Goal: Task Accomplishment & Management: Use online tool/utility

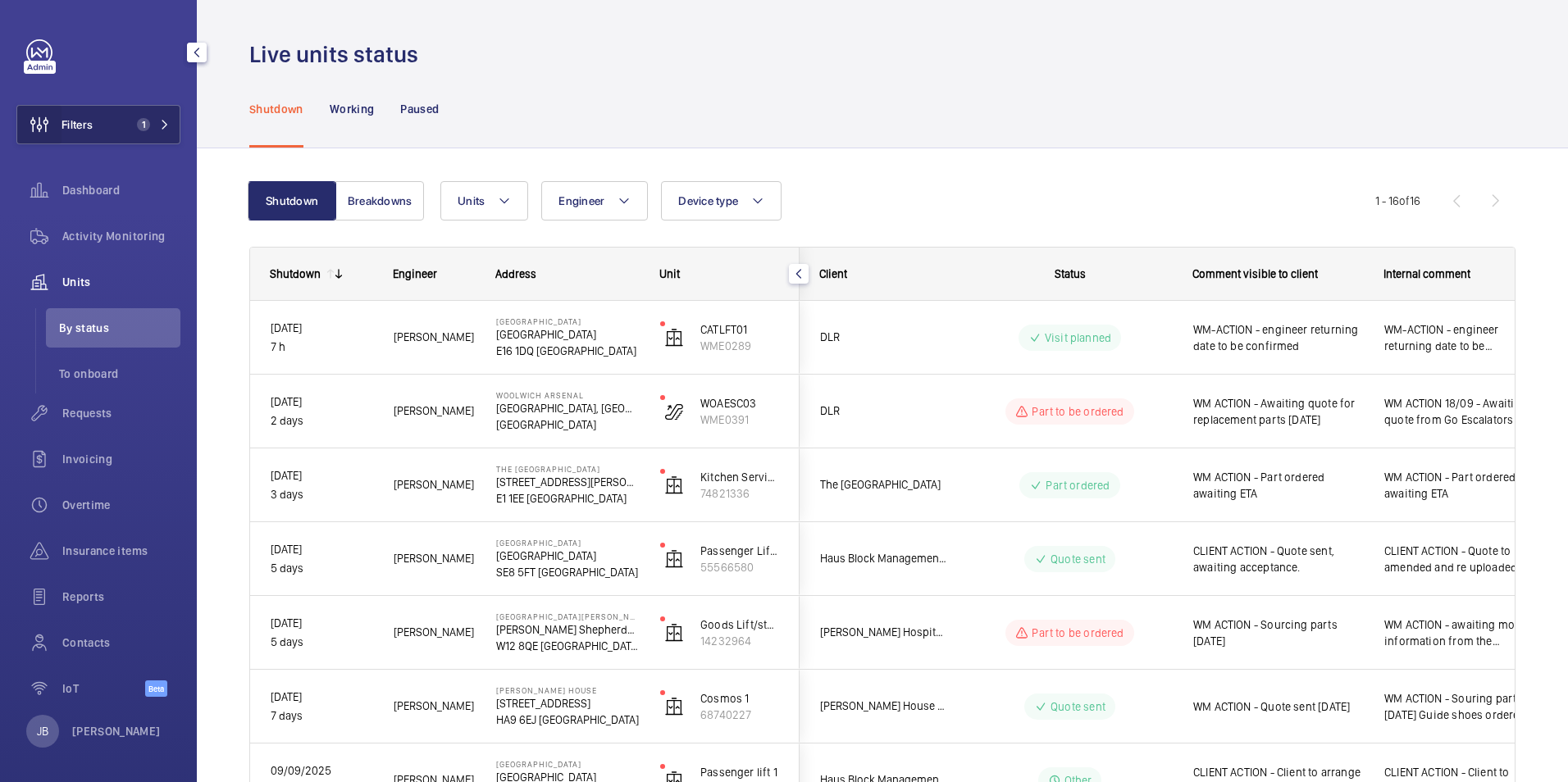
scroll to position [82, 0]
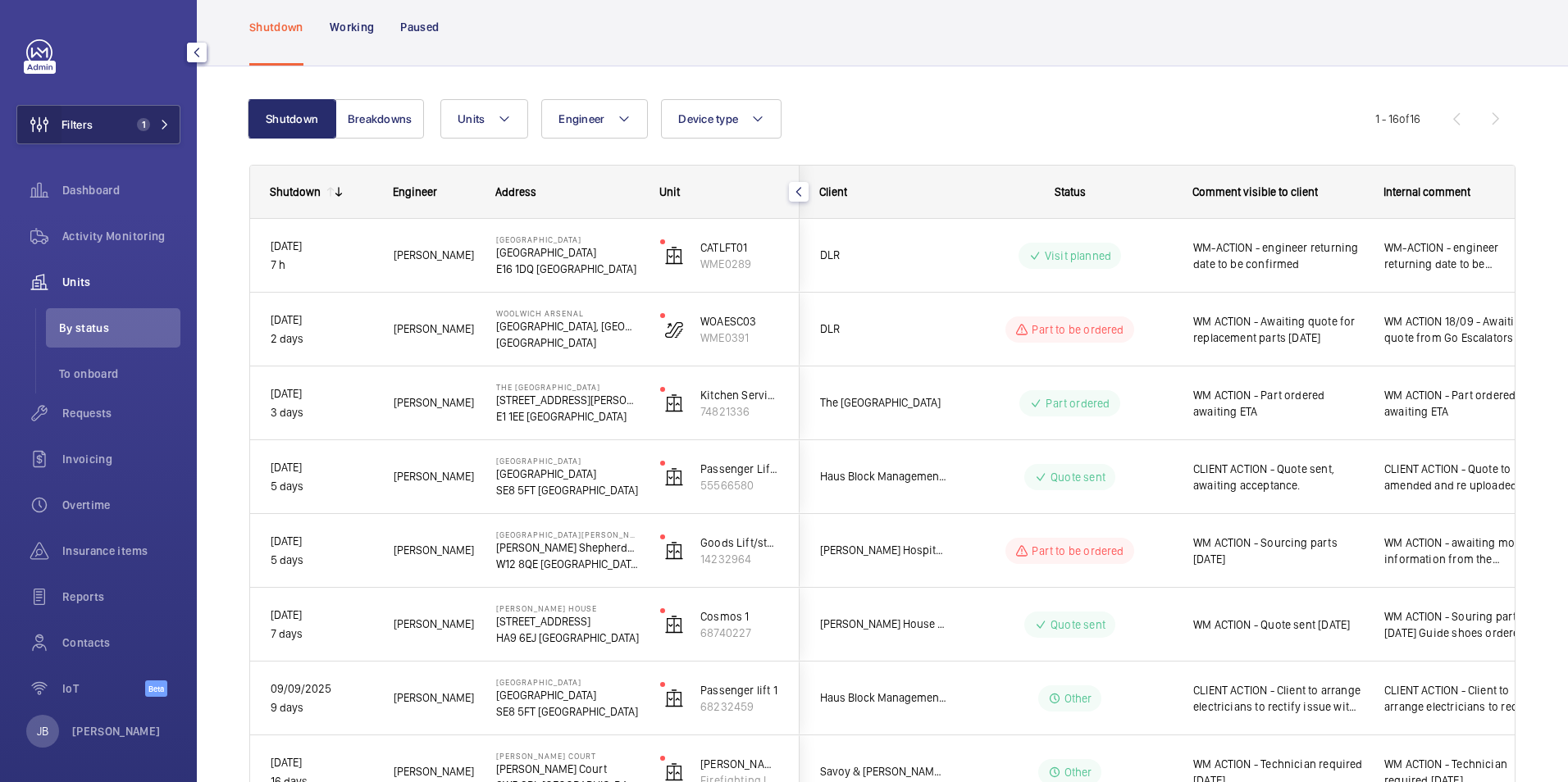
click at [58, 125] on wm-front-icon-button at bounding box center [40, 124] width 45 height 39
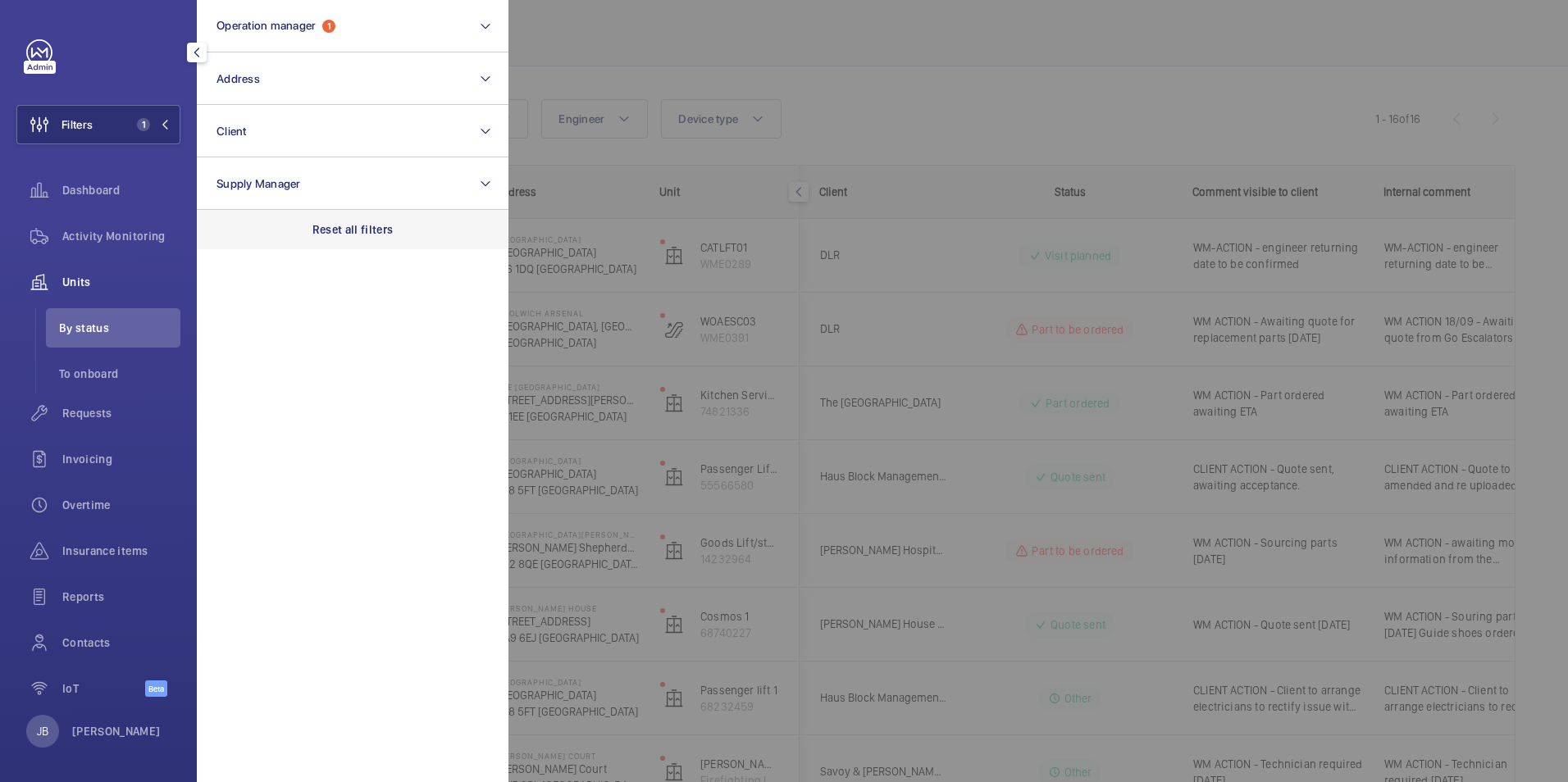
click at [345, 231] on p "Reset all filters" at bounding box center [353, 230] width 81 height 17
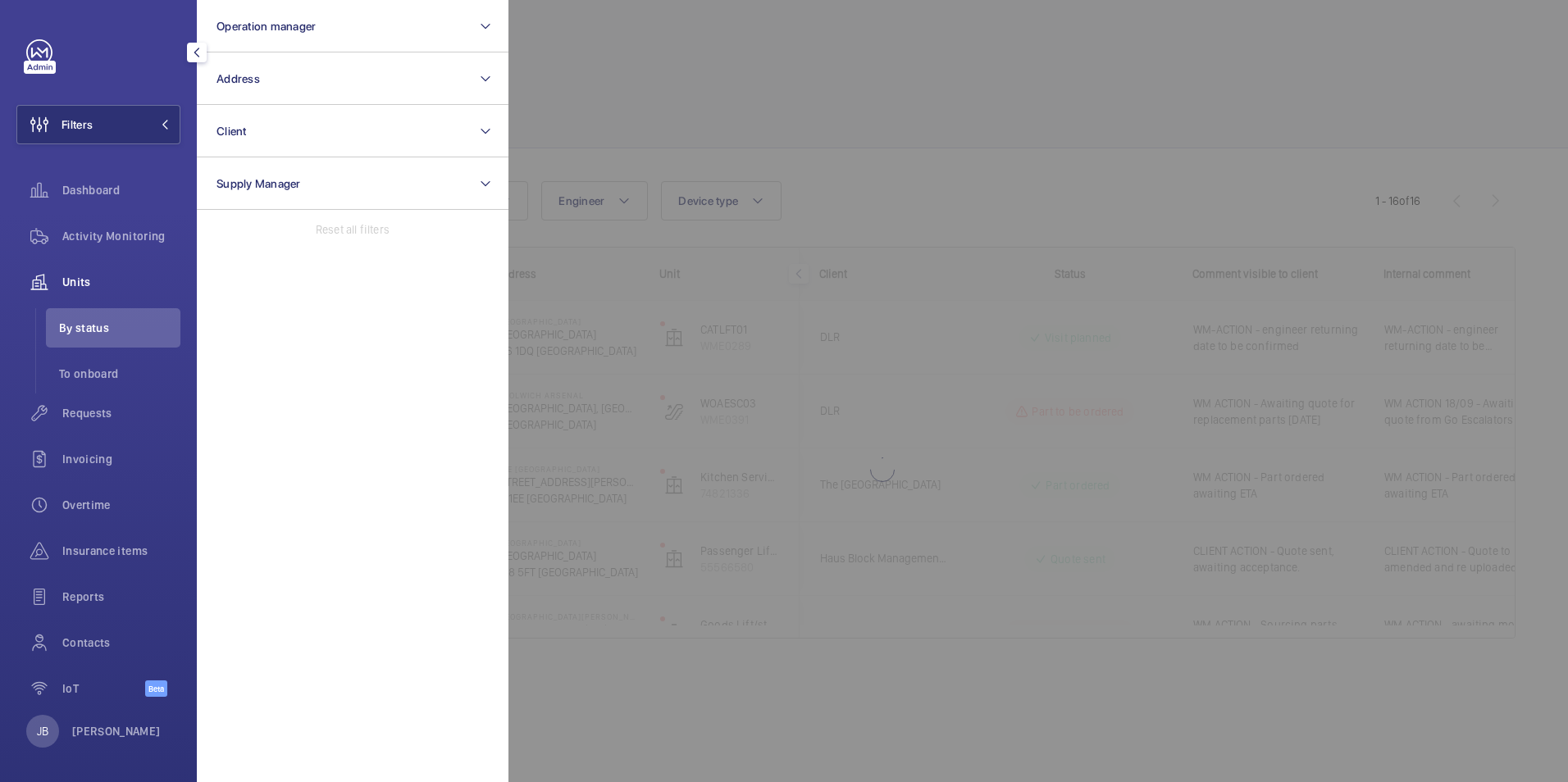
click at [642, 41] on div at bounding box center [1292, 391] width 1568 height 782
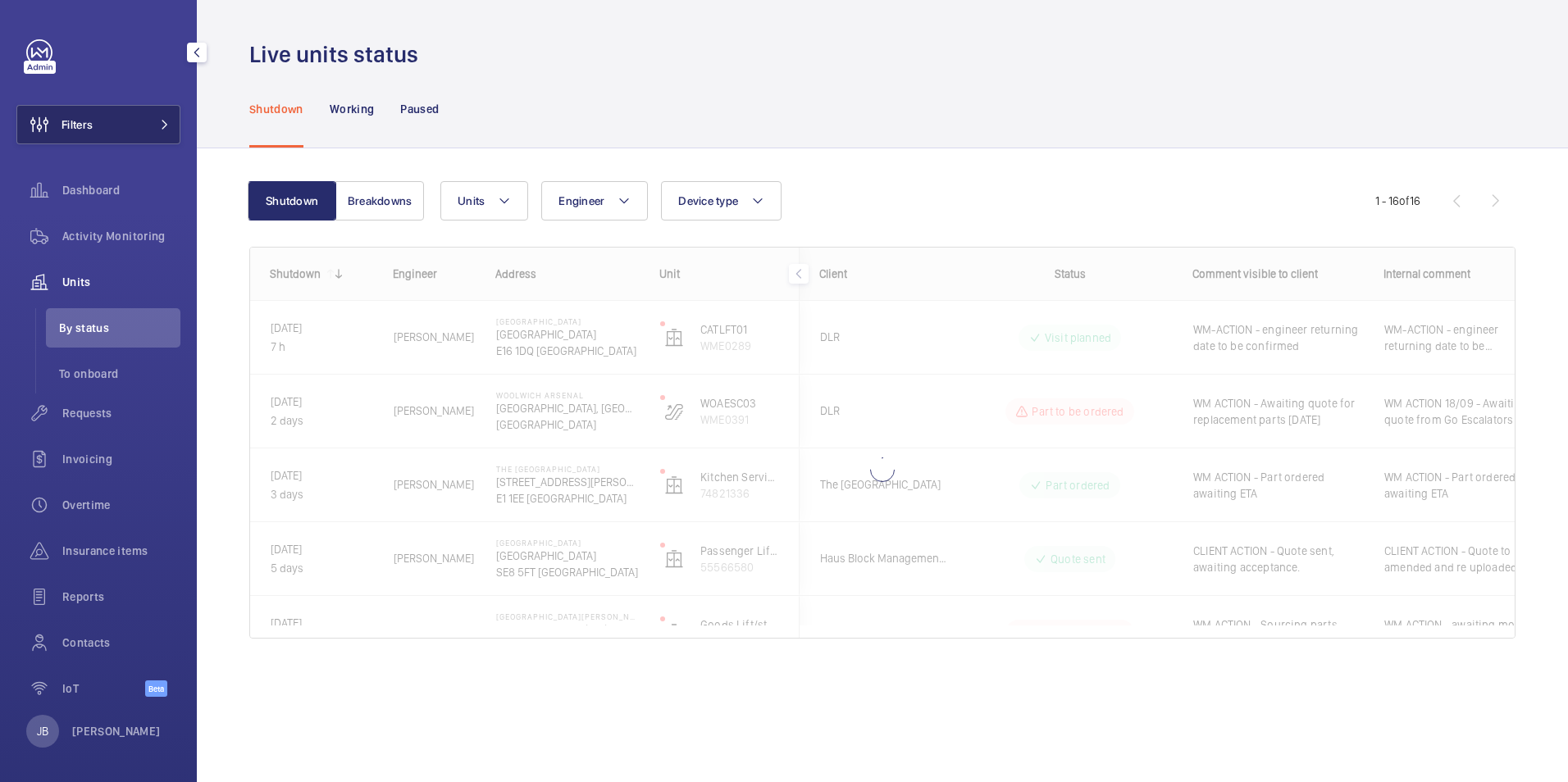
click at [133, 119] on button "Filters" at bounding box center [98, 124] width 164 height 39
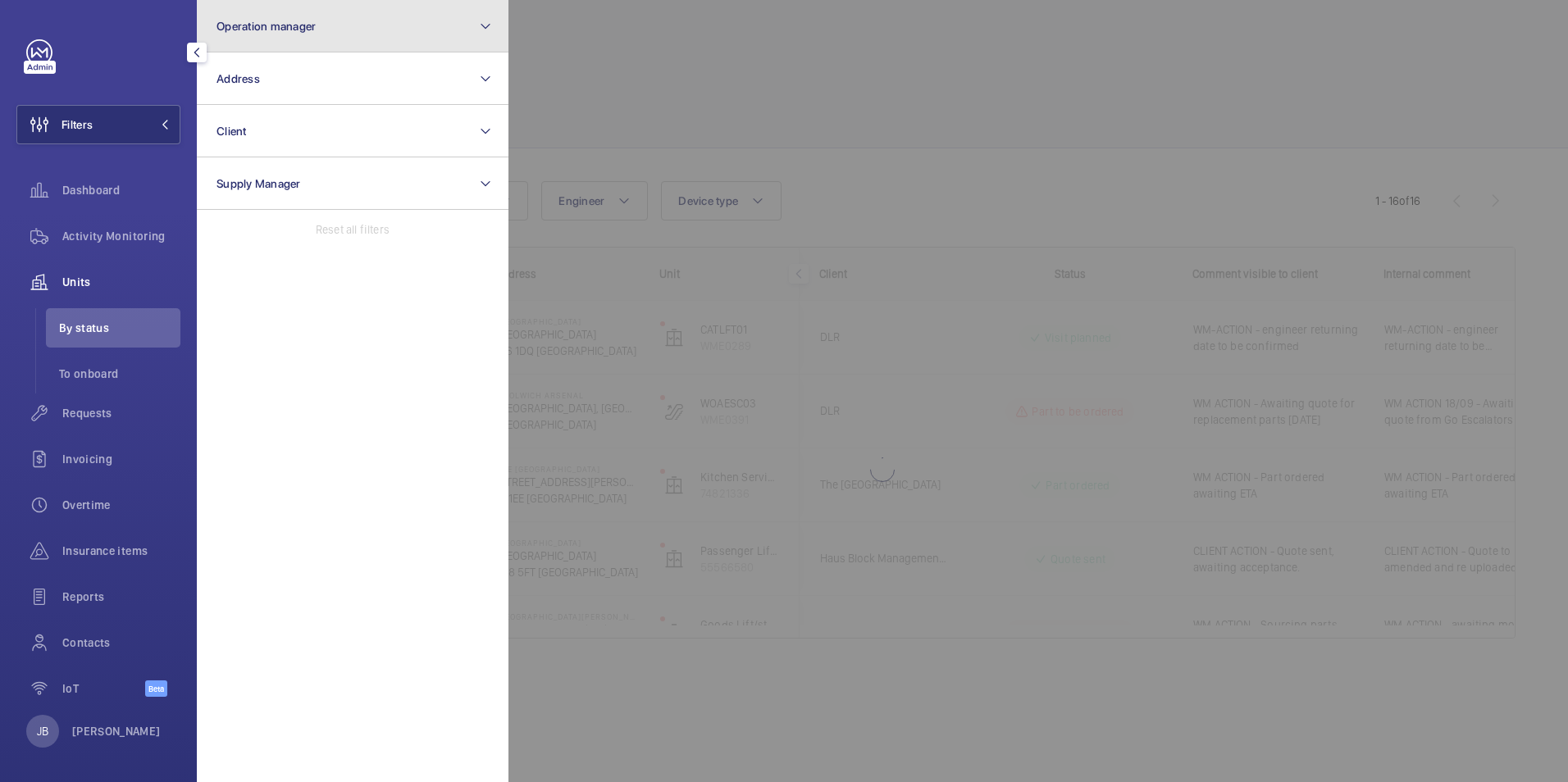
click at [315, 20] on span "Operation manager" at bounding box center [265, 26] width 99 height 13
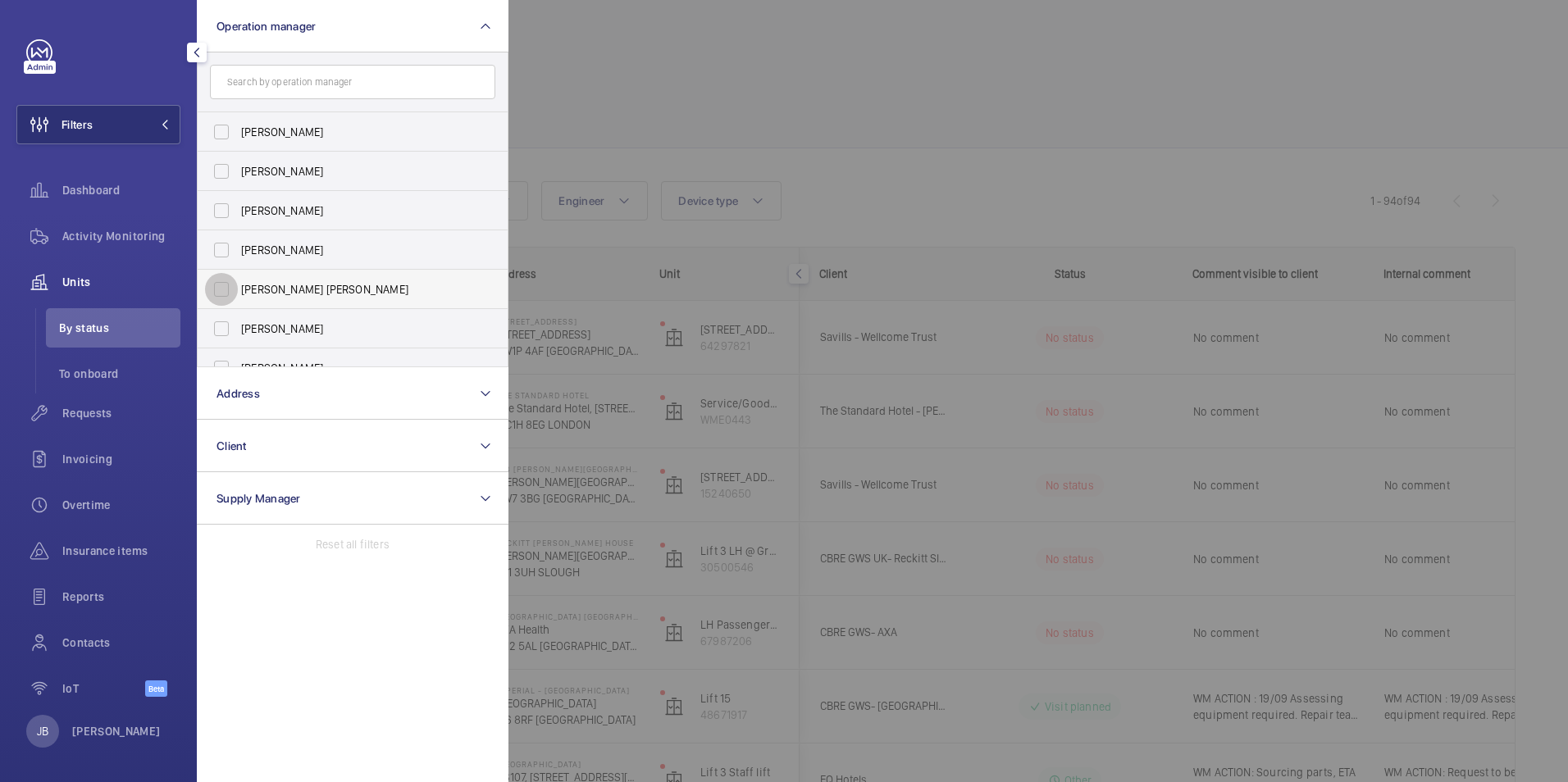
click at [222, 277] on input "Connor Tarpey" at bounding box center [221, 288] width 32 height 32
checkbox input "true"
click at [629, 72] on div at bounding box center [1292, 391] width 1568 height 782
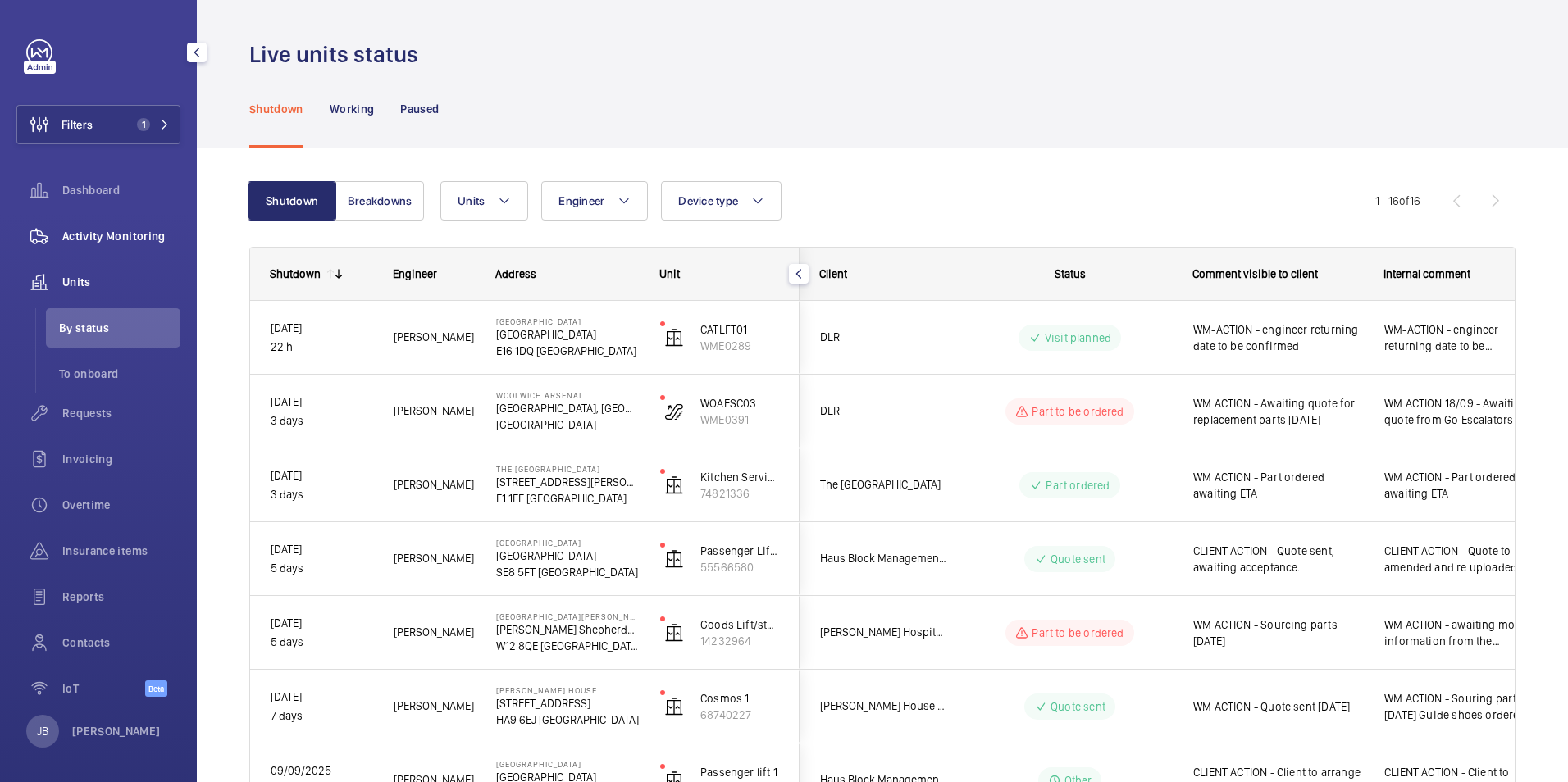
click at [122, 240] on span "Activity Monitoring" at bounding box center [121, 237] width 118 height 17
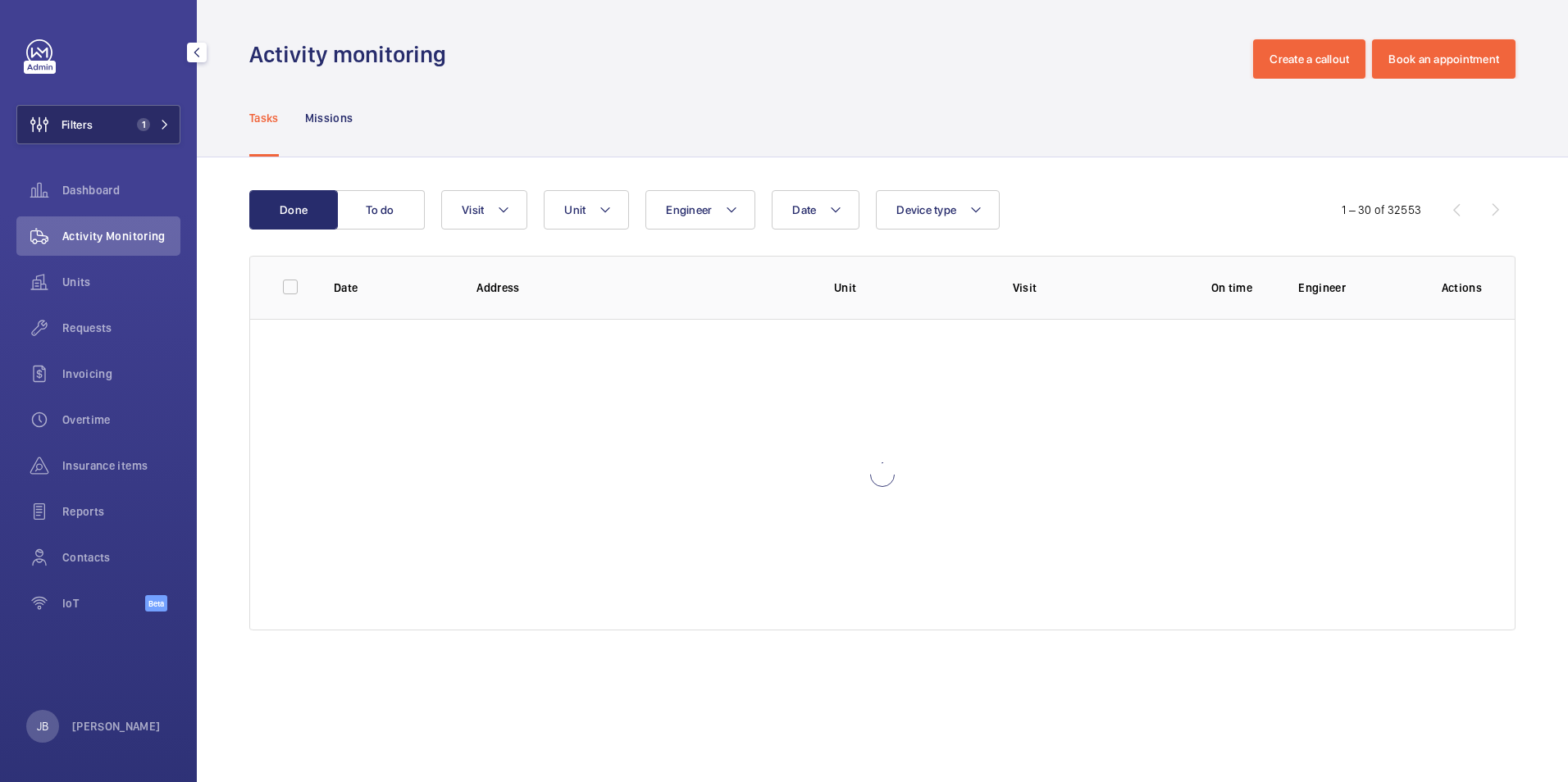
click at [90, 111] on span "Filters" at bounding box center [55, 124] width 75 height 39
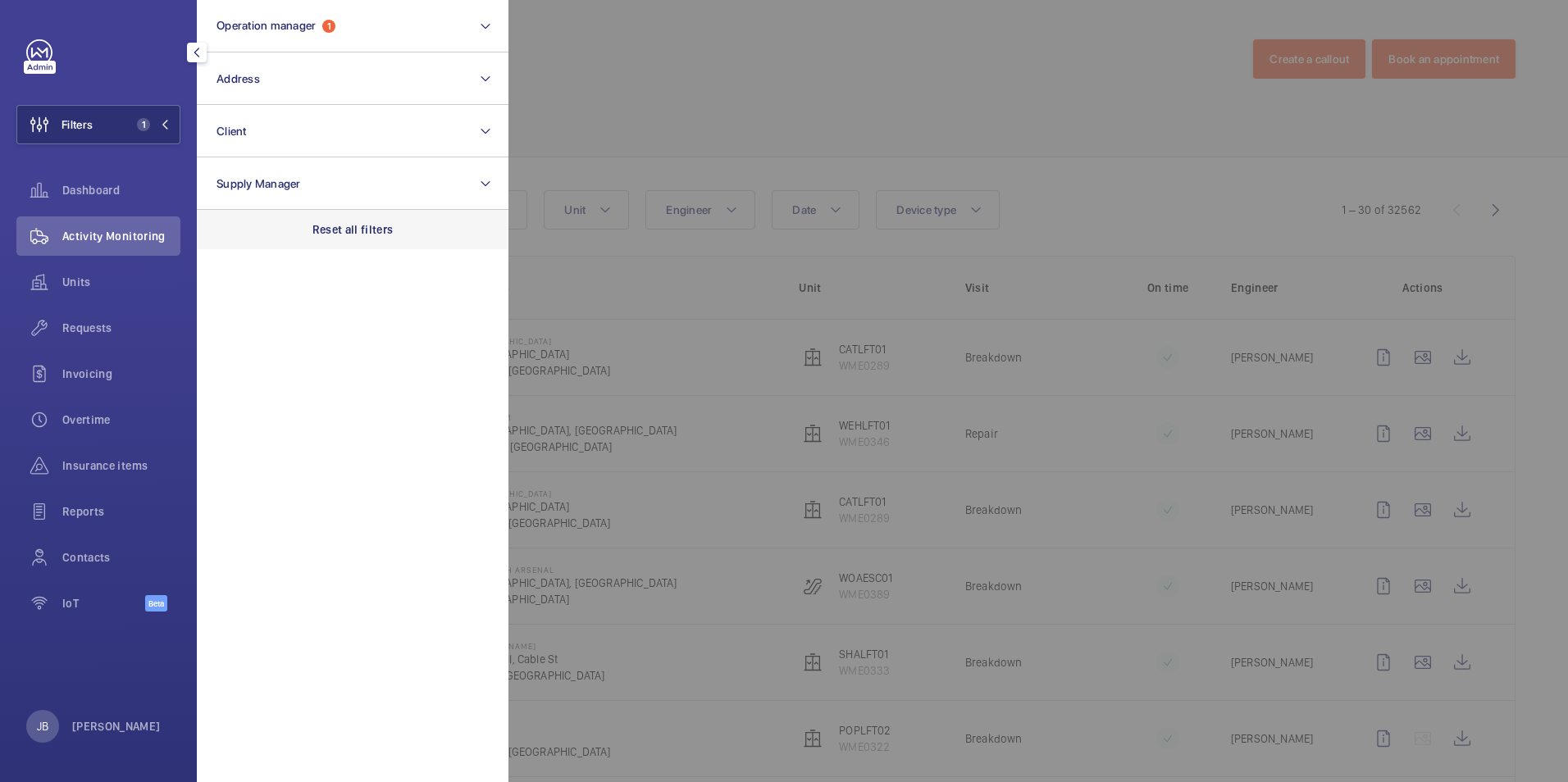
click at [357, 235] on p "Reset all filters" at bounding box center [353, 230] width 81 height 17
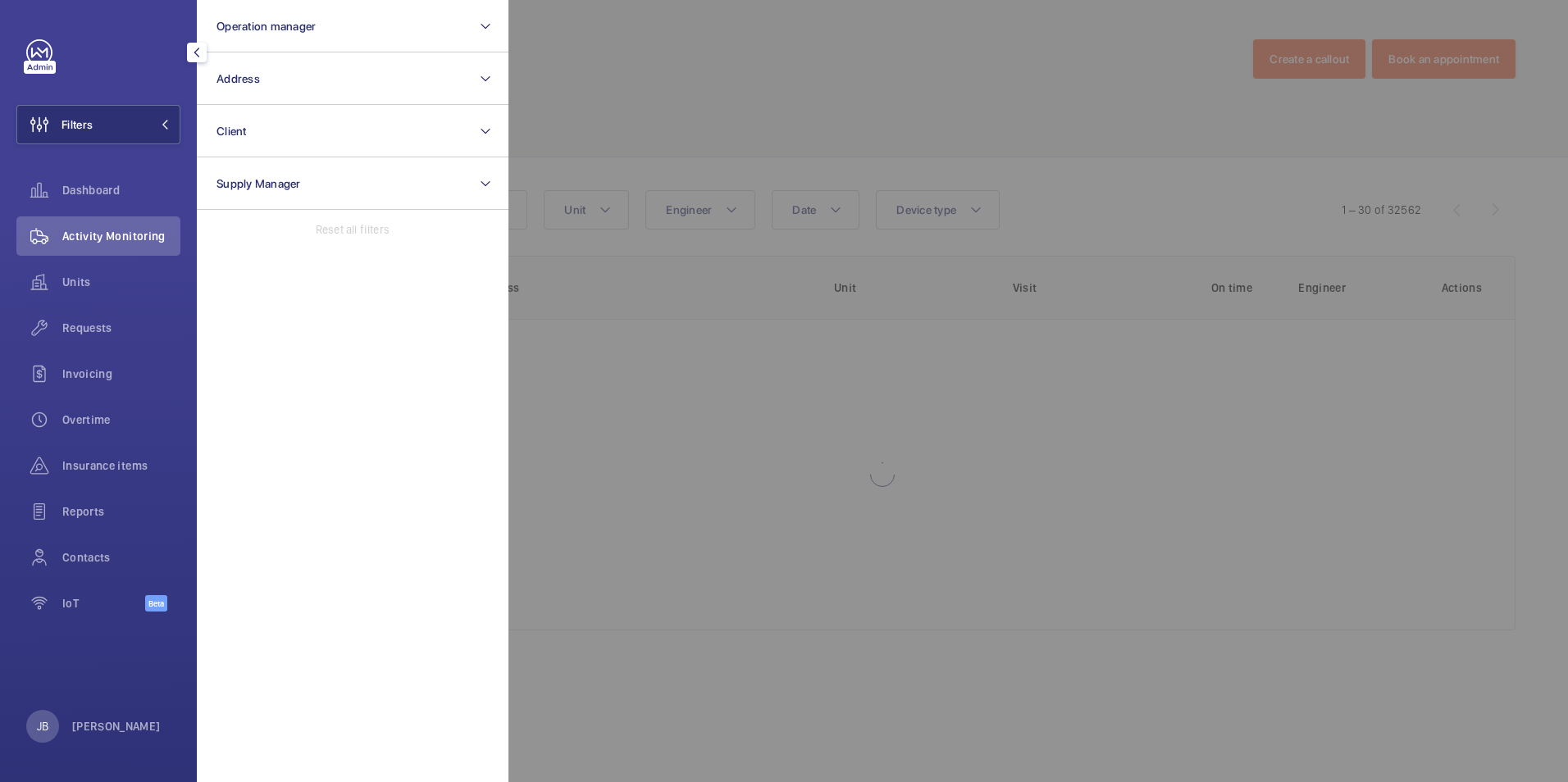
click at [662, 137] on div at bounding box center [1292, 391] width 1568 height 782
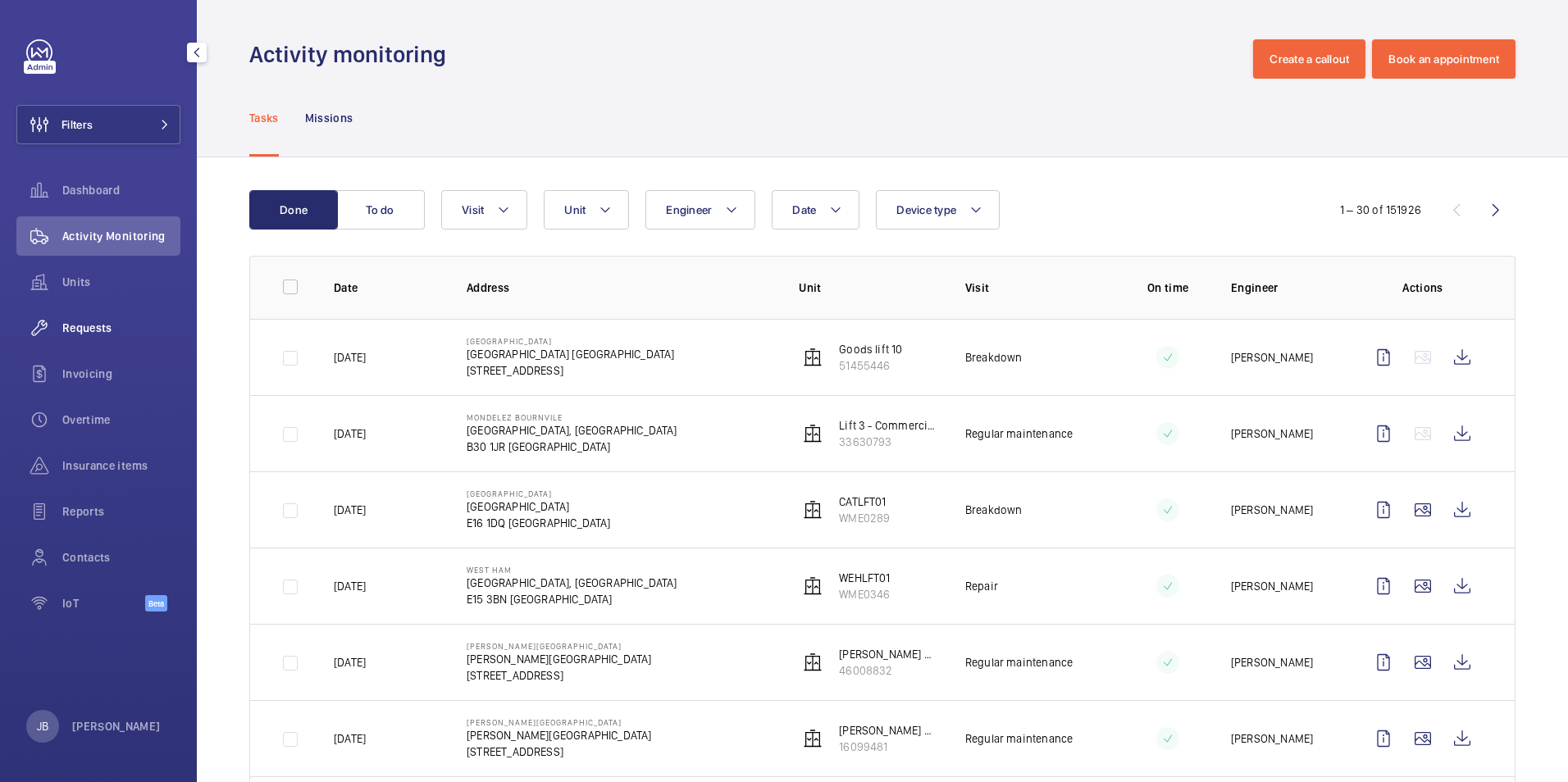
click at [105, 326] on span "Requests" at bounding box center [121, 328] width 118 height 17
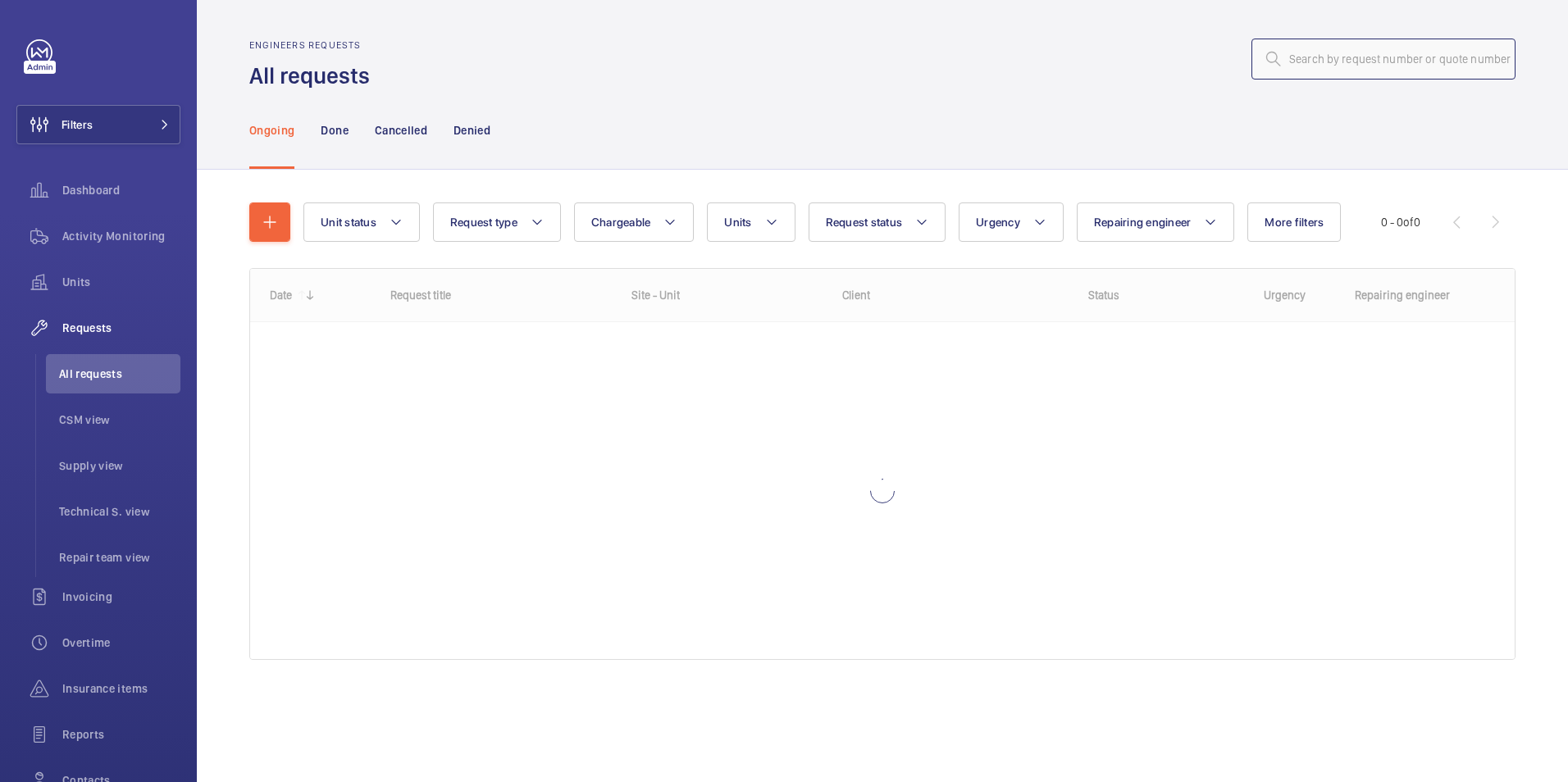
click at [1384, 61] on input "text" at bounding box center [1382, 59] width 264 height 41
type input "R25-09104"
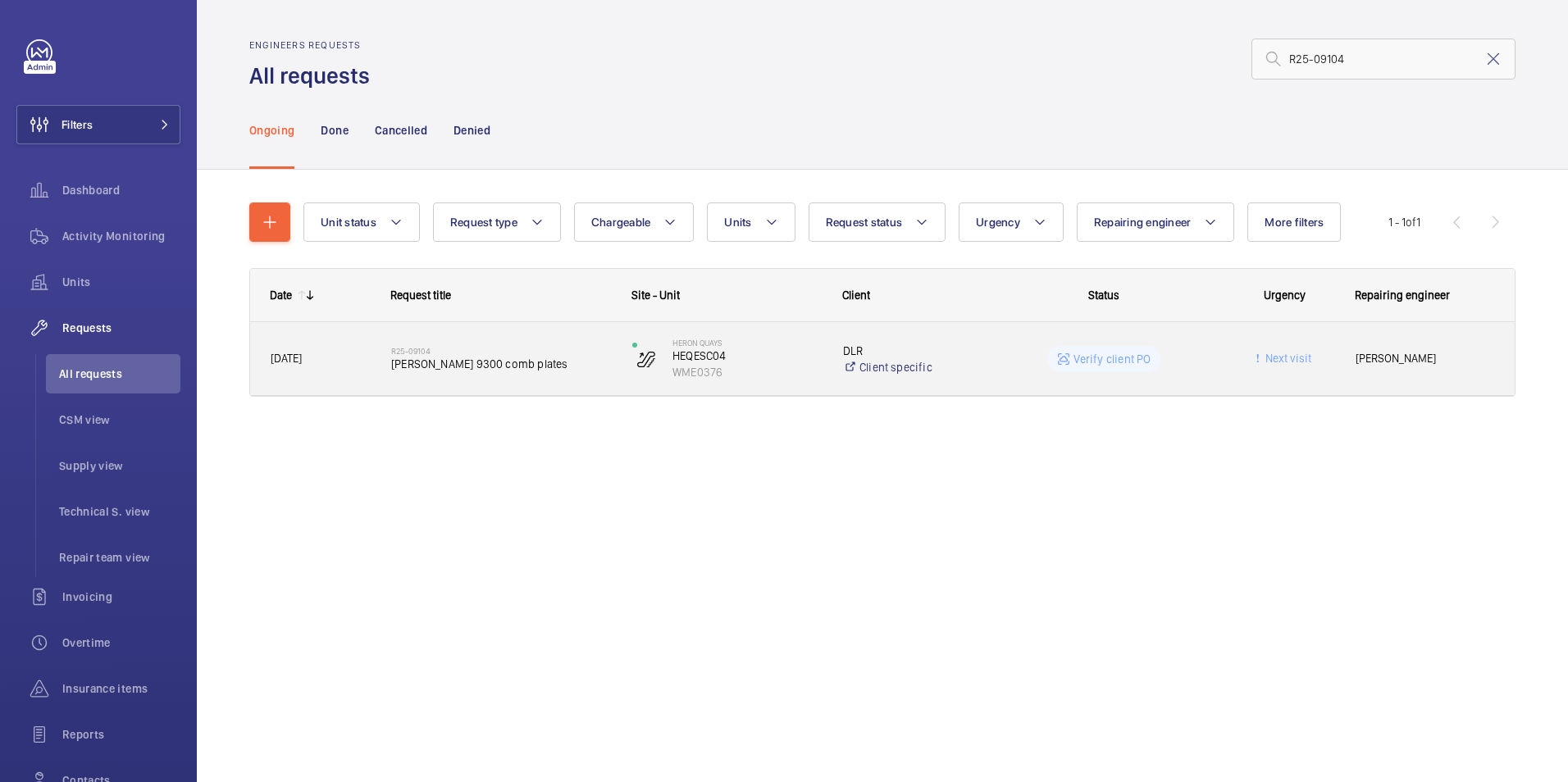
click at [1188, 371] on wm-front-pills-cell "Verify client PO" at bounding box center [1103, 359] width 220 height 26
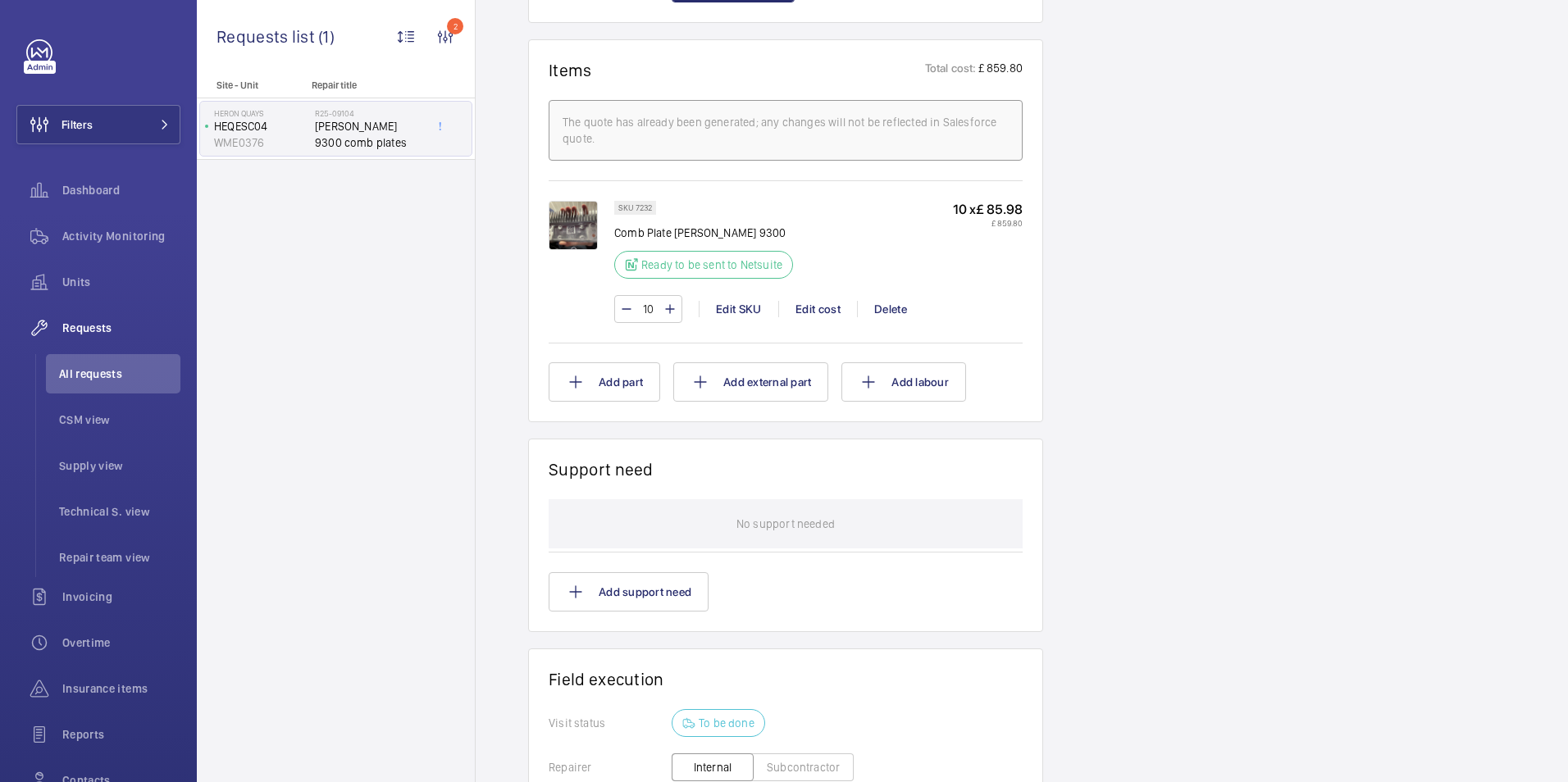
scroll to position [983, 0]
click at [617, 384] on button "Add part" at bounding box center [604, 383] width 111 height 39
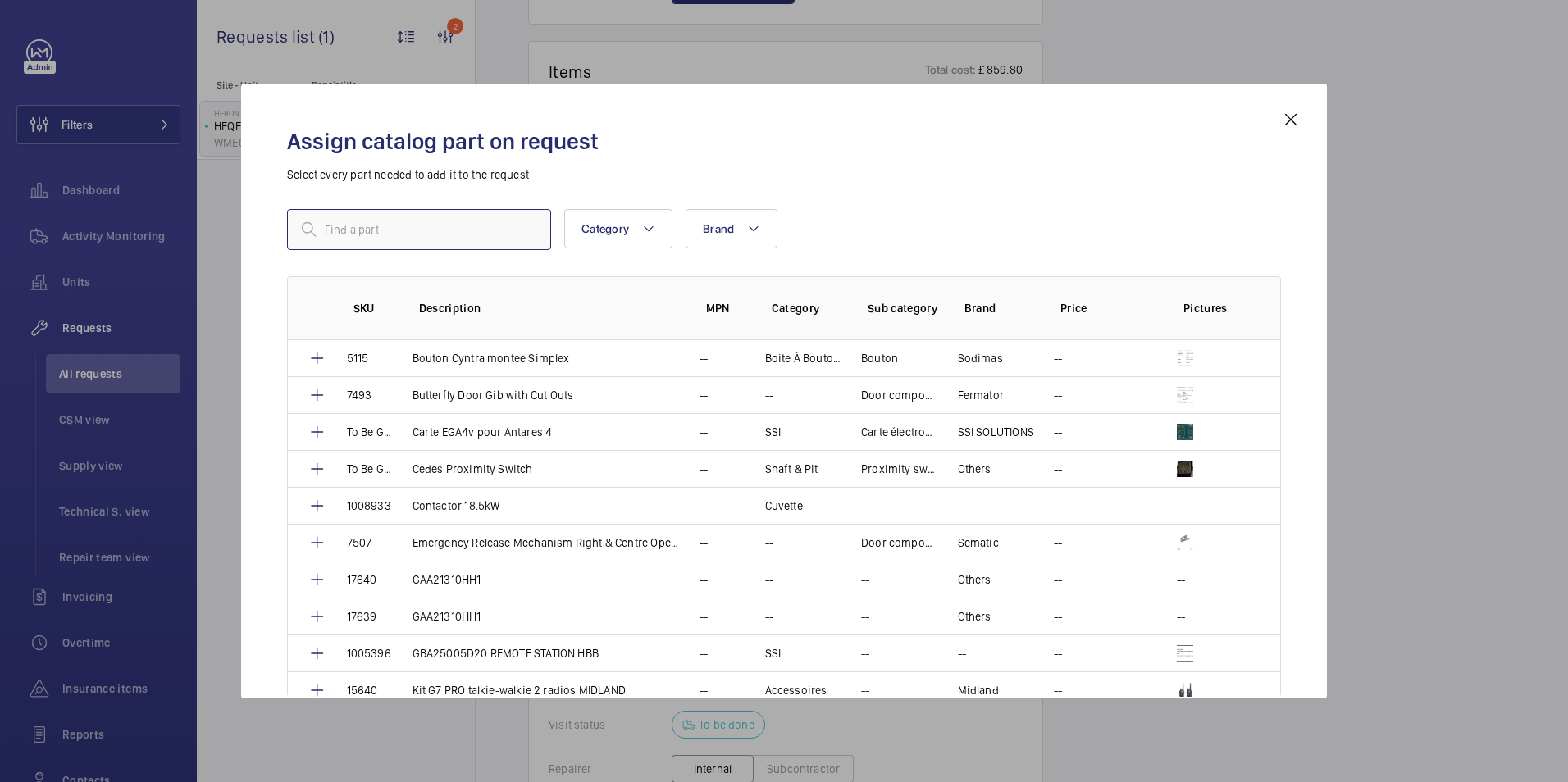
click at [366, 220] on input "text" at bounding box center [418, 229] width 264 height 41
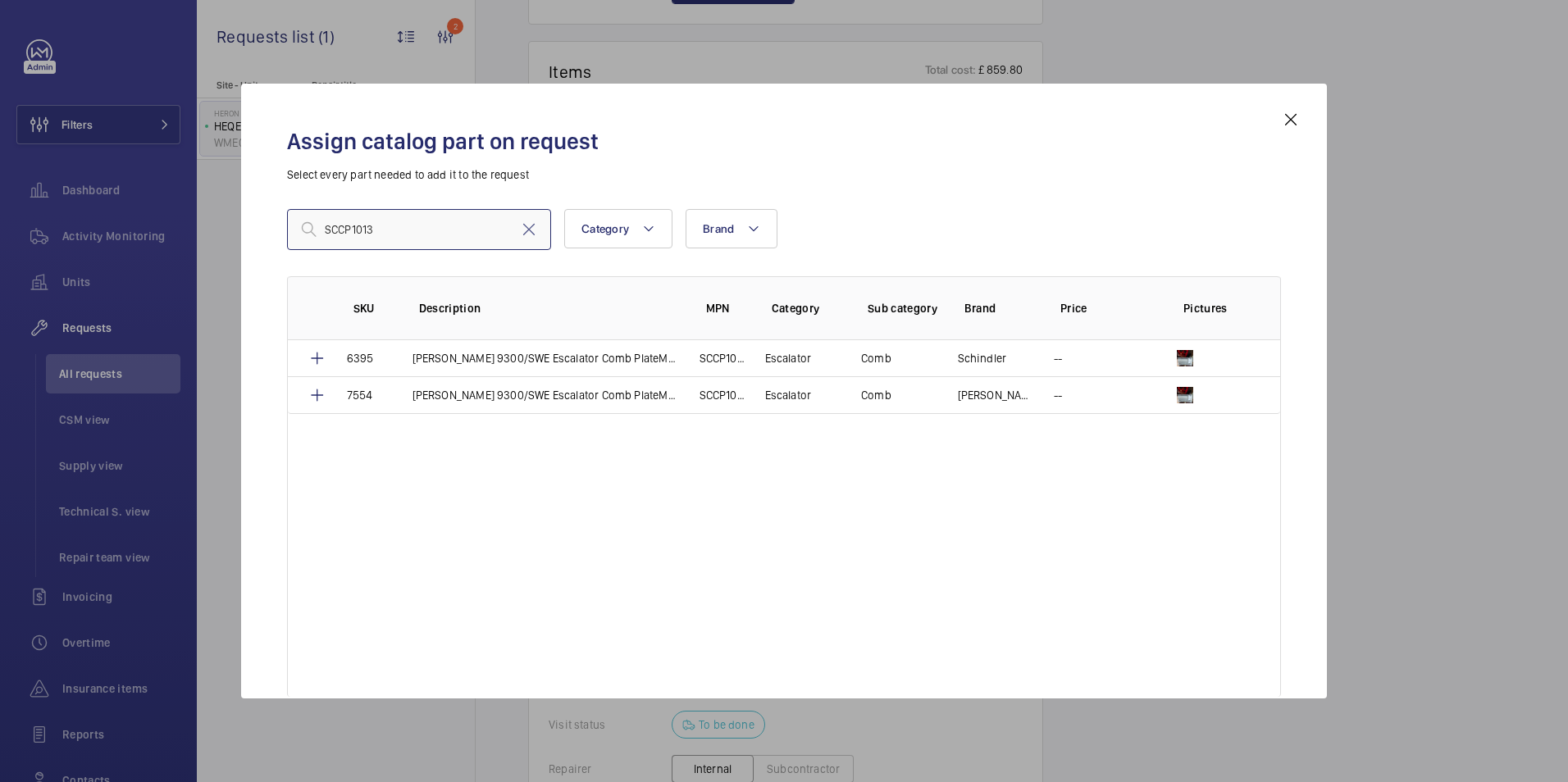
type input "SCCP1013"
click at [312, 355] on mat-icon at bounding box center [316, 358] width 19 height 19
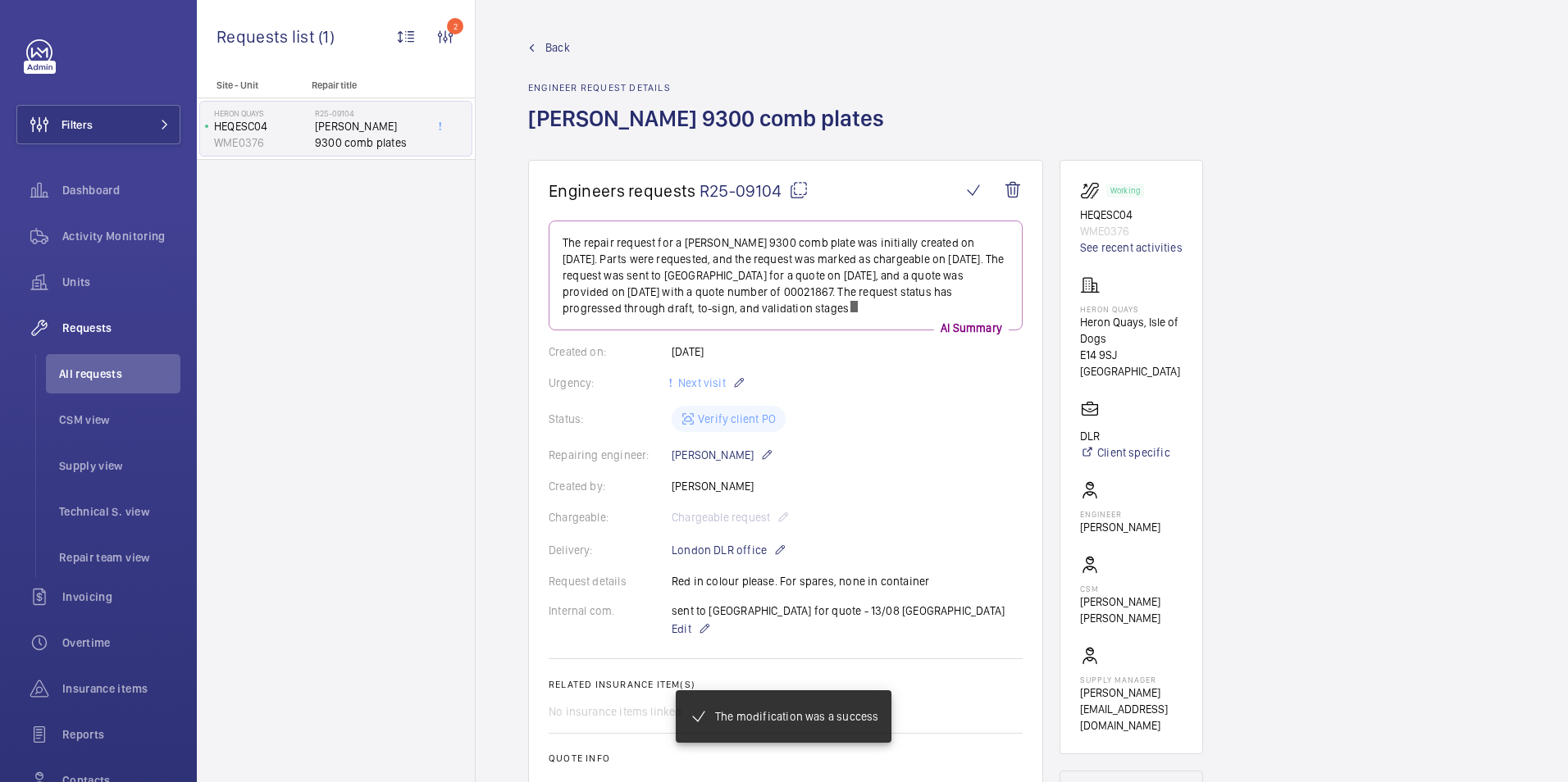
scroll to position [1032, 0]
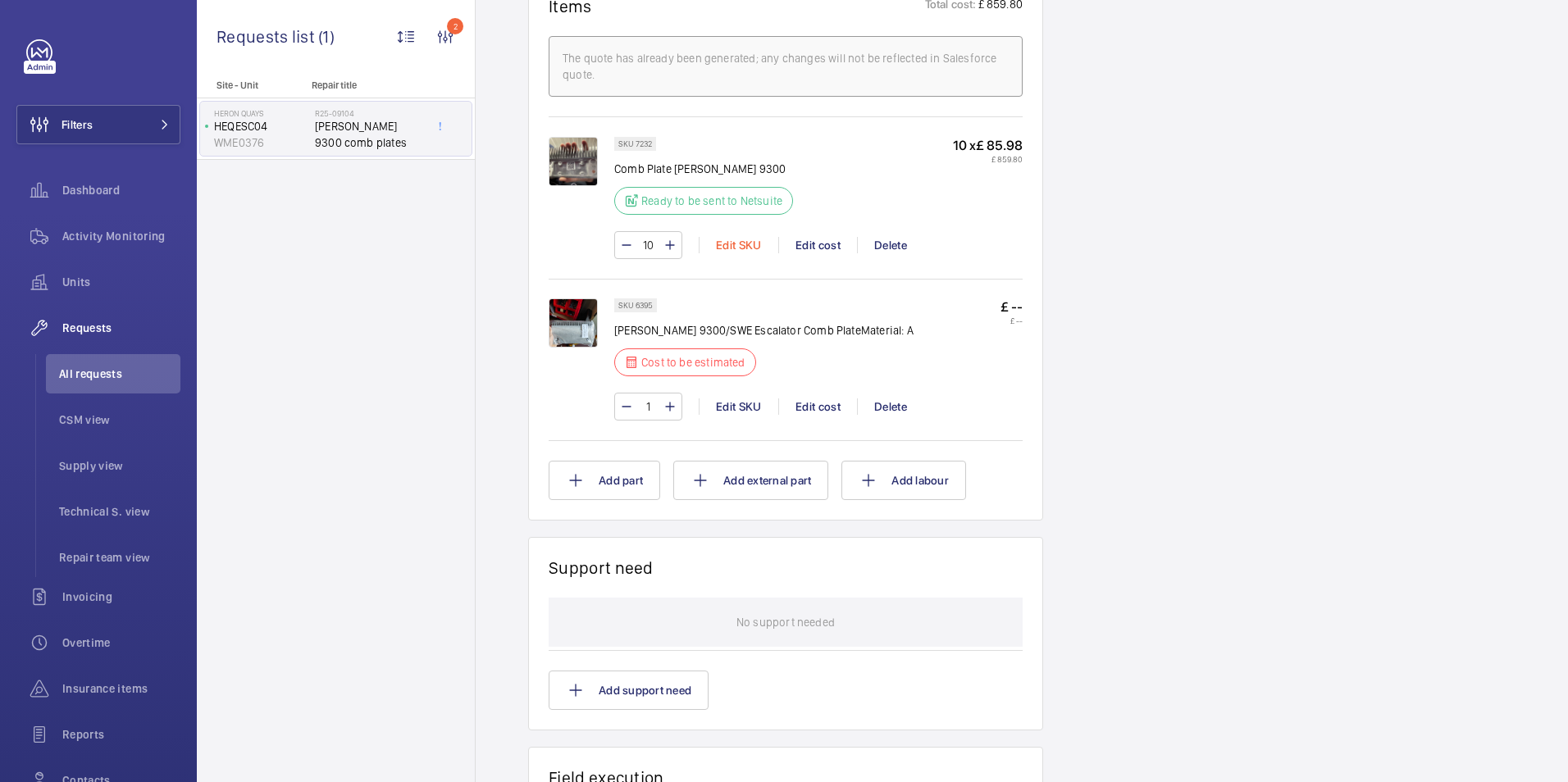
click at [751, 243] on div "Edit SKU" at bounding box center [739, 245] width 80 height 17
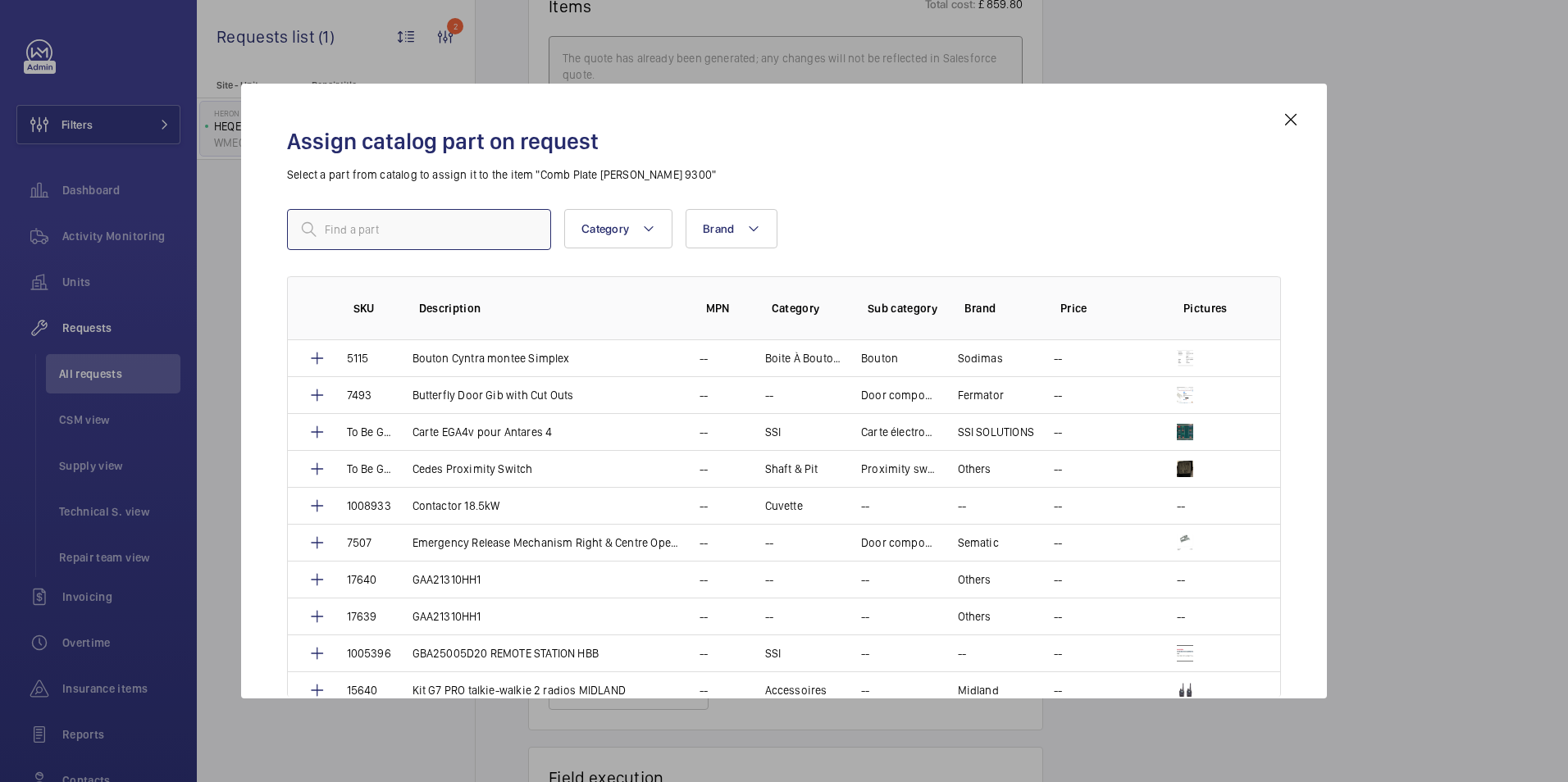
click at [410, 226] on input "text" at bounding box center [418, 229] width 264 height 41
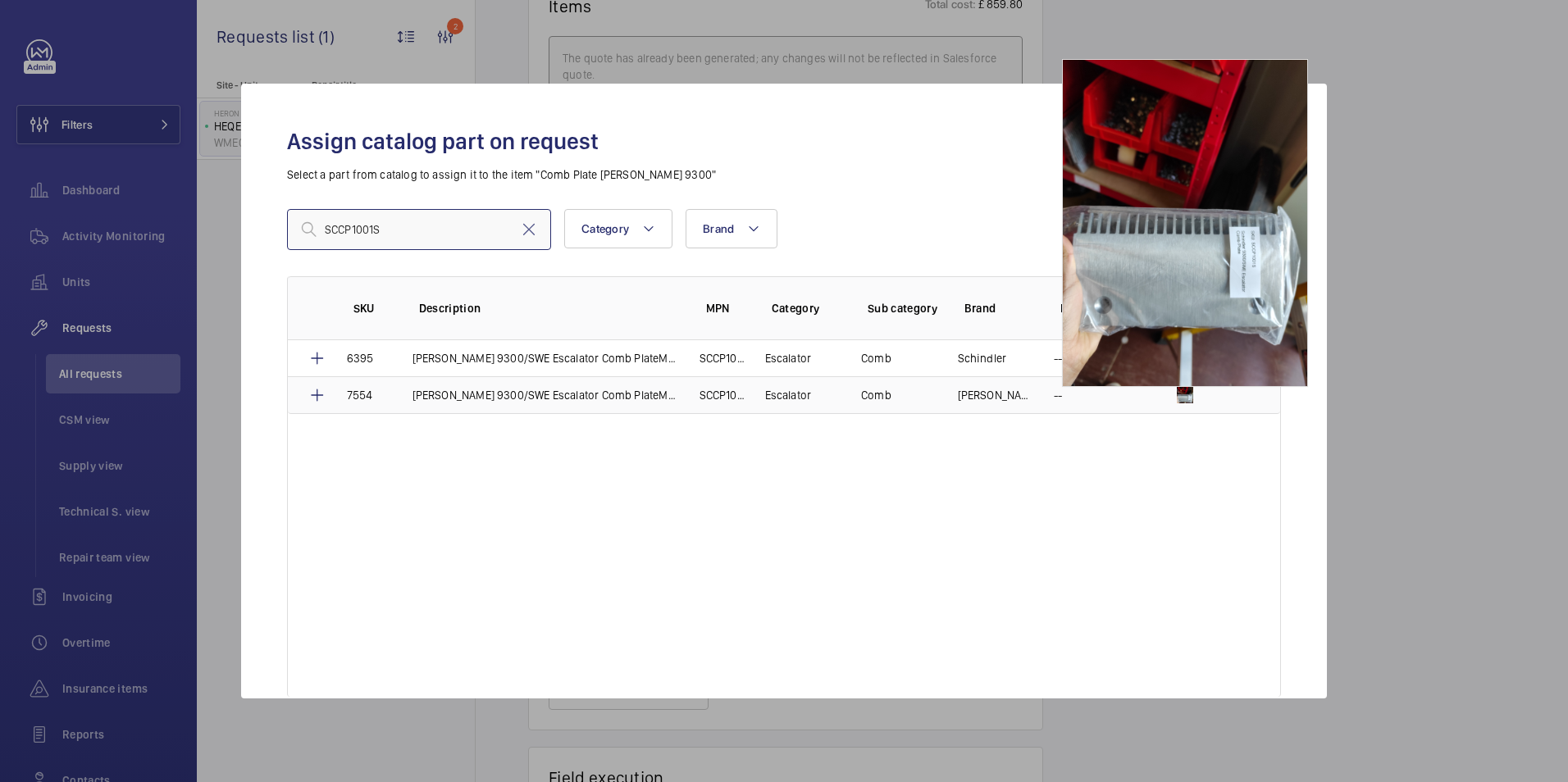
type input "SCCP1001S"
click at [1180, 391] on img at bounding box center [1185, 395] width 17 height 17
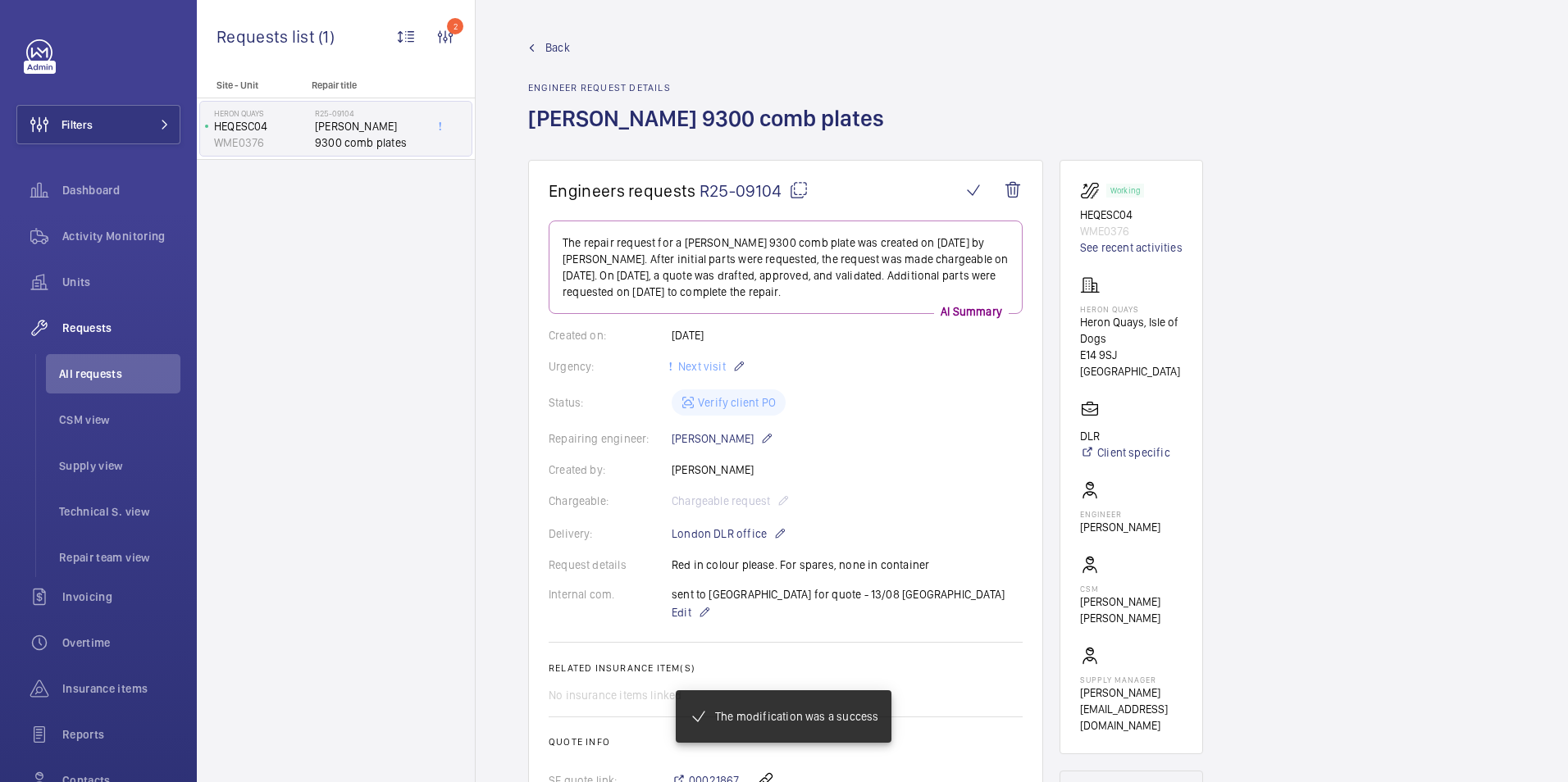
scroll to position [1017, 0]
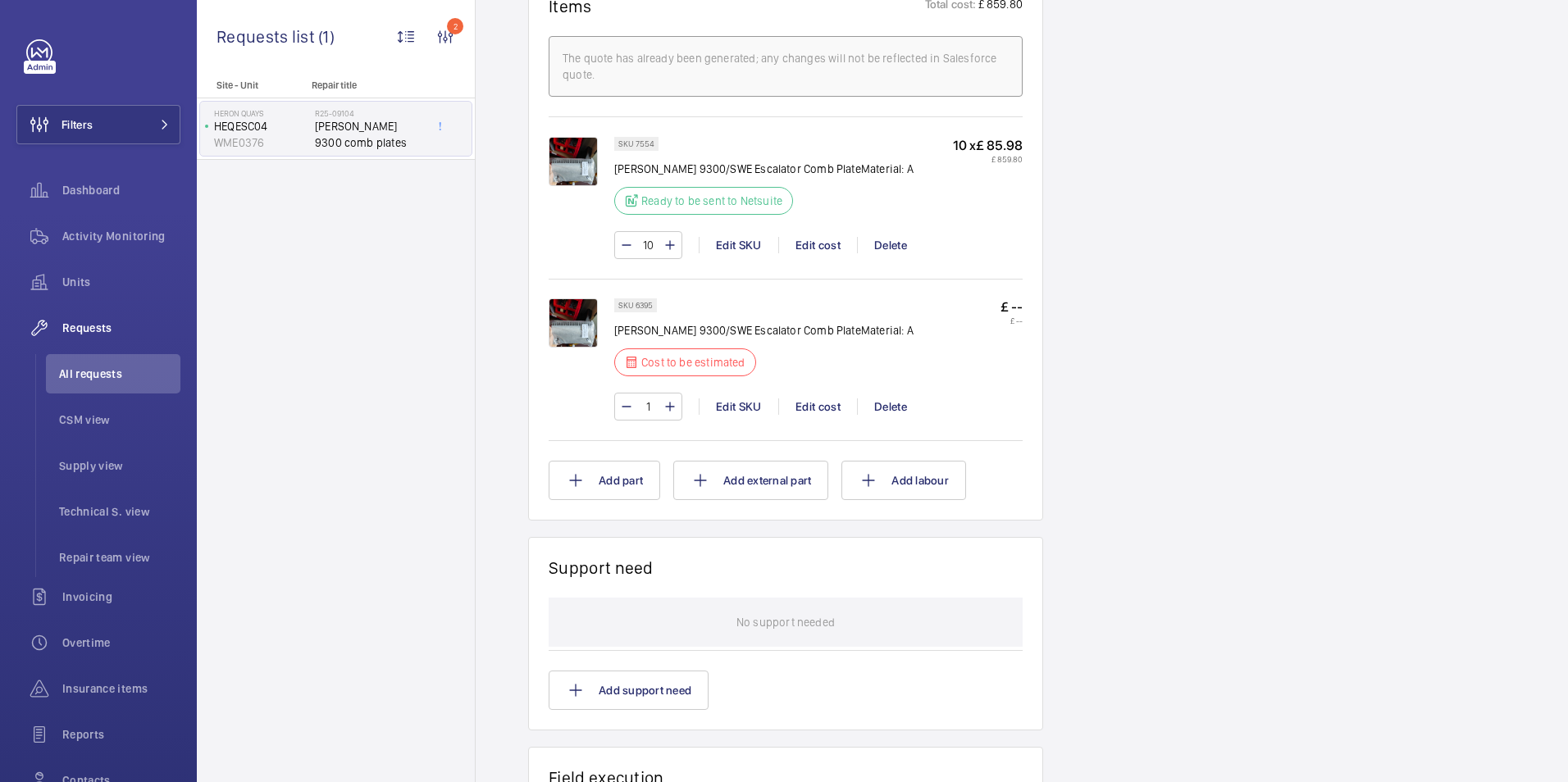
click at [570, 327] on img at bounding box center [572, 323] width 49 height 49
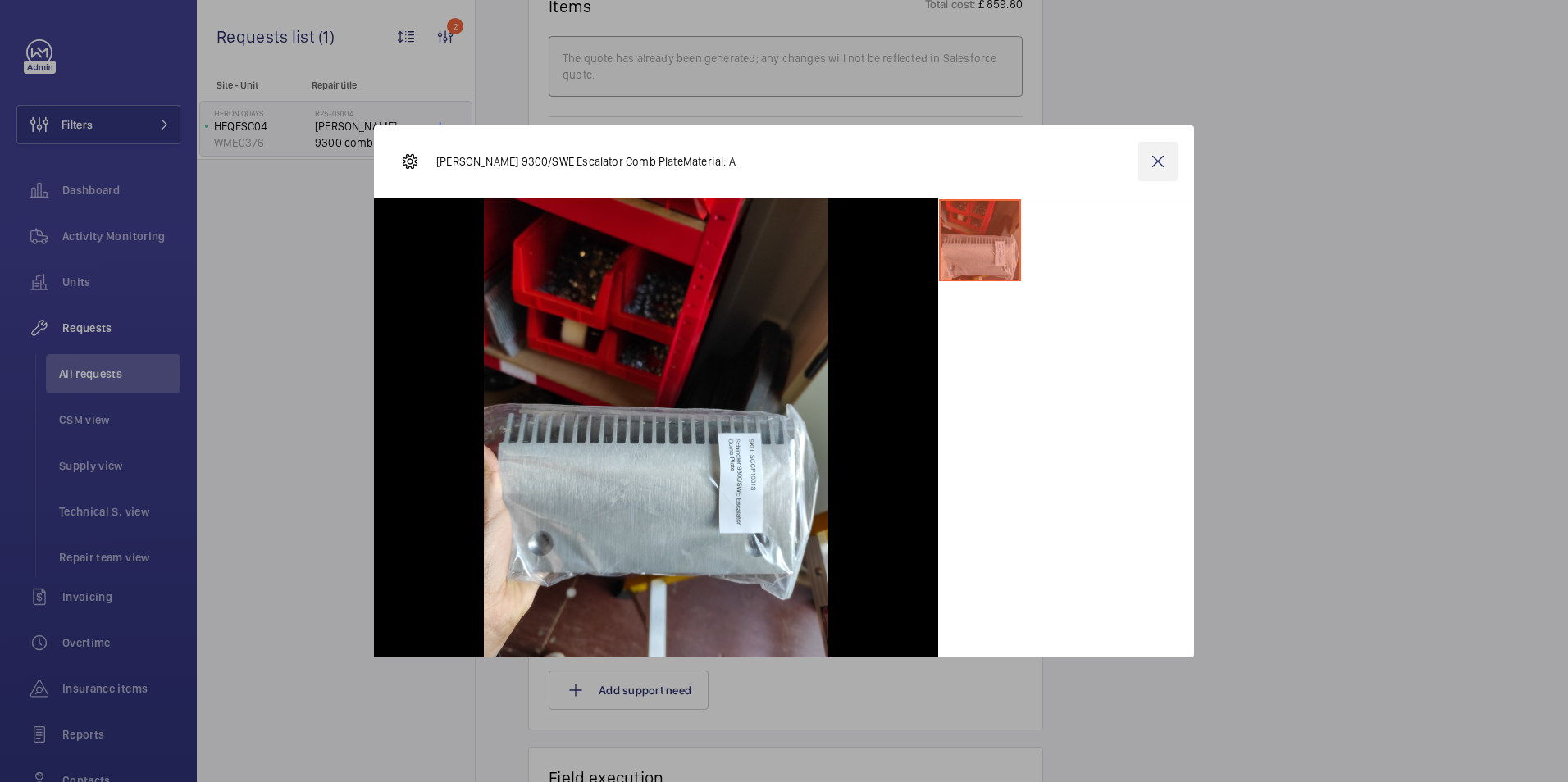
click at [1152, 160] on wm-front-icon-button at bounding box center [1158, 161] width 39 height 39
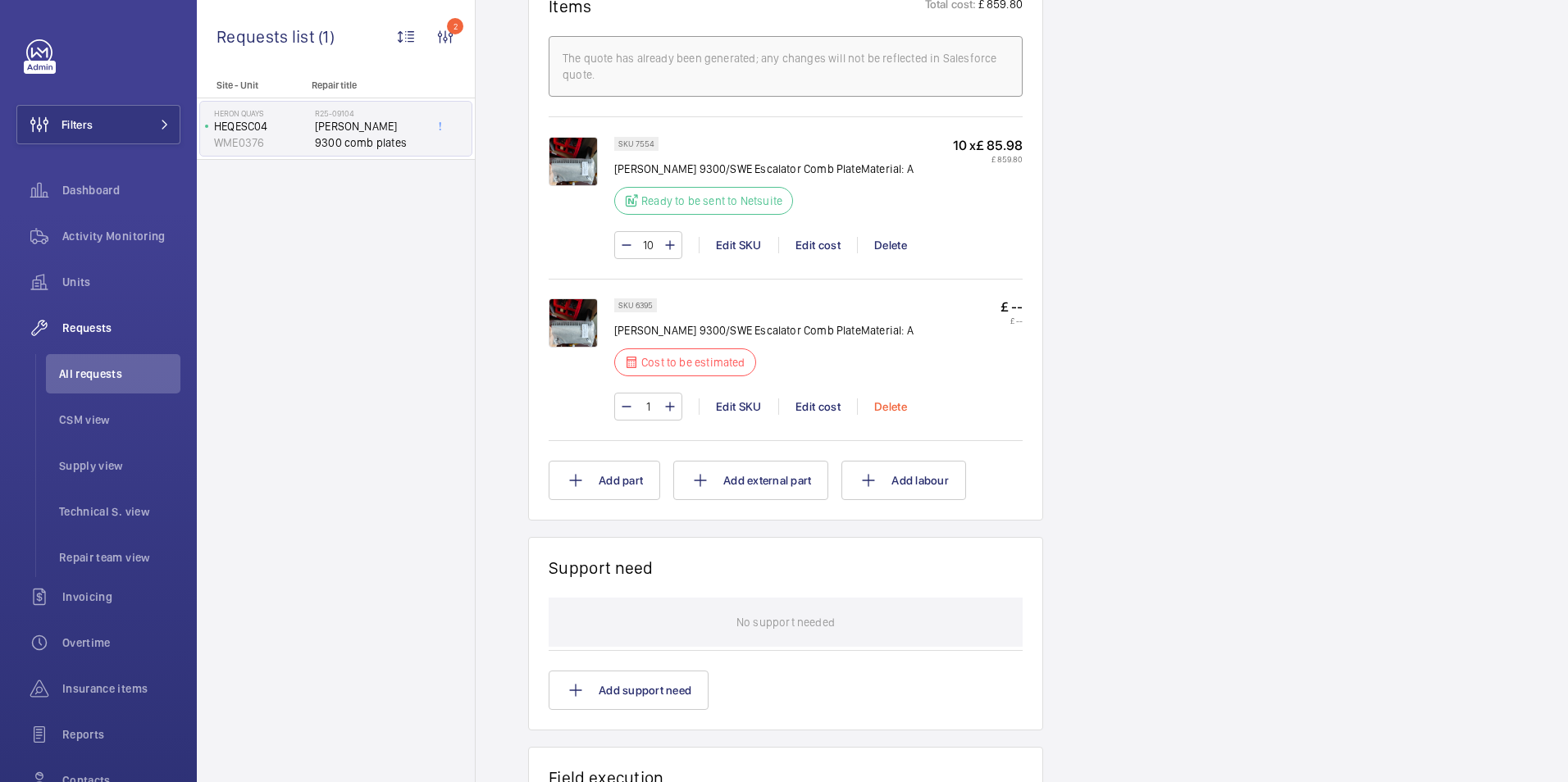
click at [894, 405] on div "Delete" at bounding box center [890, 406] width 67 height 17
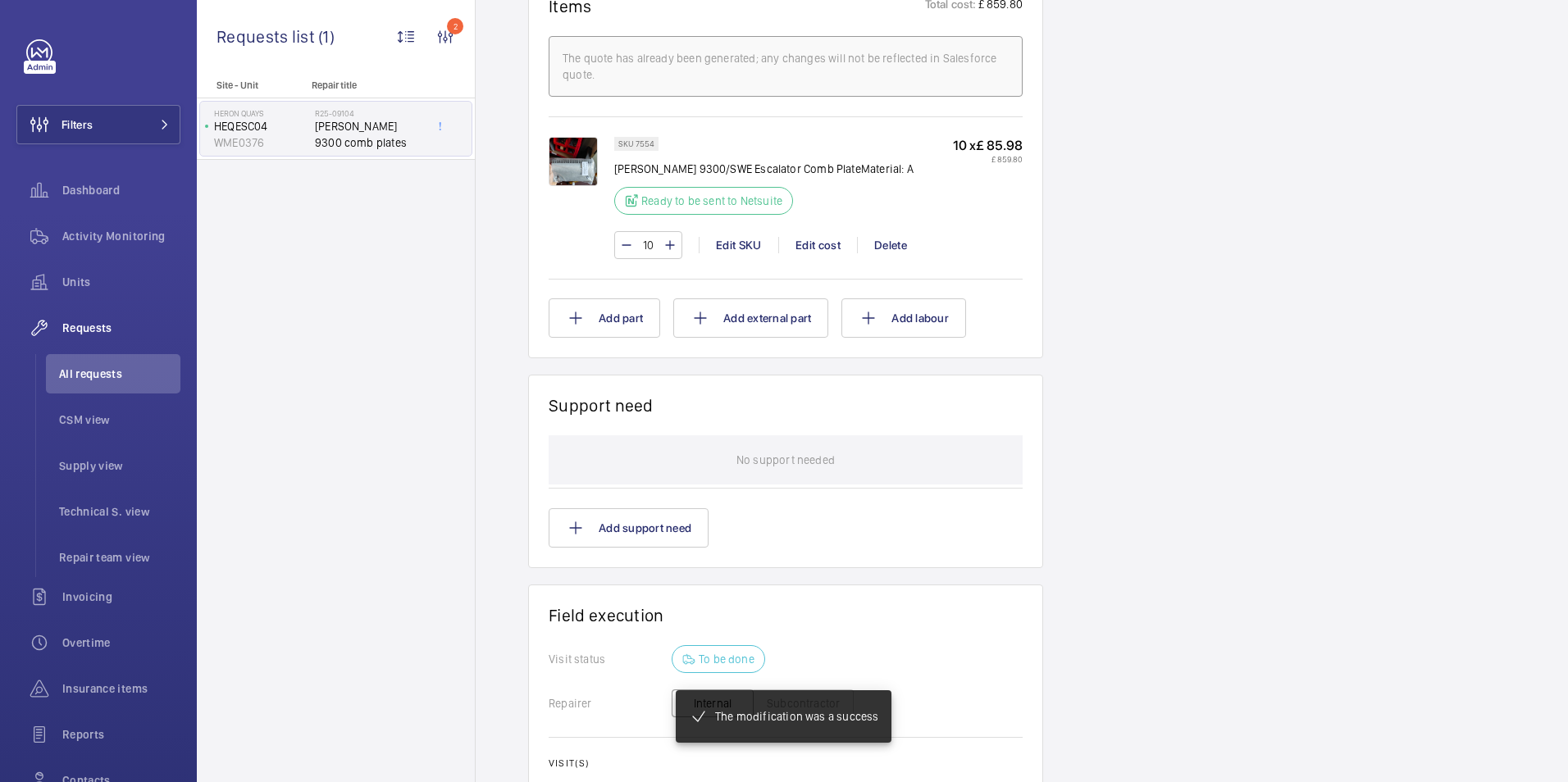
scroll to position [1049, 0]
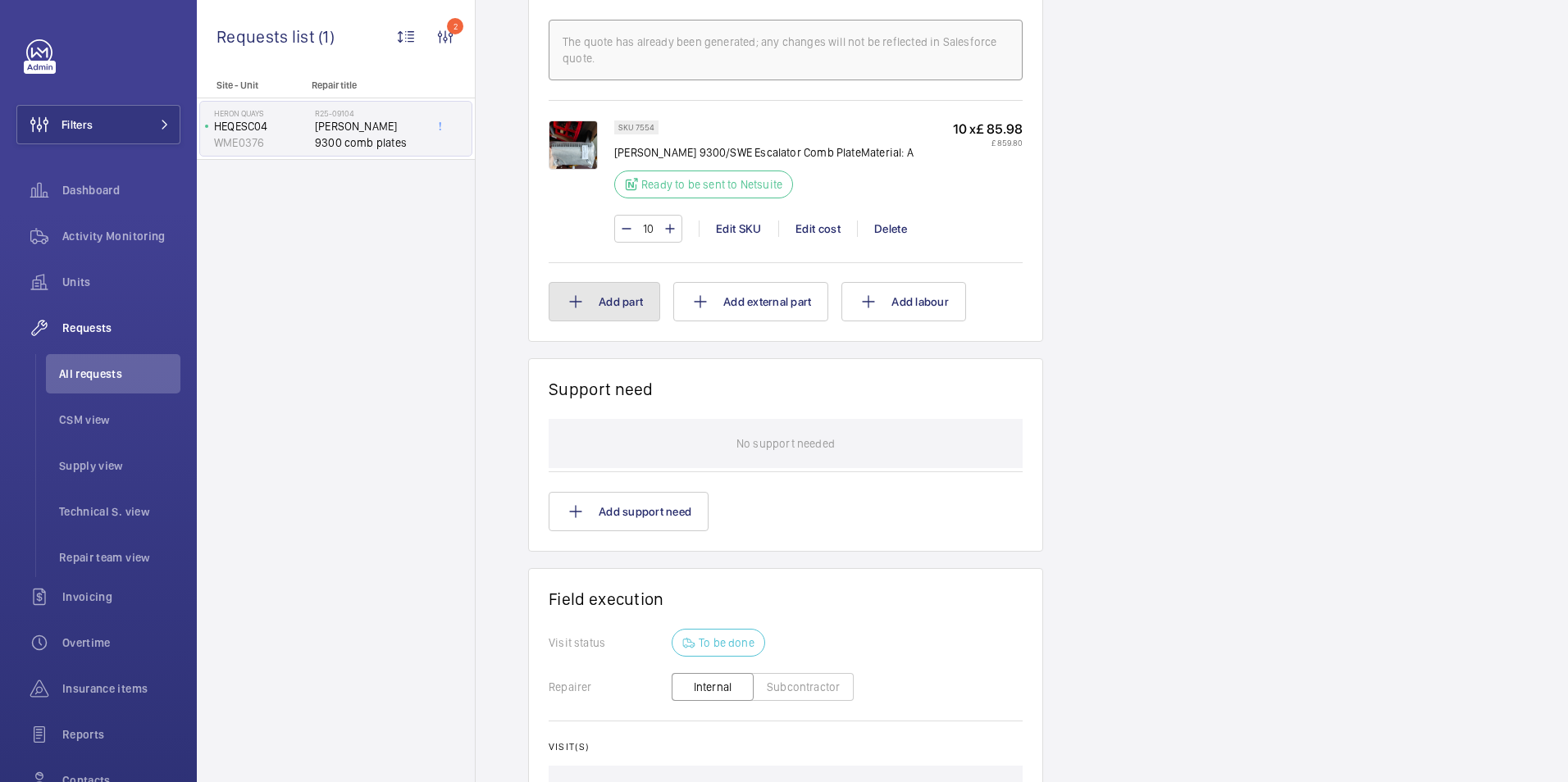
click at [604, 313] on button "Add part" at bounding box center [604, 301] width 111 height 39
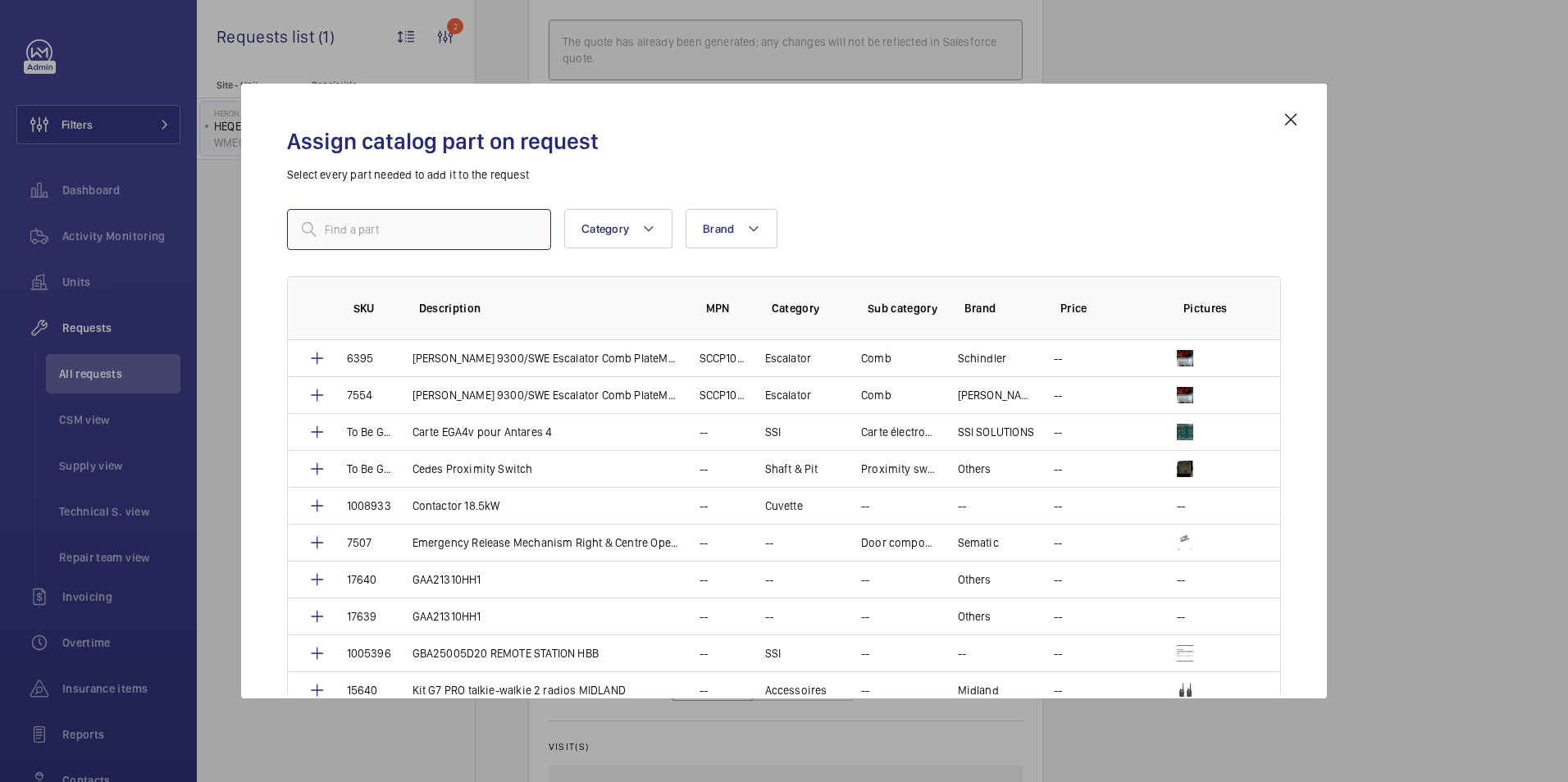
click at [405, 220] on input "text" at bounding box center [418, 229] width 264 height 41
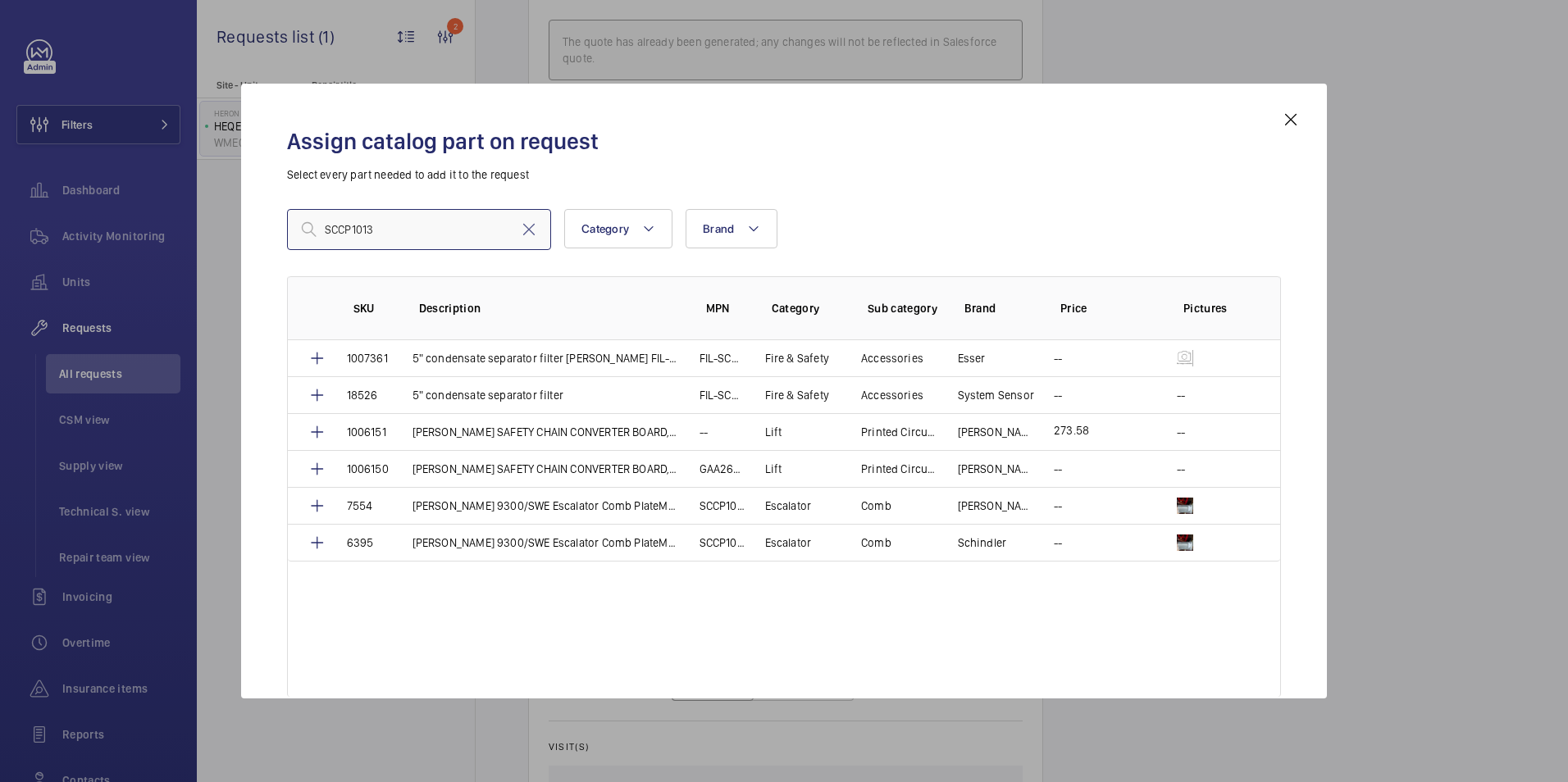
type input "SCCP1013"
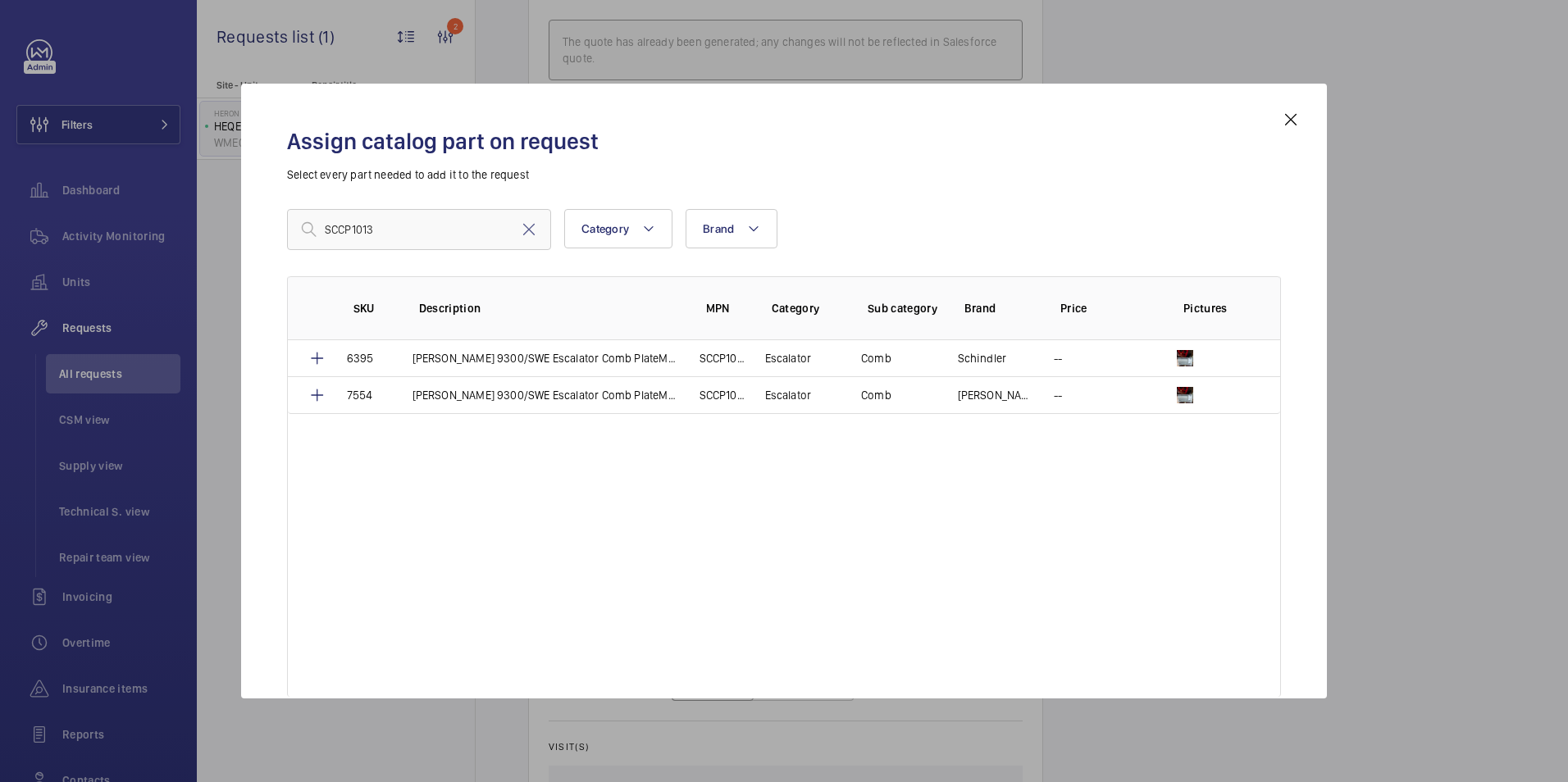
click at [1287, 121] on mat-icon at bounding box center [1290, 119] width 19 height 19
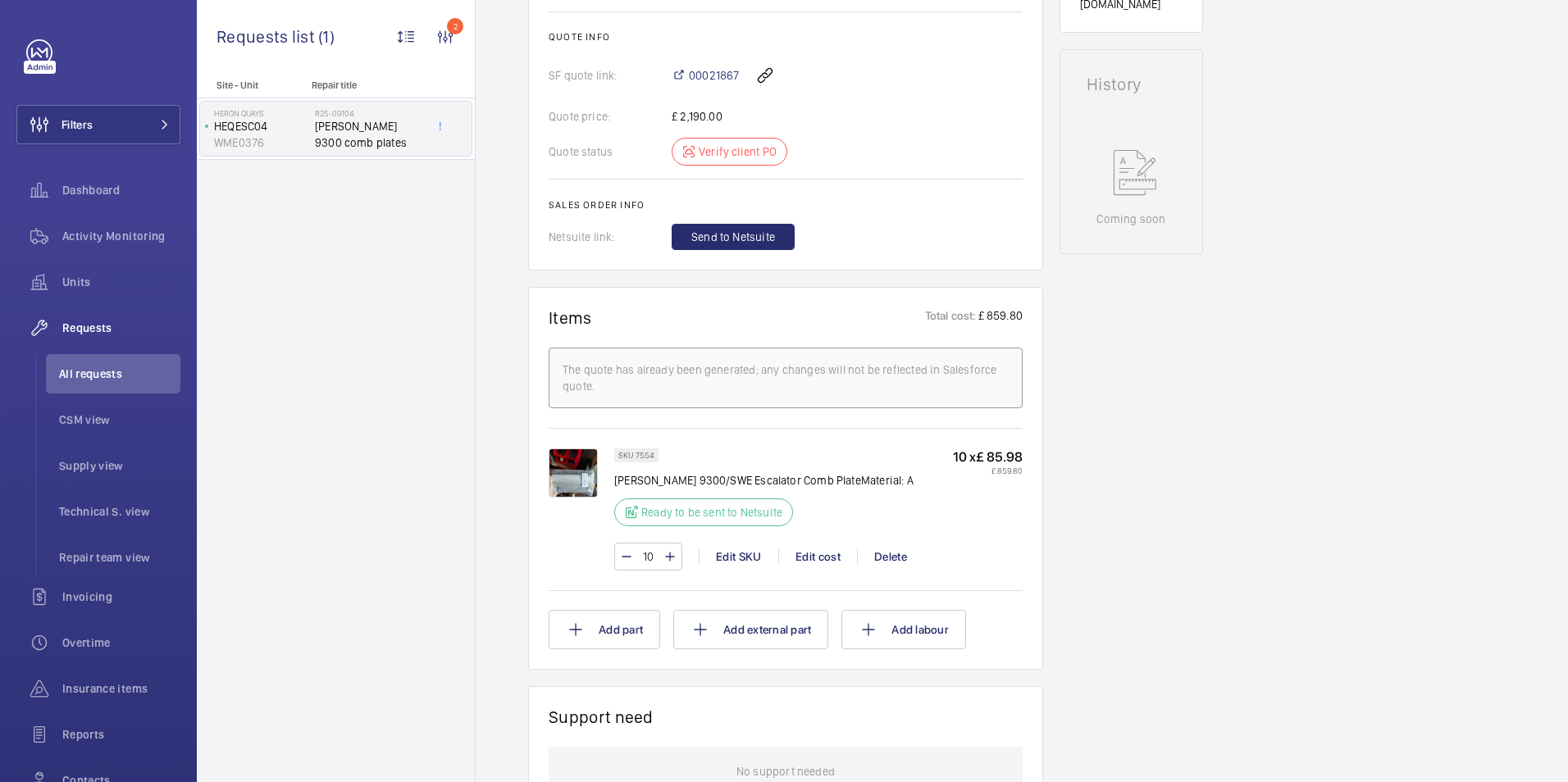
scroll to position [476, 0]
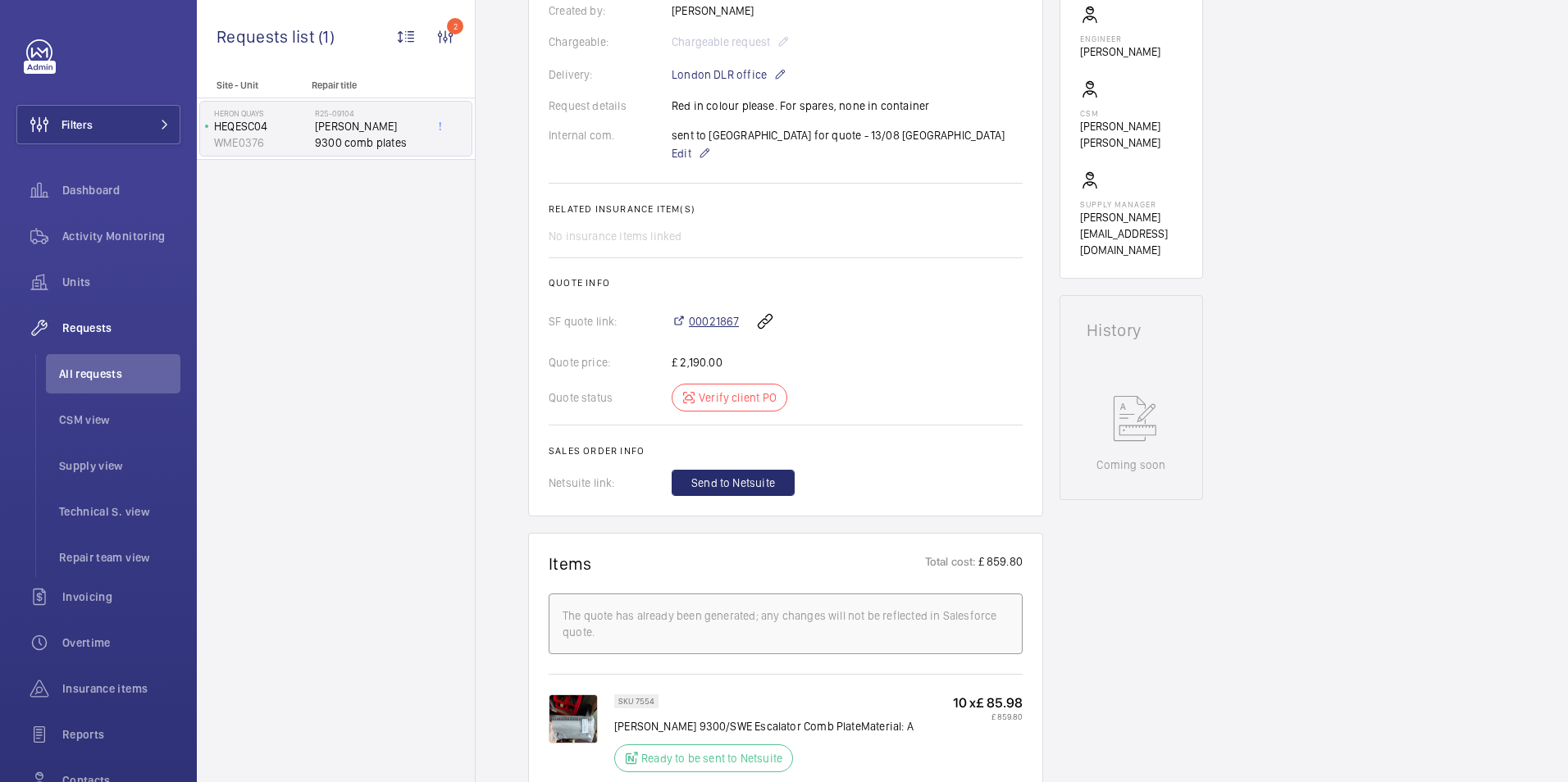
click at [706, 320] on span "00021867" at bounding box center [713, 322] width 50 height 17
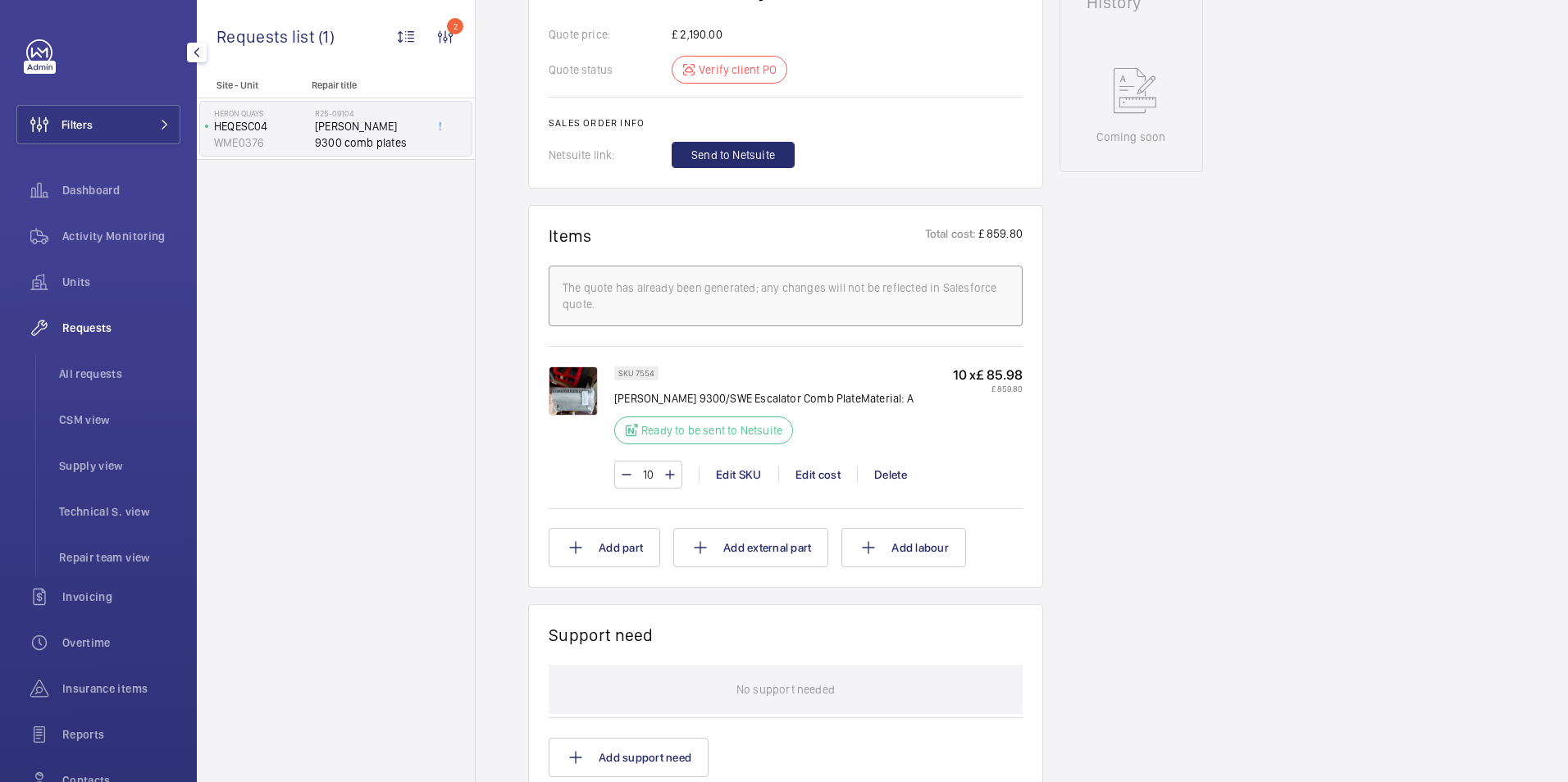
click at [71, 127] on span "Filters" at bounding box center [77, 124] width 32 height 17
click at [93, 123] on span "Filters" at bounding box center [77, 124] width 32 height 17
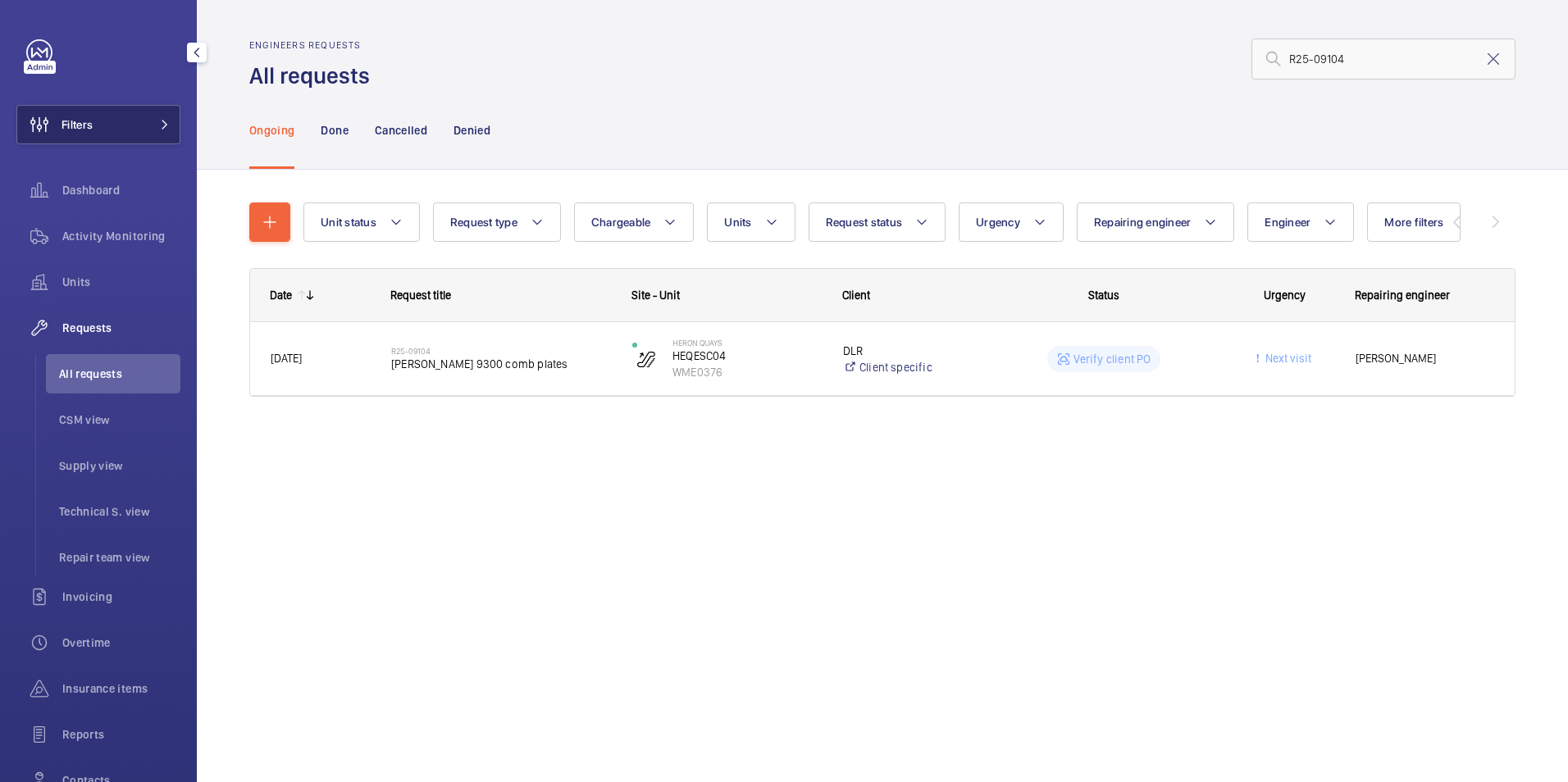
click at [103, 126] on button "Filters" at bounding box center [98, 124] width 164 height 39
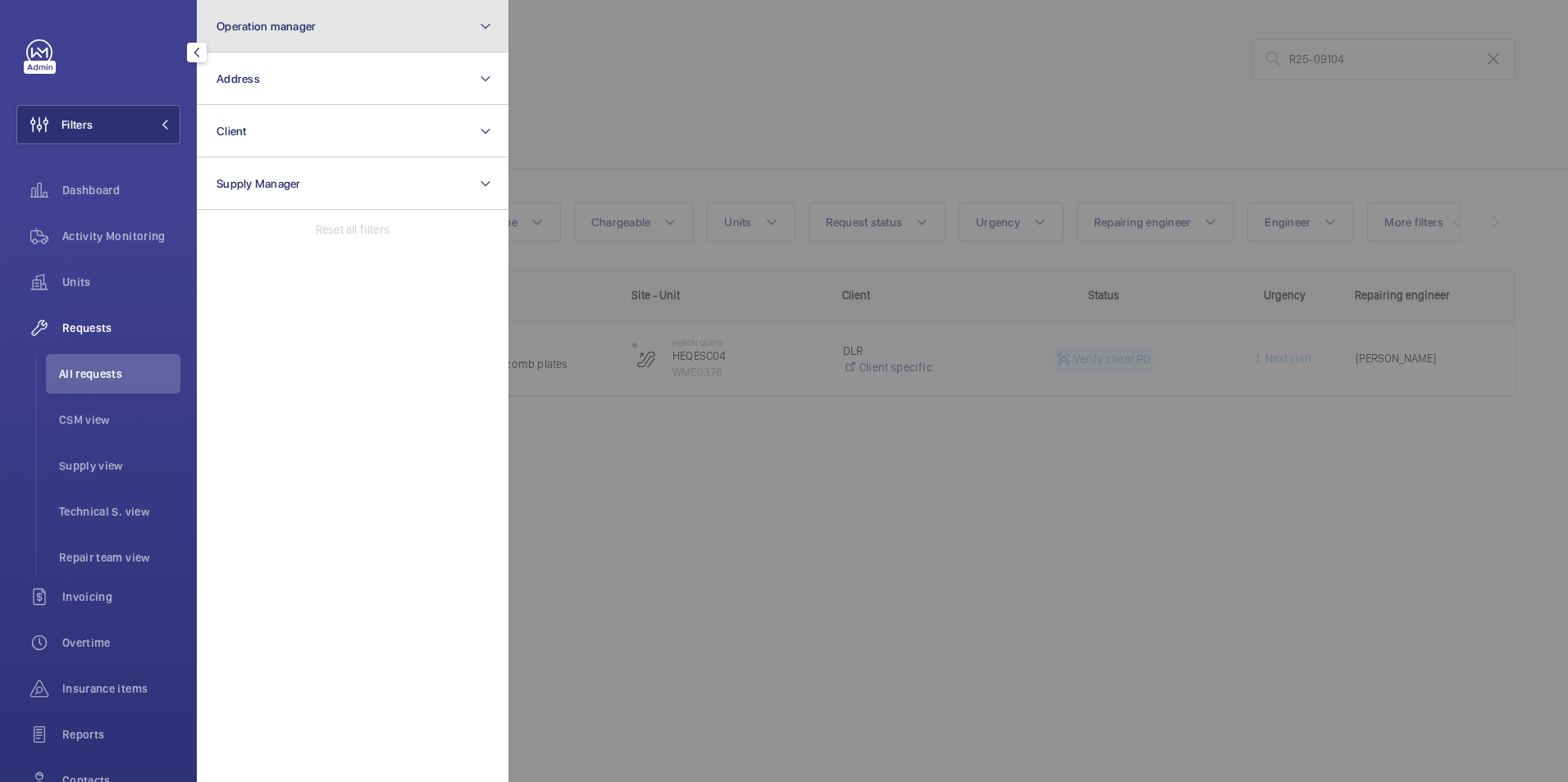
click at [342, 32] on button "Operation manager" at bounding box center [353, 26] width 312 height 53
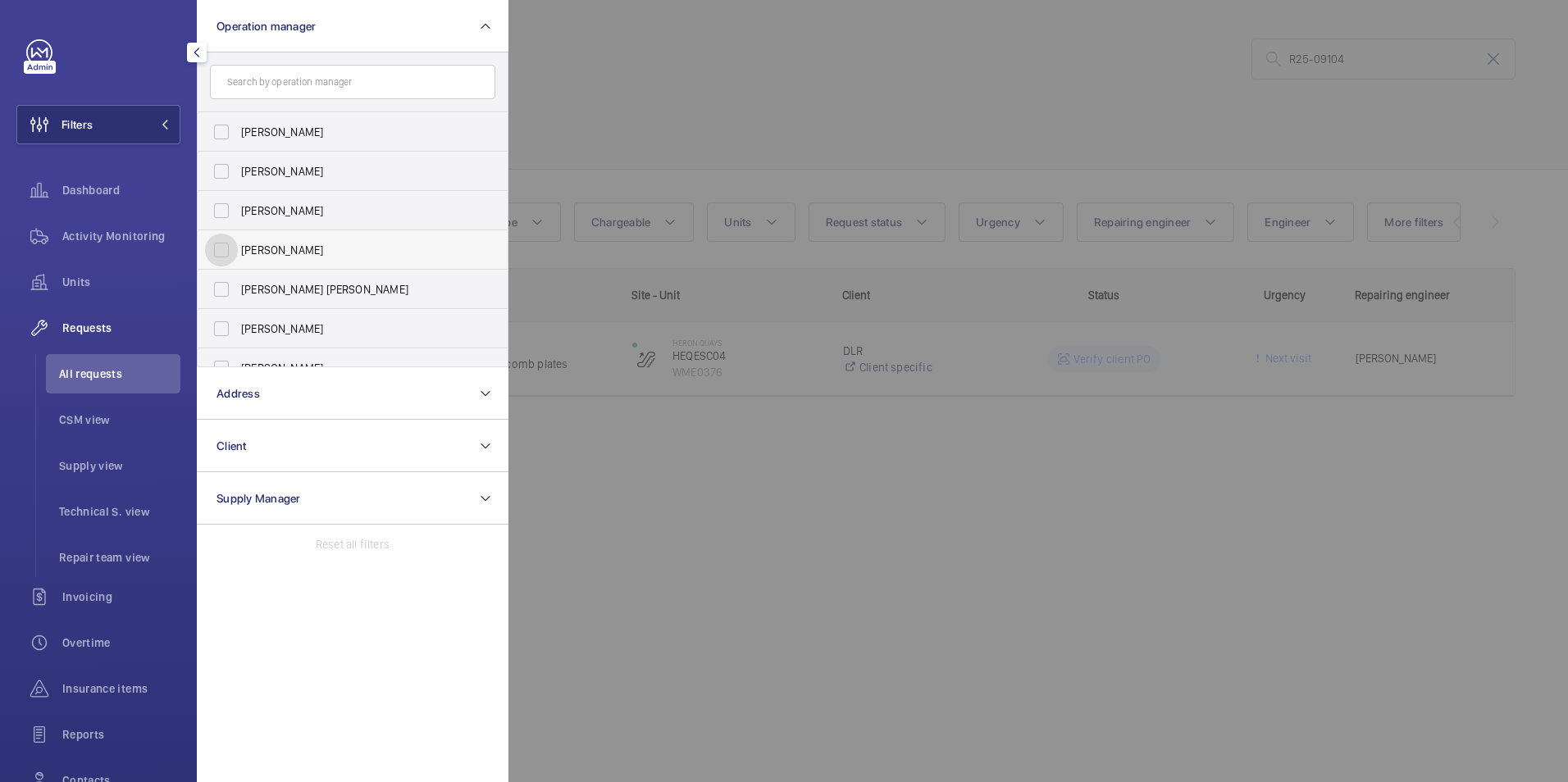
click at [213, 250] on input "Connor Dudley" at bounding box center [221, 250] width 32 height 32
checkbox input "true"
click at [637, 80] on div at bounding box center [1292, 391] width 1568 height 782
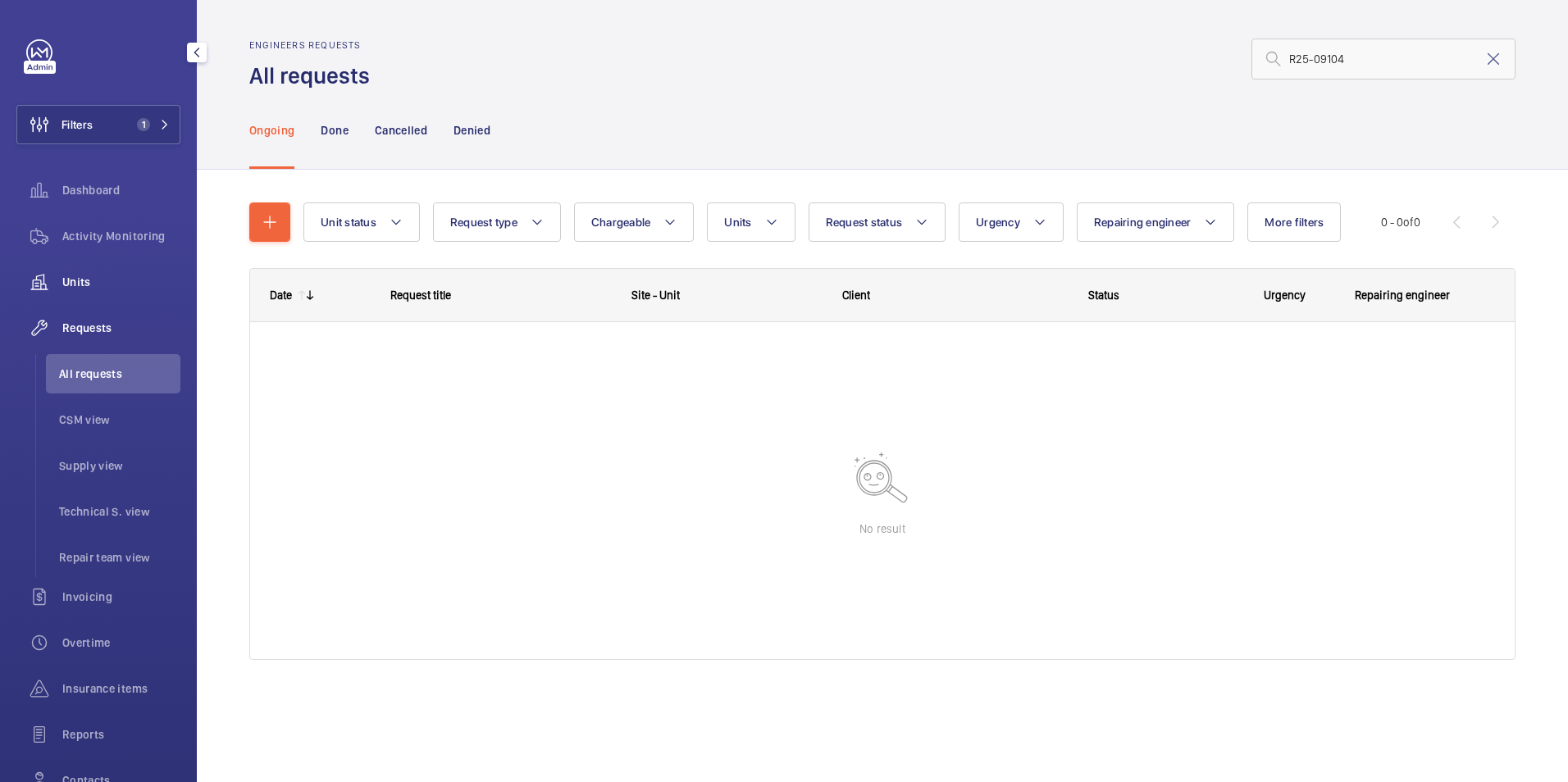
click at [88, 288] on span "Units" at bounding box center [121, 282] width 118 height 17
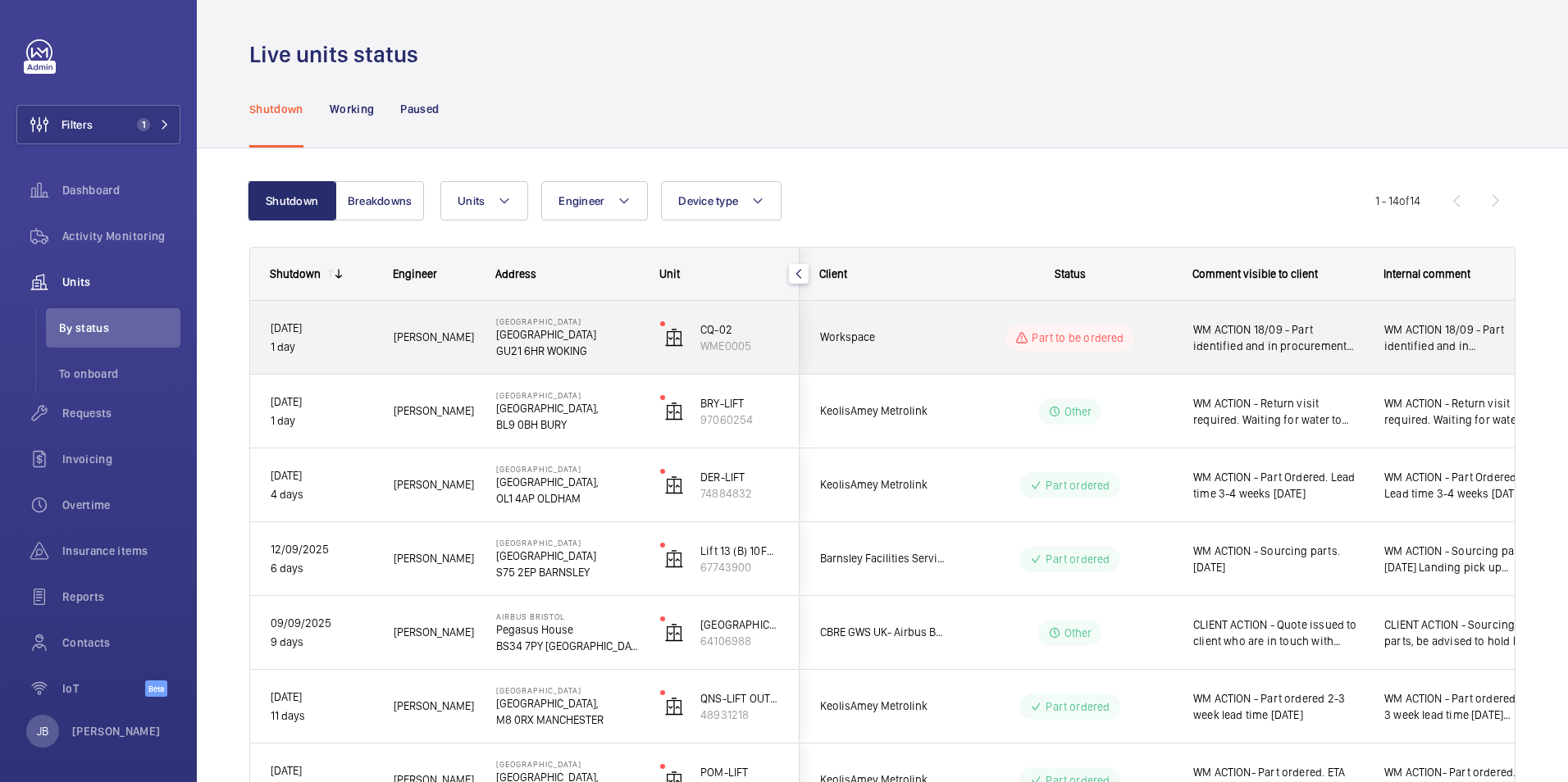
click at [1266, 353] on span "WM ACTION 18/09 - Part identified and in procurement process" at bounding box center [1278, 337] width 170 height 32
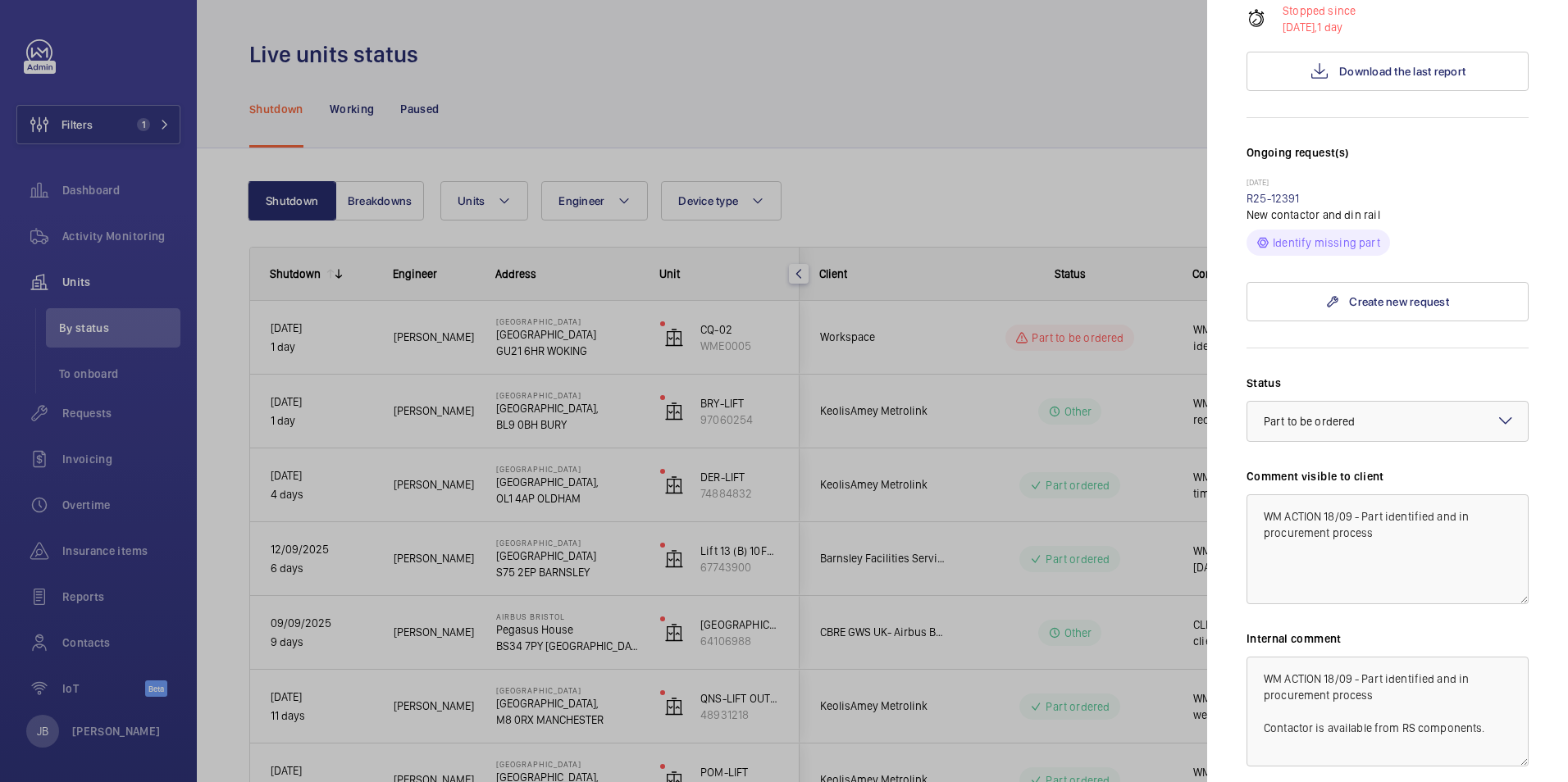
scroll to position [470, 0]
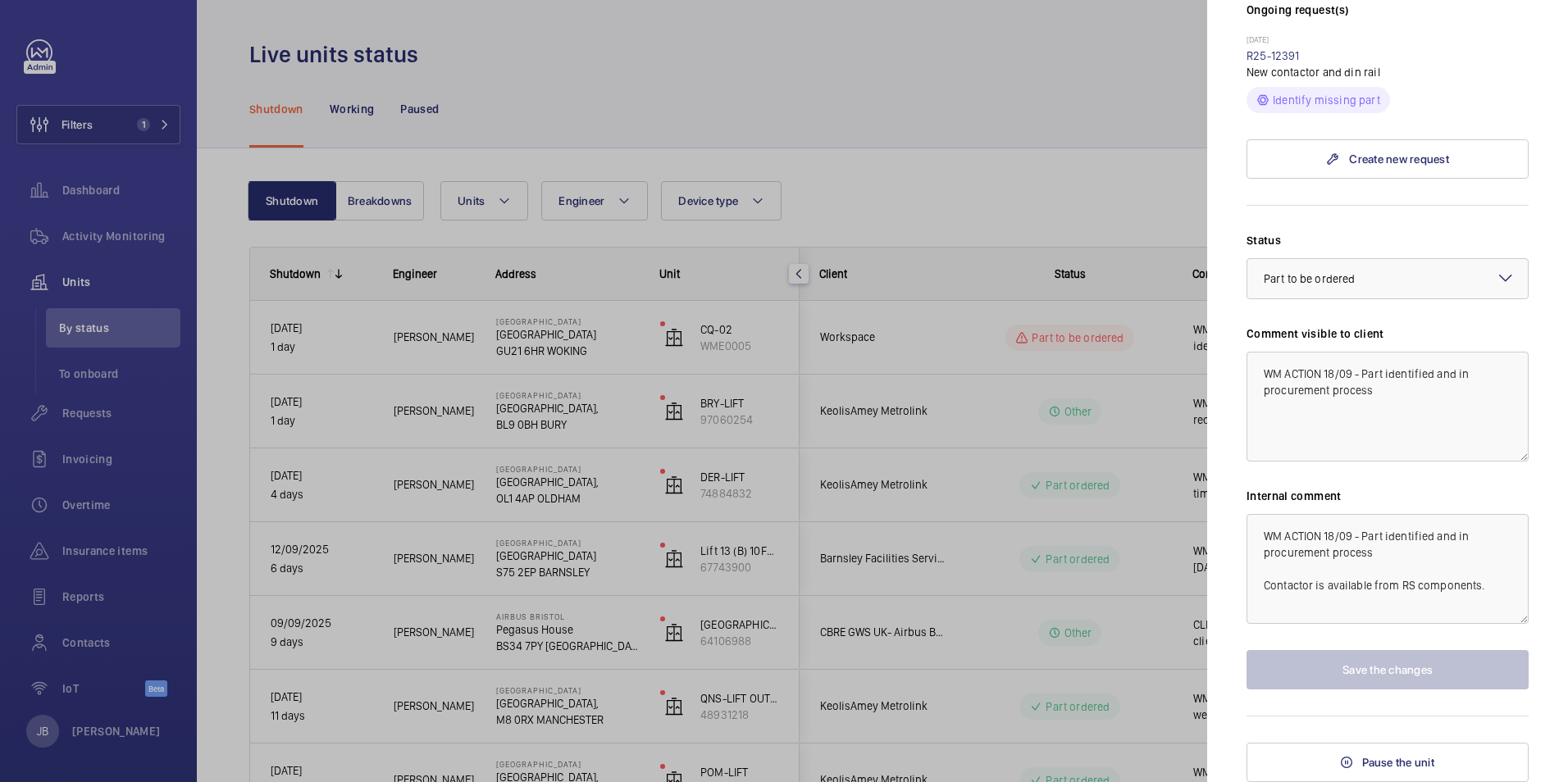
click at [967, 136] on div at bounding box center [784, 391] width 1568 height 782
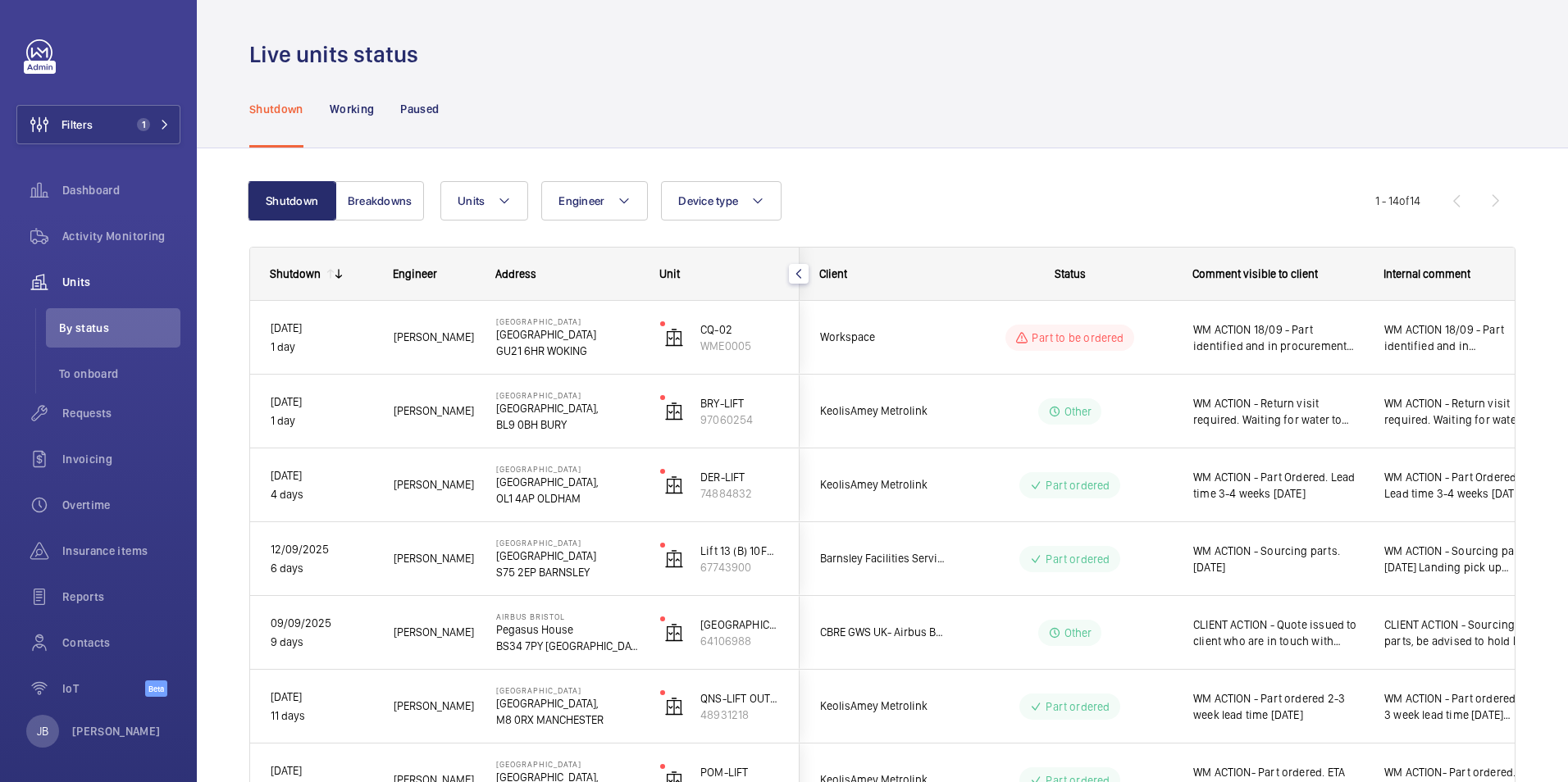
scroll to position [0, 0]
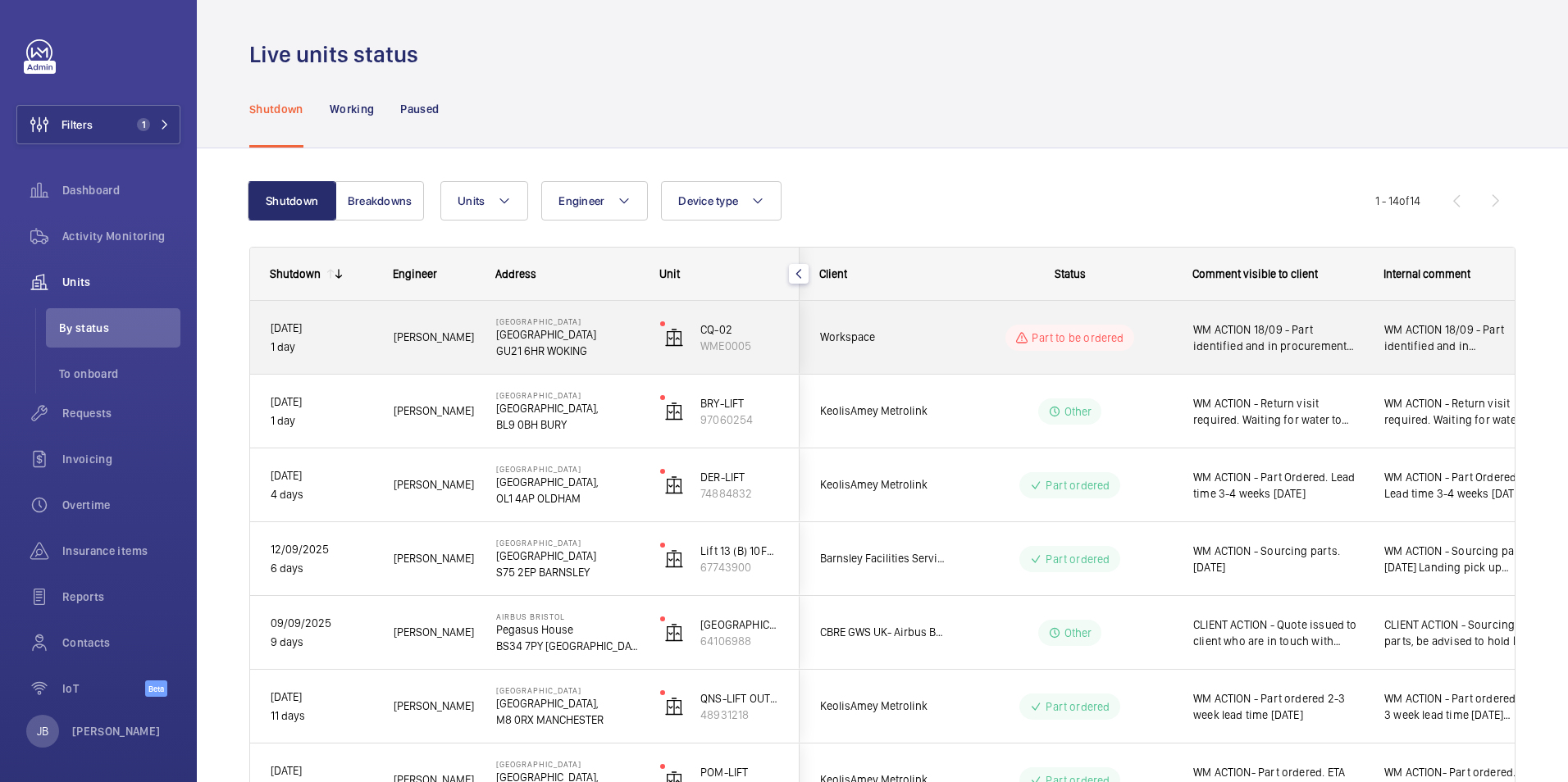
click at [1262, 337] on span "WM ACTION 18/09 - Part identified and in procurement process" at bounding box center [1278, 337] width 170 height 32
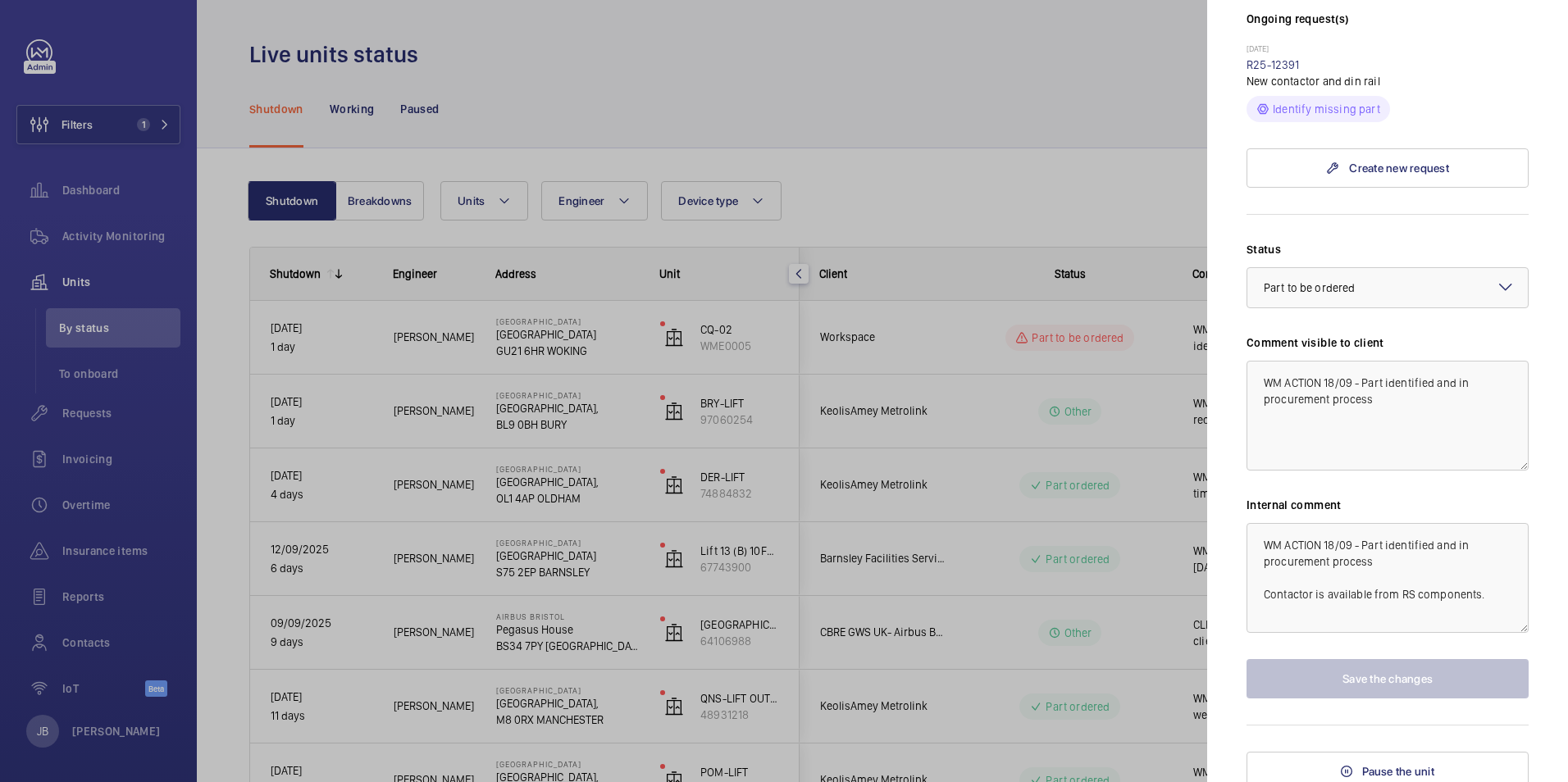
scroll to position [470, 0]
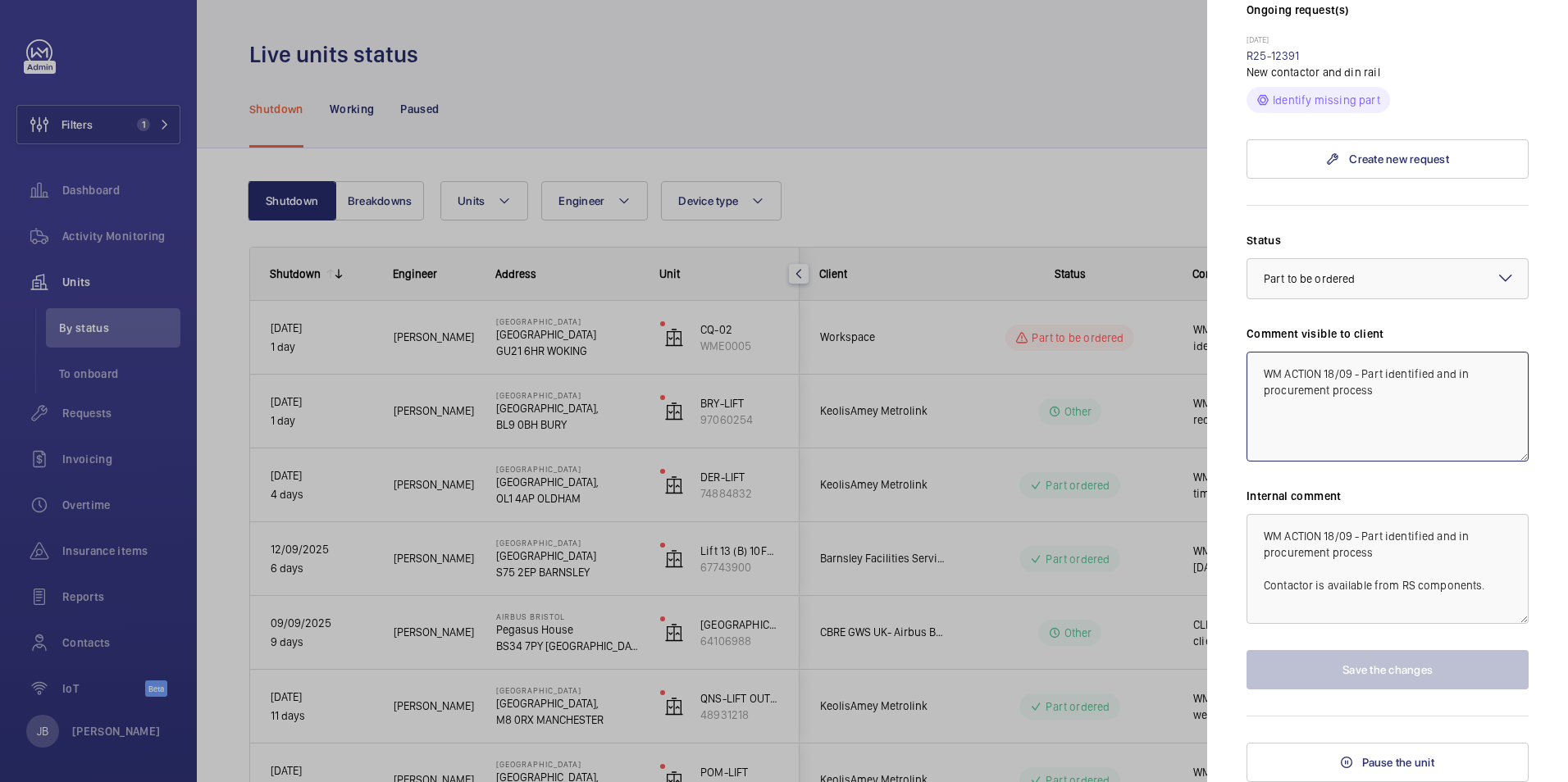
click at [1333, 373] on textarea "WM ACTION 18/09 - Part identified and in procurement process" at bounding box center [1387, 406] width 282 height 109
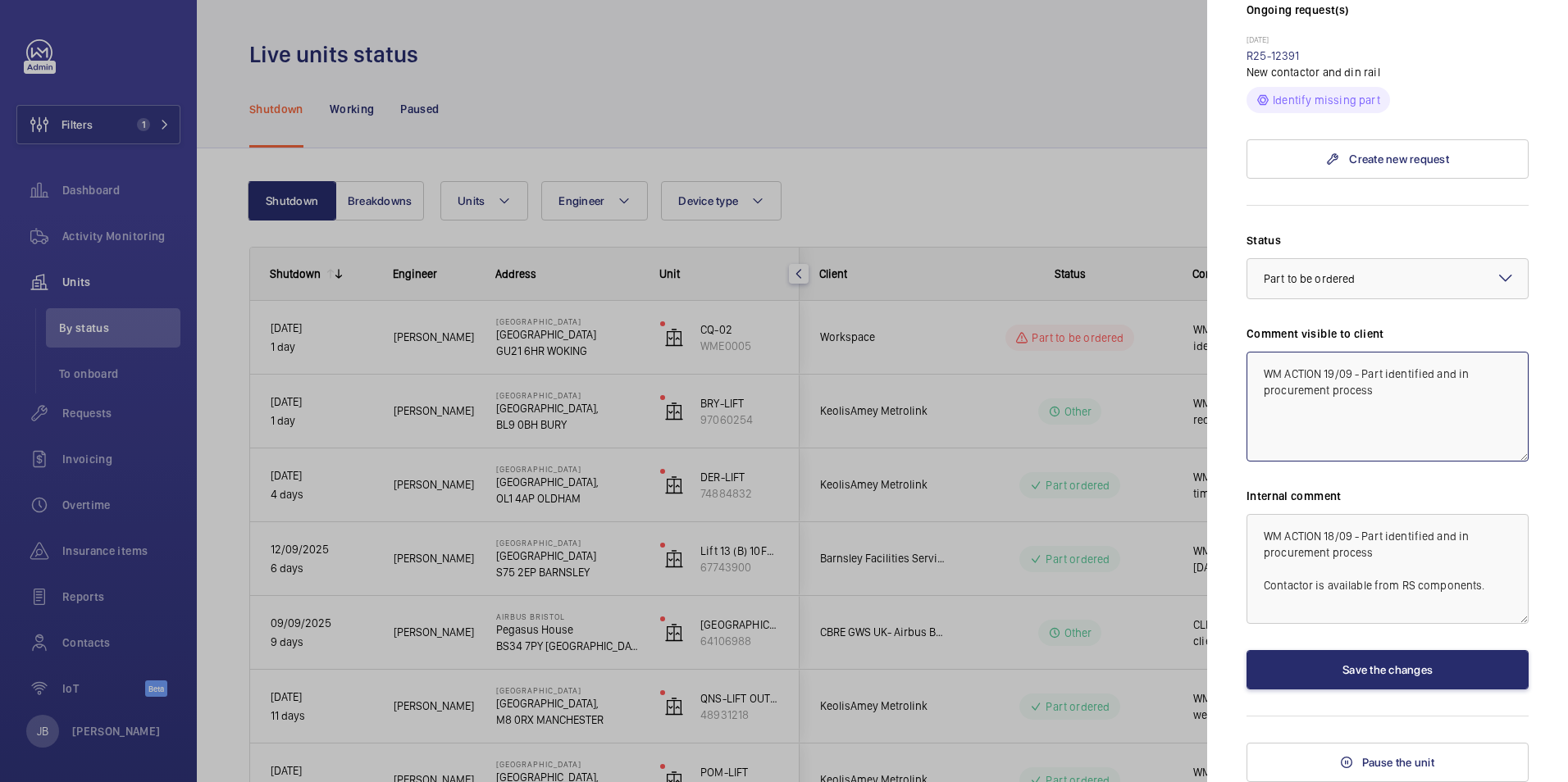
type textarea "WM ACTION 19/09 - Part identified and in procurement process"
click at [1264, 536] on textarea "WM ACTION 18/09 - Part identified and in procurement process Contactor is avail…" at bounding box center [1387, 569] width 282 height 109
click at [1330, 530] on textarea "WM ACTION - Emailed RS awaiting response. WM ACTION 18/09 - Part identified and…" at bounding box center [1387, 569] width 282 height 109
click at [1319, 532] on textarea "WM ACTION - Emailed RS awaiting response. WM ACTION 18/09 - Part identified and…" at bounding box center [1387, 569] width 282 height 109
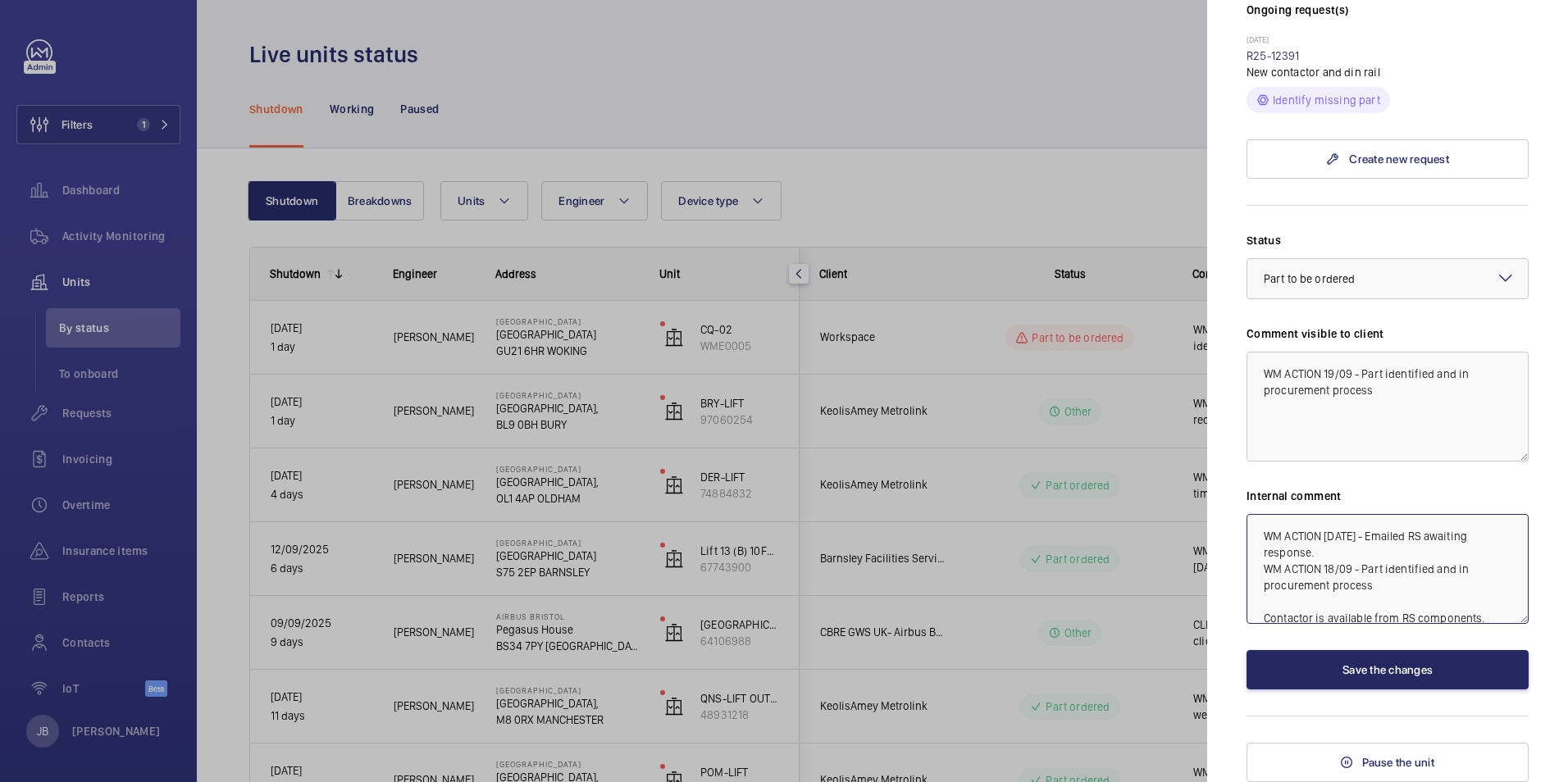
type textarea "WM ACTION 19.09.25 - Emailed RS awaiting response. WM ACTION 18/09 - Part ident…"
click at [1420, 665] on button "Save the changes" at bounding box center [1387, 670] width 282 height 39
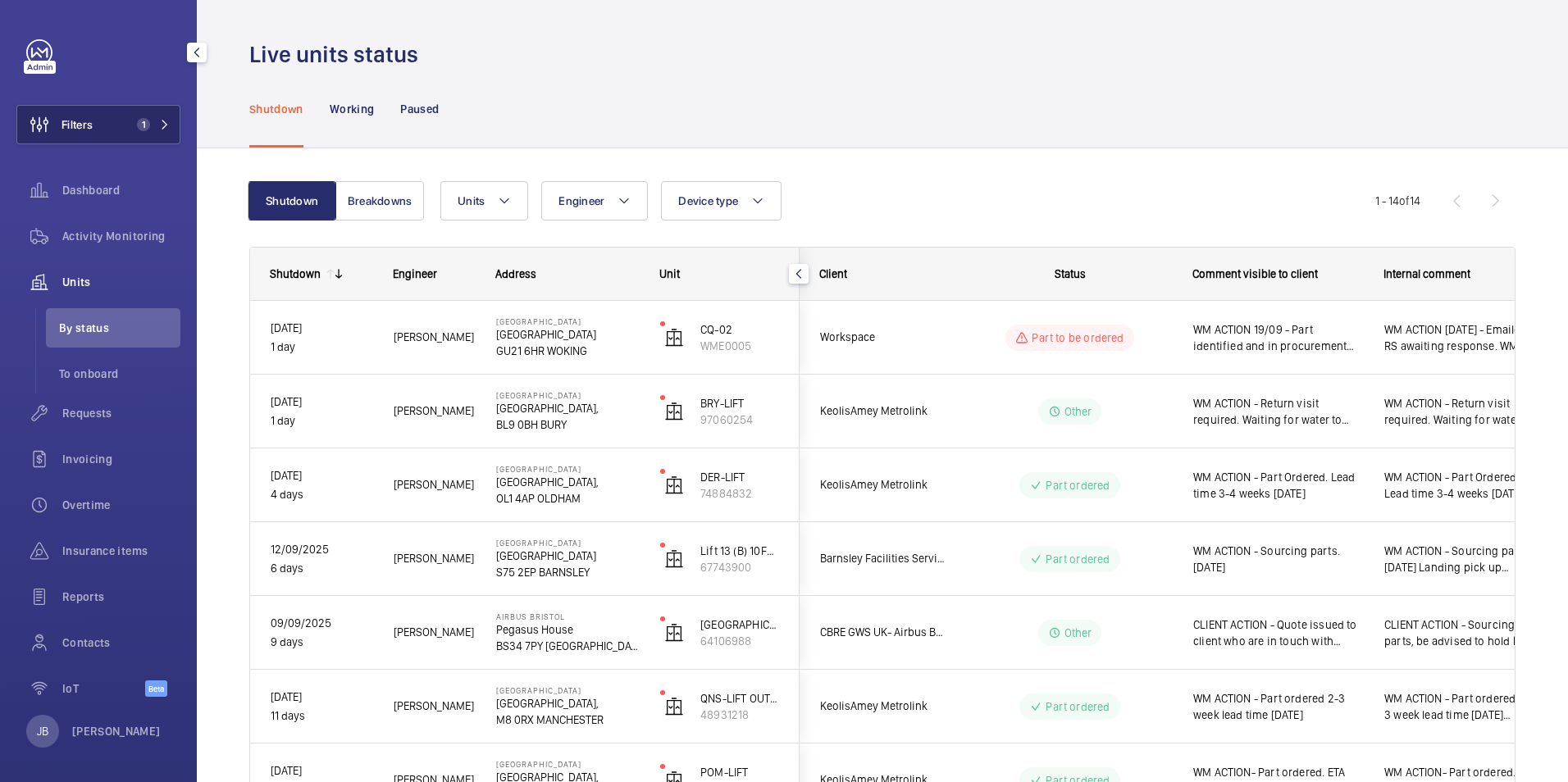
click at [88, 124] on span "Filters" at bounding box center [77, 124] width 32 height 17
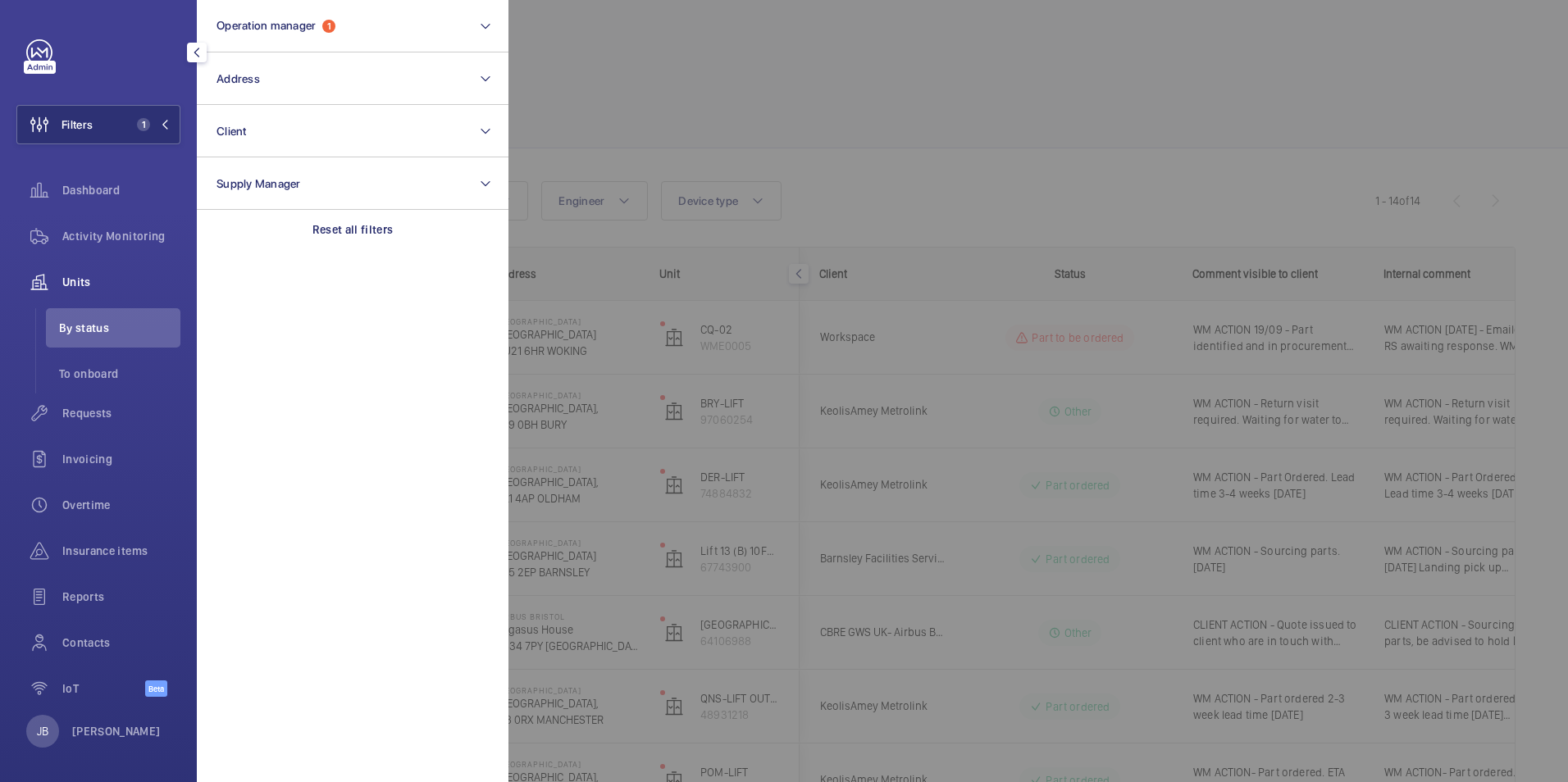
click at [717, 52] on div at bounding box center [1292, 391] width 1568 height 782
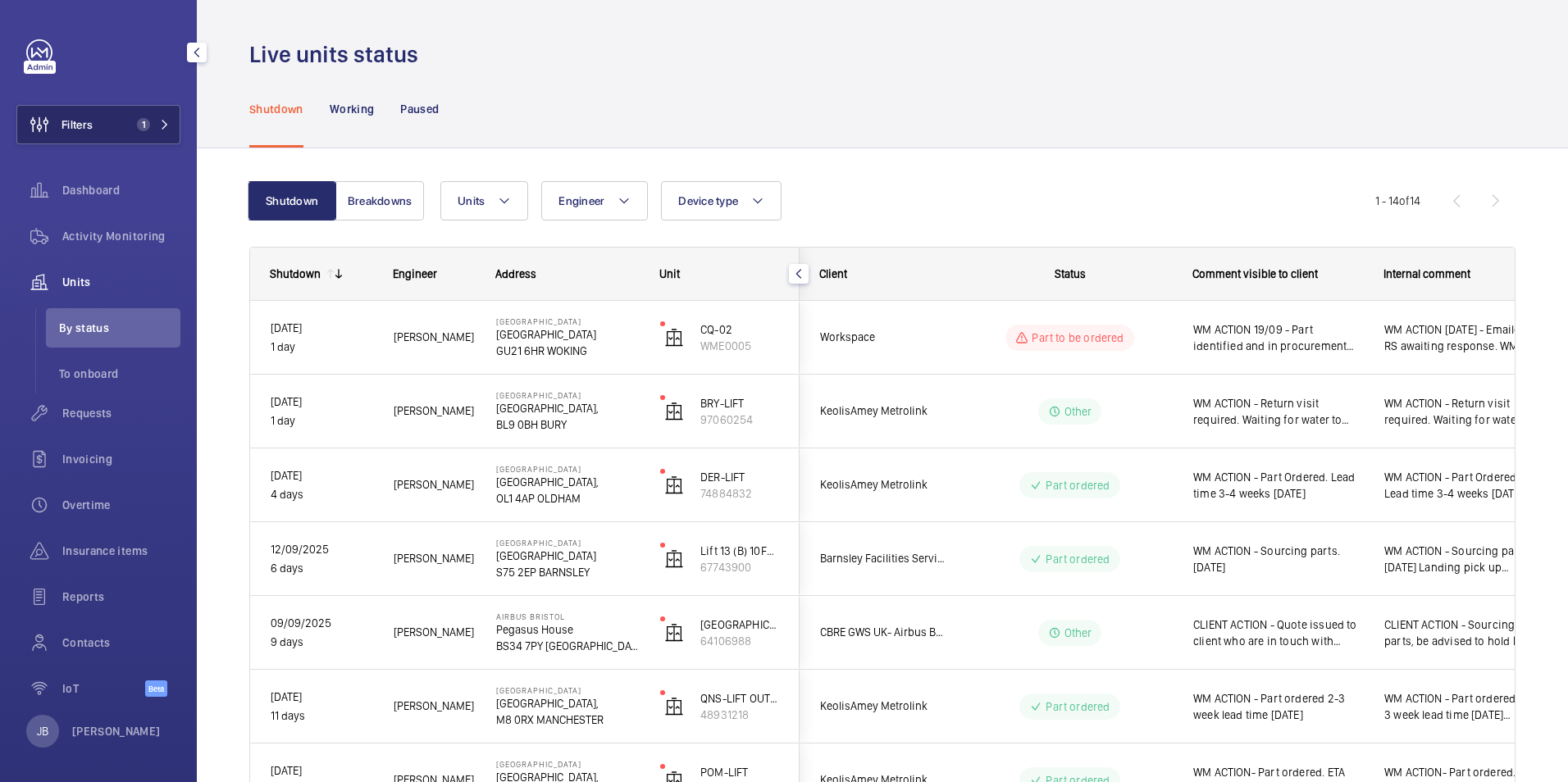
click at [99, 122] on button "Filters 1" at bounding box center [98, 124] width 164 height 39
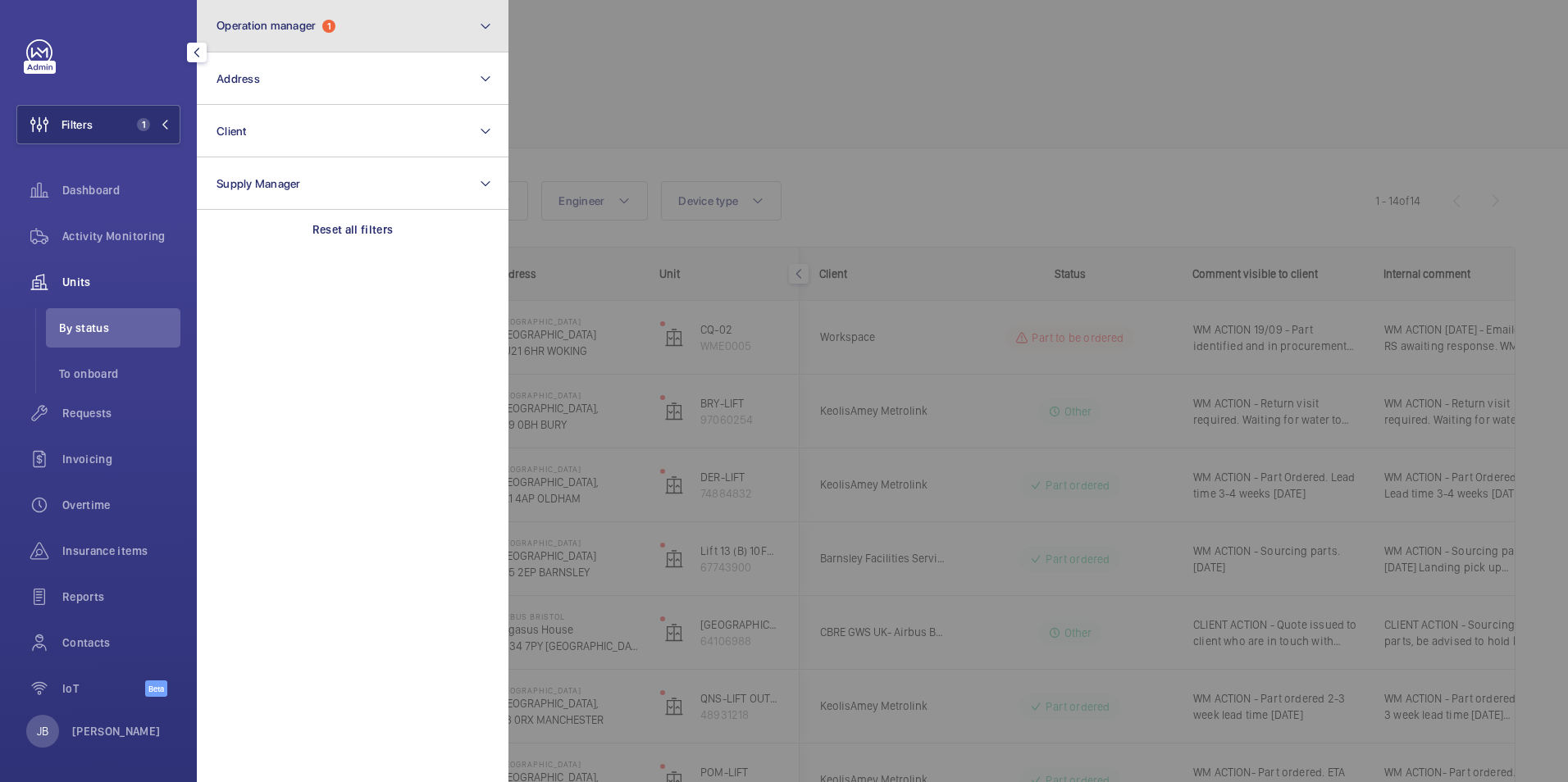
click at [377, 43] on button "Operation manager 1" at bounding box center [353, 26] width 312 height 53
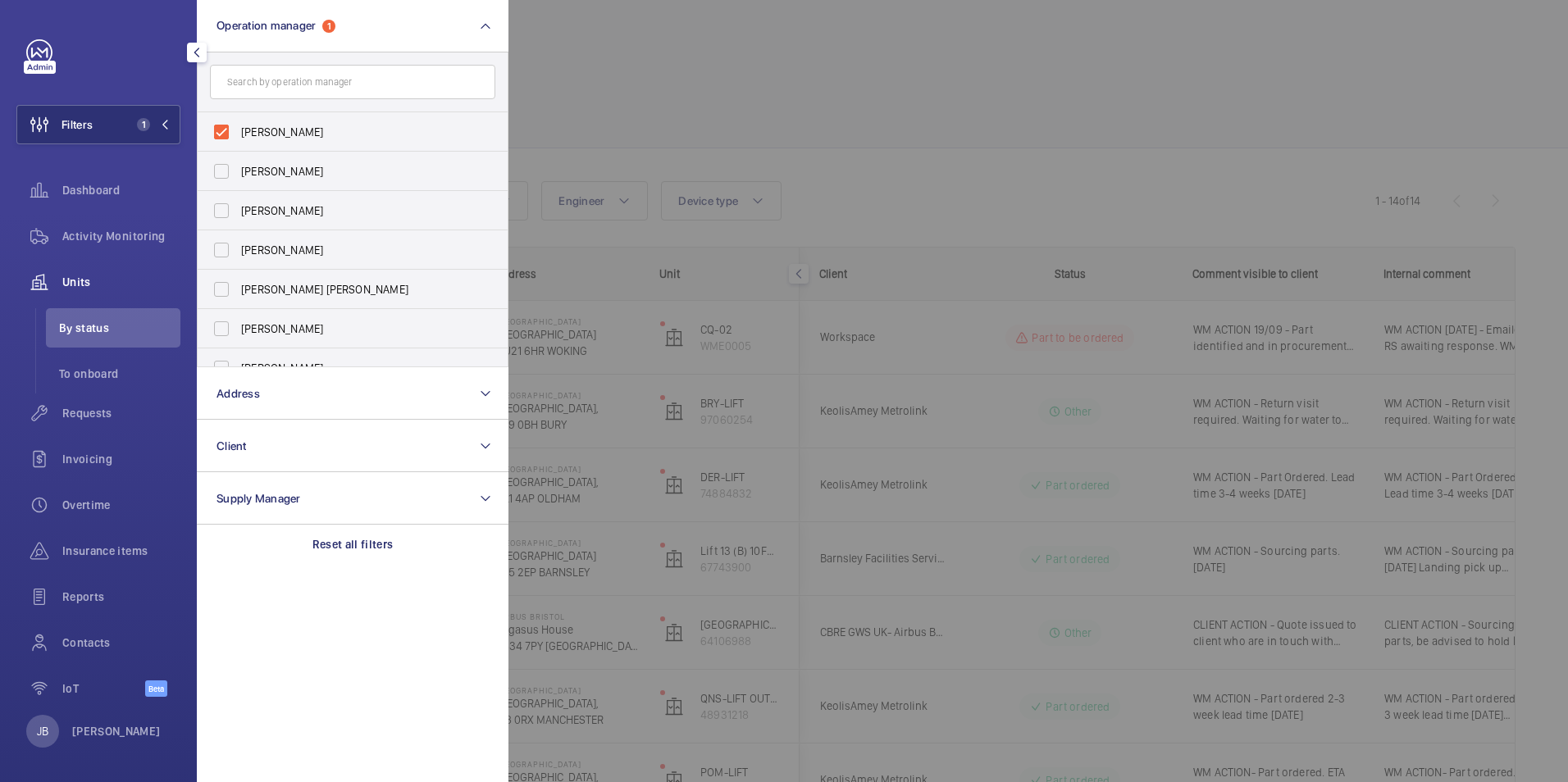
click at [740, 66] on div at bounding box center [1292, 391] width 1568 height 782
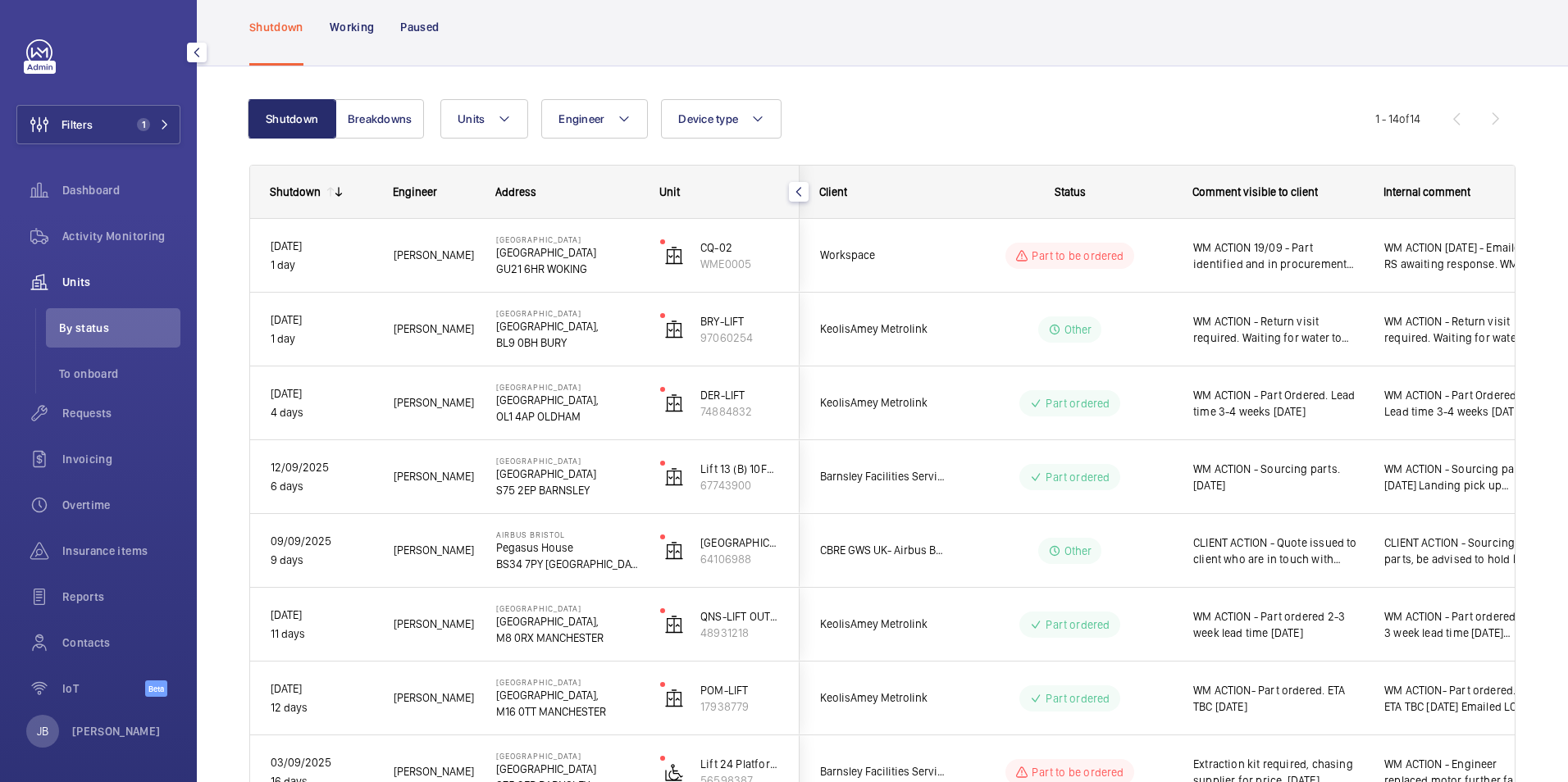
scroll to position [164, 0]
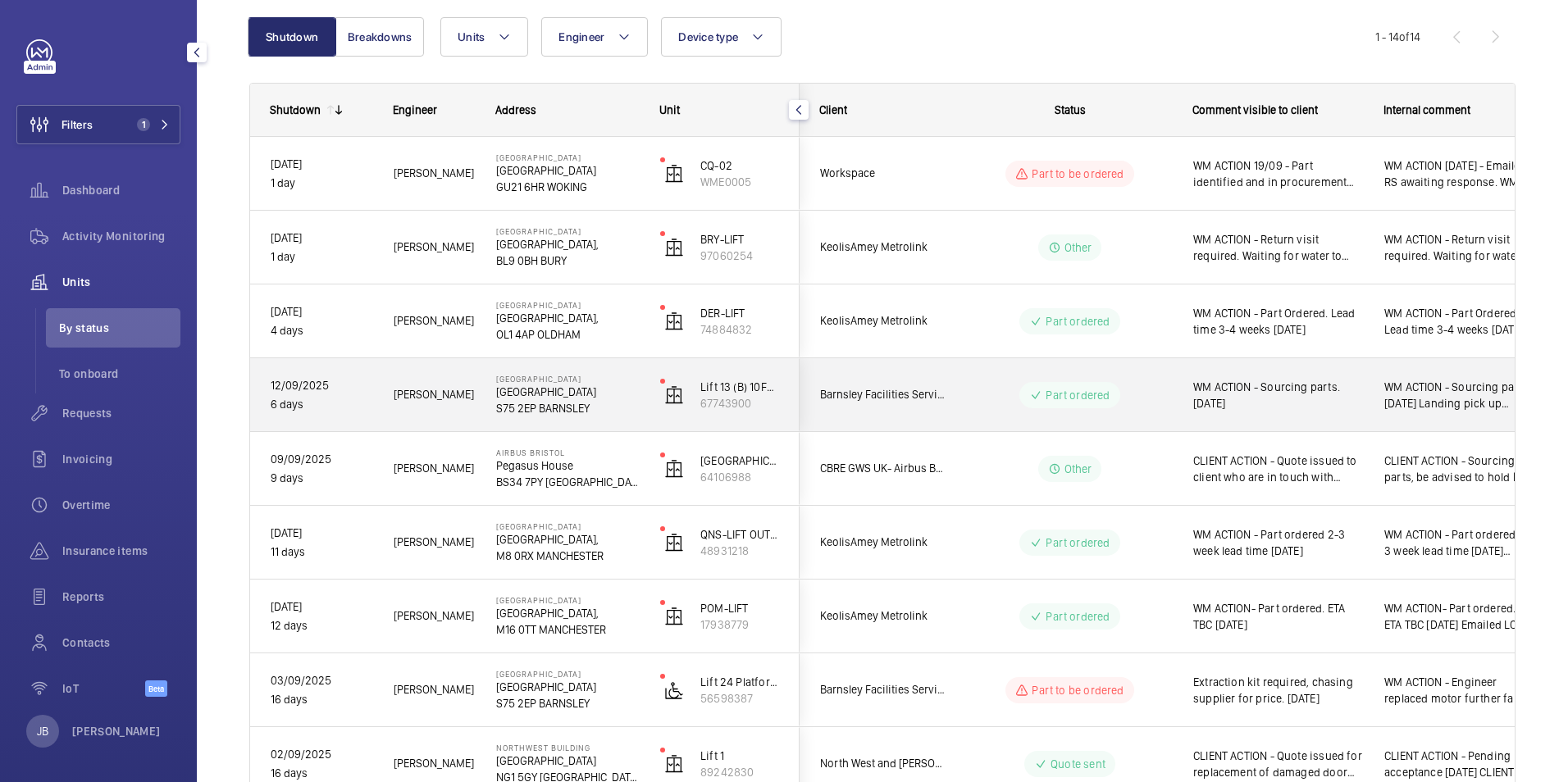
click at [1347, 401] on span "WM ACTION - Sourcing parts. 15.09.25" at bounding box center [1278, 394] width 170 height 32
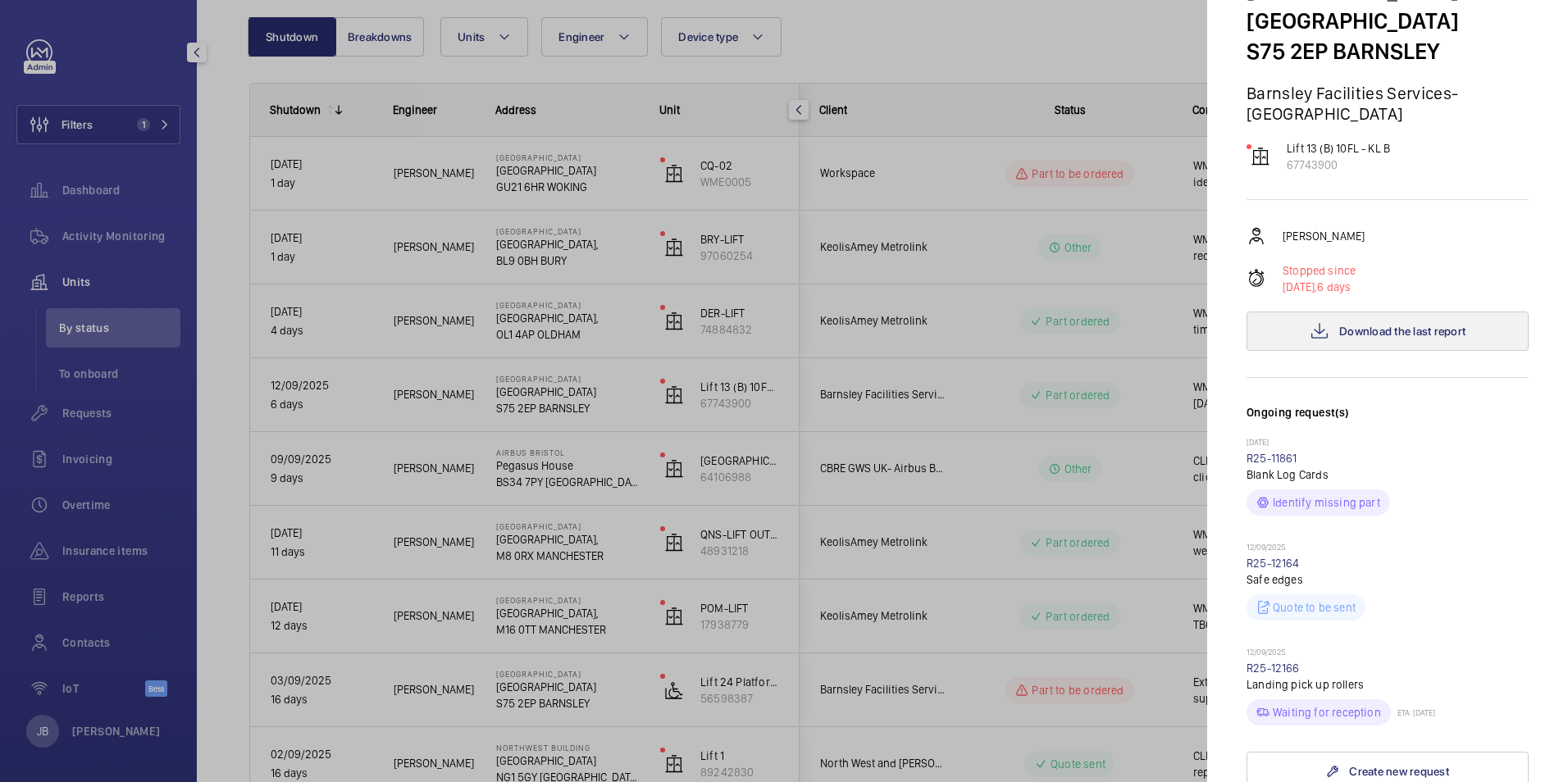
scroll to position [82, 0]
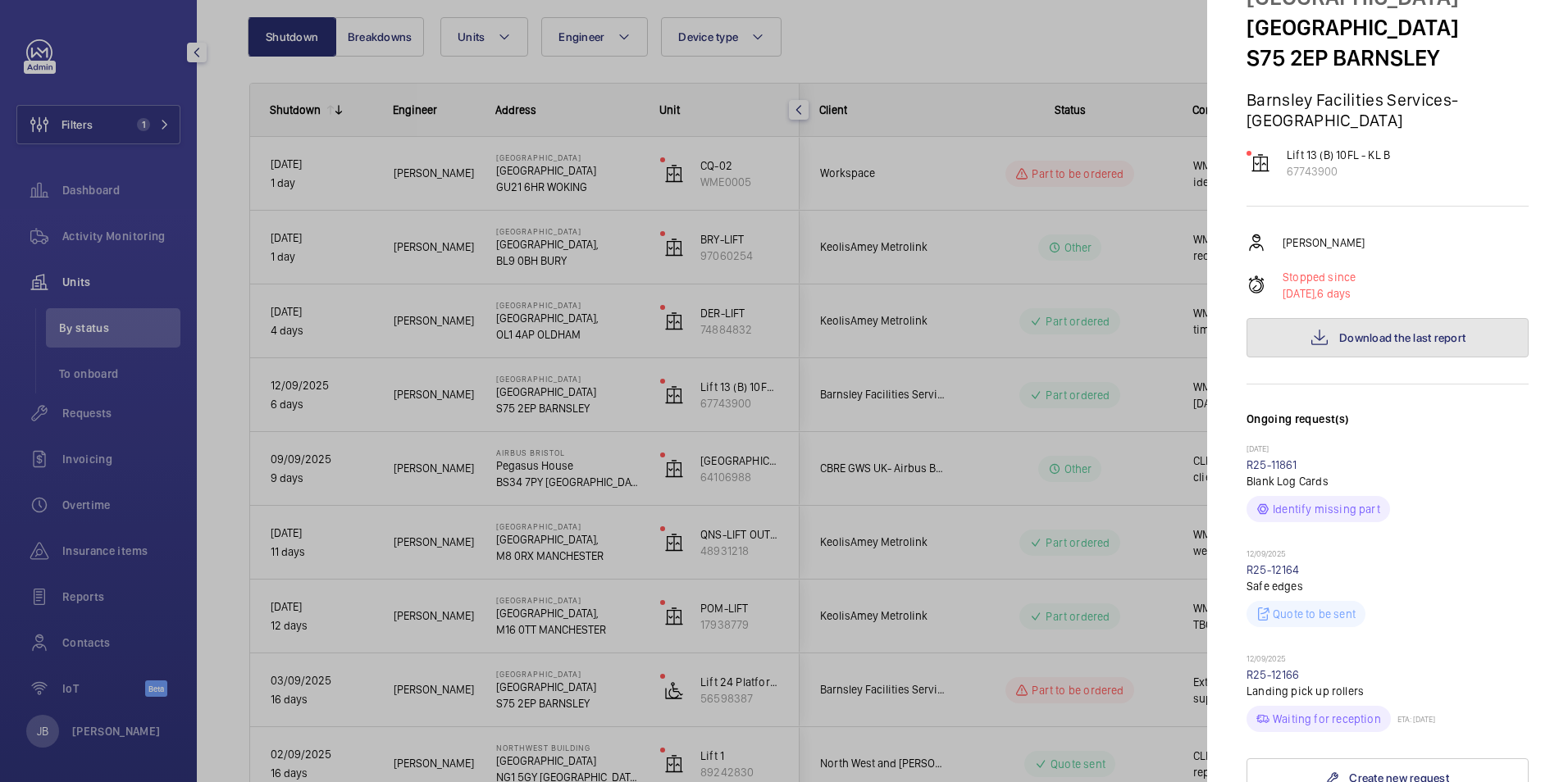
click at [1420, 341] on span "Download the last report" at bounding box center [1402, 338] width 126 height 13
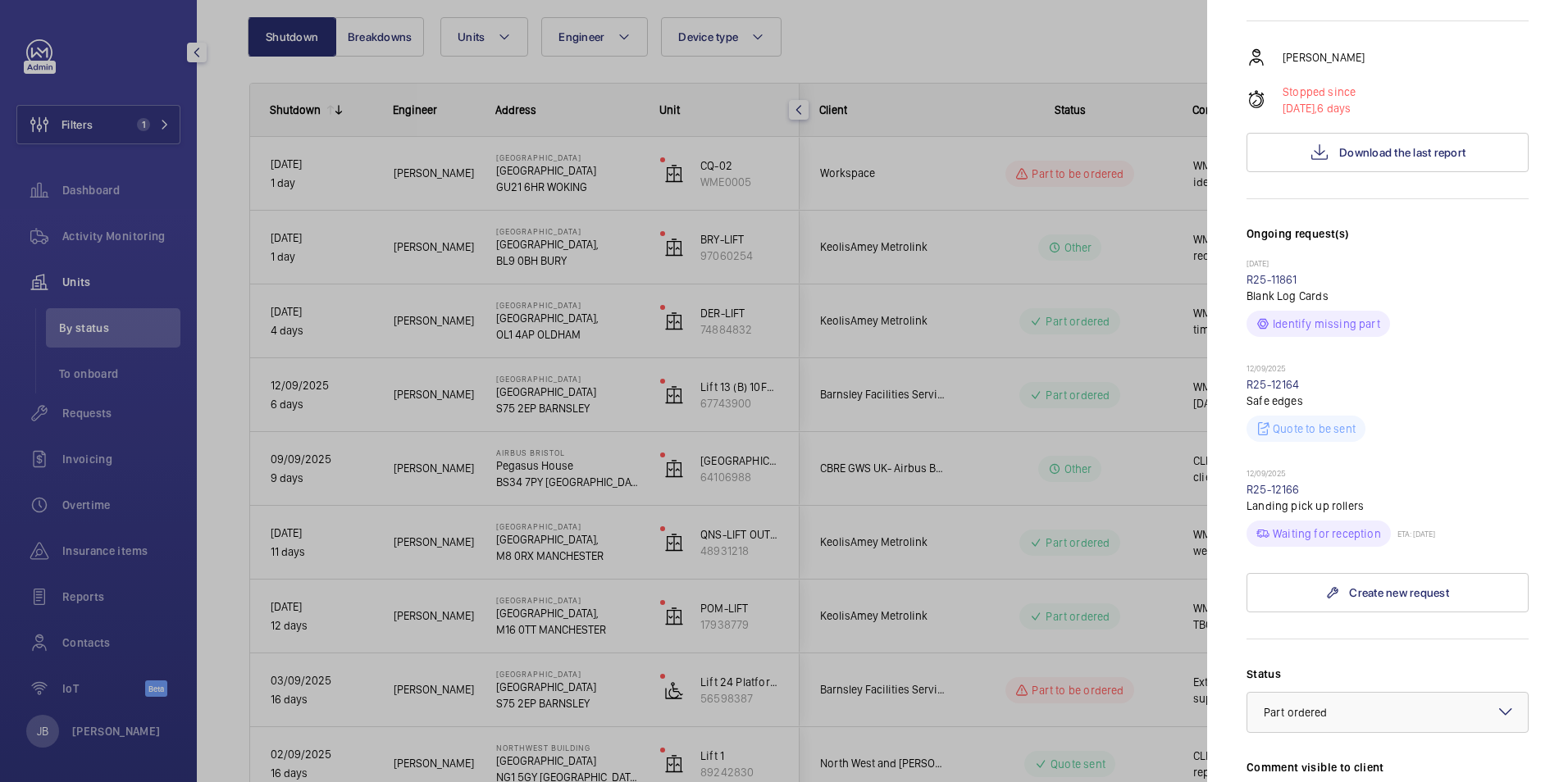
scroll to position [246, 0]
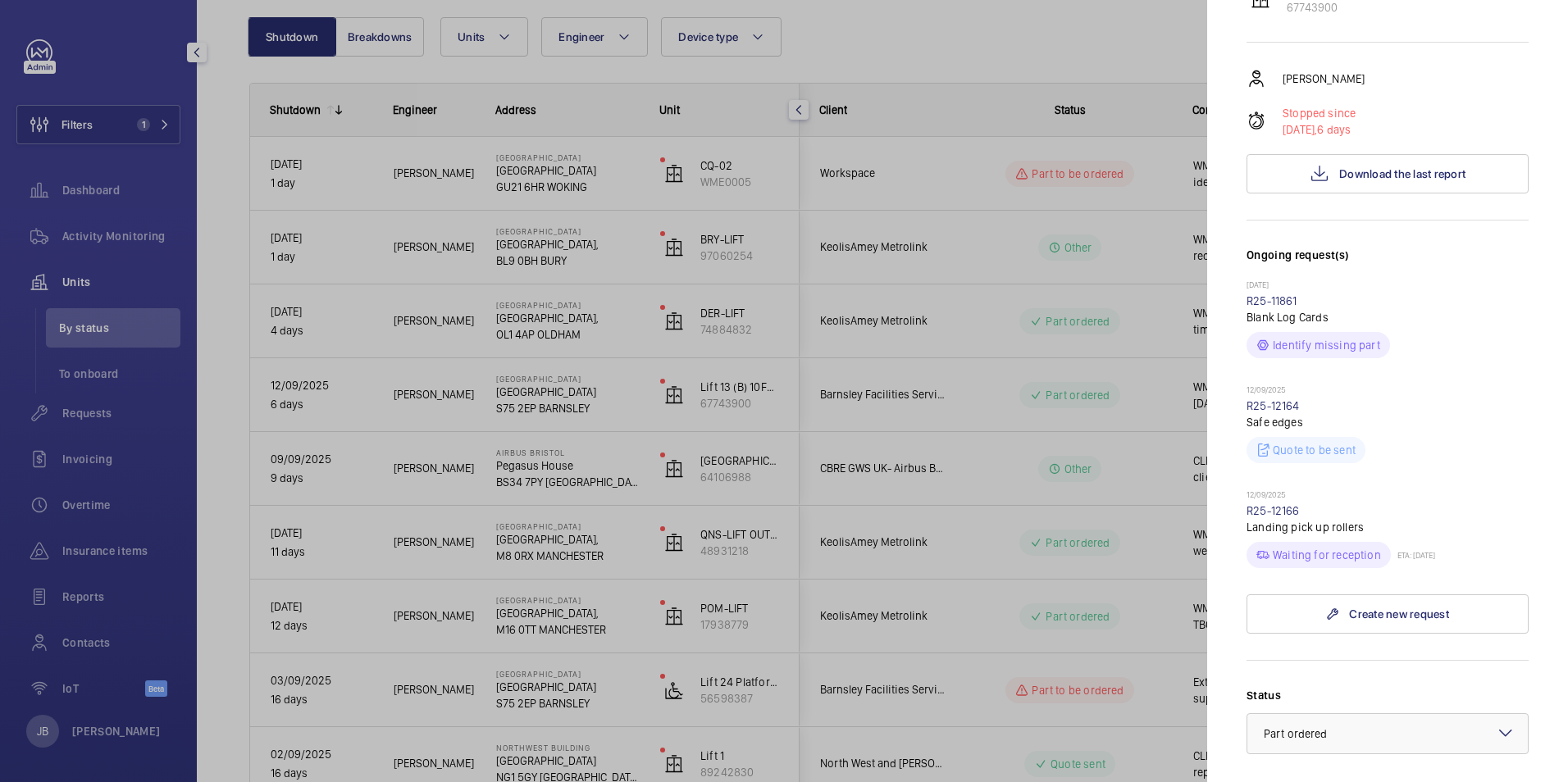
click at [939, 59] on div at bounding box center [784, 391] width 1568 height 782
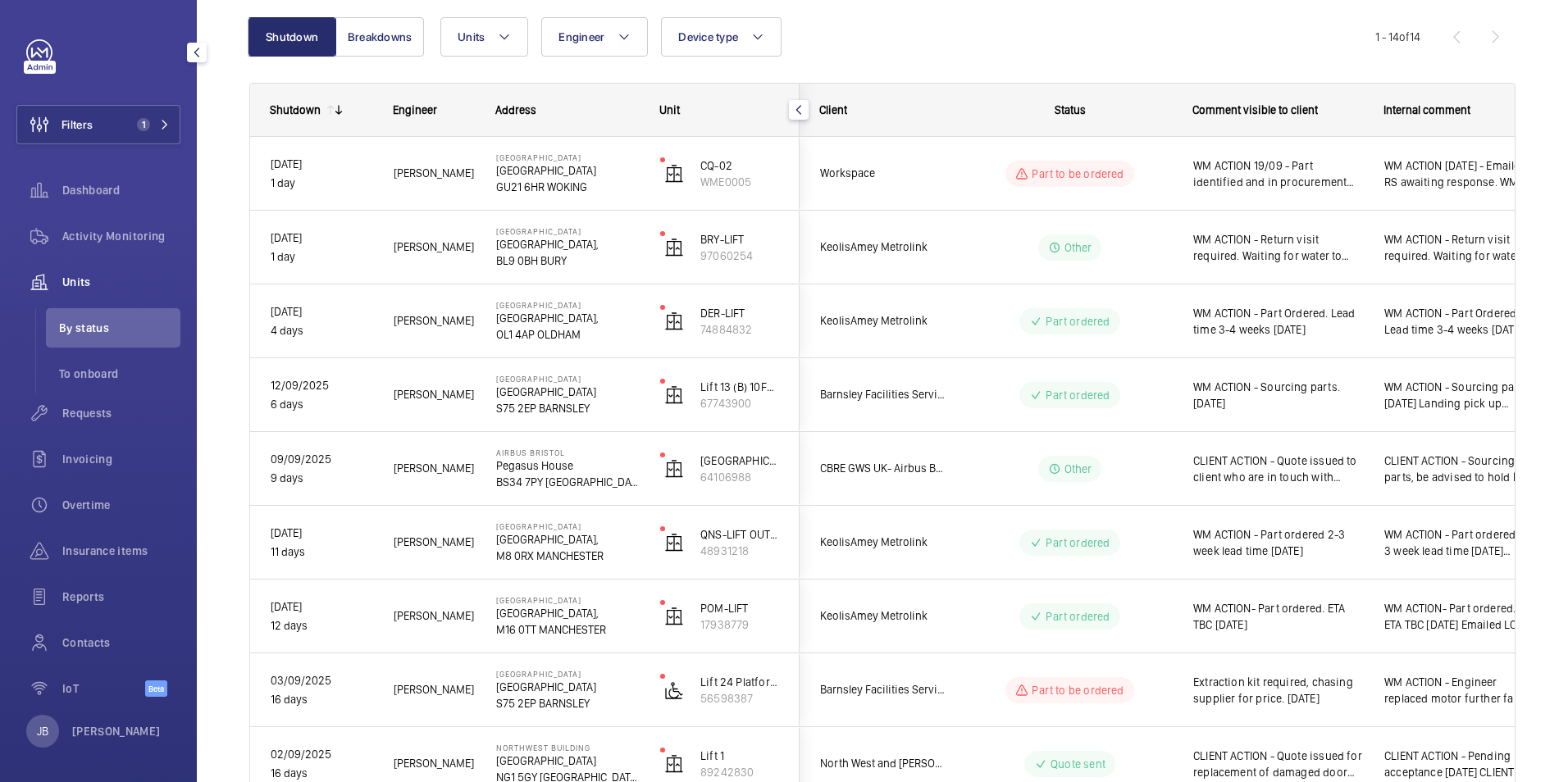
scroll to position [0, 0]
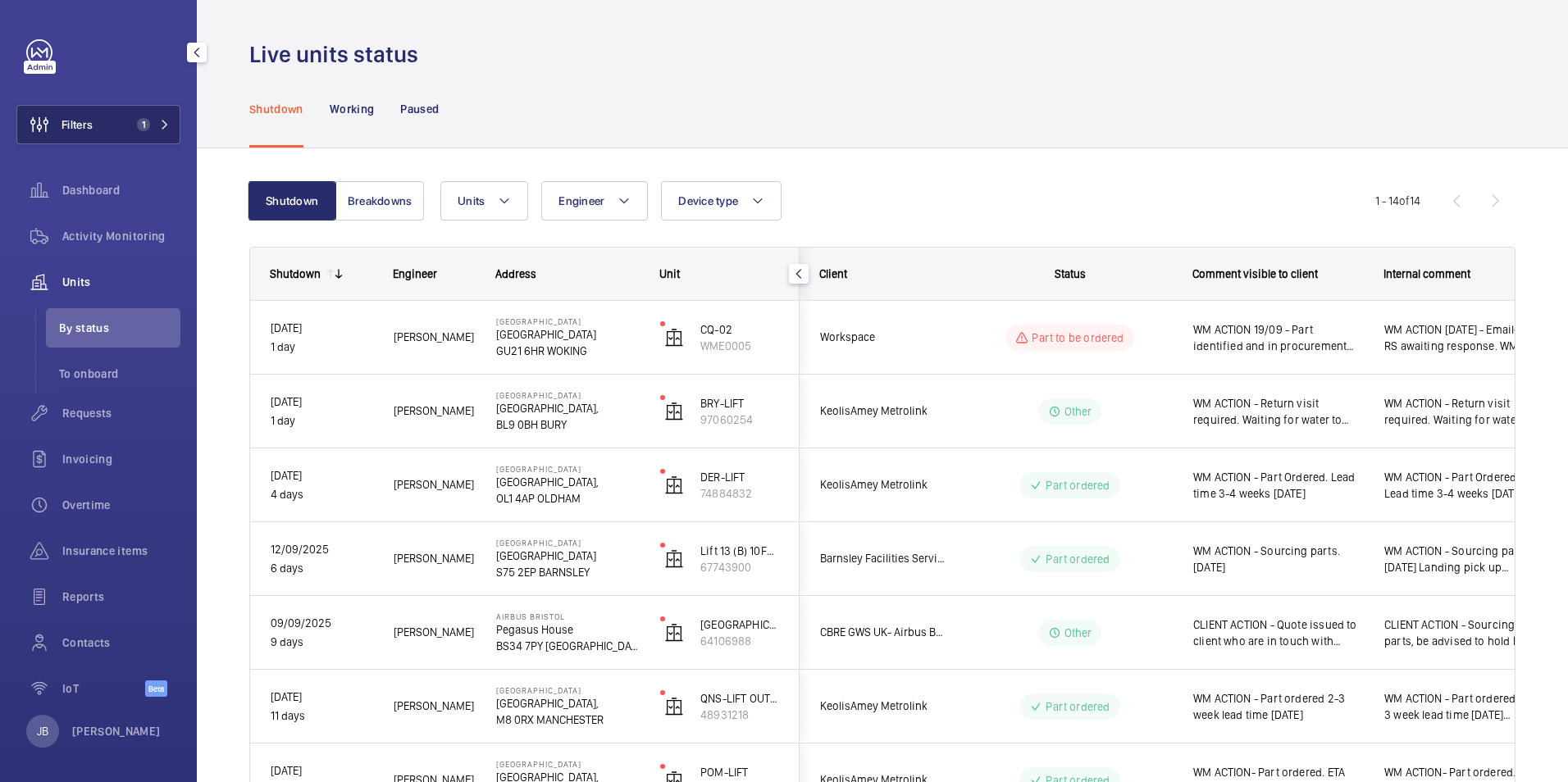
click at [96, 121] on button "Filters 1" at bounding box center [98, 124] width 164 height 39
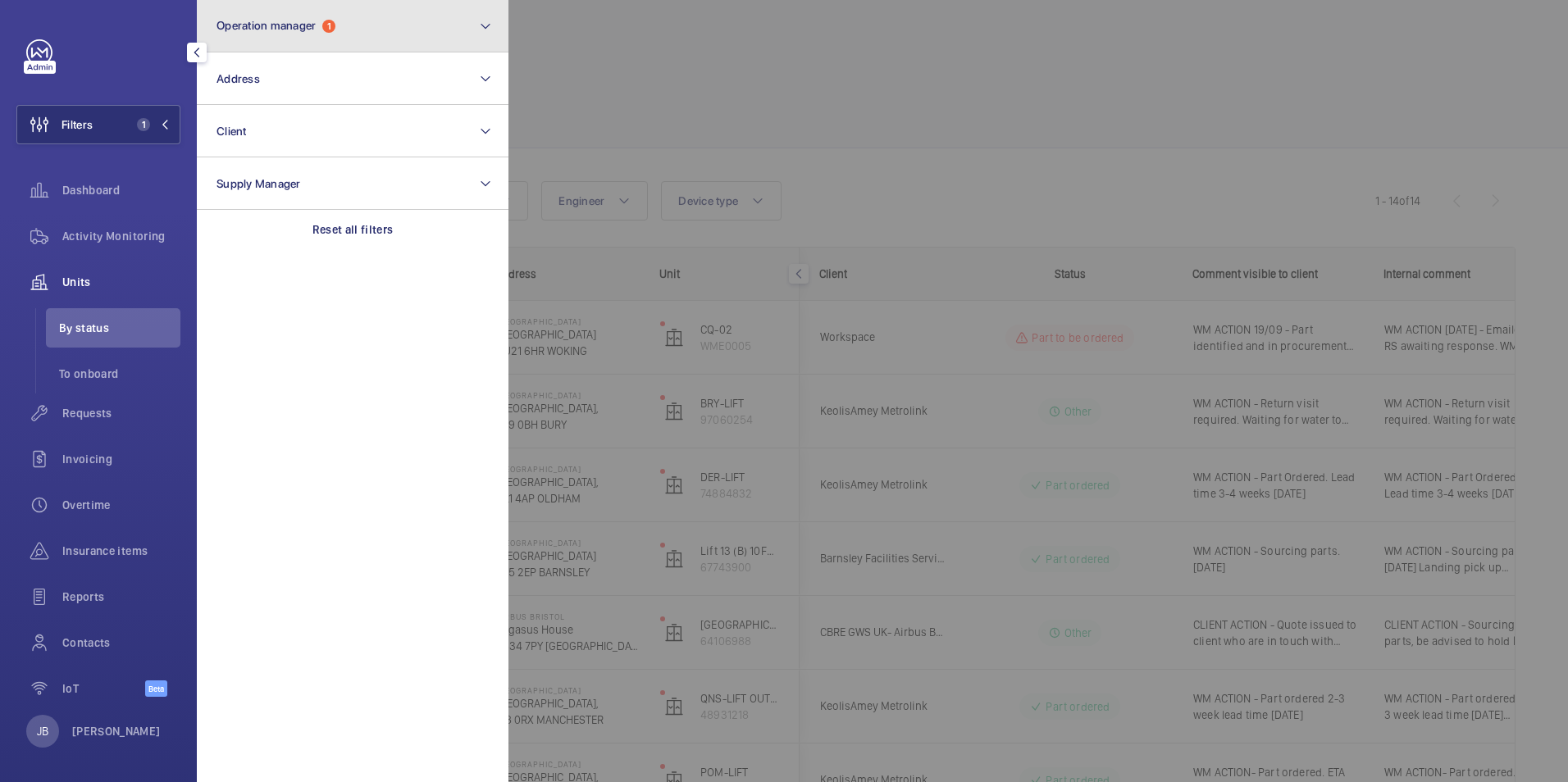
click at [390, 45] on button "Operation manager 1" at bounding box center [353, 26] width 312 height 53
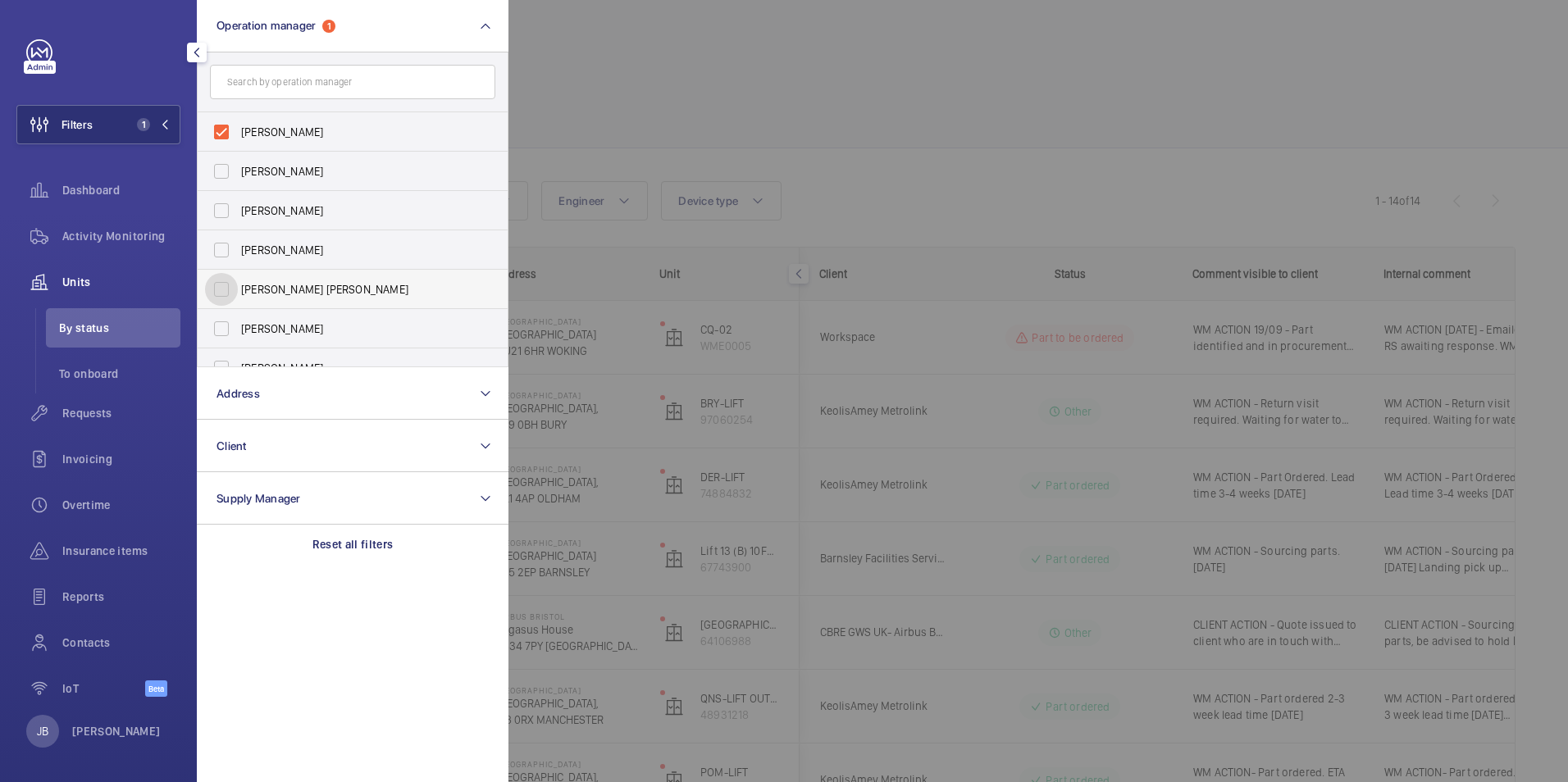
click at [217, 292] on input "Connor Tarpey" at bounding box center [221, 288] width 32 height 32
checkbox input "true"
click at [228, 137] on input "Connor Dudley" at bounding box center [221, 132] width 32 height 32
checkbox input "false"
click at [598, 105] on div at bounding box center [1292, 391] width 1568 height 782
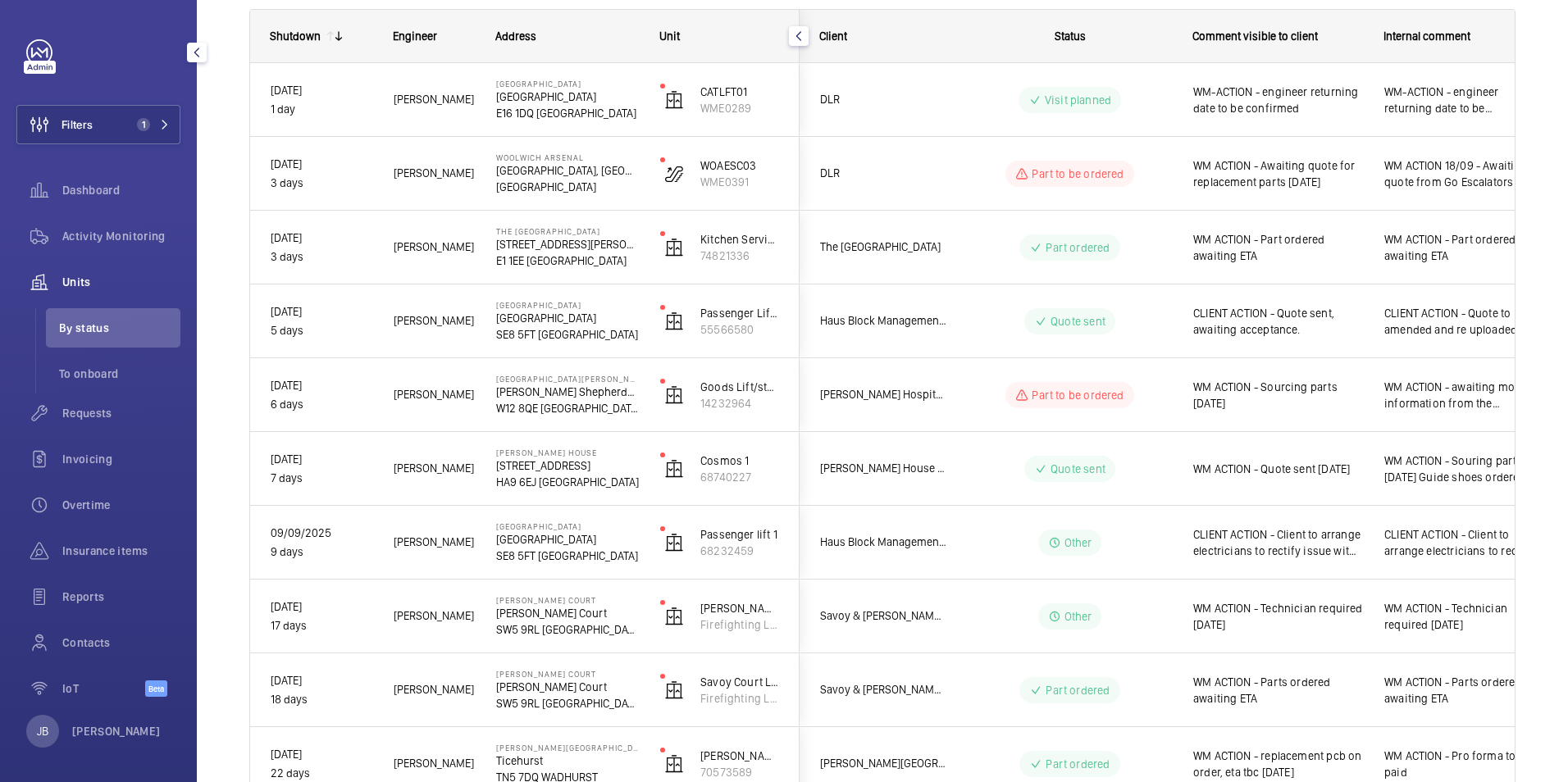
scroll to position [246, 0]
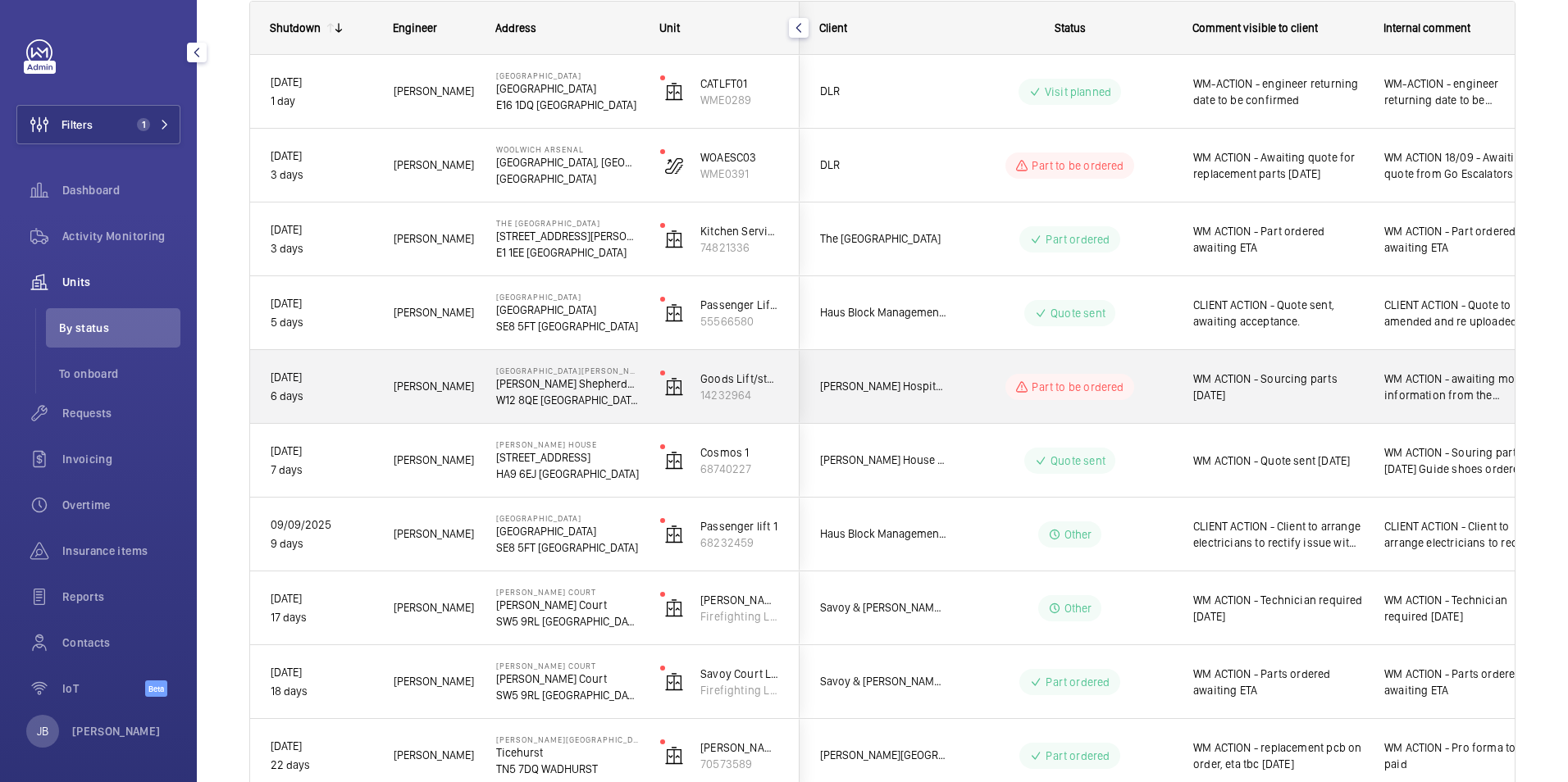
click at [1316, 405] on div "WM ACTION - Sourcing parts 18.09.25" at bounding box center [1268, 387] width 189 height 71
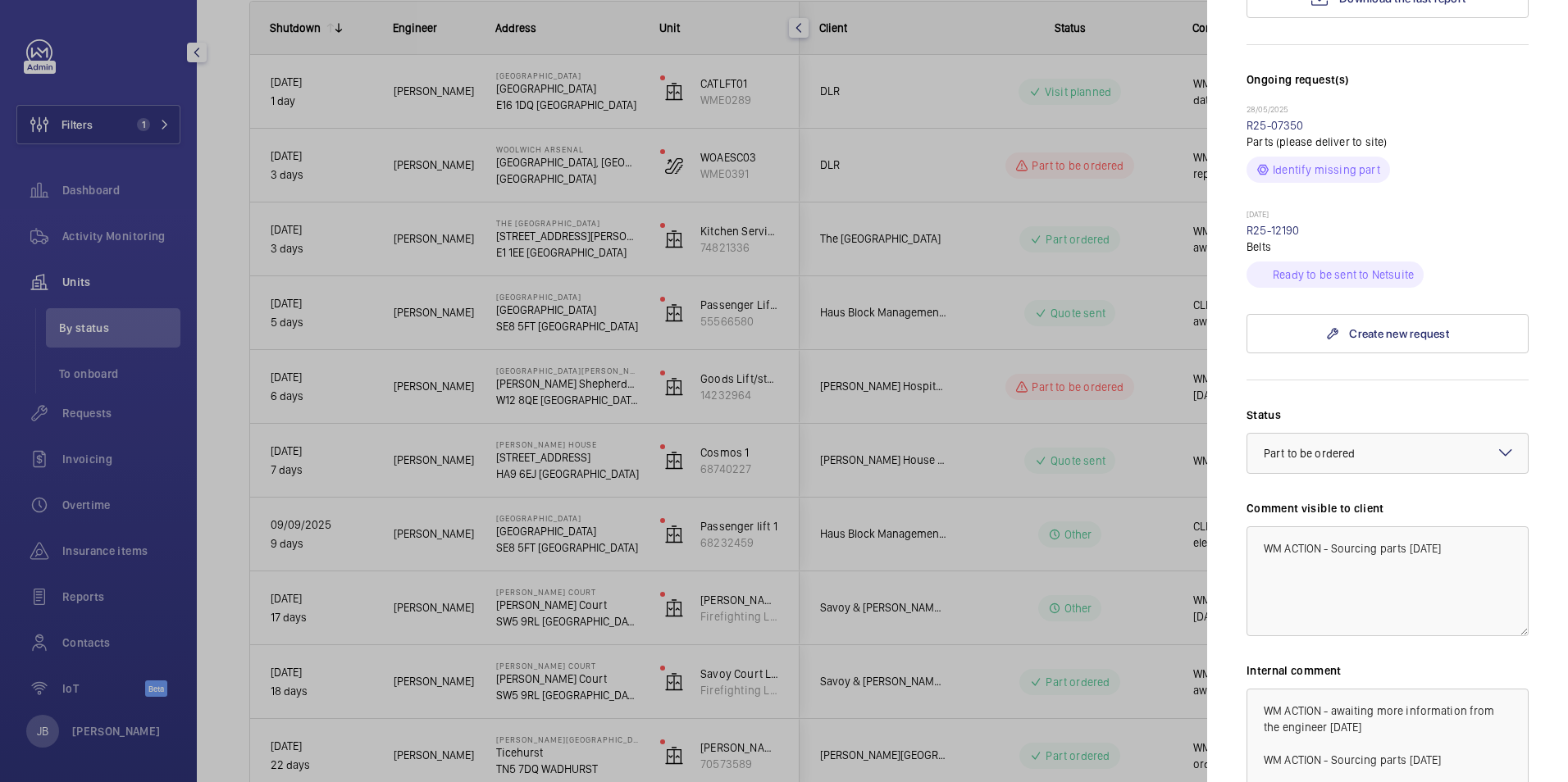
scroll to position [574, 0]
click at [1117, 102] on div at bounding box center [784, 391] width 1568 height 782
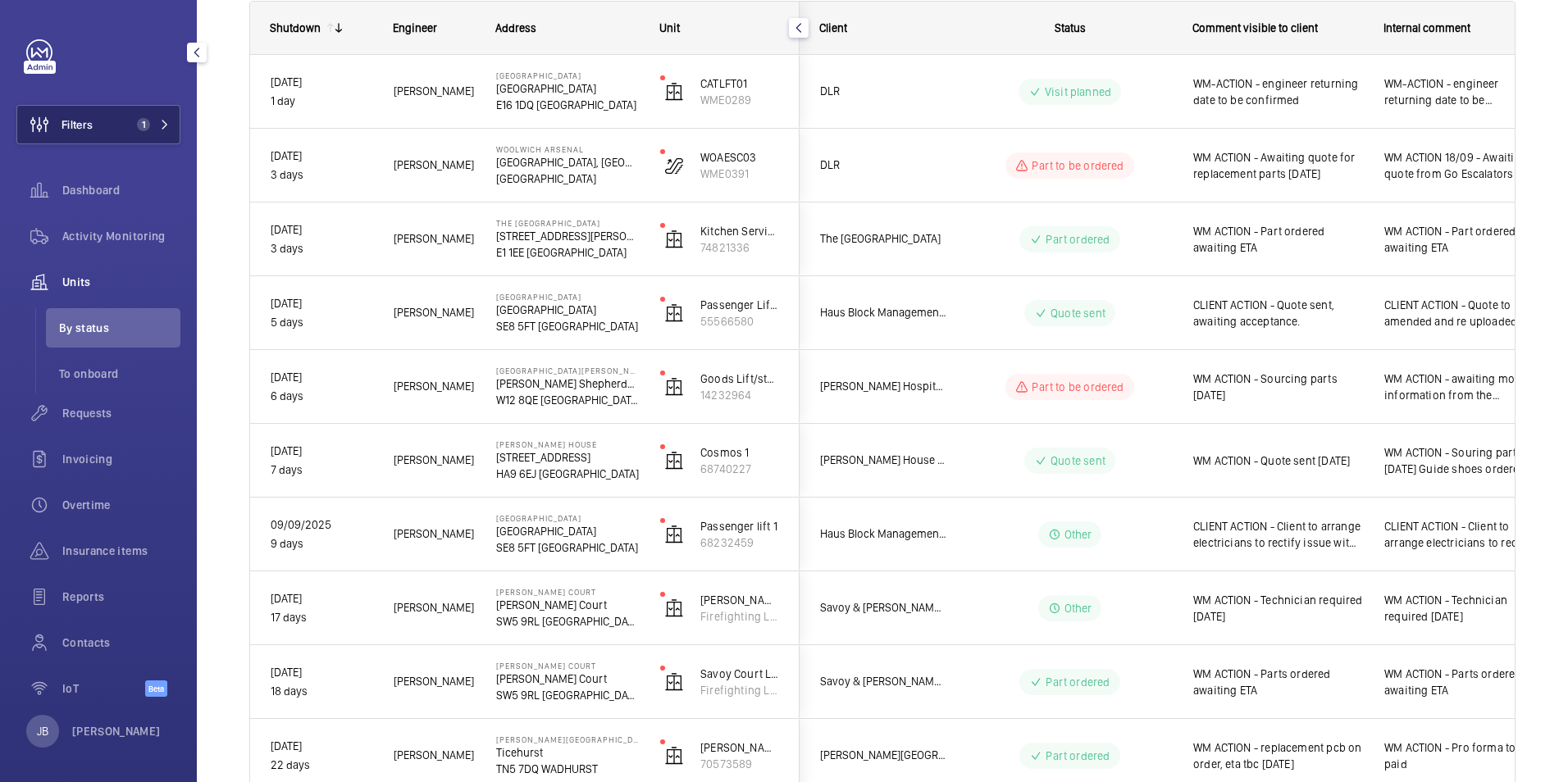
click at [79, 134] on span "Filters" at bounding box center [55, 124] width 75 height 39
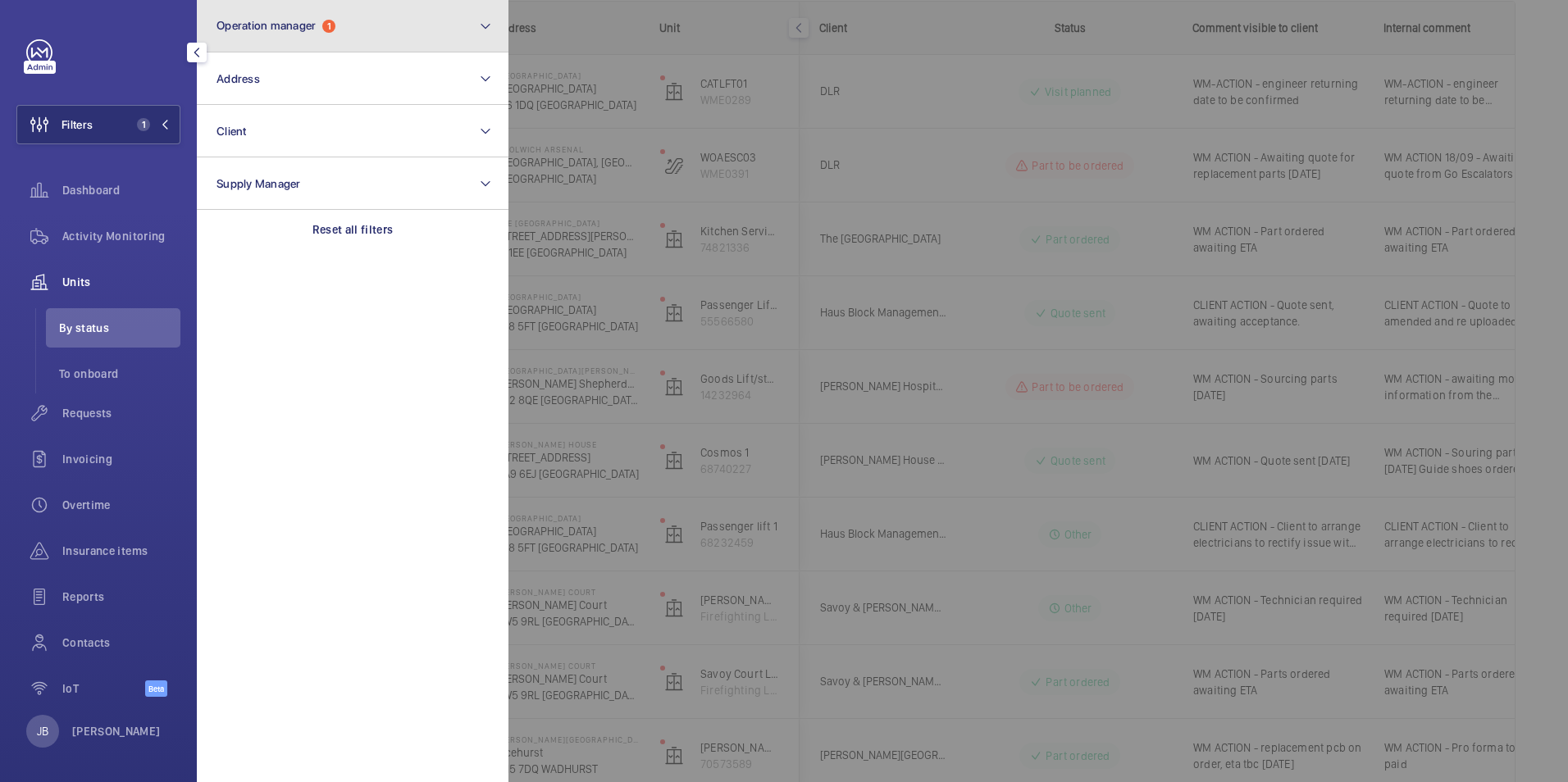
click at [351, 36] on button "Operation manager 1" at bounding box center [353, 26] width 312 height 53
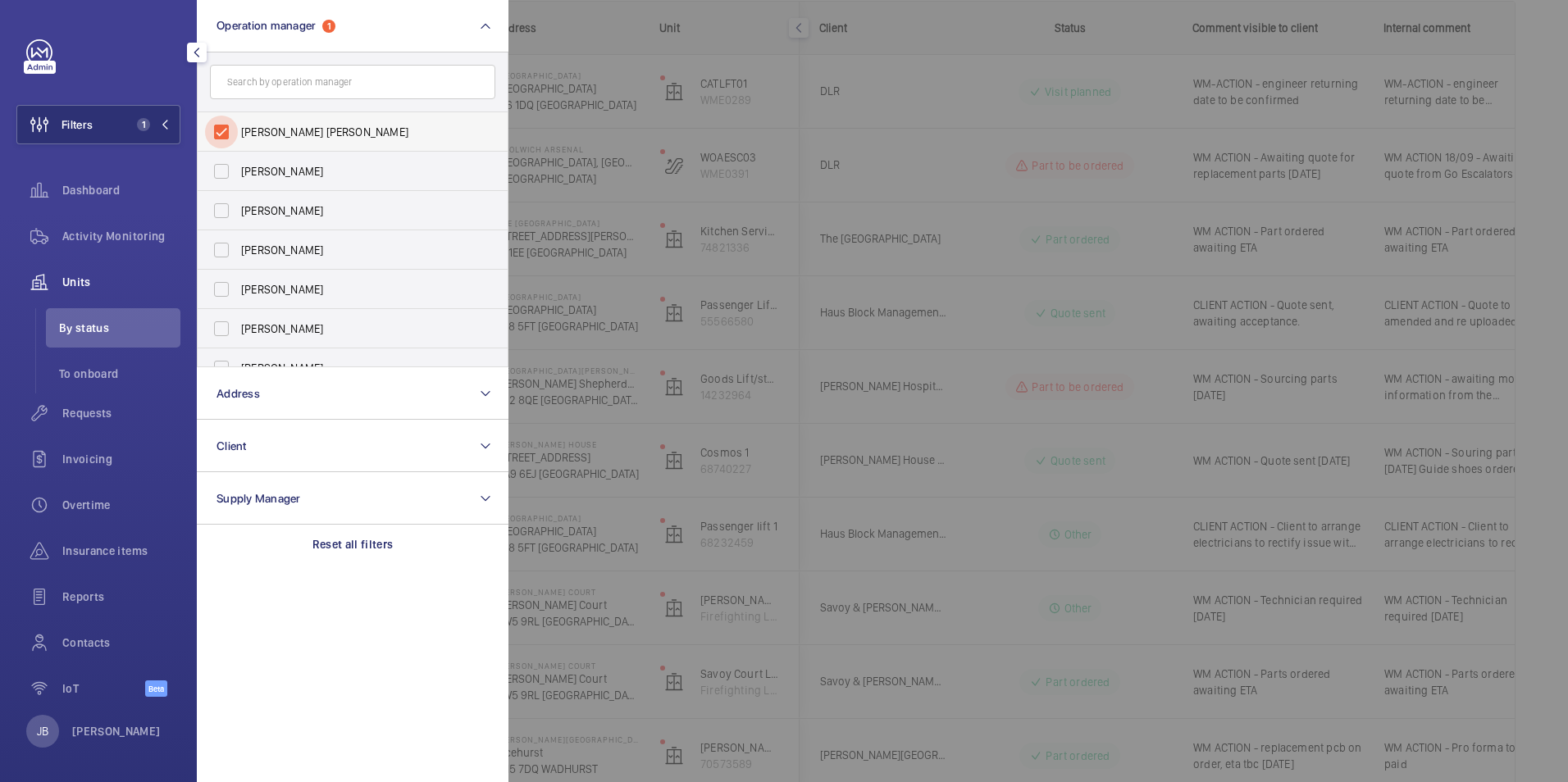
click at [223, 127] on input "Connor Tarpey" at bounding box center [221, 132] width 32 height 32
checkbox input "false"
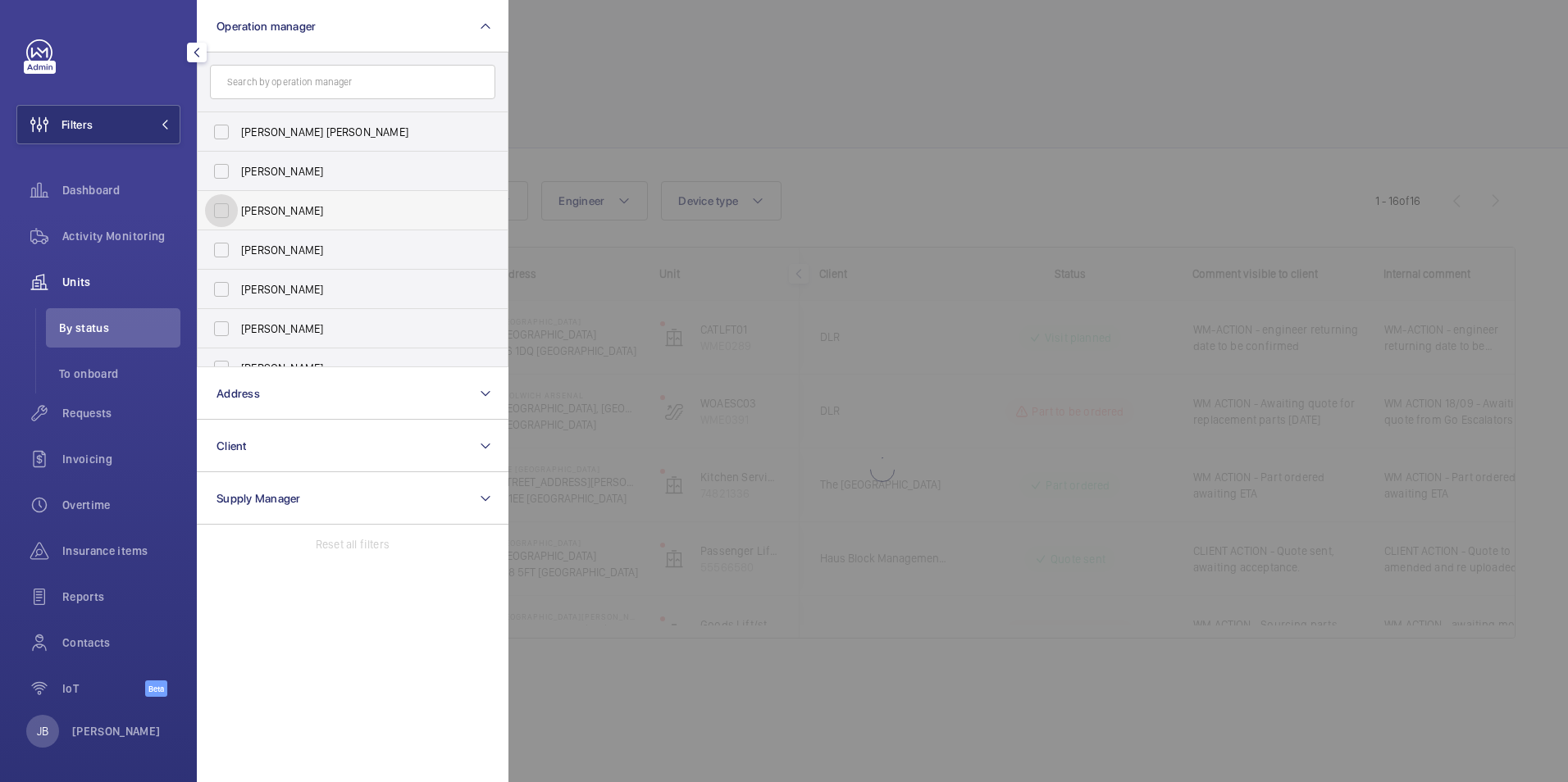
click at [222, 210] on input "John Smith" at bounding box center [221, 210] width 32 height 32
checkbox input "true"
click at [594, 83] on div at bounding box center [1292, 391] width 1568 height 782
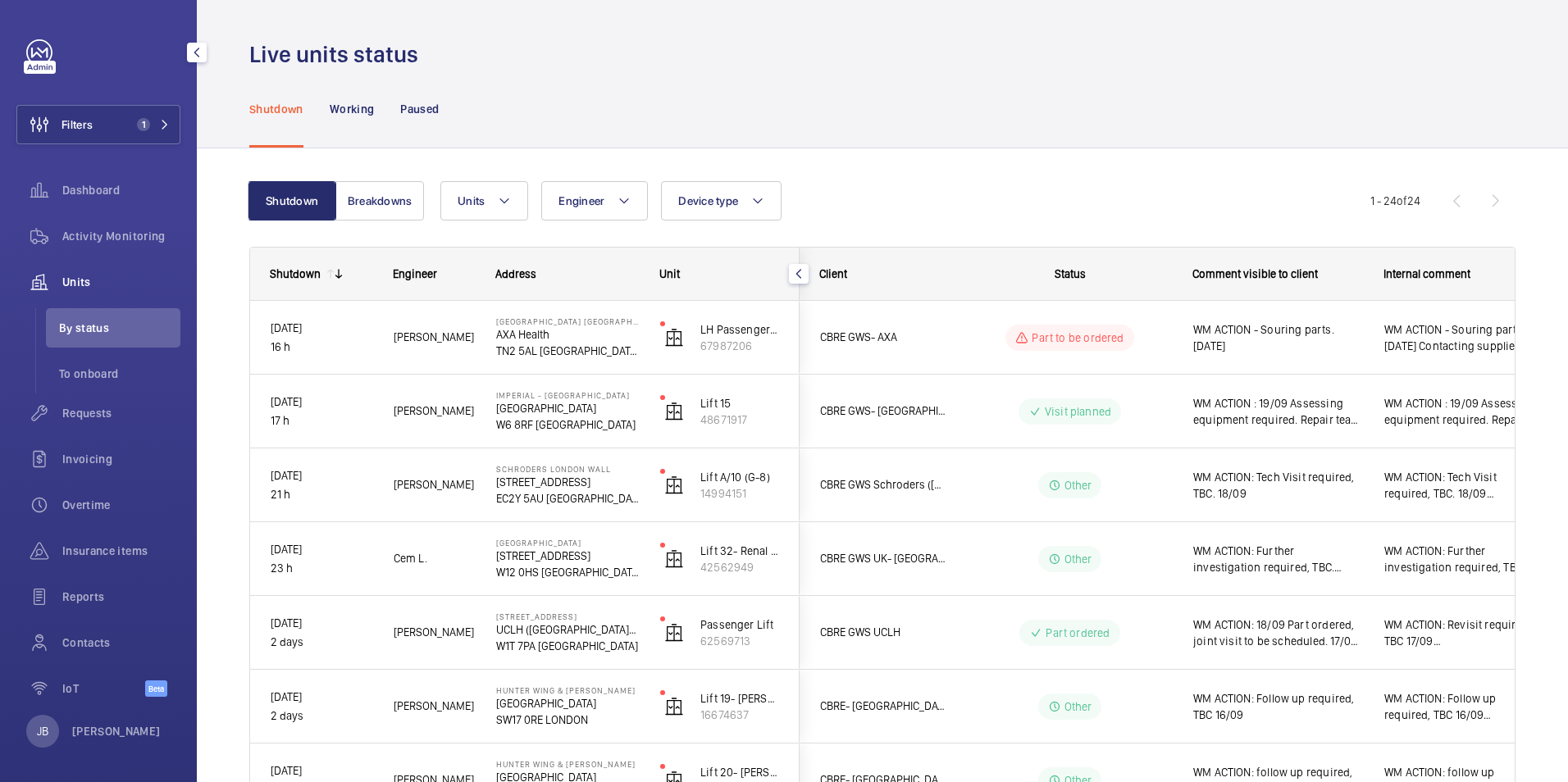
scroll to position [82, 0]
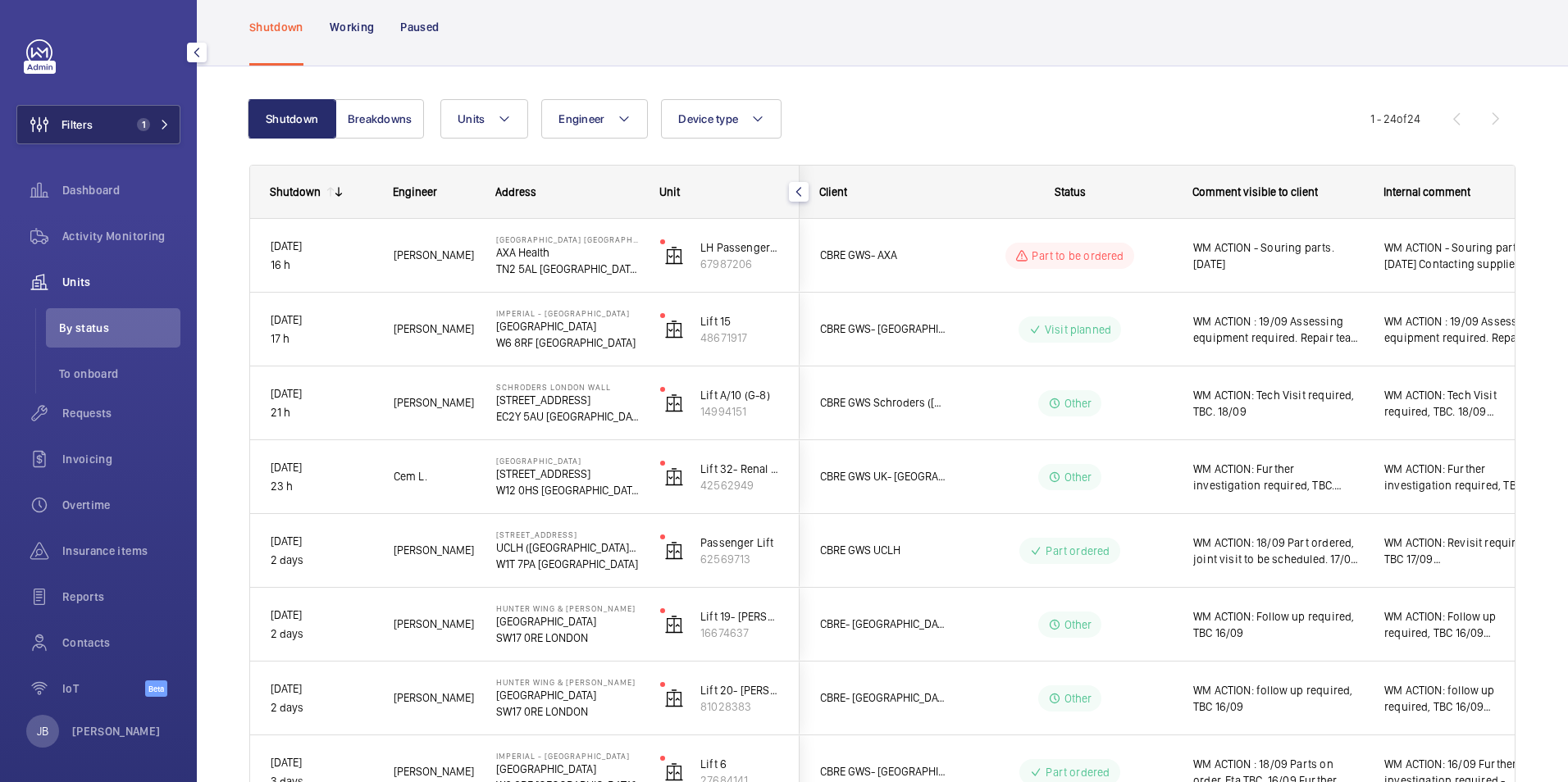
click at [88, 123] on span "Filters" at bounding box center [77, 124] width 32 height 17
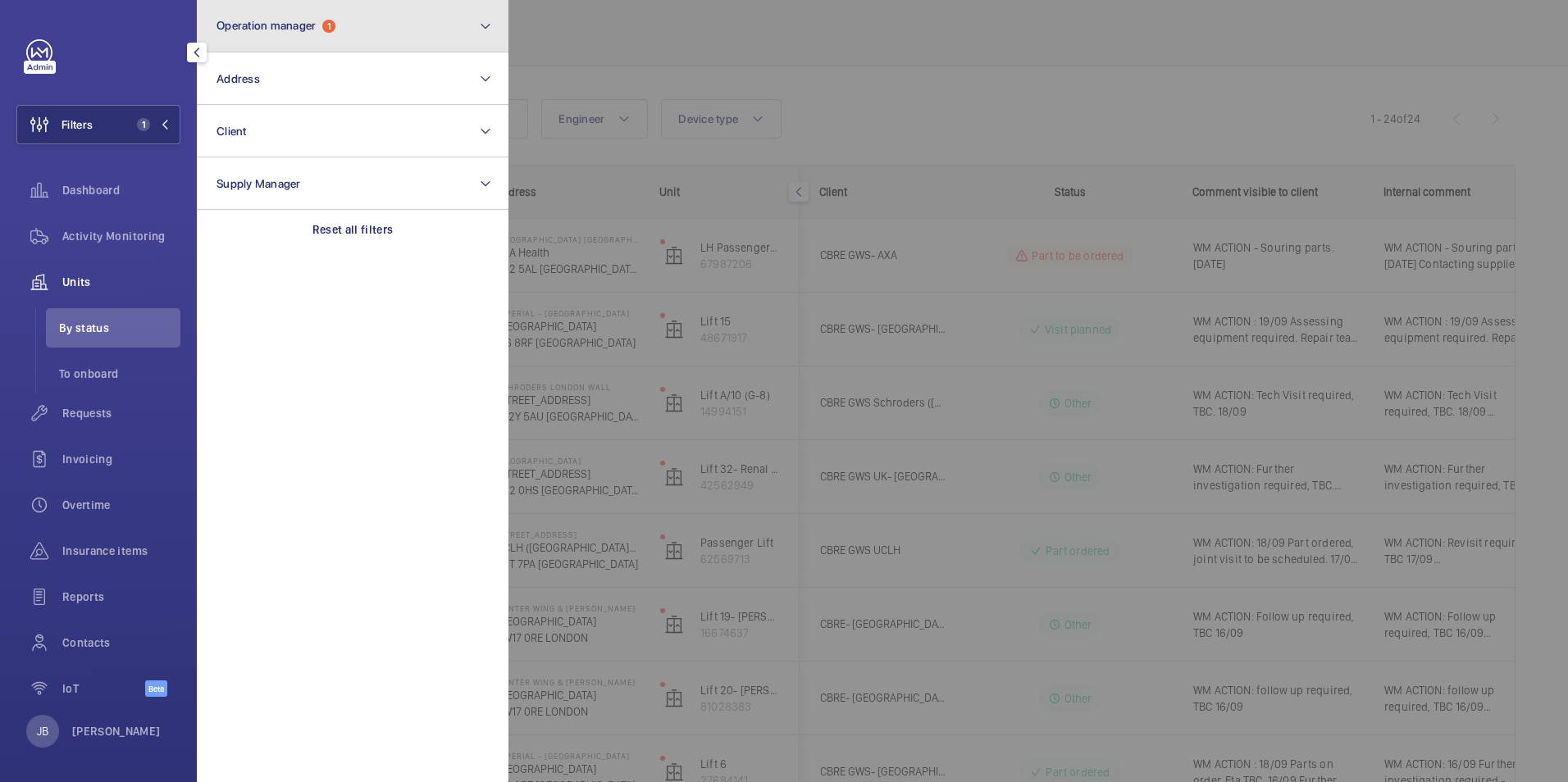
click at [366, 33] on button "Operation manager 1" at bounding box center [353, 26] width 312 height 53
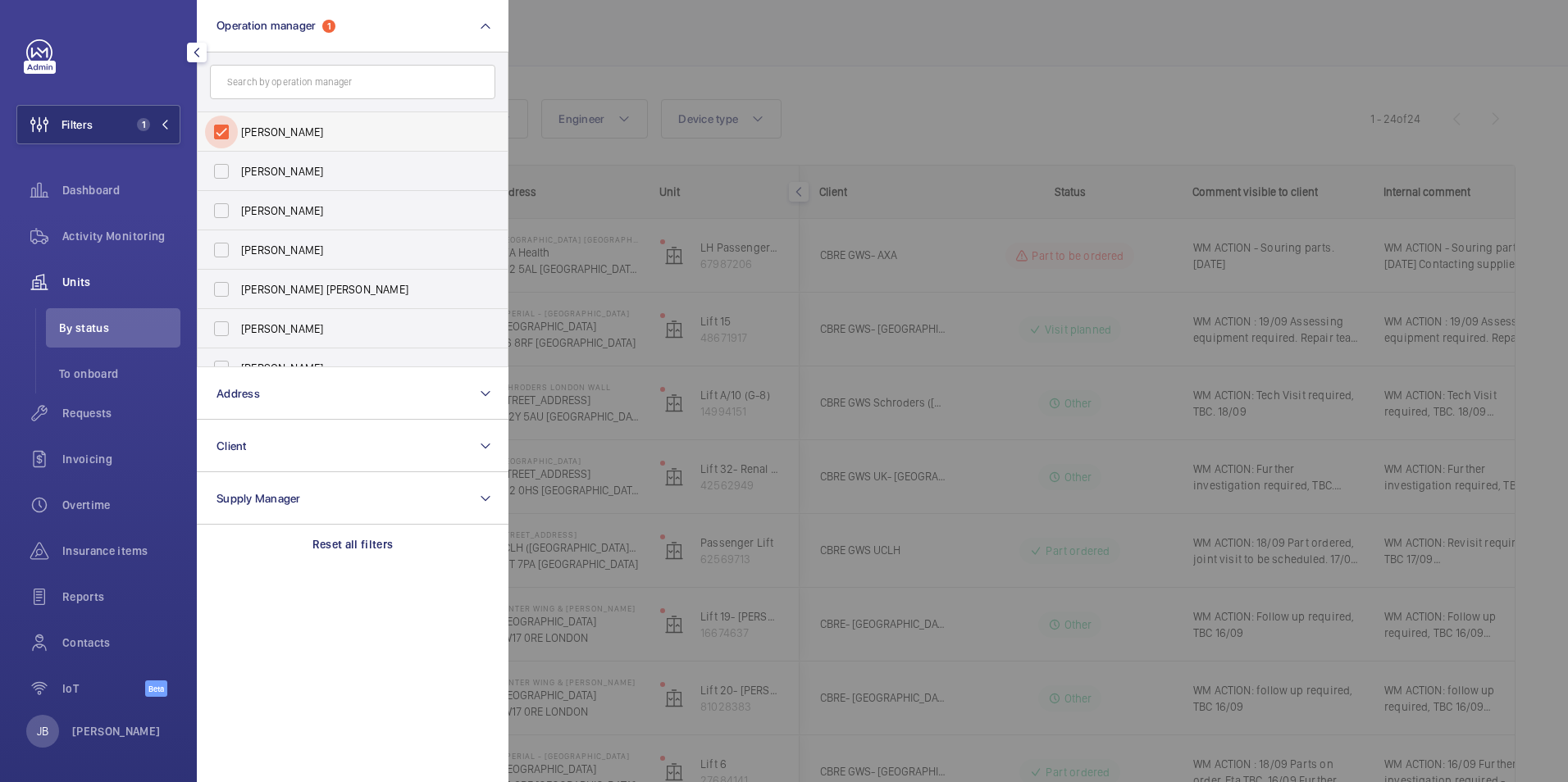
click at [230, 136] on input "John Smith" at bounding box center [221, 132] width 32 height 32
checkbox input "false"
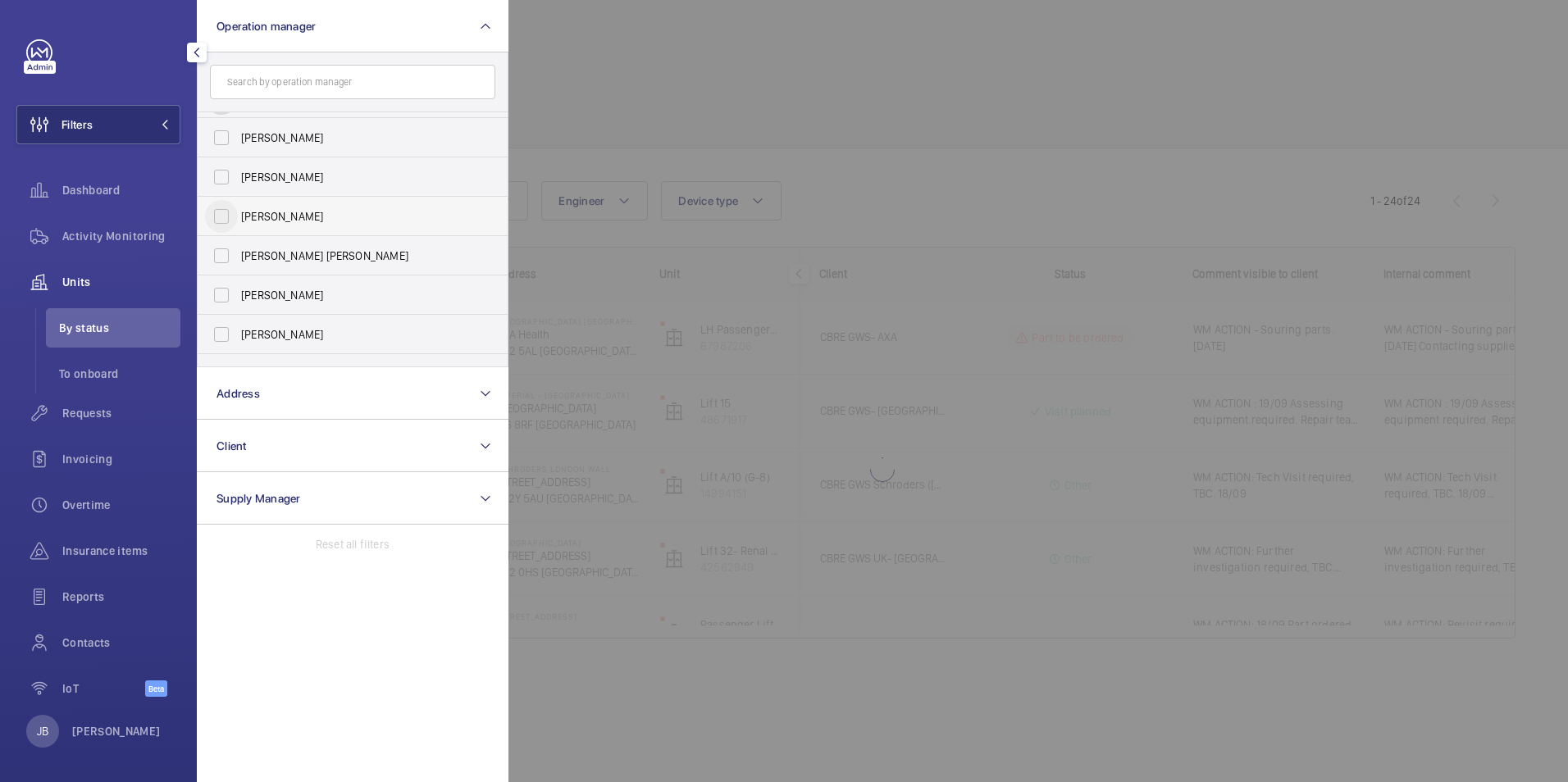
scroll to position [60, 0]
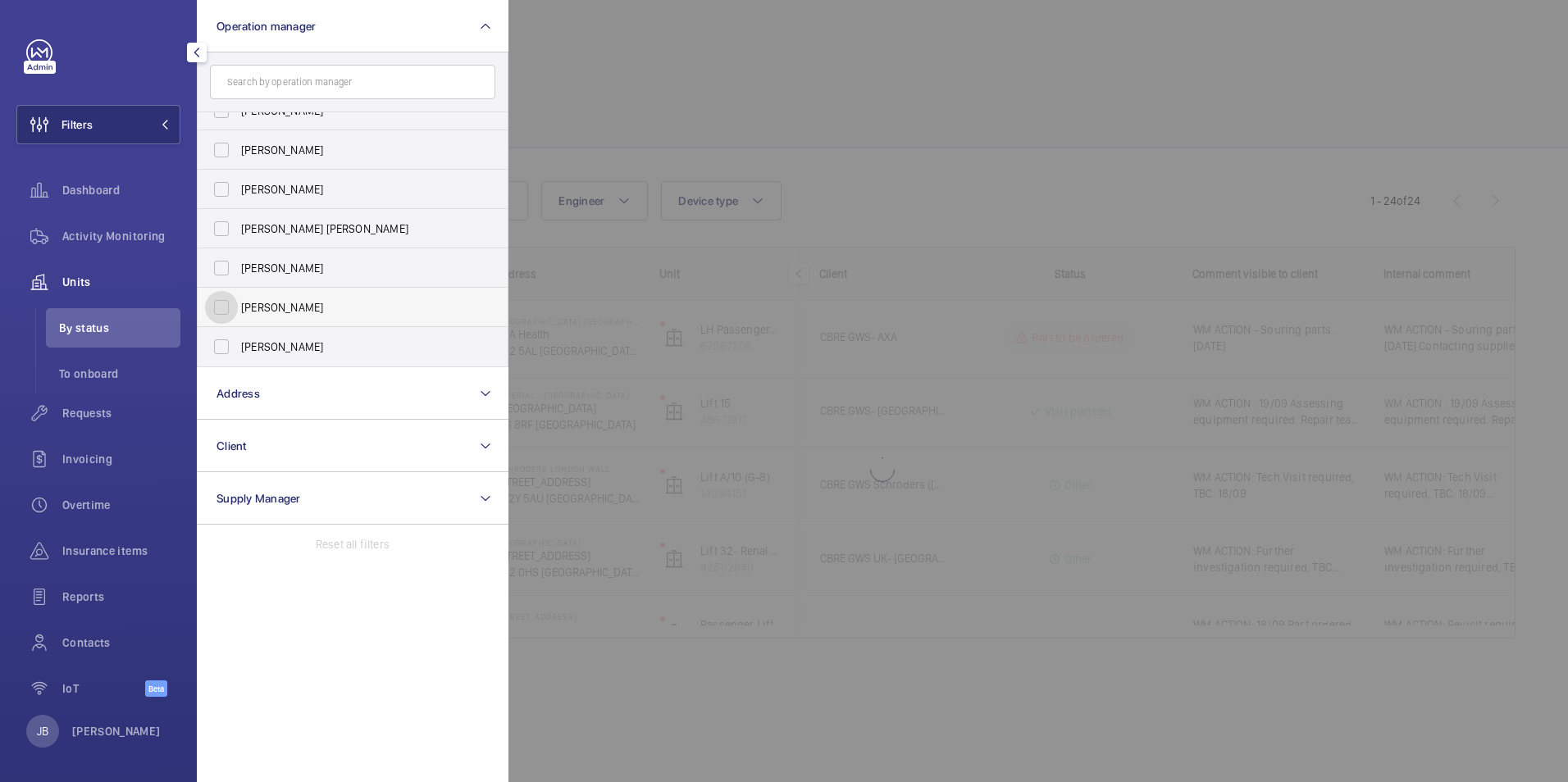
click at [217, 301] on input "Kirsten Kalaher" at bounding box center [221, 307] width 32 height 32
checkbox input "true"
click at [612, 89] on div at bounding box center [1292, 391] width 1568 height 782
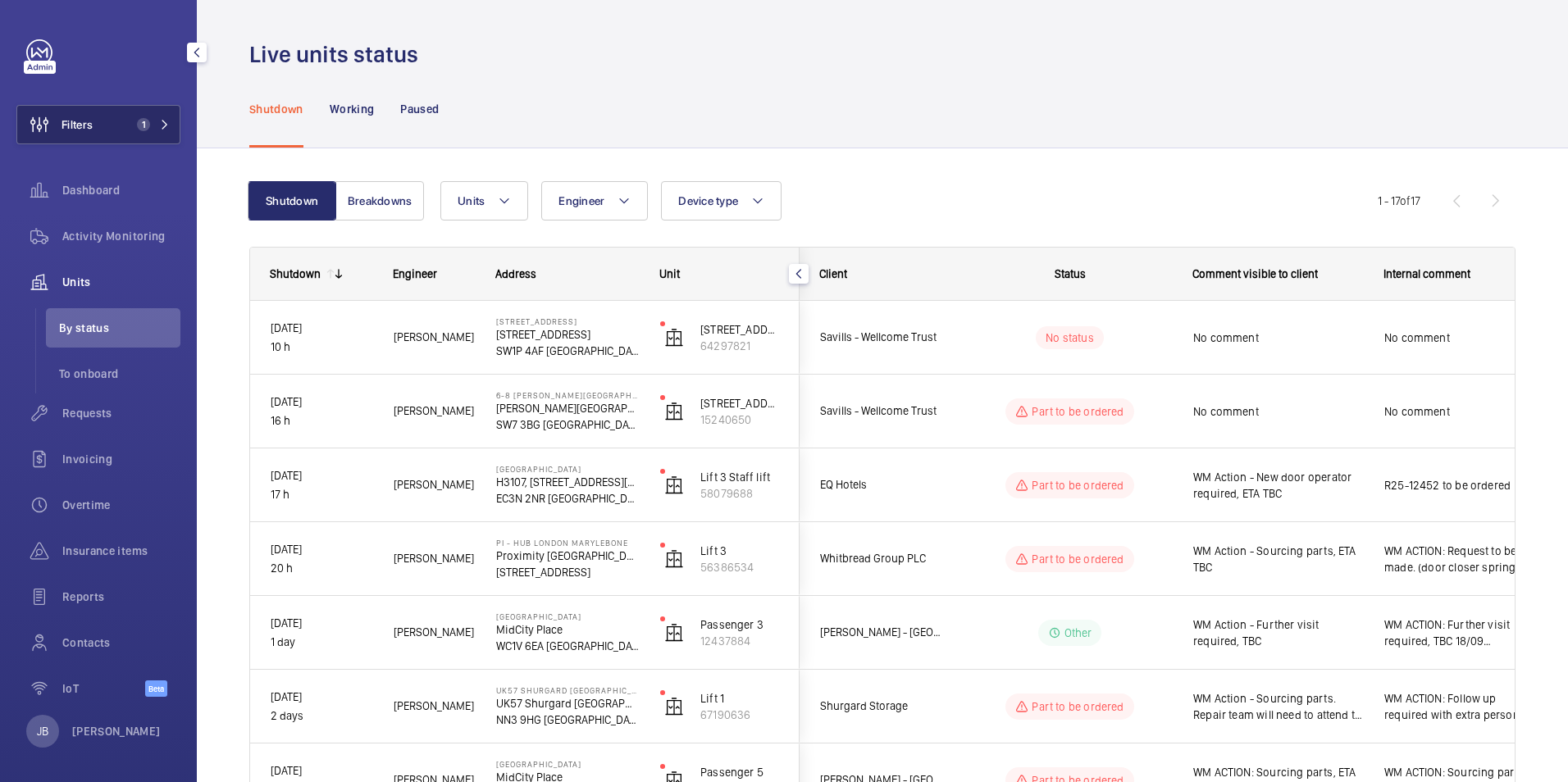
click at [116, 135] on button "Filters 1" at bounding box center [98, 124] width 164 height 39
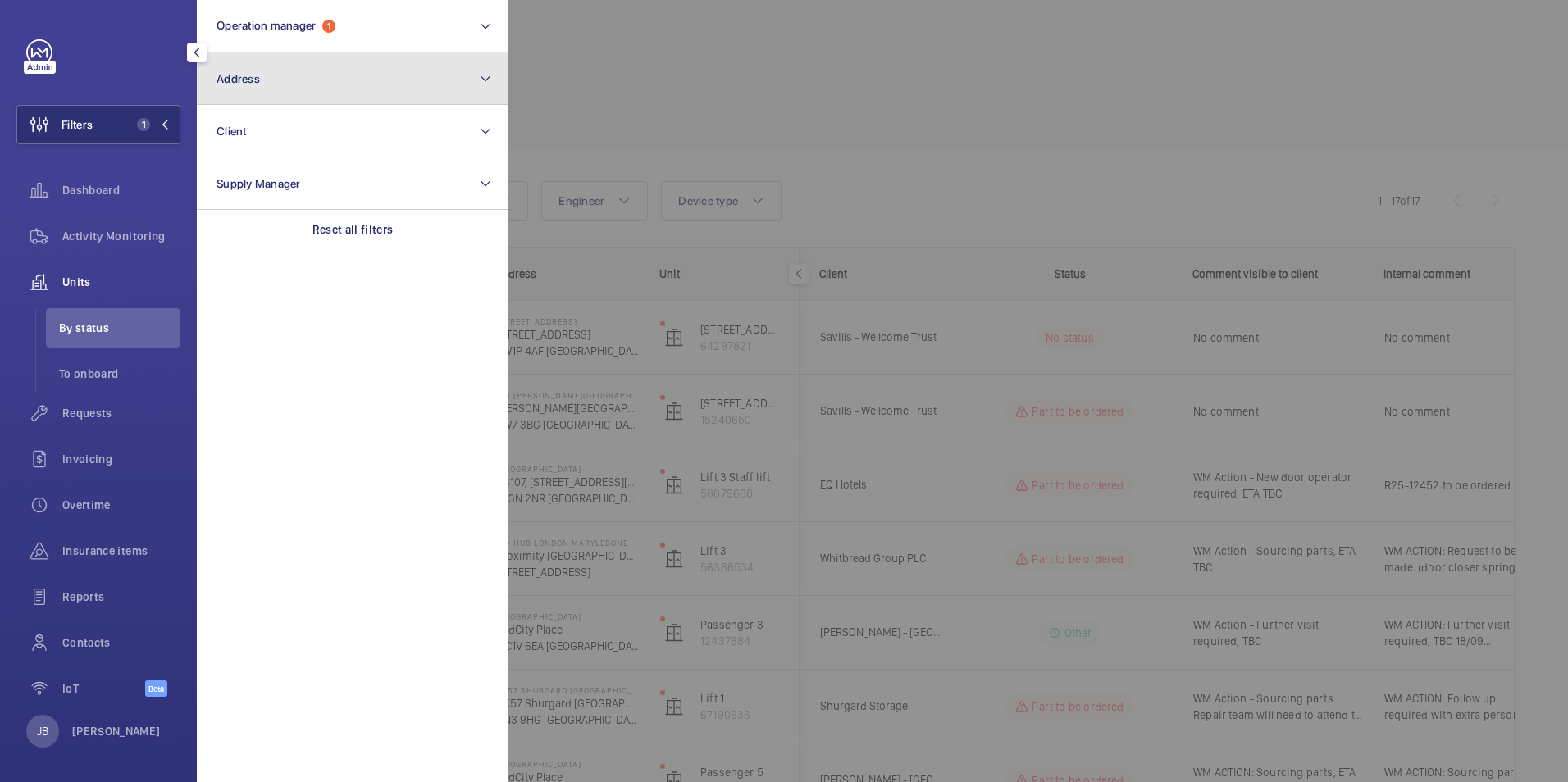
click at [304, 81] on button "Address" at bounding box center [353, 79] width 312 height 53
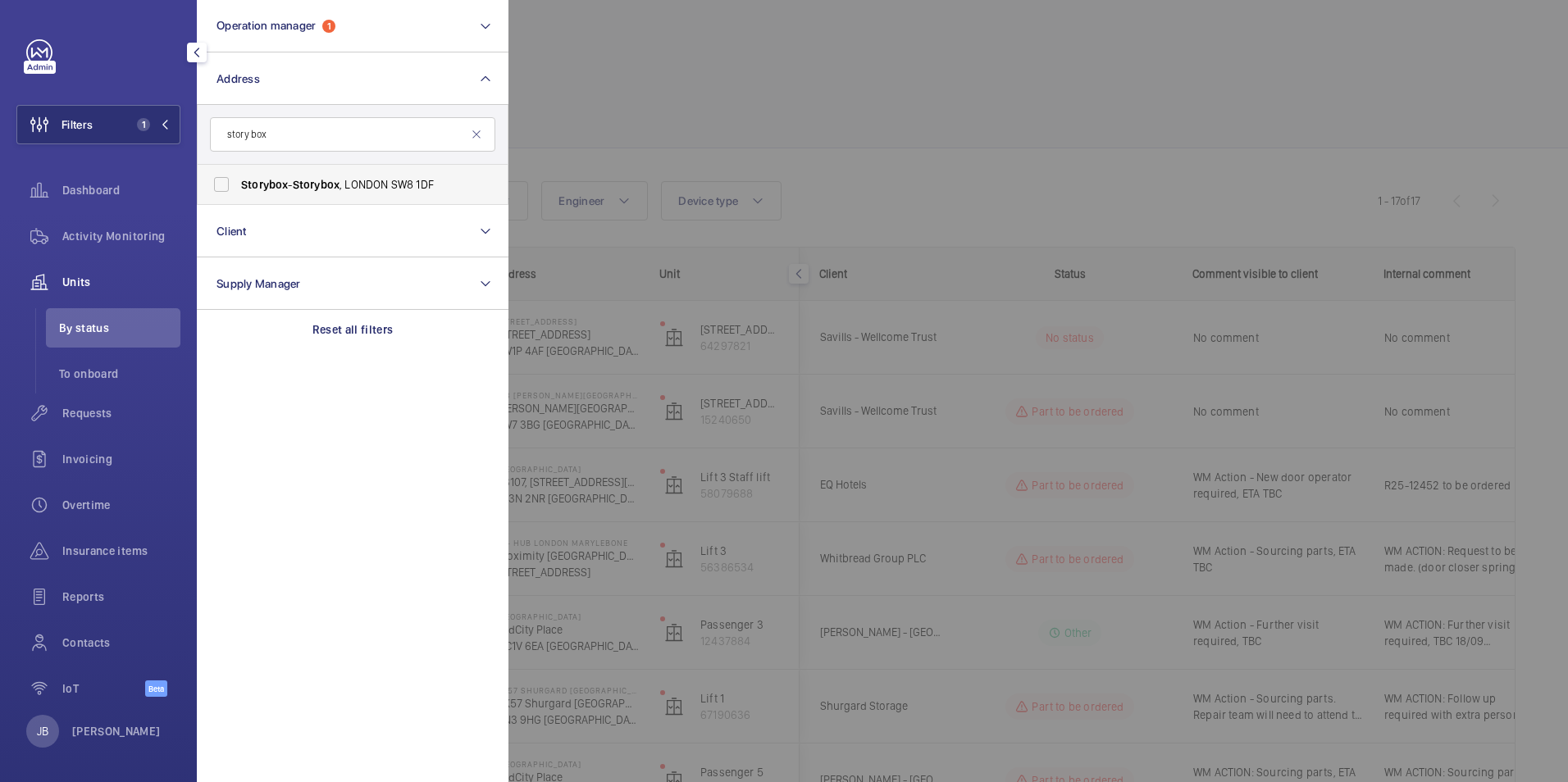
type input "story box"
click at [265, 180] on span "Story" at bounding box center [255, 185] width 28 height 13
click at [238, 180] on input "Story box - Story box , LONDON SW8 1DF" at bounding box center [221, 184] width 32 height 32
checkbox input "true"
click at [610, 76] on div at bounding box center [1292, 391] width 1568 height 782
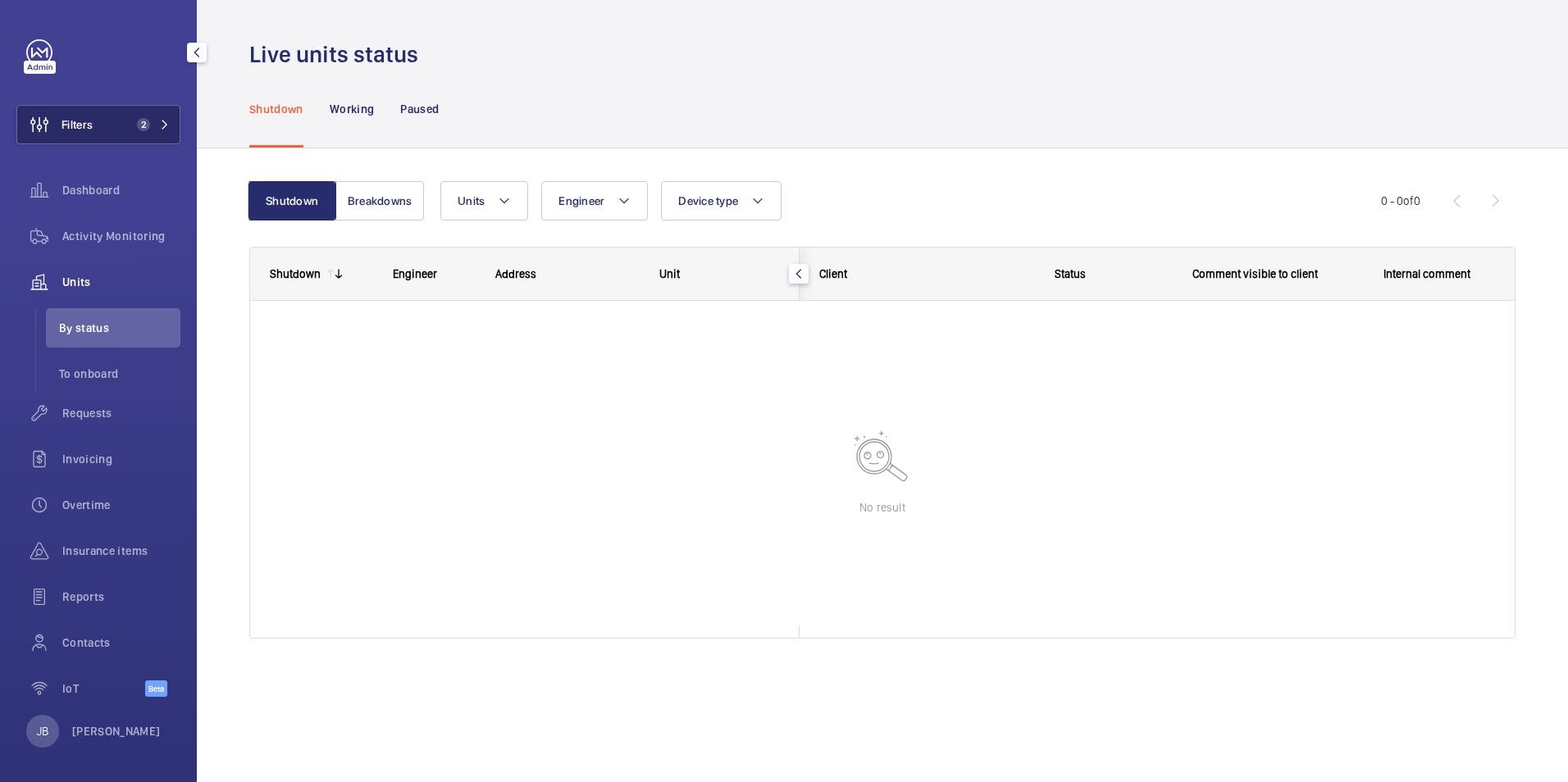
click at [96, 133] on button "Filters 2" at bounding box center [98, 124] width 164 height 39
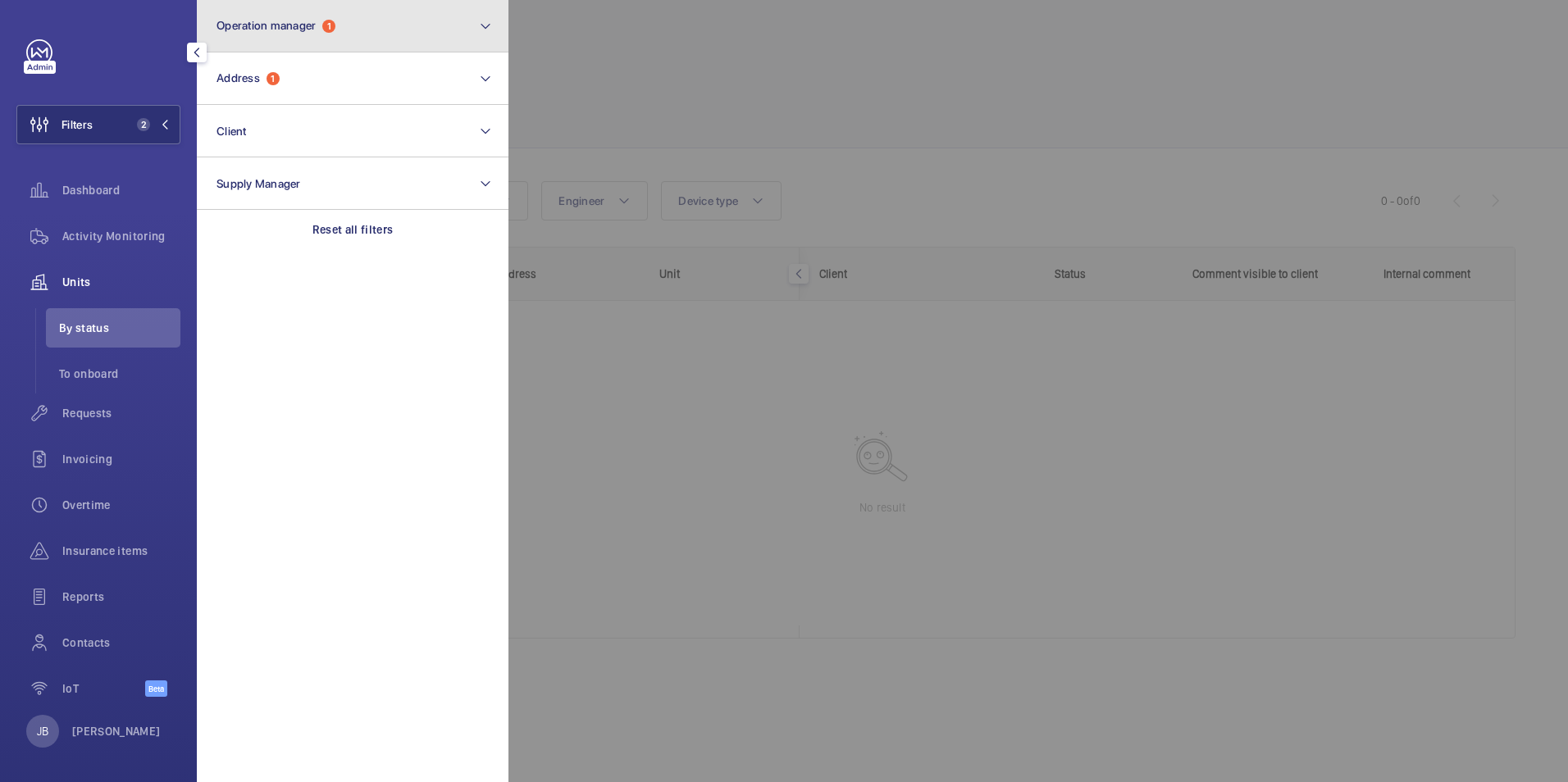
click at [274, 32] on button "Operation manager 1" at bounding box center [353, 26] width 312 height 53
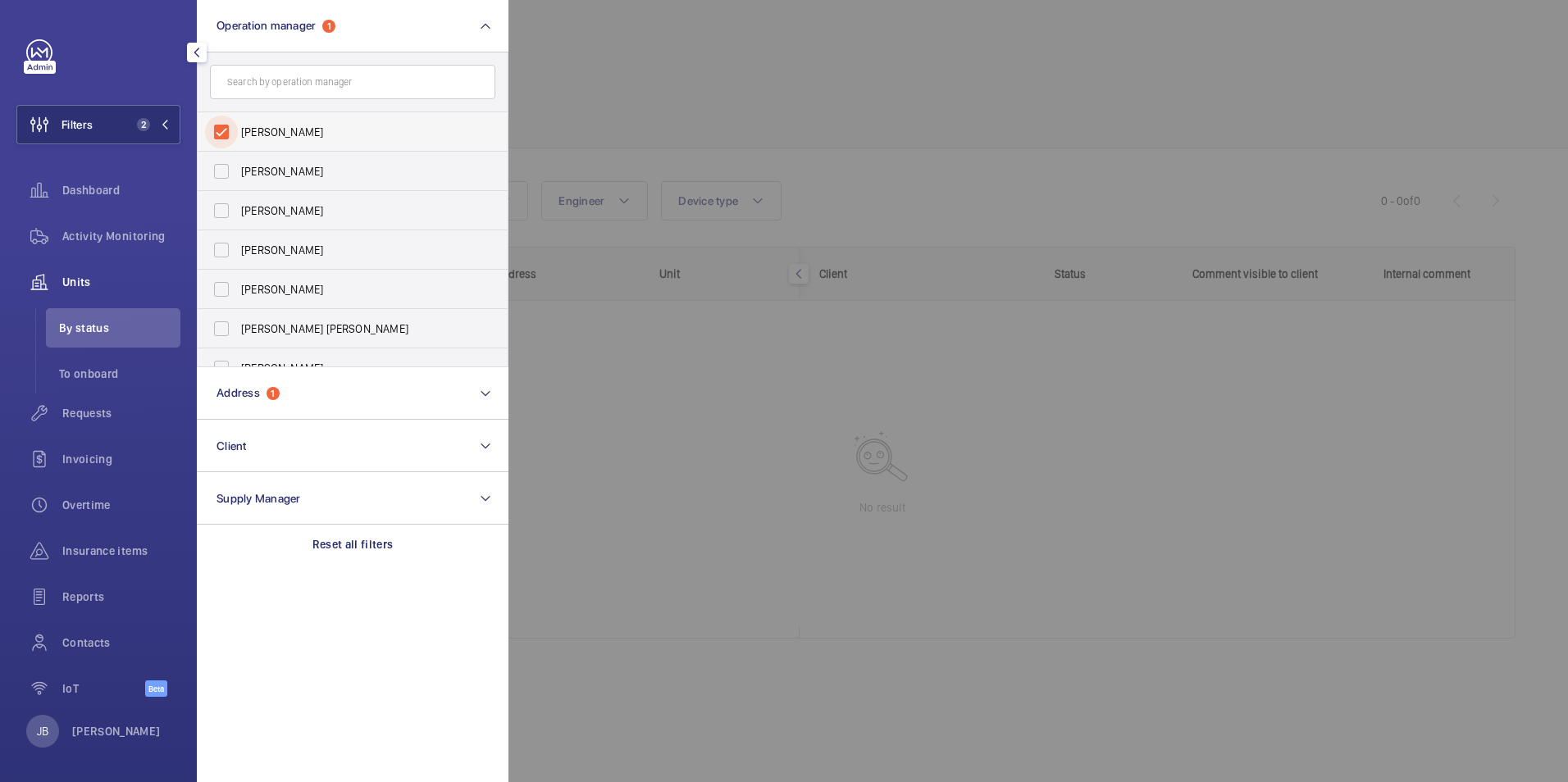
click at [221, 128] on input "Kirsten Kalaher" at bounding box center [221, 132] width 32 height 32
checkbox input "false"
click at [578, 102] on div at bounding box center [1292, 391] width 1568 height 782
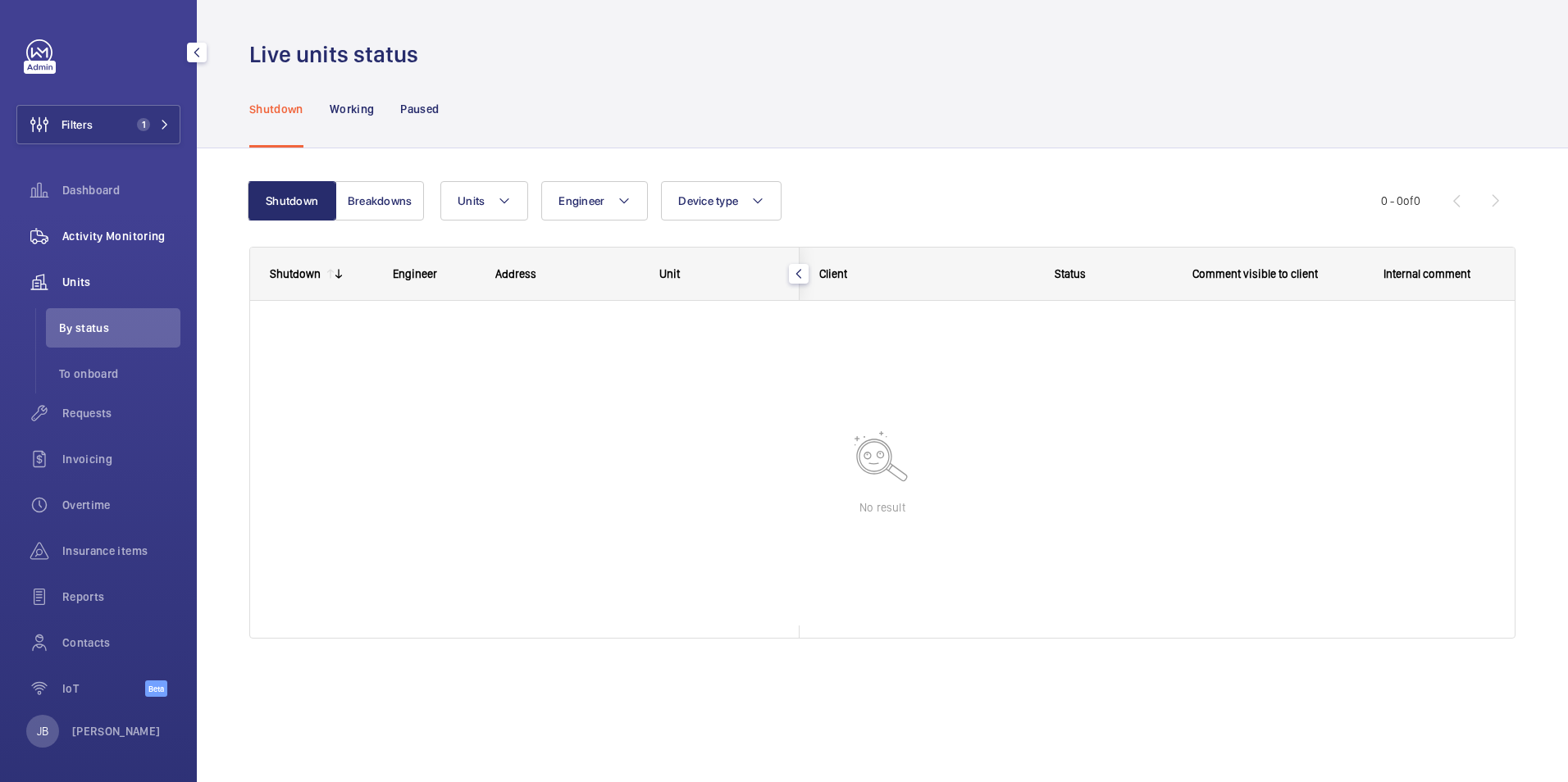
click at [68, 239] on span "Activity Monitoring" at bounding box center [121, 237] width 118 height 17
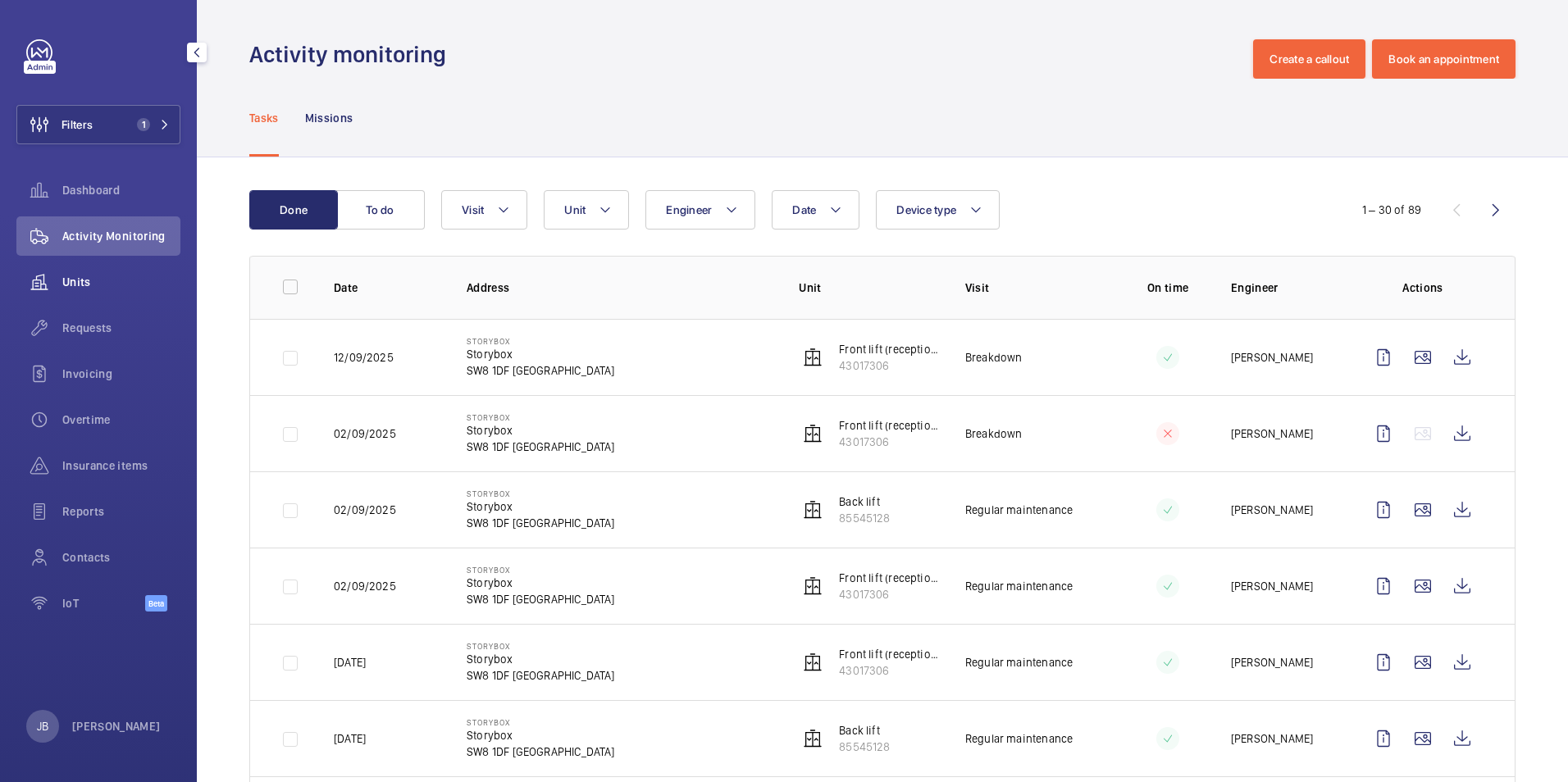
click at [74, 280] on span "Units" at bounding box center [121, 282] width 118 height 17
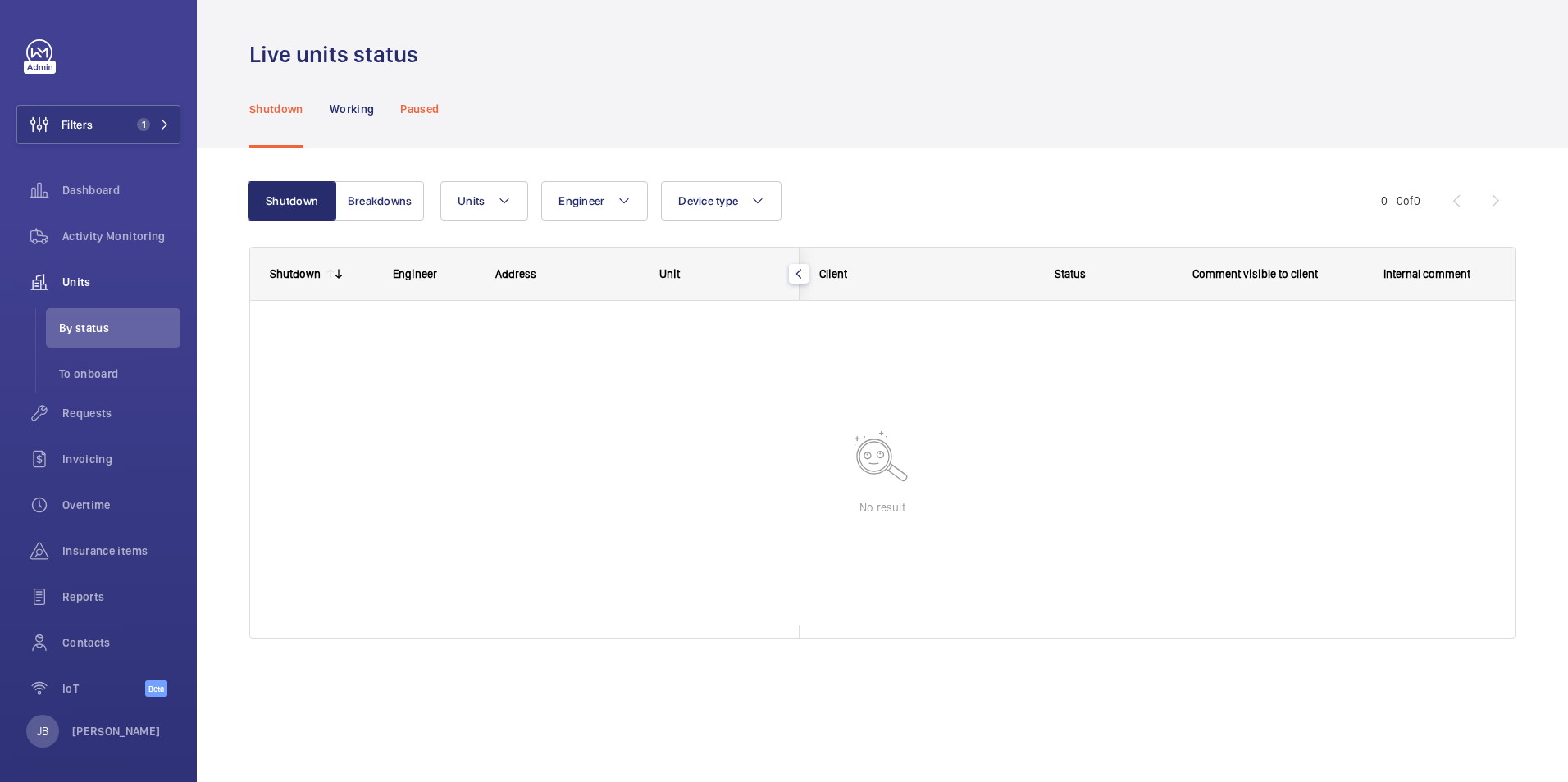
click at [436, 103] on p "Paused" at bounding box center [419, 109] width 39 height 17
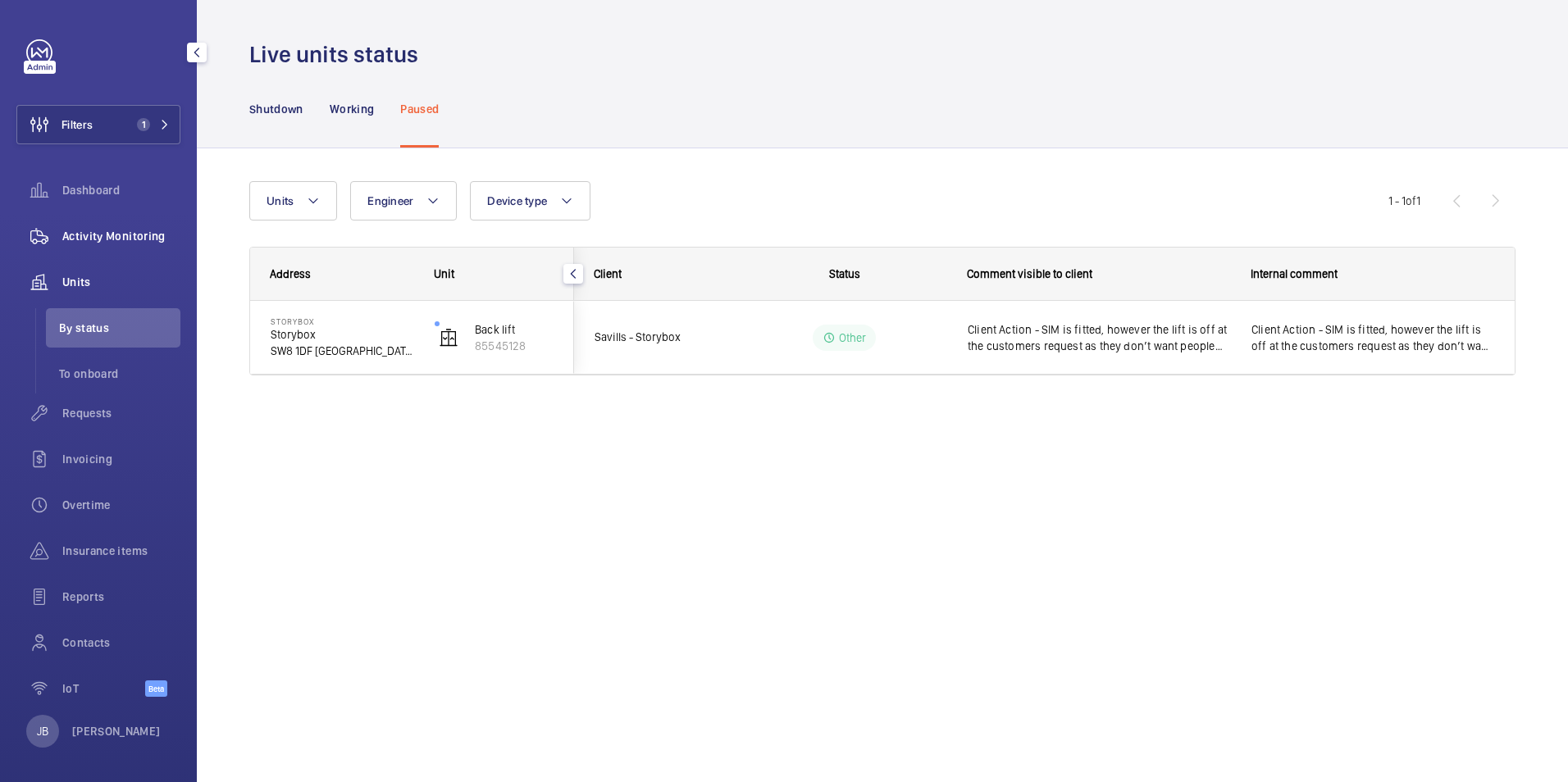
click at [113, 241] on span "Activity Monitoring" at bounding box center [121, 237] width 118 height 17
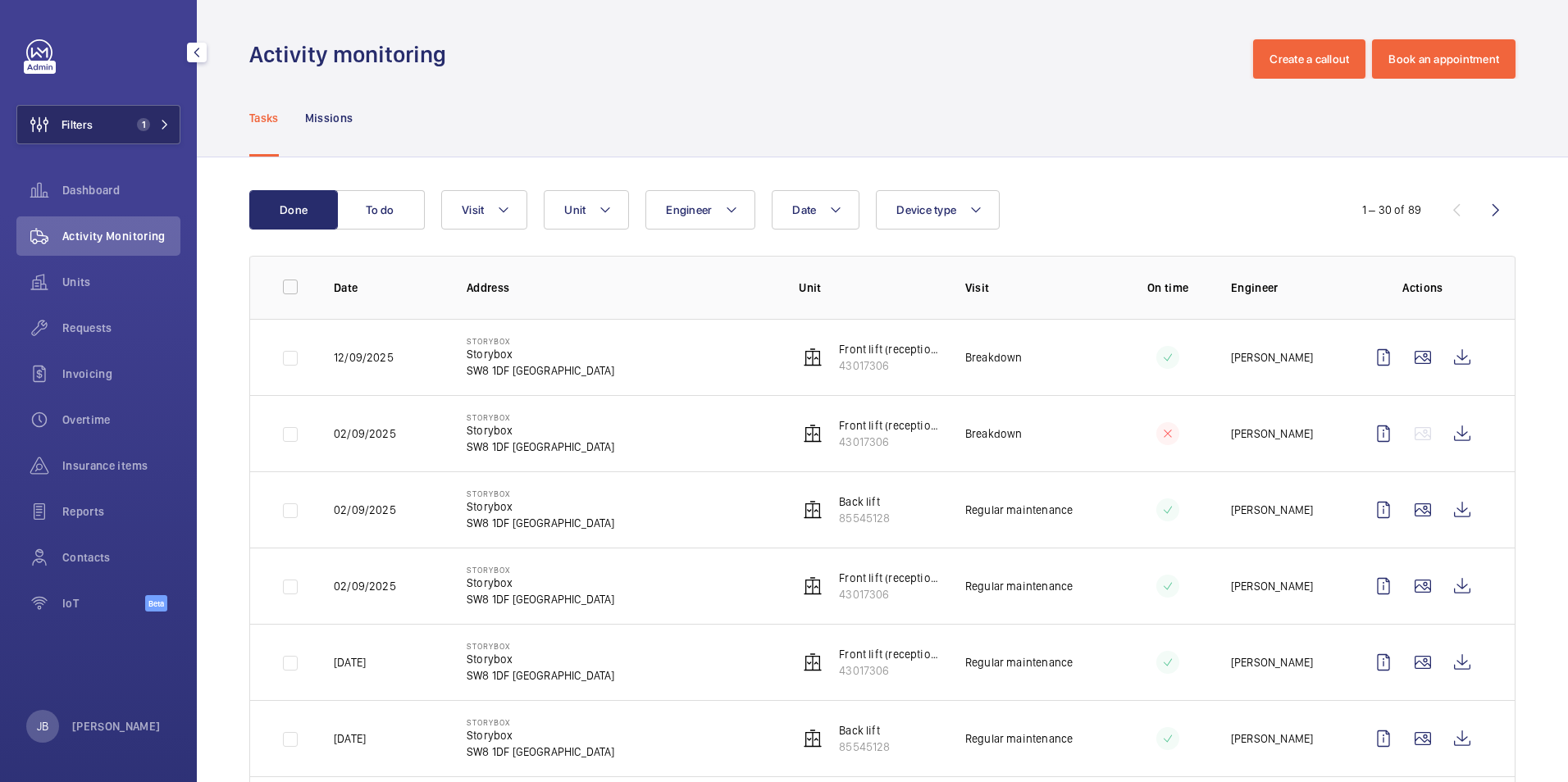
click at [104, 122] on button "Filters 1" at bounding box center [98, 124] width 164 height 39
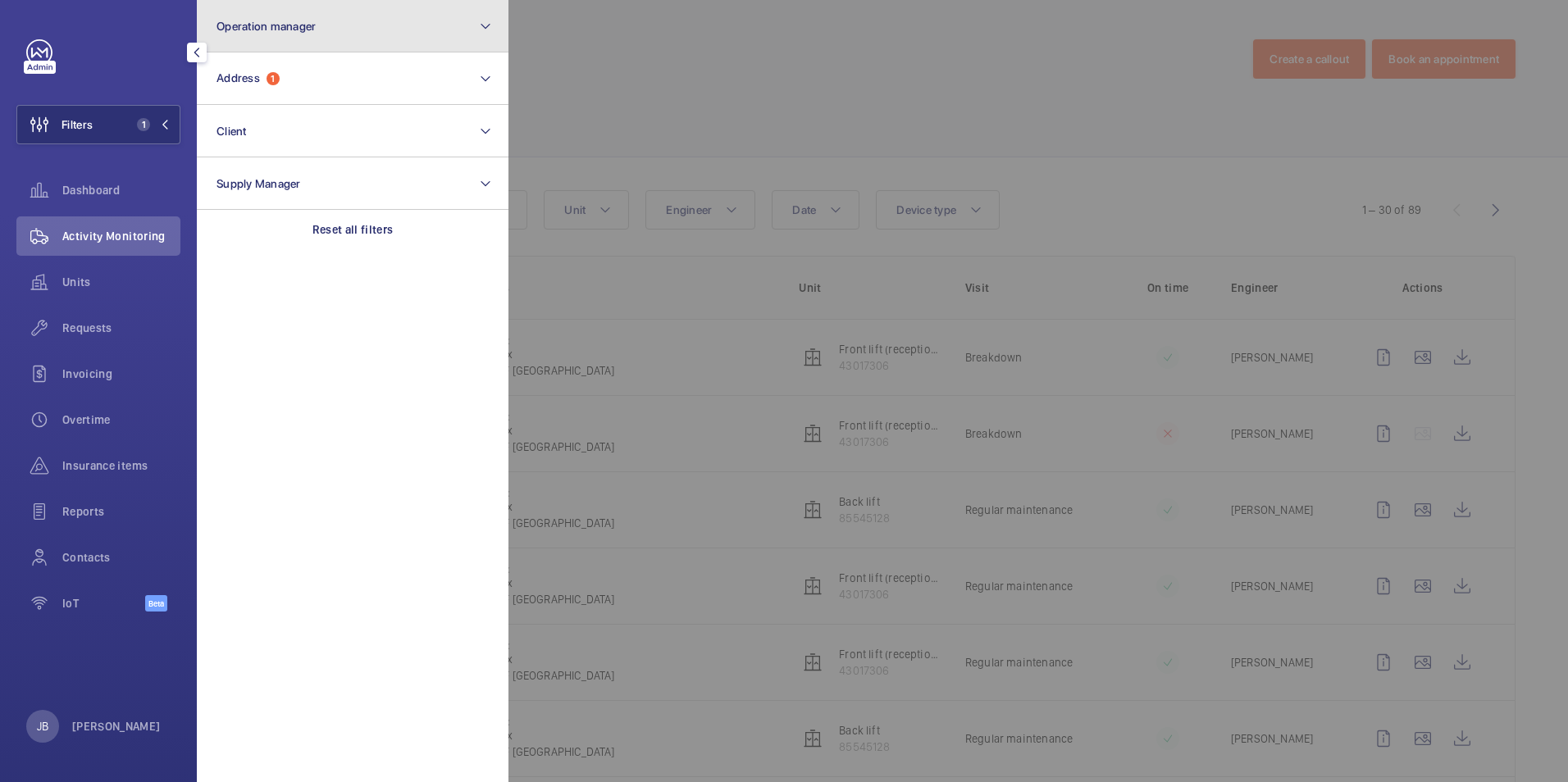
click at [348, 32] on button "Operation manager" at bounding box center [353, 26] width 312 height 53
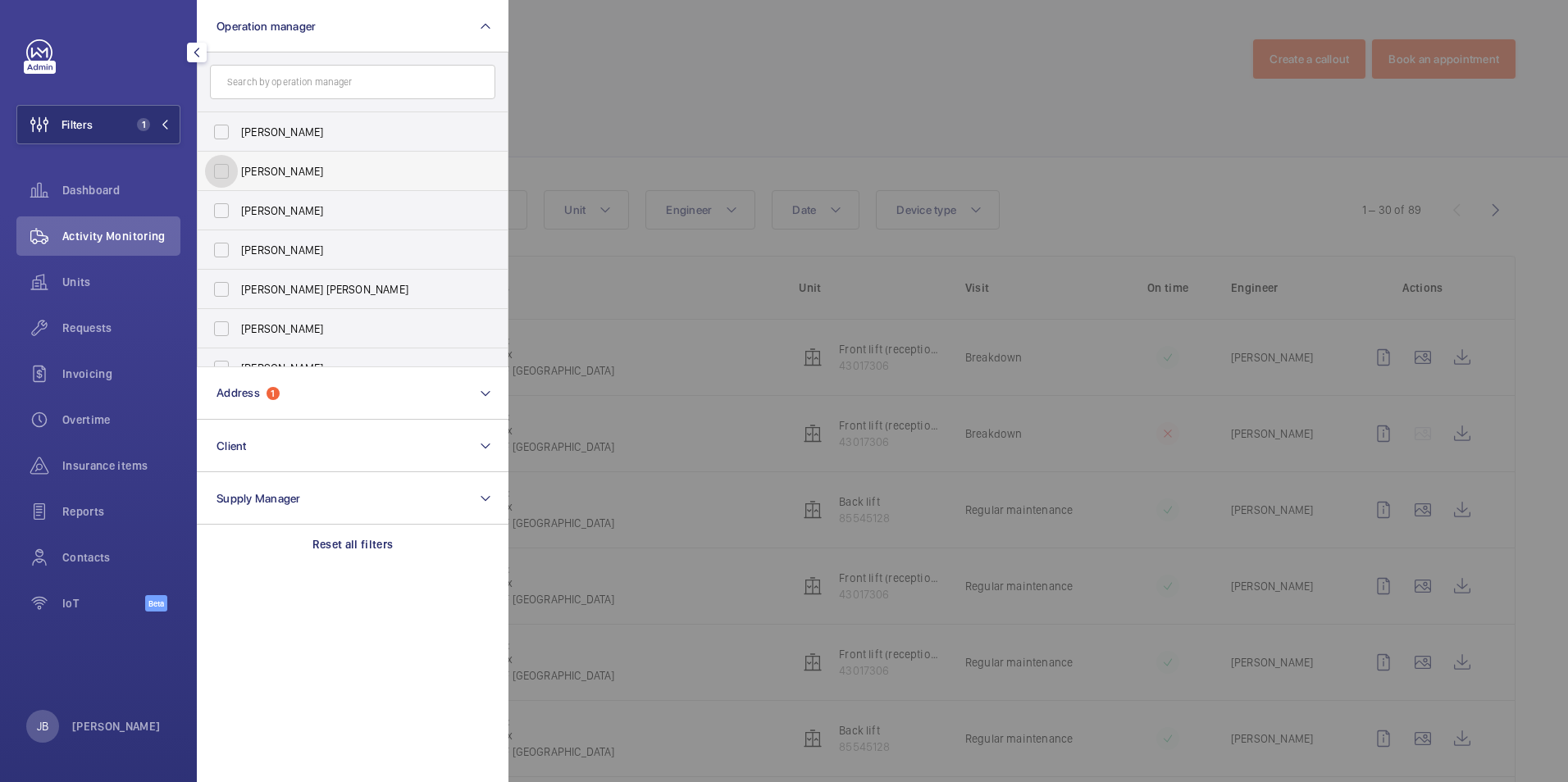
click at [229, 168] on input "John Smith" at bounding box center [221, 171] width 32 height 32
checkbox input "true"
click at [631, 113] on div at bounding box center [1292, 391] width 1568 height 782
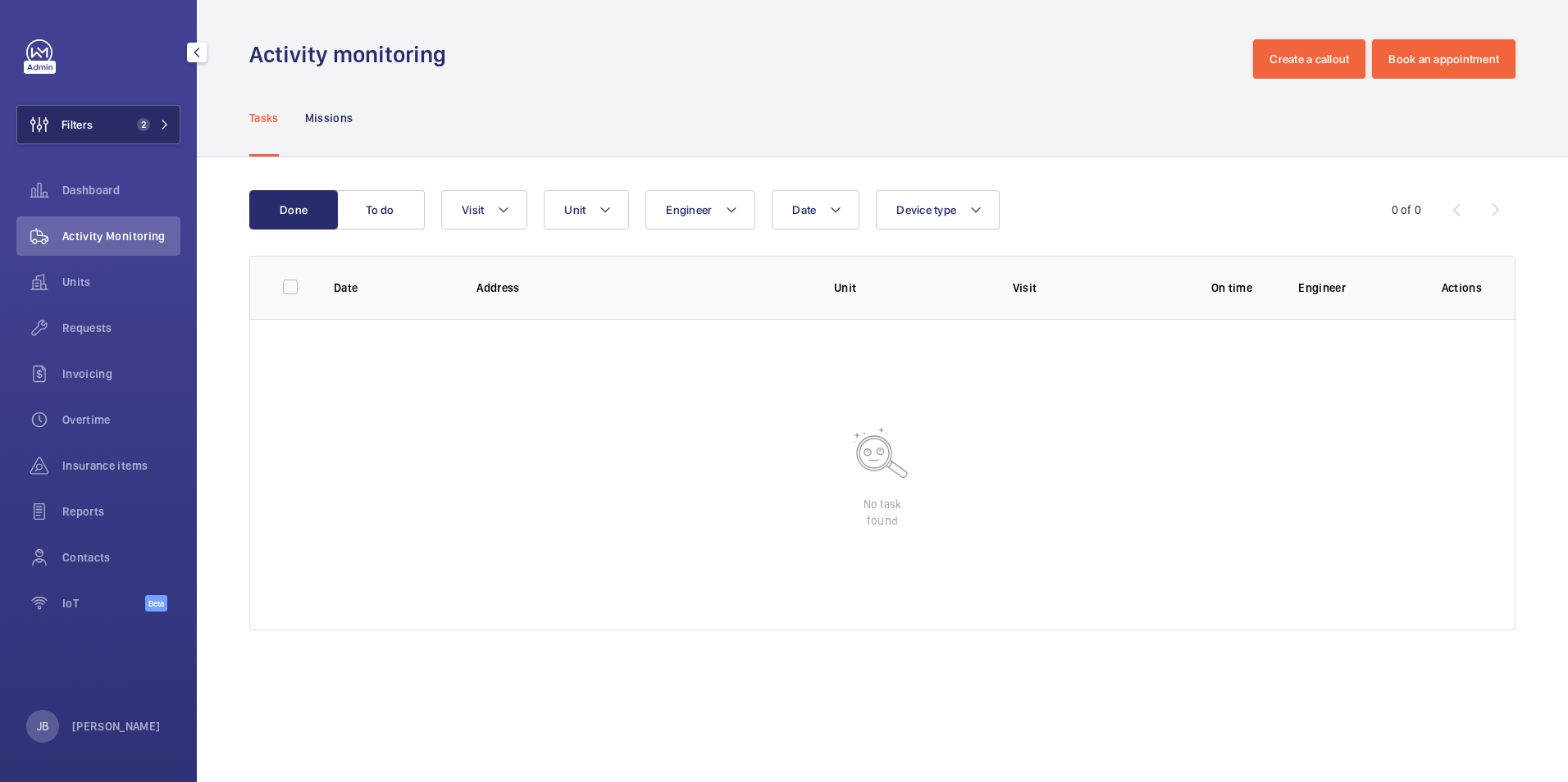
click at [117, 128] on button "Filters 2" at bounding box center [98, 124] width 164 height 39
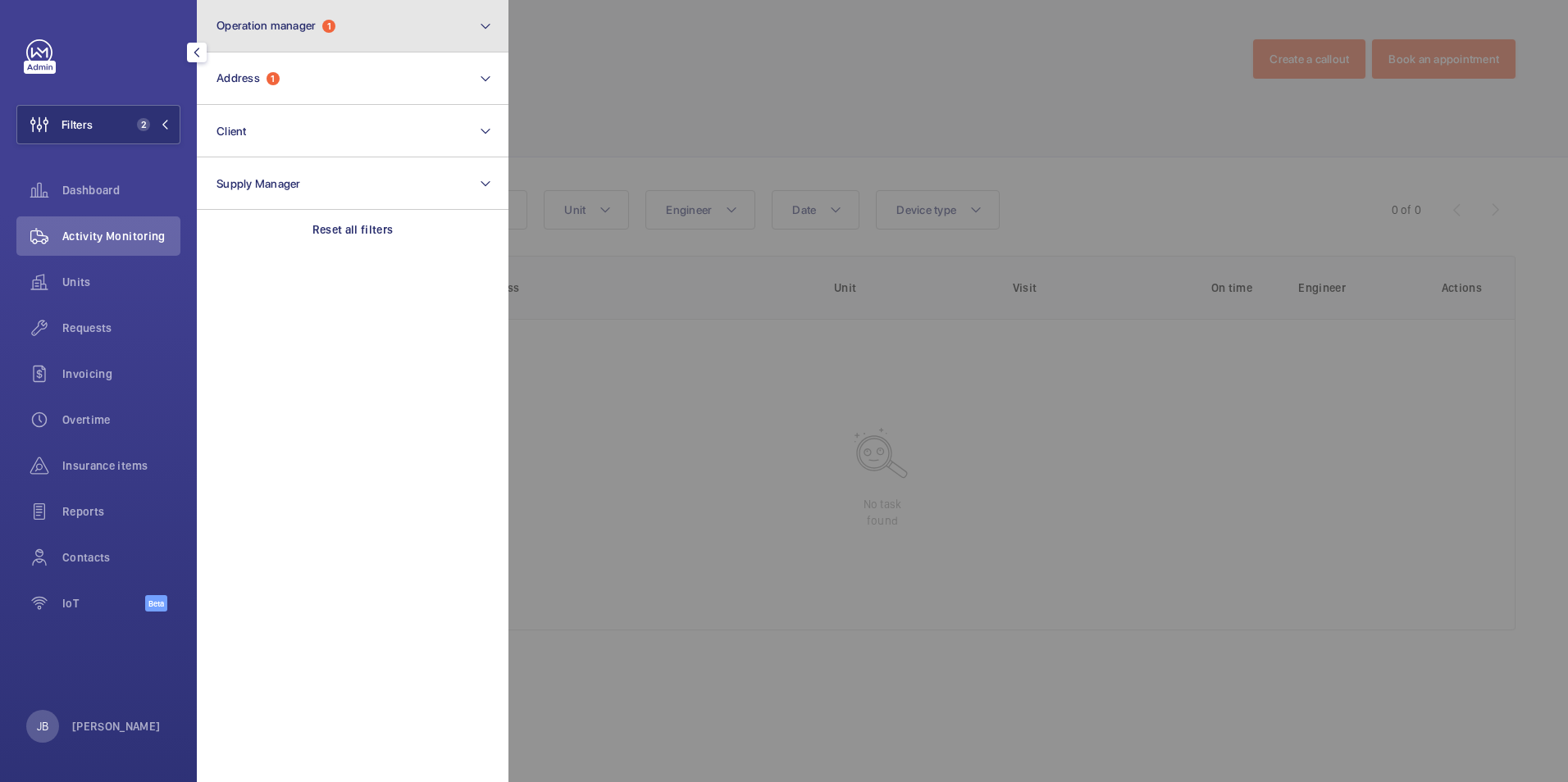
click at [370, 32] on button "Operation manager 1" at bounding box center [353, 26] width 312 height 53
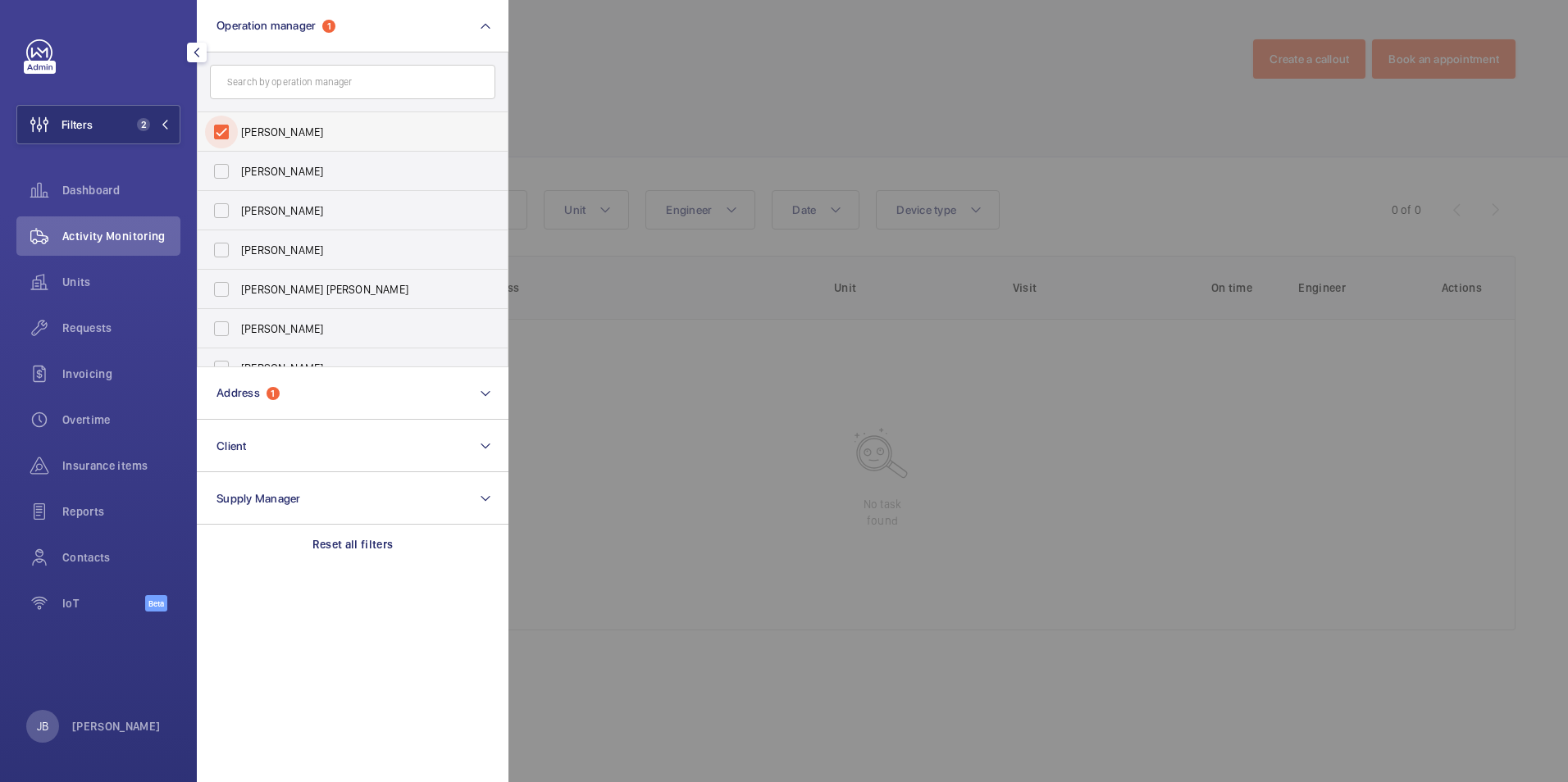
click at [215, 132] on input "John Smith" at bounding box center [221, 132] width 32 height 32
checkbox input "false"
click at [653, 93] on div at bounding box center [1292, 391] width 1568 height 782
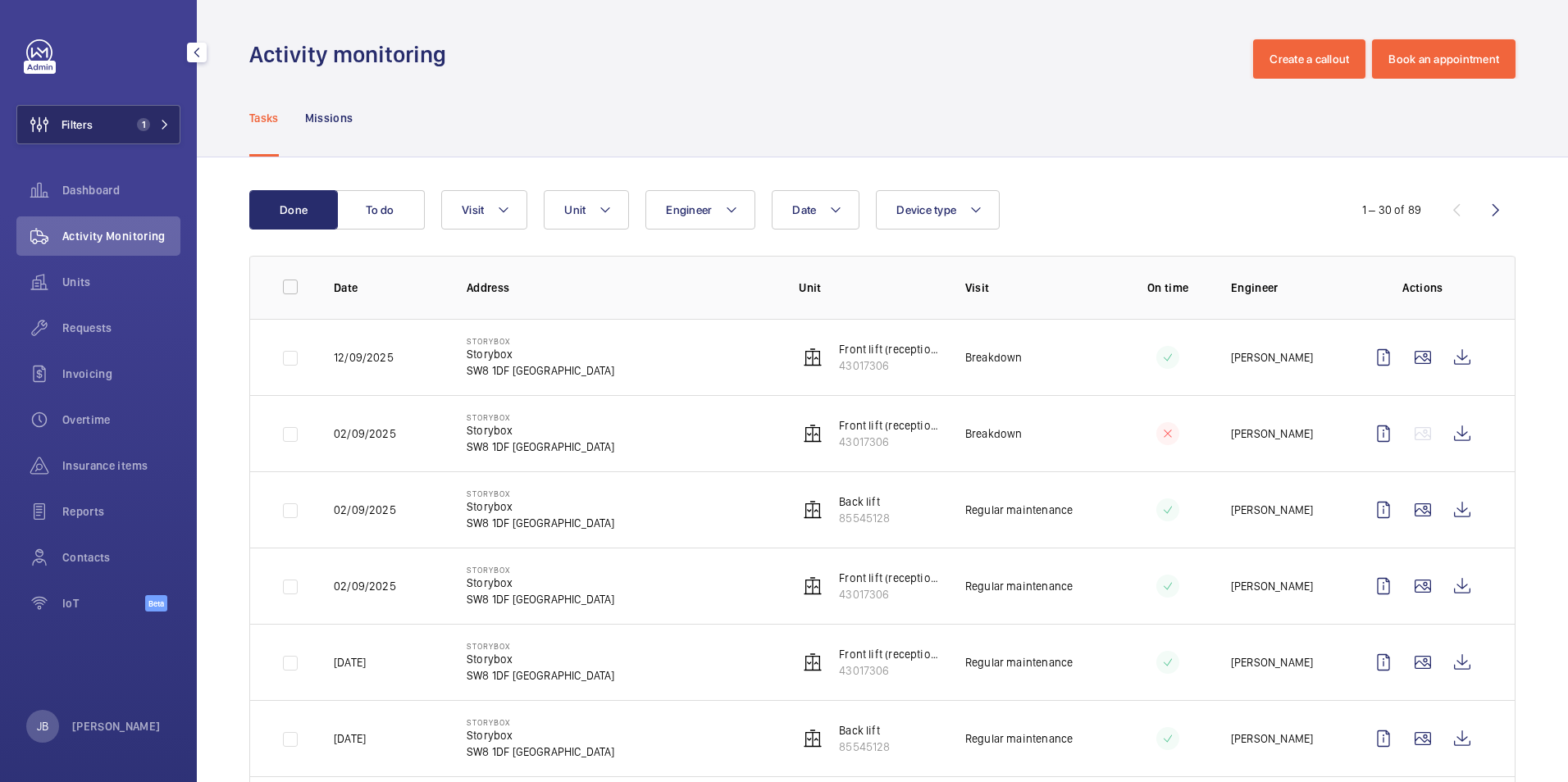
click at [91, 129] on span "Filters" at bounding box center [77, 124] width 32 height 17
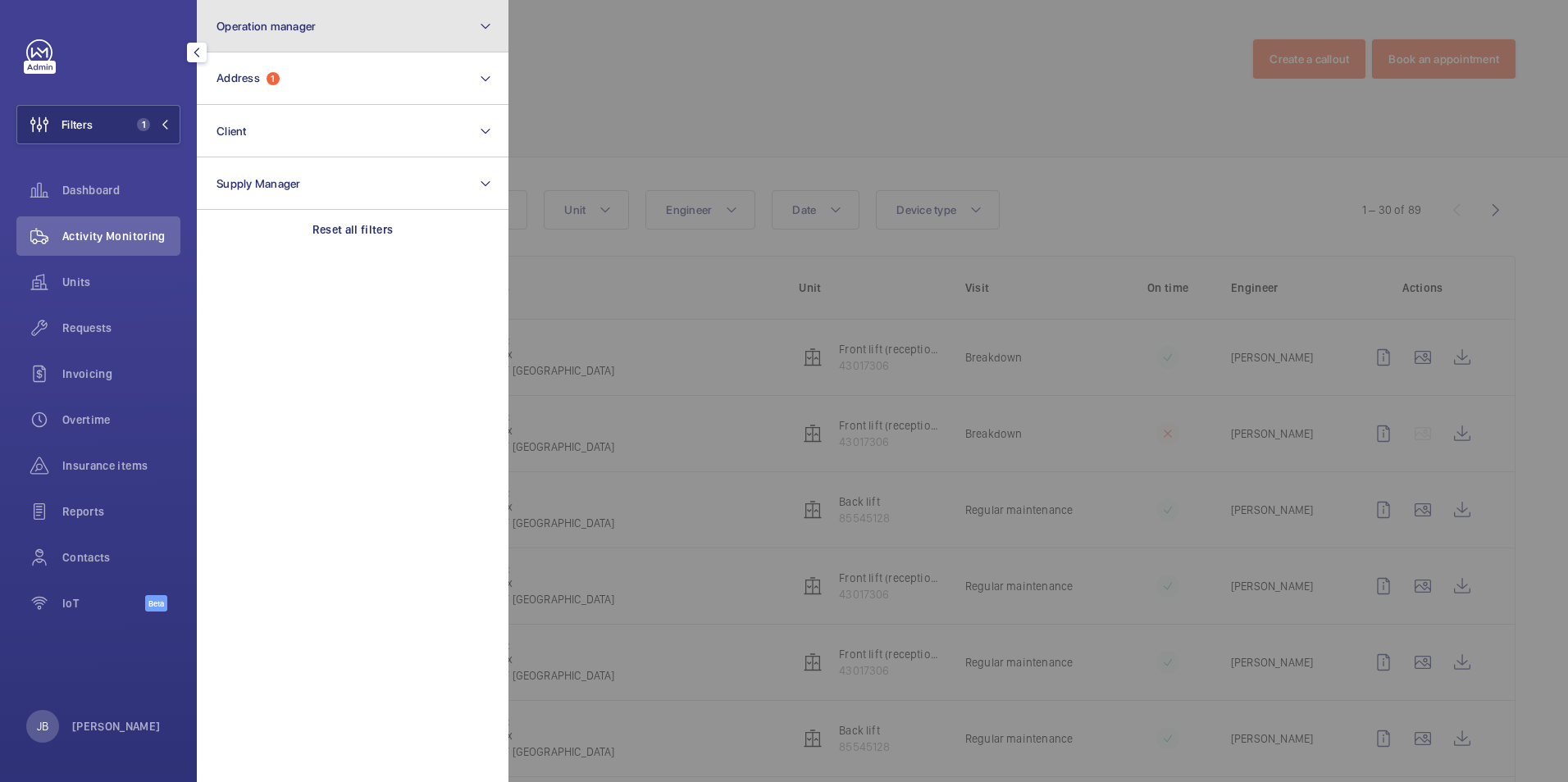
click at [414, 25] on button "Operation manager" at bounding box center [353, 26] width 312 height 53
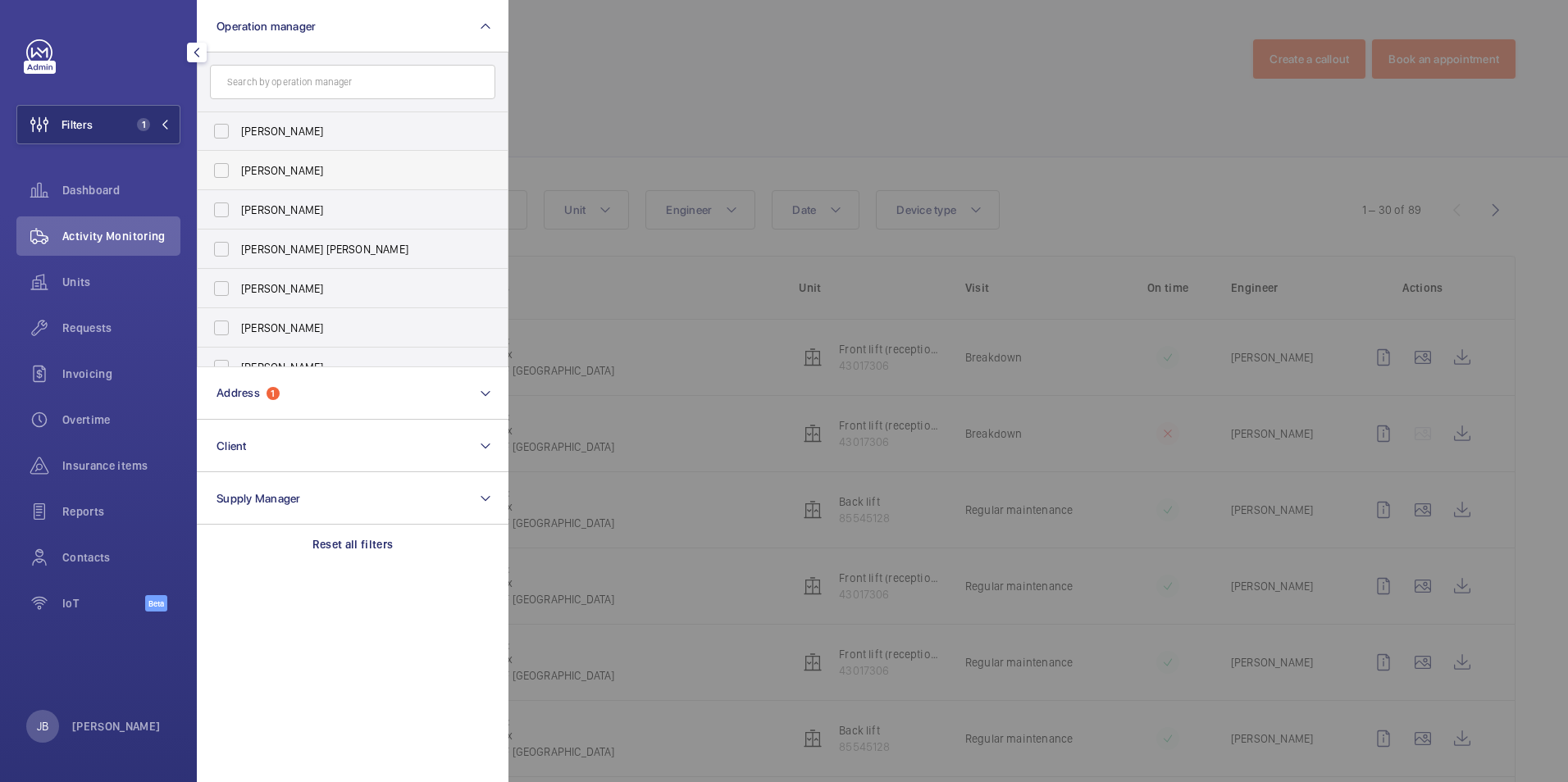
scroll to position [60, 0]
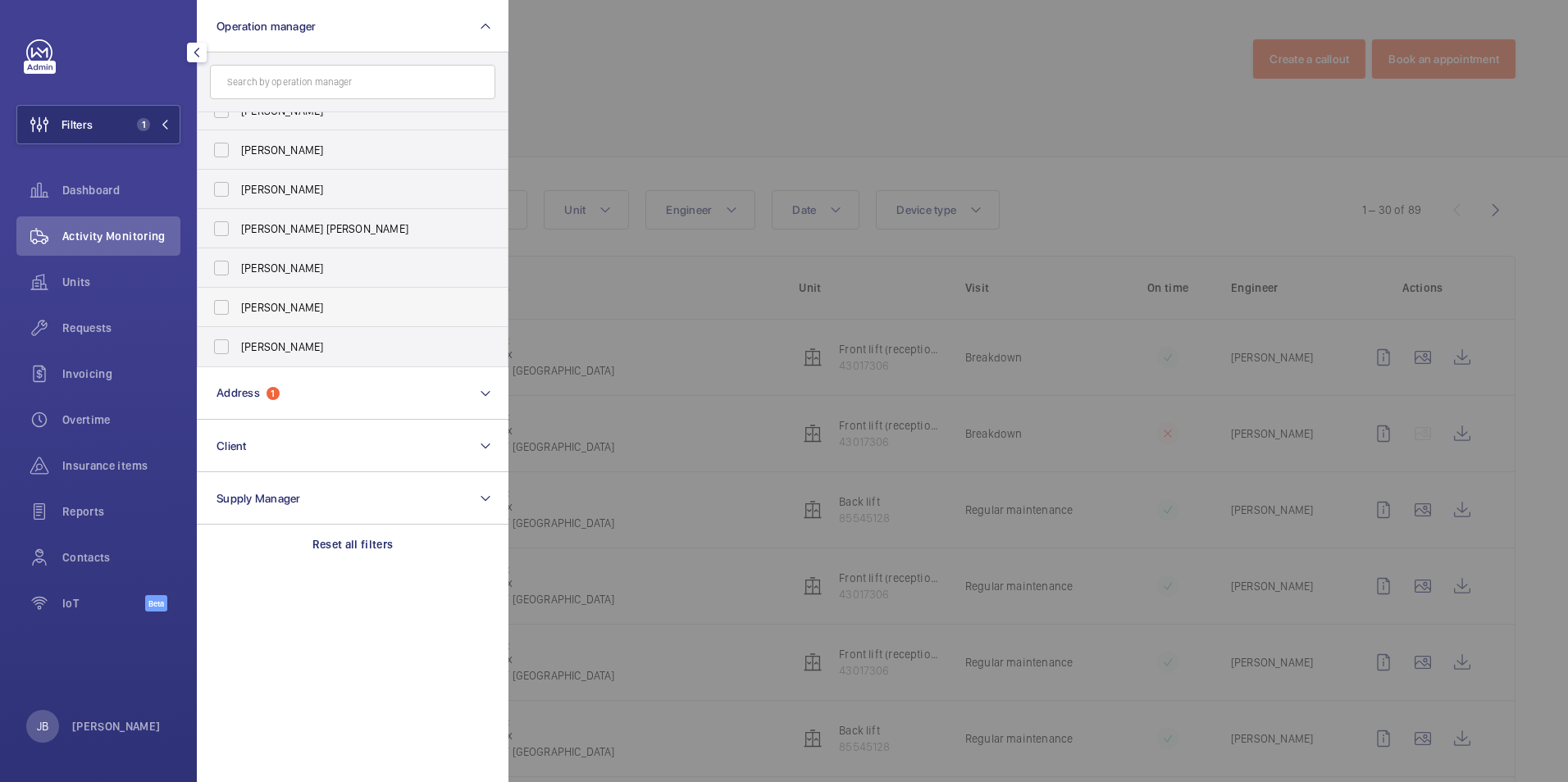
click at [239, 303] on label "Kirsten Kalaher" at bounding box center [341, 307] width 286 height 39
click at [238, 303] on input "Kirsten Kalaher" at bounding box center [221, 307] width 32 height 32
checkbox input "true"
click at [599, 67] on div at bounding box center [1292, 391] width 1568 height 782
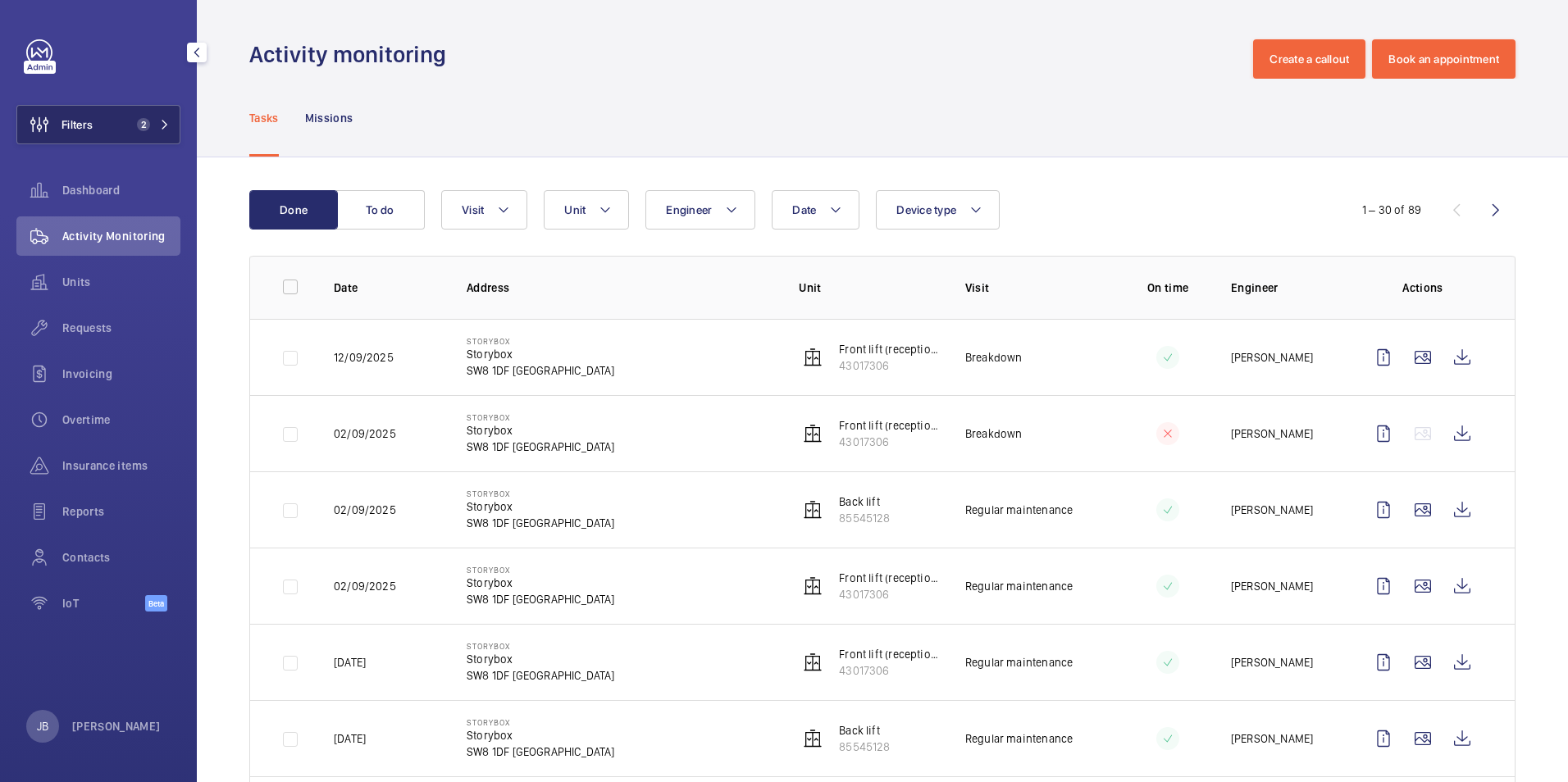
click at [90, 131] on span "Filters" at bounding box center [77, 124] width 32 height 17
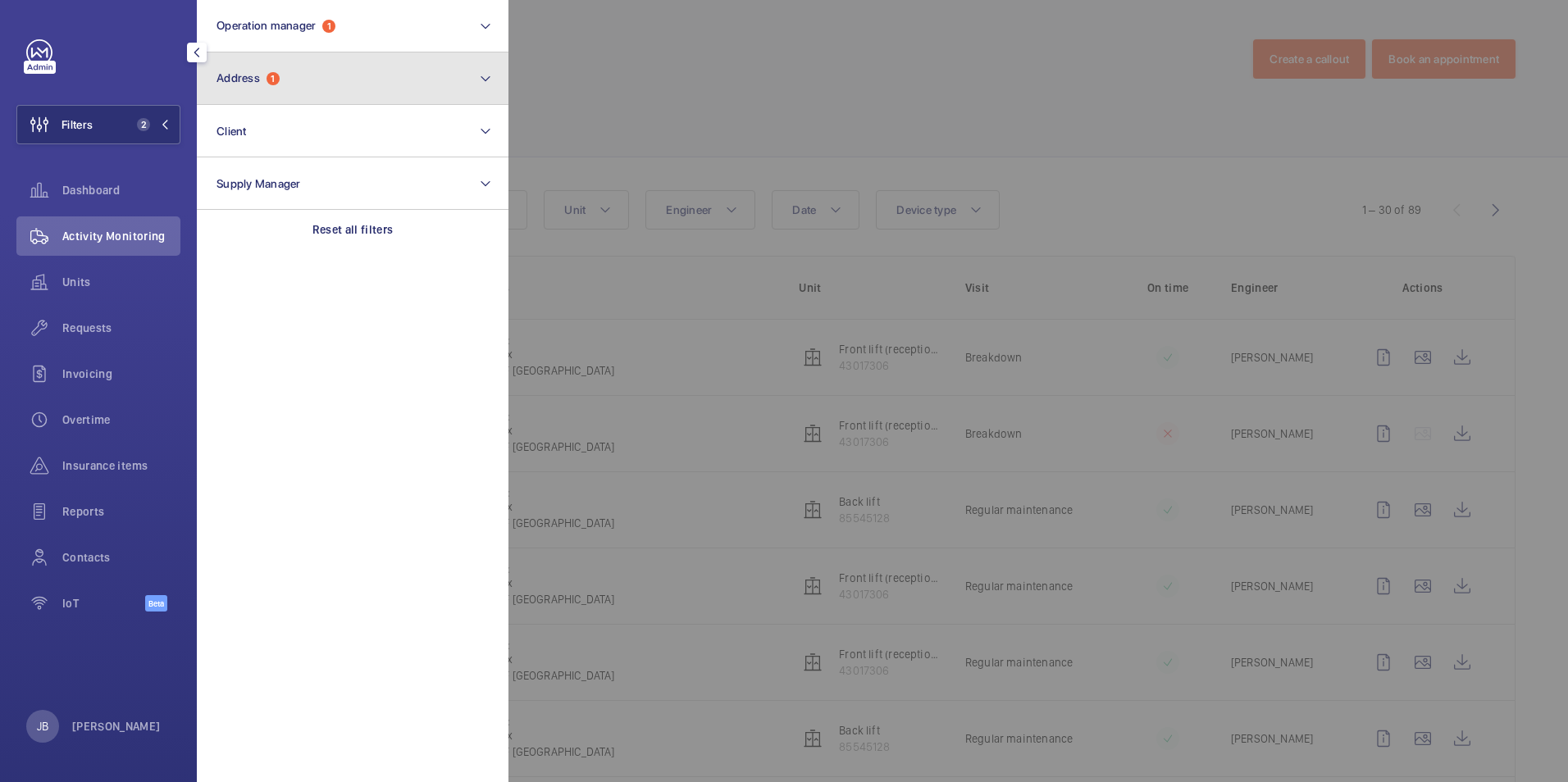
click at [314, 96] on button "Address 1" at bounding box center [353, 79] width 312 height 53
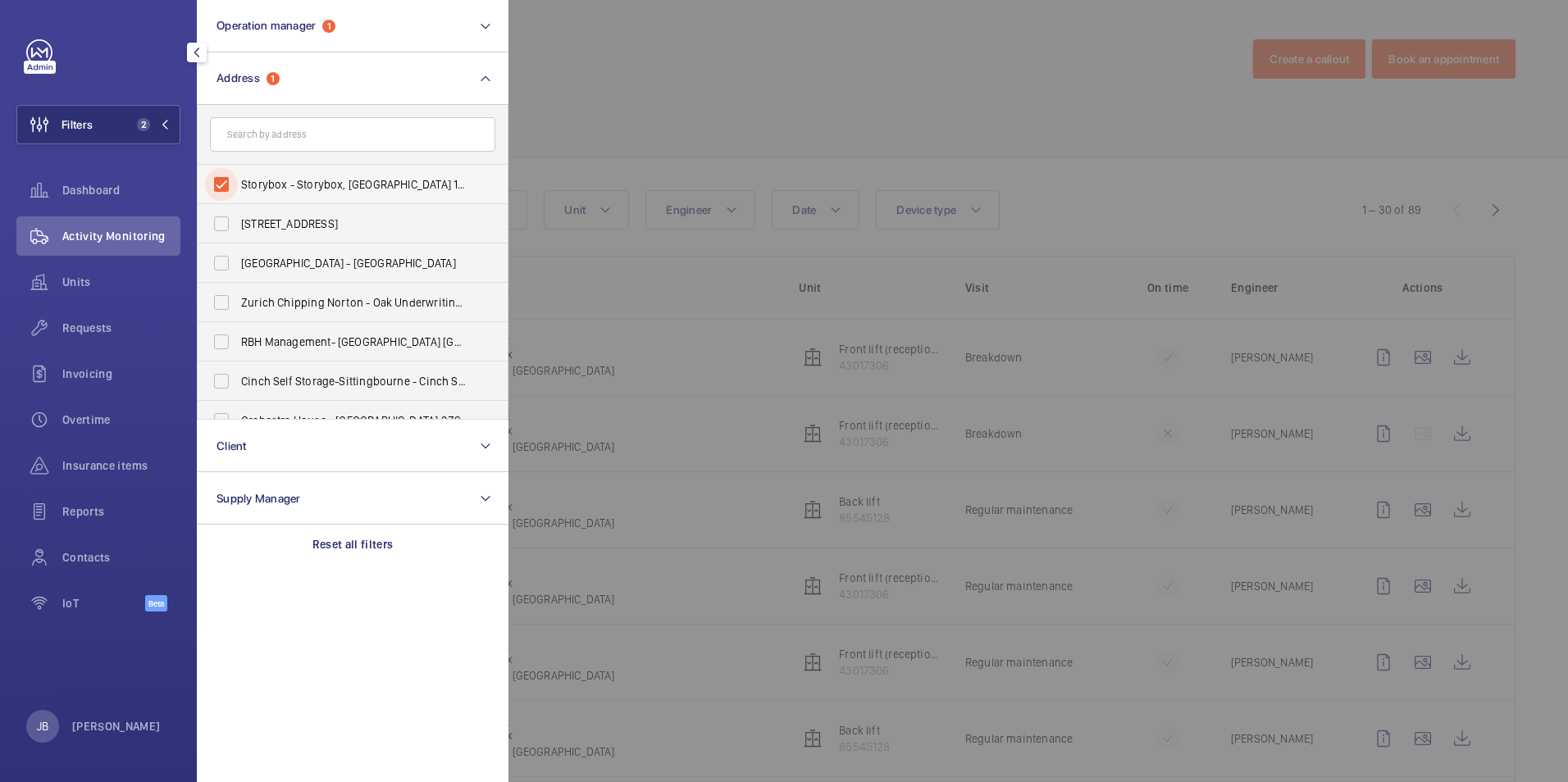
click at [216, 176] on input "Storybox - Storybox, LONDON SW8 1DF" at bounding box center [221, 184] width 32 height 32
checkbox input "false"
click at [602, 133] on div at bounding box center [1292, 391] width 1568 height 782
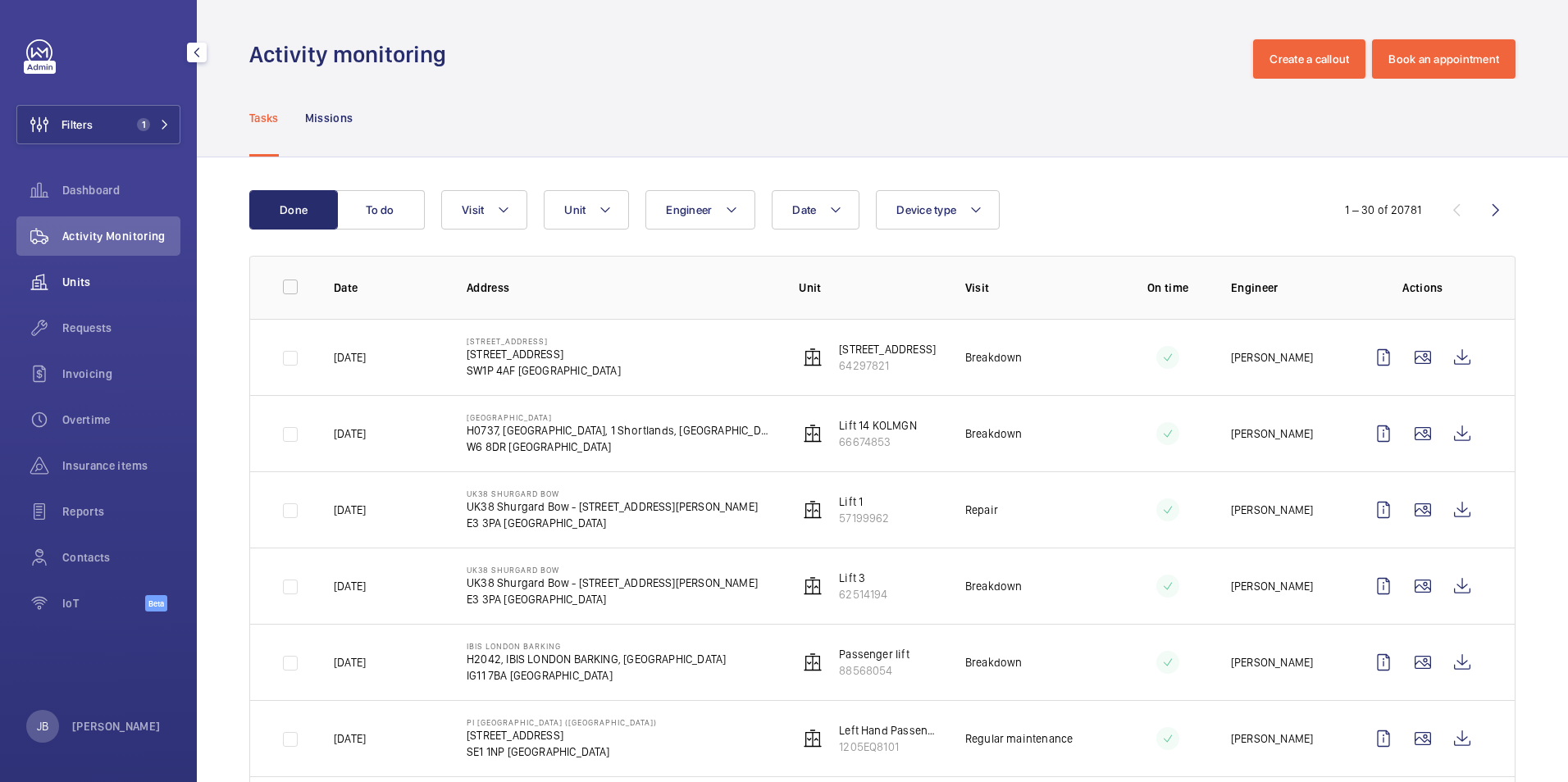
click at [79, 281] on span "Units" at bounding box center [121, 282] width 118 height 17
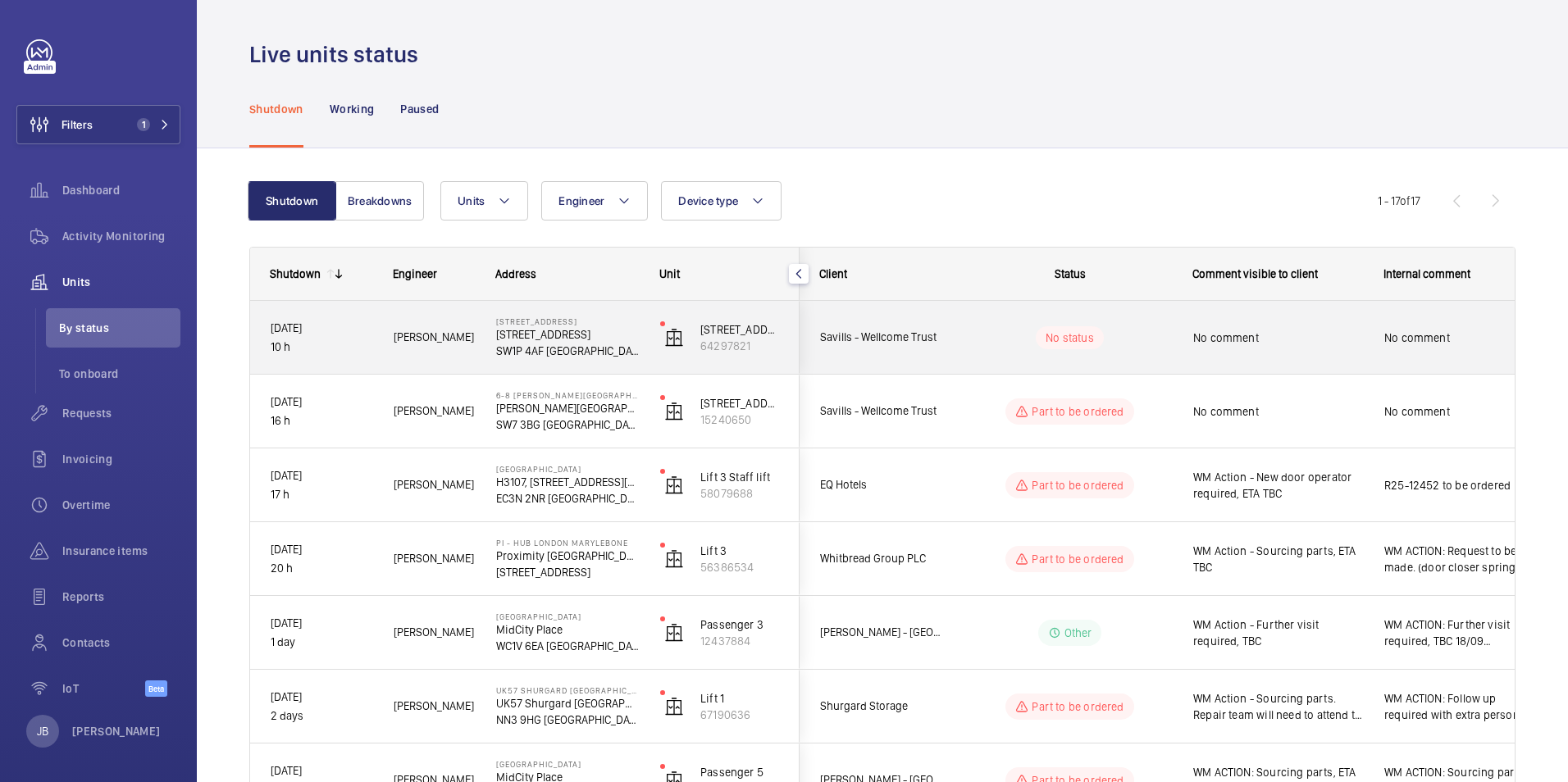
click at [1240, 337] on span "No comment" at bounding box center [1278, 338] width 170 height 17
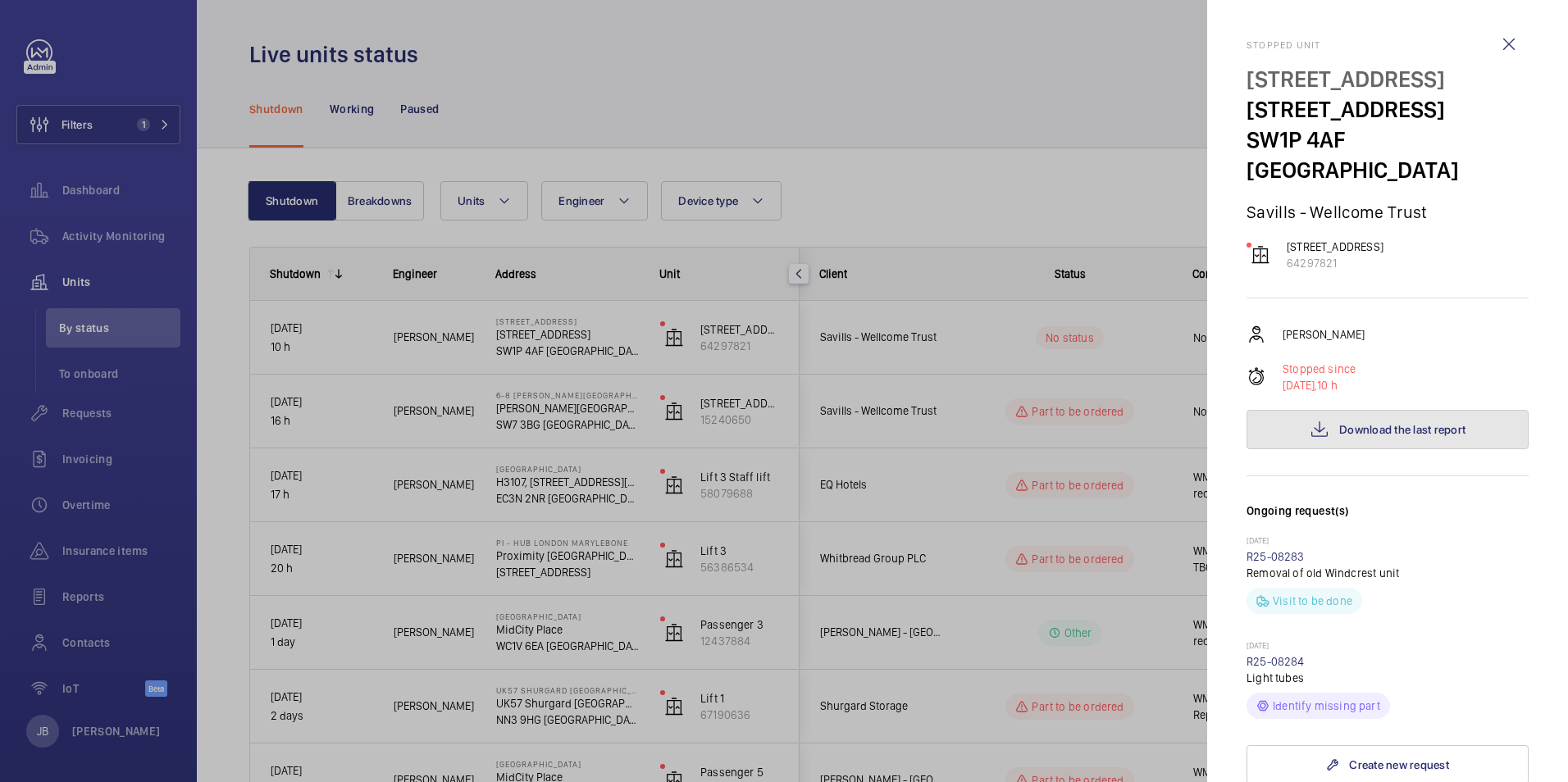
click at [1363, 423] on span "Download the last report" at bounding box center [1402, 429] width 126 height 13
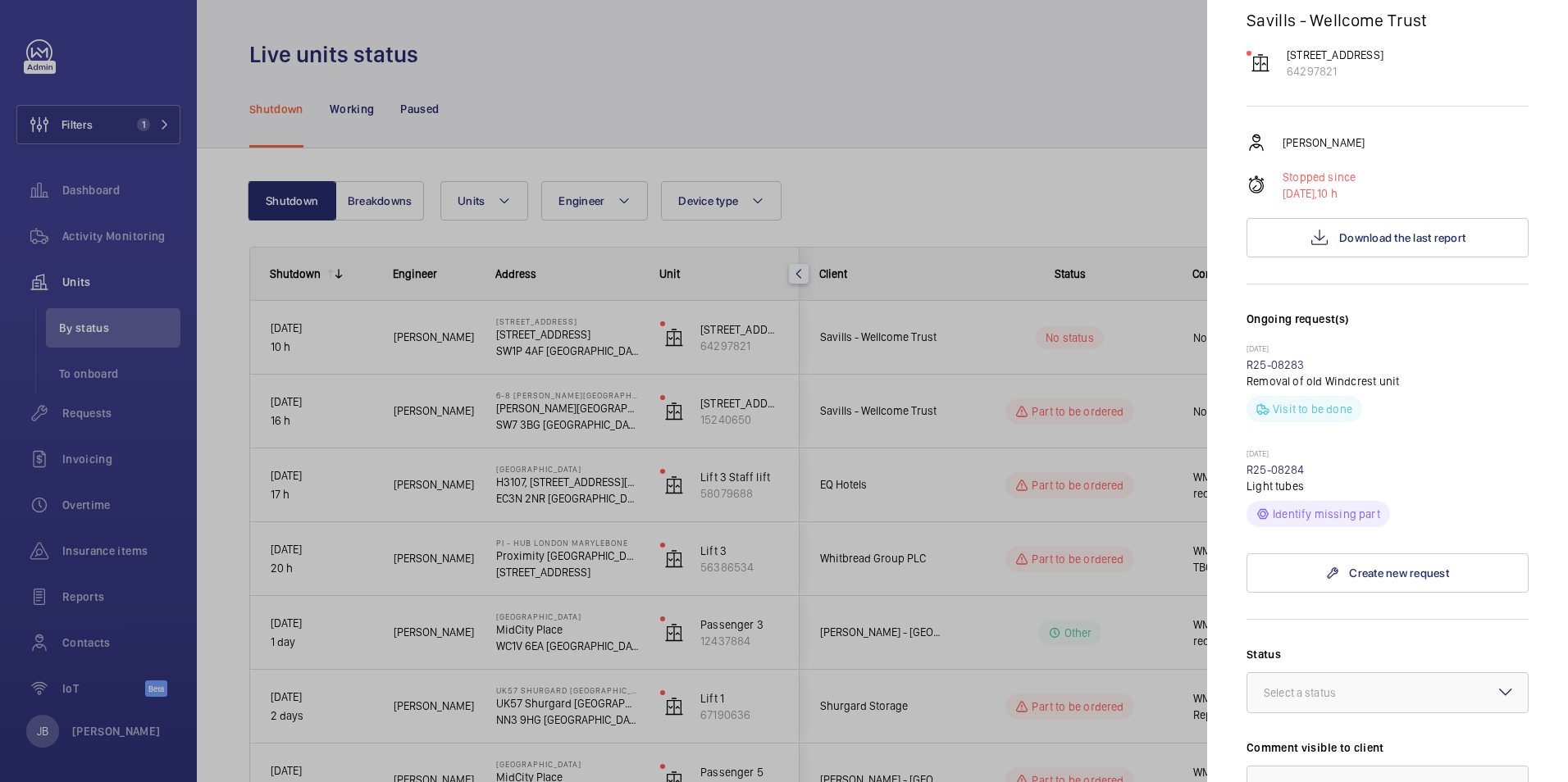
scroll to position [492, 0]
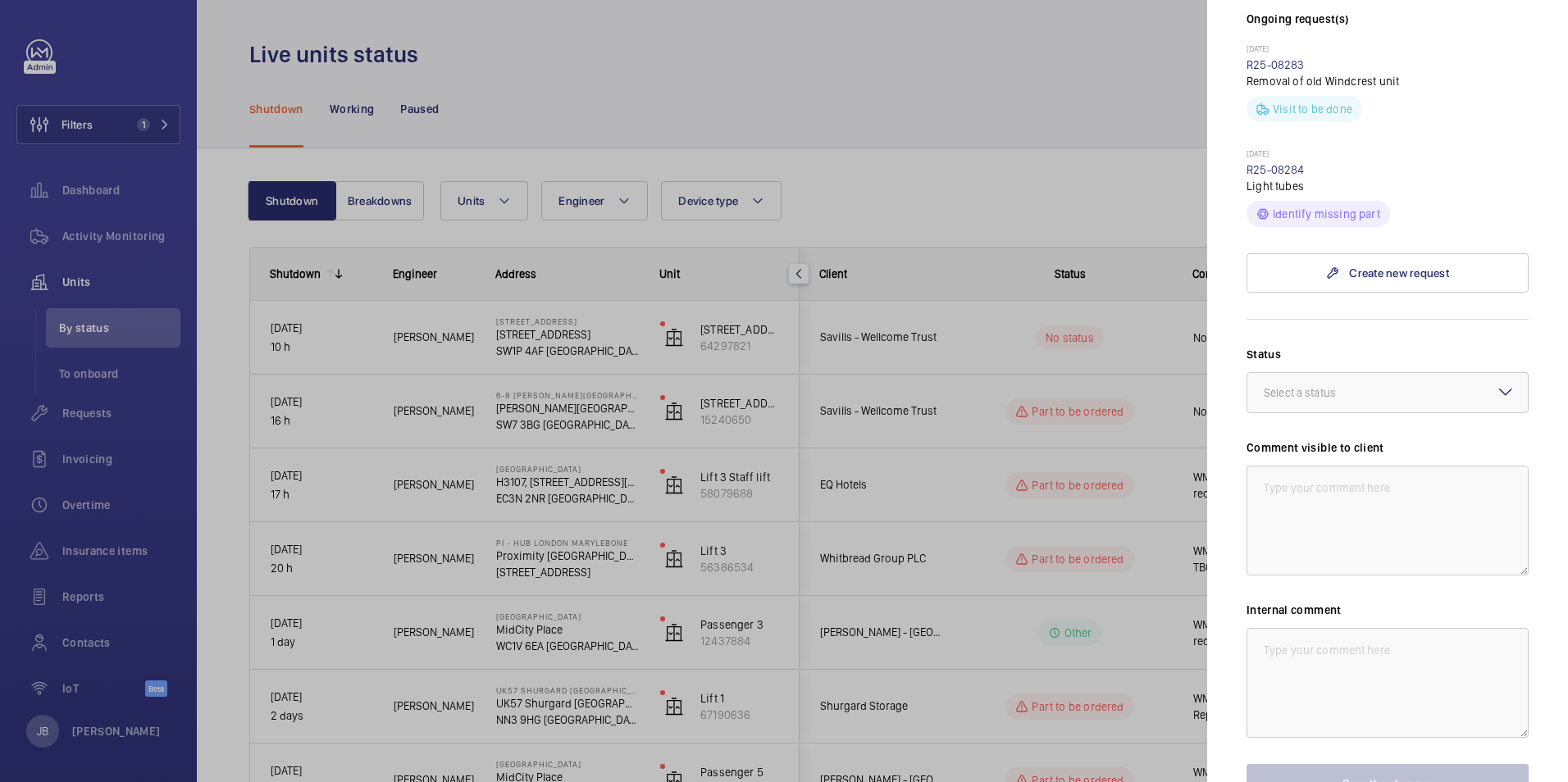
click at [1496, 382] on mat-icon at bounding box center [1505, 391] width 19 height 19
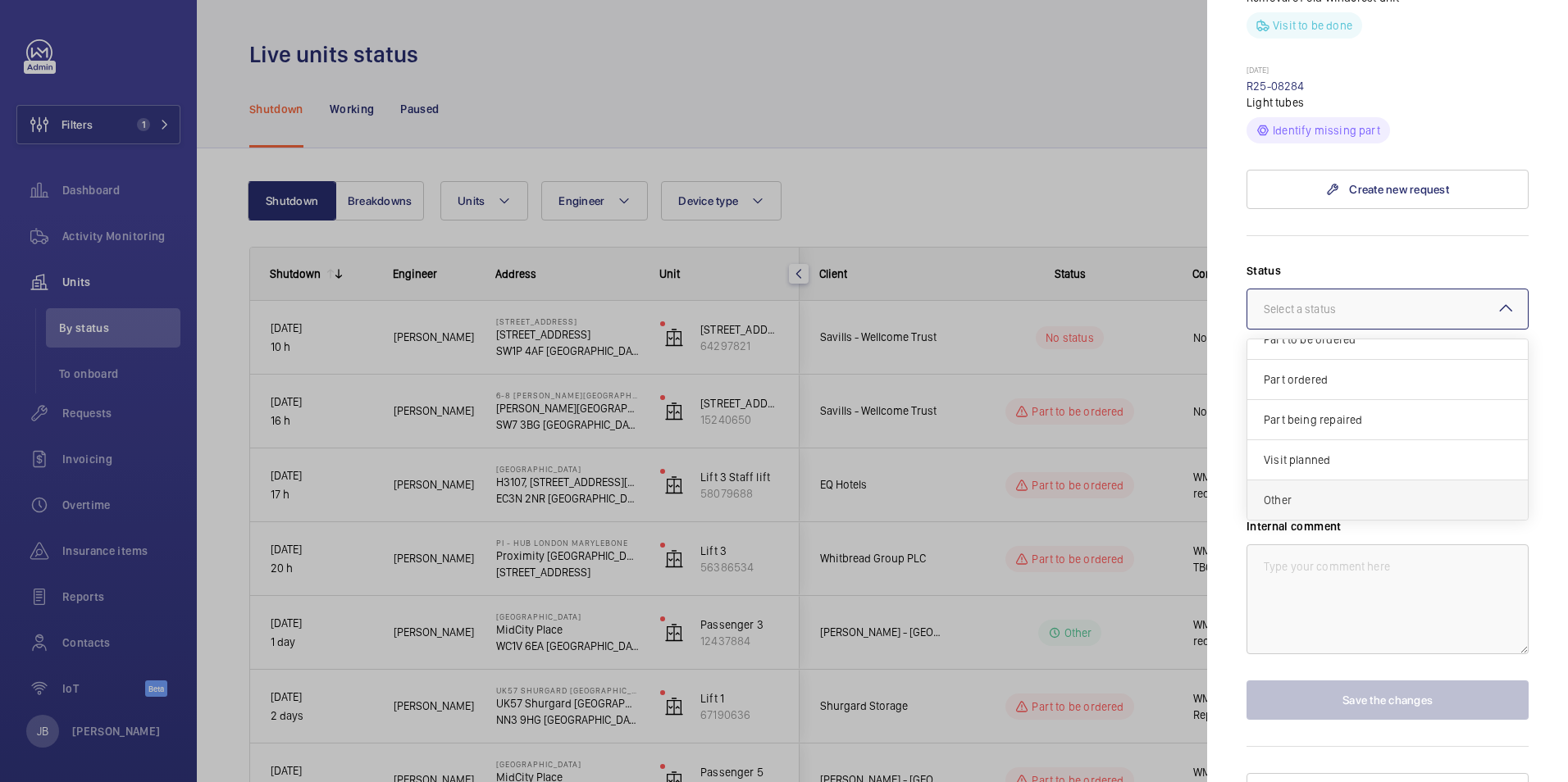
click at [1304, 492] on span "Other" at bounding box center [1387, 500] width 248 height 17
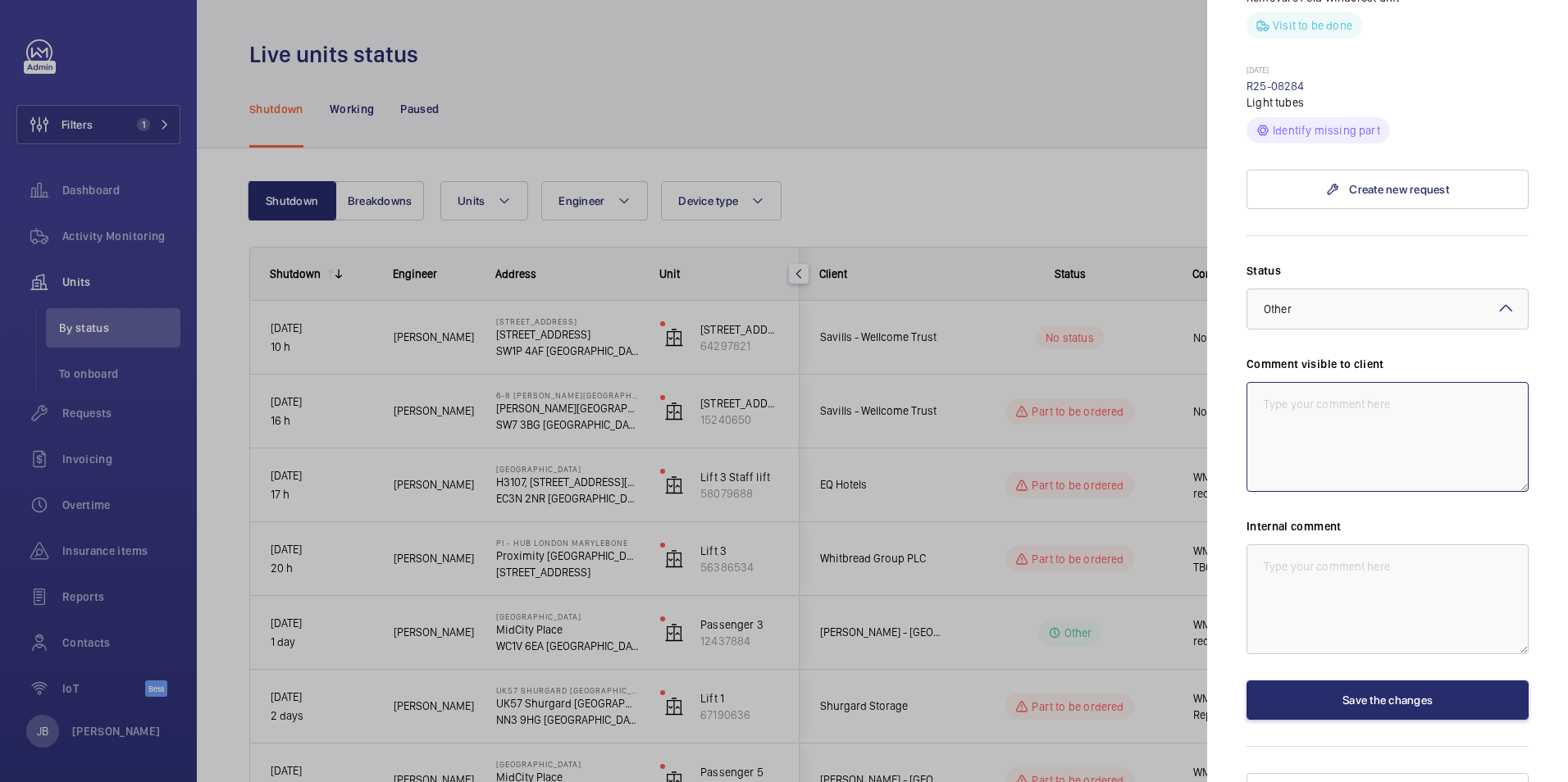
click at [1305, 382] on textarea at bounding box center [1387, 437] width 282 height 109
type textarea "C"
click at [1039, 169] on div at bounding box center [784, 391] width 1568 height 782
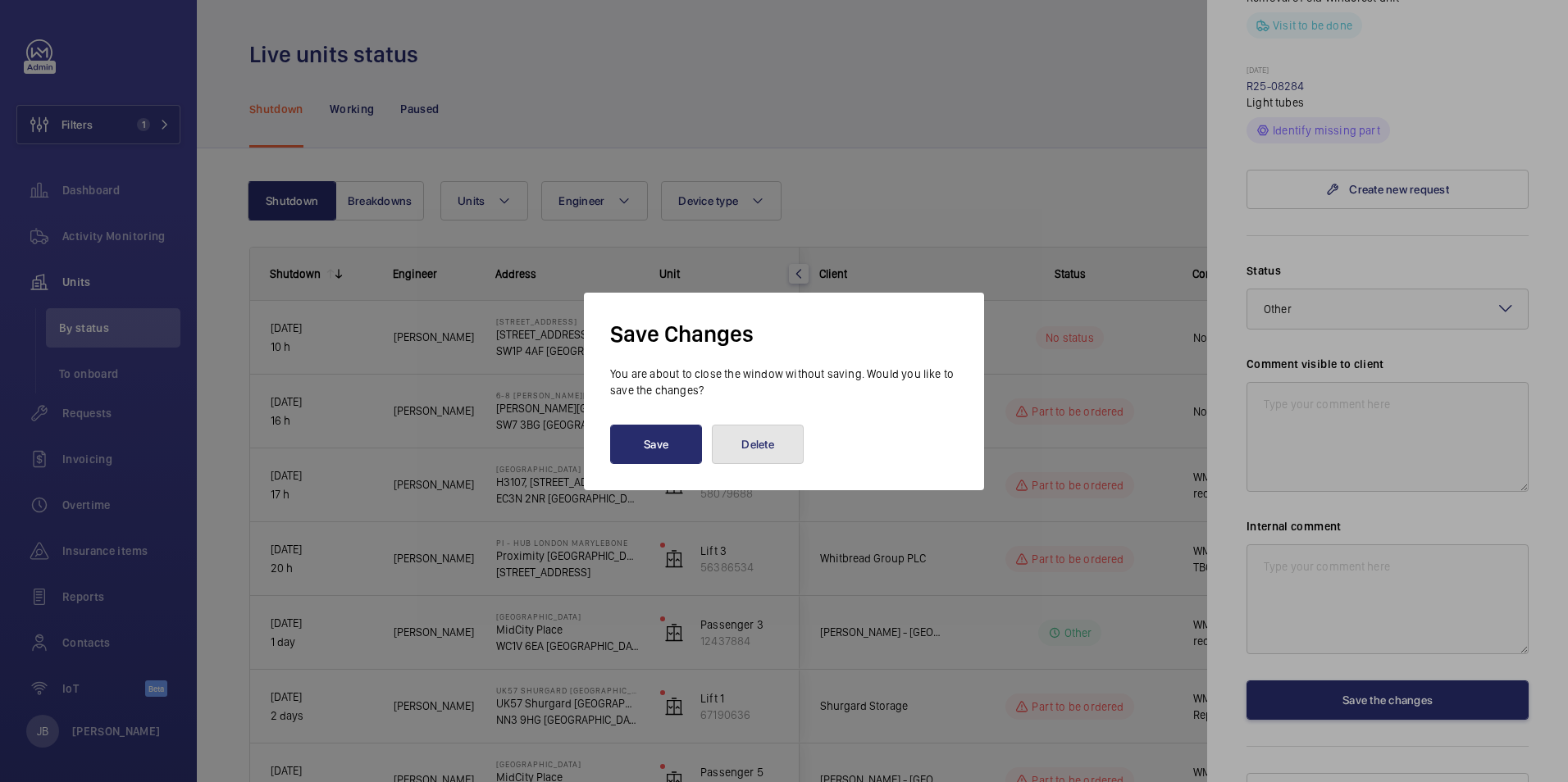
click at [763, 442] on button "Delete" at bounding box center [757, 444] width 92 height 39
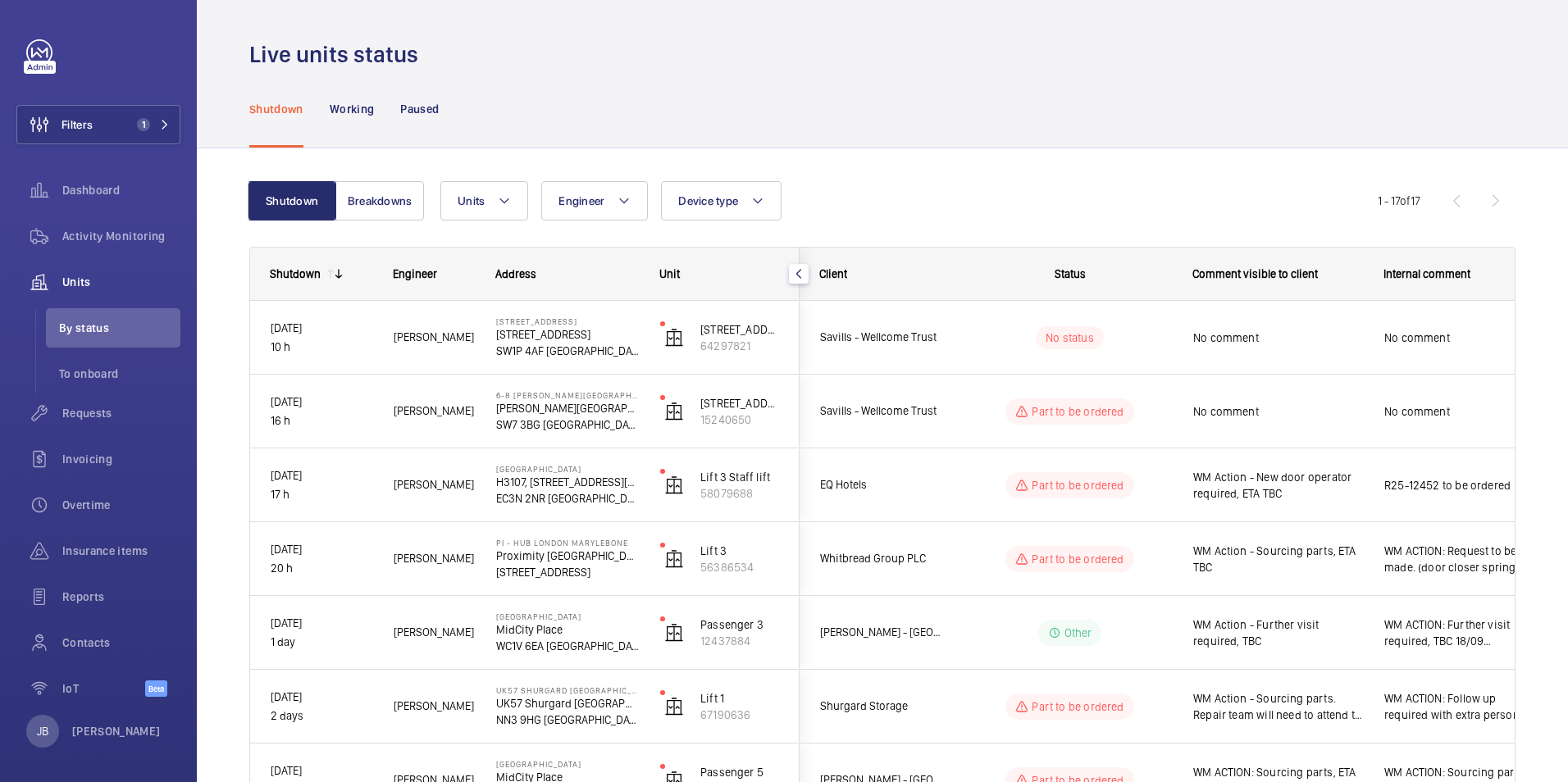
scroll to position [0, 0]
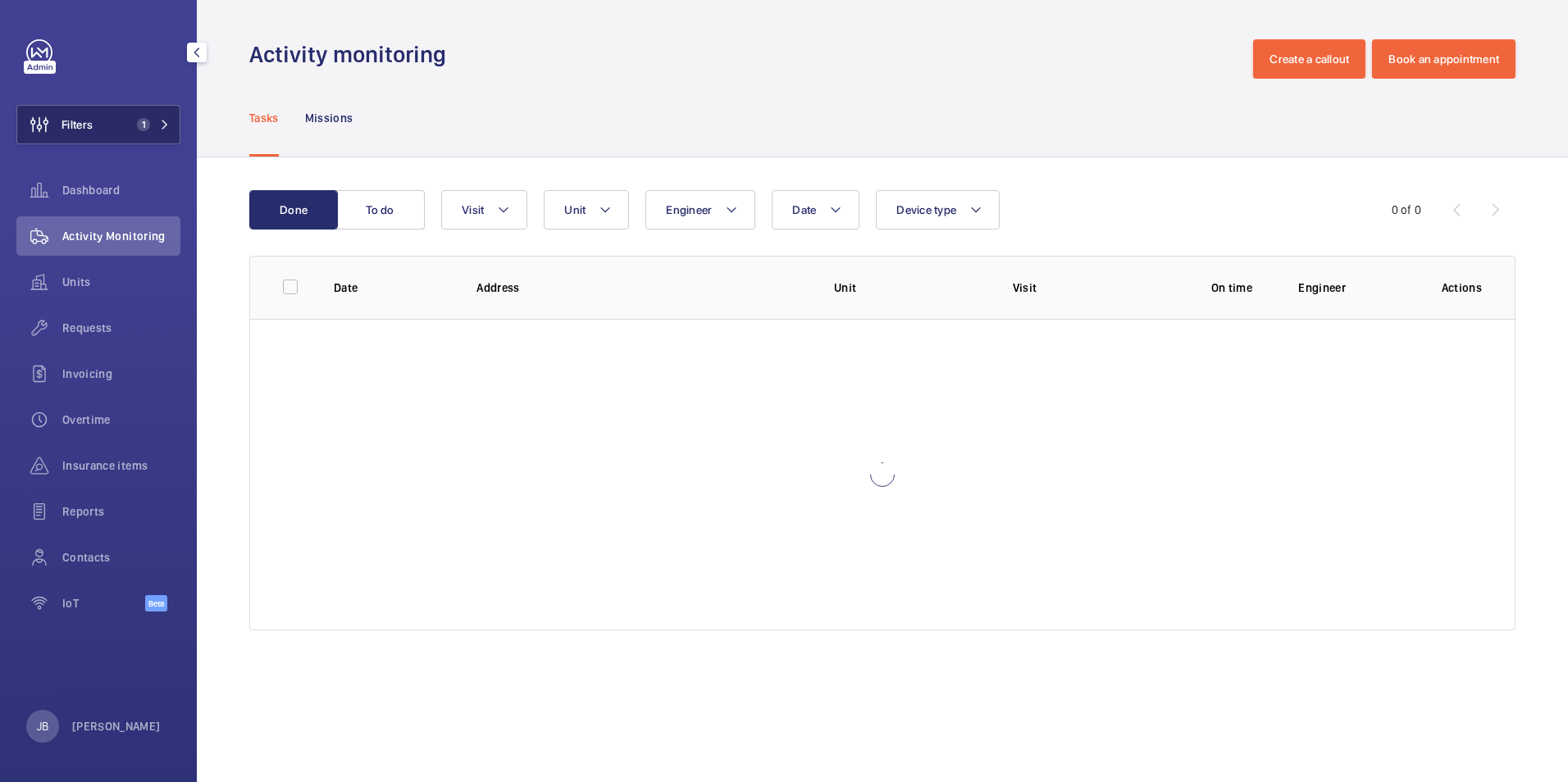
drag, startPoint x: 89, startPoint y: 124, endPoint x: 174, endPoint y: 118, distance: 85.2
click at [89, 123] on span "Filters" at bounding box center [77, 124] width 32 height 17
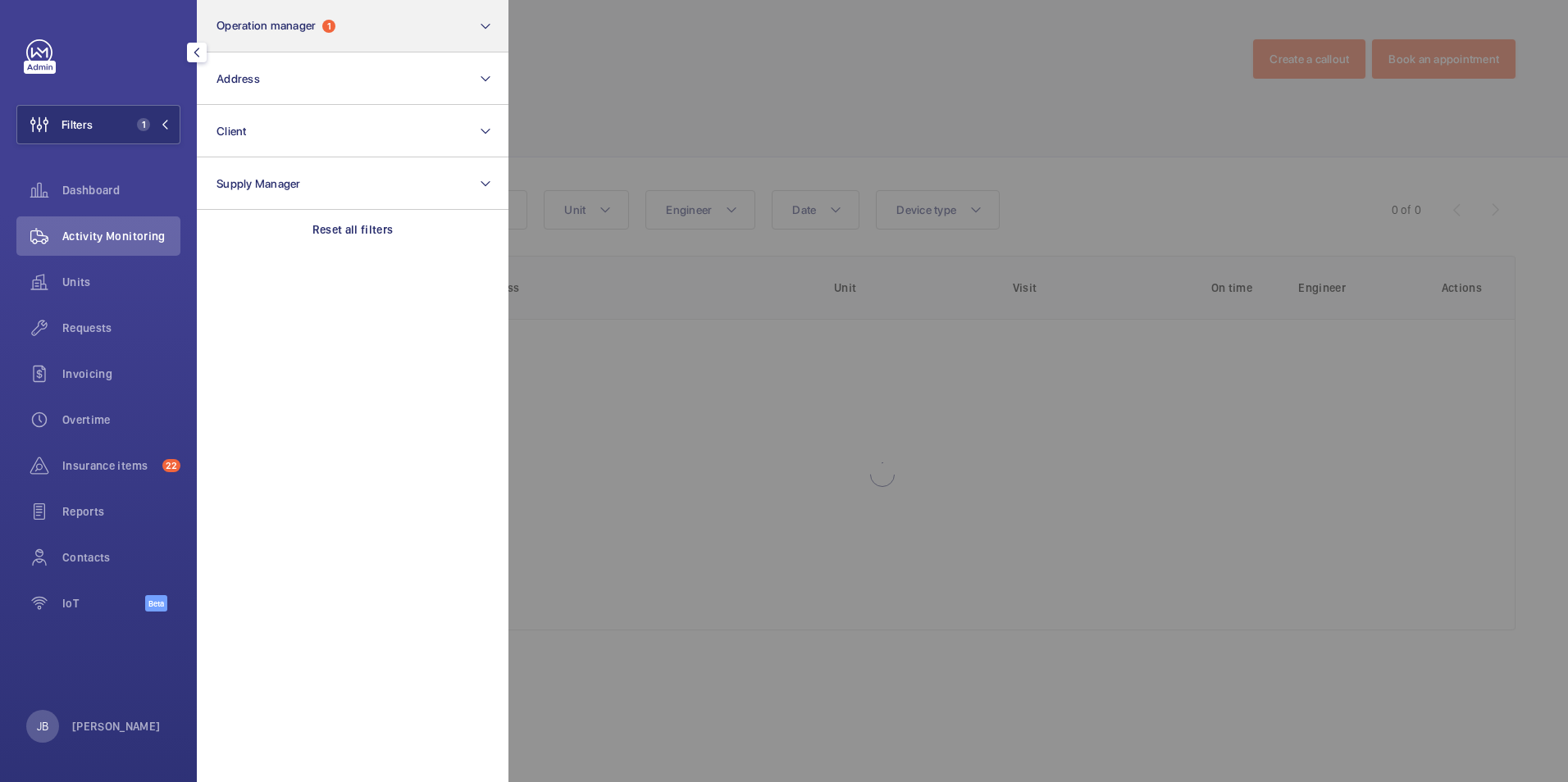
click at [361, 32] on button "Operation manager 1" at bounding box center [353, 26] width 312 height 53
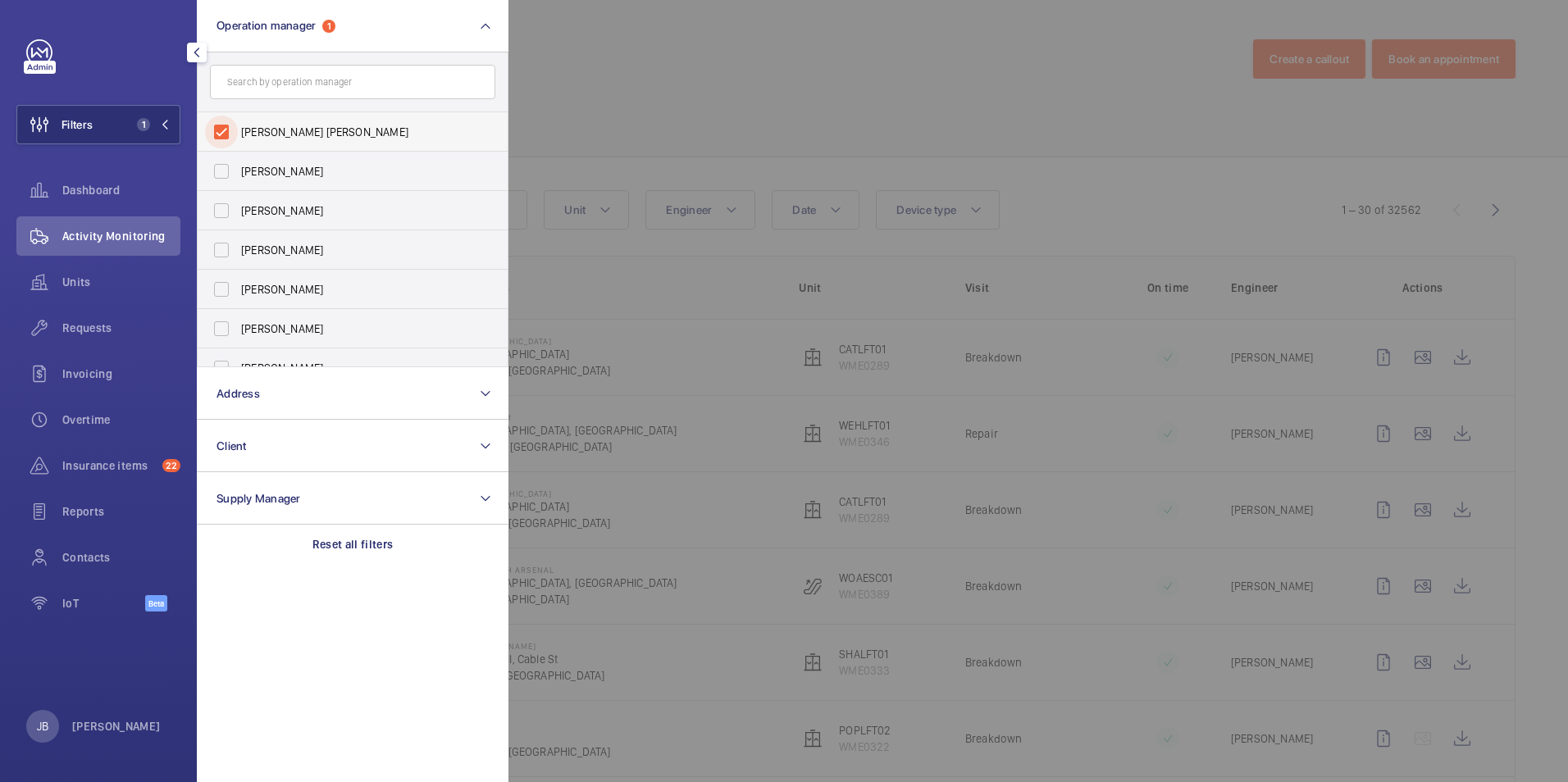
click at [222, 133] on input "Connor Tarpey" at bounding box center [221, 132] width 32 height 32
checkbox input "false"
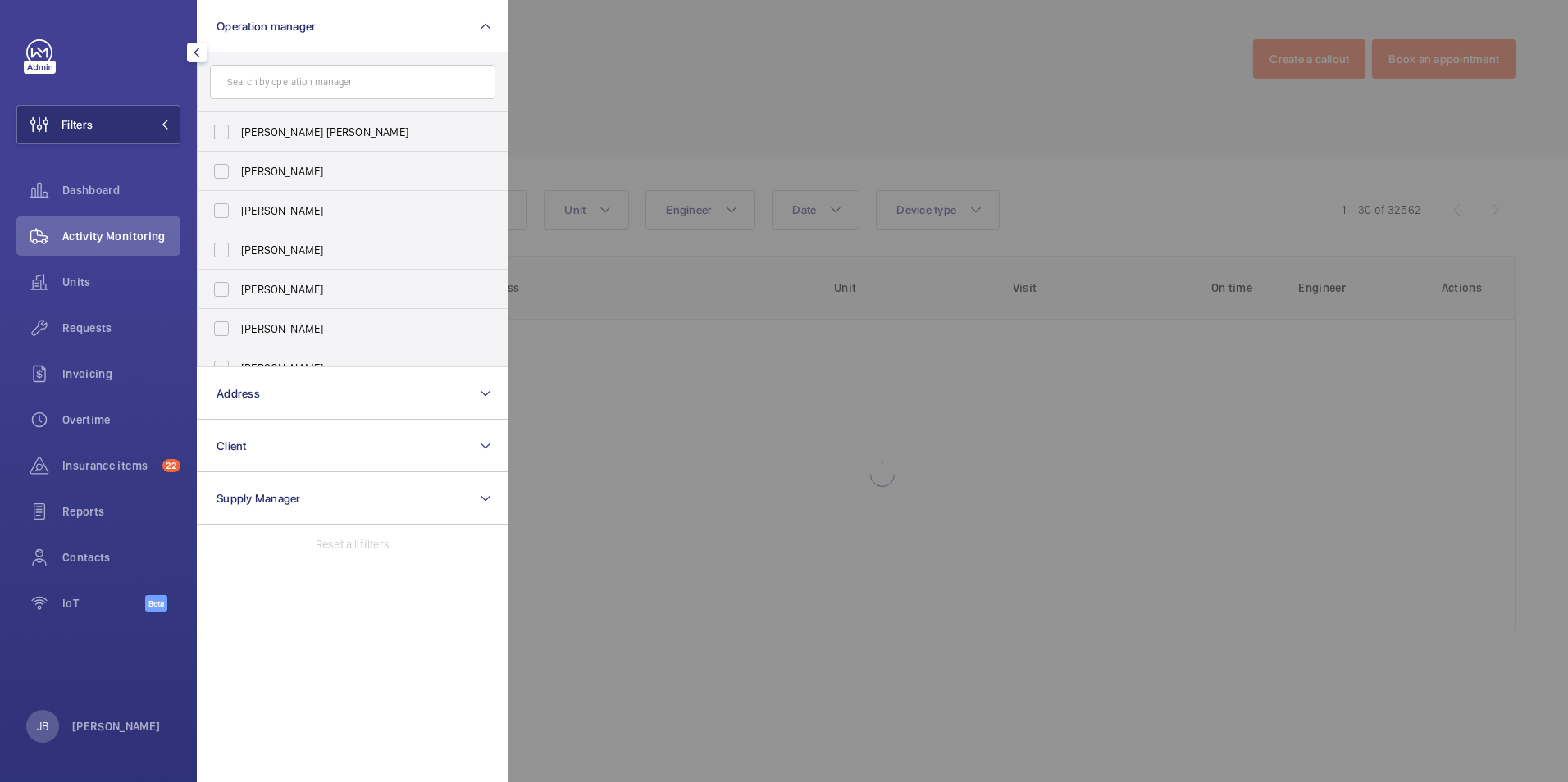
click at [634, 69] on div at bounding box center [1292, 391] width 1568 height 782
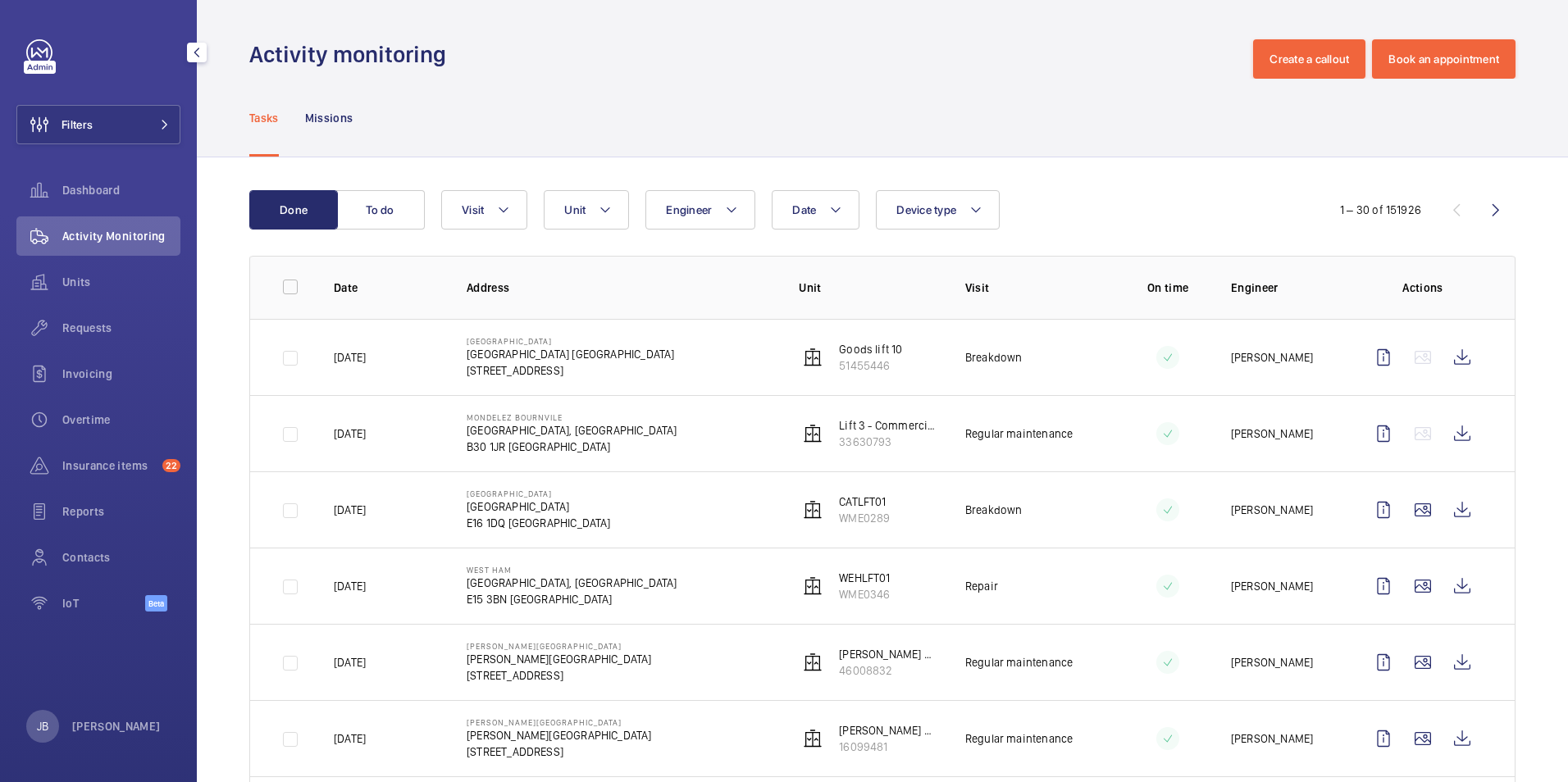
drag, startPoint x: 117, startPoint y: 131, endPoint x: 186, endPoint y: 122, distance: 69.6
click at [117, 130] on button "Filters" at bounding box center [98, 124] width 164 height 39
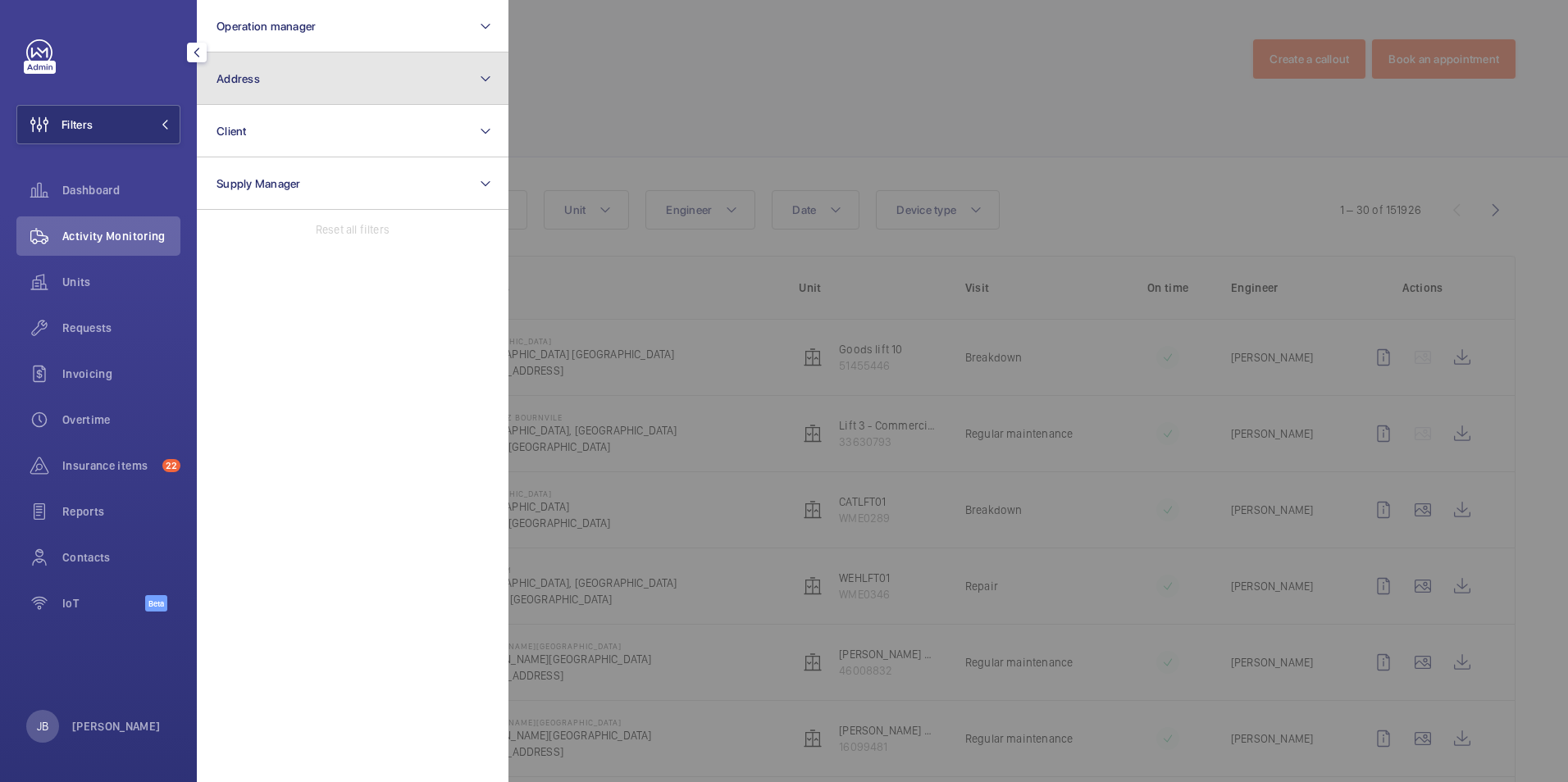
click at [347, 81] on button "Address" at bounding box center [353, 79] width 312 height 53
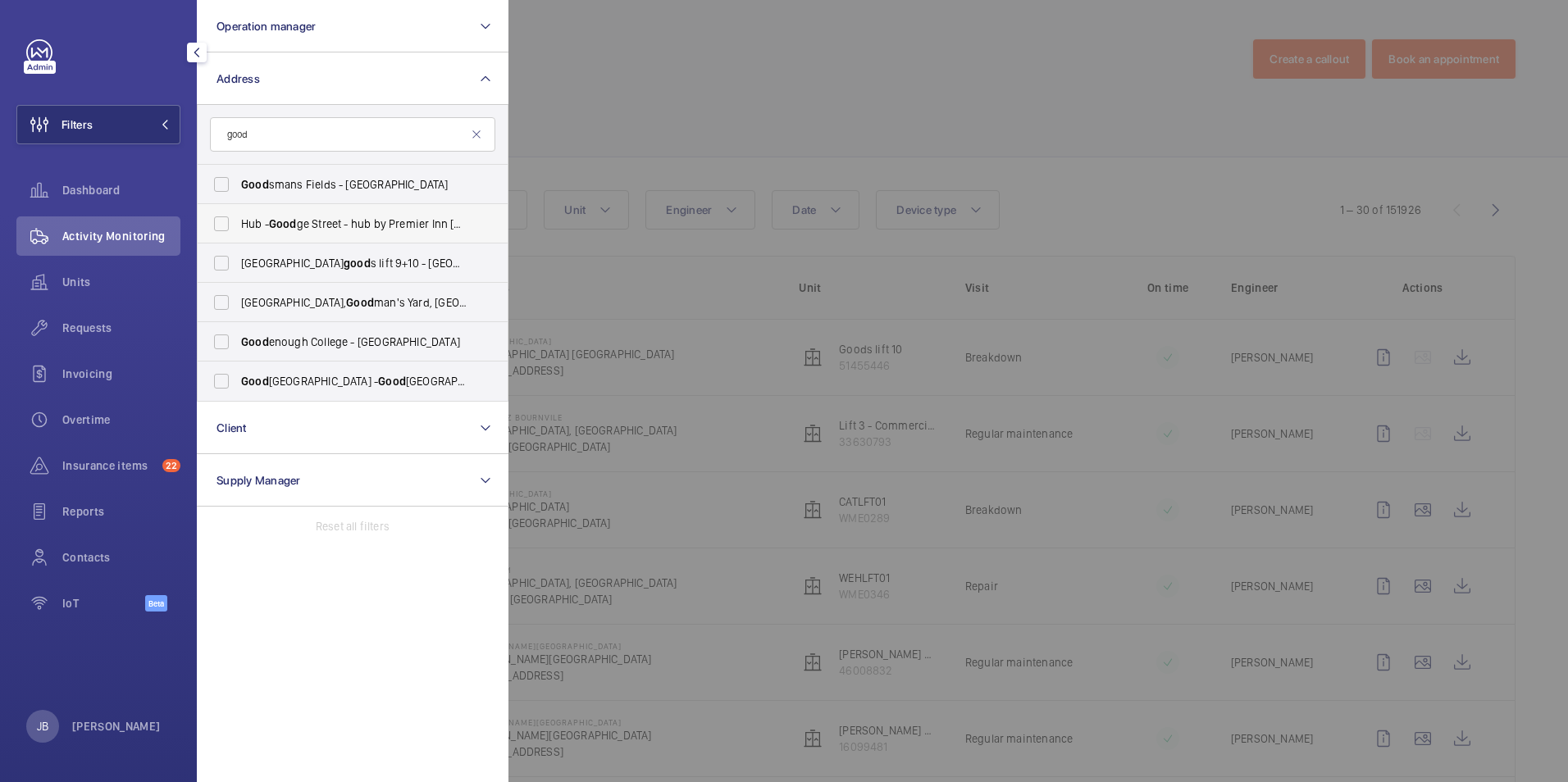
type input "good"
click at [307, 226] on span "Hub - Good ge Street - hub by Premier Inn London Good ge Street hotel, LONDON W…" at bounding box center [353, 224] width 225 height 17
click at [238, 226] on input "Hub - Good ge Street - hub by Premier Inn London Good ge Street hotel, LONDON W…" at bounding box center [221, 224] width 32 height 32
checkbox input "true"
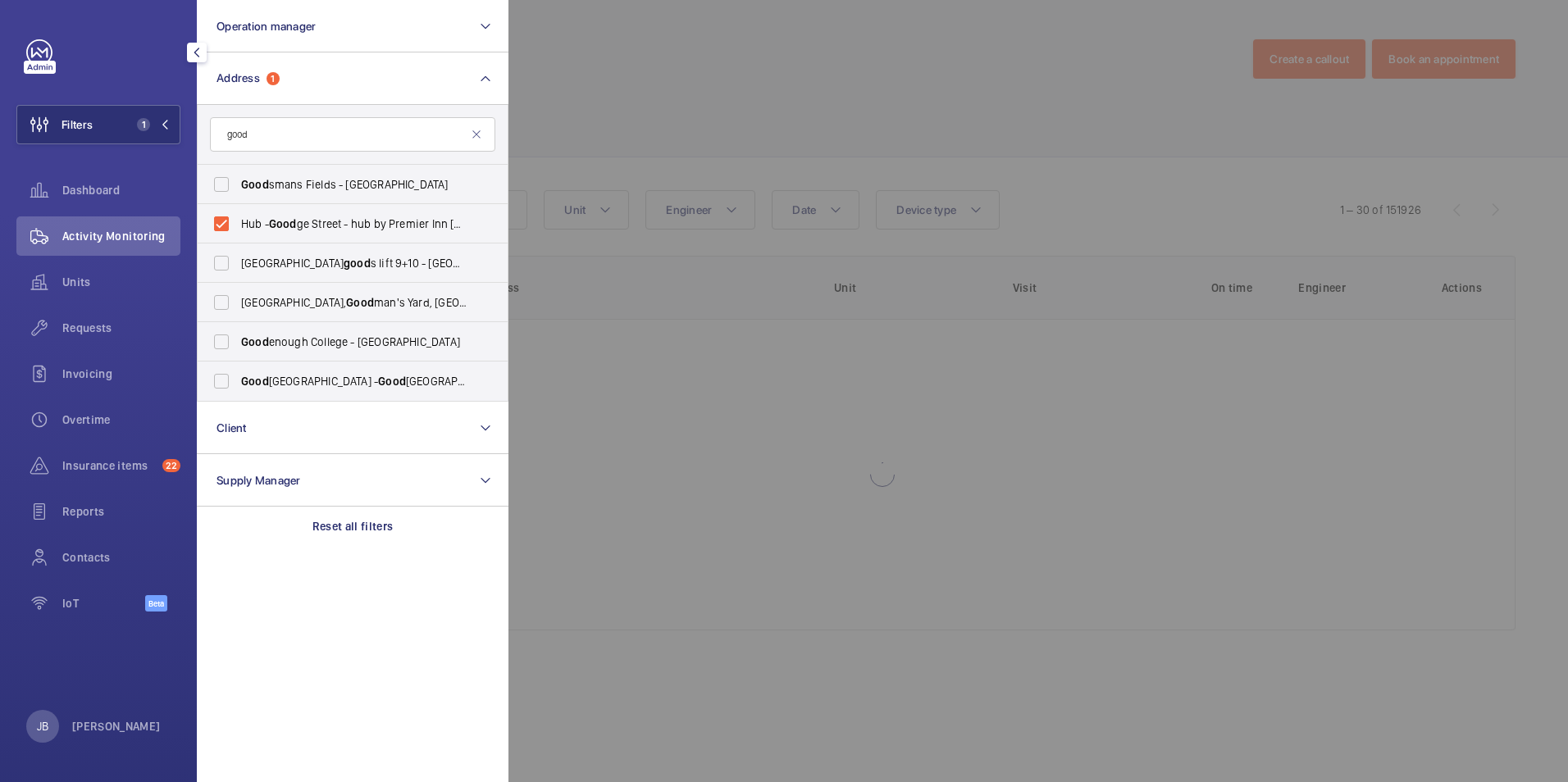
click at [640, 97] on div at bounding box center [1292, 391] width 1568 height 782
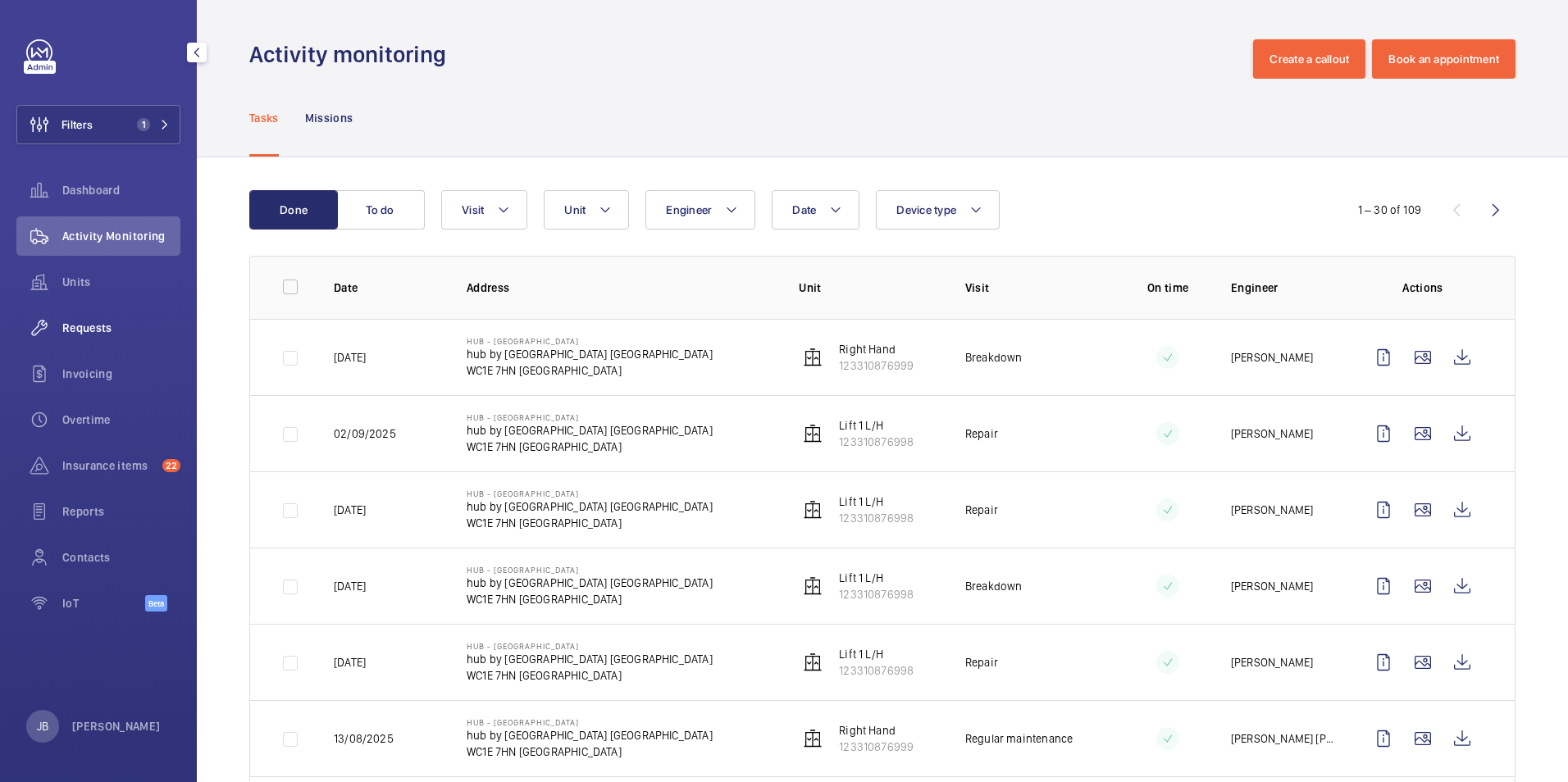
click at [95, 335] on span "Requests" at bounding box center [121, 328] width 118 height 17
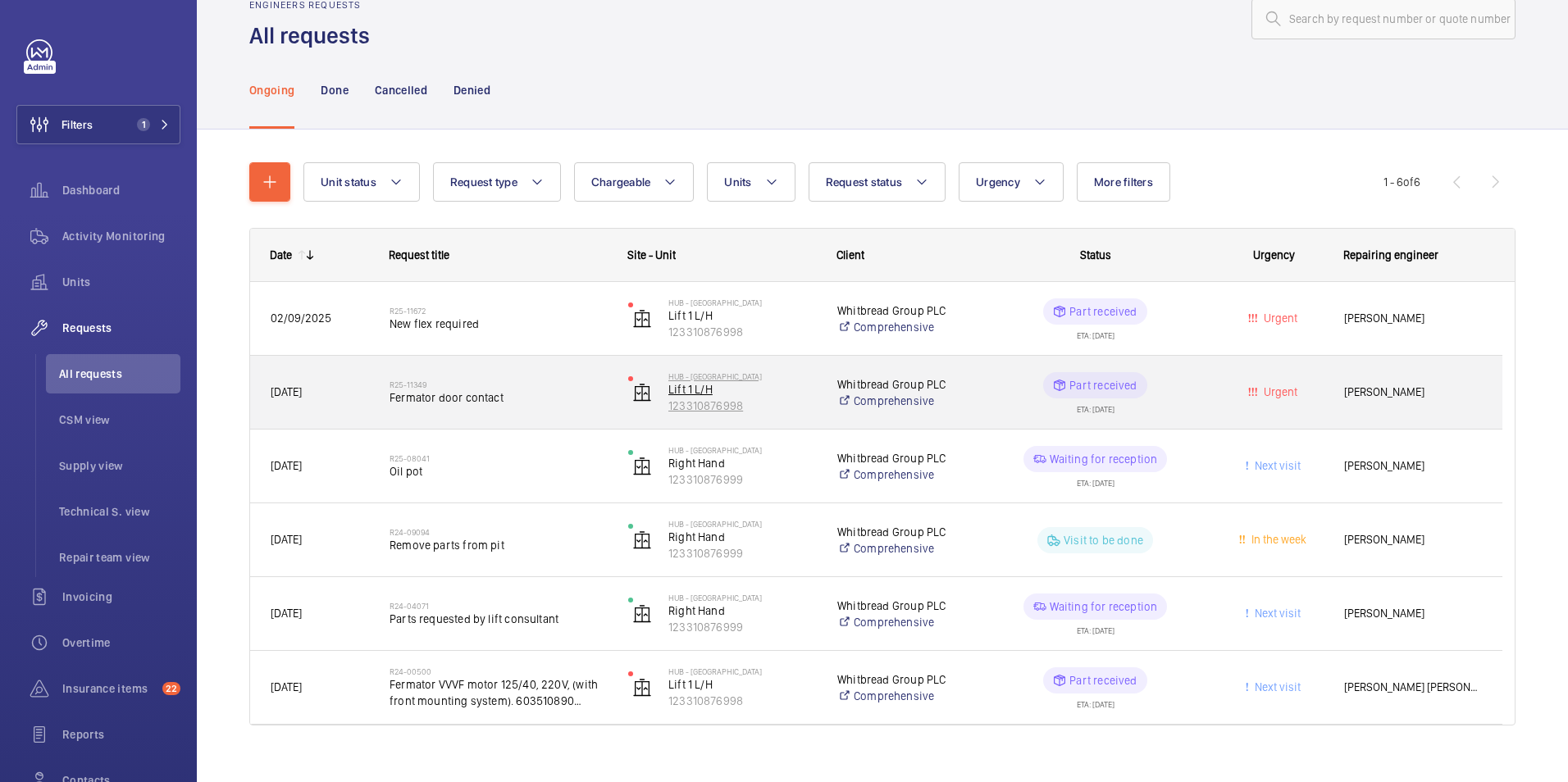
scroll to position [62, 0]
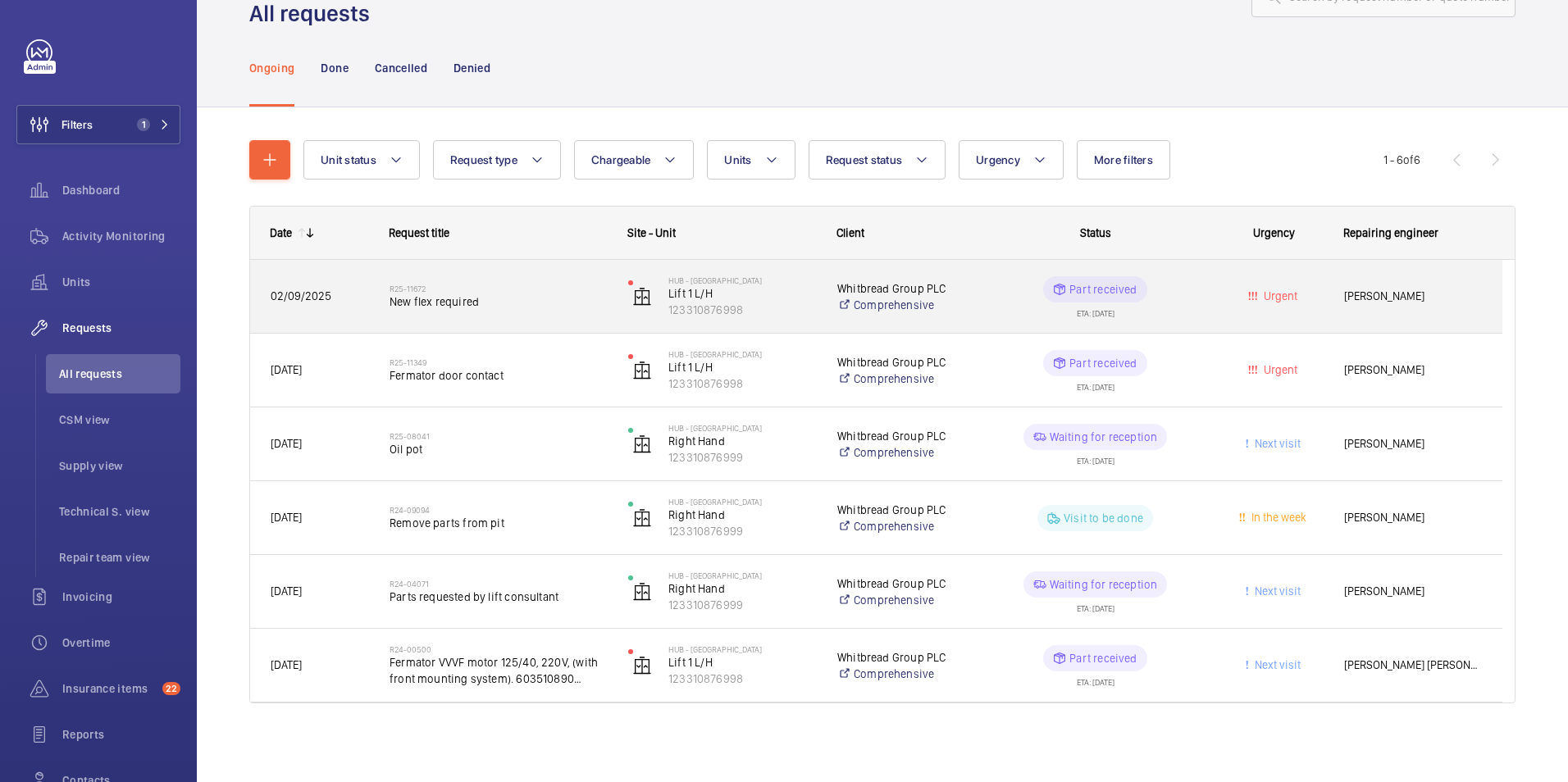
click at [999, 300] on wm-front-pills-cell "Part received ETA: 18/09/2025" at bounding box center [1095, 297] width 217 height 41
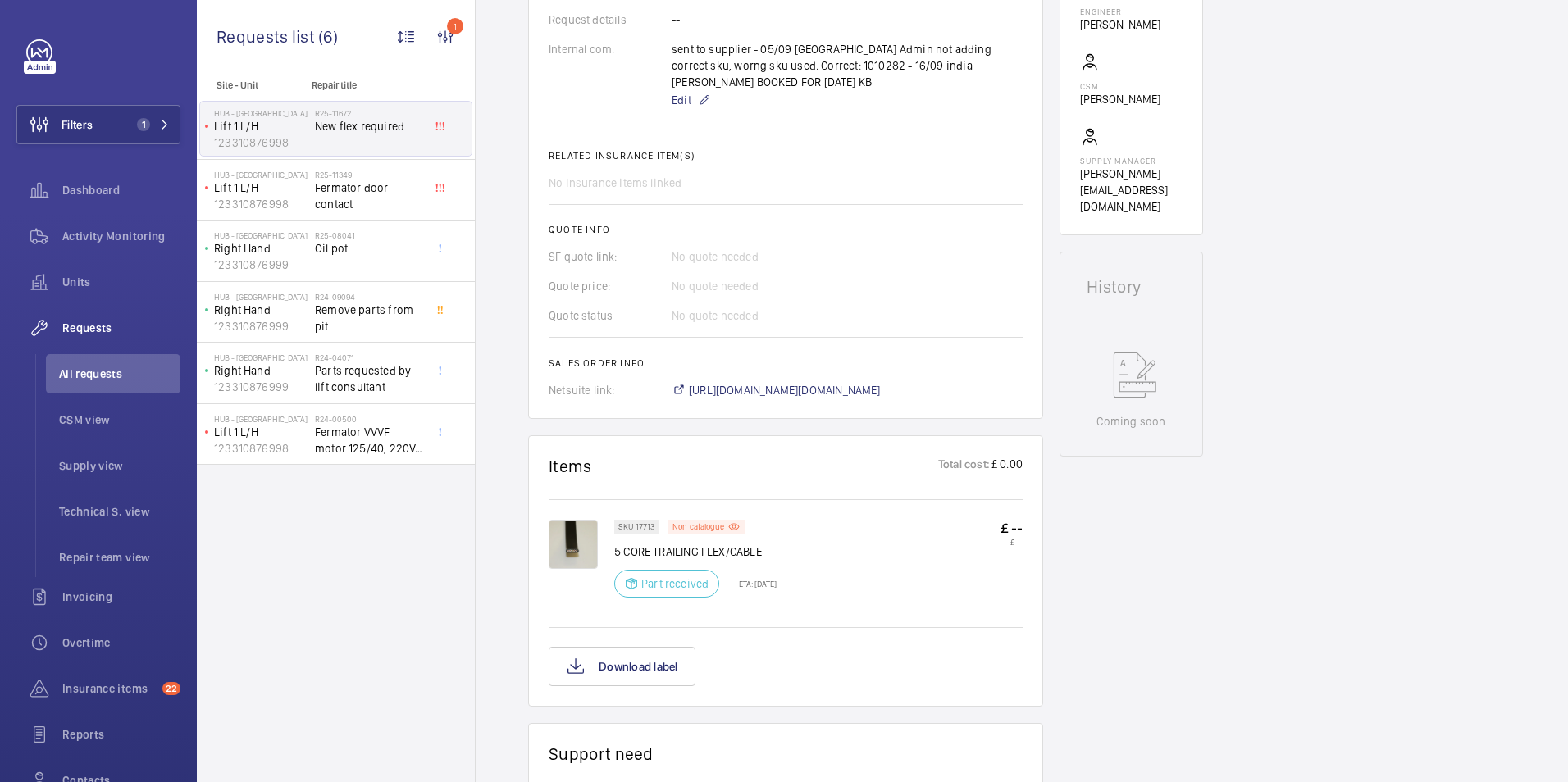
scroll to position [574, 0]
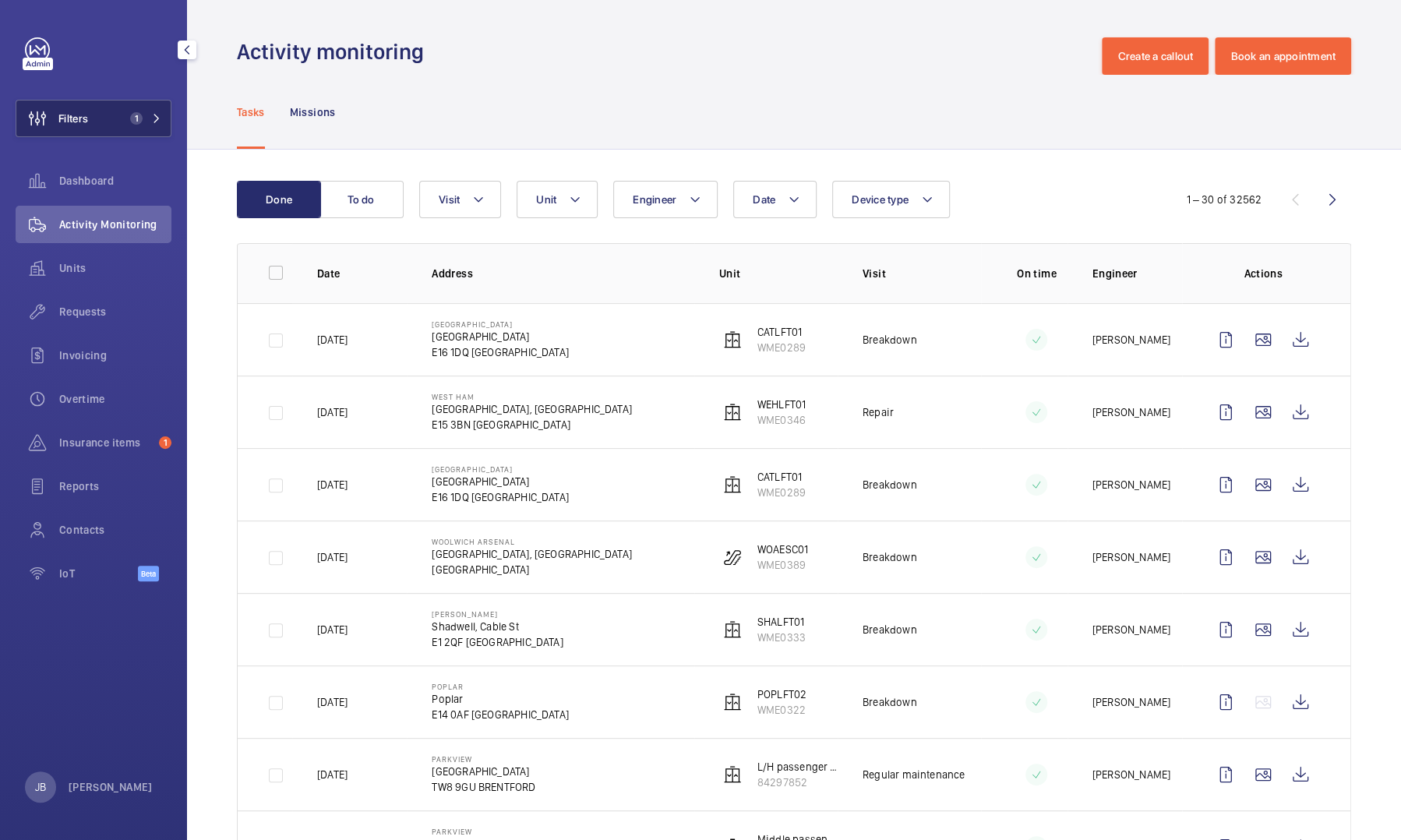
click at [118, 114] on button "Filters 1" at bounding box center [93, 118] width 156 height 37
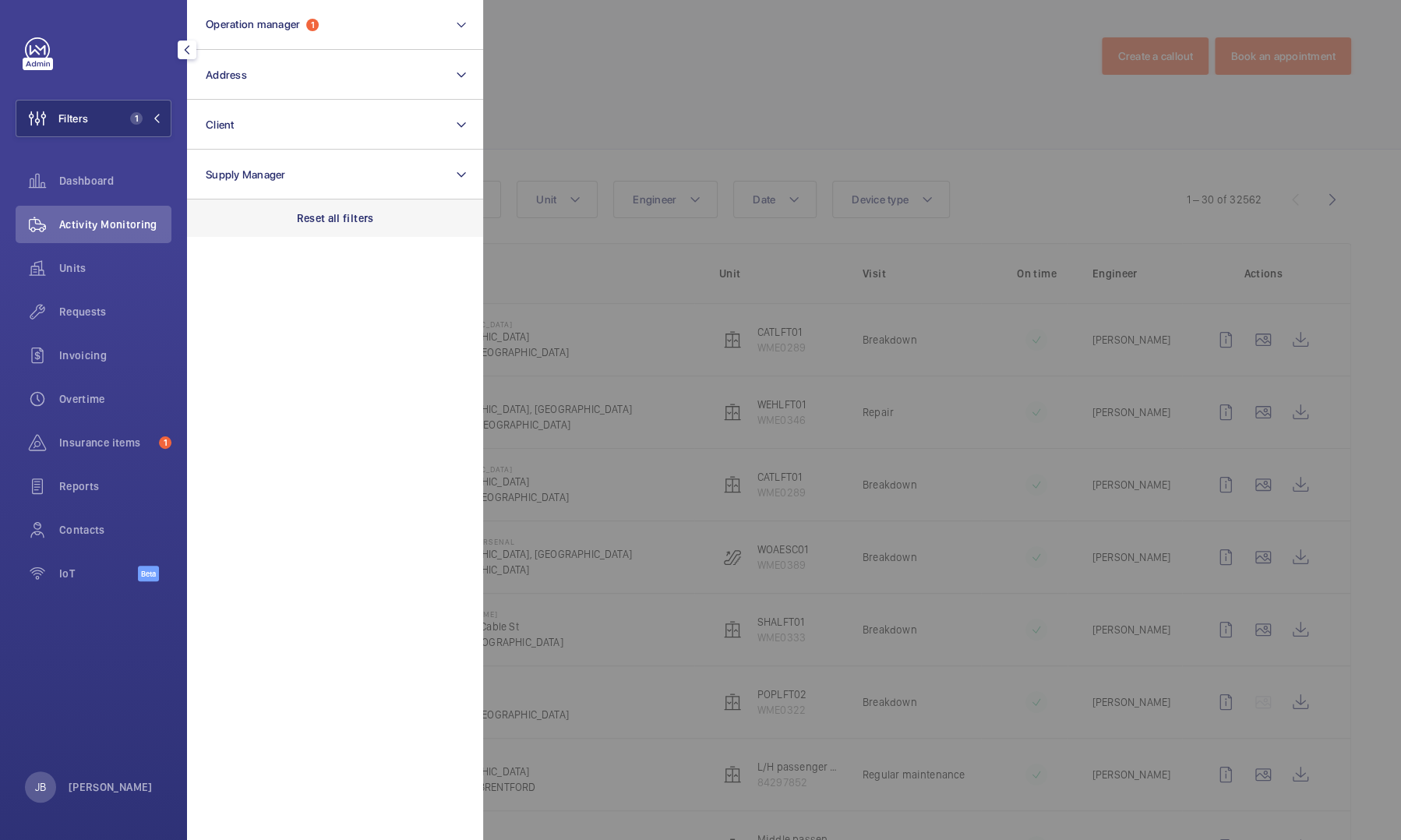
drag, startPoint x: 331, startPoint y: 224, endPoint x: 392, endPoint y: 204, distance: 64.2
click at [331, 224] on p "Reset all filters" at bounding box center [335, 219] width 77 height 16
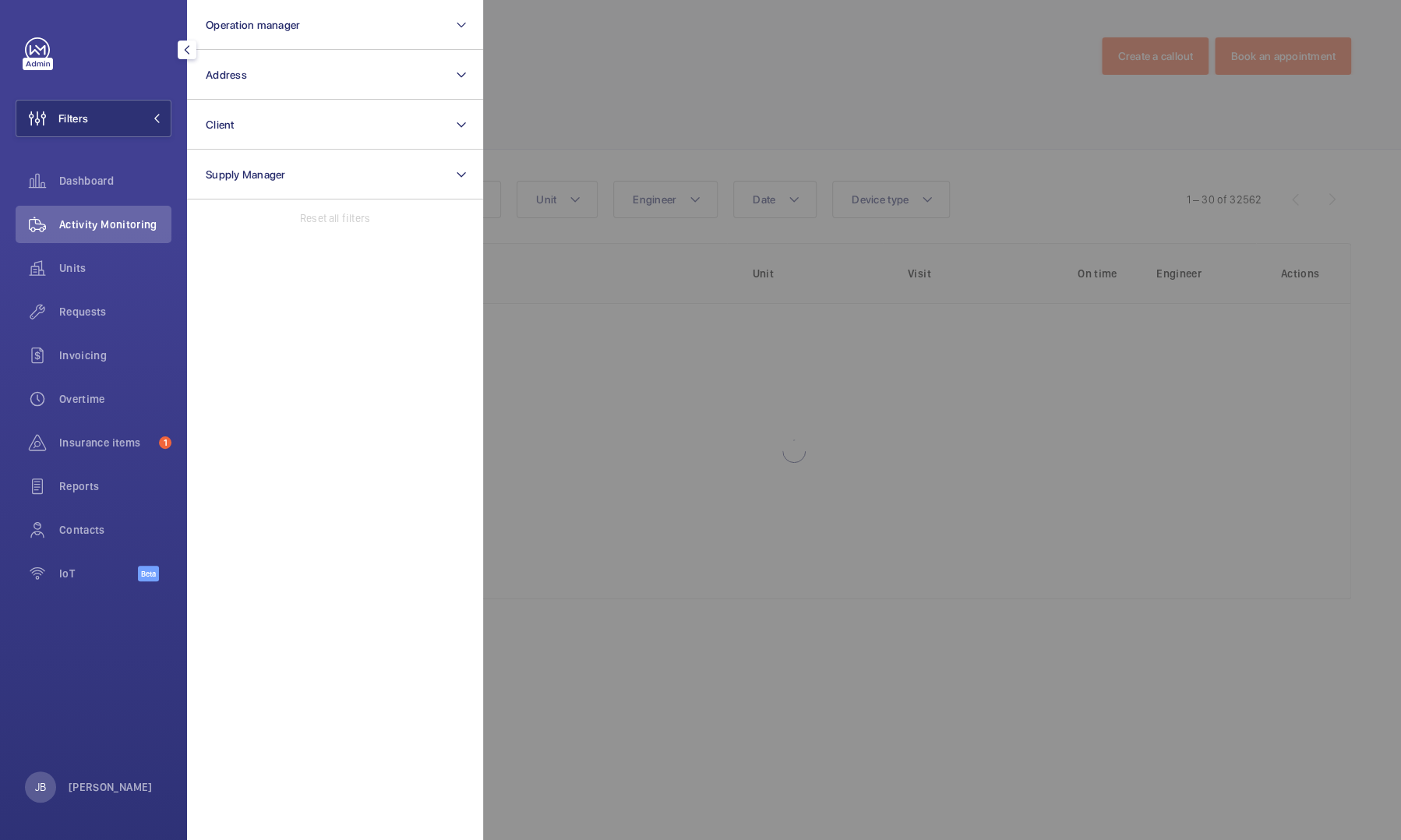
click at [625, 119] on div at bounding box center [1183, 420] width 1401 height 840
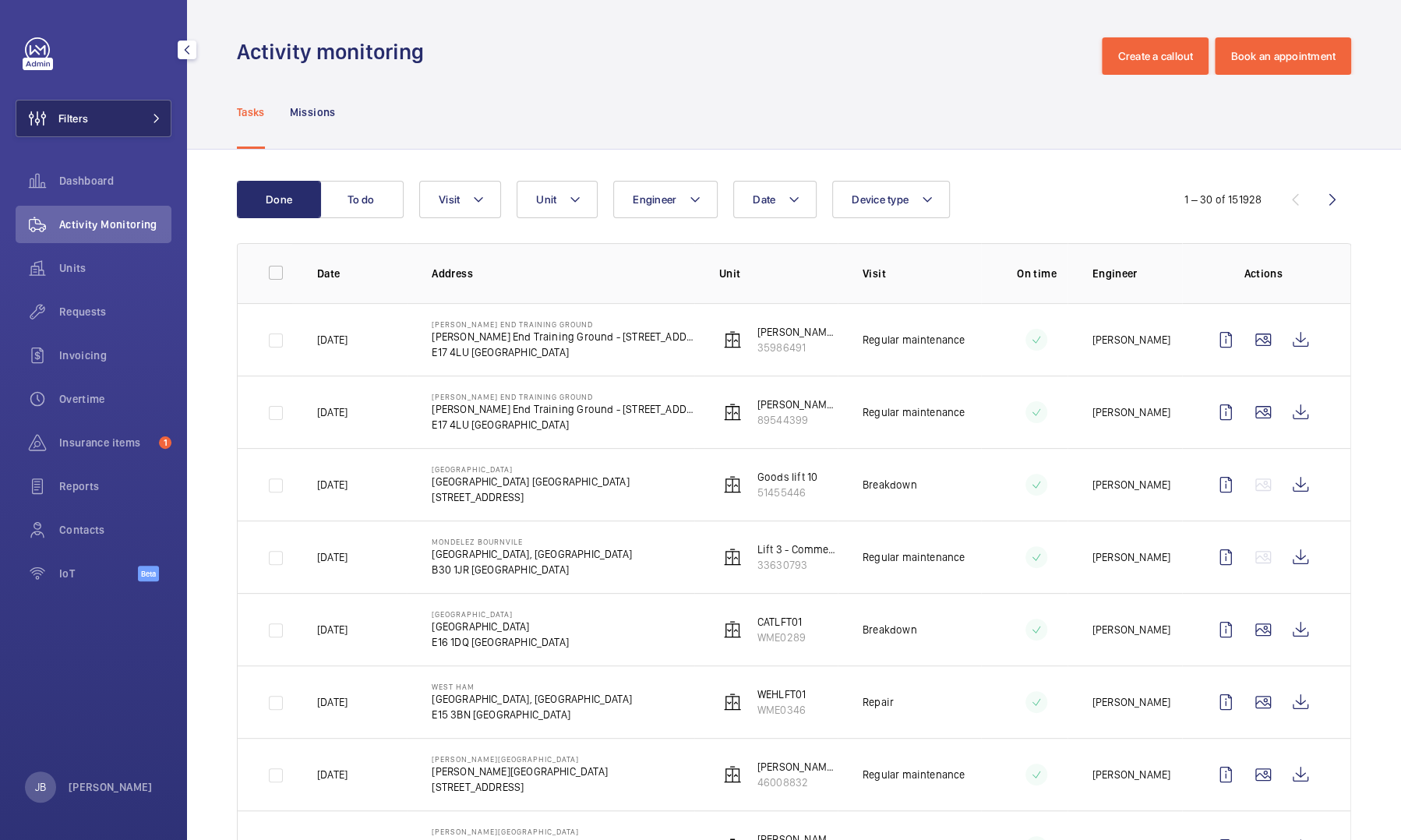
click at [103, 131] on button "Filters" at bounding box center [93, 118] width 156 height 37
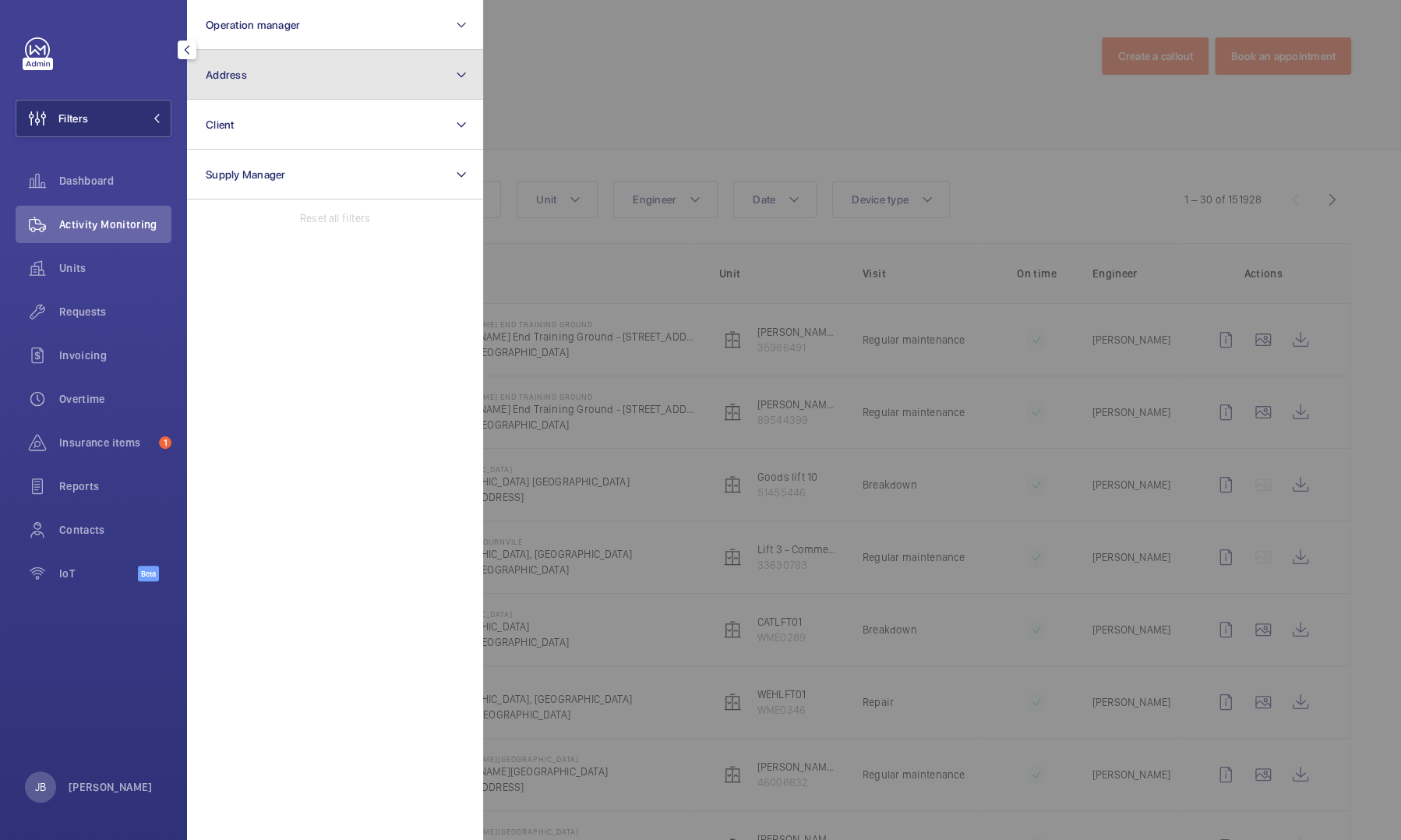
click at [288, 90] on button "Address" at bounding box center [335, 75] width 296 height 50
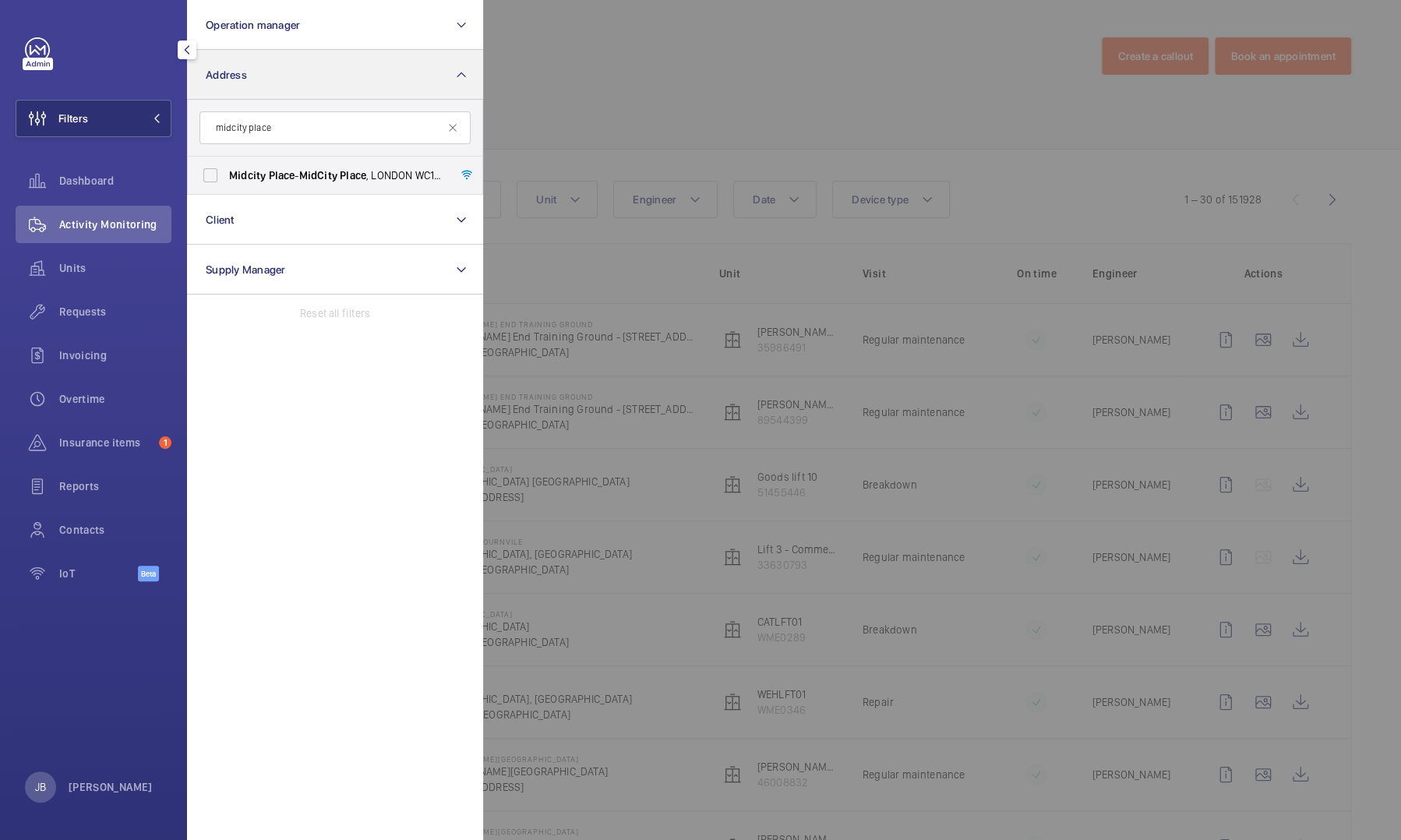
type input "midcity place"
click at [236, 176] on span "Midcity" at bounding box center [248, 175] width 37 height 12
click at [226, 176] on input "[GEOGRAPHIC_DATA] - [GEOGRAPHIC_DATA]" at bounding box center [210, 175] width 31 height 31
checkbox input "true"
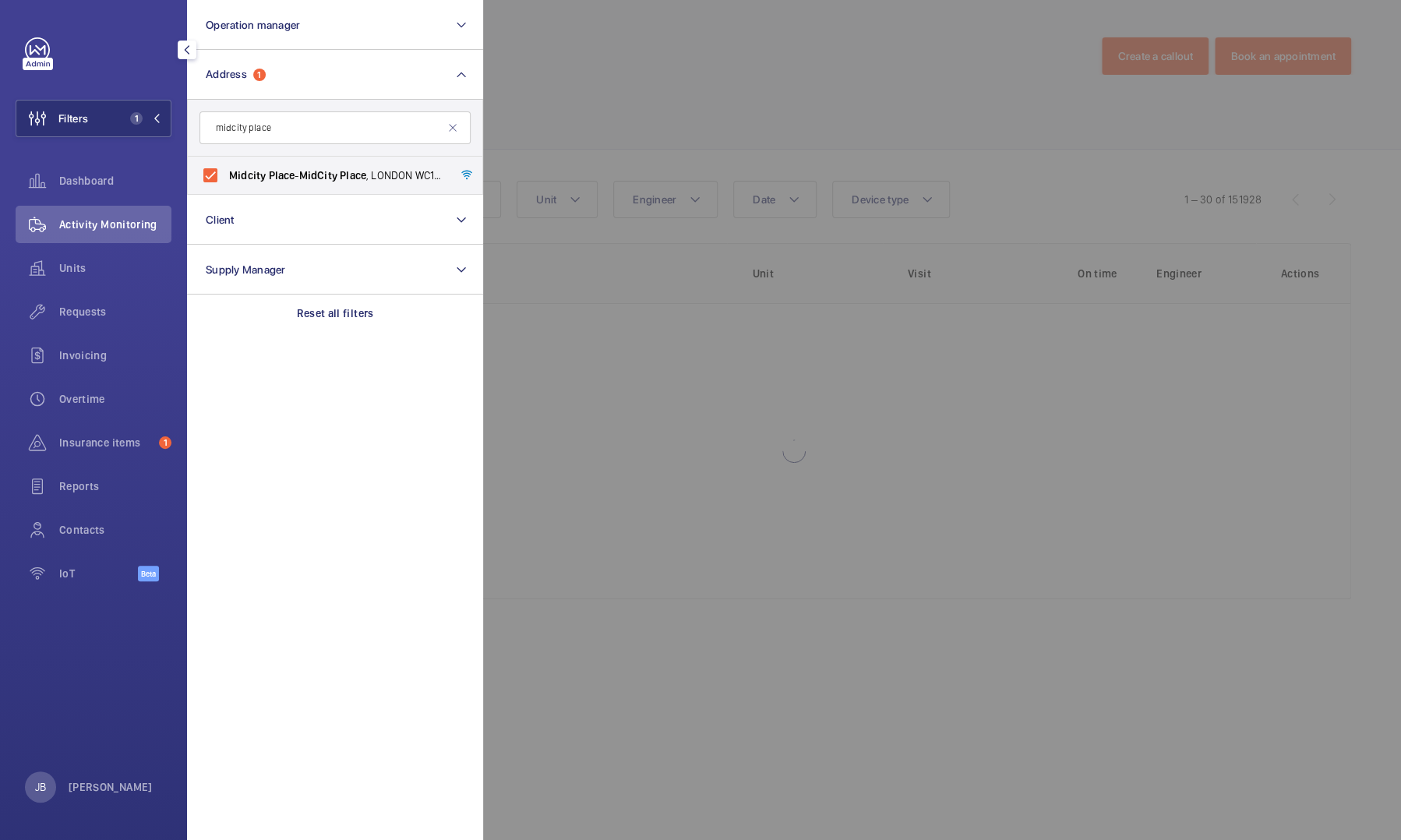
click at [547, 120] on div at bounding box center [1183, 420] width 1401 height 840
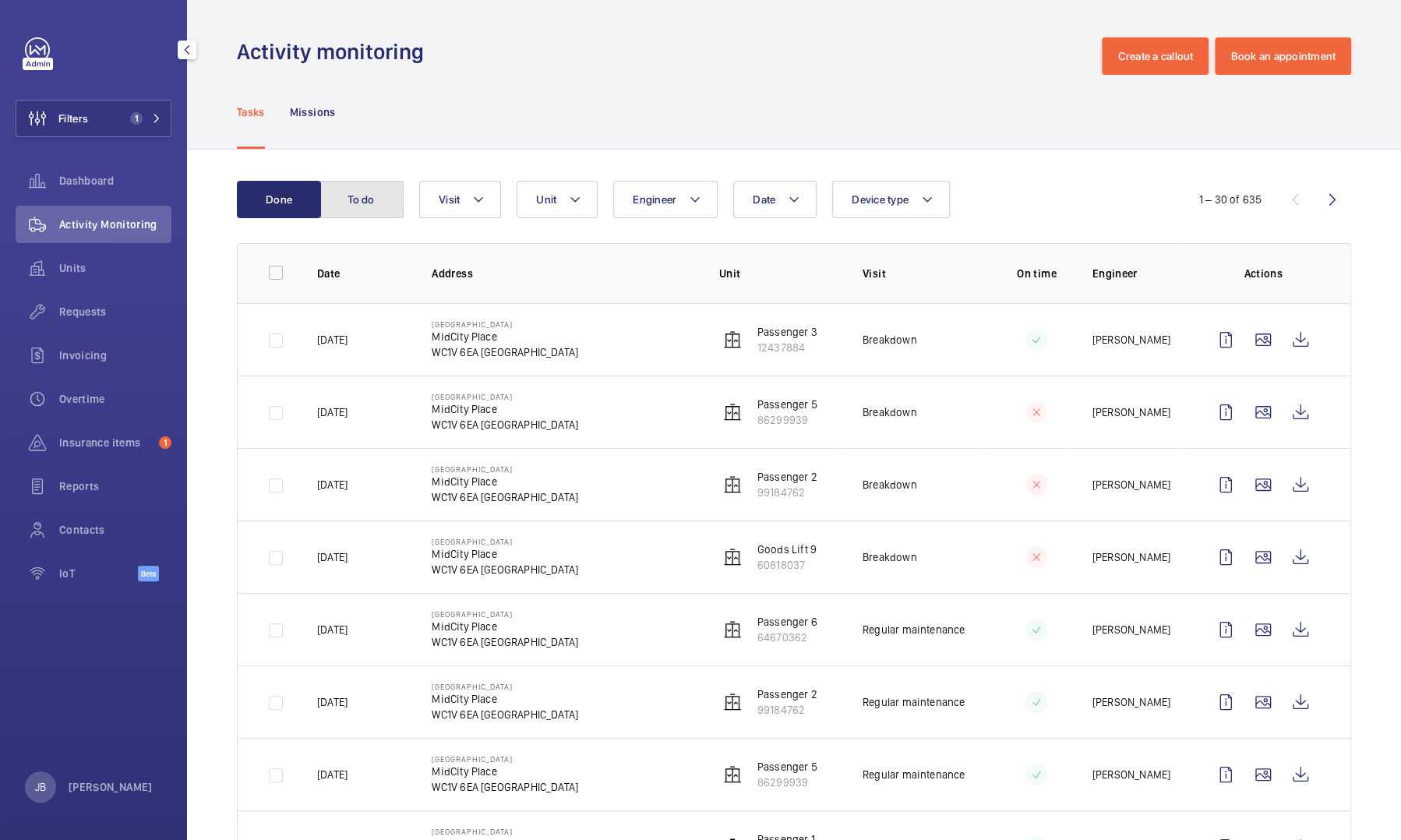
click at [386, 199] on button "To do" at bounding box center [361, 199] width 84 height 37
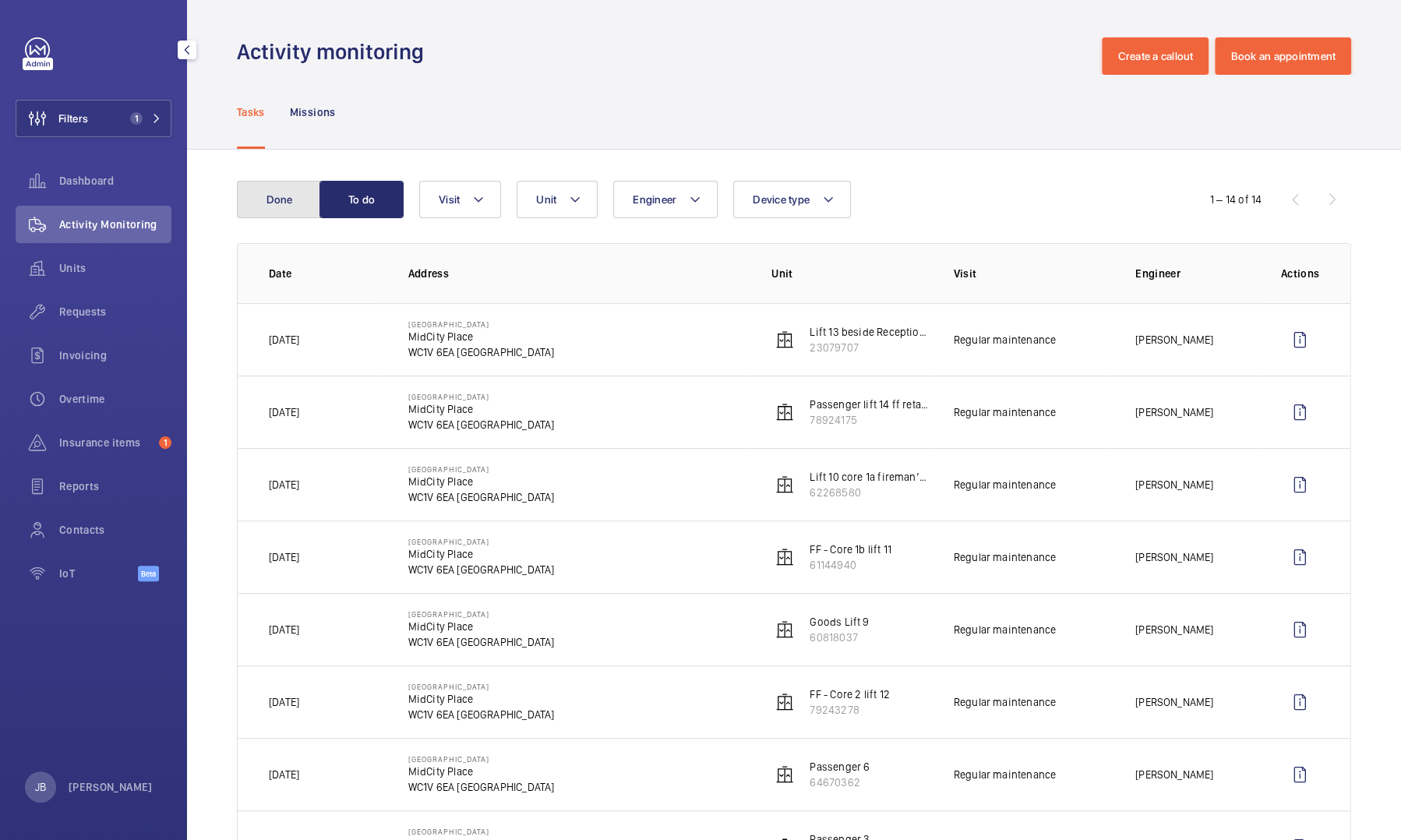
click at [287, 200] on button "Done" at bounding box center [279, 199] width 84 height 37
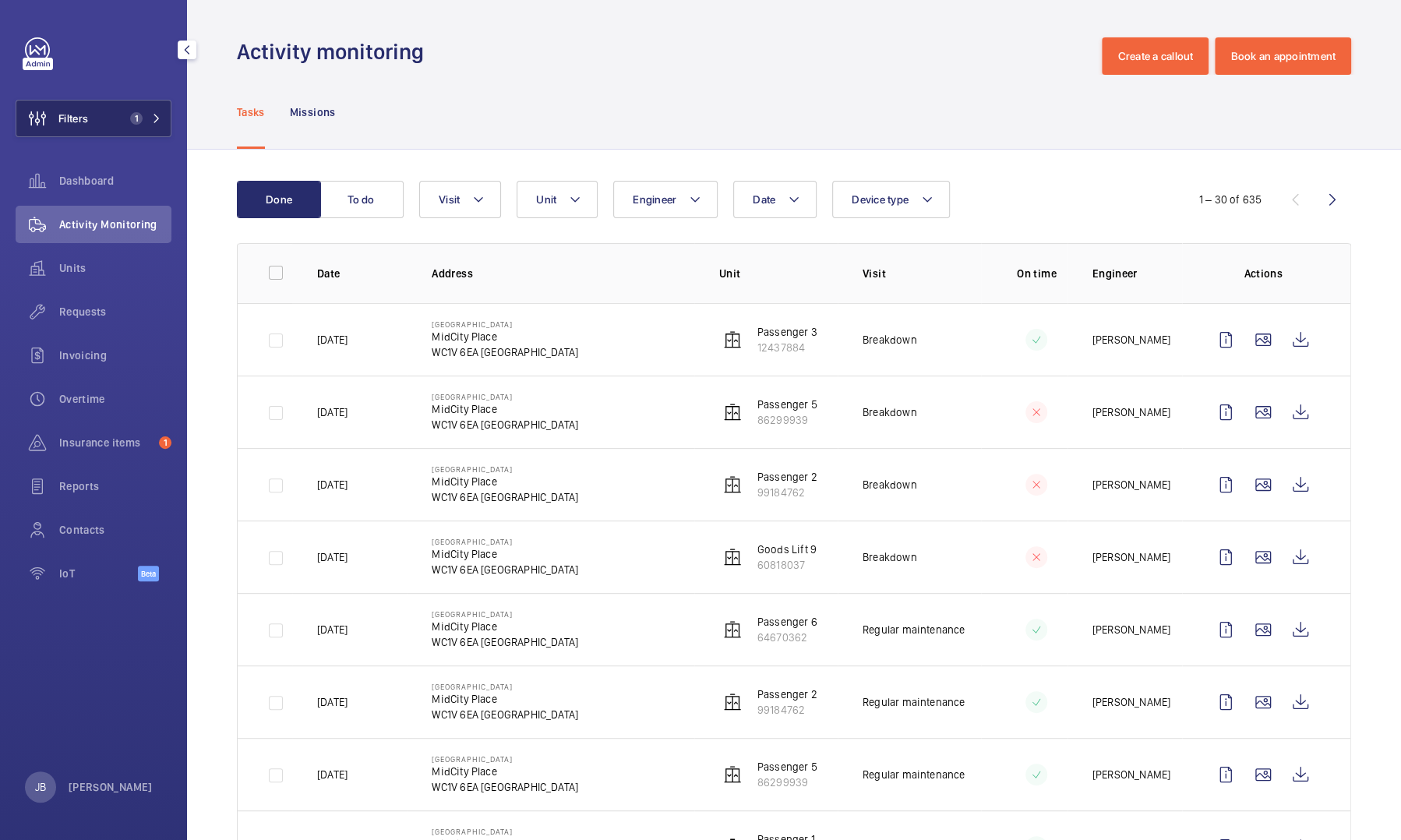
click at [86, 130] on span "Filters" at bounding box center [52, 118] width 71 height 37
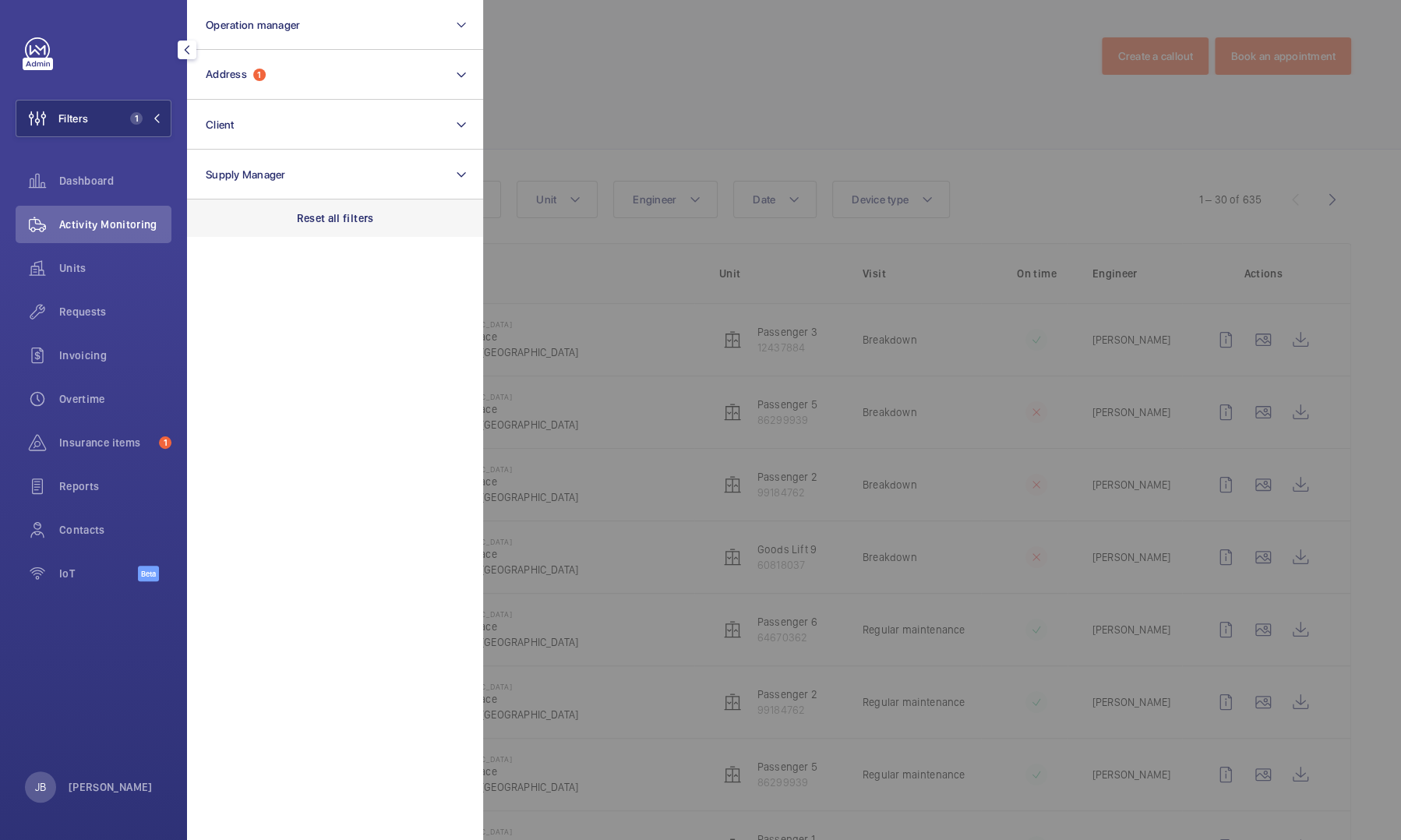
click at [324, 235] on div "Reset all filters" at bounding box center [335, 218] width 296 height 37
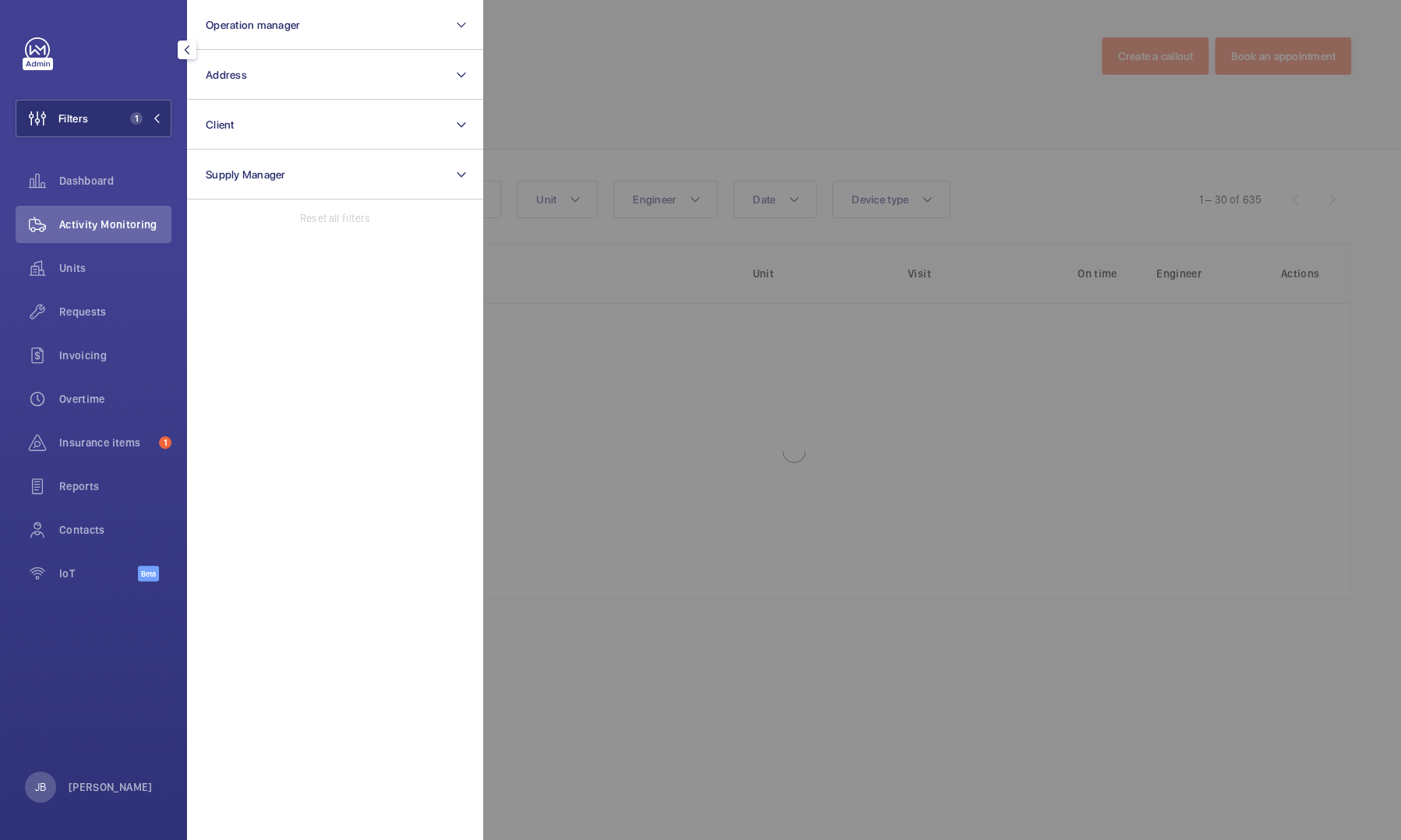
click at [588, 104] on div at bounding box center [1183, 420] width 1401 height 840
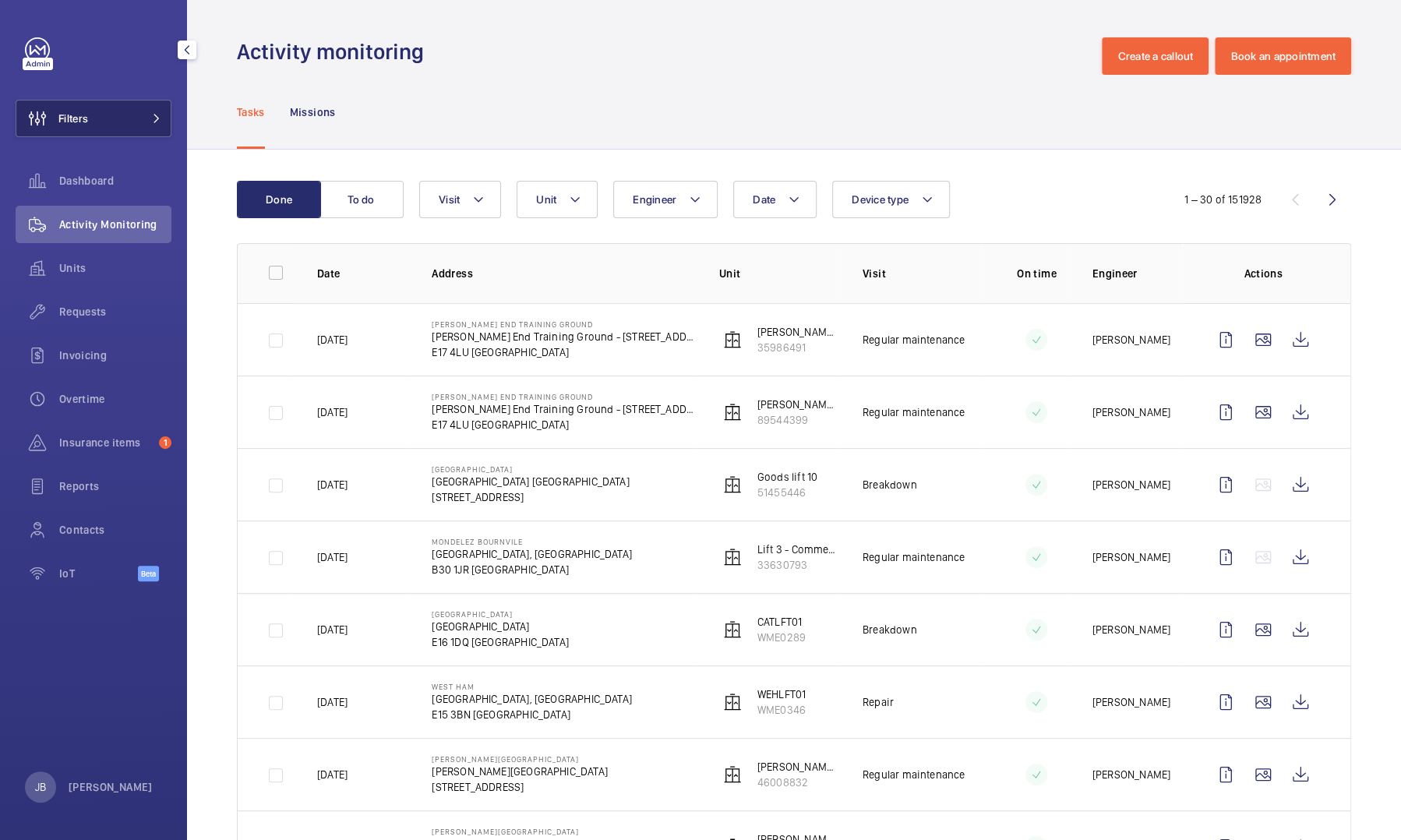
click at [123, 100] on button "Filters" at bounding box center [93, 118] width 156 height 37
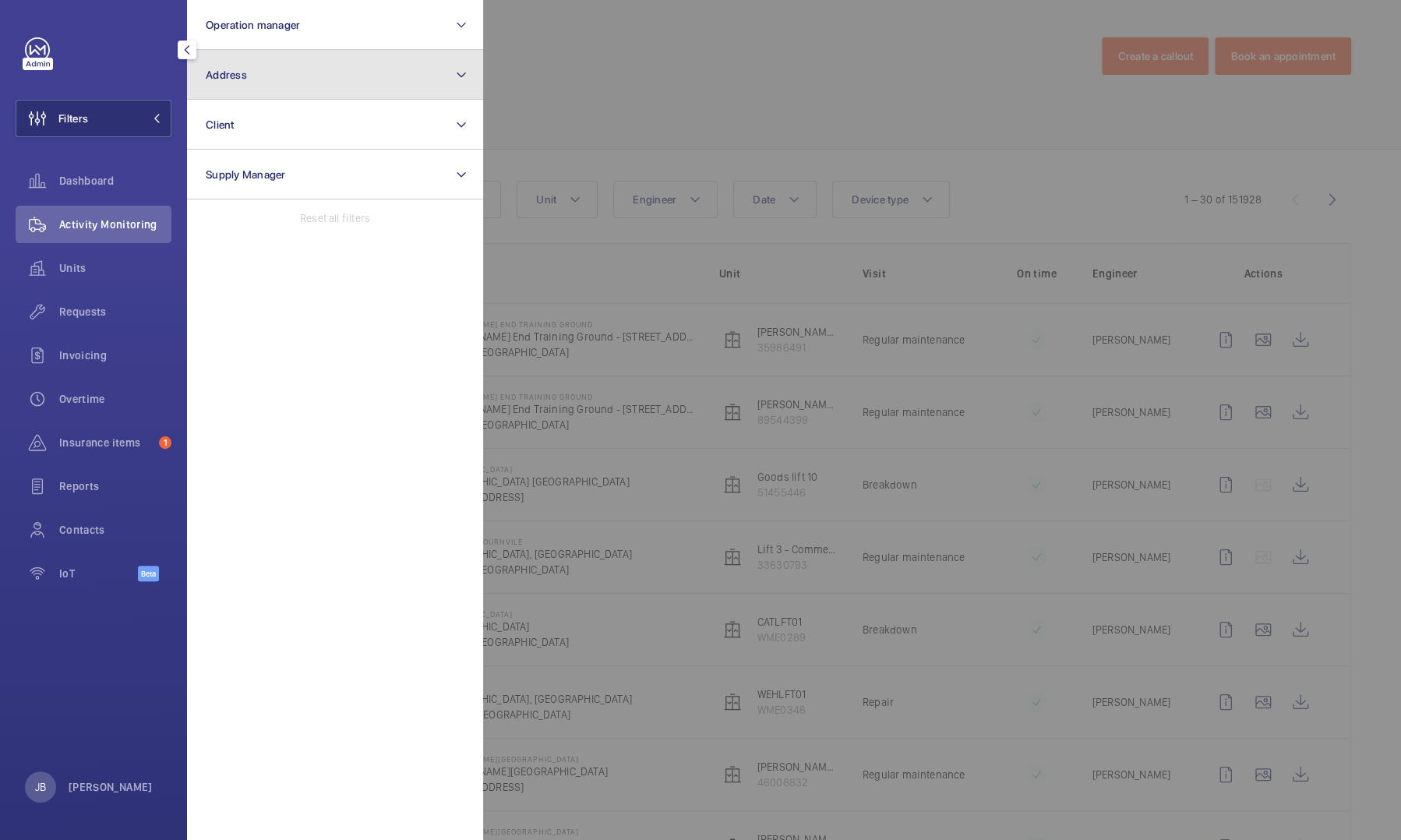
click at [272, 70] on button "Address" at bounding box center [335, 75] width 296 height 50
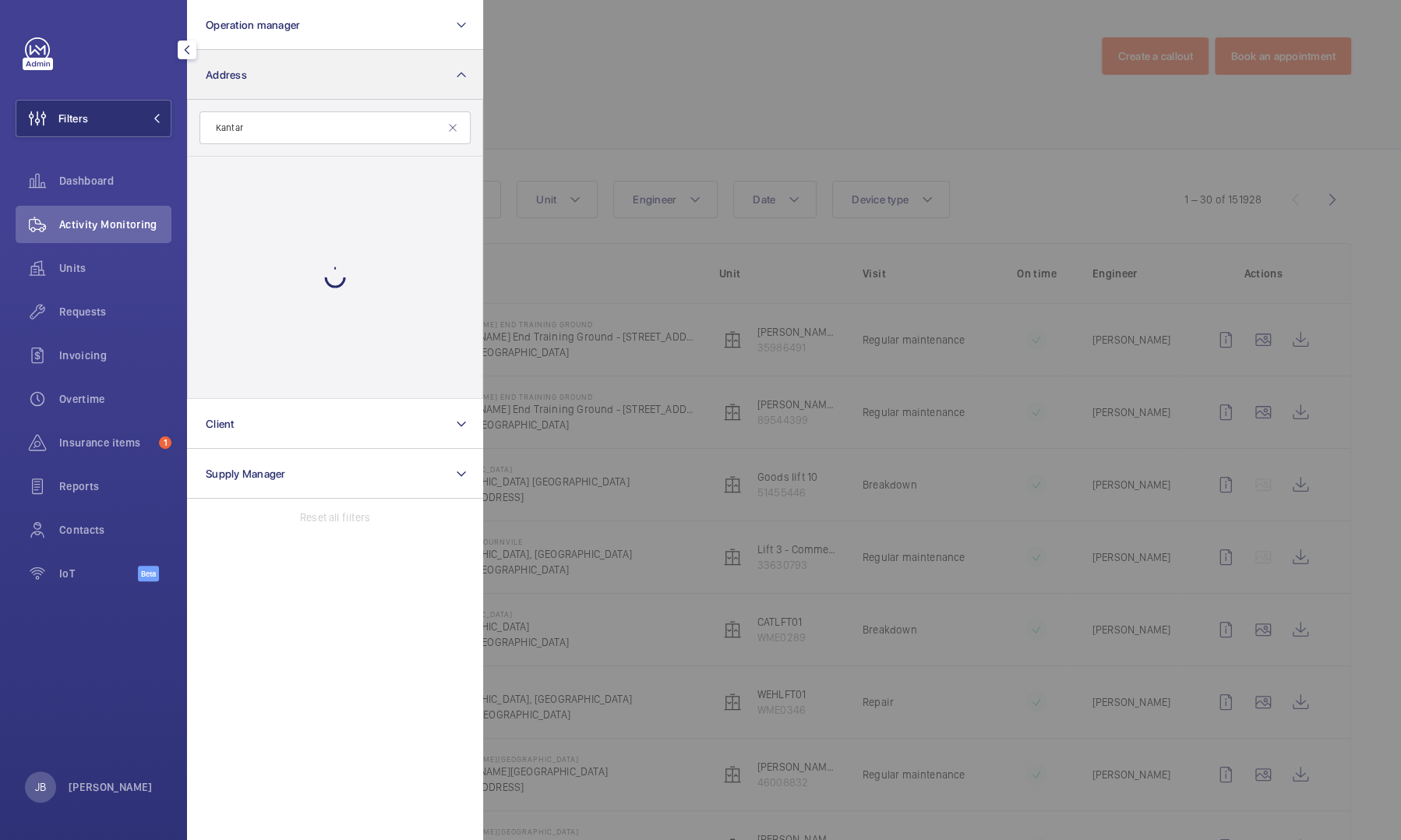
type input "Kantar"
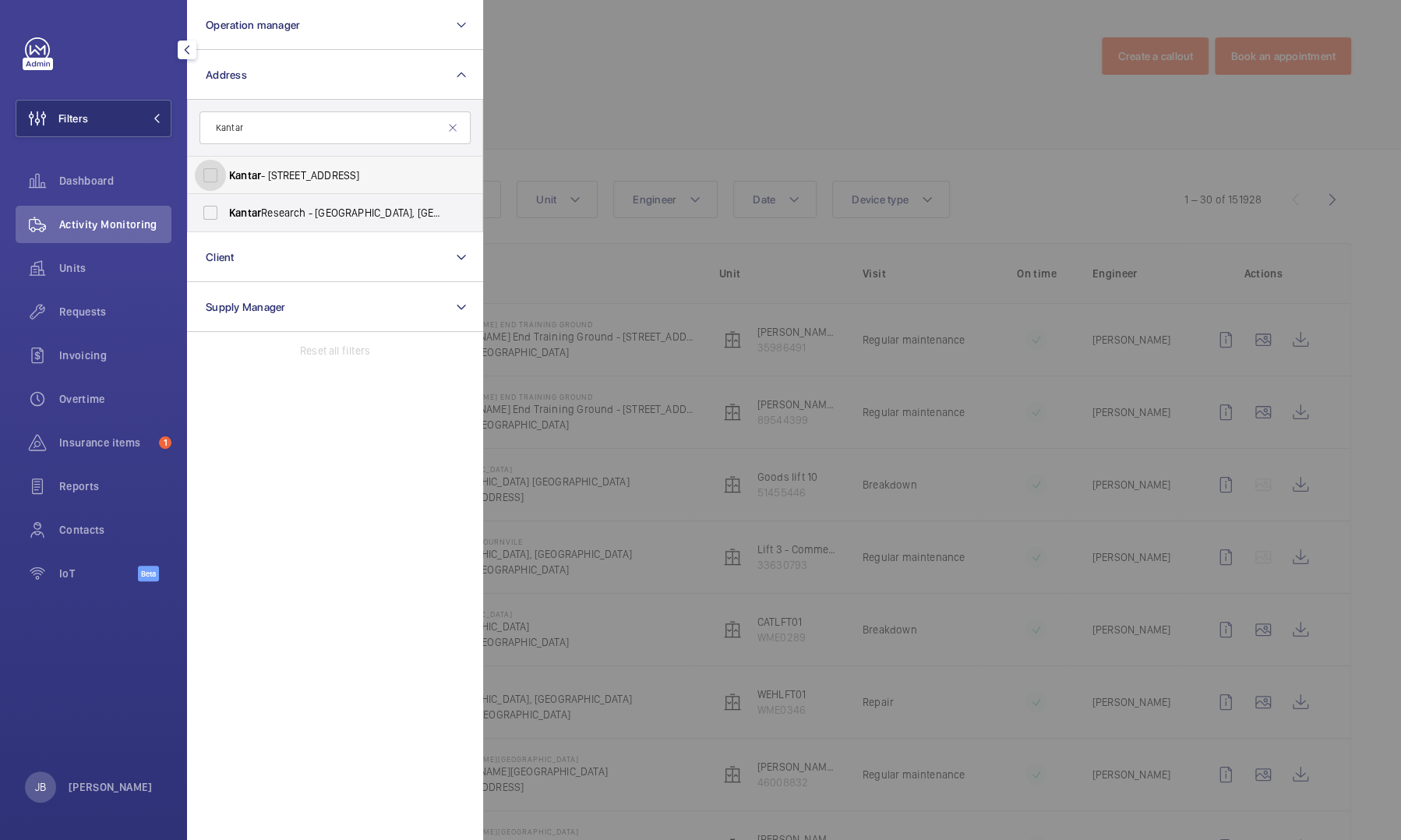
click at [206, 164] on input "Kantar - Westgate - Hangar Lane, LONDON W5 1UA" at bounding box center [210, 175] width 31 height 31
checkbox input "true"
click at [80, 531] on span "Contacts" at bounding box center [115, 530] width 112 height 16
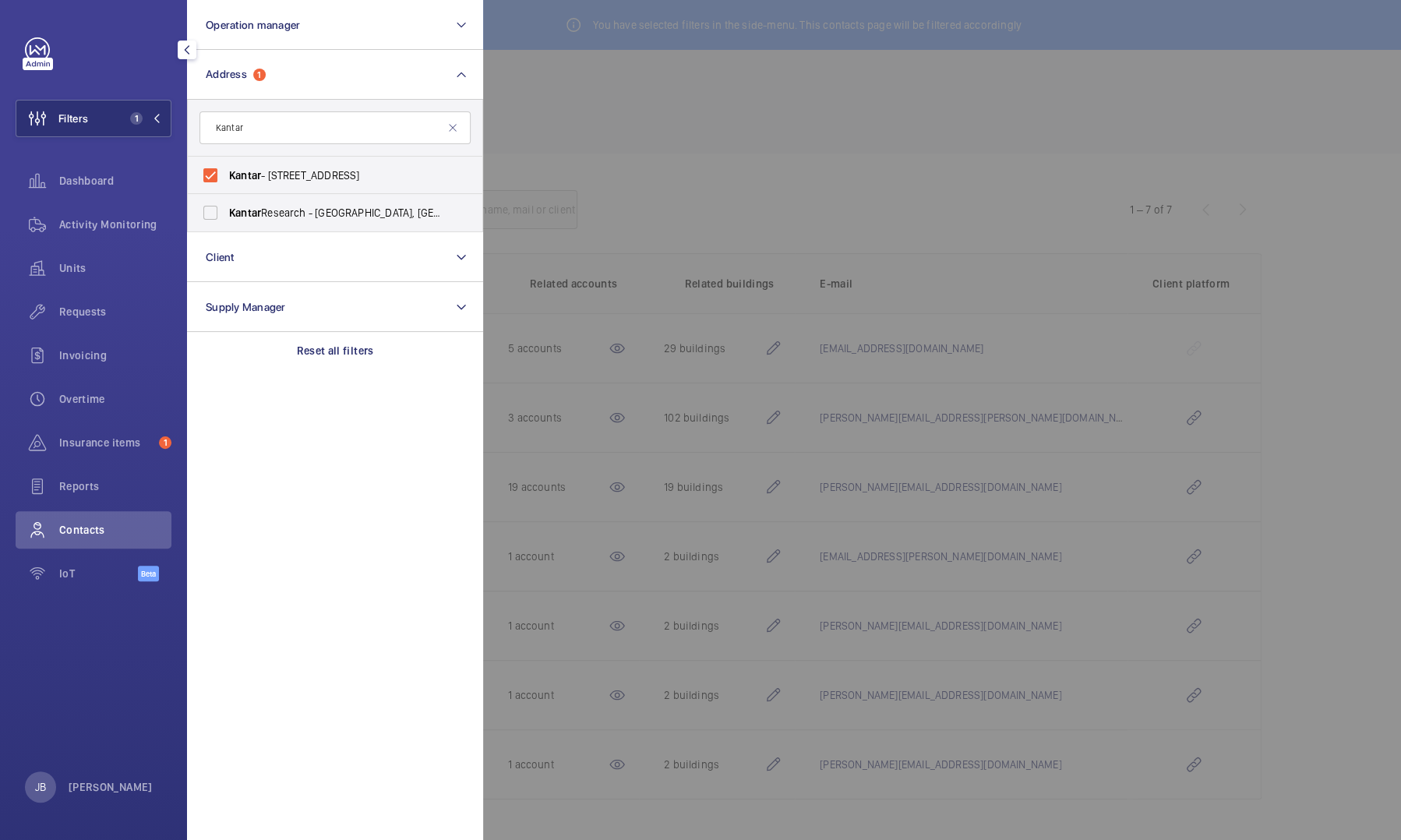
click at [617, 110] on div at bounding box center [1183, 420] width 1401 height 840
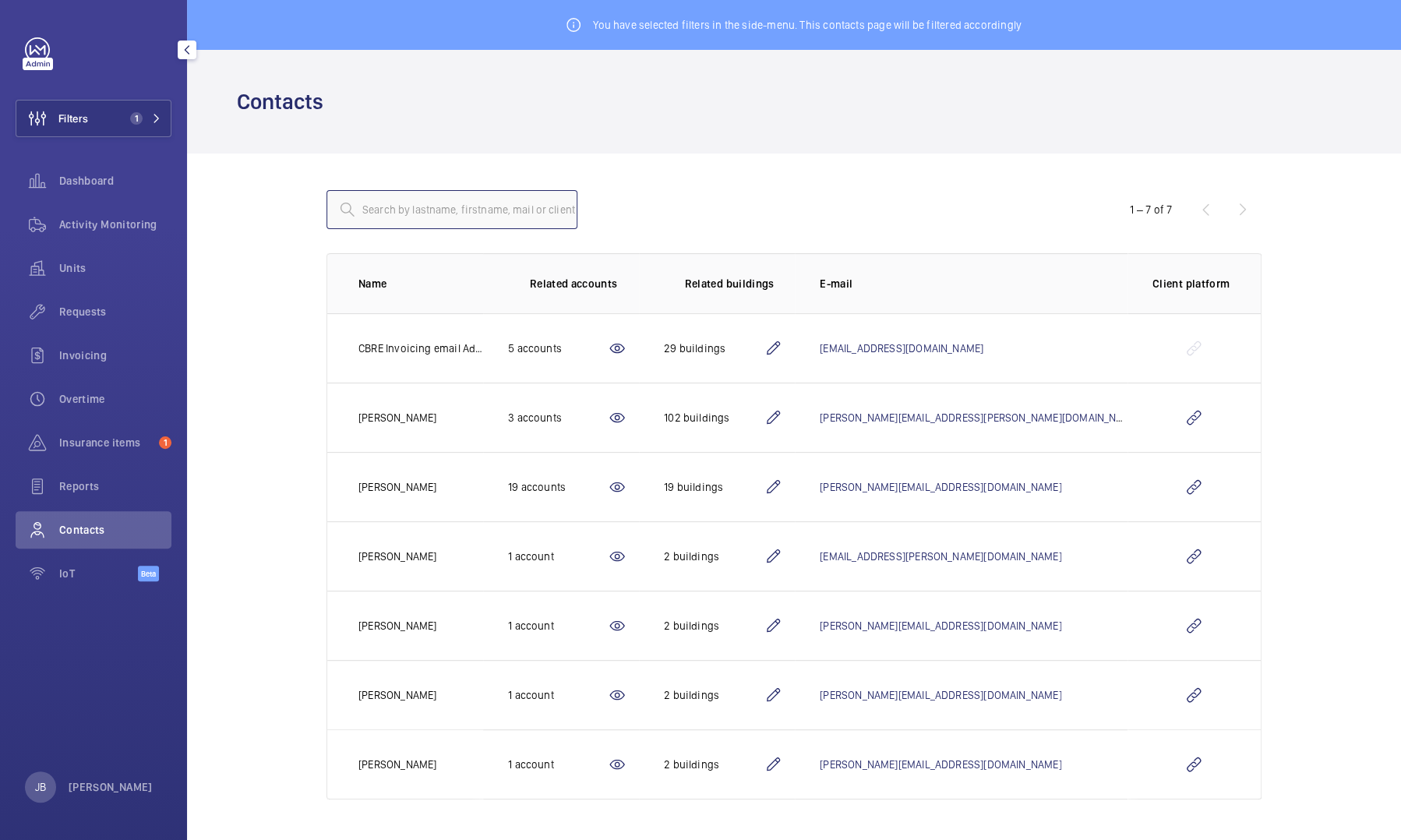
click at [412, 214] on input "text" at bounding box center [451, 210] width 251 height 39
paste input "Kathleena.pitty@cbre.com"
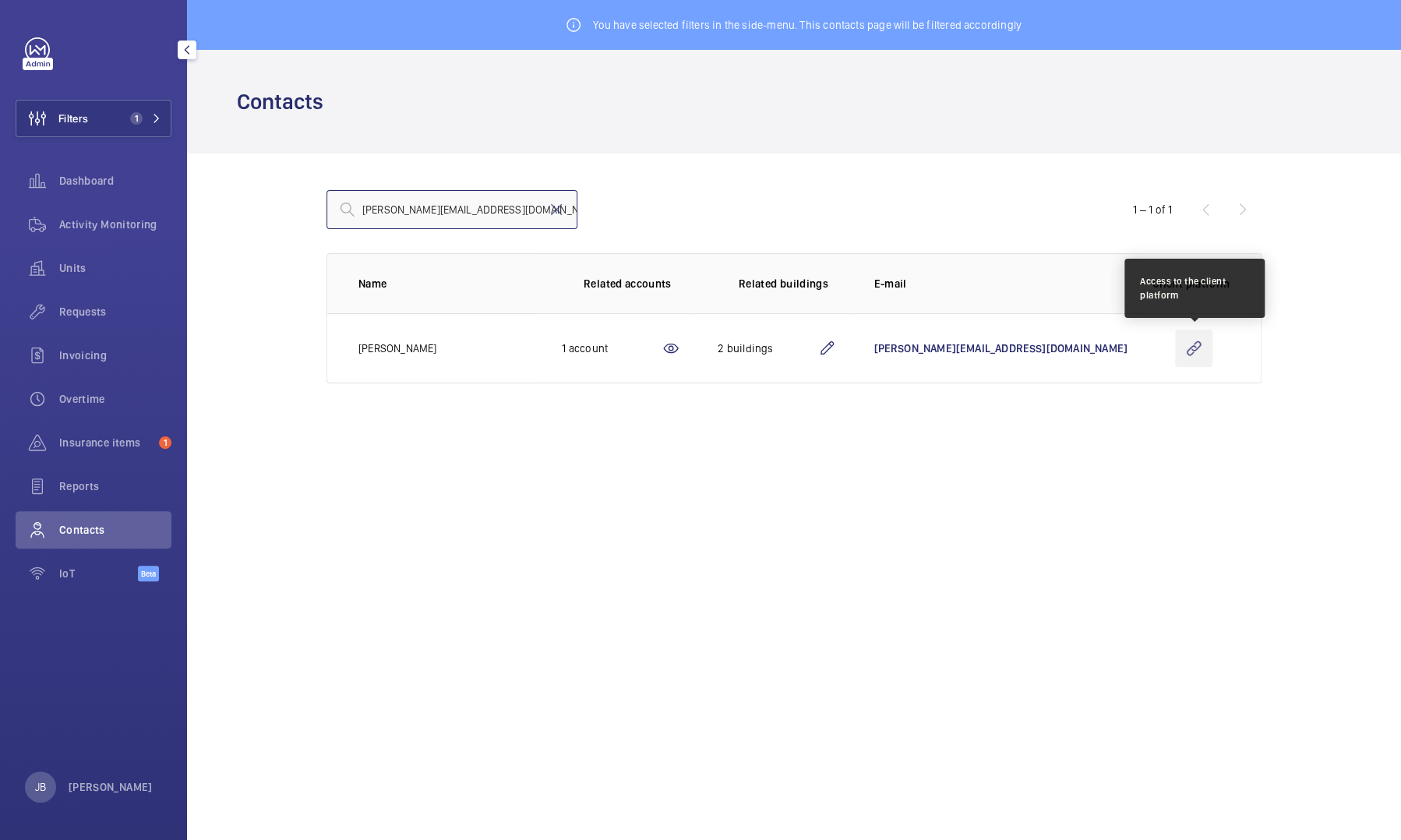
type input "Kathleena.pitty@cbre.com"
click at [1196, 345] on wm-front-icon-button at bounding box center [1194, 348] width 37 height 37
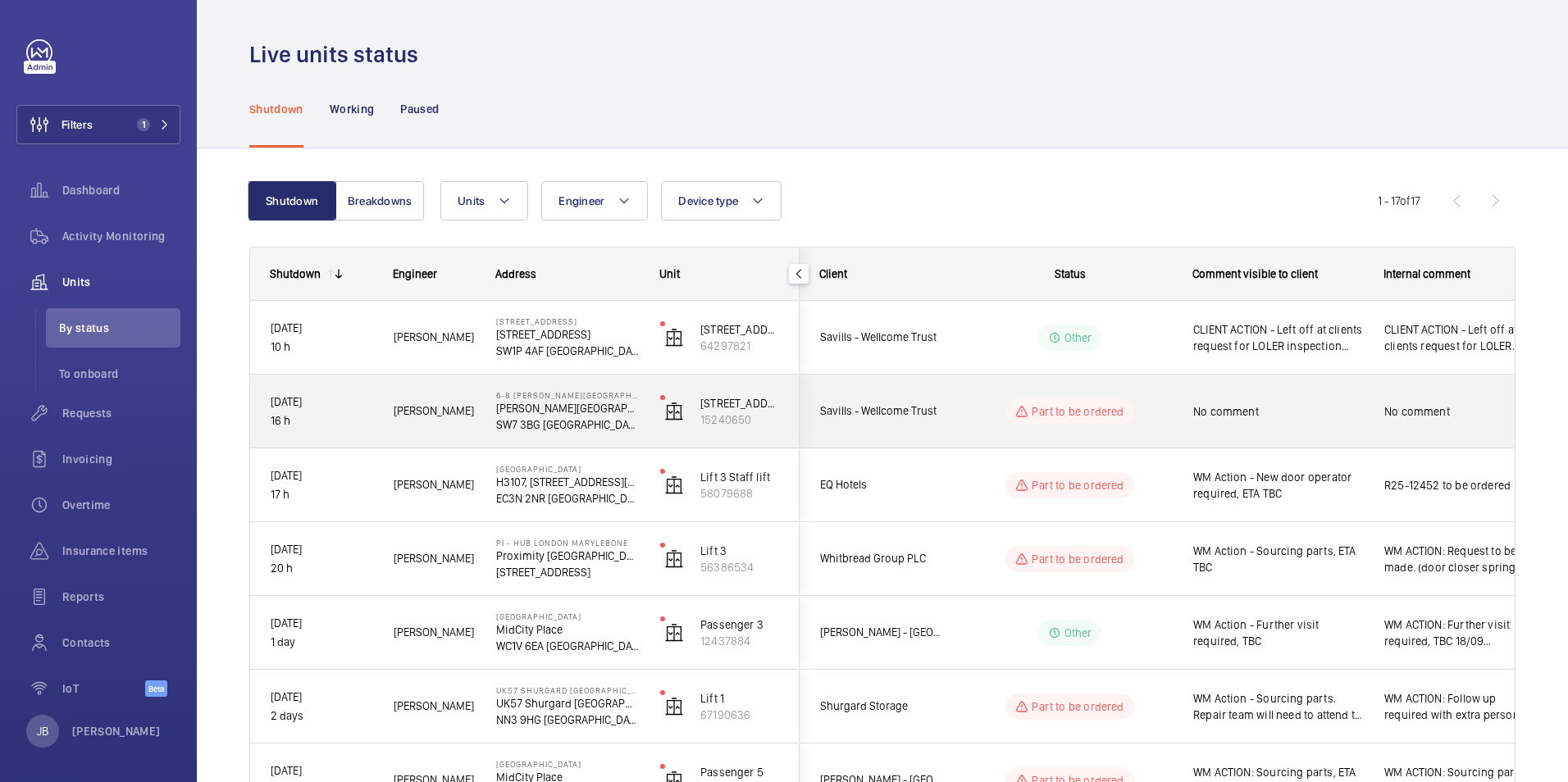
click at [1237, 416] on span "No comment" at bounding box center [1278, 412] width 170 height 17
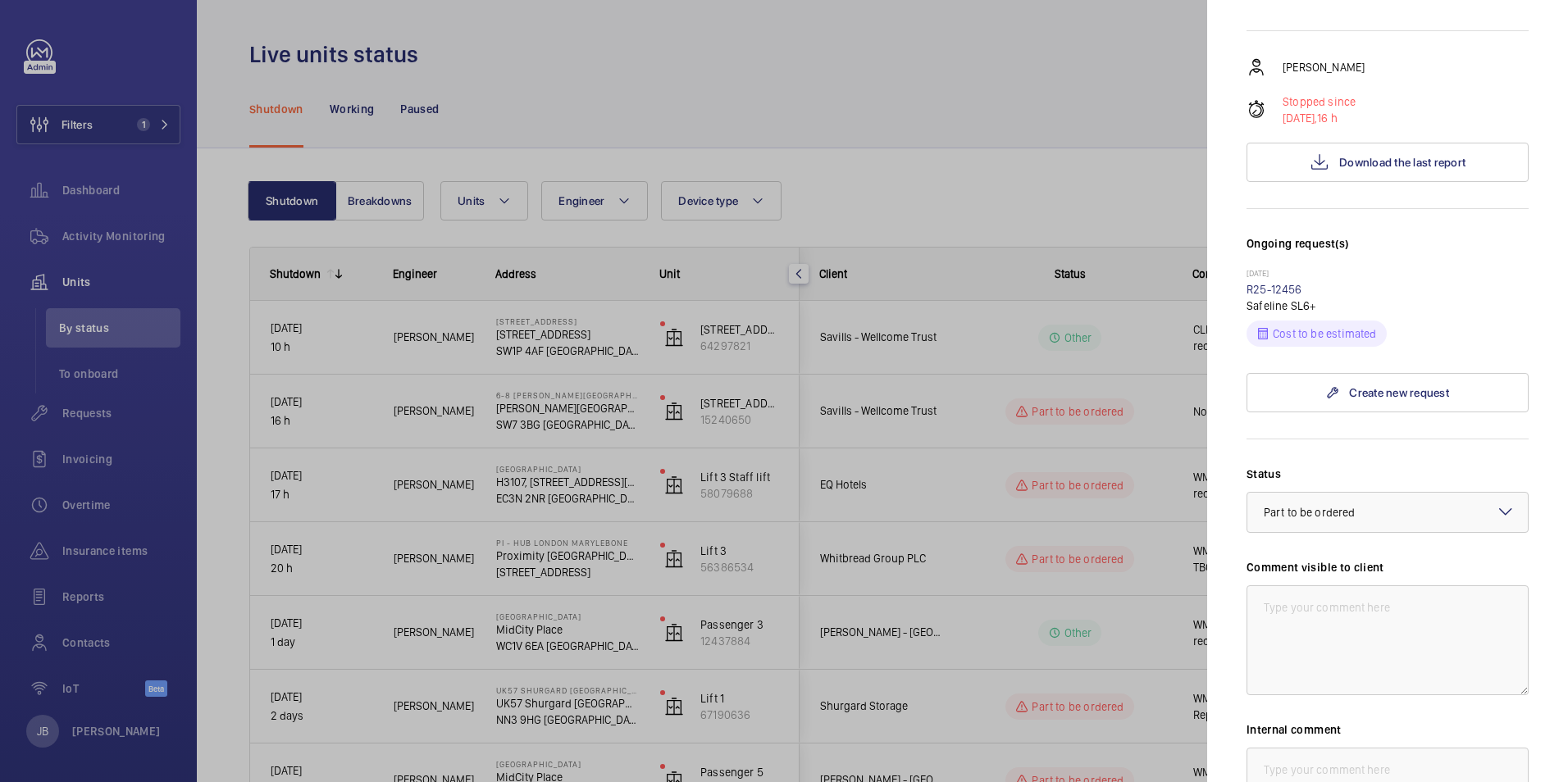
scroll to position [410, 0]
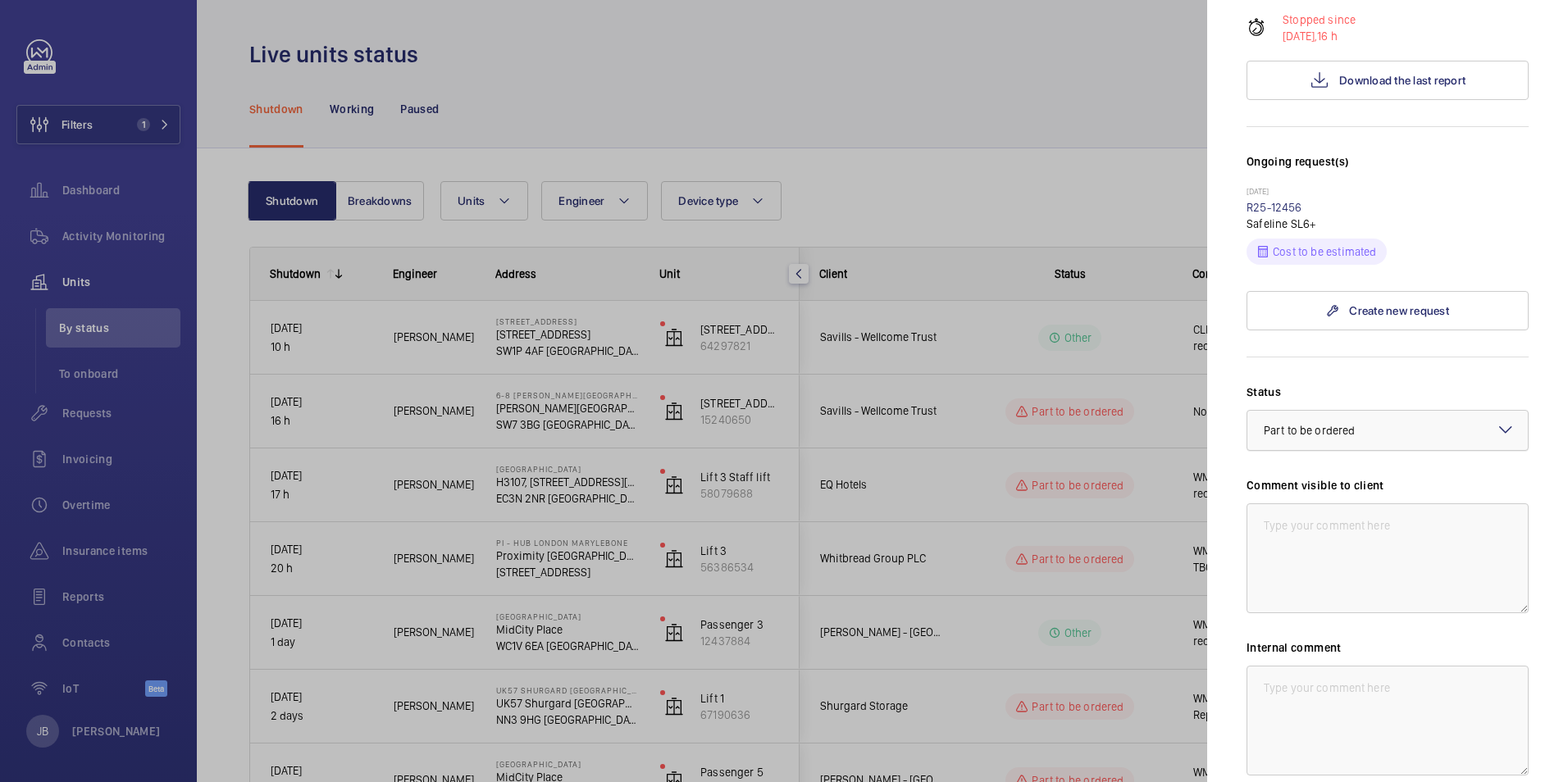
click at [1427, 411] on div at bounding box center [1387, 430] width 280 height 39
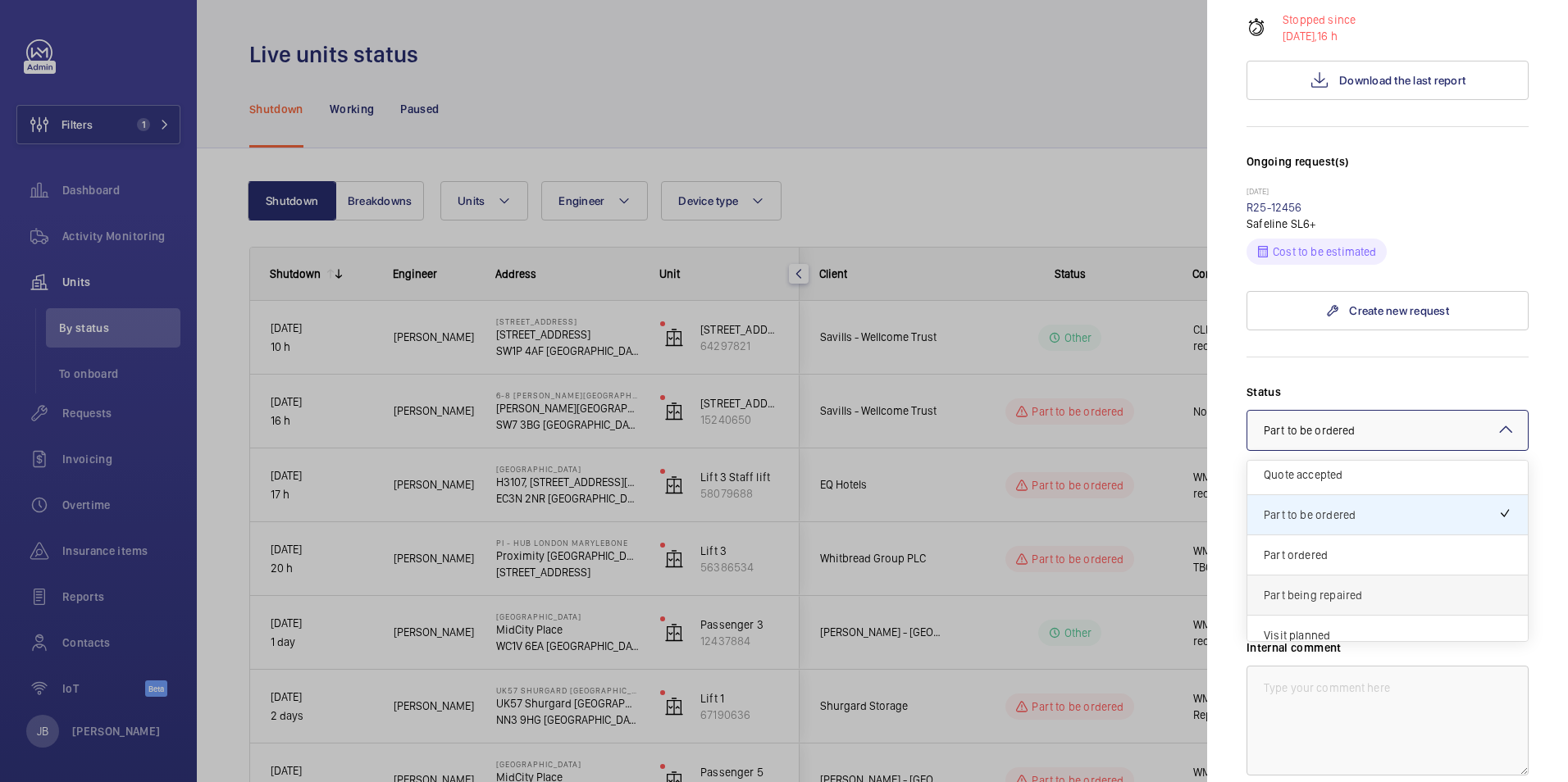
scroll to position [58, 0]
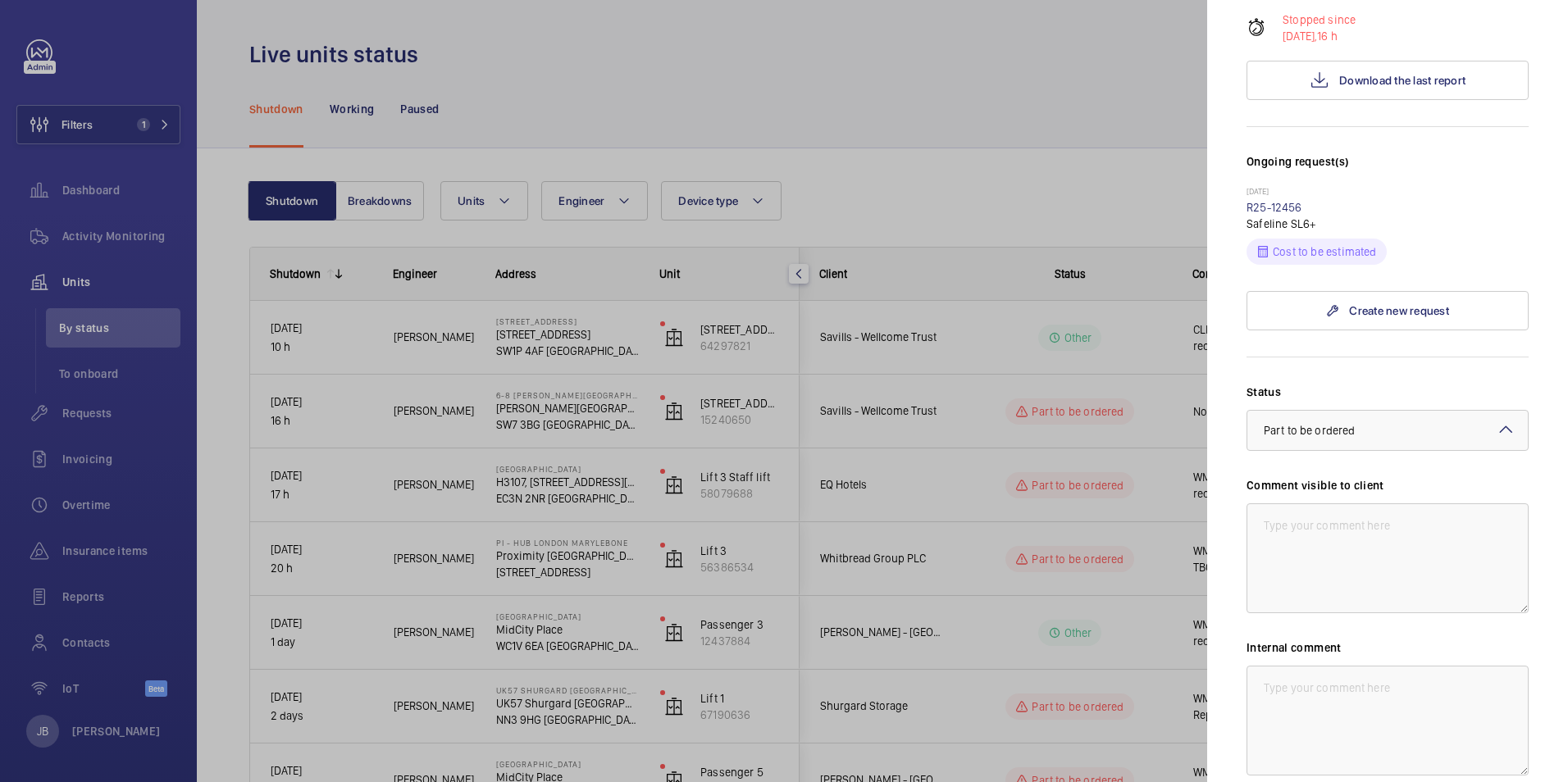
click at [1069, 184] on div at bounding box center [784, 391] width 1568 height 782
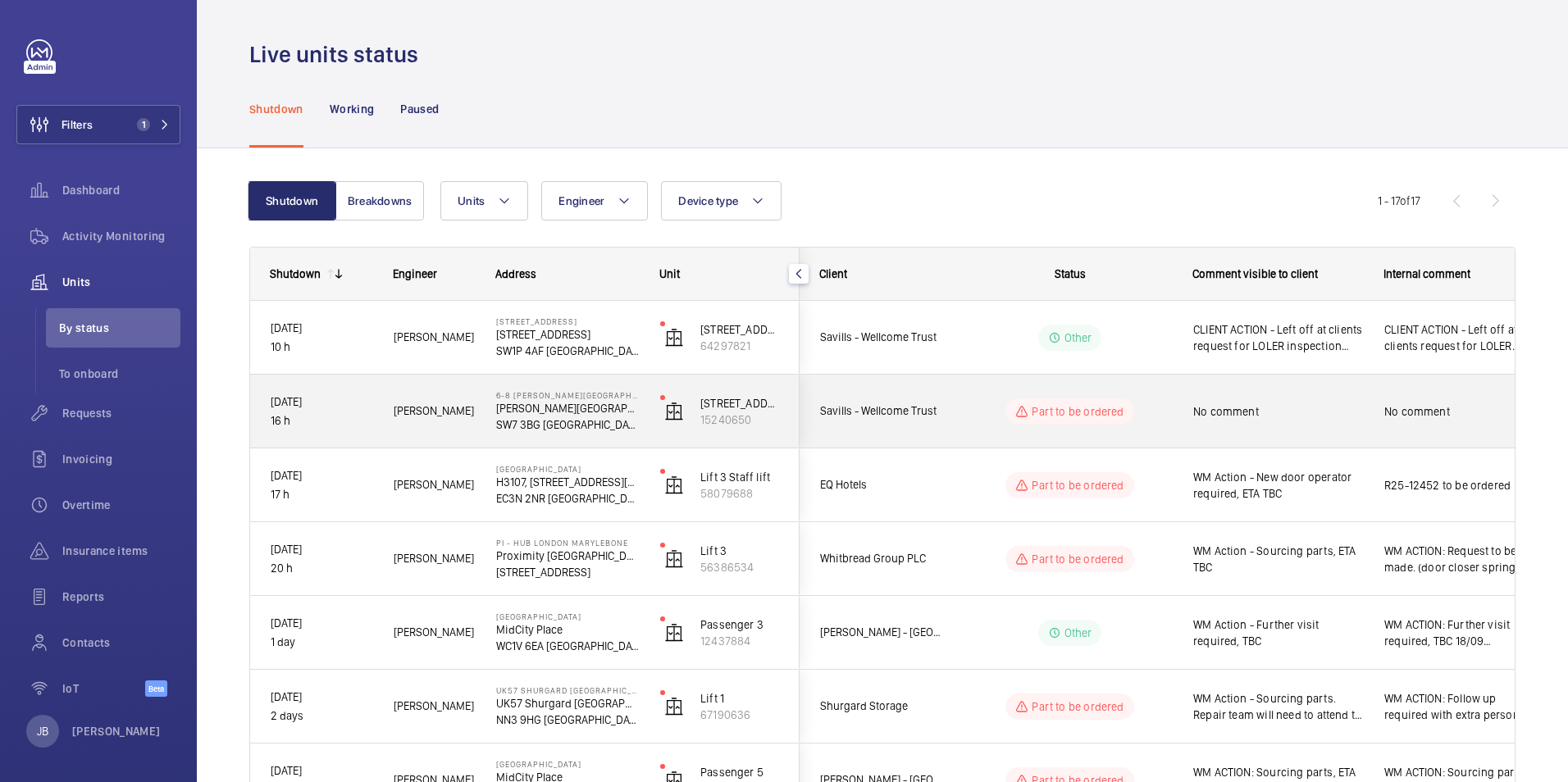
click at [1244, 416] on span "No comment" at bounding box center [1278, 412] width 170 height 17
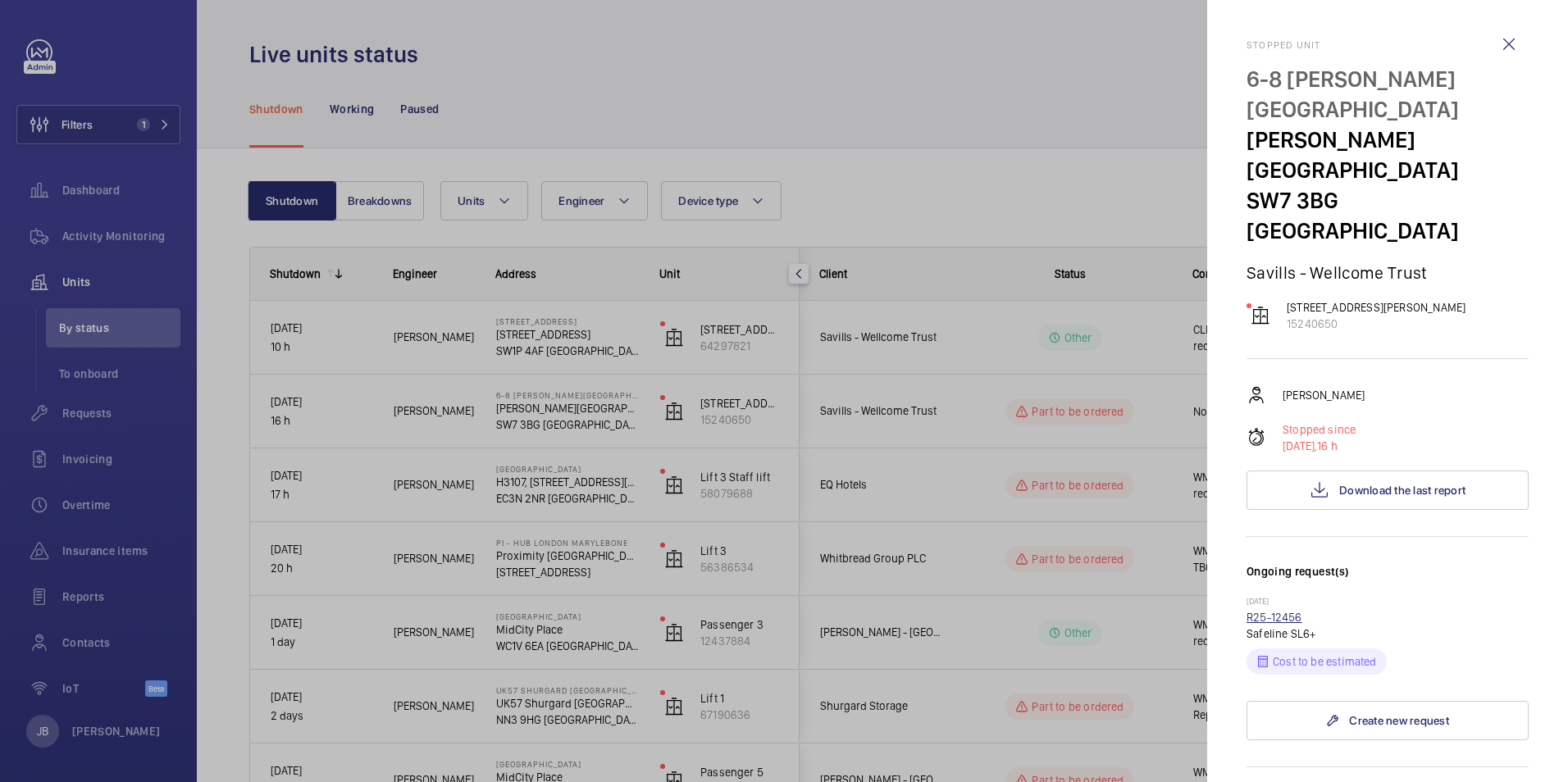
click at [1279, 610] on link "R25-12456" at bounding box center [1274, 617] width 56 height 13
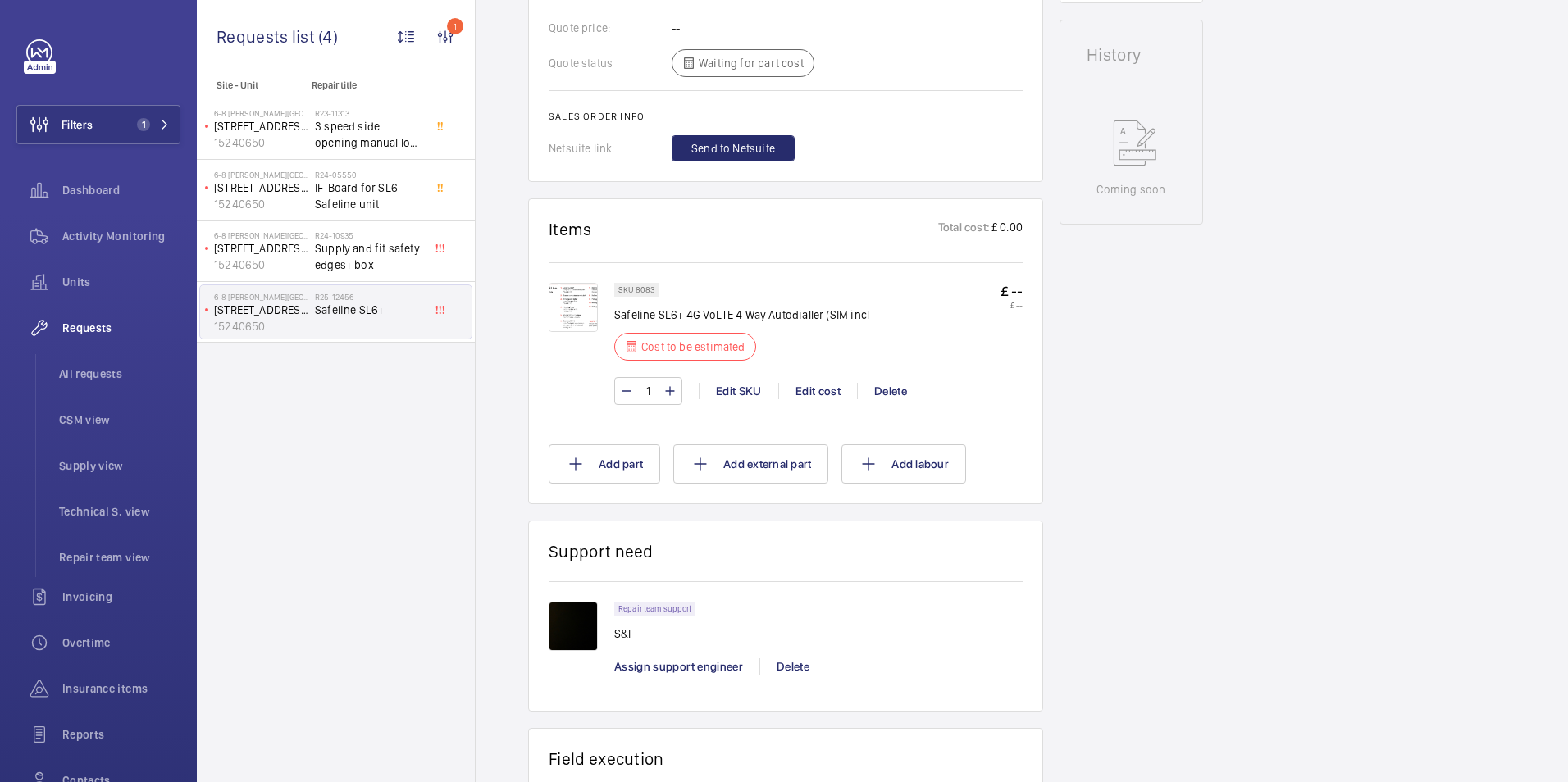
scroll to position [737, 0]
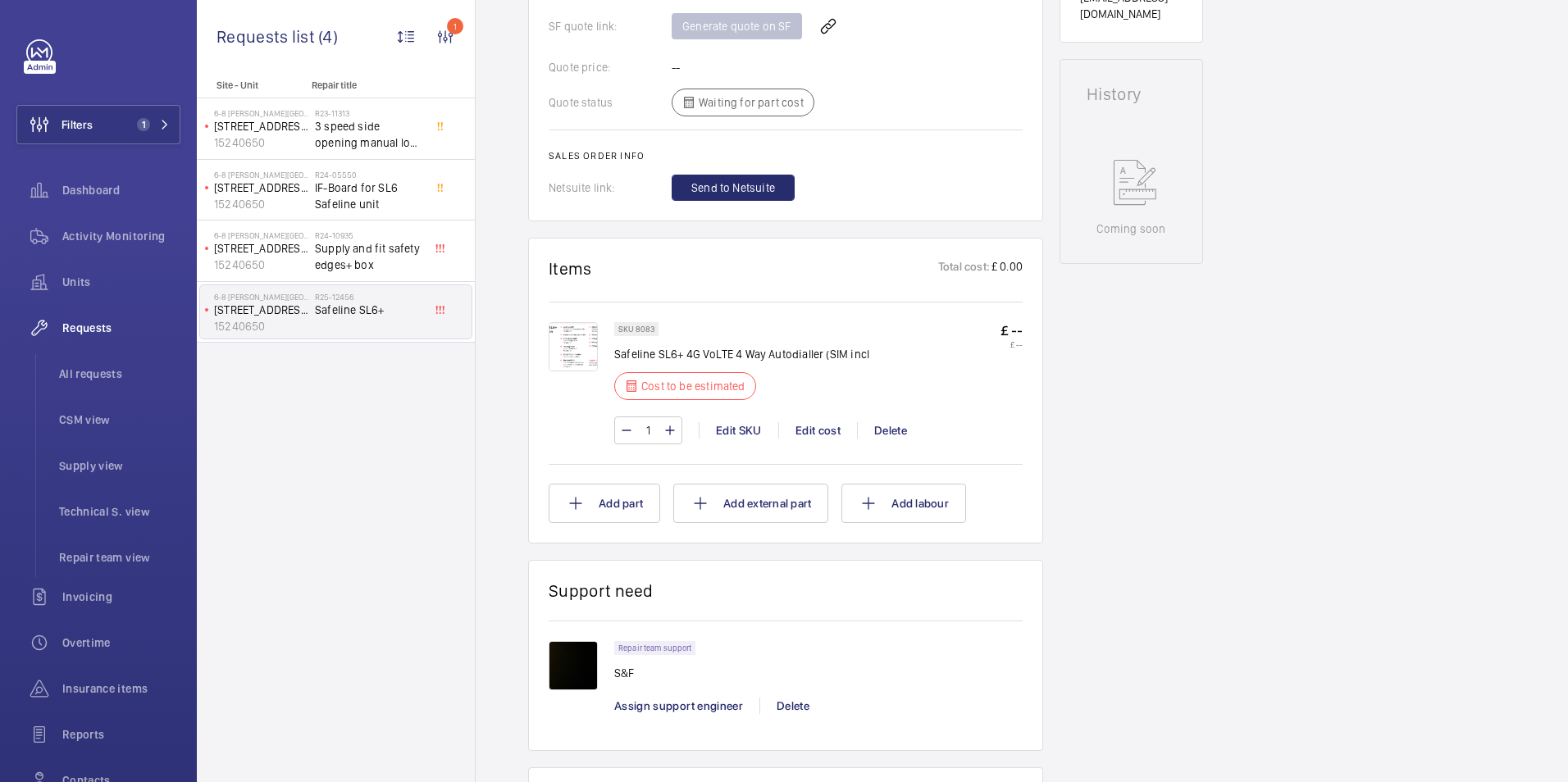
click at [563, 346] on img at bounding box center [572, 346] width 49 height 49
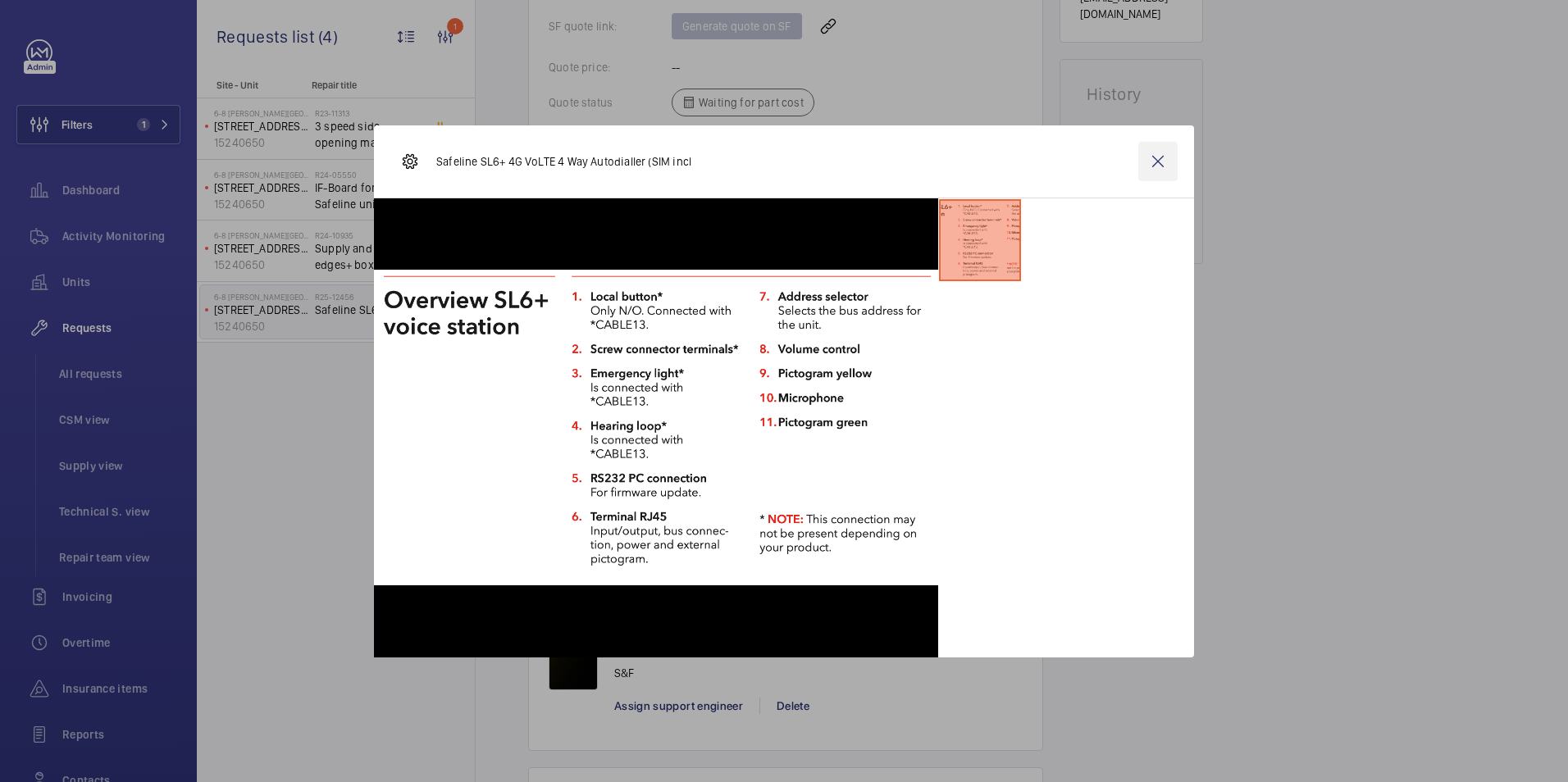
click at [1166, 159] on wm-front-icon-button at bounding box center [1158, 161] width 39 height 39
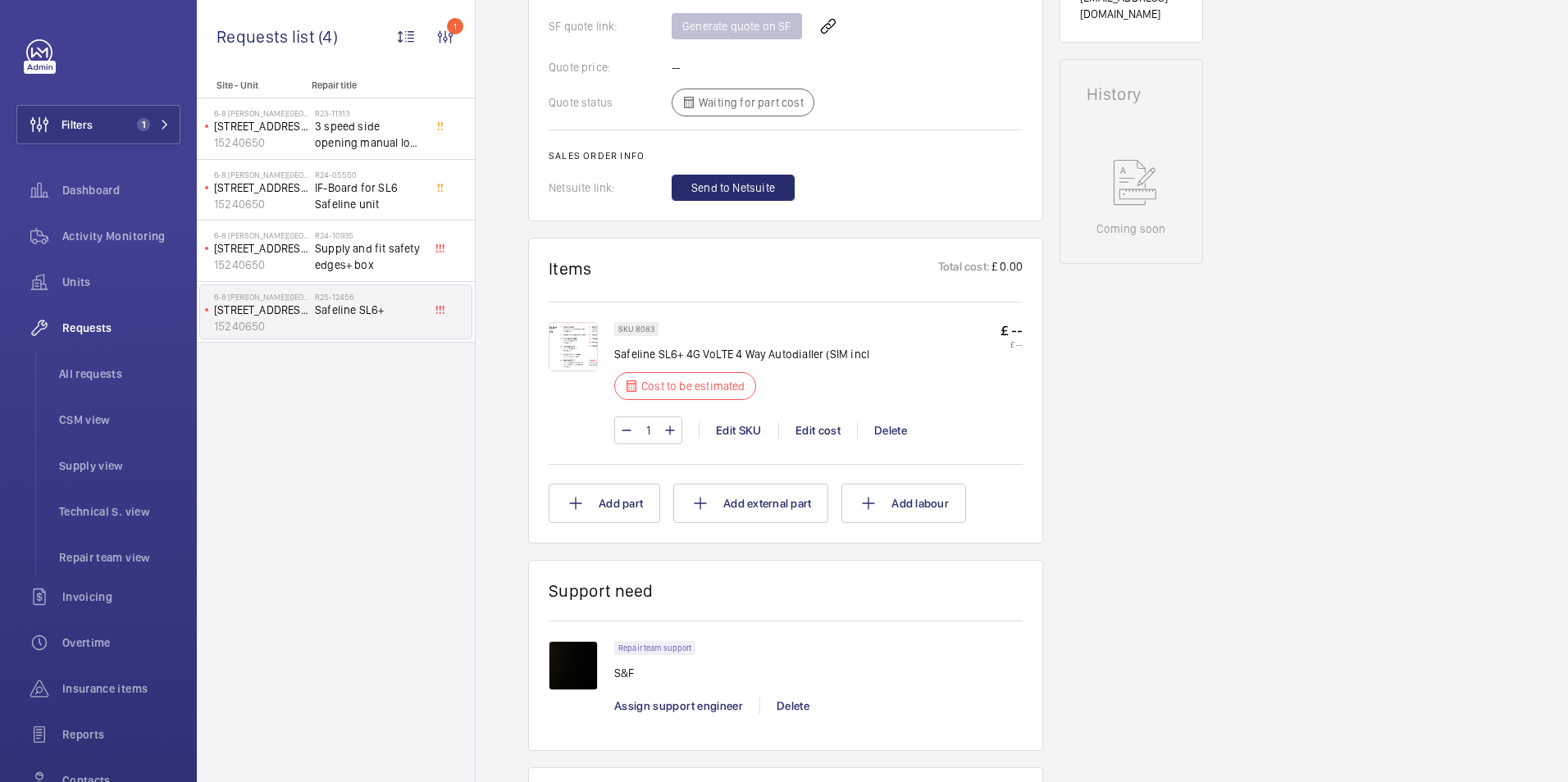
click at [578, 353] on img at bounding box center [572, 346] width 49 height 49
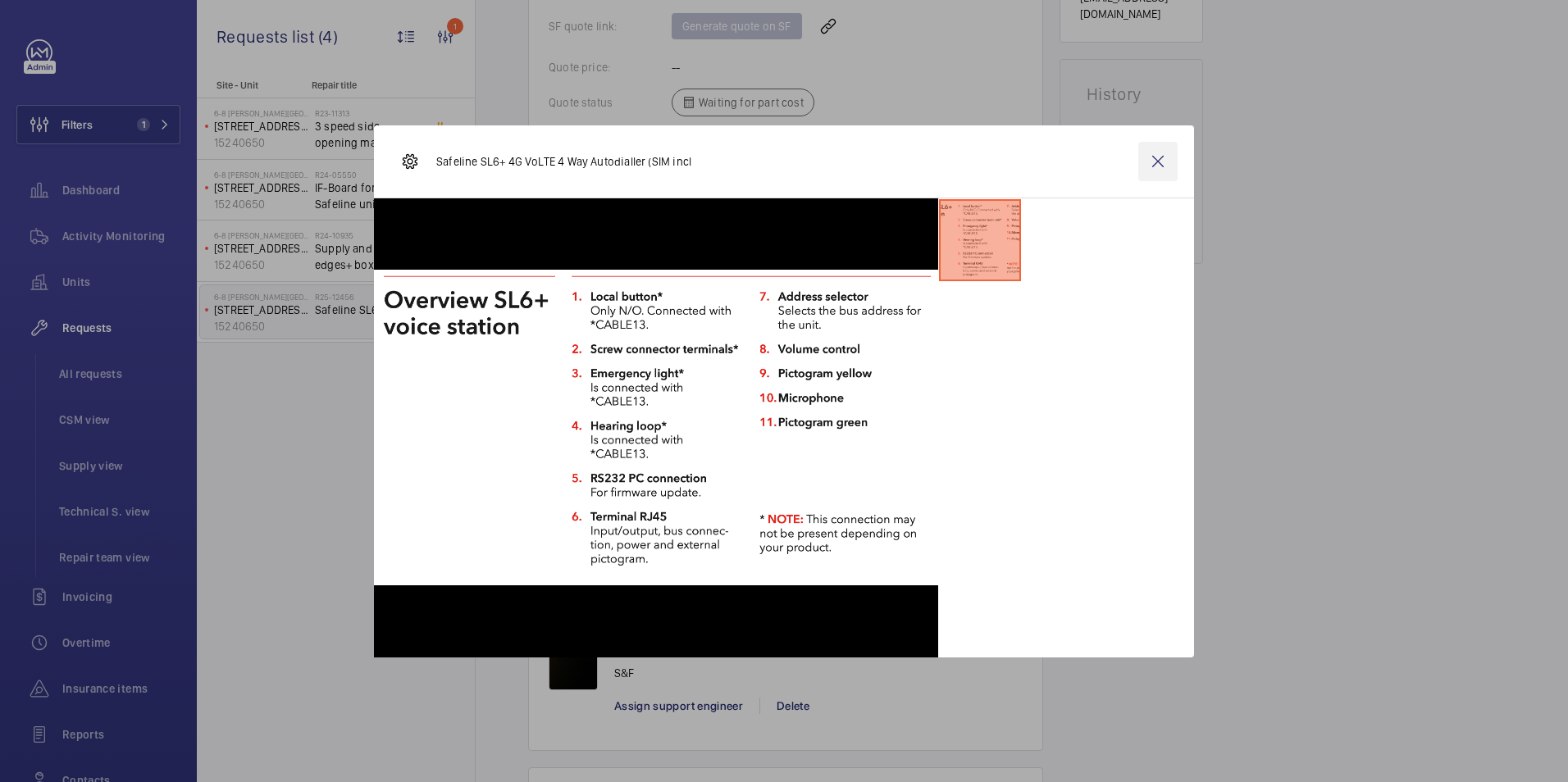
click at [1157, 165] on wm-front-icon-button at bounding box center [1158, 161] width 39 height 39
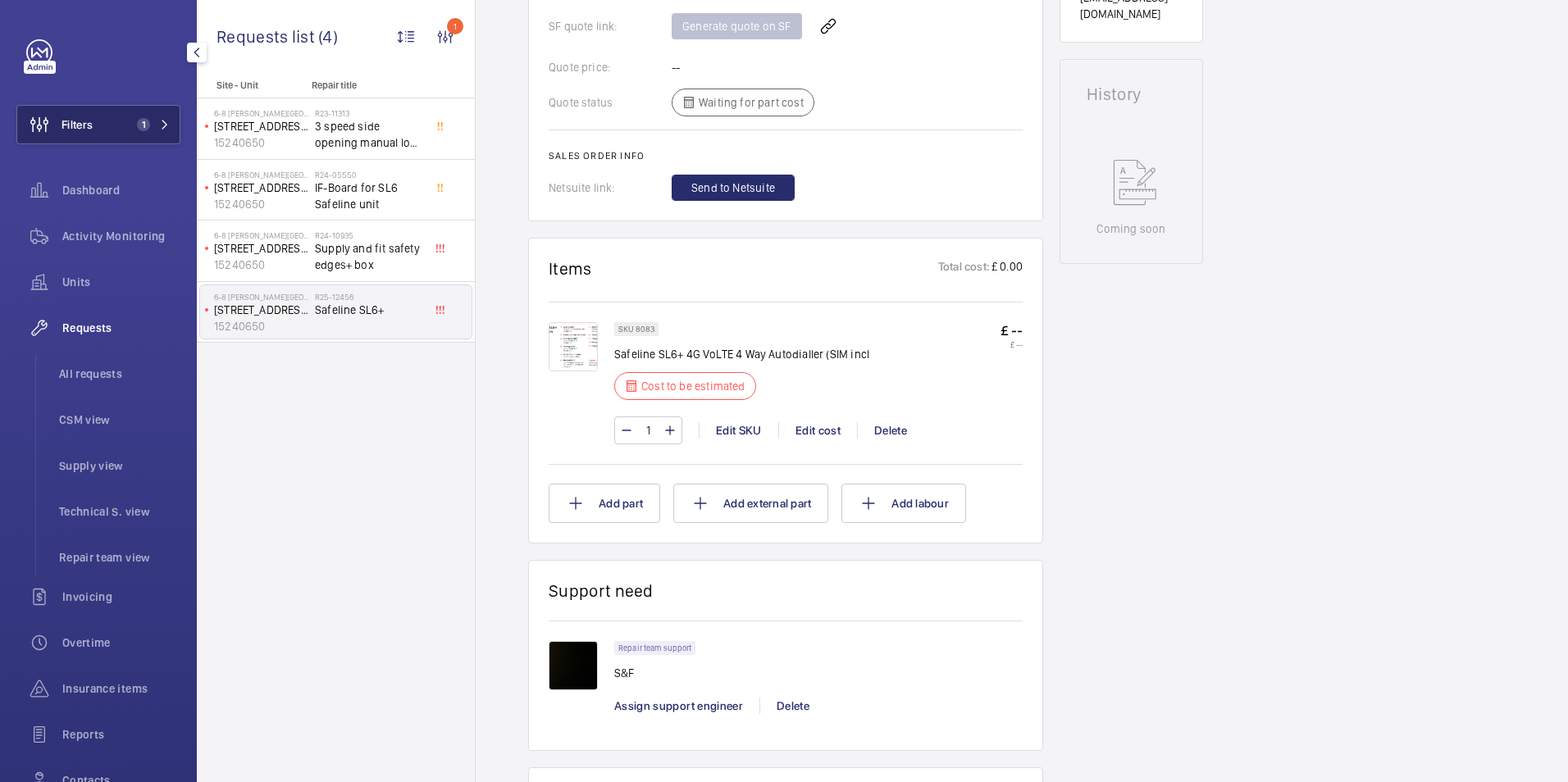
click at [82, 119] on span "Filters" at bounding box center [77, 124] width 32 height 17
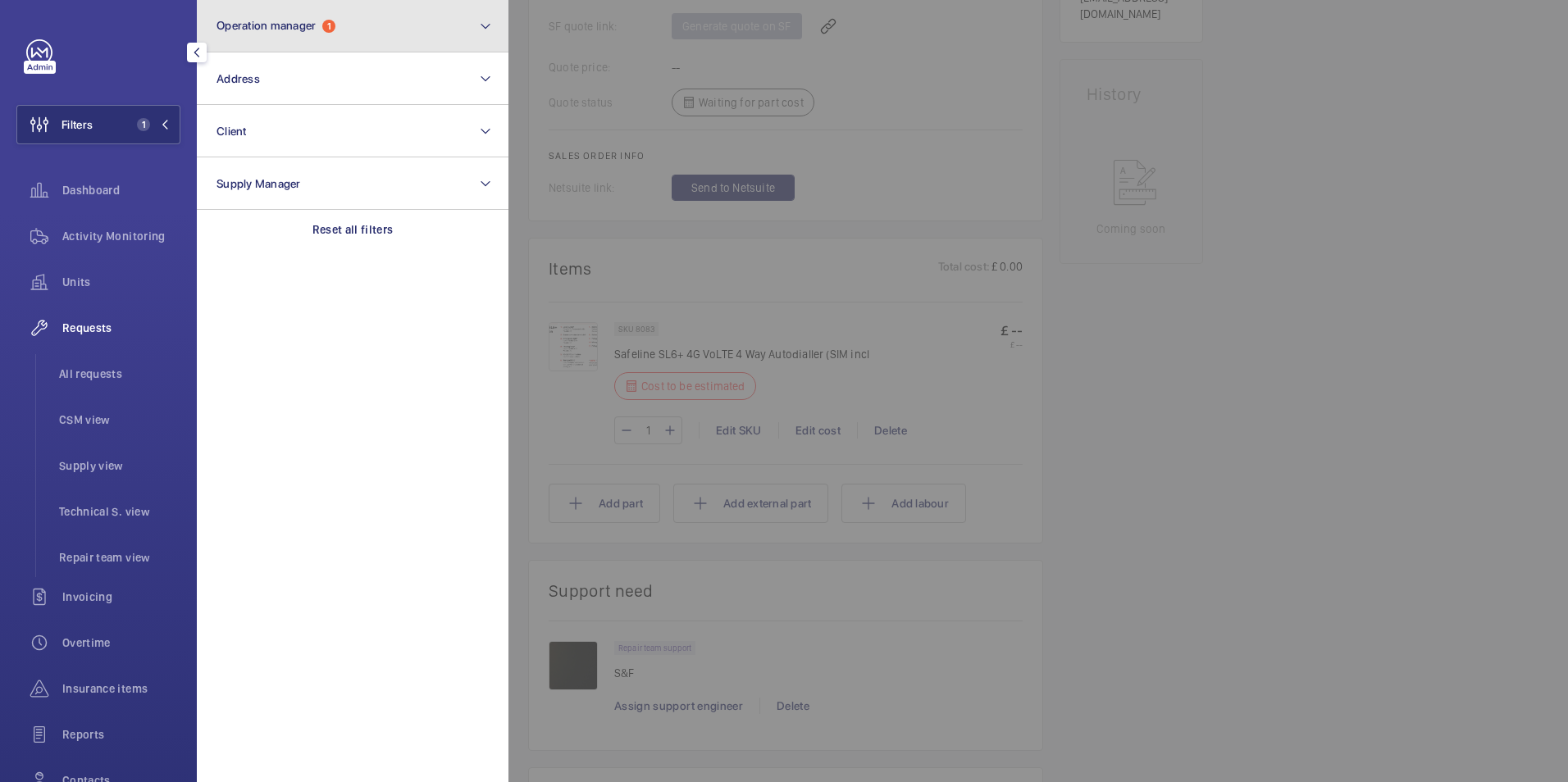
click at [355, 32] on button "Operation manager 1" at bounding box center [353, 26] width 312 height 53
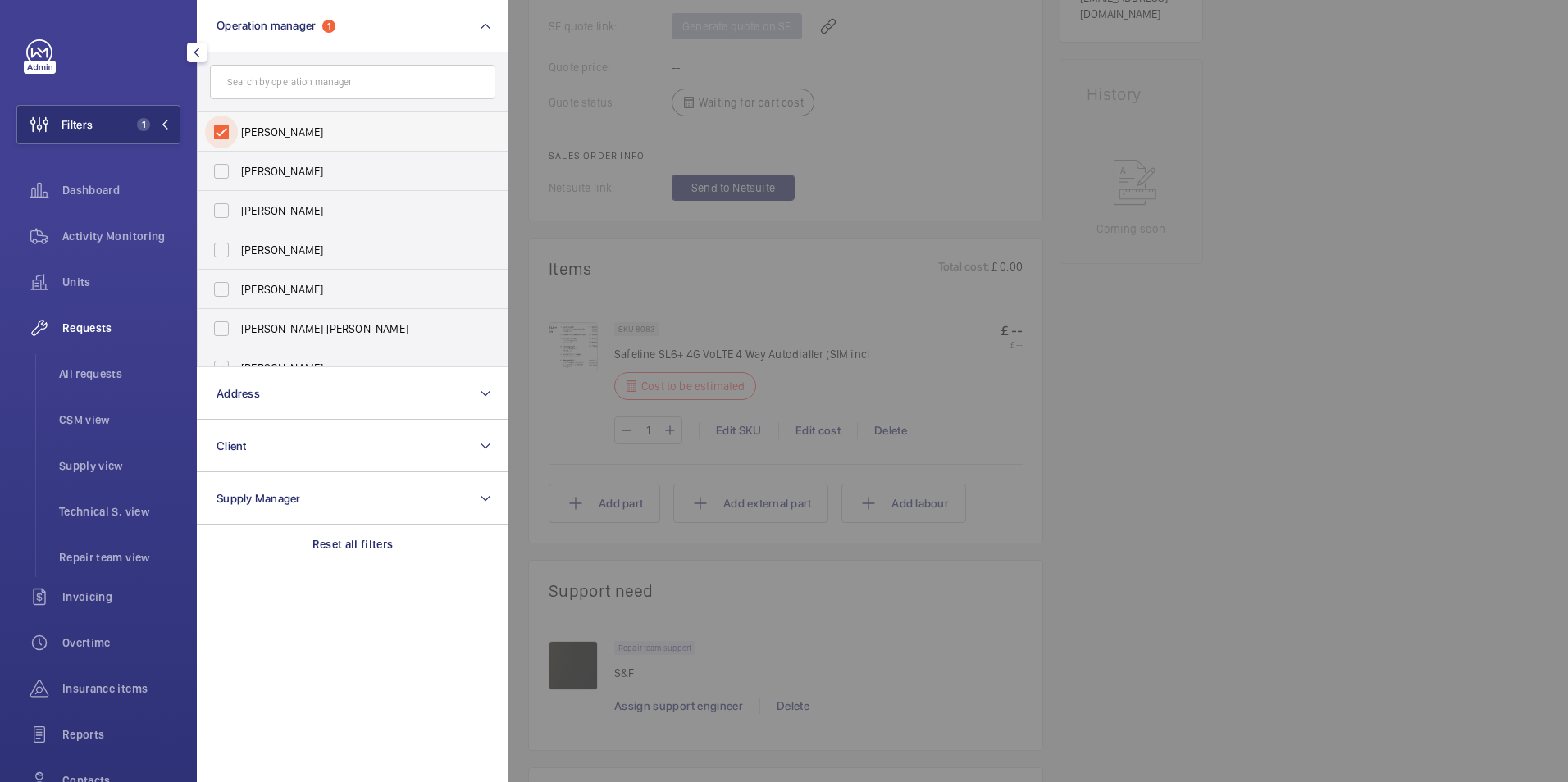
click at [225, 137] on input "[PERSON_NAME]" at bounding box center [221, 132] width 32 height 32
checkbox input "false"
click at [276, 32] on button "Operation manager" at bounding box center [353, 26] width 312 height 53
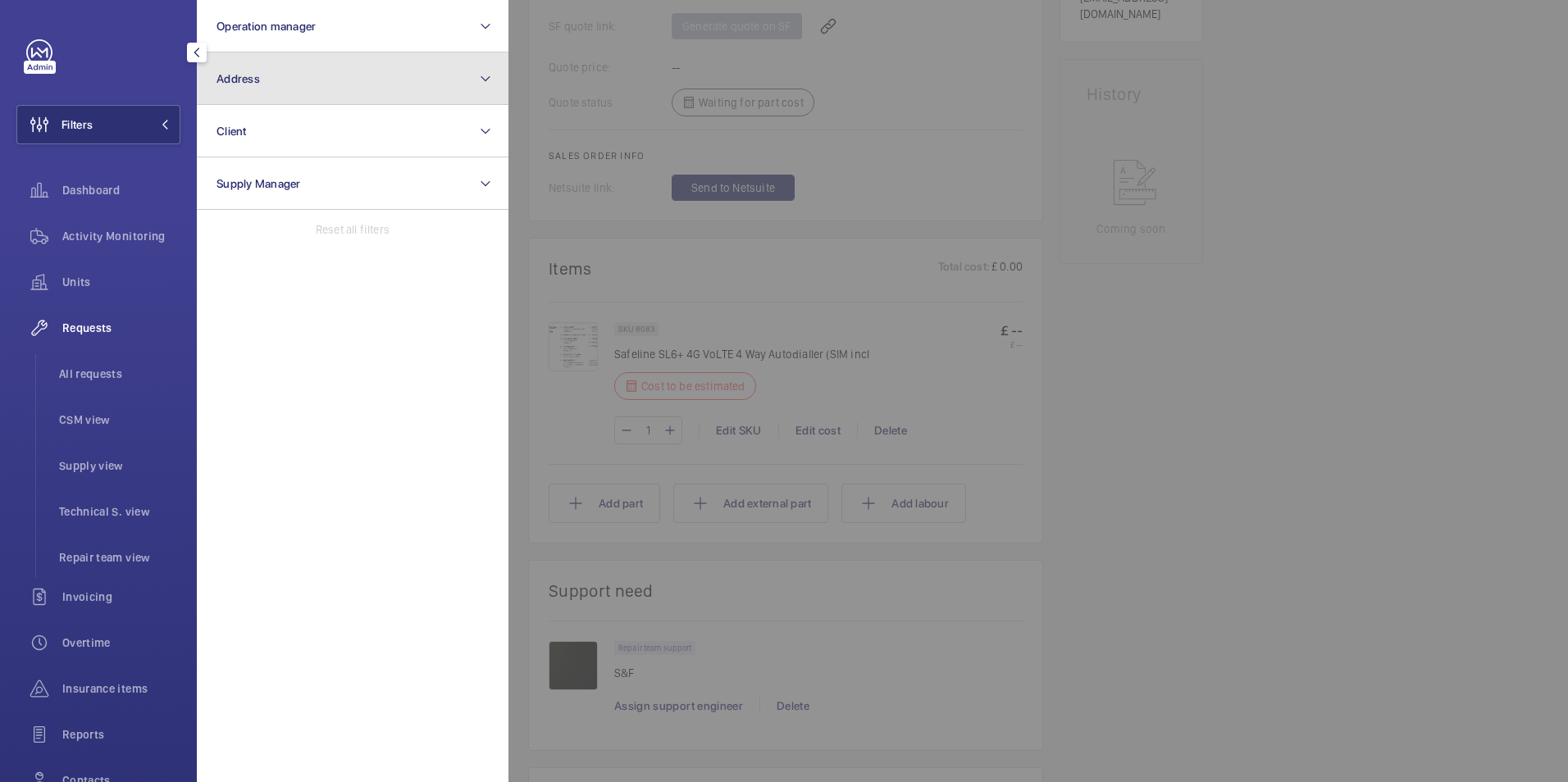
click at [262, 68] on button "Address" at bounding box center [353, 79] width 312 height 53
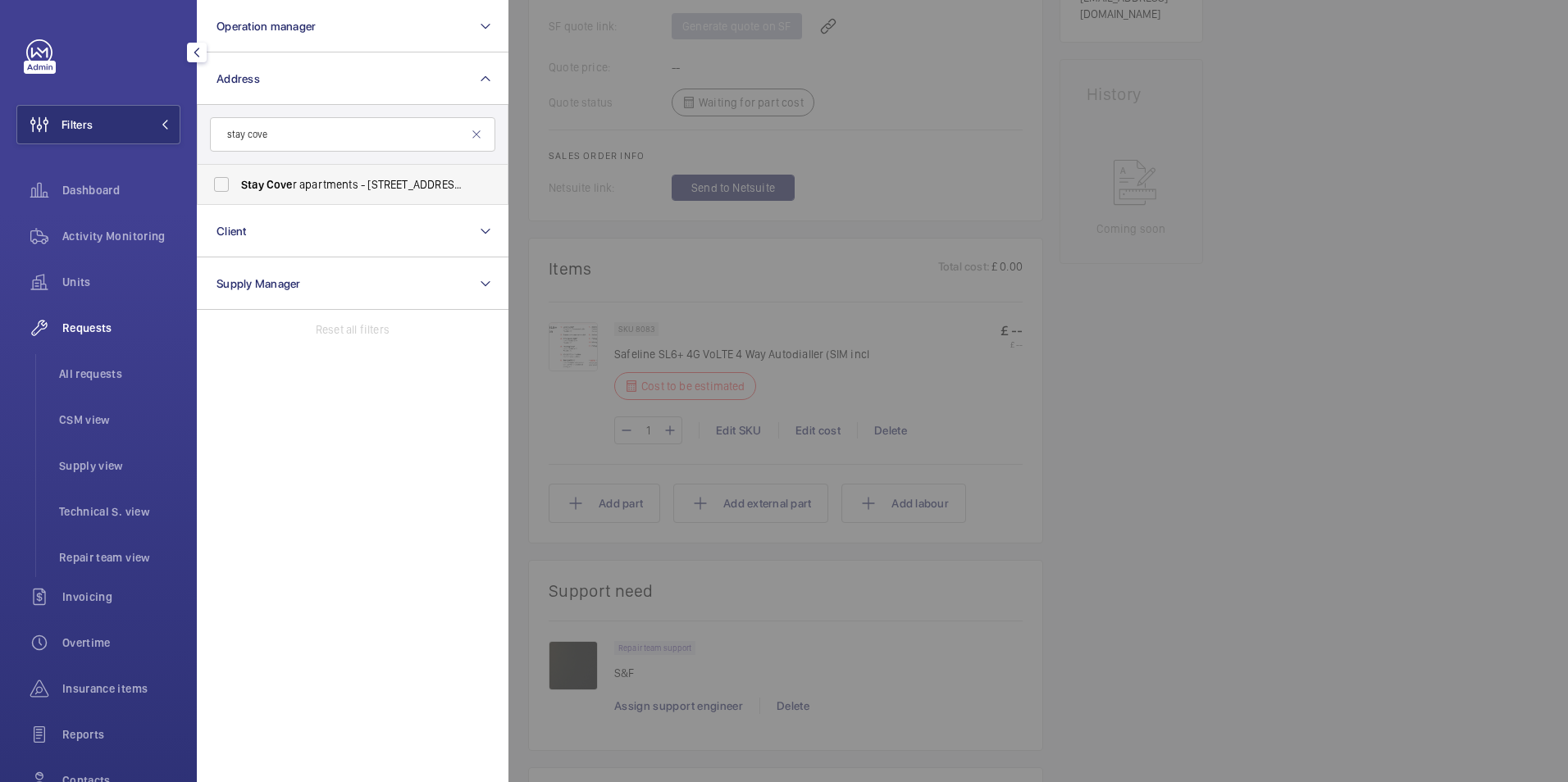
type input "stay cove"
click at [283, 189] on span "Cove" at bounding box center [279, 185] width 26 height 13
click at [238, 189] on input "Stay Cove r apartments - [STREET_ADDRESS][PERSON_NAME]" at bounding box center [221, 184] width 32 height 32
checkbox input "true"
click at [1247, 271] on div at bounding box center [1292, 391] width 1568 height 782
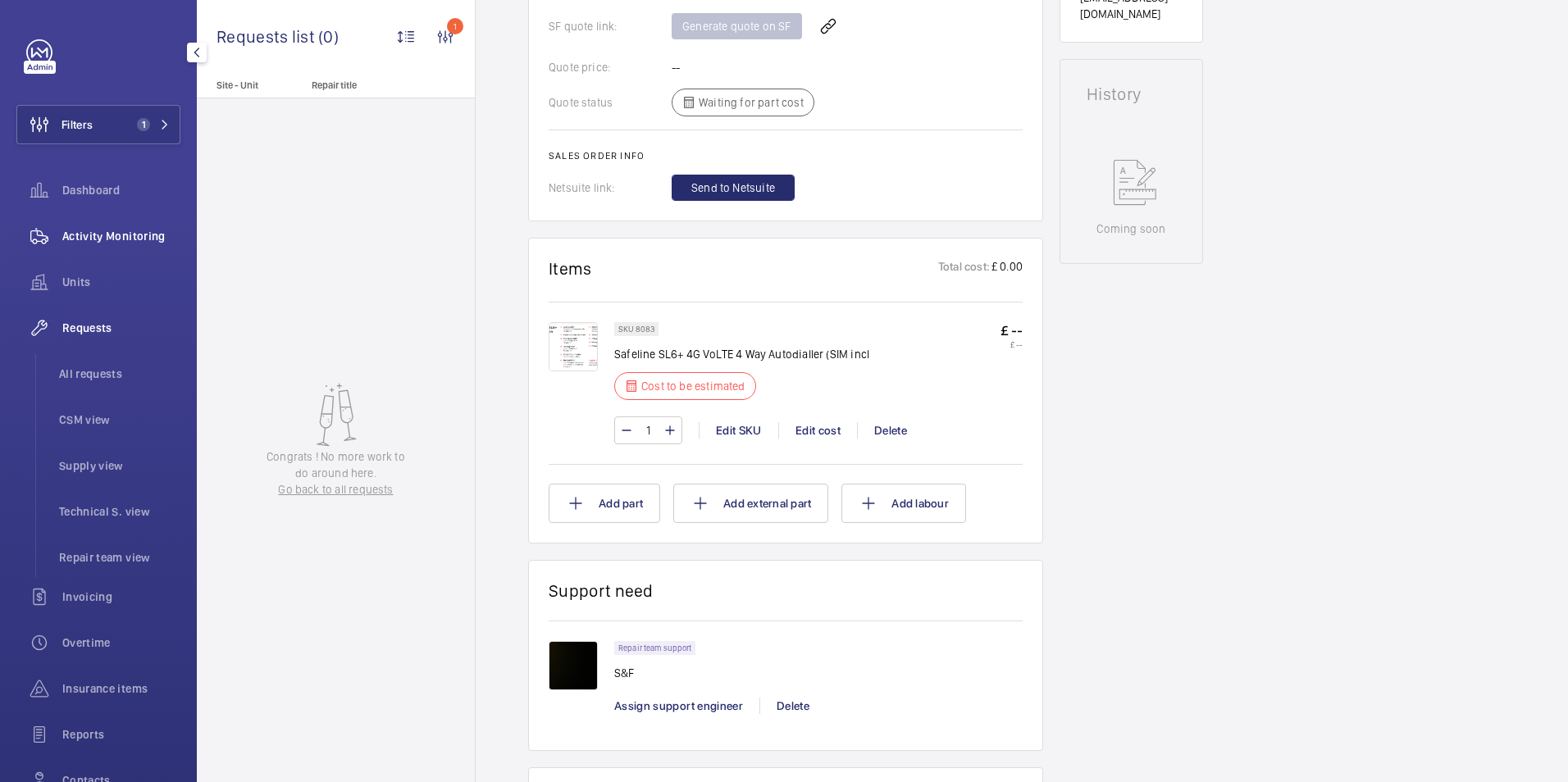
click at [127, 229] on span "Activity Monitoring" at bounding box center [121, 237] width 118 height 17
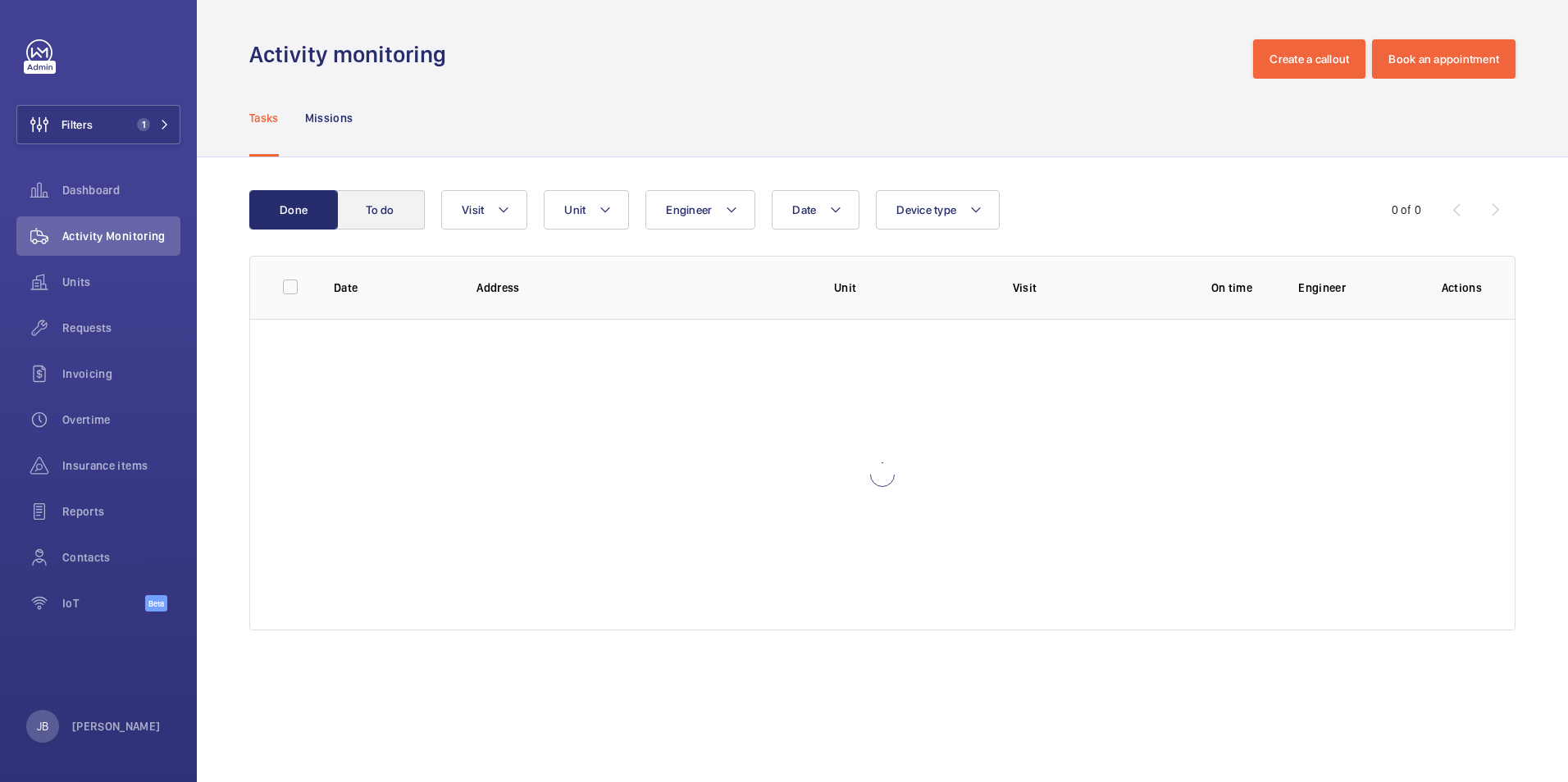
click at [388, 209] on button "To do" at bounding box center [379, 210] width 88 height 39
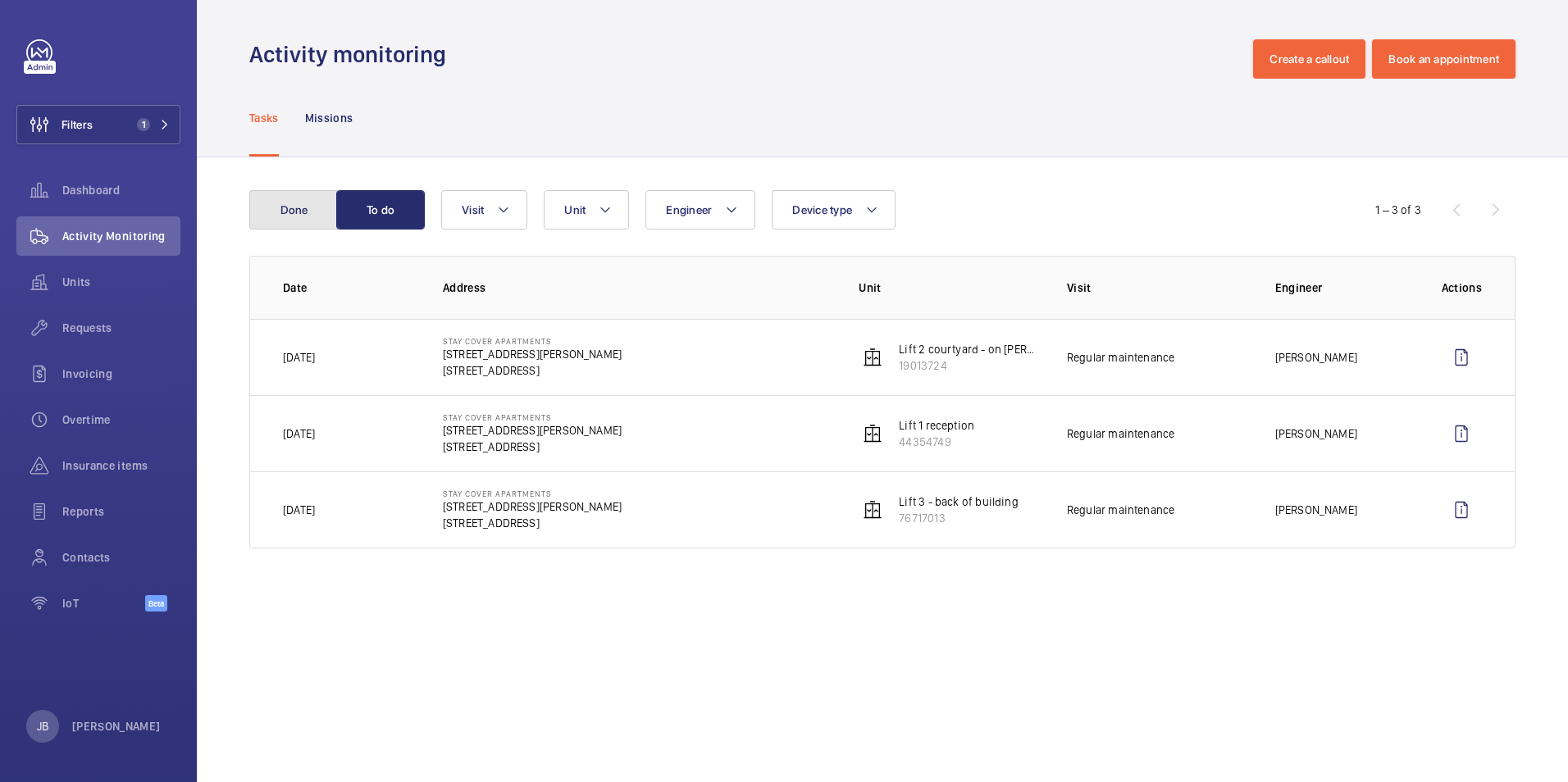
click at [297, 225] on button "Done" at bounding box center [293, 210] width 88 height 39
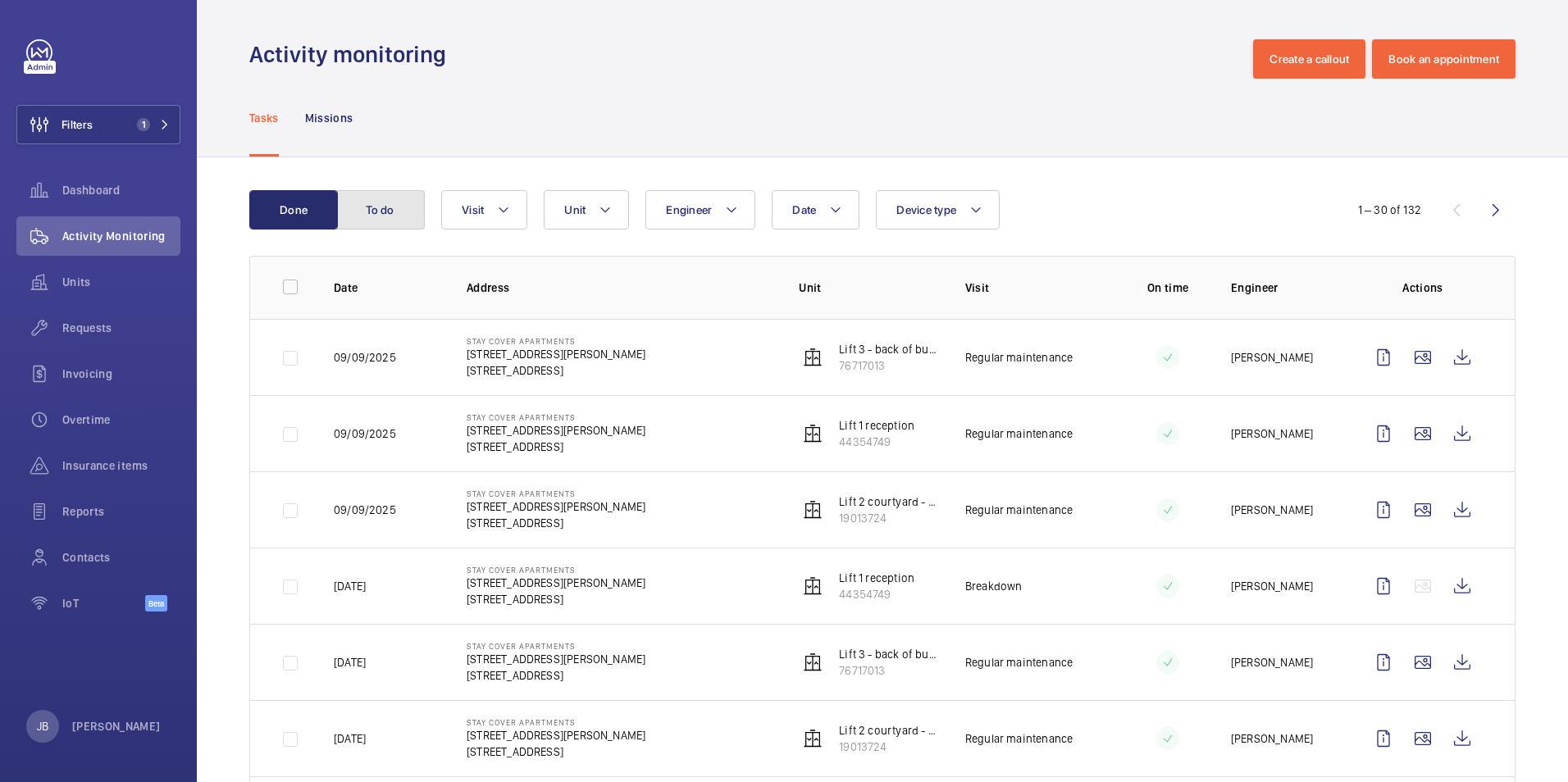
click at [372, 207] on button "To do" at bounding box center [379, 210] width 88 height 39
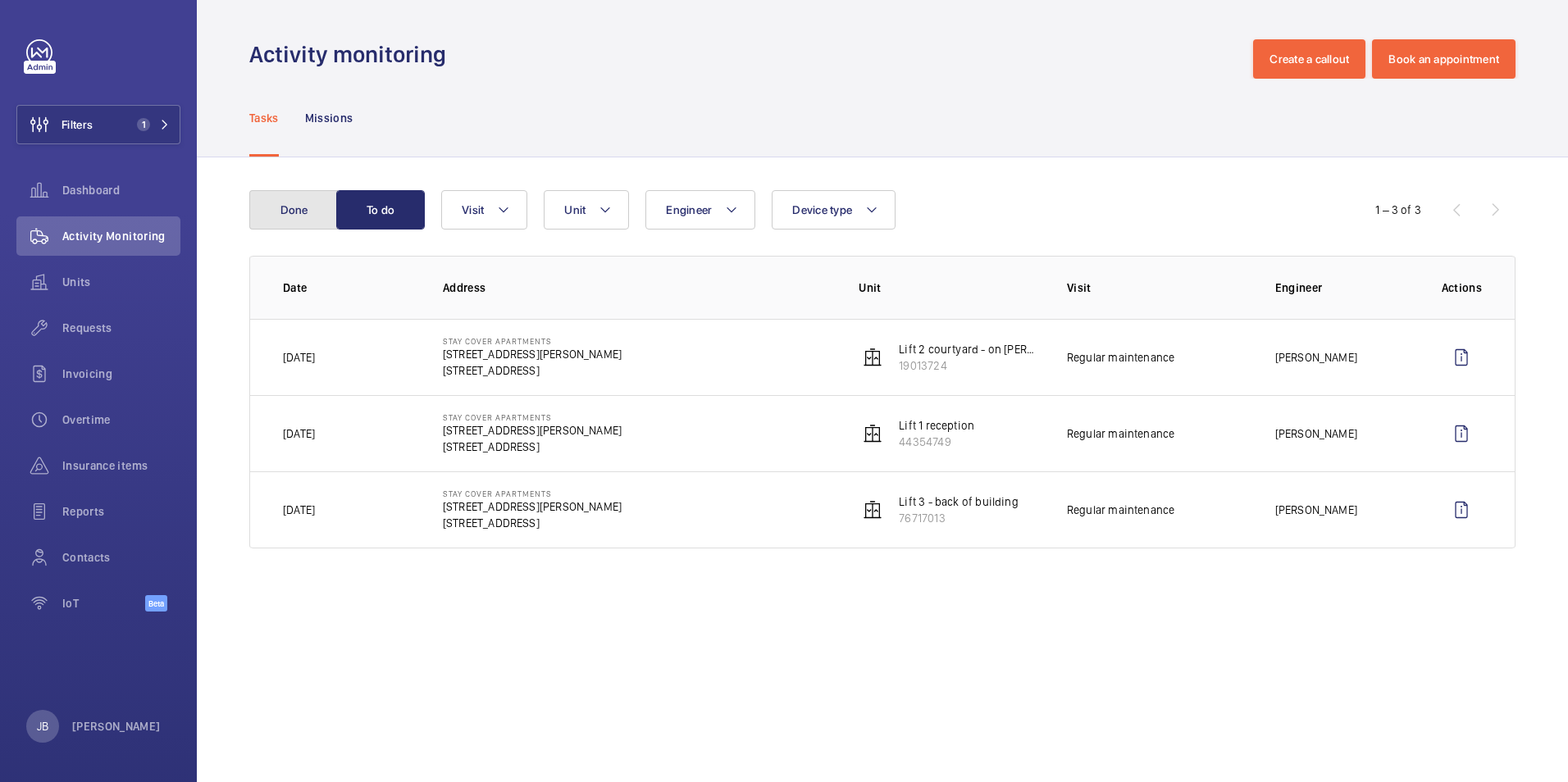
click at [306, 208] on button "Done" at bounding box center [293, 210] width 88 height 39
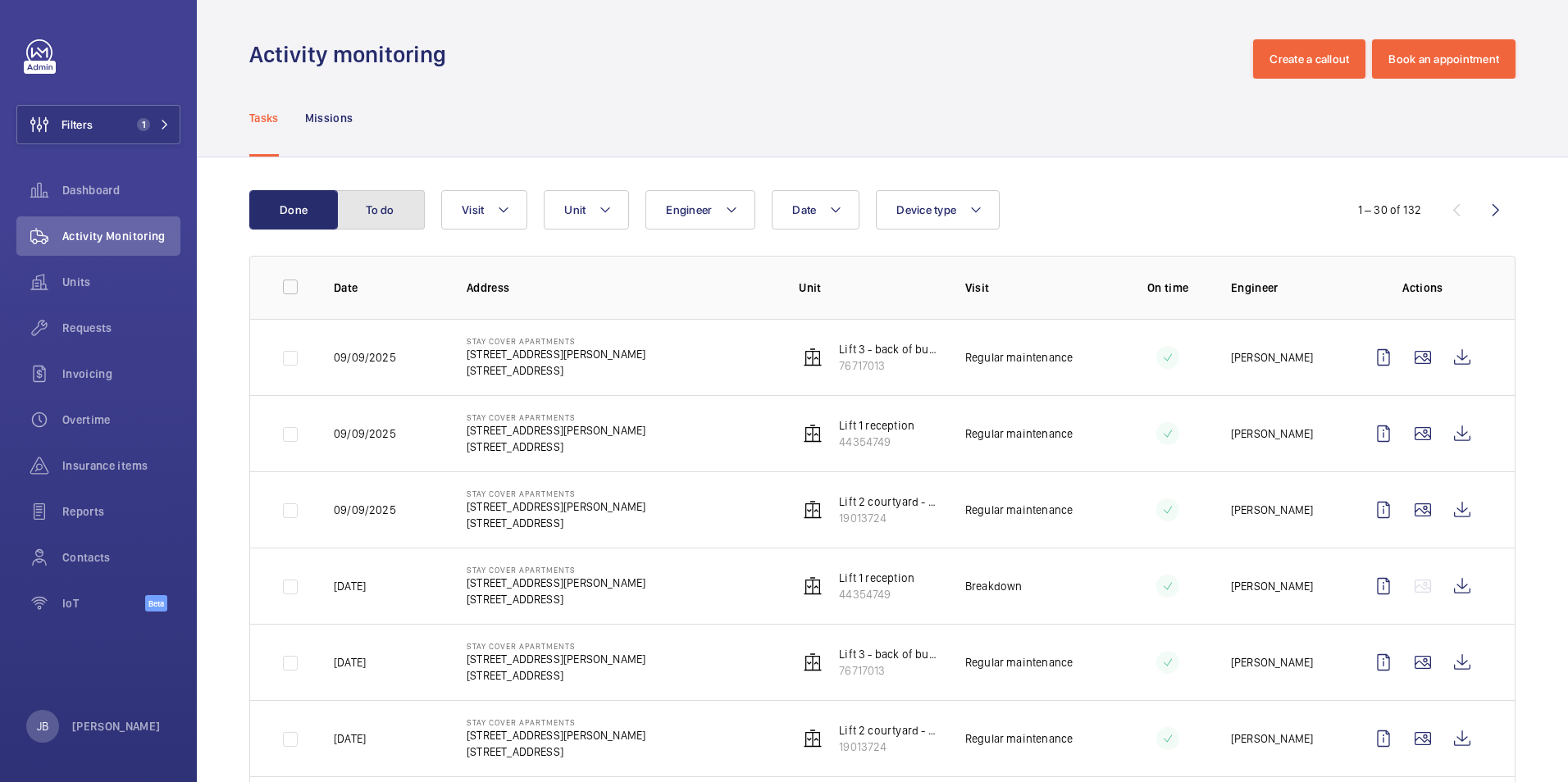
click at [404, 203] on button "To do" at bounding box center [379, 210] width 88 height 39
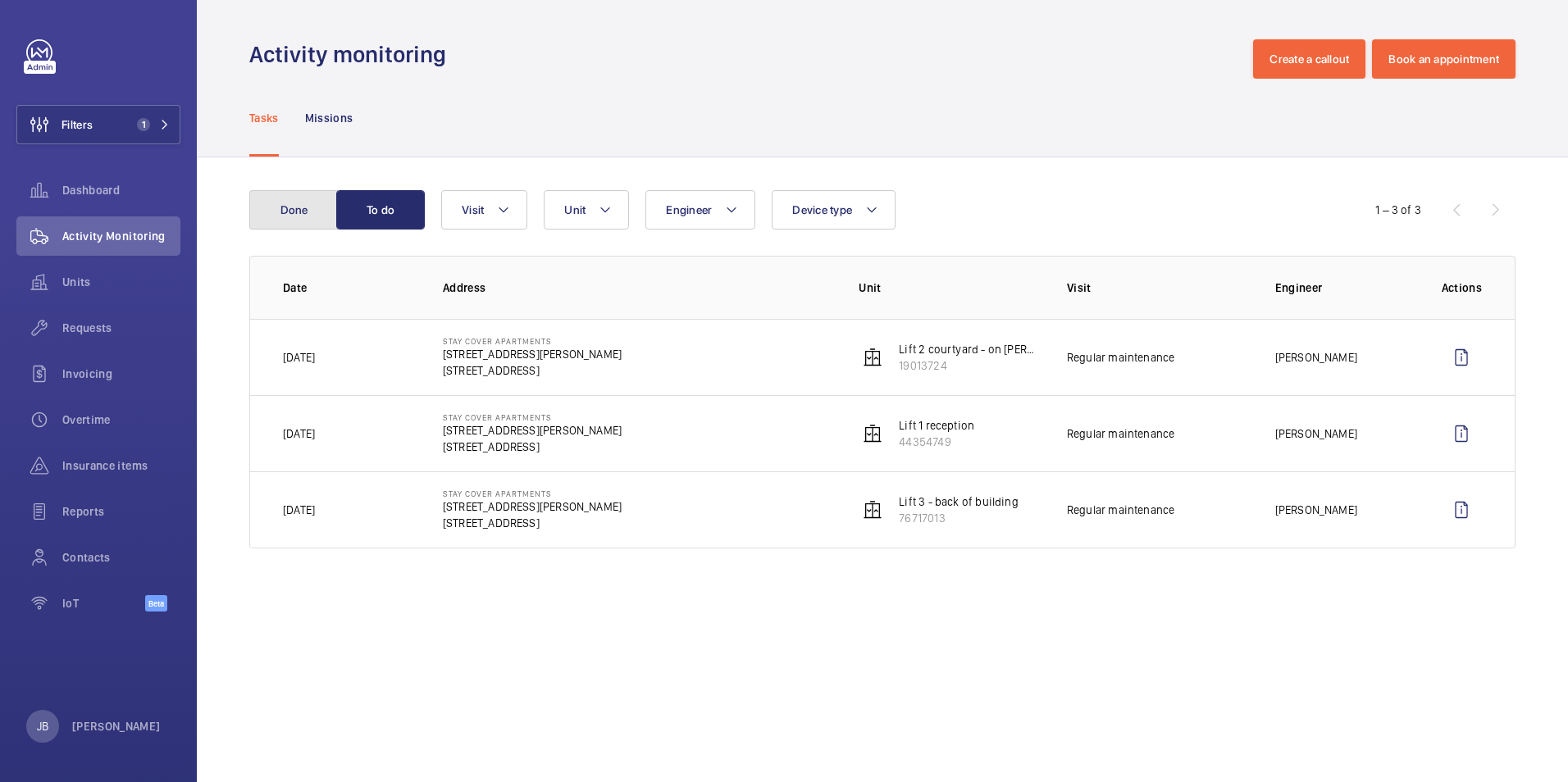
click at [276, 200] on button "Done" at bounding box center [293, 210] width 88 height 39
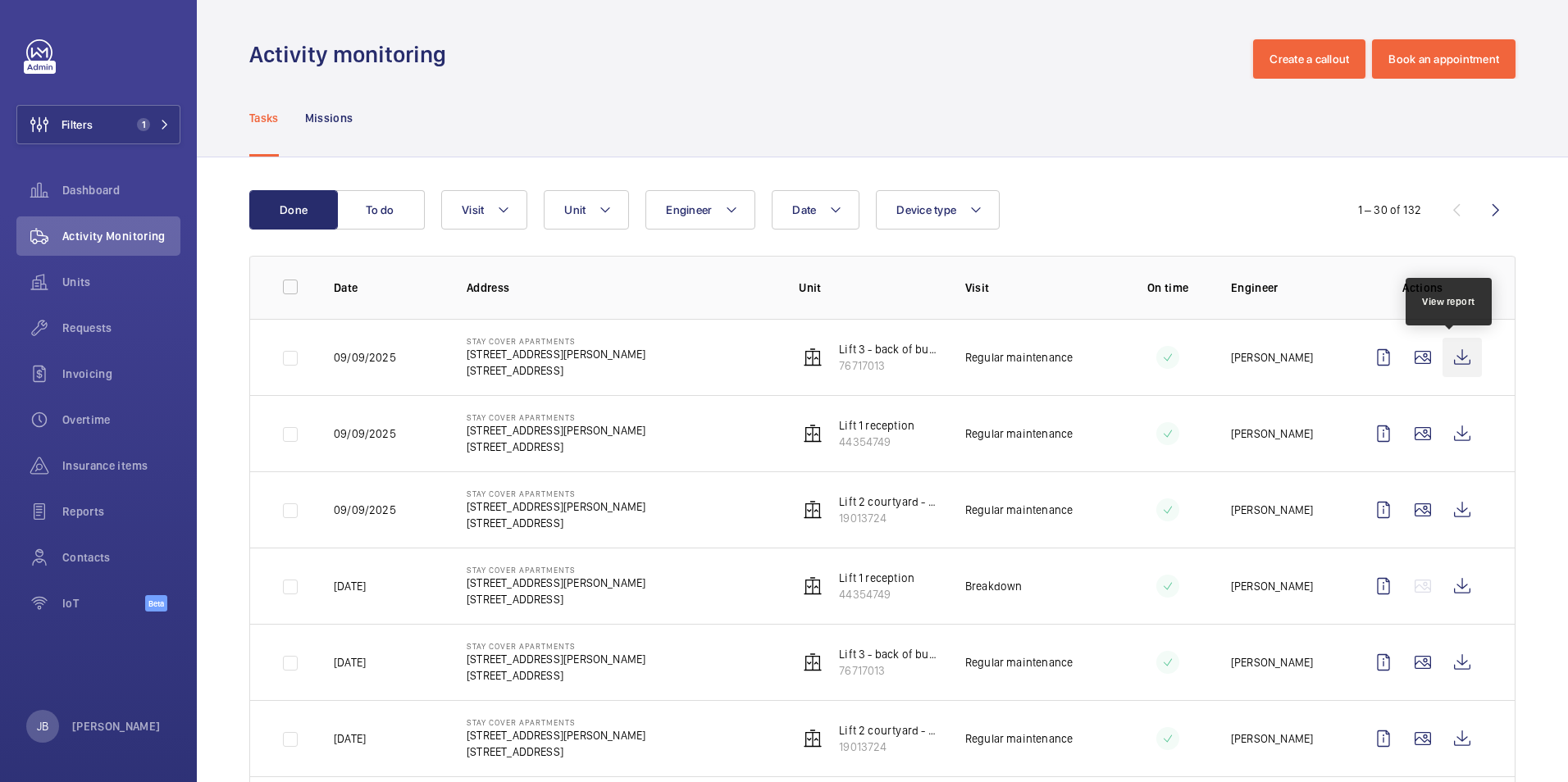
click at [1454, 356] on wm-front-icon-button at bounding box center [1461, 357] width 39 height 39
click at [1444, 433] on wm-front-icon-button at bounding box center [1461, 433] width 39 height 39
click at [1452, 506] on wm-front-icon-button at bounding box center [1461, 509] width 39 height 39
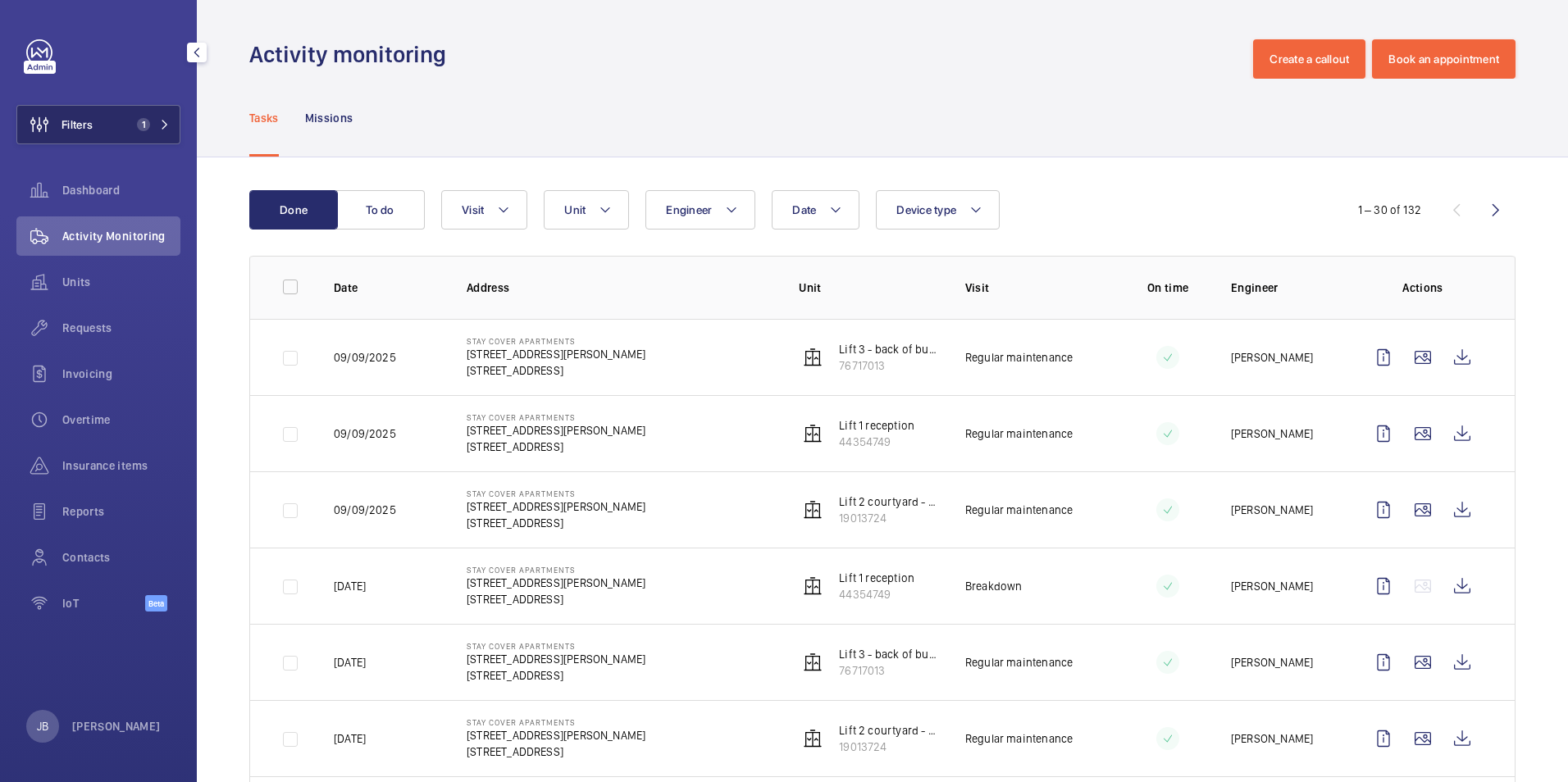
click at [79, 128] on span "Filters" at bounding box center [77, 124] width 32 height 17
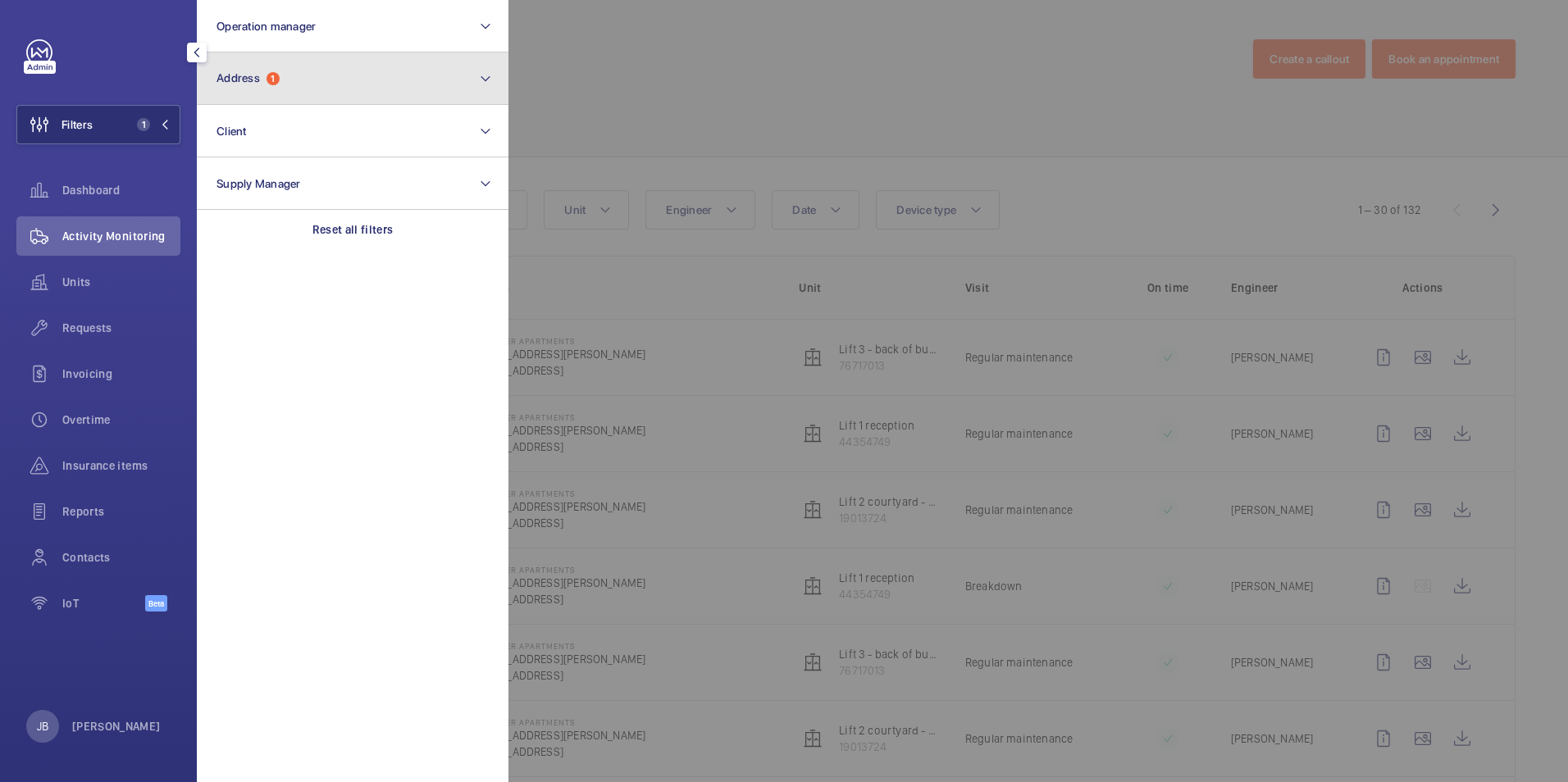
click at [339, 74] on button "Address 1" at bounding box center [353, 79] width 312 height 53
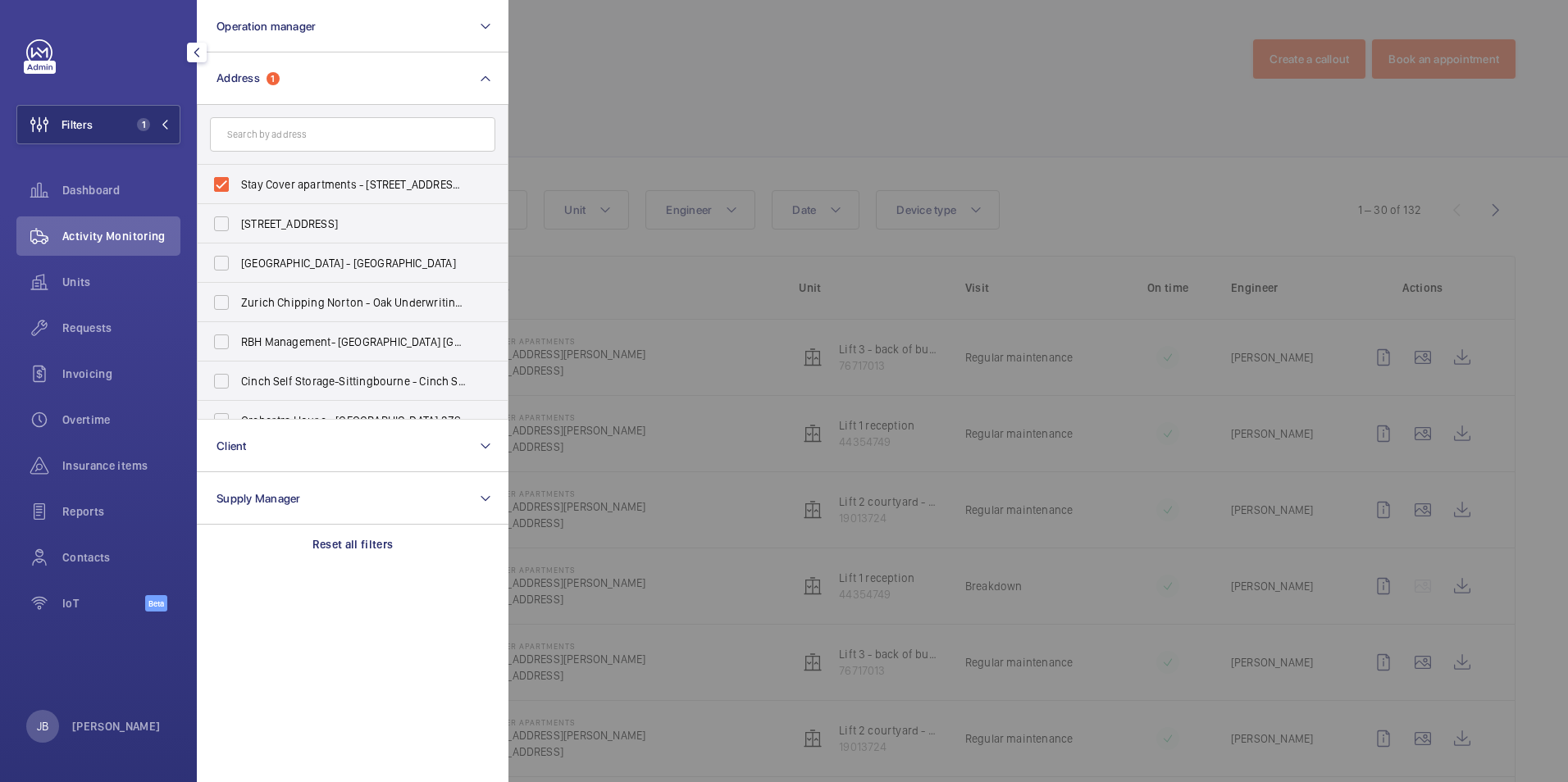
click at [708, 116] on div at bounding box center [1292, 391] width 1568 height 782
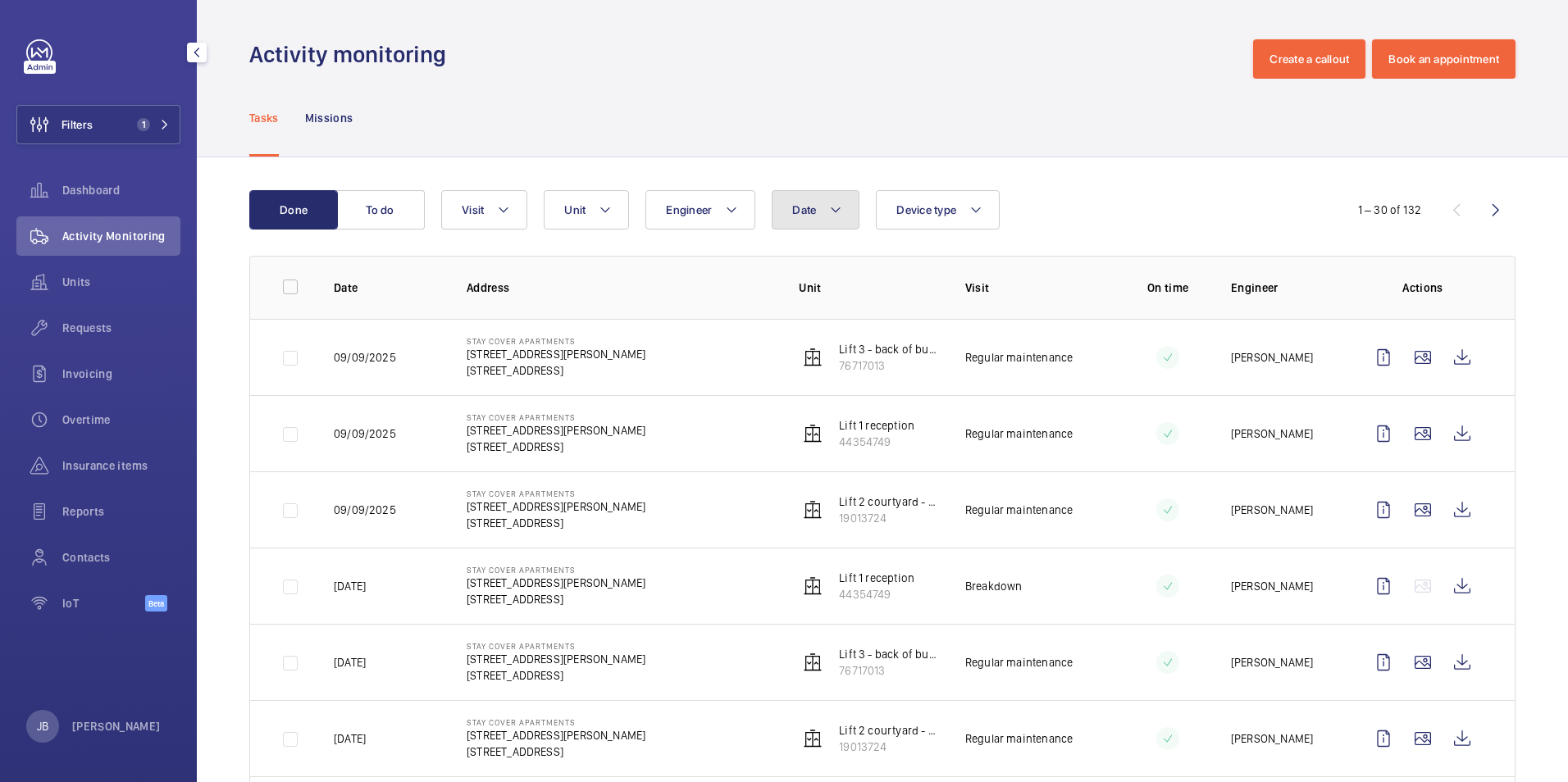
click at [828, 225] on button "Date" at bounding box center [816, 210] width 88 height 39
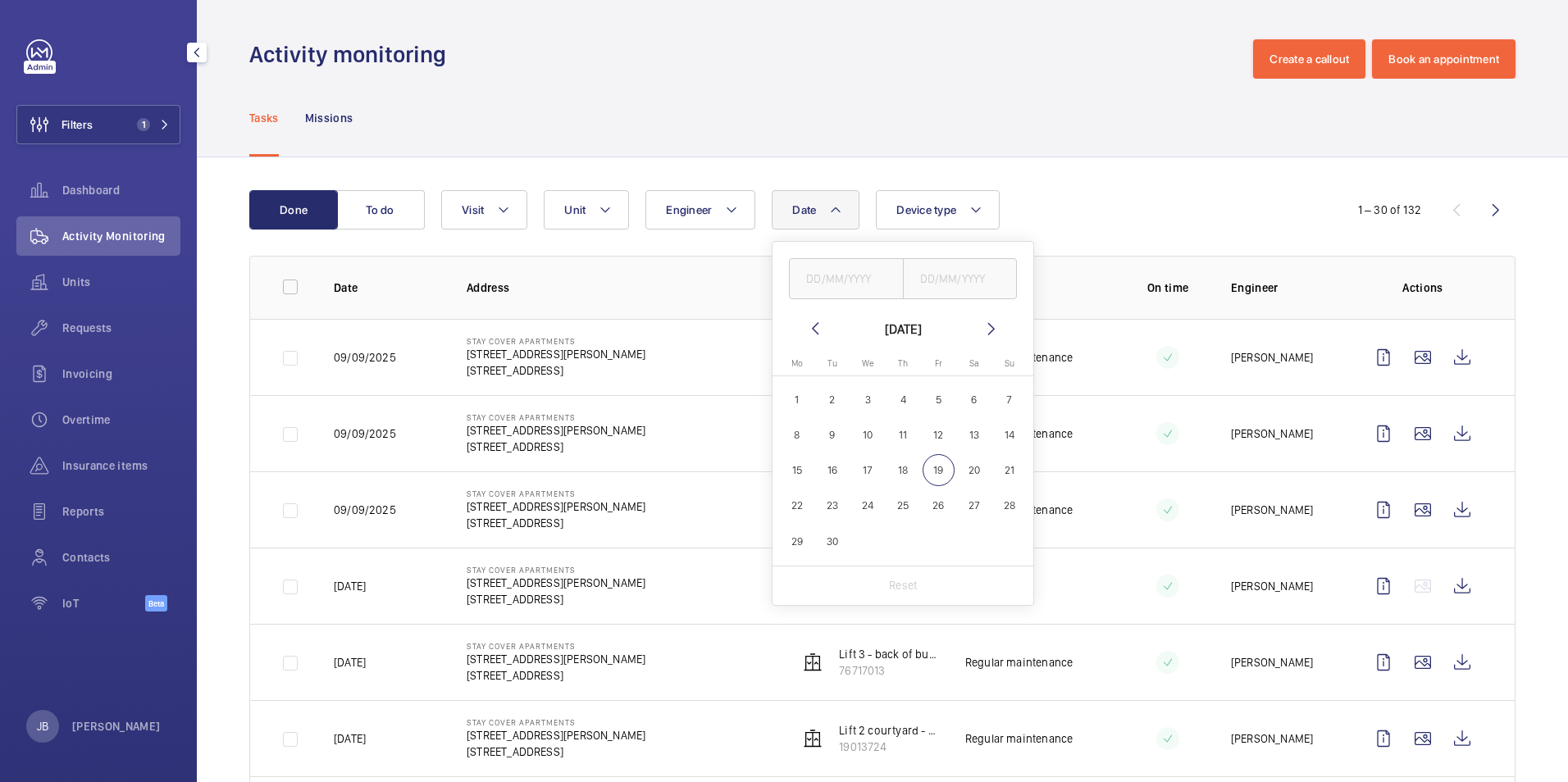
click at [798, 396] on span "1" at bounding box center [796, 400] width 32 height 32
type input "01/09/2025"
click at [936, 476] on span "19" at bounding box center [938, 470] width 32 height 32
type input "19/09/2025"
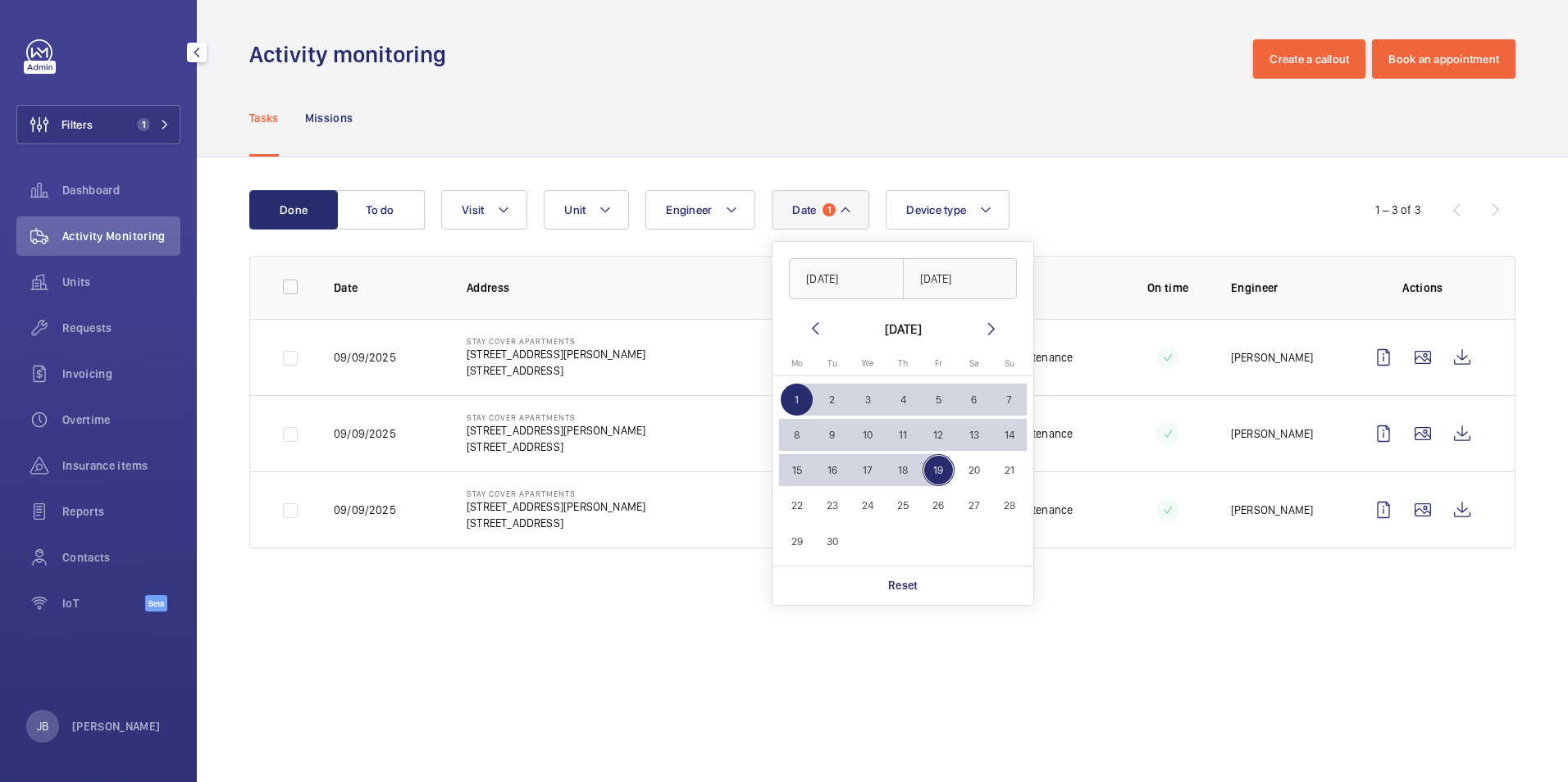
click at [649, 95] on div "Tasks Missions" at bounding box center [882, 118] width 1266 height 78
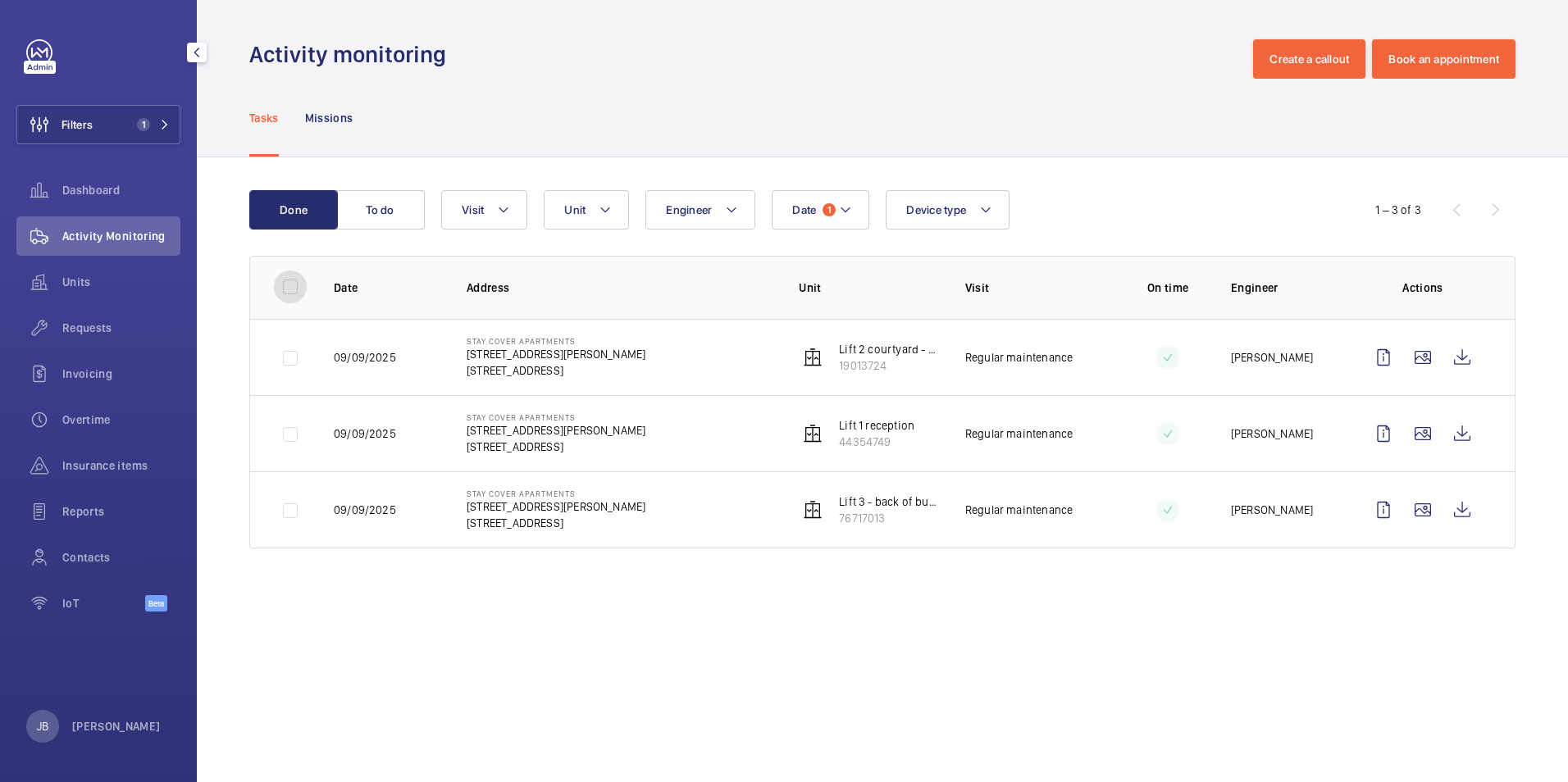
click at [295, 289] on input "checkbox" at bounding box center [289, 287] width 32 height 32
checkbox input "true"
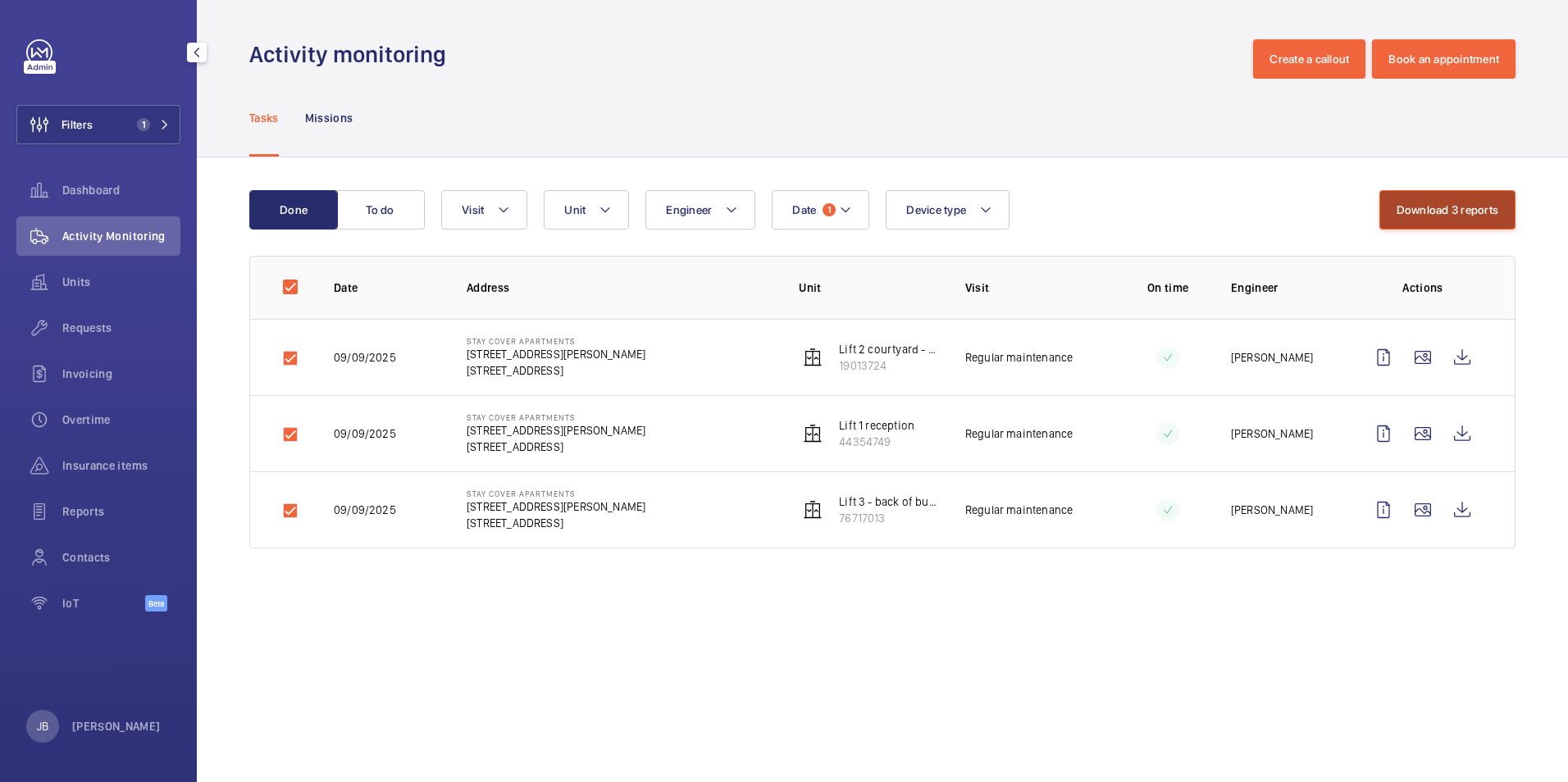
click at [1419, 211] on button "Download 3 reports" at bounding box center [1447, 210] width 137 height 39
click at [1082, 67] on div "Activity monitoring Create a callout Book an appointment" at bounding box center [882, 58] width 1266 height 39
click at [115, 467] on span "Insurance items" at bounding box center [121, 466] width 118 height 17
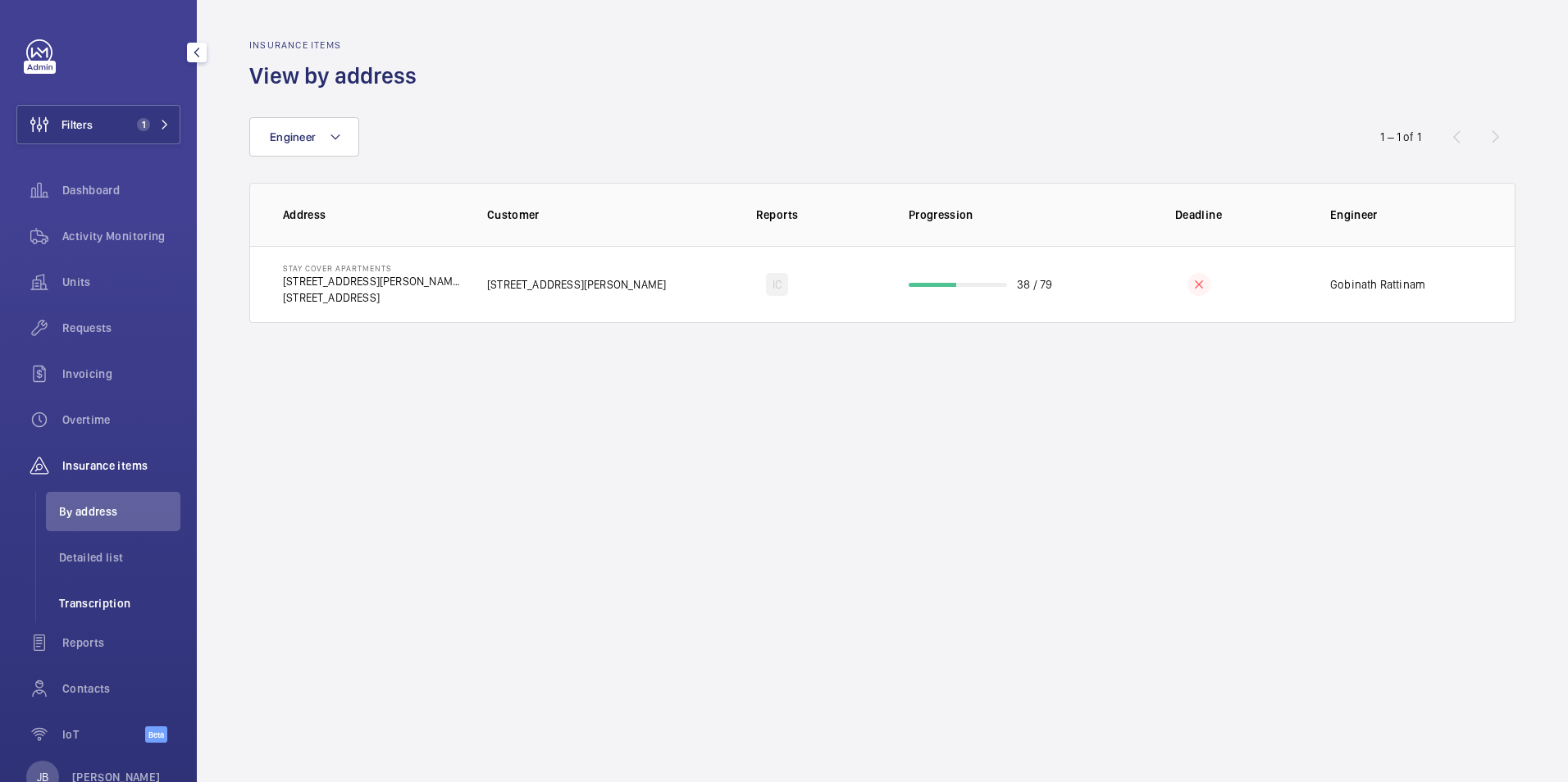
click at [83, 598] on span "Transcription" at bounding box center [120, 604] width 122 height 17
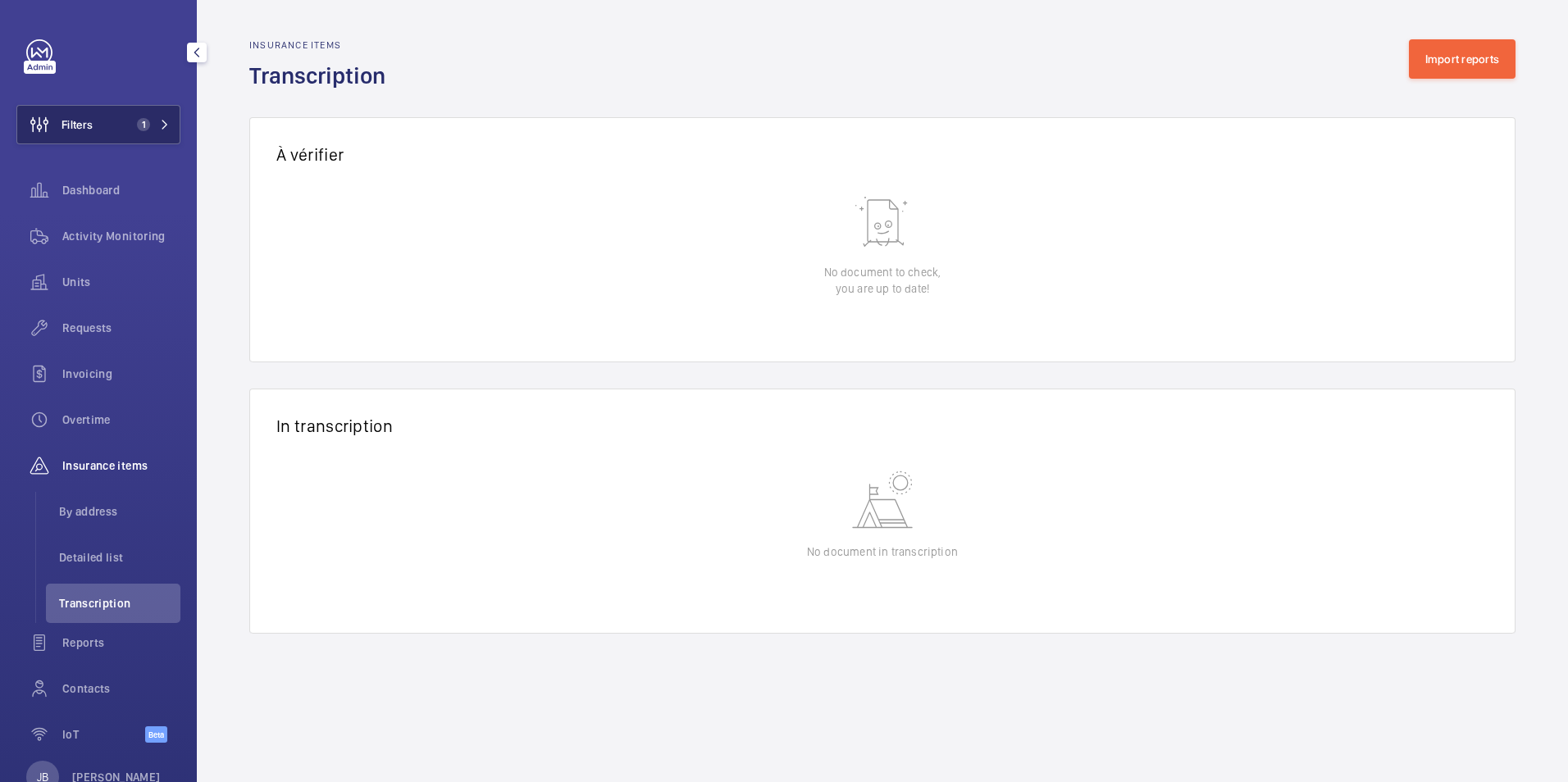
click at [97, 131] on button "Filters 1" at bounding box center [98, 124] width 164 height 39
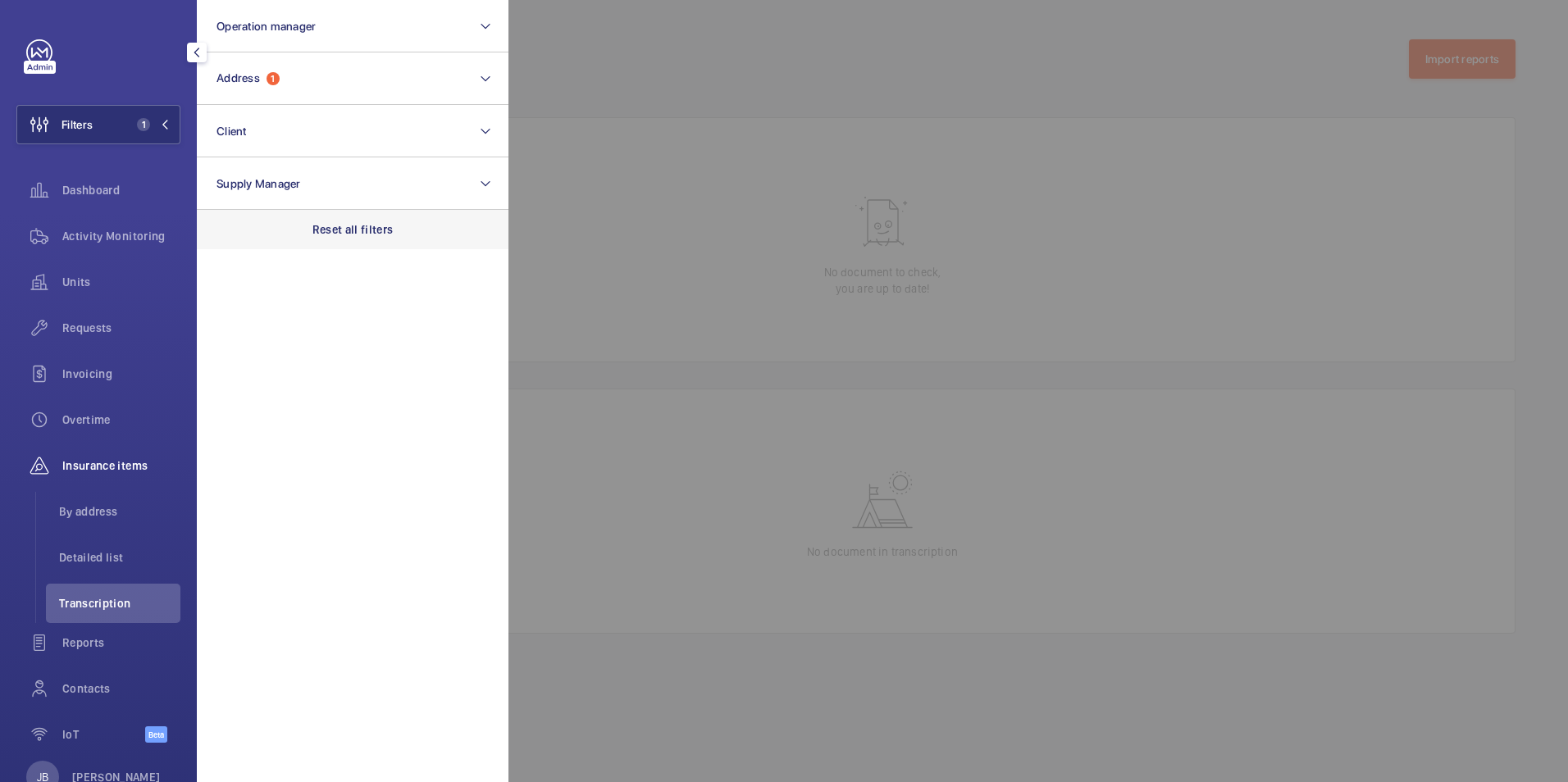
click at [380, 234] on p "Reset all filters" at bounding box center [353, 230] width 81 height 17
click at [778, 116] on div at bounding box center [1292, 391] width 1568 height 782
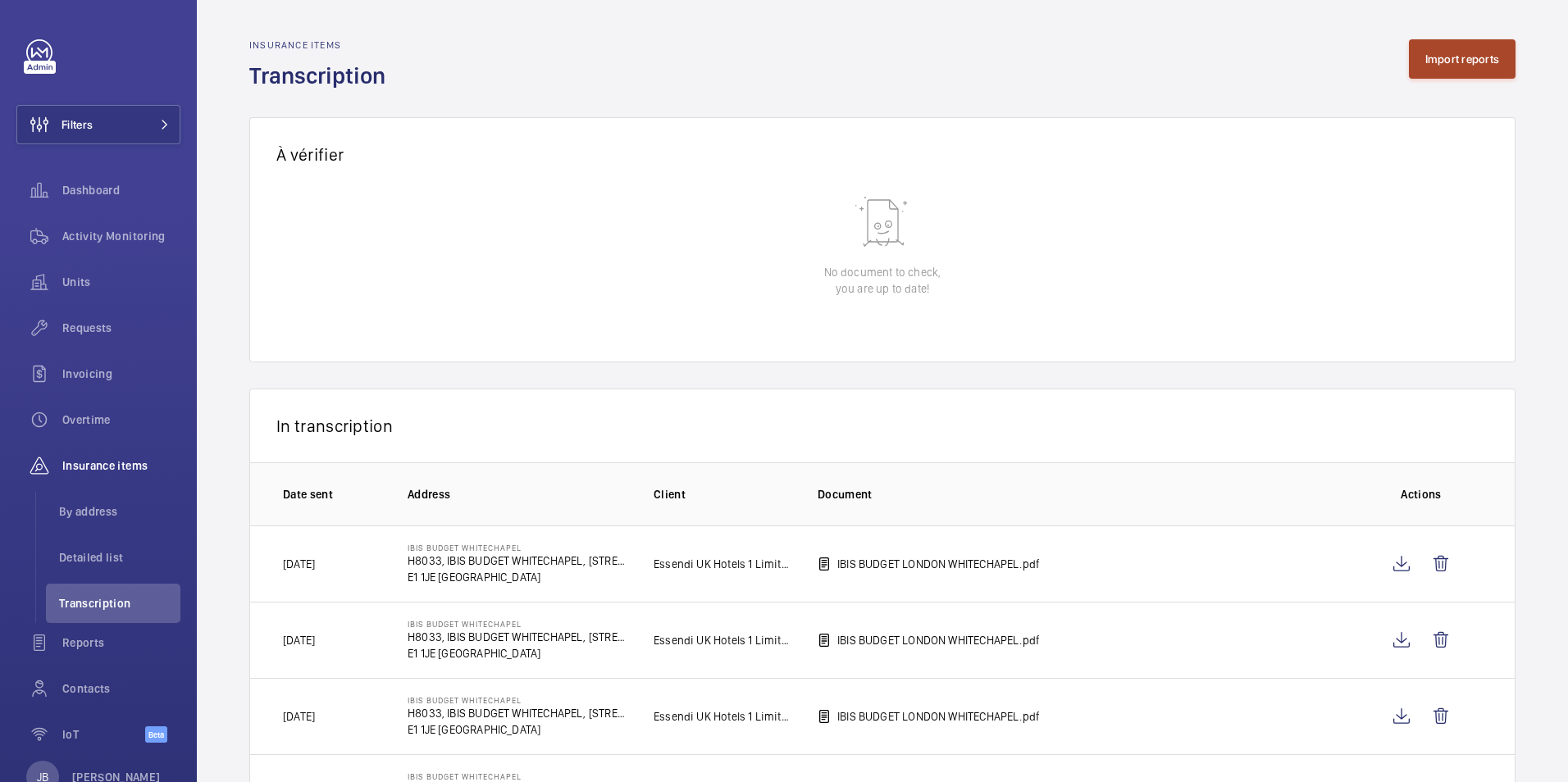
click at [1448, 60] on button "Import reports" at bounding box center [1462, 58] width 108 height 39
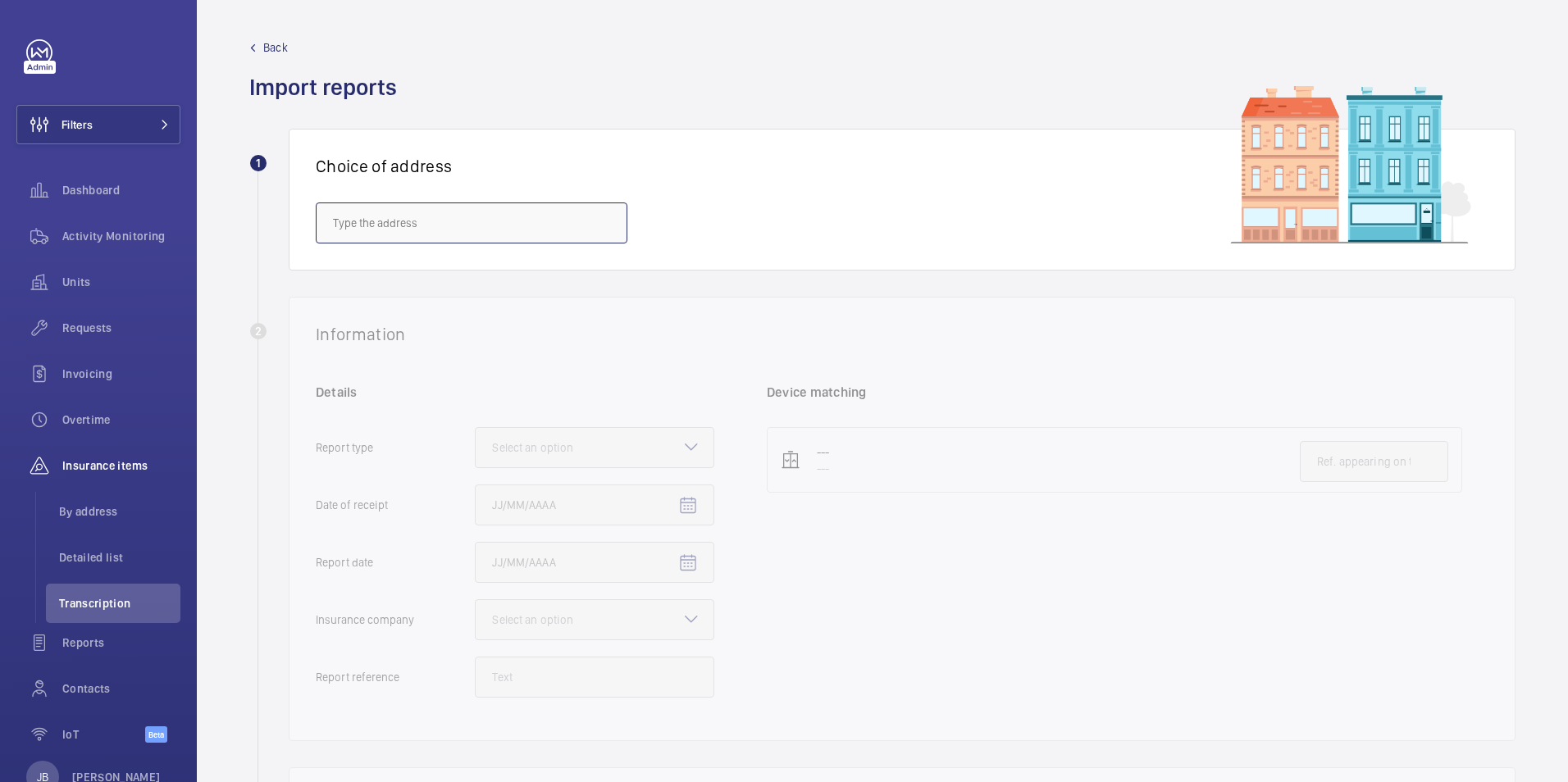
click at [560, 225] on input "text" at bounding box center [471, 223] width 312 height 41
click at [491, 278] on span "River View House - Chalfont Park, Chalfont St. Peter, GERRARDS CROSS SL9 0FX" at bounding box center [471, 273] width 277 height 17
type input "River View House - Chalfont Park, Chalfont St. Peter, GERRARDS CROSS SL9 0FX"
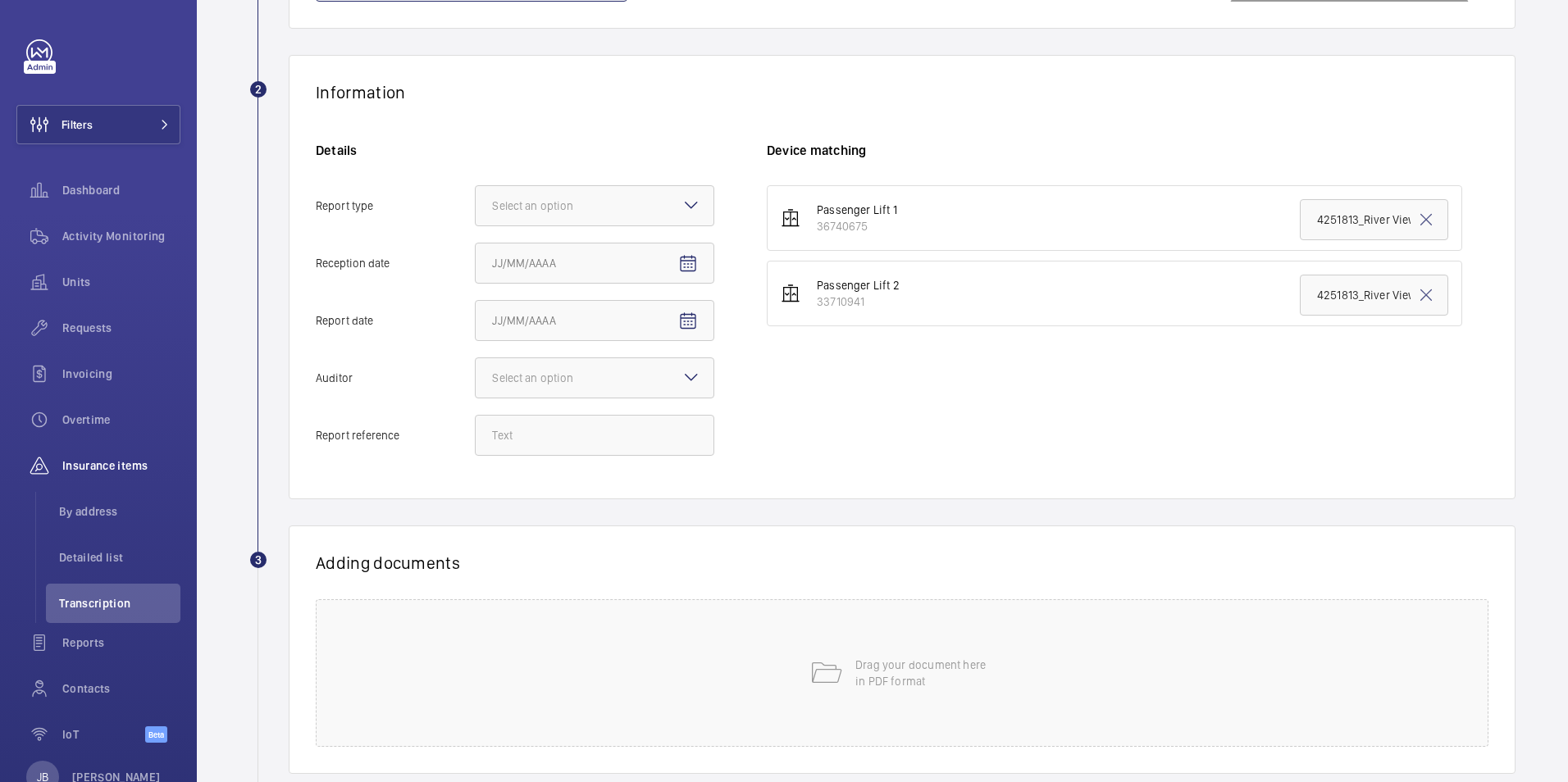
scroll to position [246, 0]
click at [619, 208] on div at bounding box center [595, 201] width 238 height 39
click at [476, 208] on input "Report type Select an option" at bounding box center [476, 201] width 0 height 39
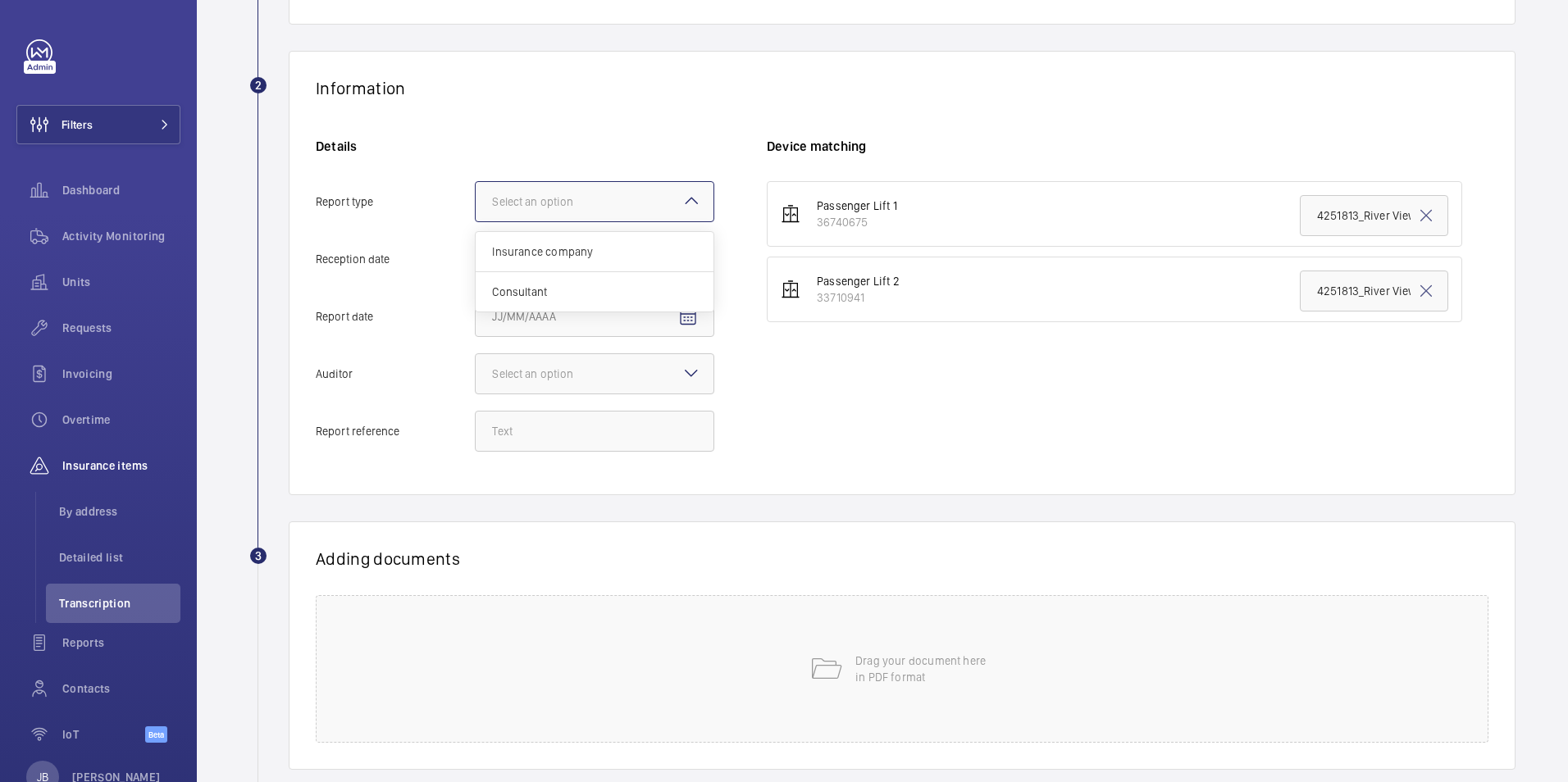
scroll to position [0, 0]
click at [610, 238] on div "Insurance company" at bounding box center [595, 251] width 238 height 40
click at [476, 222] on input "Report type Select an option Insurance company Consultant" at bounding box center [476, 201] width 0 height 39
click at [672, 255] on span "Open calendar" at bounding box center [688, 260] width 39 height 39
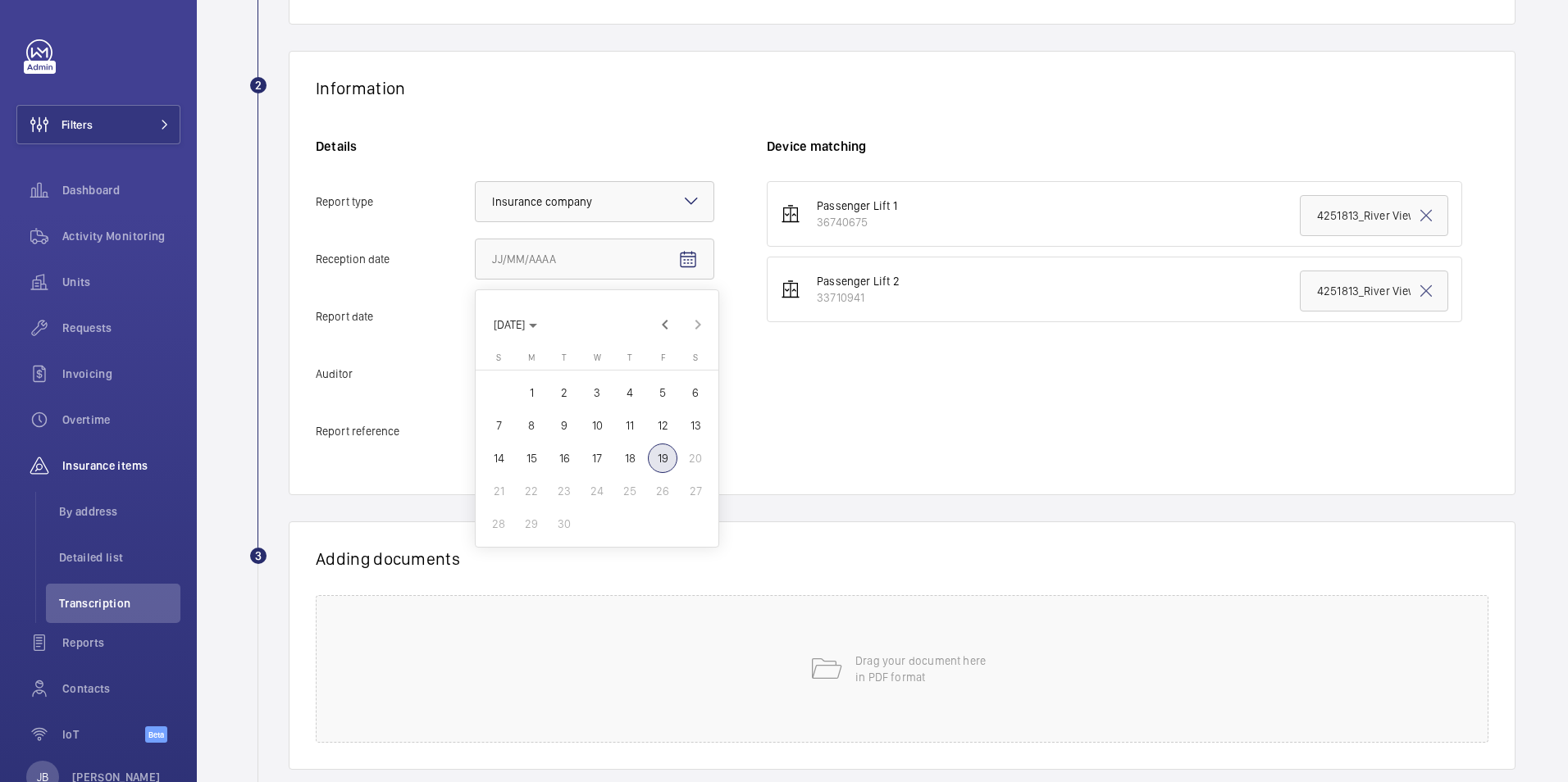
click at [641, 451] on span "18" at bounding box center [630, 458] width 30 height 30
type input "9/18/2025"
click at [686, 317] on mat-icon "Open calendar" at bounding box center [688, 316] width 19 height 19
click at [665, 479] on span "12" at bounding box center [662, 483] width 30 height 30
type input "9/12/2025"
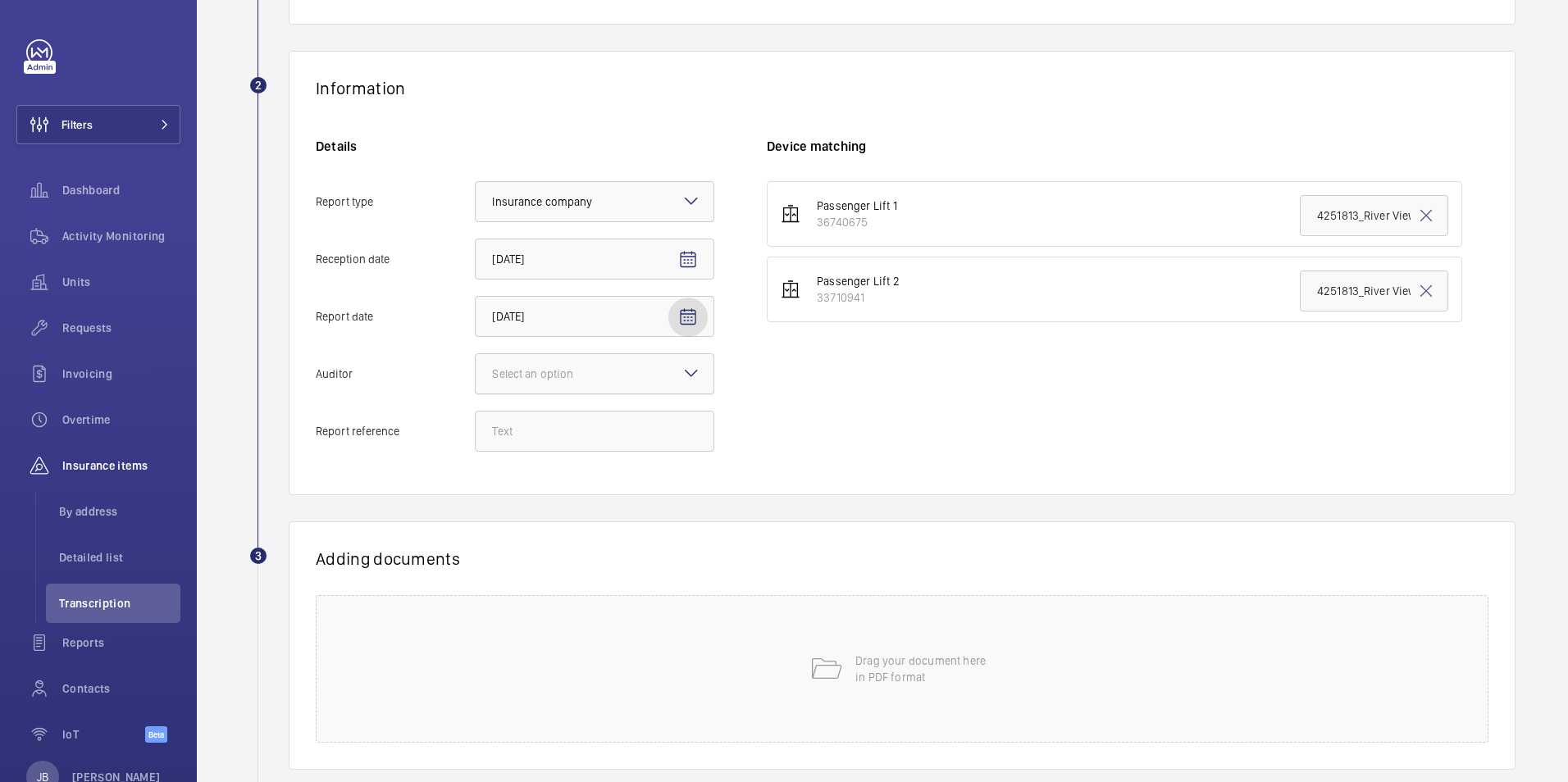
click at [602, 358] on div at bounding box center [595, 374] width 238 height 39
click at [476, 358] on input "Auditor Select an option" at bounding box center [476, 374] width 0 height 39
click at [596, 411] on div "Veritas" at bounding box center [595, 424] width 238 height 40
click at [476, 393] on input "Auditor Select an option Veritas Zurich British Engineering Allianz Other" at bounding box center [476, 374] width 0 height 39
click at [555, 377] on div "× Veritas" at bounding box center [530, 374] width 76 height 17
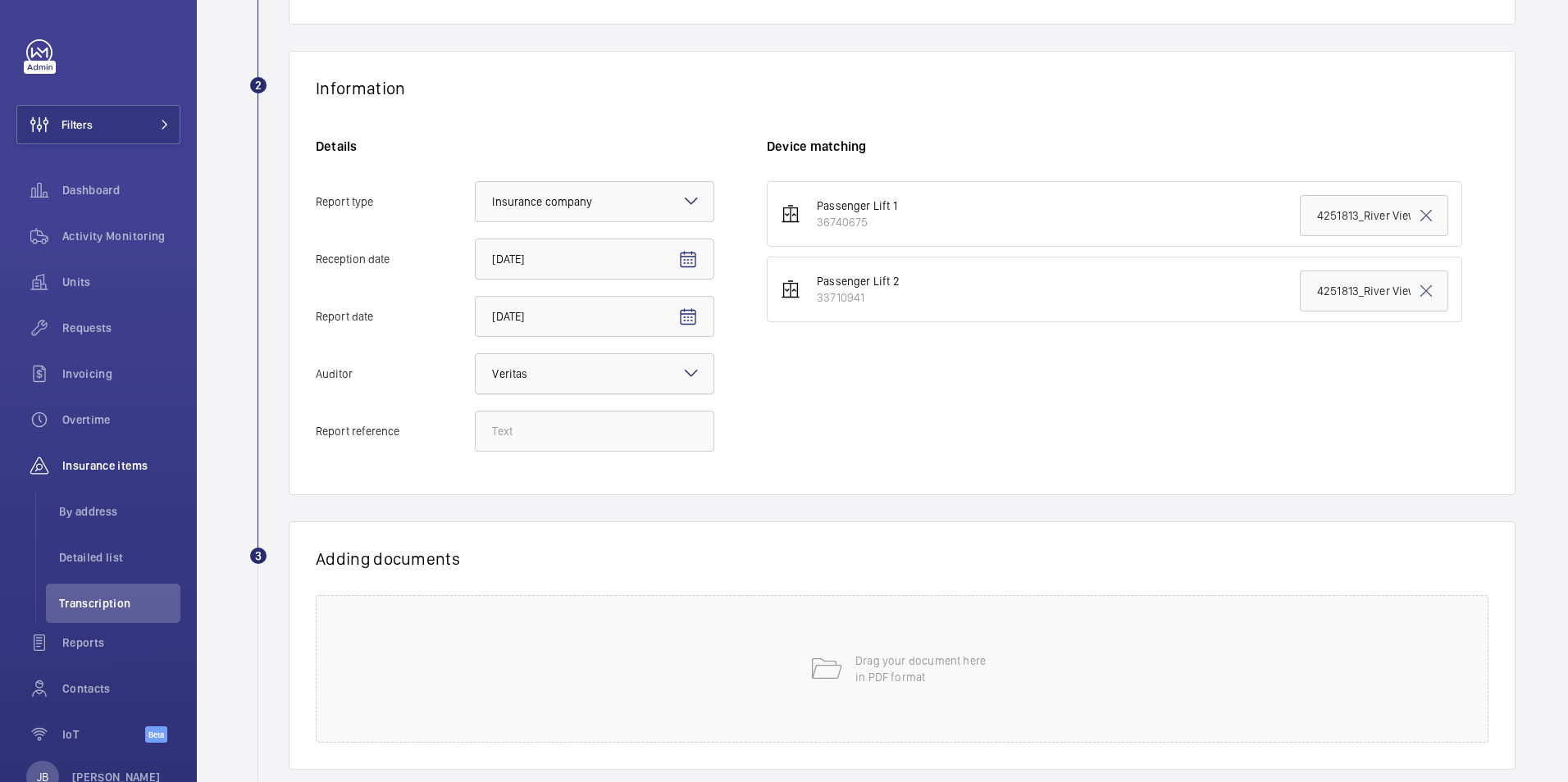
click at [476, 377] on input "Auditor Select an option × Veritas ×" at bounding box center [476, 374] width 0 height 39
click at [810, 428] on div "Passenger Lift 1 36740675 4251813_River View House_1-20792784077_1-9K97TPP 1007…" at bounding box center [1127, 324] width 722 height 287
click at [553, 427] on input "Report reference" at bounding box center [595, 431] width 239 height 41
paste input "1-20792784077_1-9QD4RJ3"
type input "1-20792784077_1-9QD4RJ3"
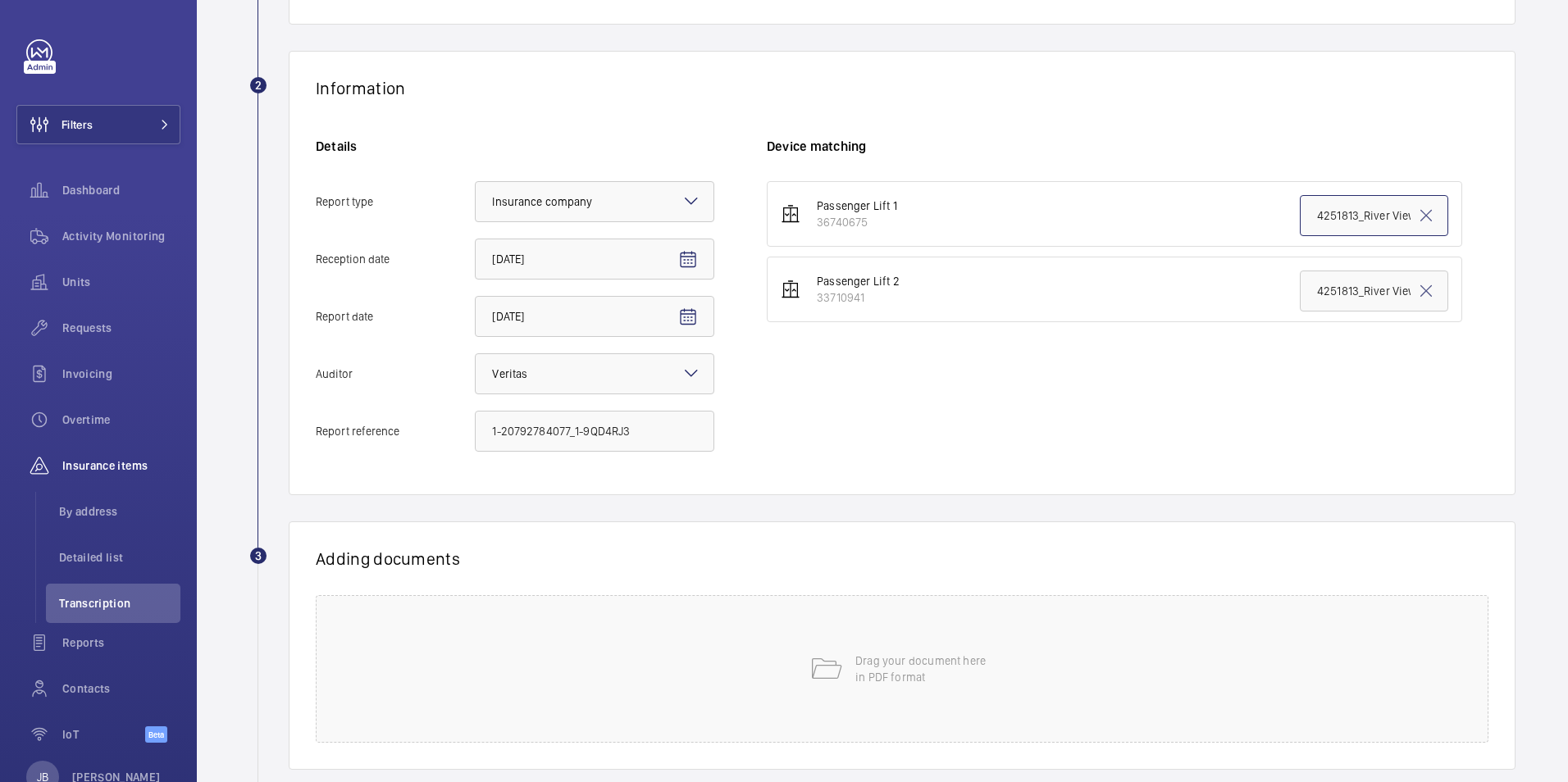
click at [1324, 221] on input "4251813_River View House_1-20792784077_1-9K97TPP 100797181CPO" at bounding box center [1374, 215] width 148 height 41
drag, startPoint x: 1305, startPoint y: 215, endPoint x: 1459, endPoint y: 213, distance: 154.0
click at [1459, 213] on ul "Passenger Lift 1 36740675 4251813_River View House_1-20792784077_1-9K97TPP 1007…" at bounding box center [1127, 251] width 722 height 141
paste input "1-20792784077_1-9QD4RJ3"
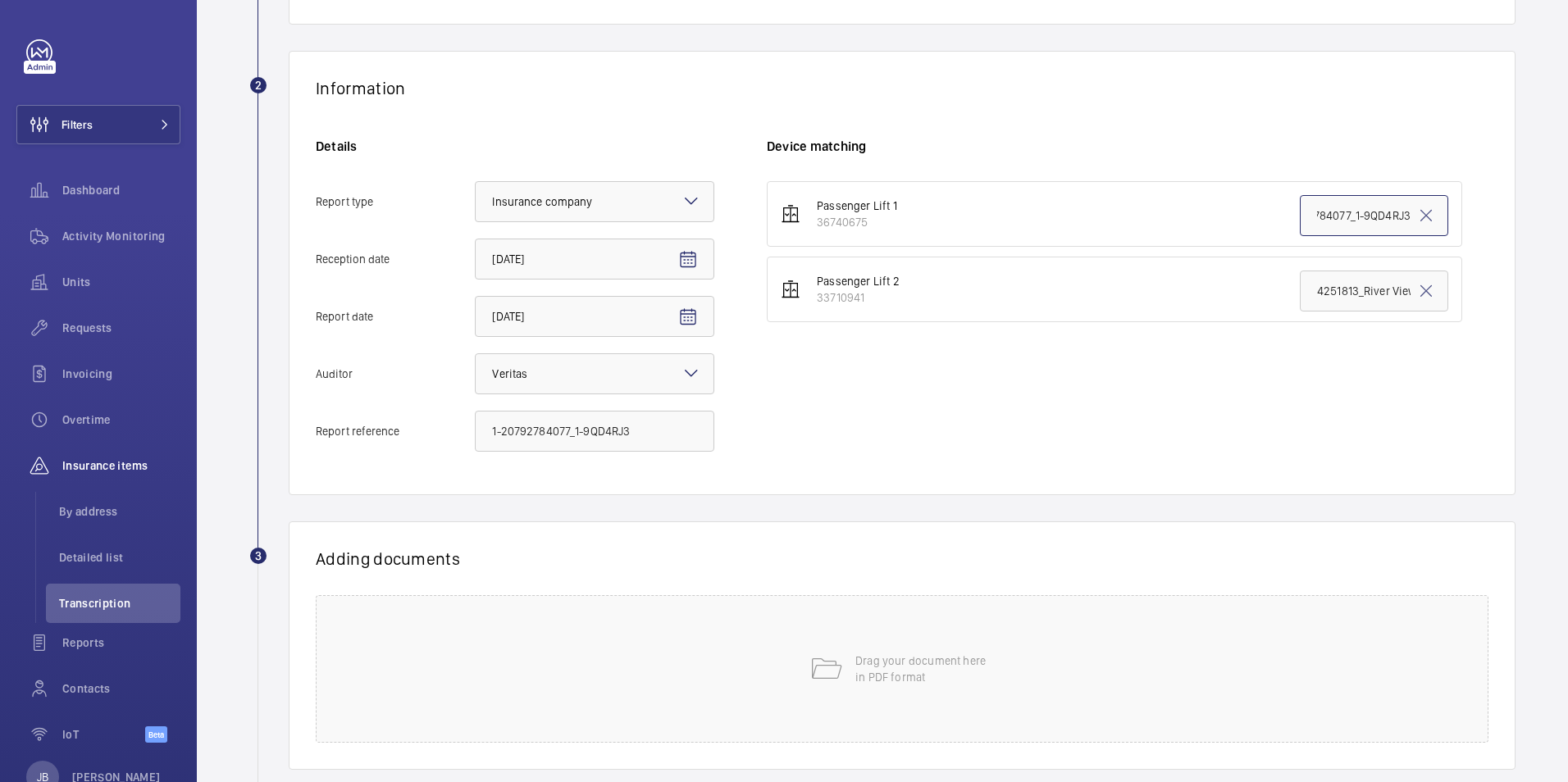
scroll to position [0, 45]
type input "1-20792784077_1-9QD4RJ3"
click at [1062, 648] on div "Drag your document here in PDF format" at bounding box center [902, 669] width 1173 height 147
click at [1004, 623] on button "Select involved devices" at bounding box center [1087, 615] width 643 height 39
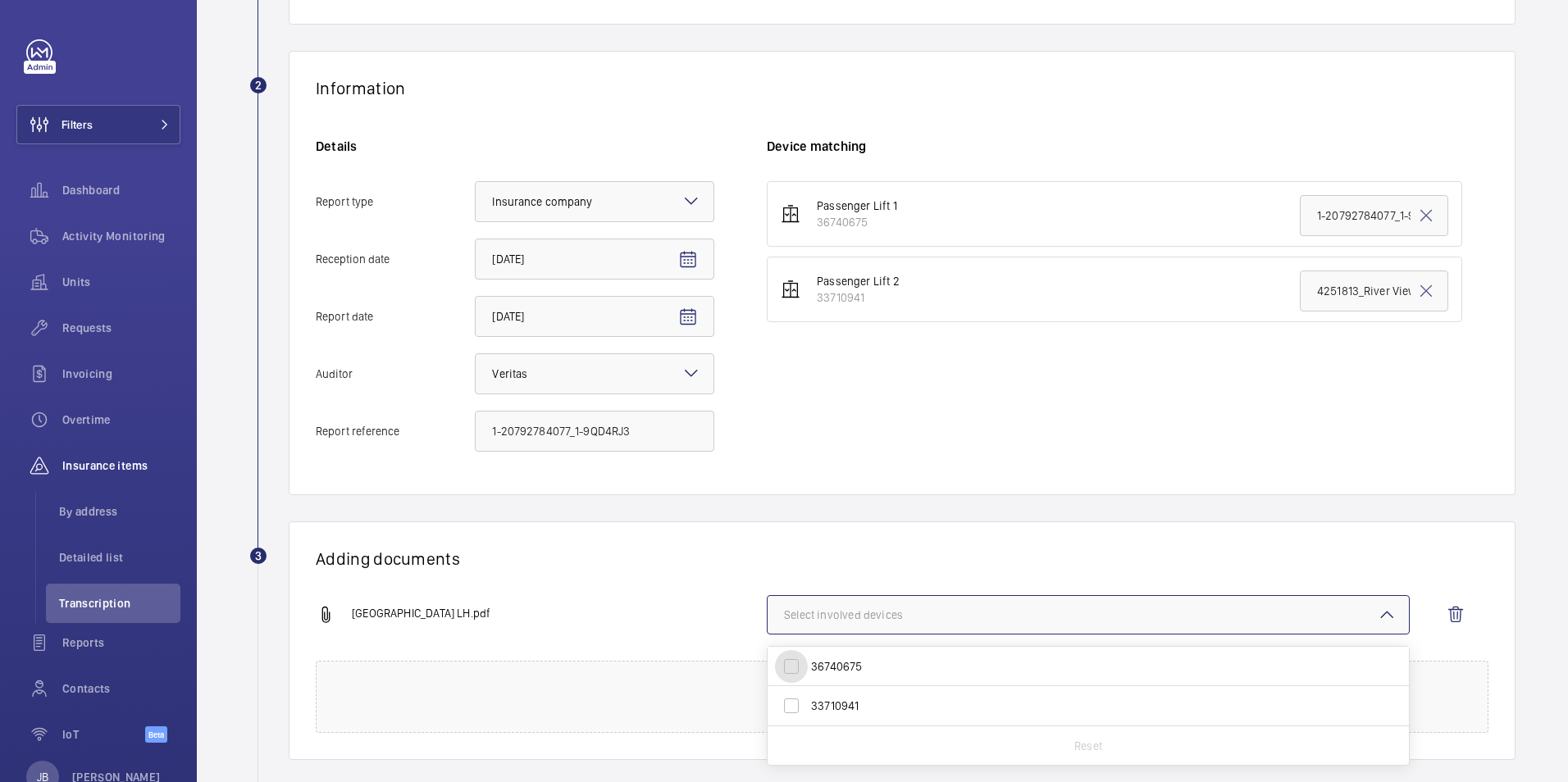
click at [787, 666] on input "36740675" at bounding box center [790, 666] width 32 height 32
checkbox input "true"
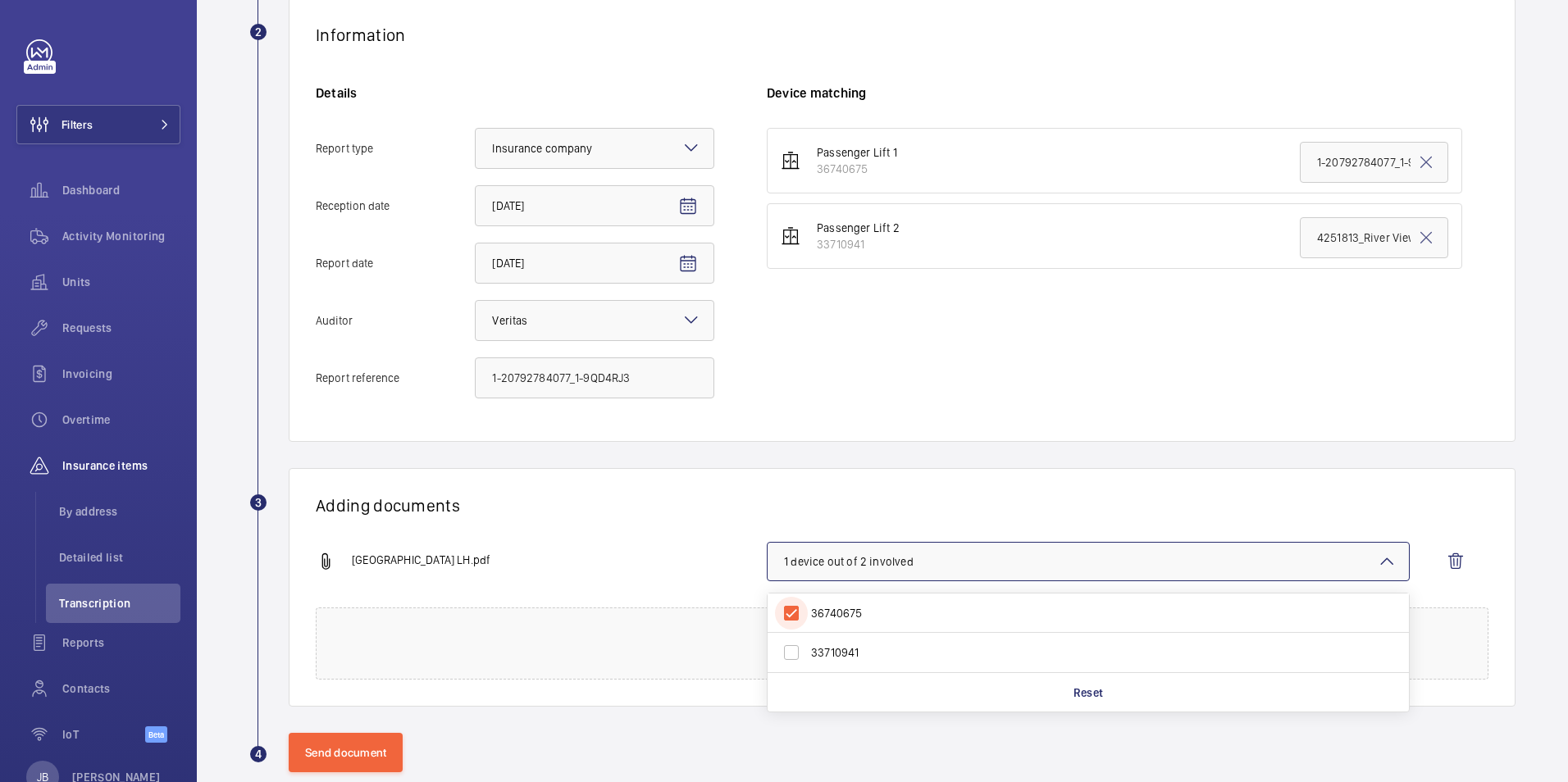
scroll to position [327, 0]
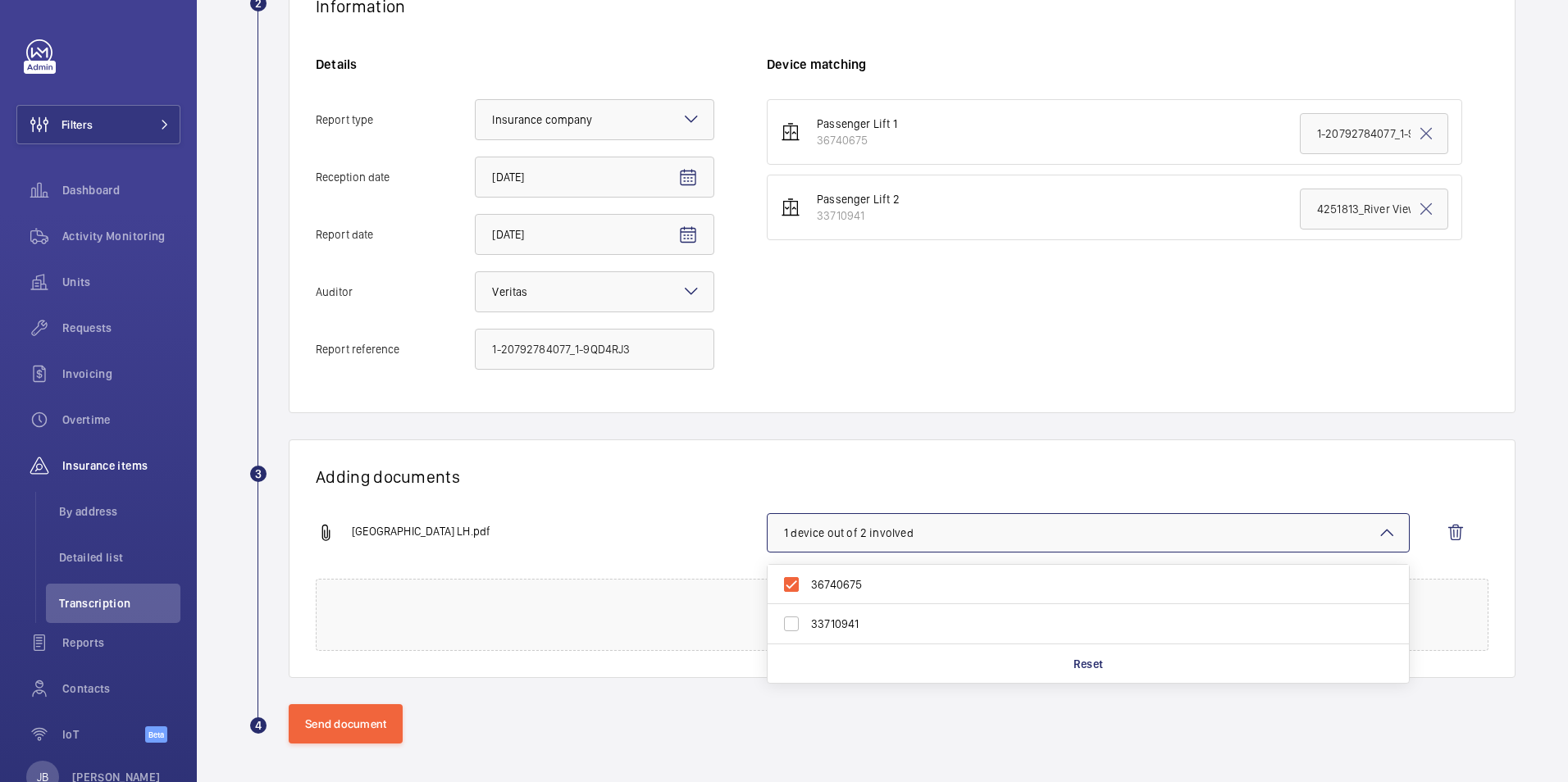
click at [661, 567] on div "River View House LH.pdf 1 device out of 2 involved 36740675 33710941 Reset" at bounding box center [894, 545] width 1159 height 66
click at [357, 730] on button "Send document" at bounding box center [345, 724] width 114 height 39
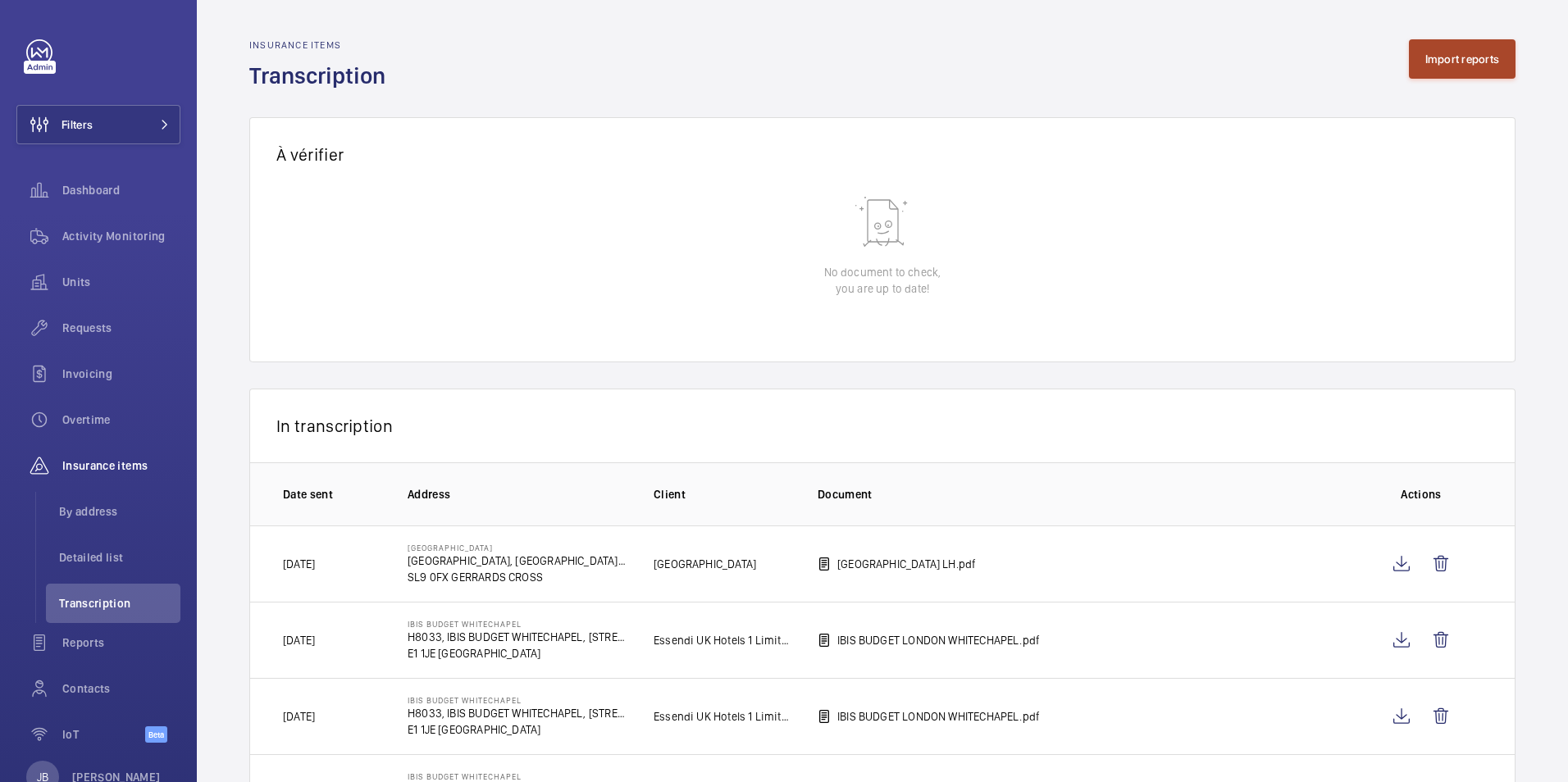
click at [1449, 66] on button "Import reports" at bounding box center [1462, 58] width 108 height 39
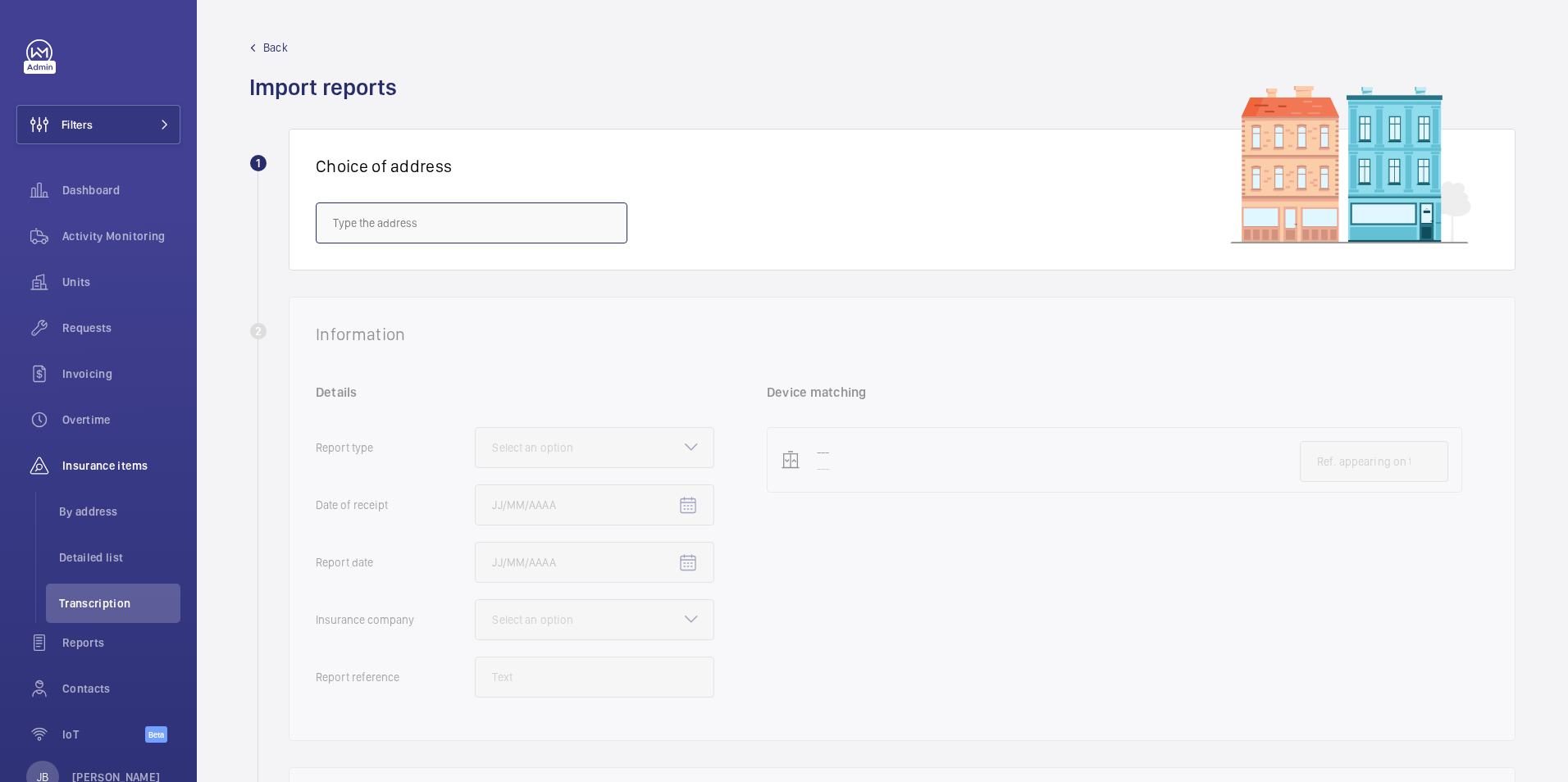
click at [548, 224] on input "text" at bounding box center [471, 223] width 312 height 41
click at [479, 277] on span "River View House - Chalfont Park, Chalfont St. Peter, GERRARDS CROSS SL9 0FX" at bounding box center [471, 273] width 277 height 17
type input "River View House - Chalfont Park, Chalfont St. Peter, GERRARDS CROSS SL9 0FX"
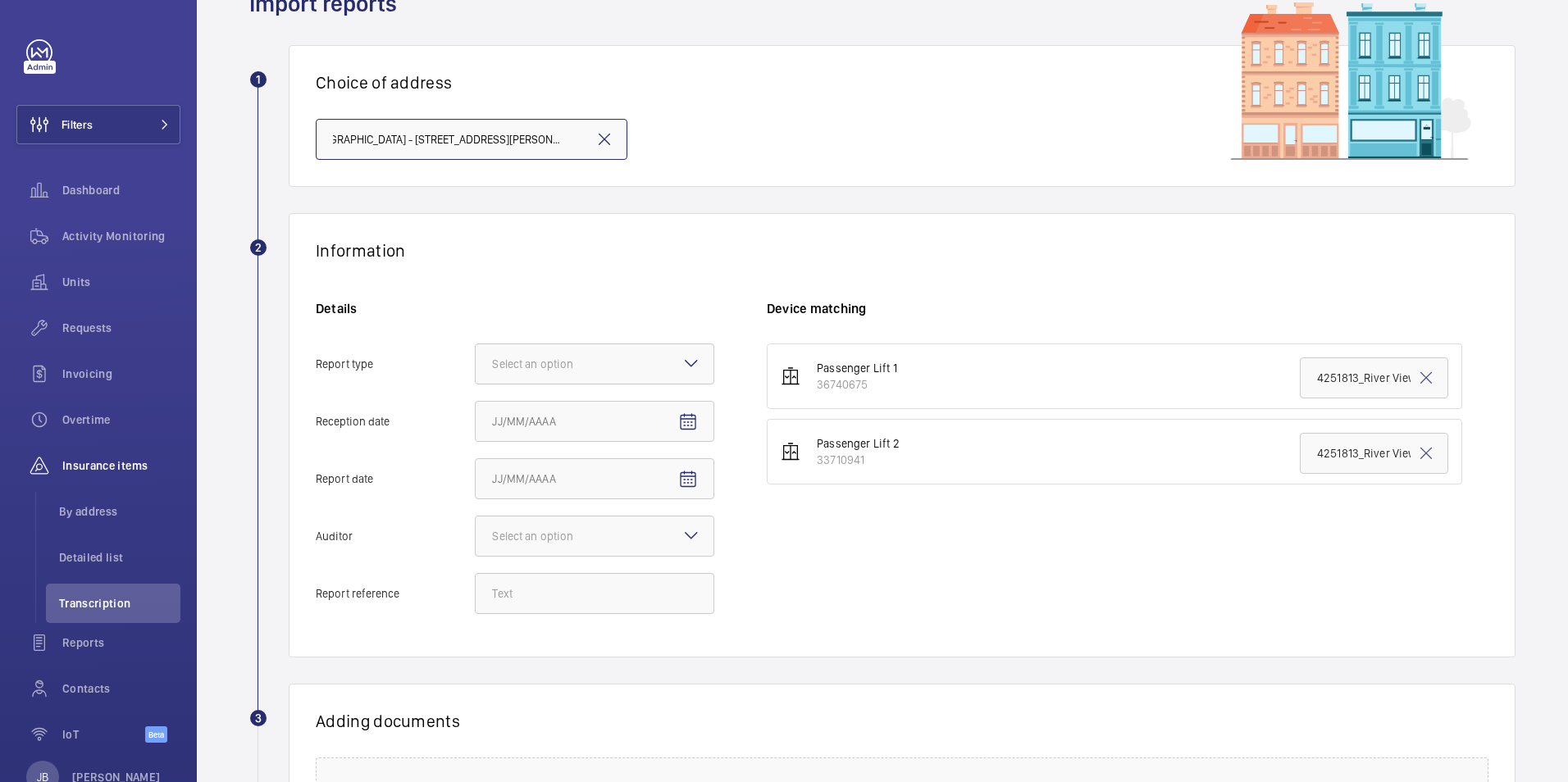
scroll to position [164, 0]
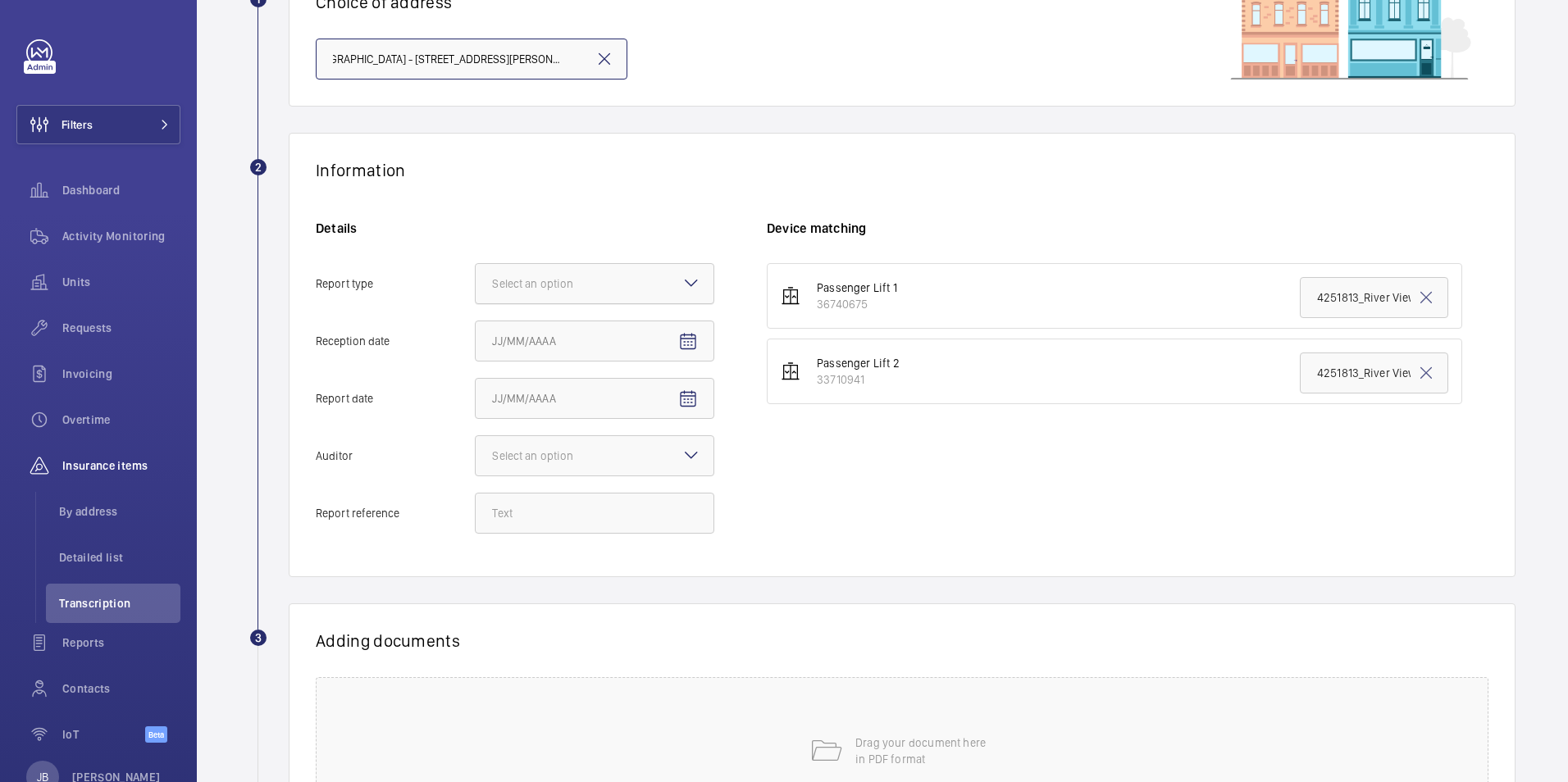
click at [658, 285] on div at bounding box center [595, 284] width 238 height 39
click at [476, 285] on input "Report type Select an option" at bounding box center [476, 284] width 0 height 39
click at [561, 329] on span "Insurance company" at bounding box center [594, 334] width 205 height 17
click at [476, 303] on input "Report type Select an option Insurance company Consultant" at bounding box center [476, 284] width 0 height 39
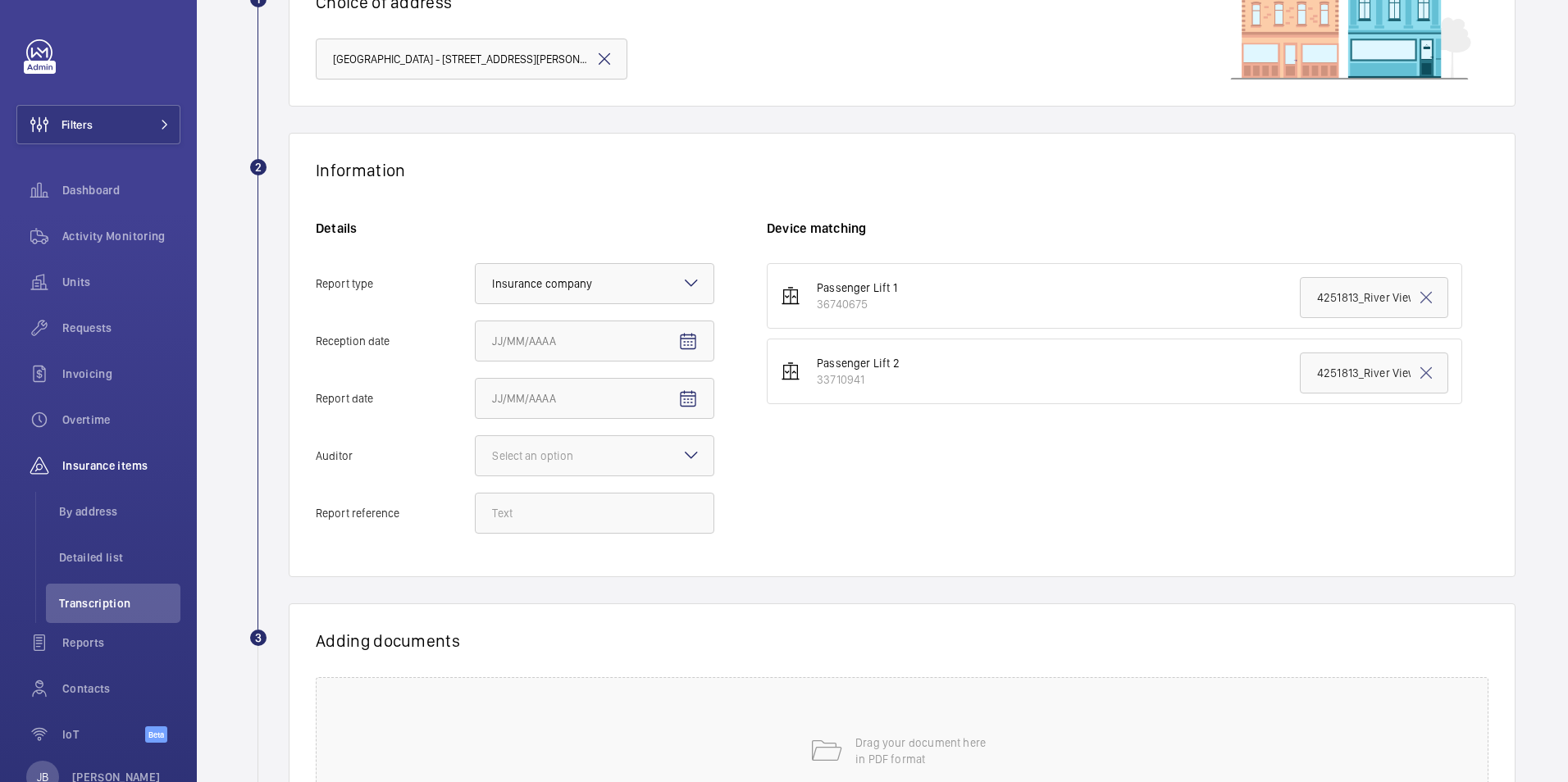
click at [717, 335] on div "Details Report type Select an option × Insurance company × Reception date Repor…" at bounding box center [541, 385] width 451 height 330
click at [682, 348] on mat-icon "Open calendar" at bounding box center [688, 341] width 19 height 19
click at [622, 535] on span "18" at bounding box center [630, 540] width 30 height 30
type input "9/18/2025"
click at [680, 406] on mat-icon "Open calendar" at bounding box center [688, 399] width 19 height 19
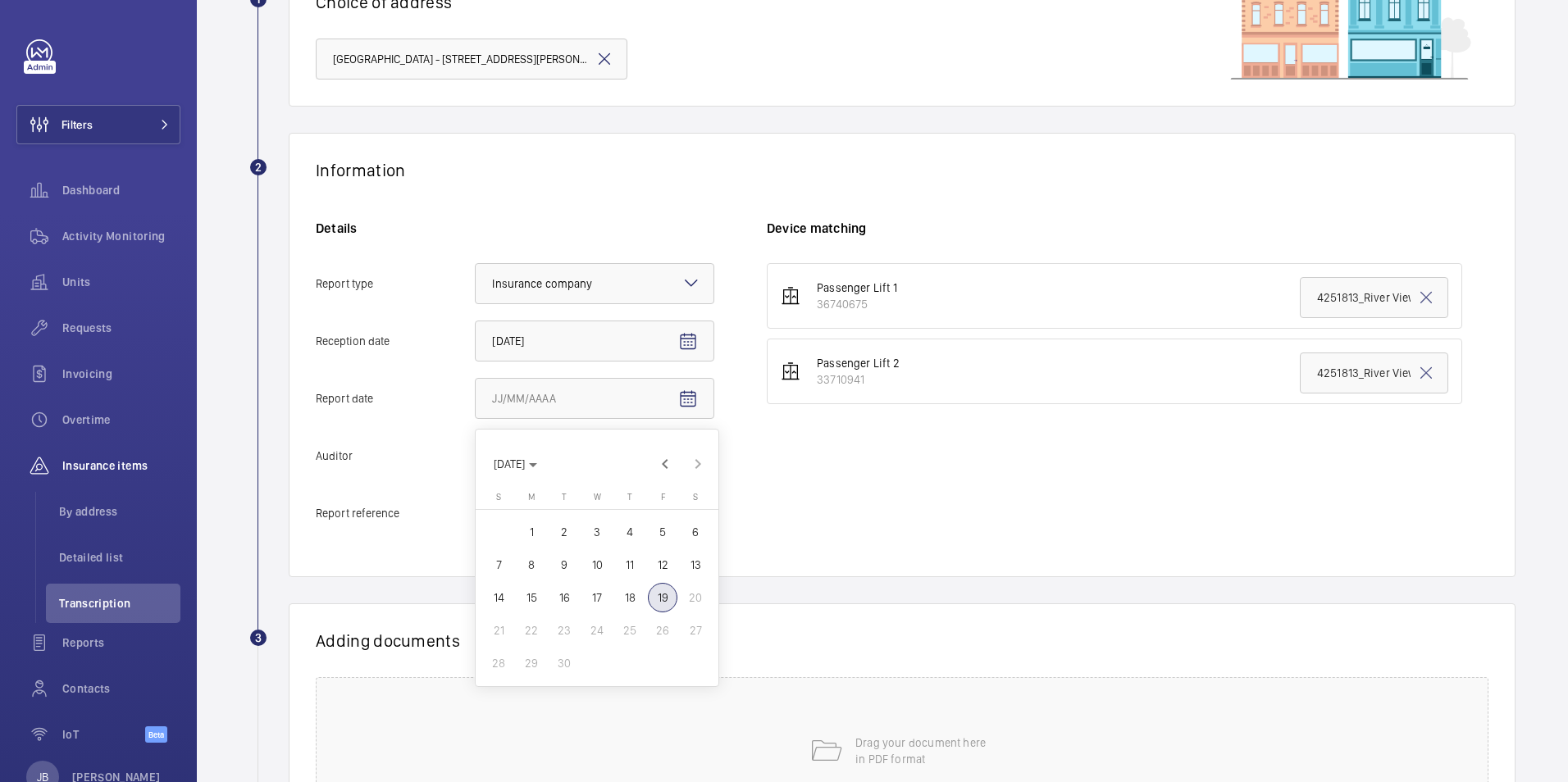
click at [662, 563] on span "12" at bounding box center [662, 565] width 30 height 30
type input "9/12/2025"
click at [632, 464] on div at bounding box center [595, 455] width 238 height 39
click at [476, 464] on input "Auditor Select an option" at bounding box center [476, 455] width 0 height 39
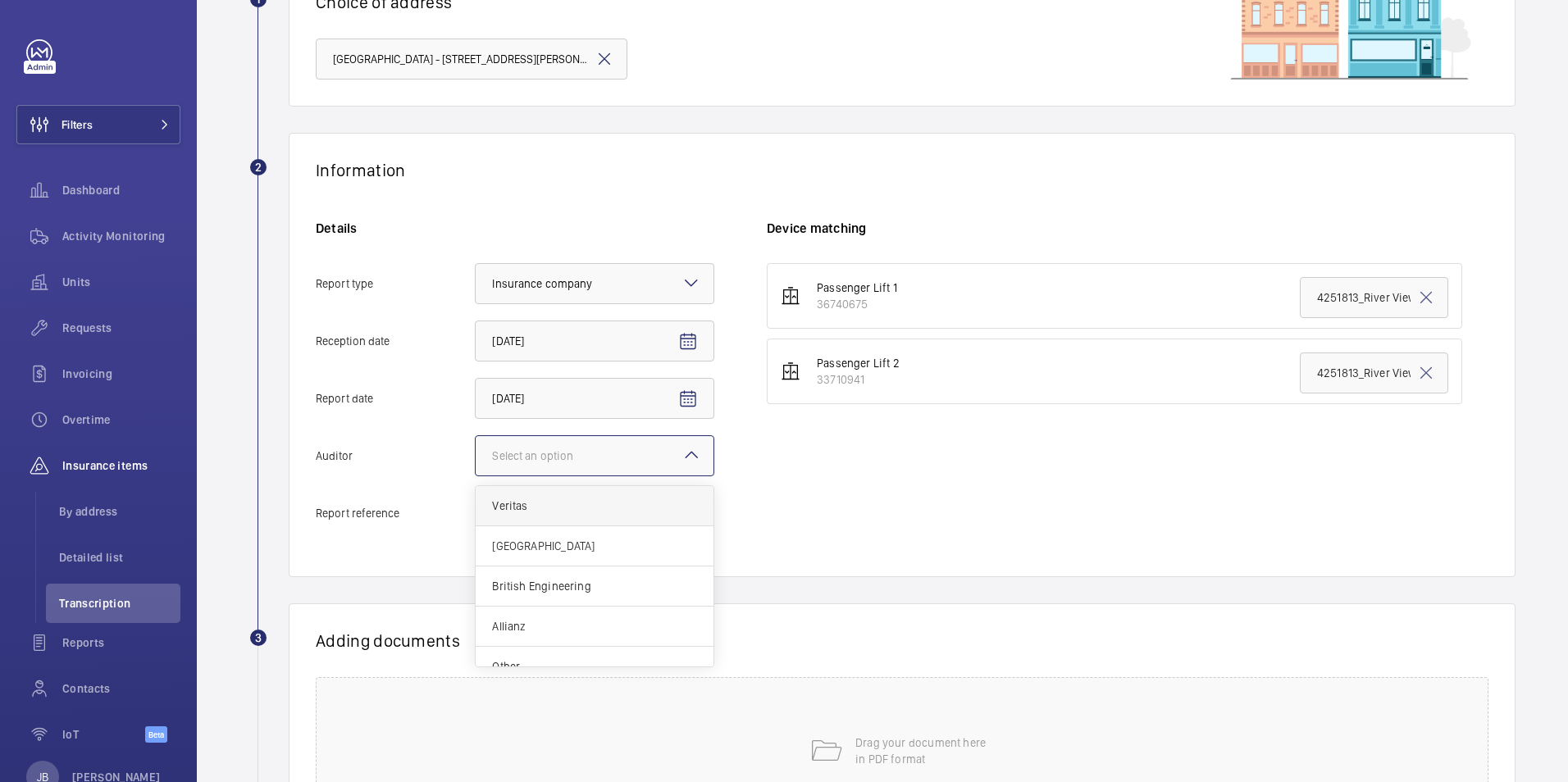
click at [567, 519] on div "Veritas" at bounding box center [595, 506] width 238 height 40
click at [476, 476] on input "Auditor Select an option Veritas Zurich British Engineering Allianz Other" at bounding box center [476, 455] width 0 height 39
click at [559, 516] on input "Report reference" at bounding box center [595, 513] width 239 height 41
paste input "1-20792784075_1-9QD4RI1"
type input "1-20792784075_1-9QD4RI1"
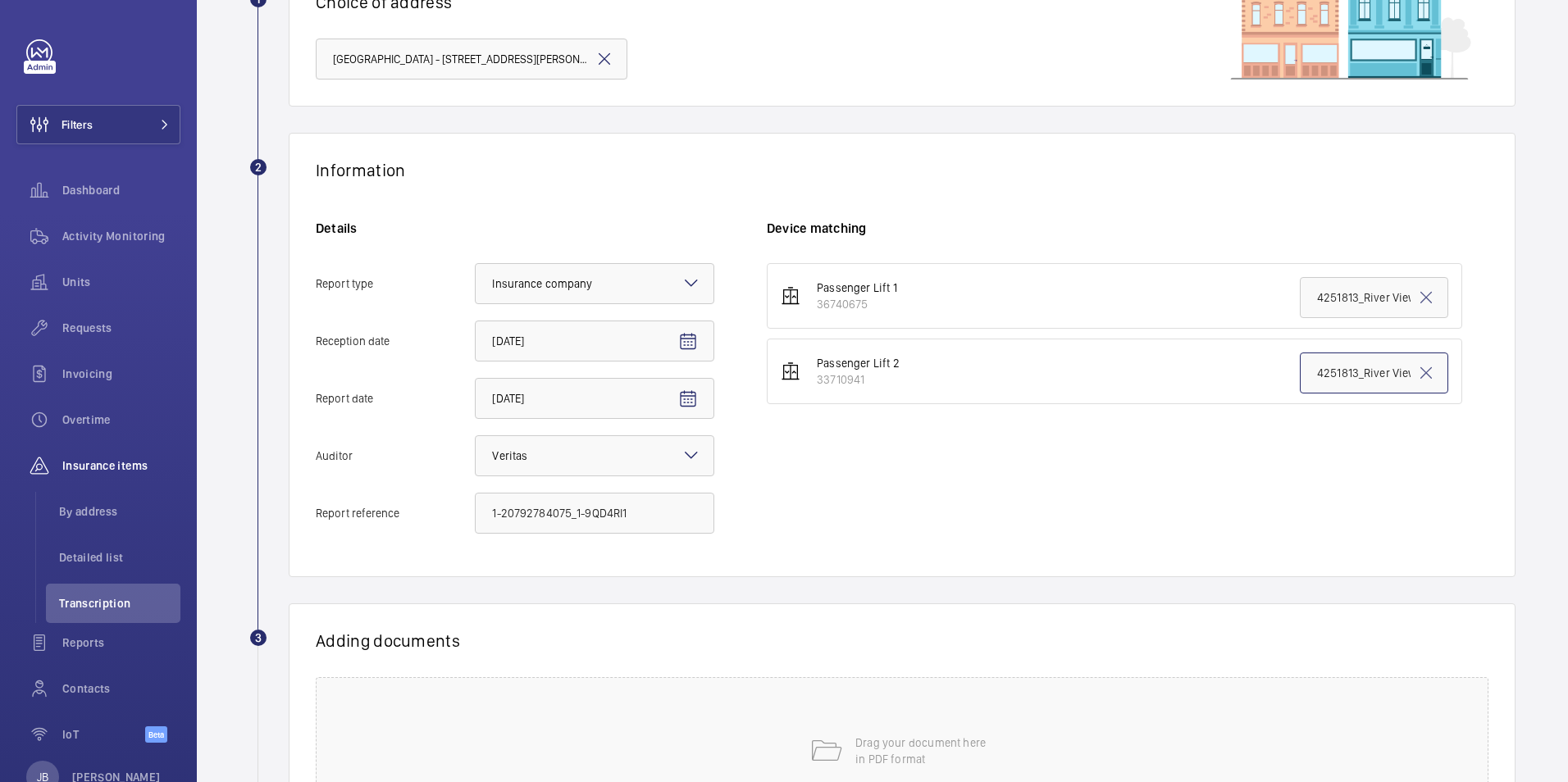
scroll to position [0, 256]
drag, startPoint x: 1319, startPoint y: 377, endPoint x: 1484, endPoint y: 373, distance: 165.0
click at [1484, 373] on div "Information Details Report type Select an option × Insurance company × Receptio…" at bounding box center [902, 354] width 1227 height 444
paste input "1-20792784075_1-9QD4RI1"
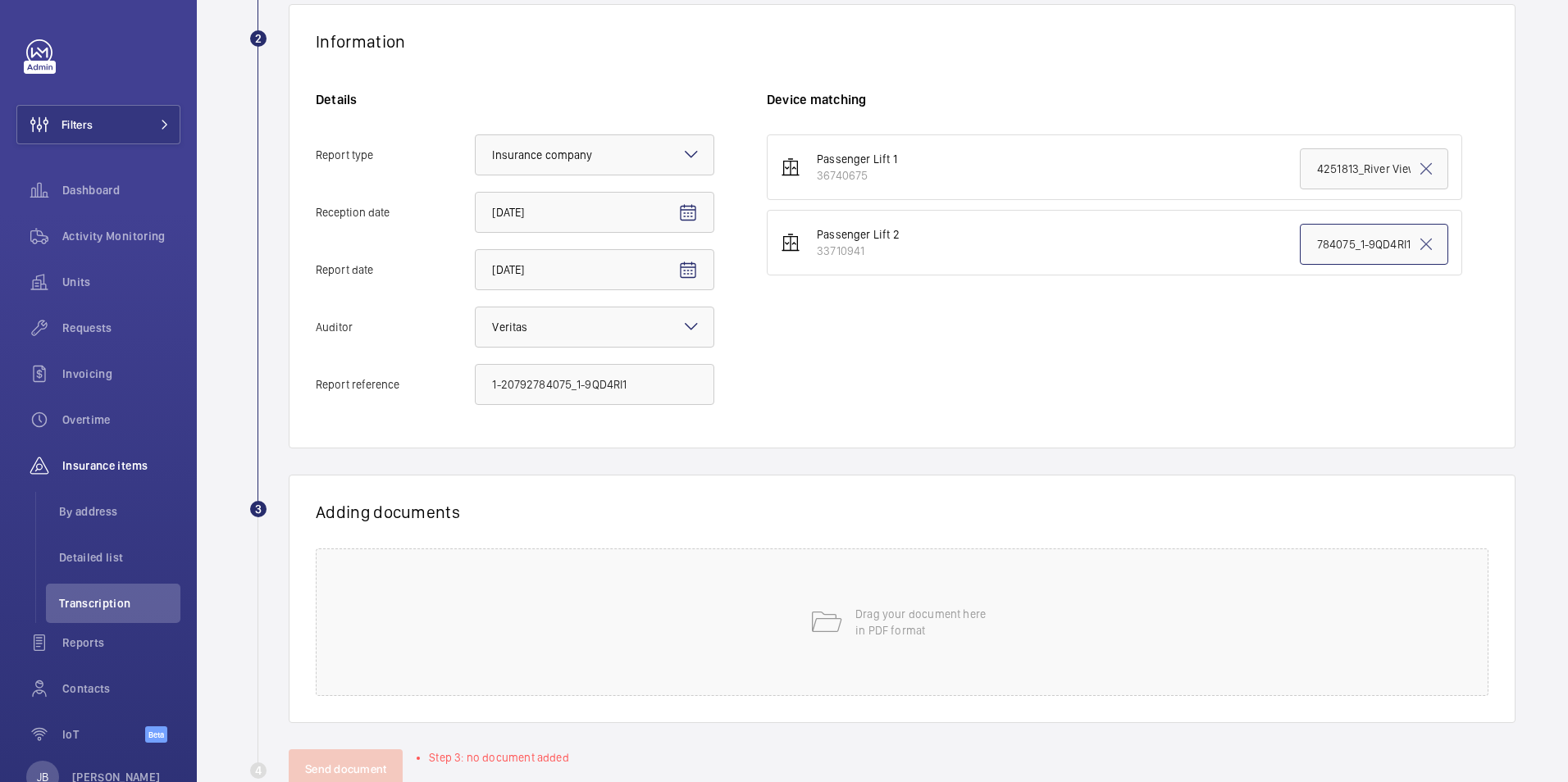
scroll to position [339, 0]
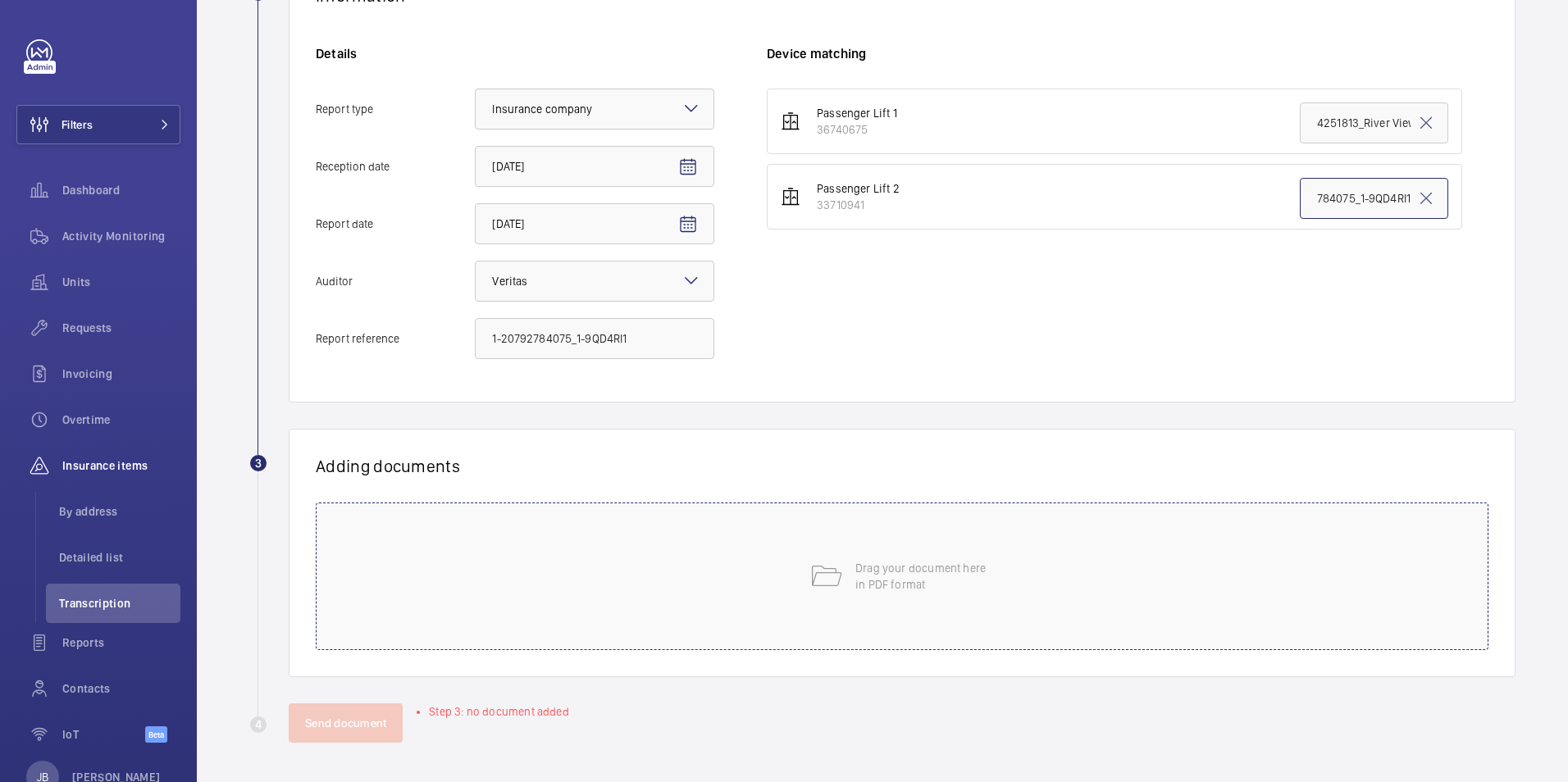
type input "1-20792784075_1-9QD4RI1"
click at [990, 577] on div "Drag your document here in PDF format" at bounding box center [902, 576] width 1173 height 147
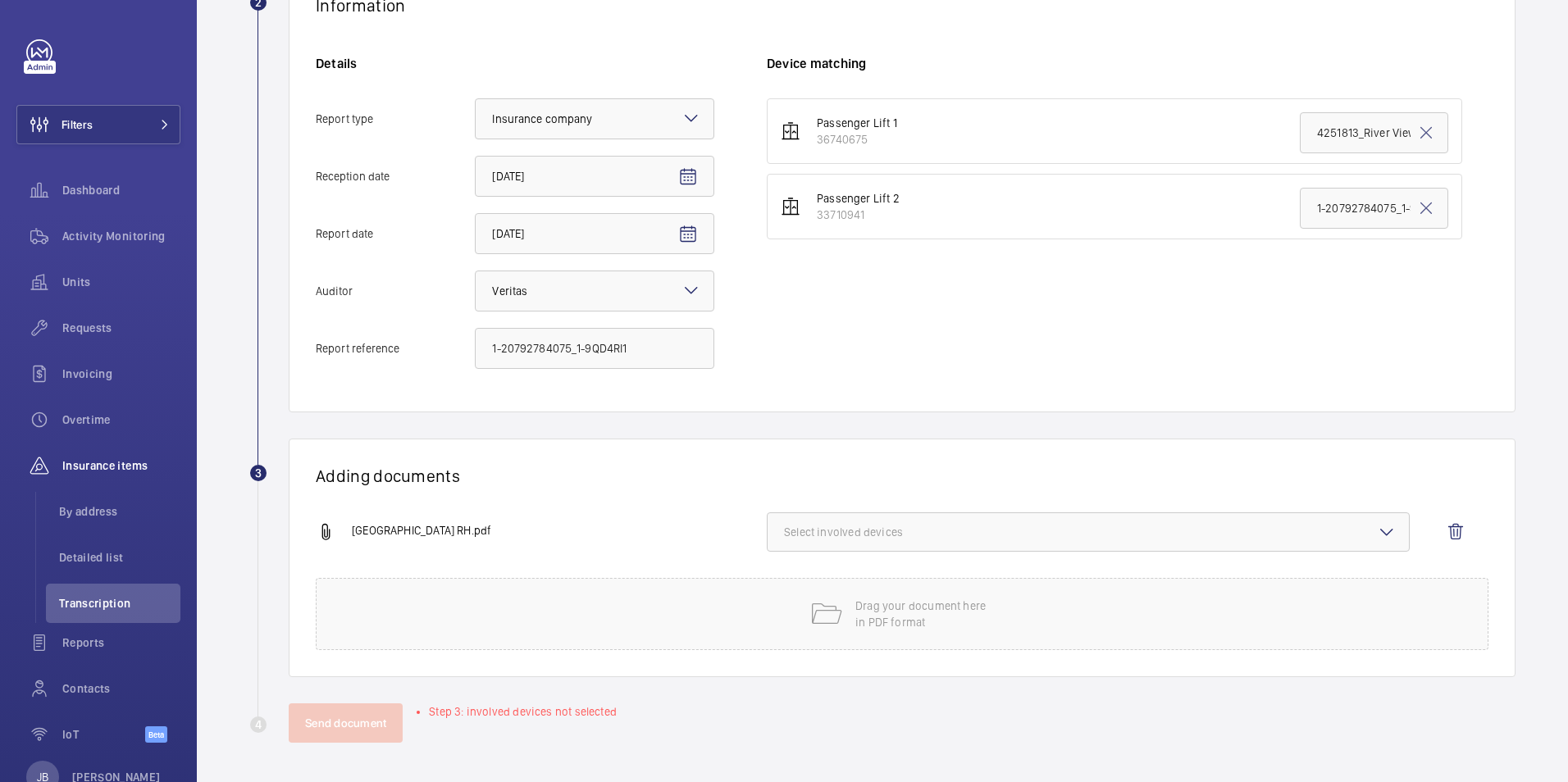
click at [903, 537] on span "Select involved devices" at bounding box center [1088, 532] width 609 height 17
click at [785, 626] on input "33710941" at bounding box center [790, 622] width 32 height 32
checkbox input "true"
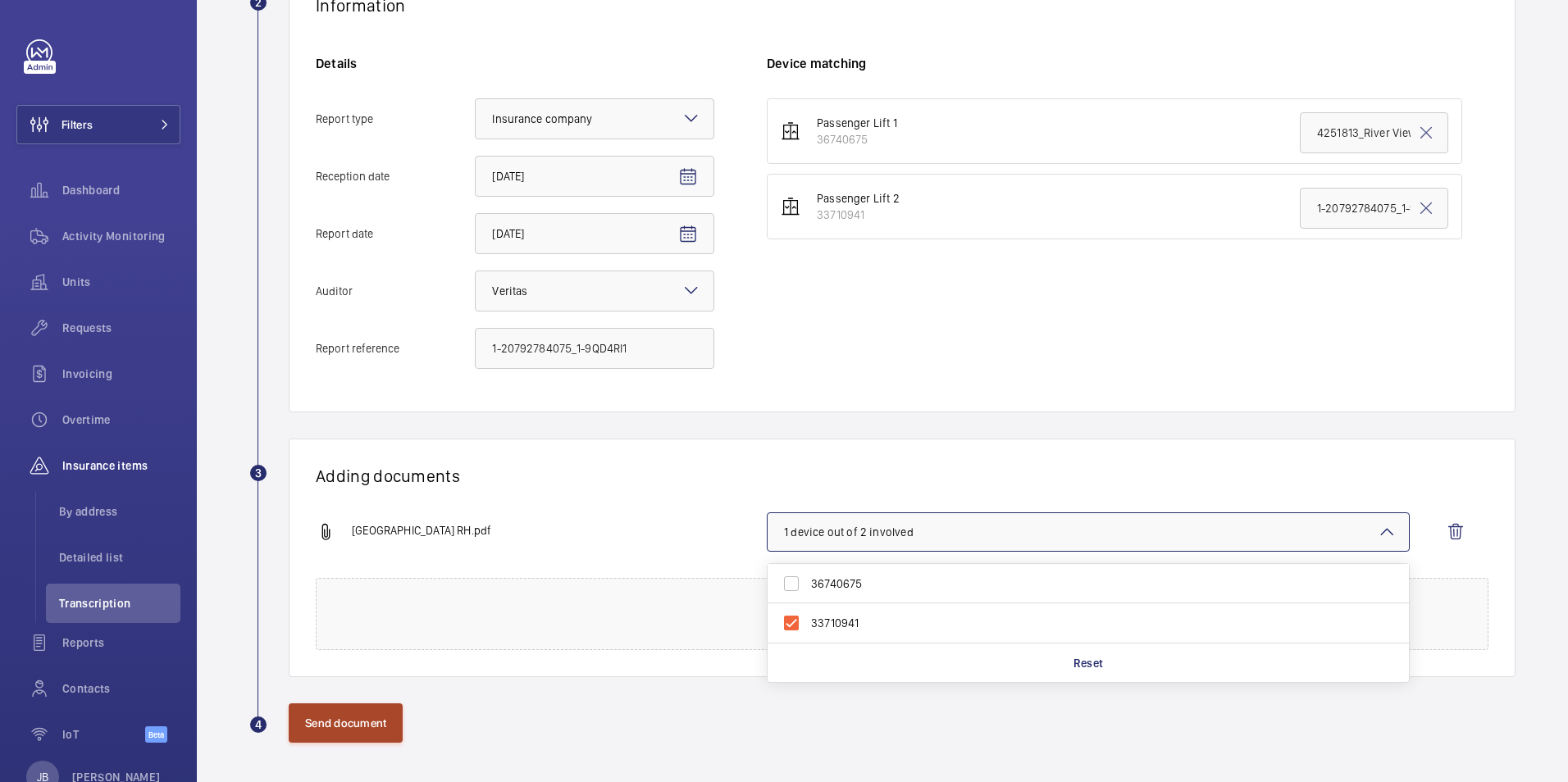
click at [349, 724] on button "Send document" at bounding box center [345, 723] width 114 height 39
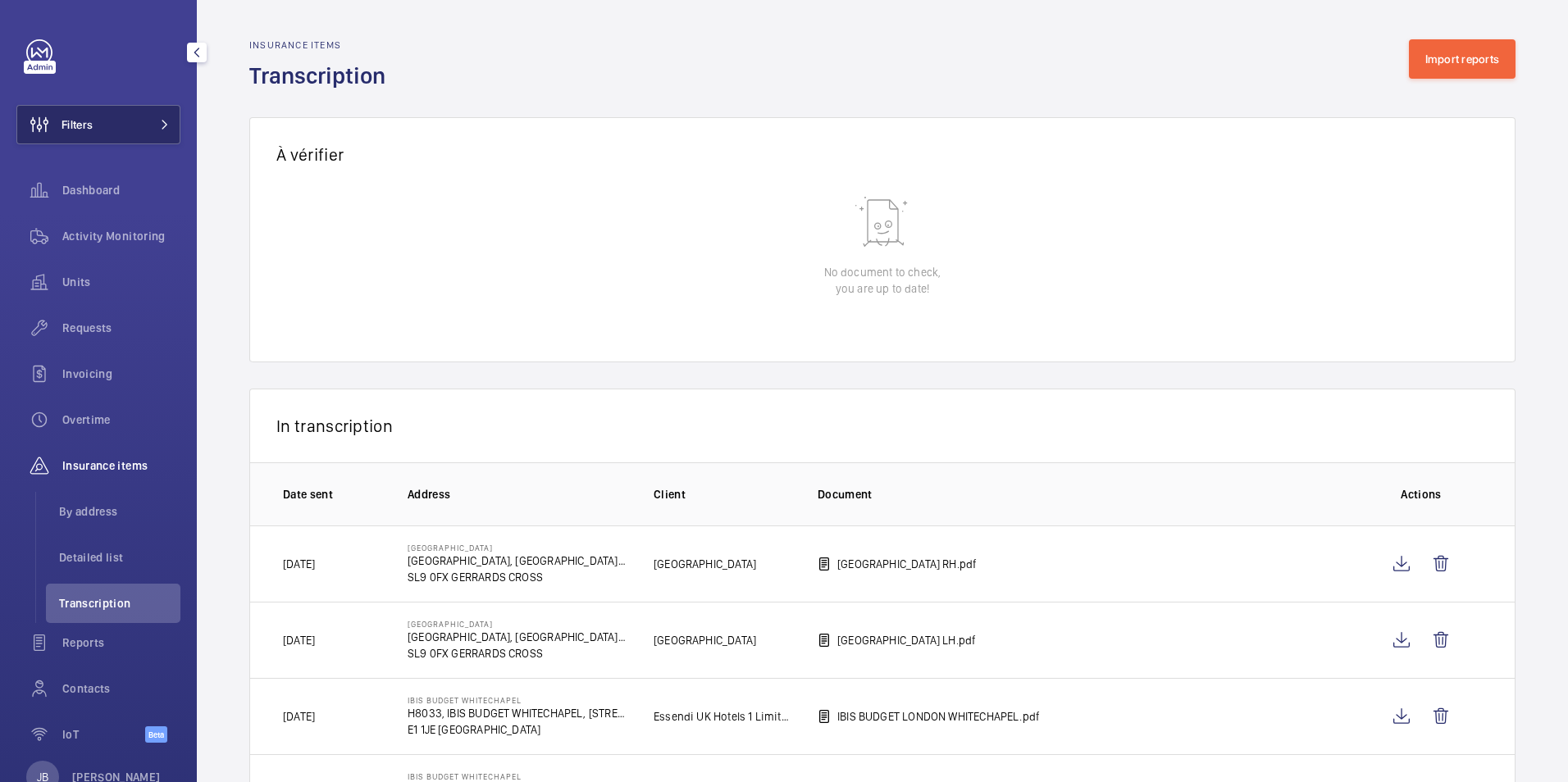
click at [72, 125] on span "Filters" at bounding box center [77, 124] width 32 height 17
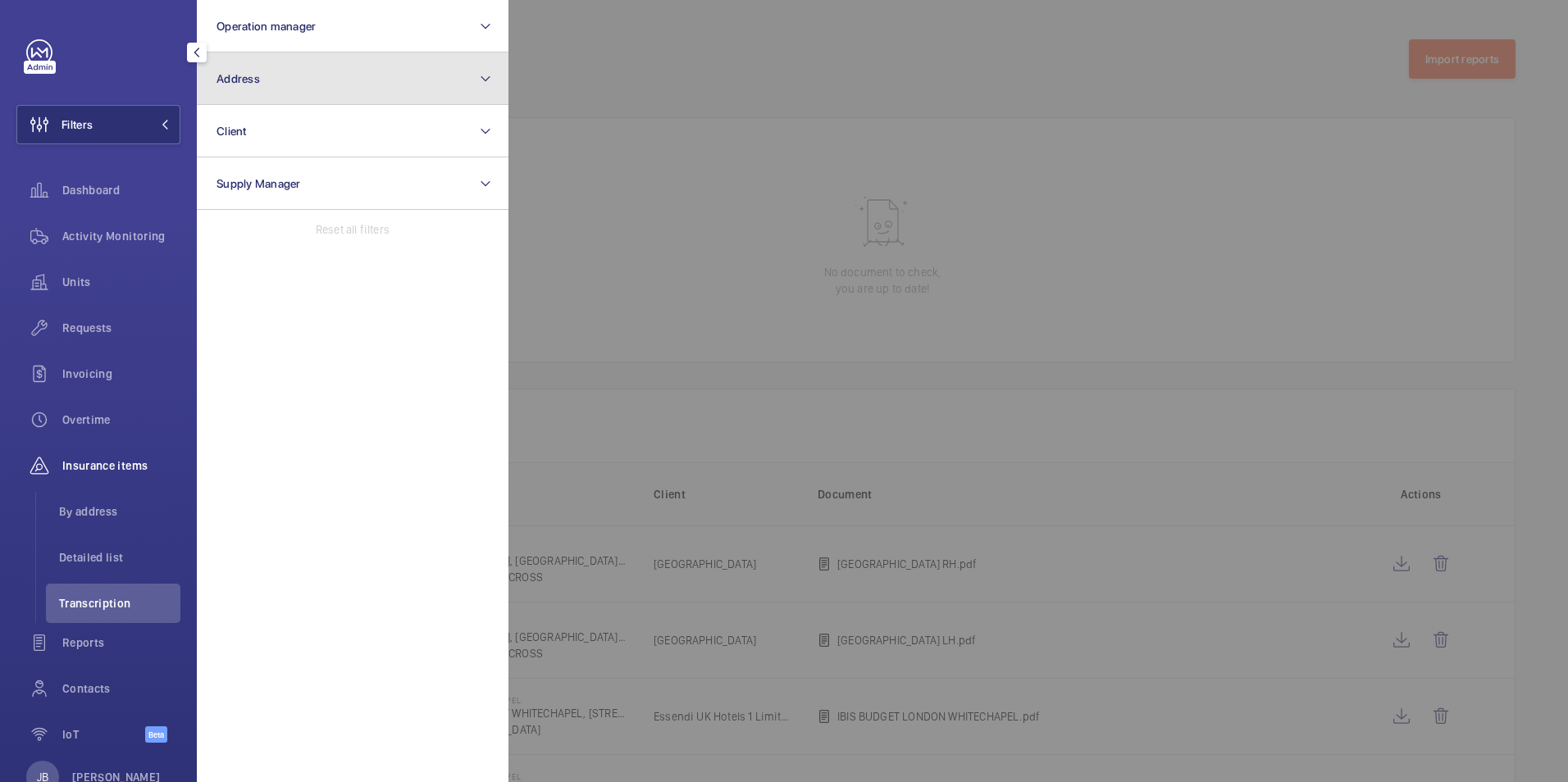
click at [345, 68] on button "Address" at bounding box center [353, 79] width 312 height 53
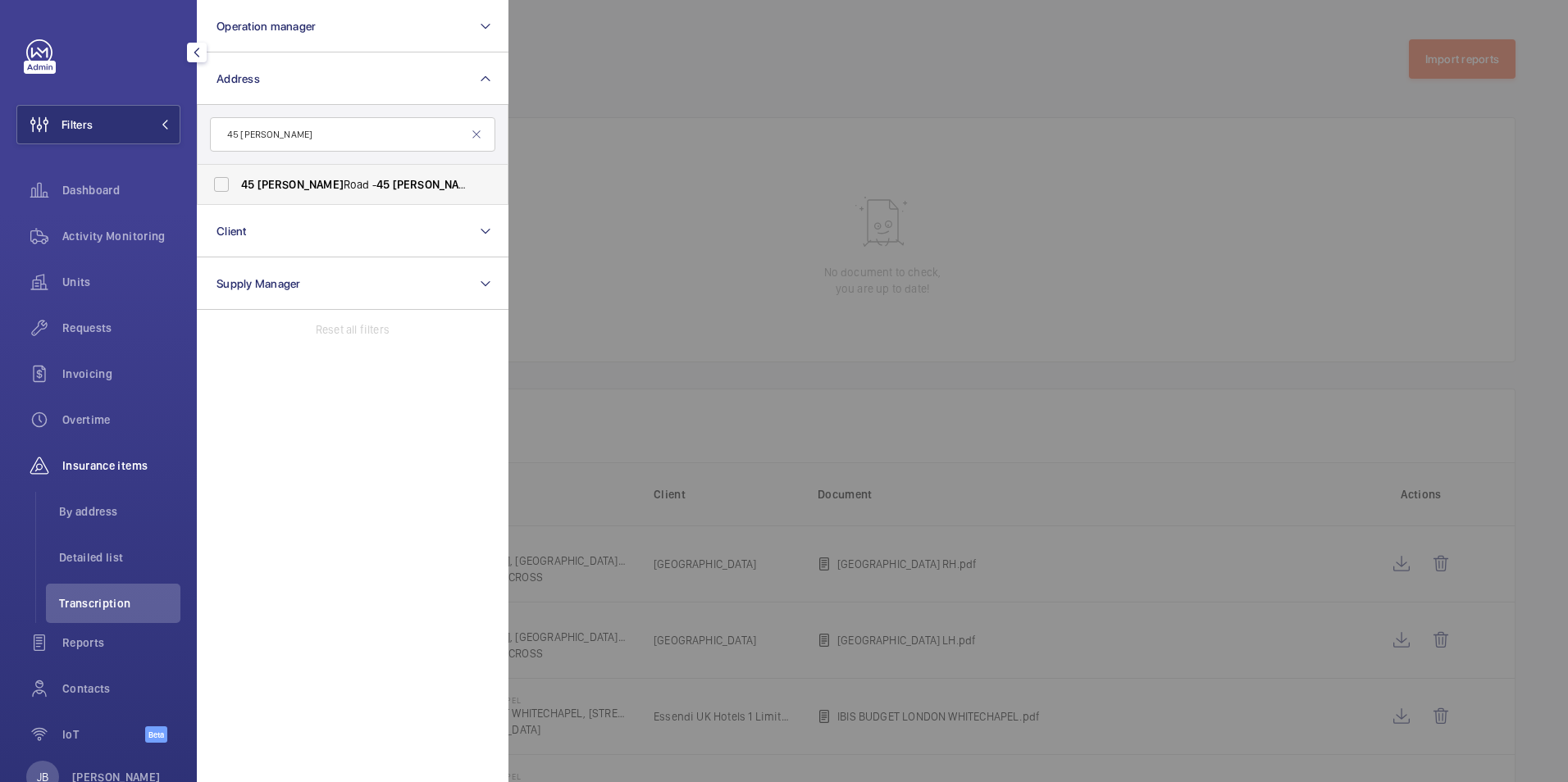
type input "45 Cromwell"
click at [278, 183] on span "Cromwell" at bounding box center [300, 185] width 86 height 13
click at [238, 183] on input "45 Cromwell Road - 45 Cromwell Rd, LONDON SW7 2ED" at bounding box center [221, 184] width 32 height 32
checkbox input "true"
click at [563, 96] on div at bounding box center [1292, 391] width 1568 height 782
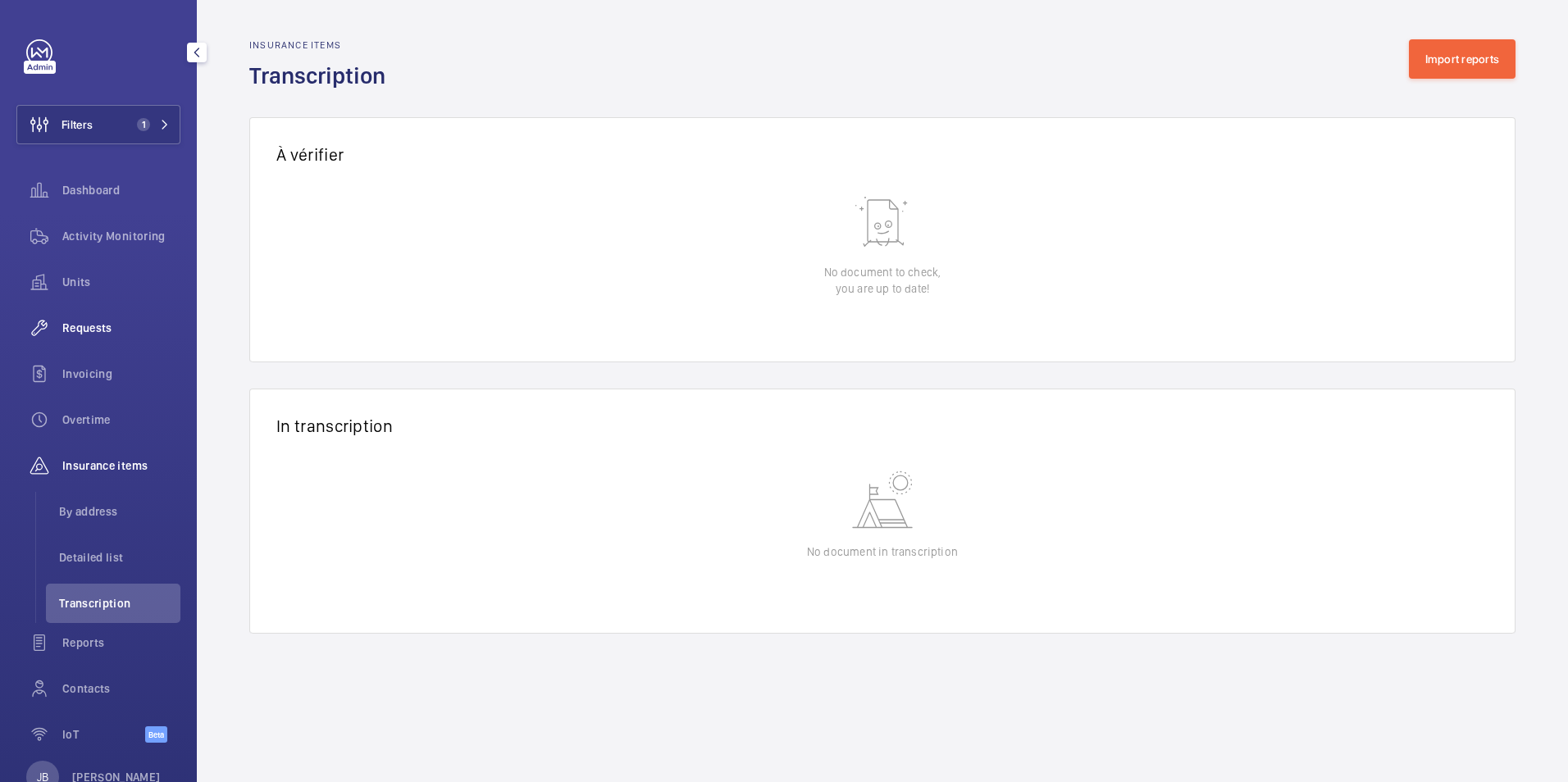
click at [93, 332] on span "Requests" at bounding box center [121, 328] width 118 height 17
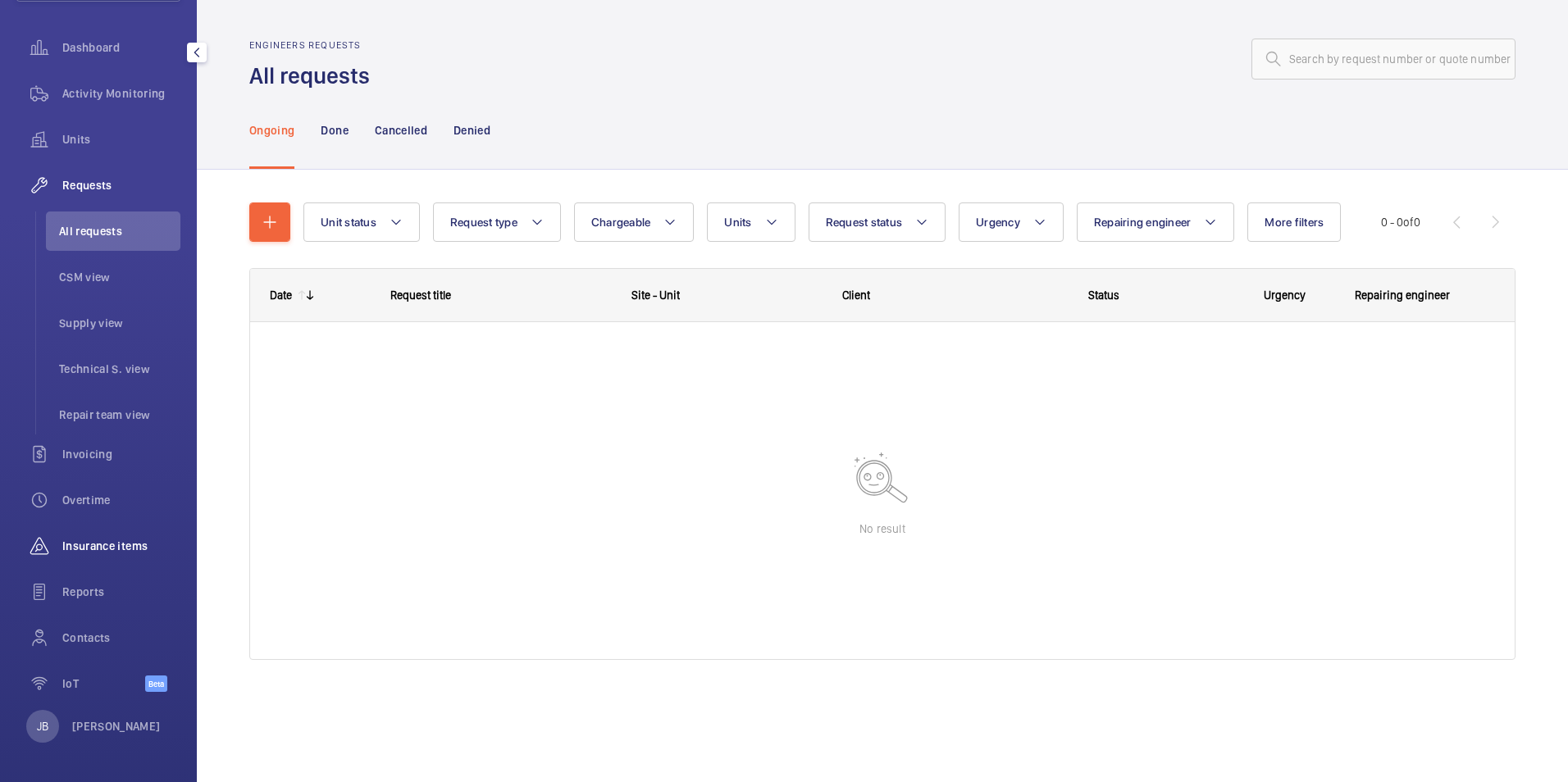
click at [98, 541] on span "Insurance items" at bounding box center [121, 546] width 118 height 17
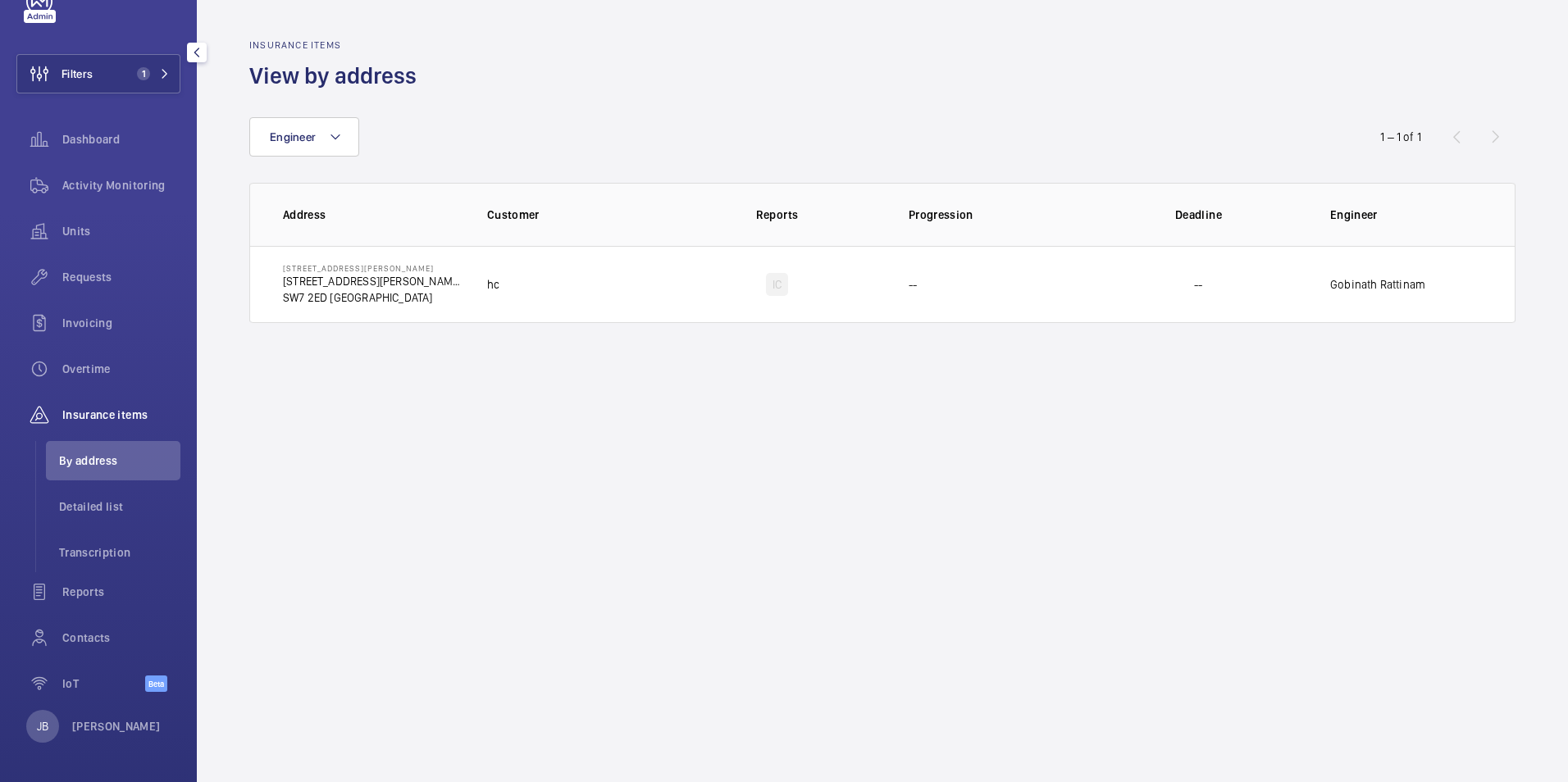
scroll to position [51, 0]
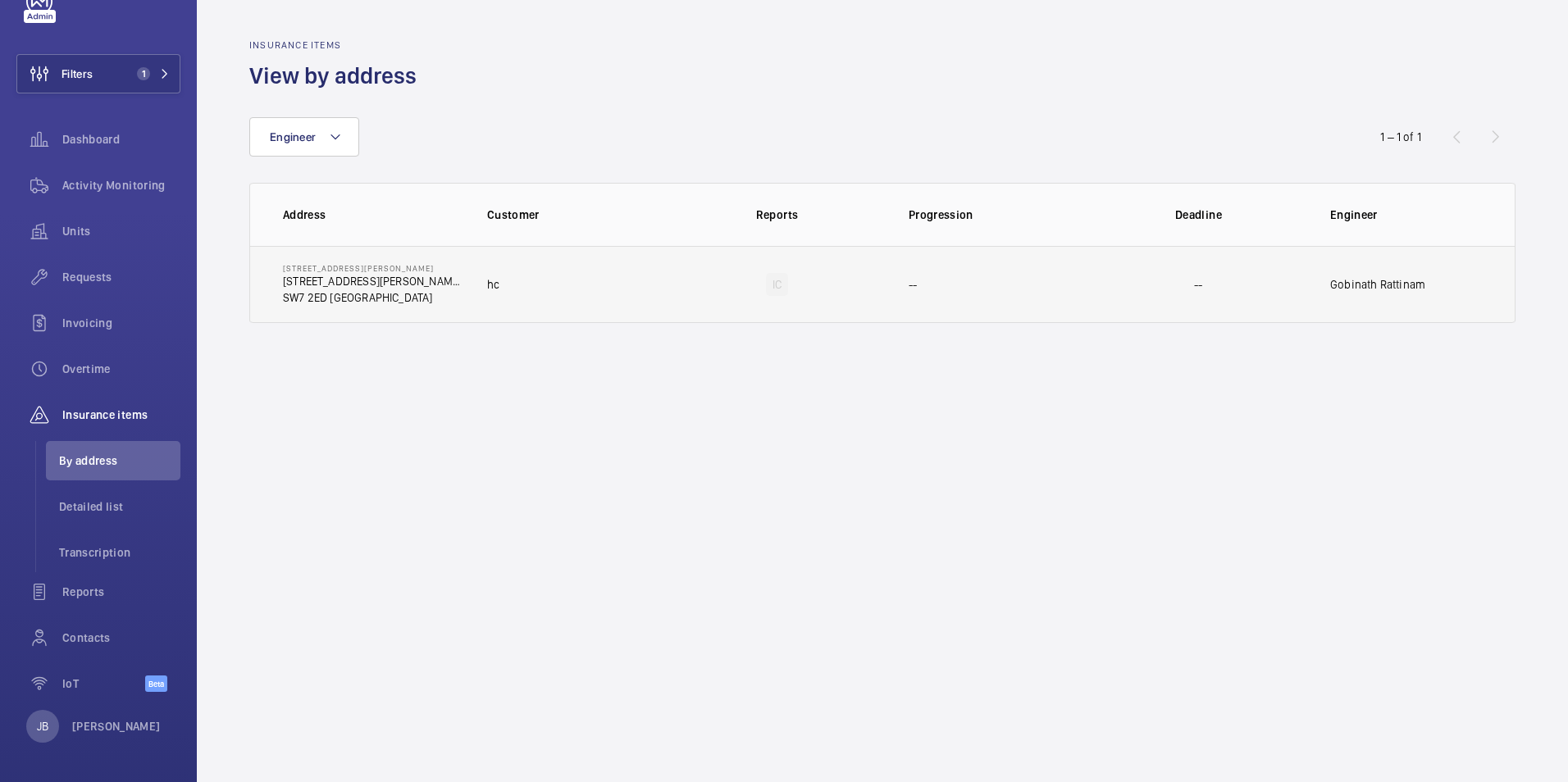
click at [676, 289] on td "IC" at bounding box center [777, 284] width 211 height 77
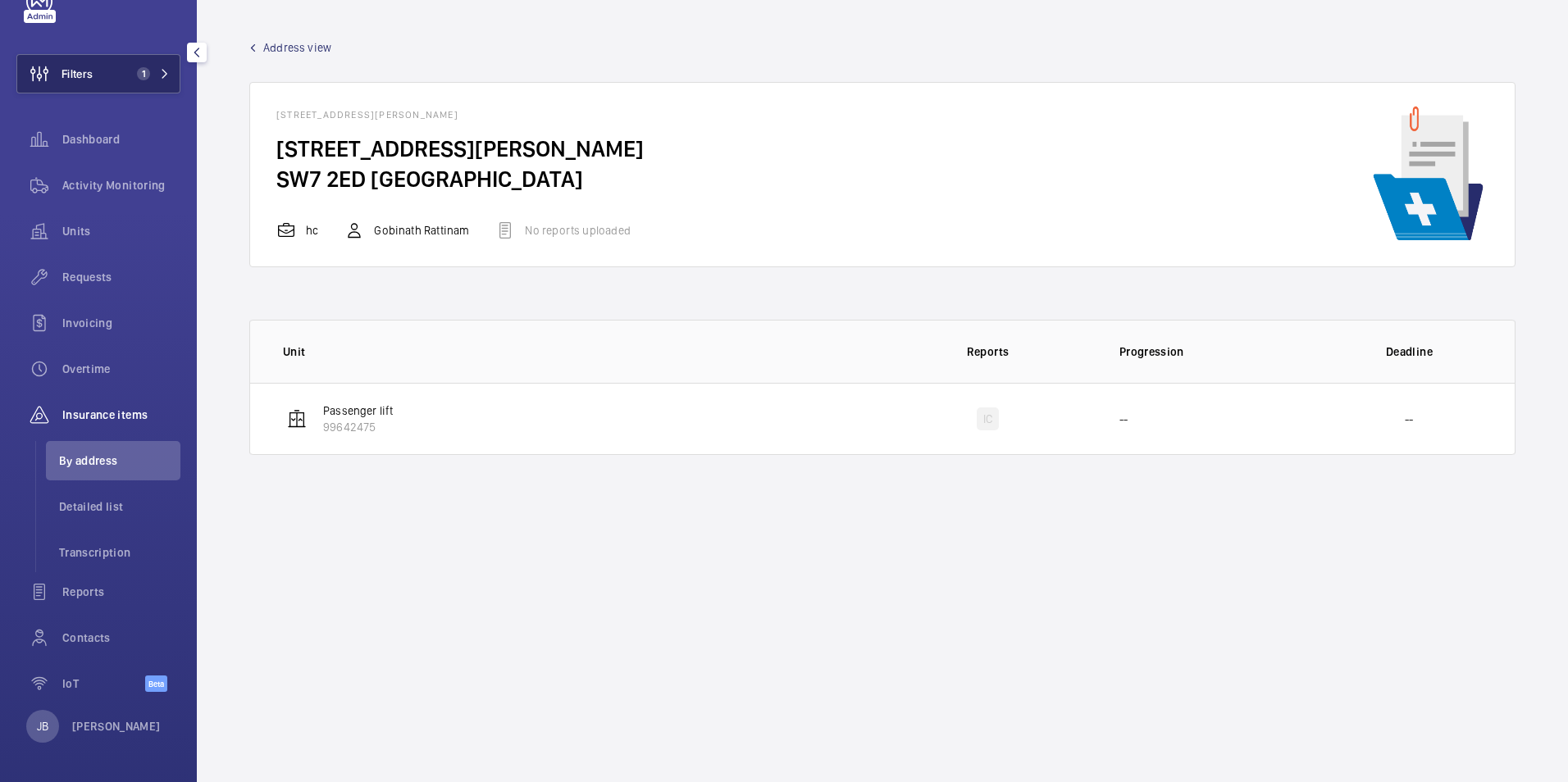
click at [123, 68] on button "Filters 1" at bounding box center [98, 73] width 164 height 39
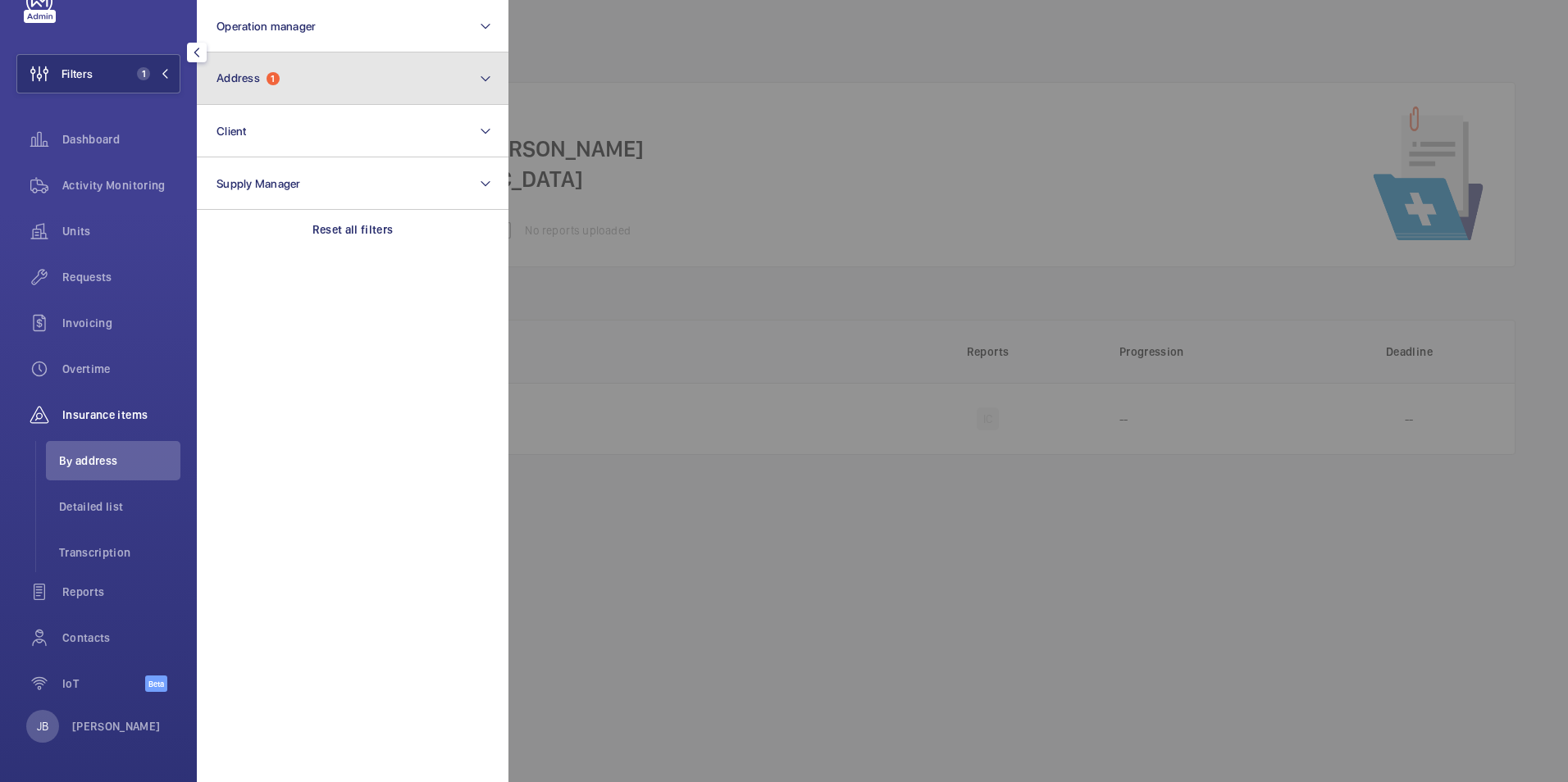
click at [284, 91] on button "Address 1" at bounding box center [353, 79] width 312 height 53
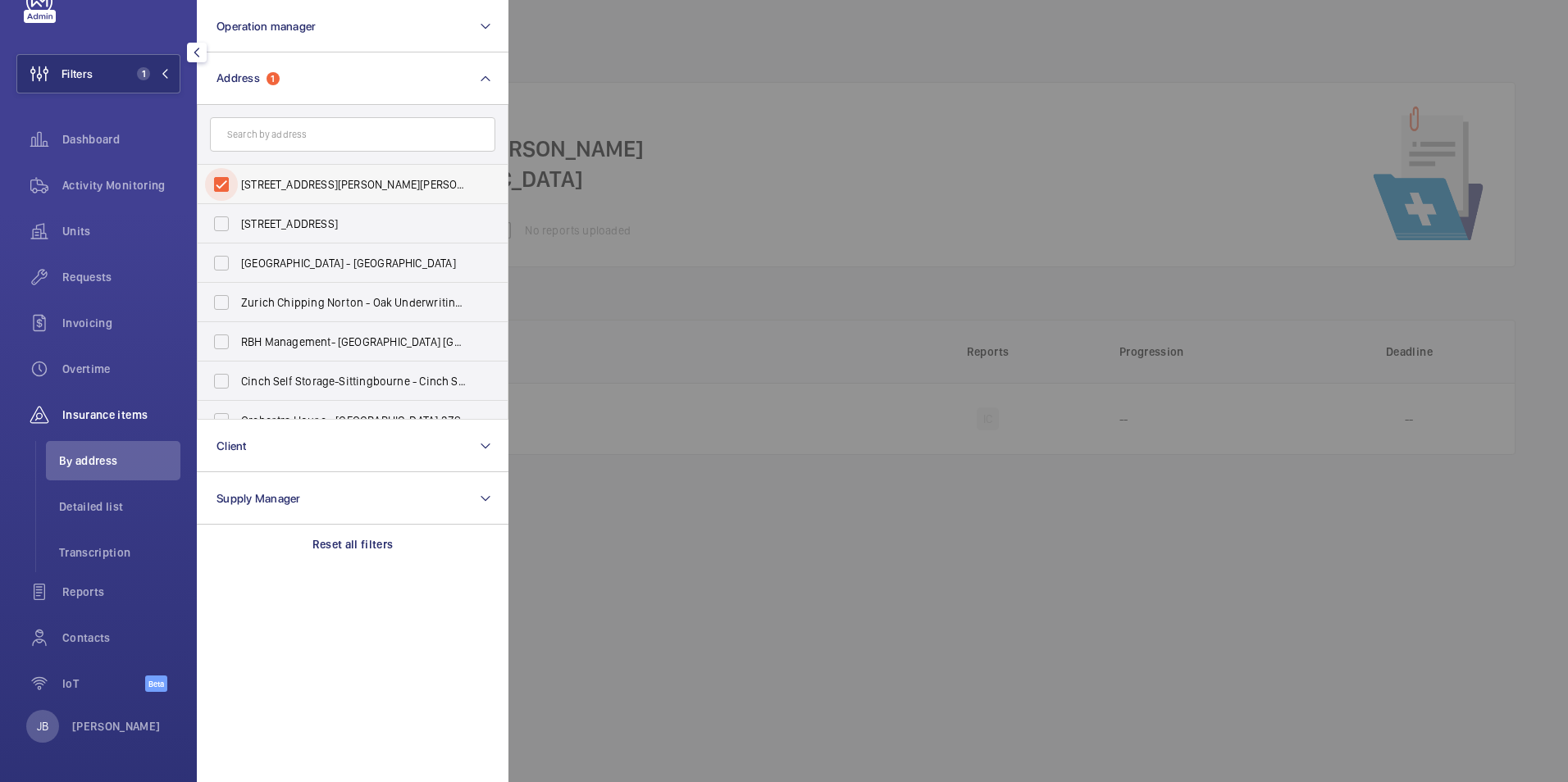
click at [222, 187] on input "45 Cromwell Road - 45 Cromwell Rd, LONDON SW7 2ED" at bounding box center [221, 184] width 32 height 32
checkbox input "false"
paste input "Bow Bells House"
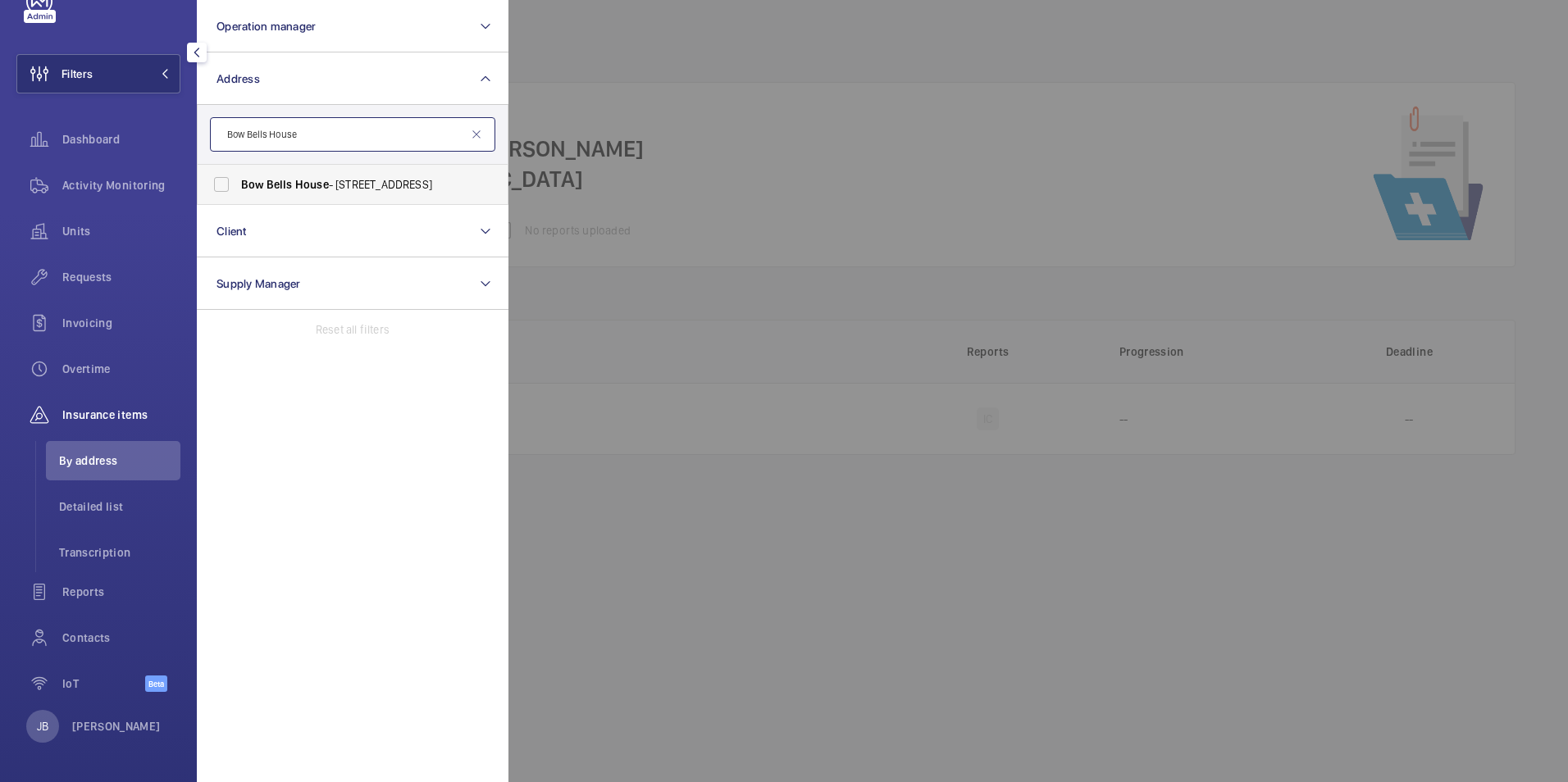
type input "Bow Bells House"
click at [241, 192] on span "Bow Bells House - 1 Bread St, LONDON EC4M 9BE" at bounding box center [353, 185] width 225 height 17
click at [238, 192] on input "Bow Bells House - 1 Bread St, LONDON EC4M 9BE" at bounding box center [221, 184] width 32 height 32
checkbox input "true"
click at [111, 176] on div "Activity Monitoring" at bounding box center [98, 185] width 164 height 39
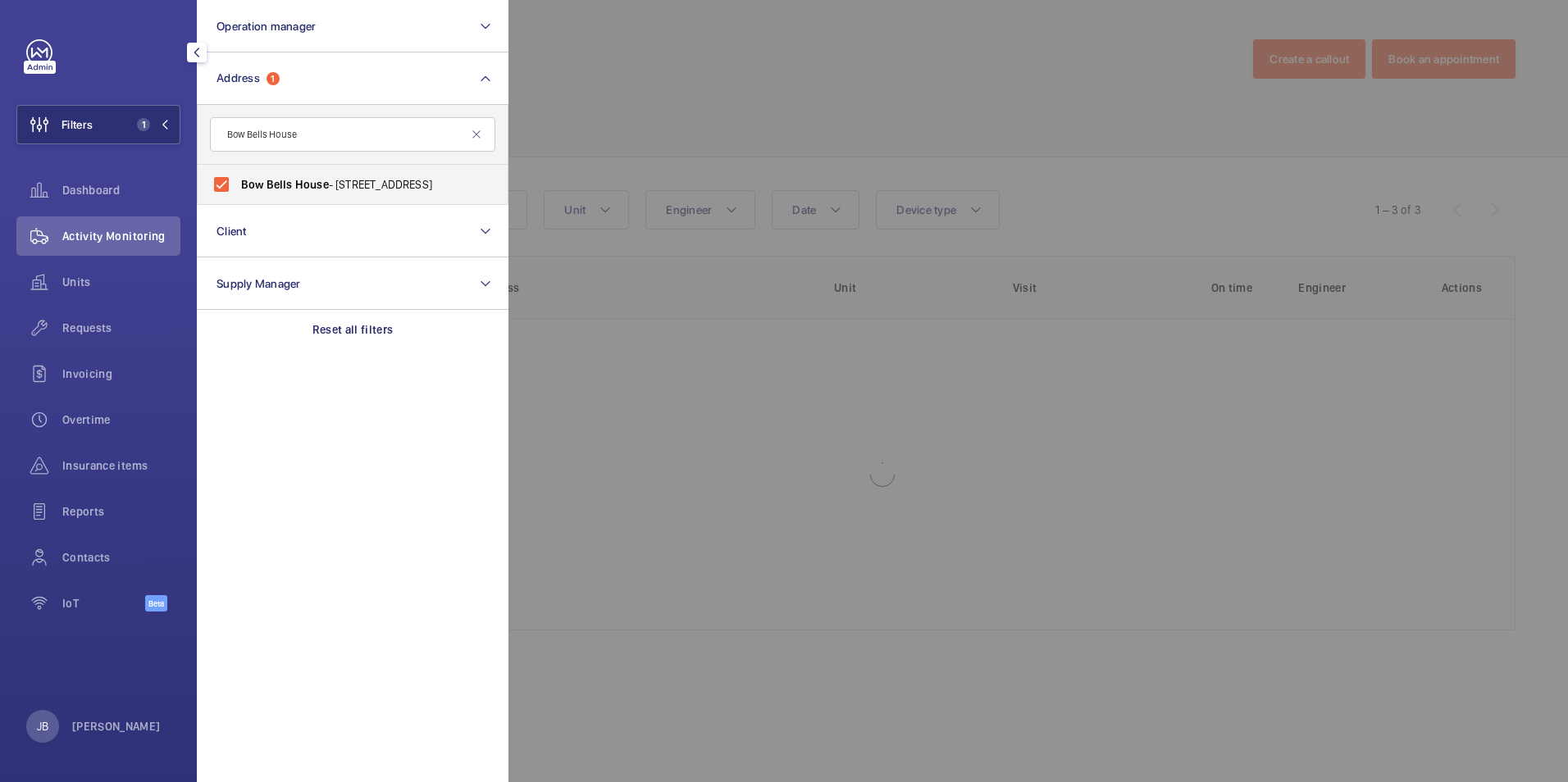
click at [668, 115] on div at bounding box center [1292, 391] width 1568 height 782
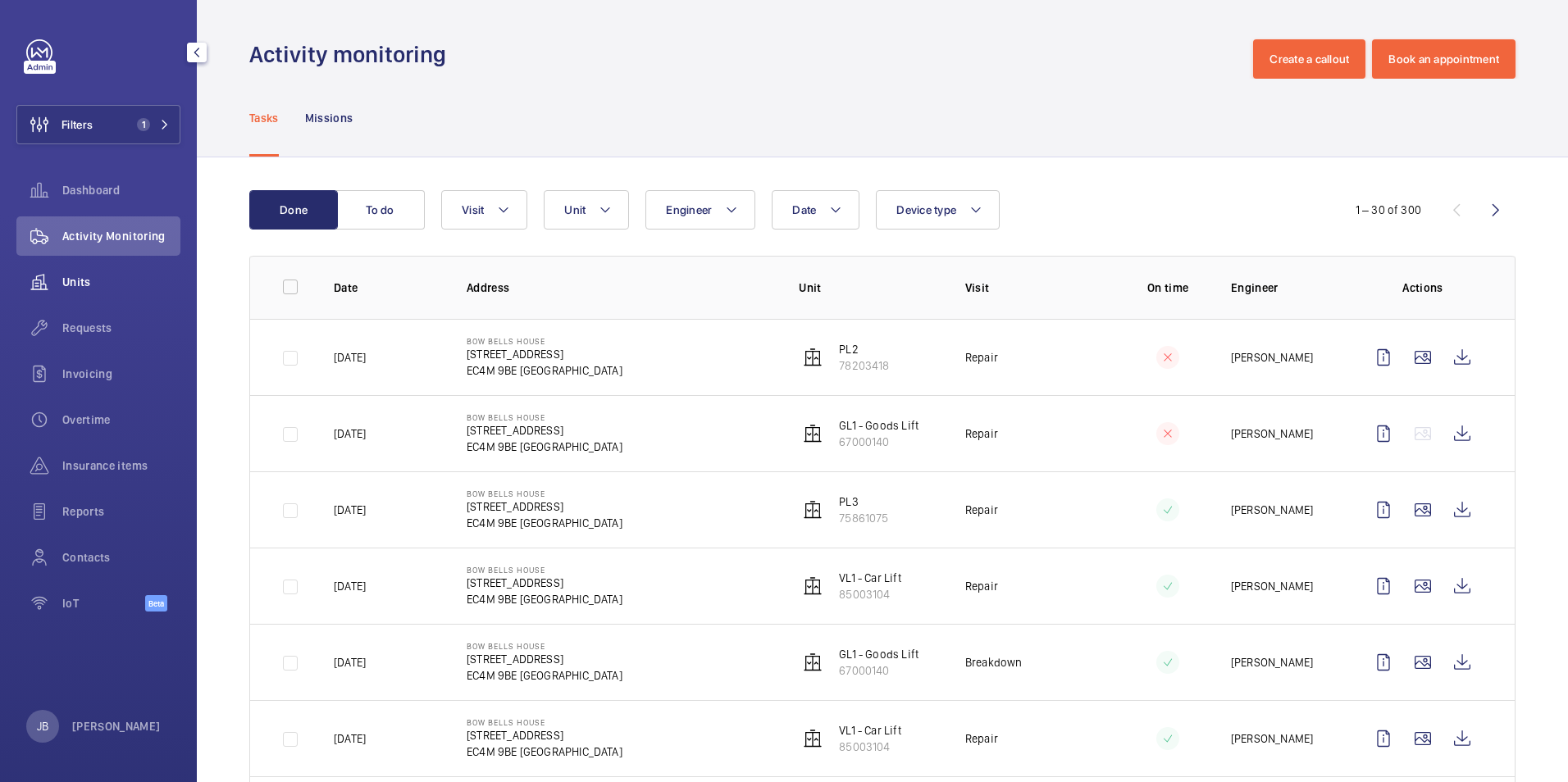
click at [84, 272] on div "Units" at bounding box center [98, 282] width 164 height 39
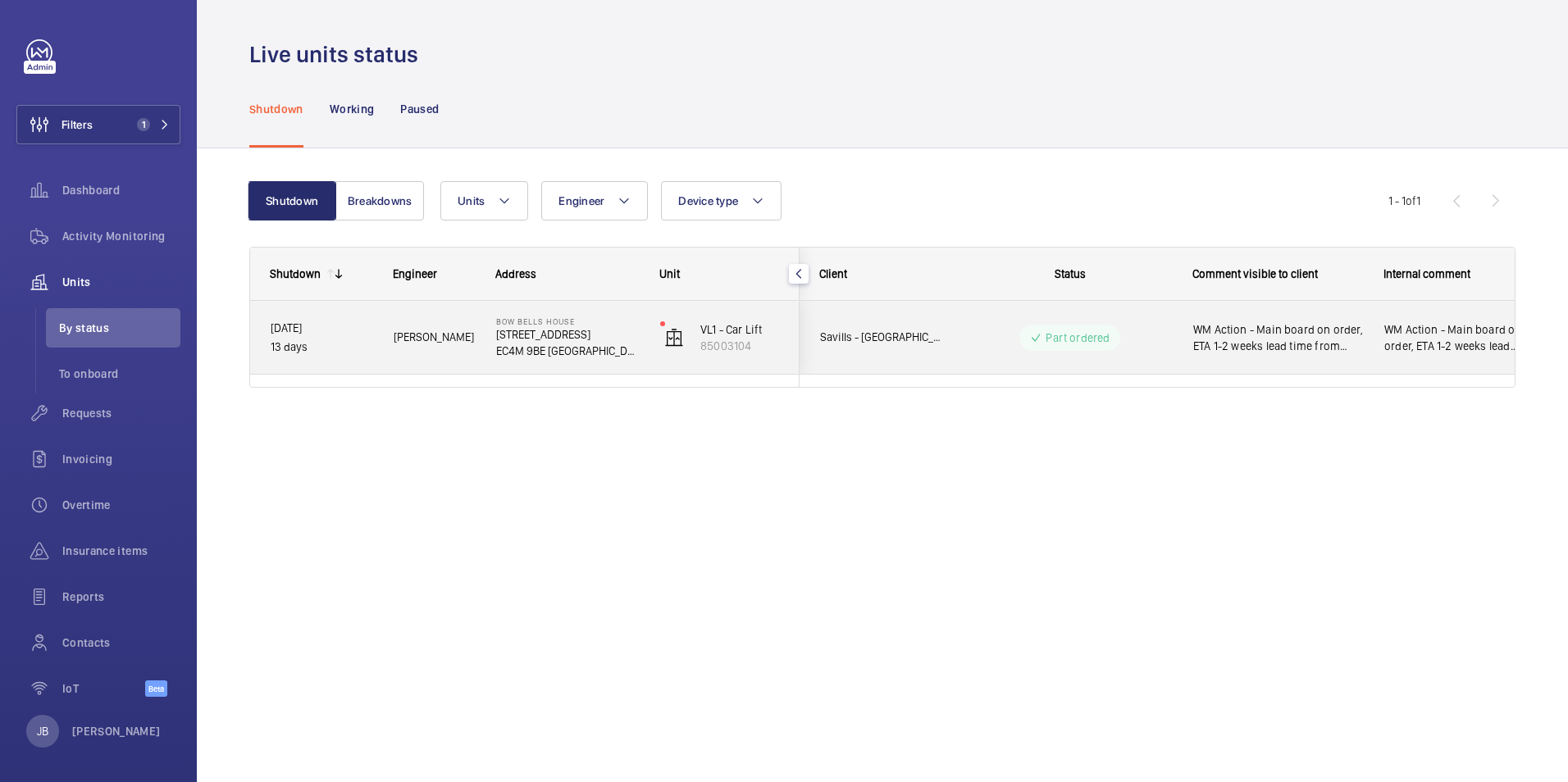
click at [1256, 335] on span "WM Action - Main board on order, ETA 1-2 weeks lead time from 18/09" at bounding box center [1278, 337] width 170 height 32
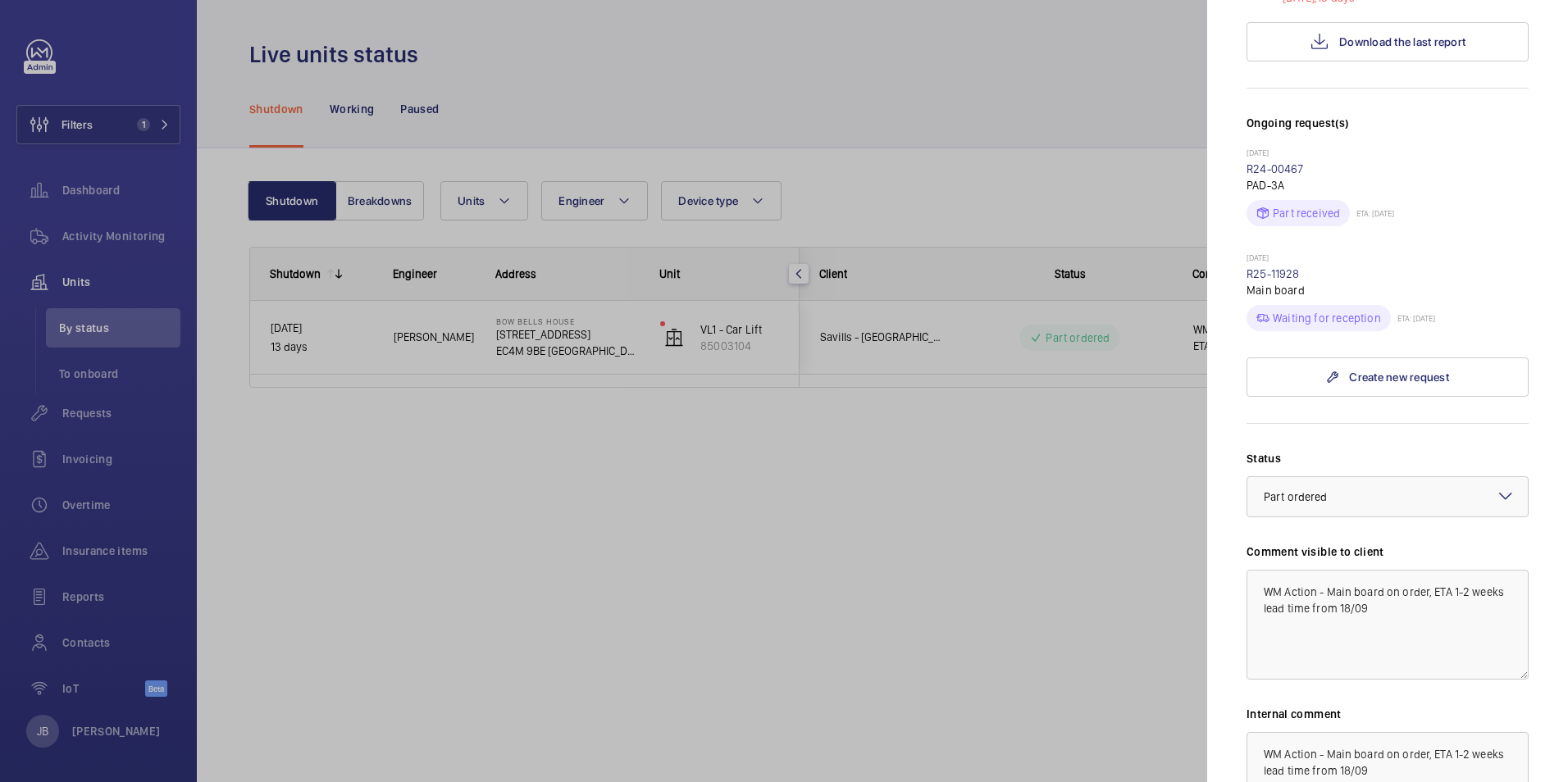
scroll to position [329, 0]
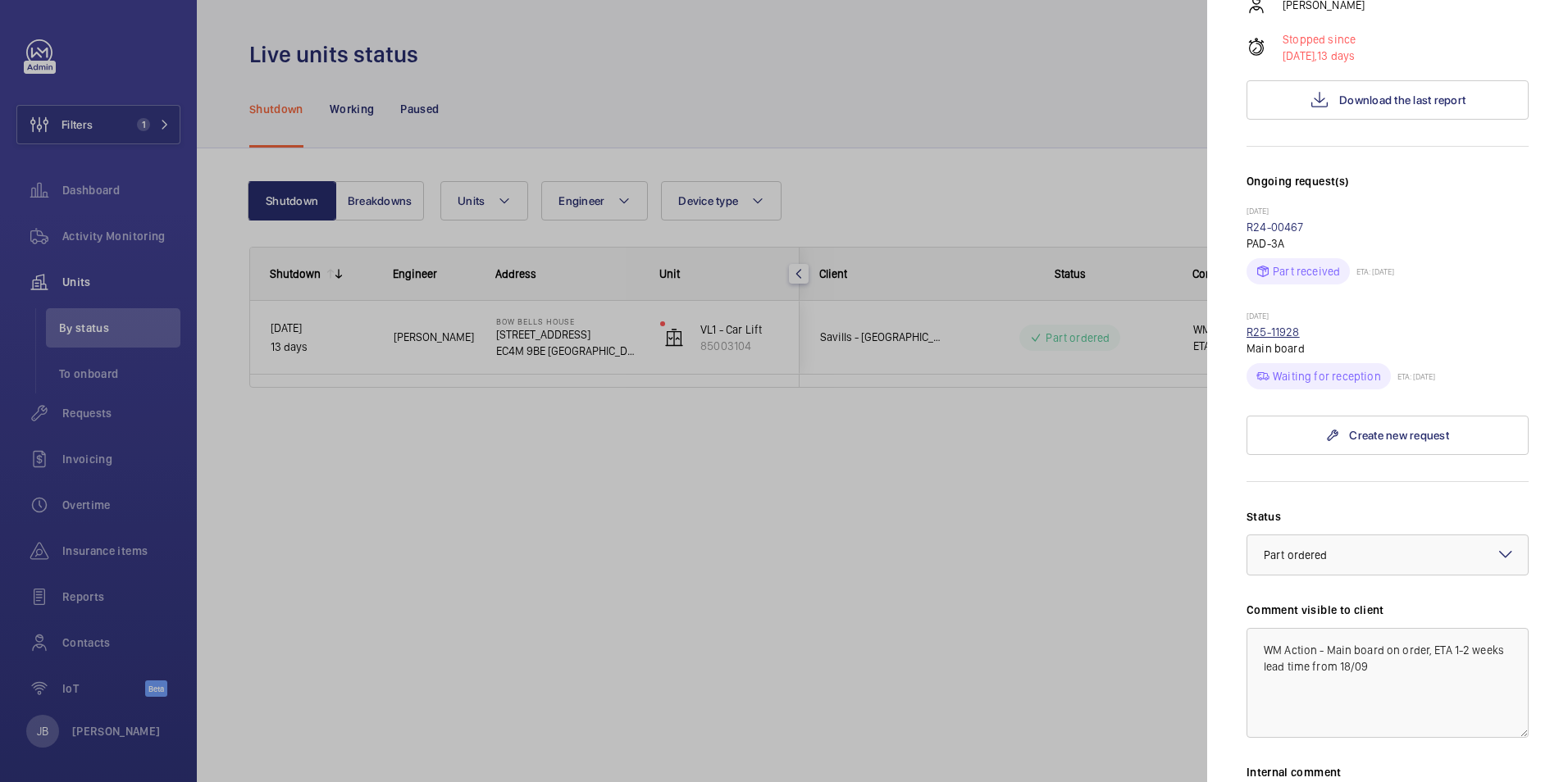
click at [1277, 326] on link "R25-11928" at bounding box center [1272, 332] width 53 height 13
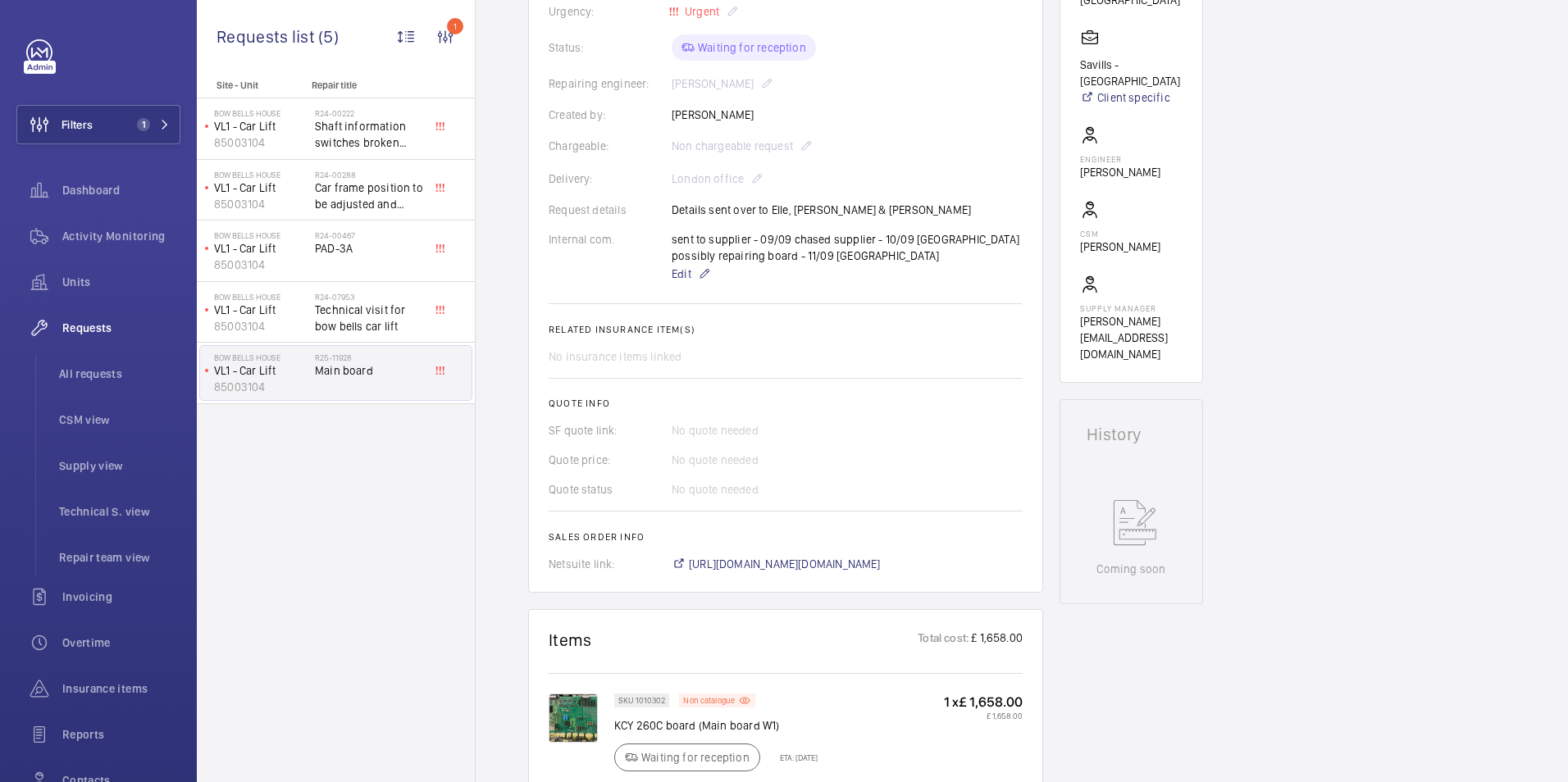
scroll to position [327, 0]
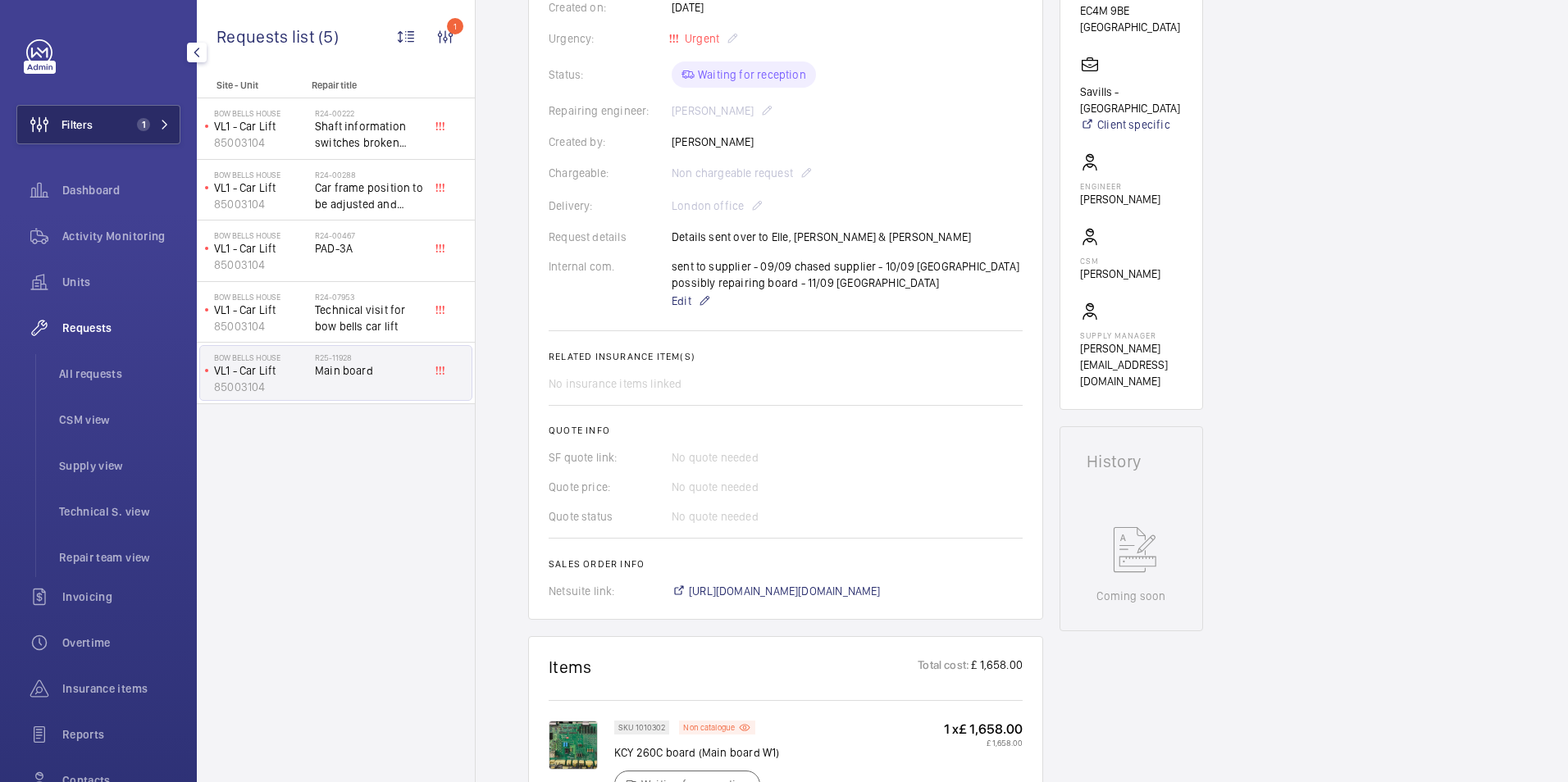
click at [93, 136] on span "Filters" at bounding box center [55, 124] width 75 height 39
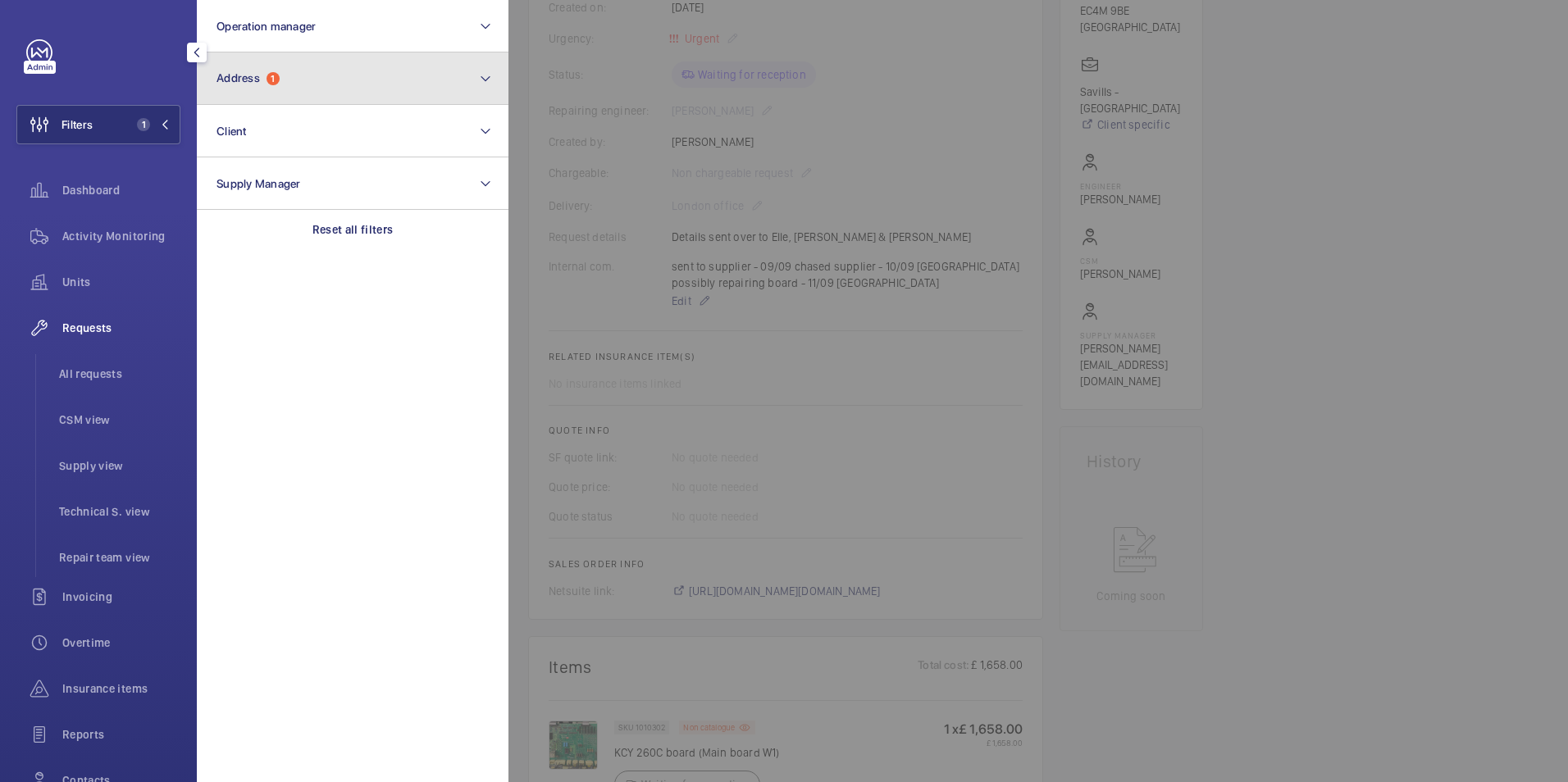
click at [271, 97] on button "Address 1" at bounding box center [353, 79] width 312 height 53
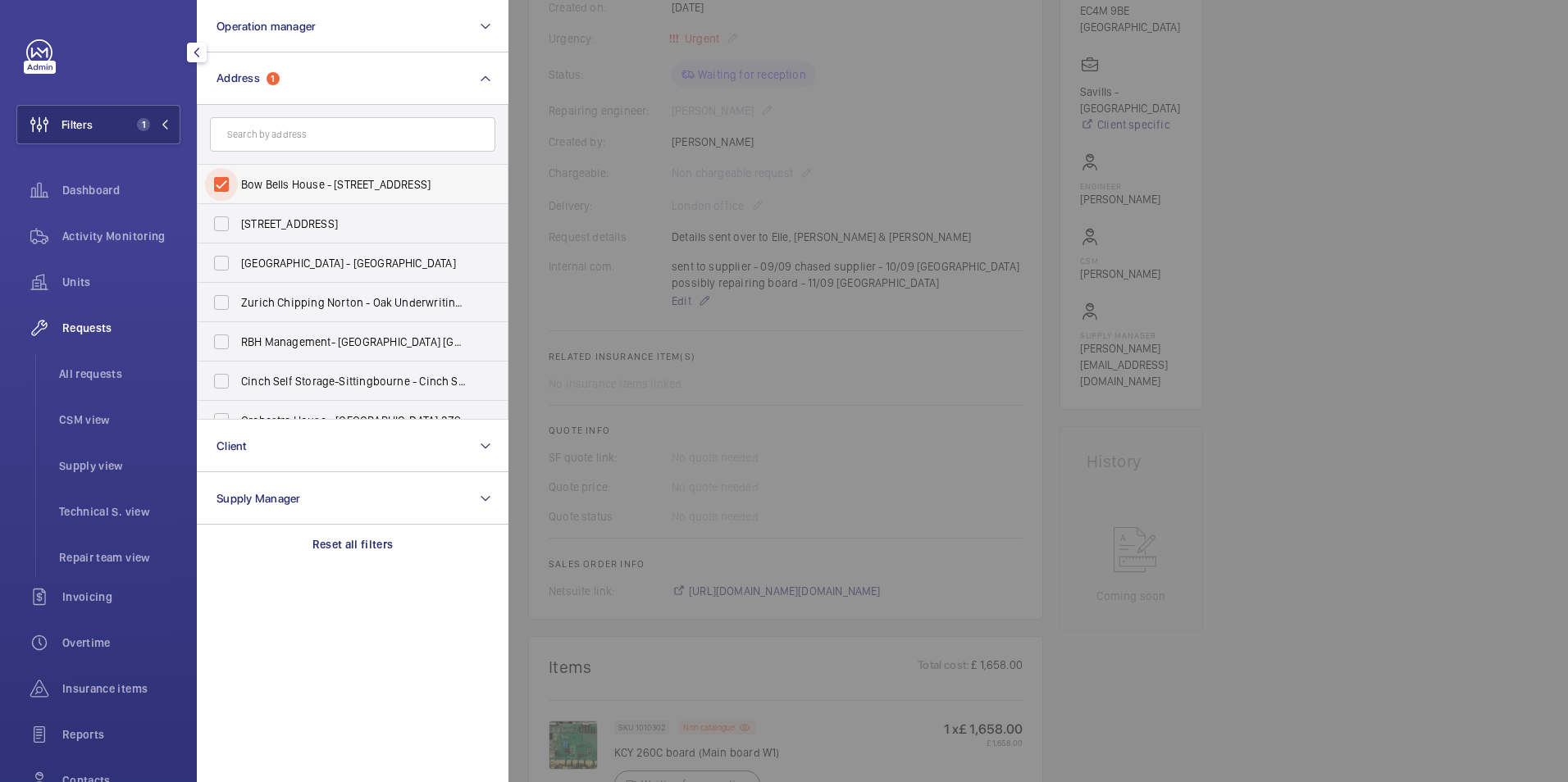
click at [213, 189] on input "Bow Bells House - 1 Bread St, LONDON EC4M 9BE" at bounding box center [221, 184] width 32 height 32
checkbox input "false"
paste input "W6 8BJ"
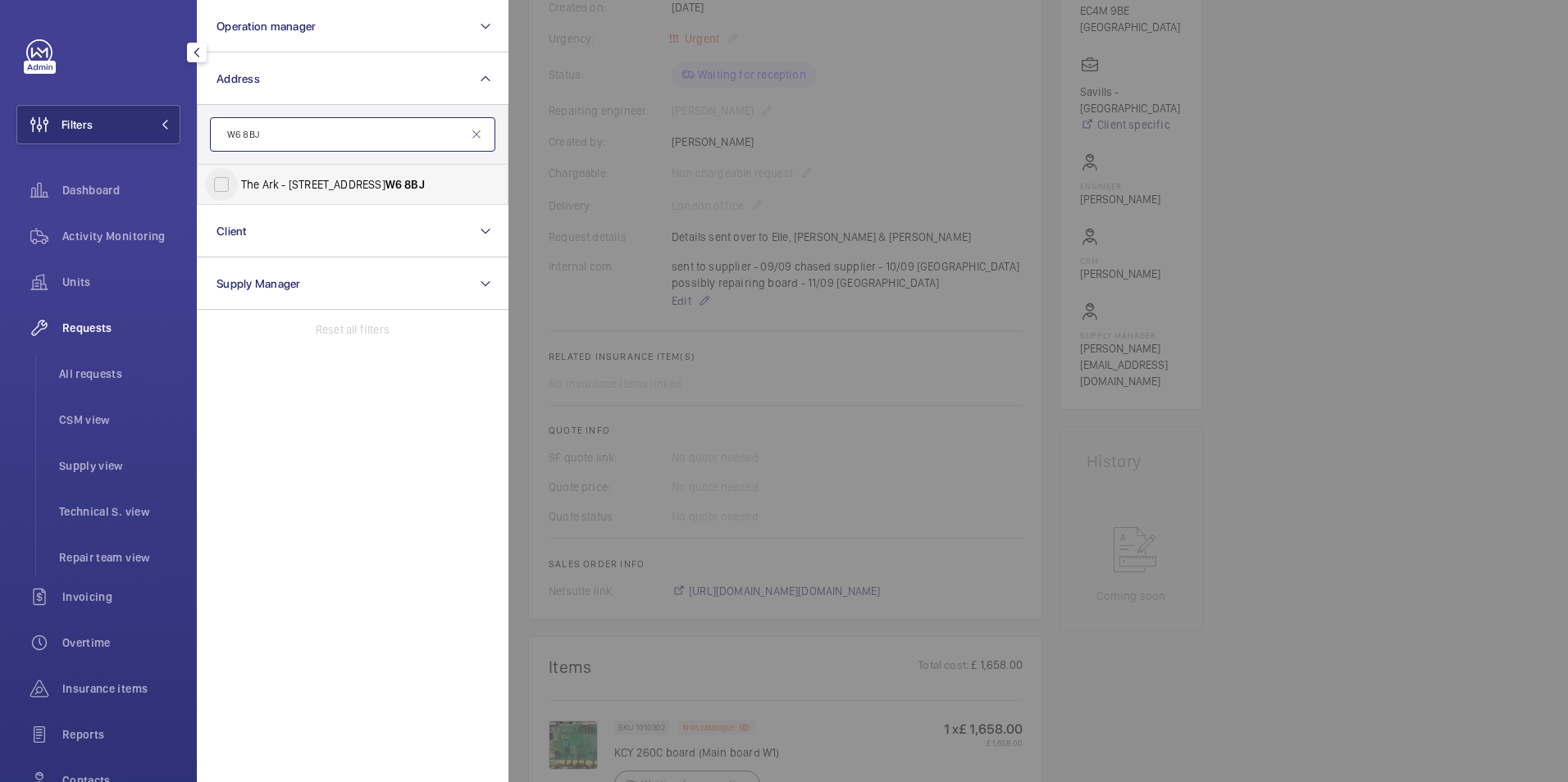
type input "W6 8BJ"
click at [232, 192] on input "The Ark - 201 Talgarth Road, LONDON W6 8BJ" at bounding box center [221, 184] width 32 height 32
checkbox input "true"
click at [111, 234] on span "Activity Monitoring" at bounding box center [121, 237] width 118 height 17
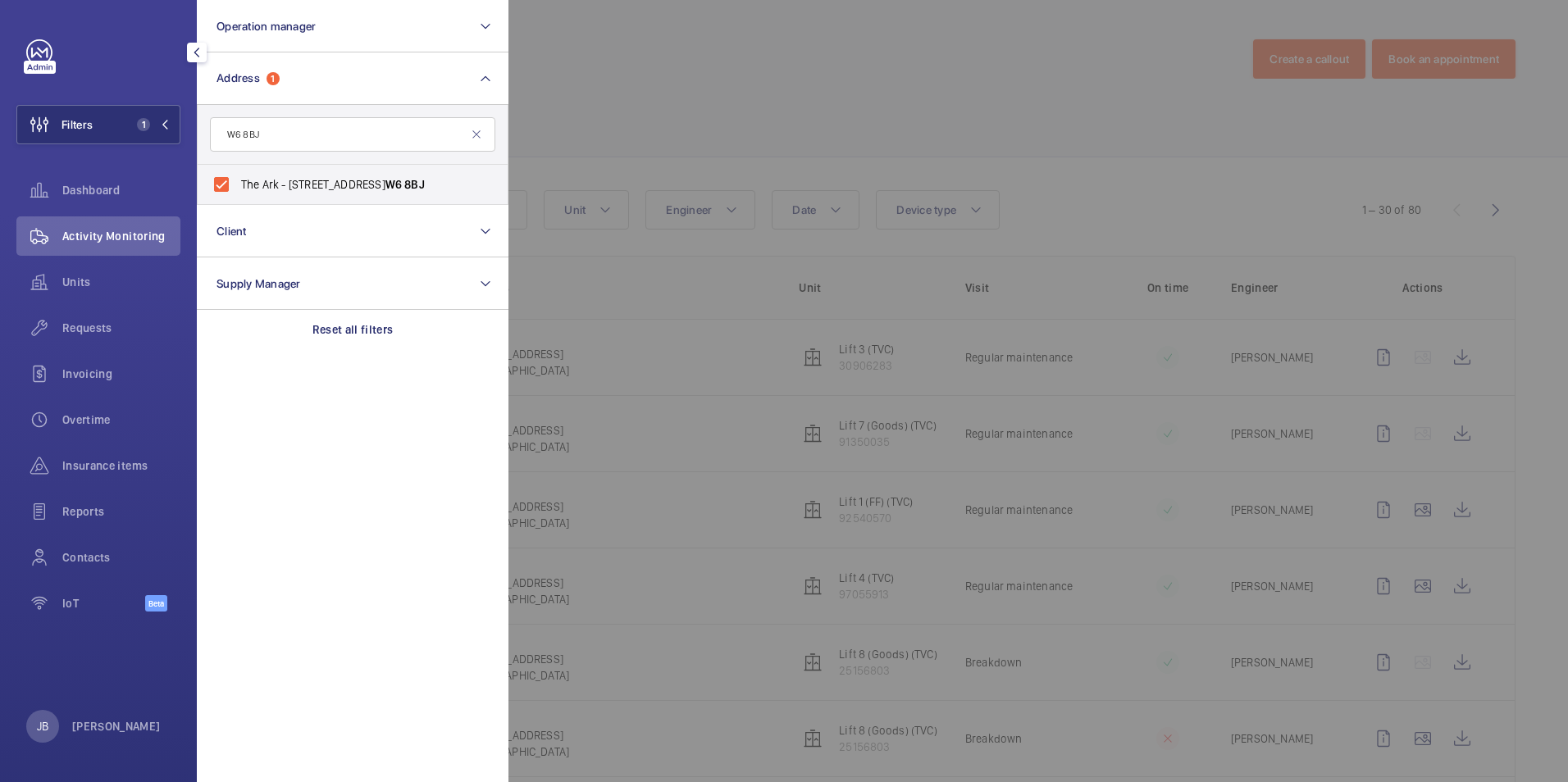
click at [649, 71] on div at bounding box center [1292, 391] width 1568 height 782
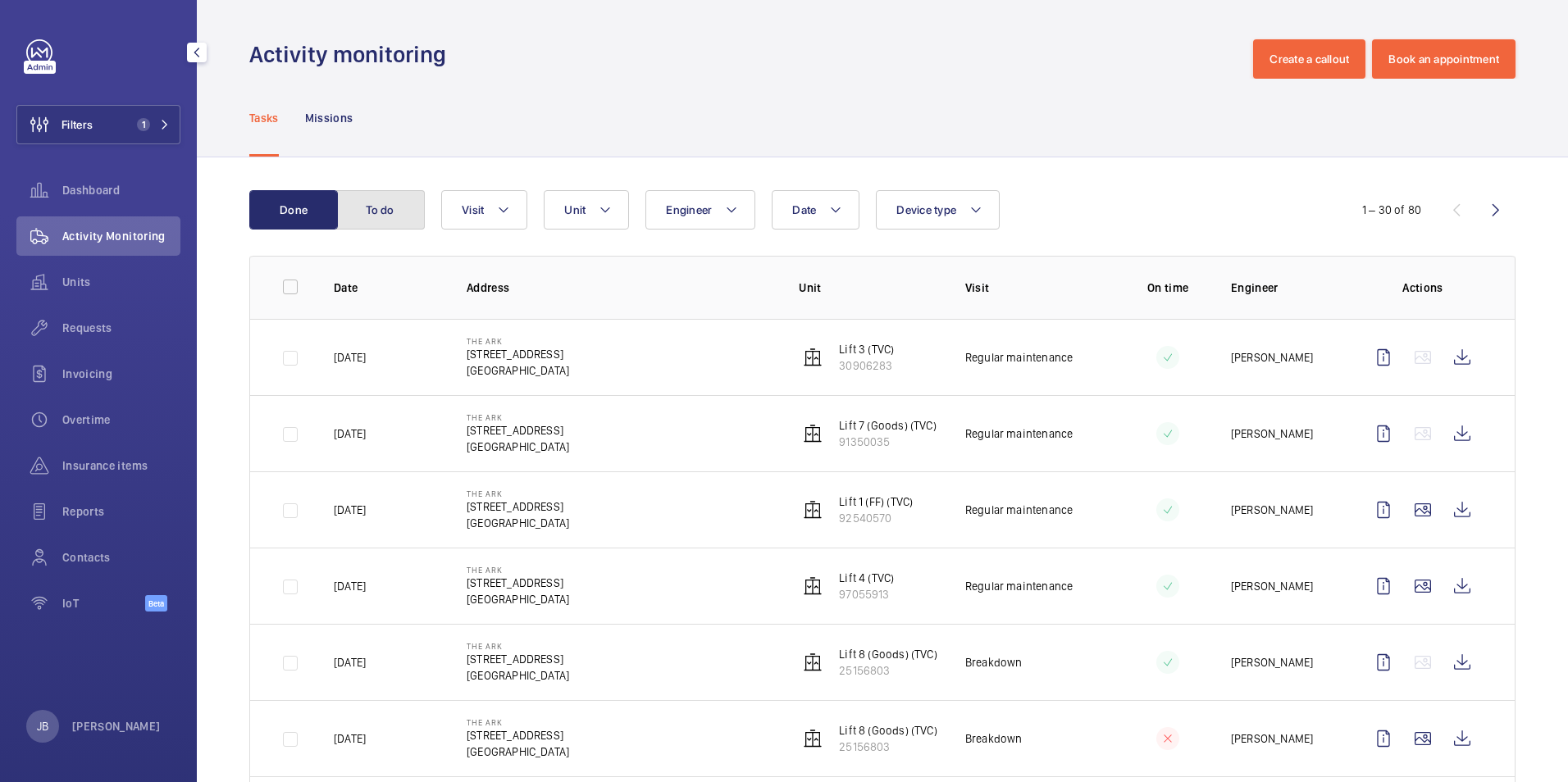
click at [367, 212] on button "To do" at bounding box center [379, 210] width 88 height 39
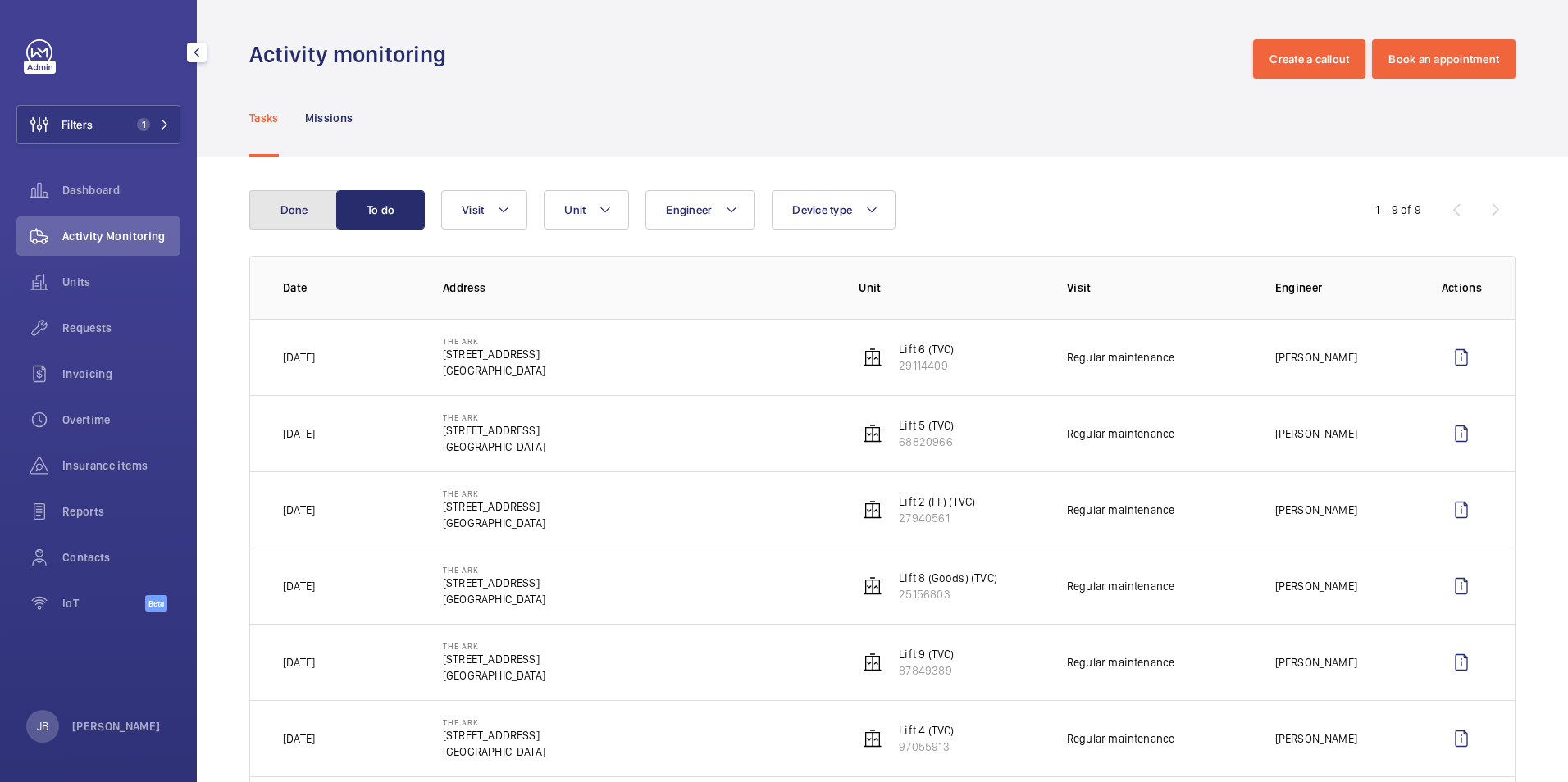
click at [287, 216] on button "Done" at bounding box center [293, 210] width 88 height 39
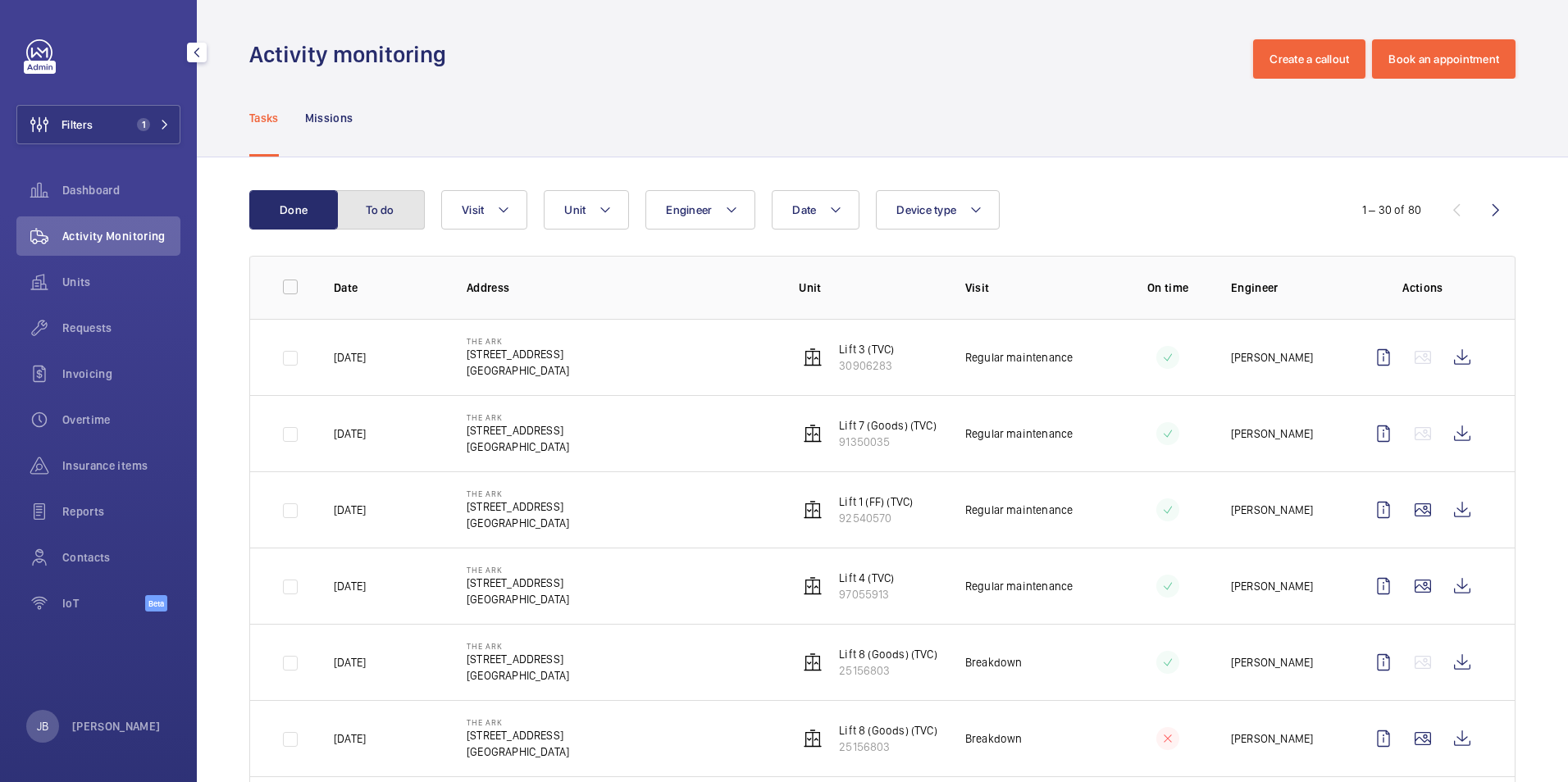
click at [356, 200] on button "To do" at bounding box center [379, 210] width 88 height 39
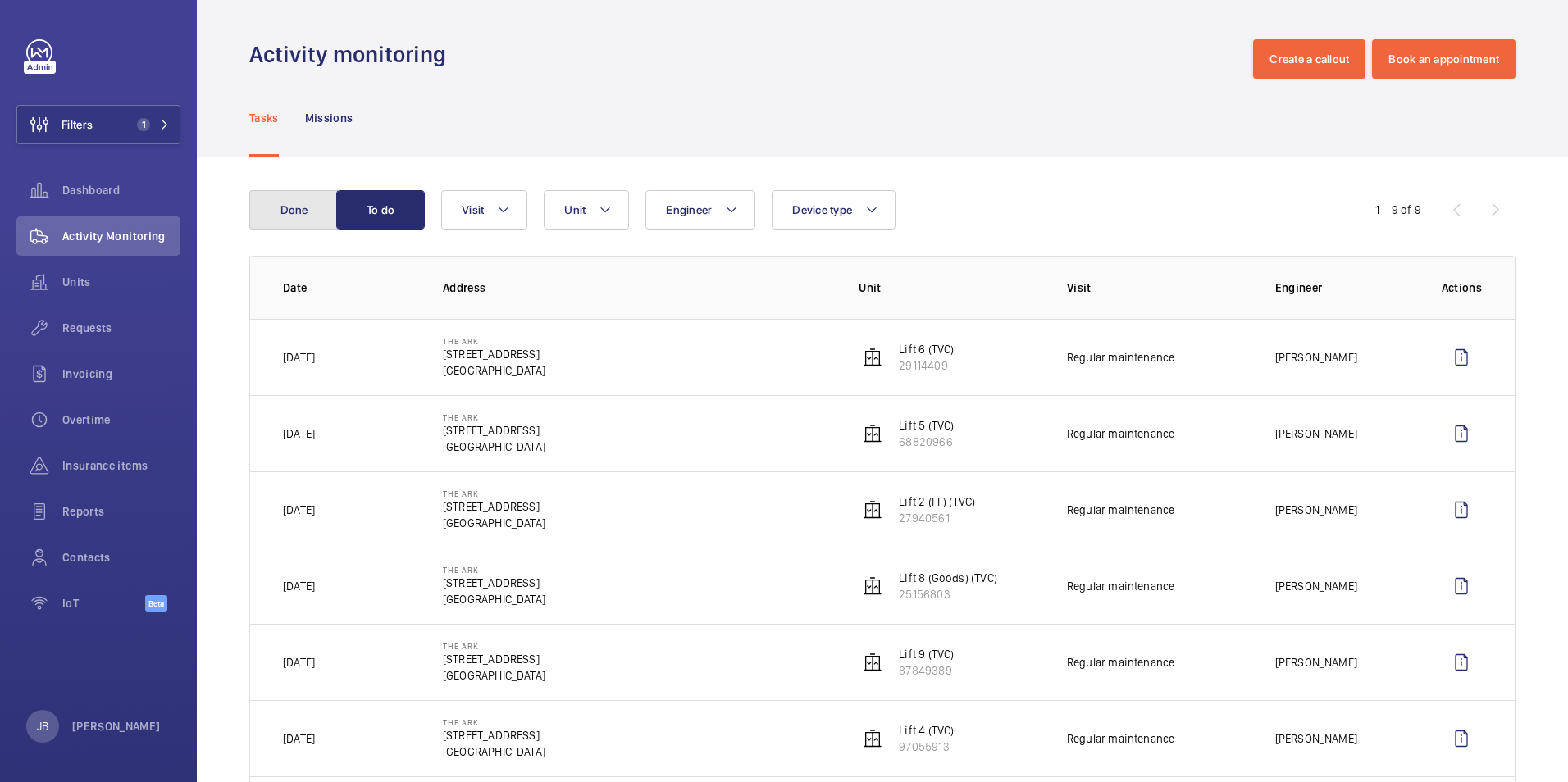
click at [306, 215] on button "Done" at bounding box center [293, 210] width 88 height 39
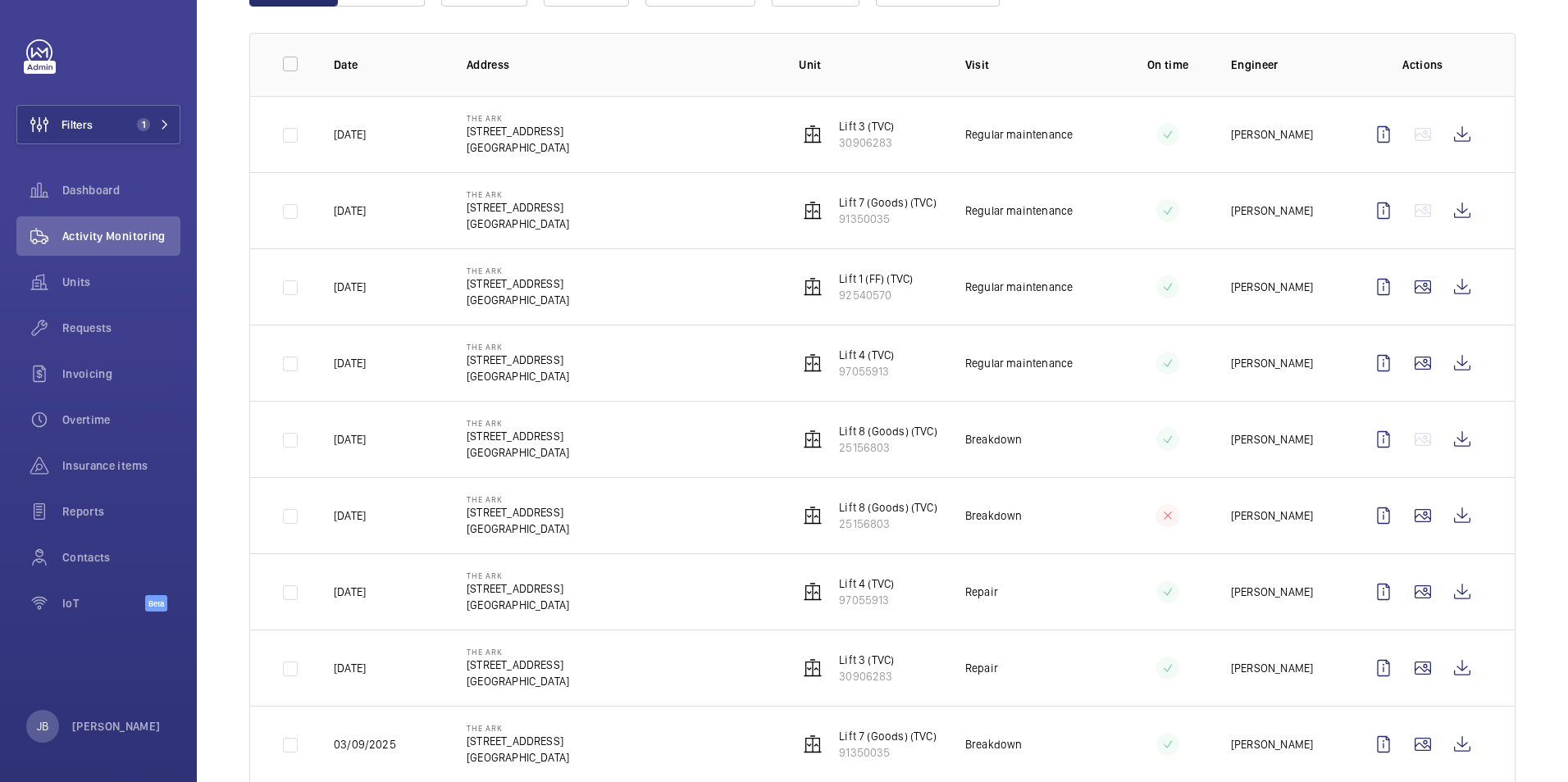
scroll to position [327, 0]
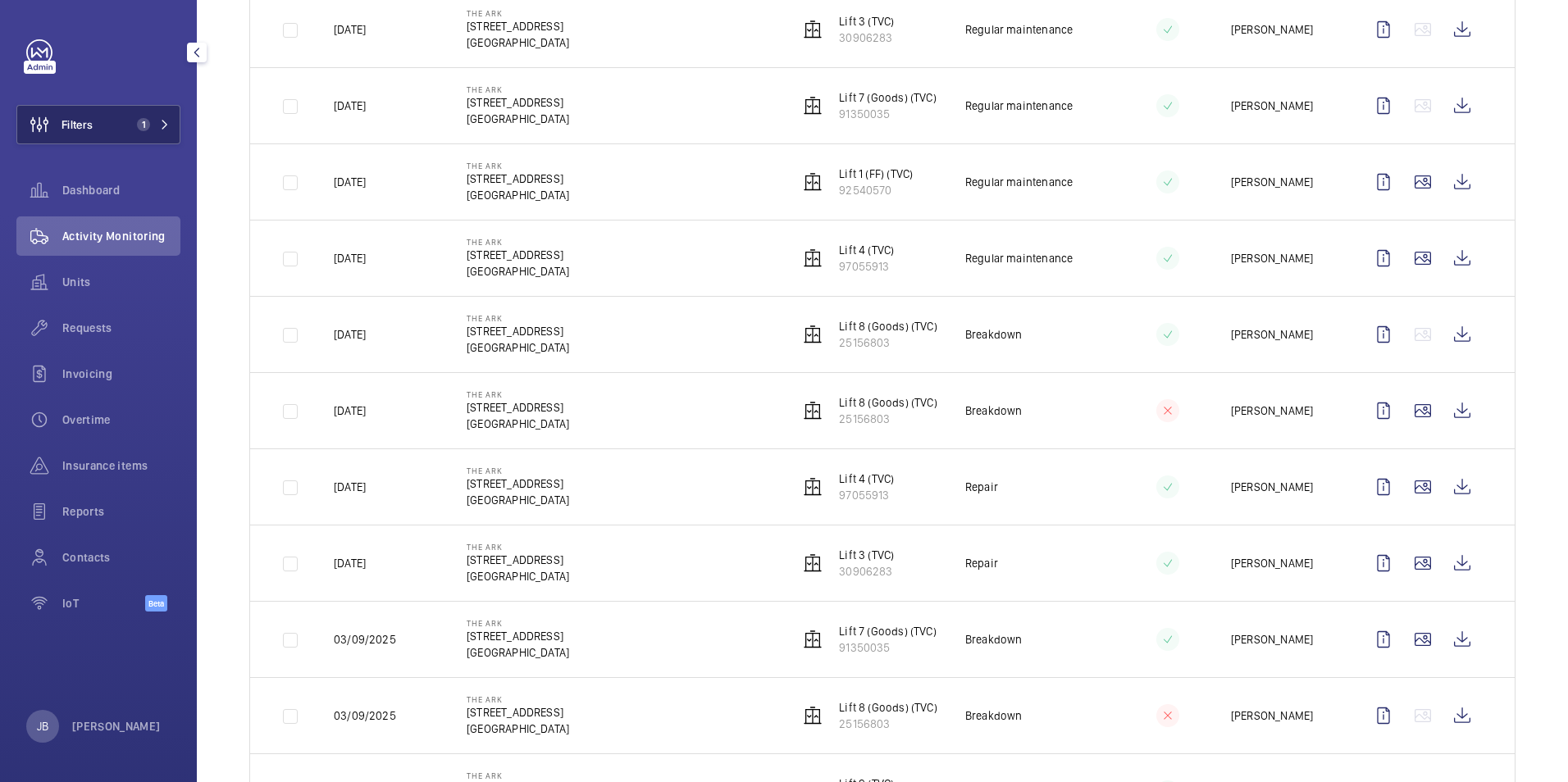
click at [103, 132] on button "Filters 1" at bounding box center [98, 124] width 164 height 39
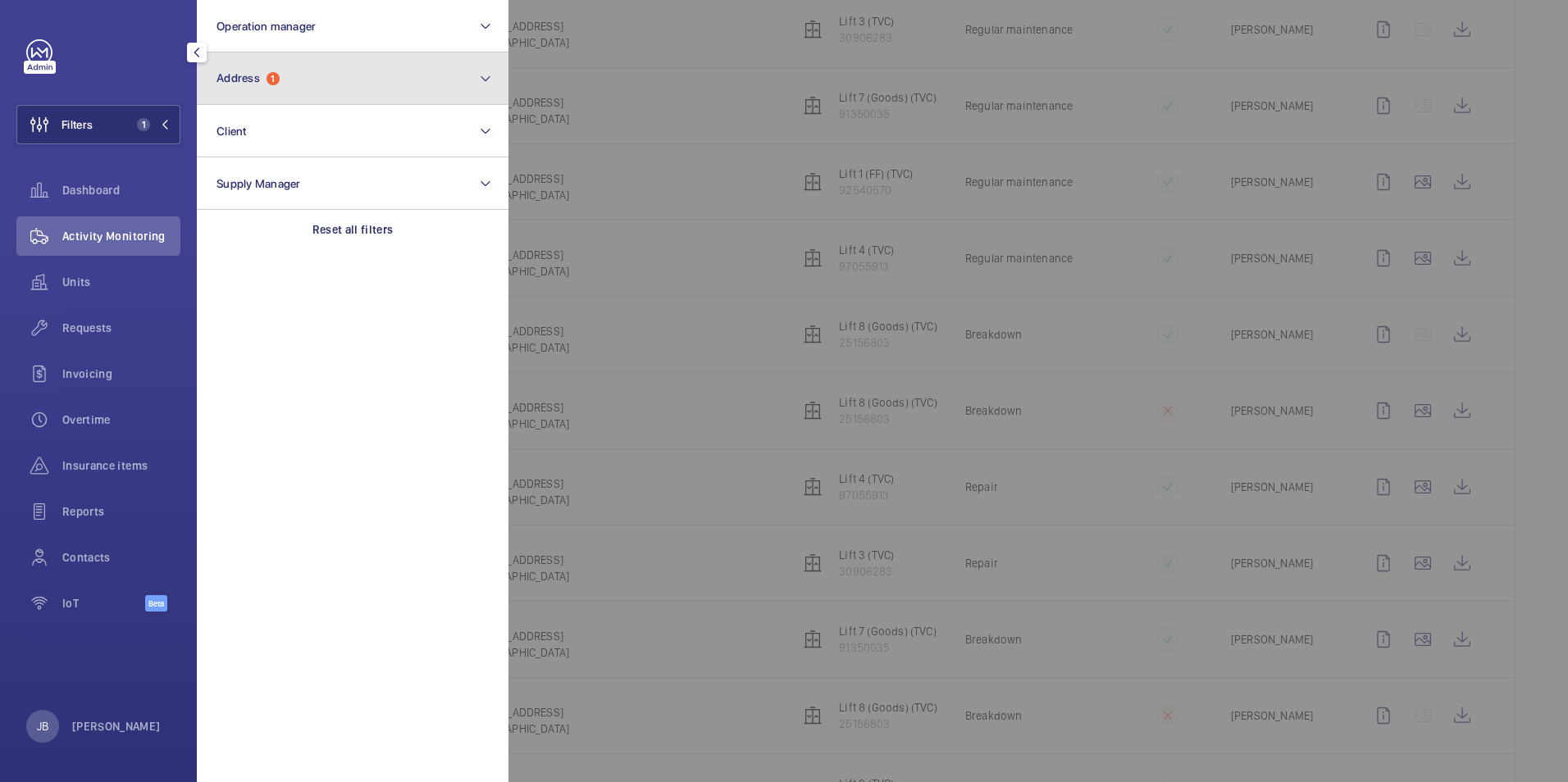
click at [308, 72] on button "Address 1" at bounding box center [353, 79] width 312 height 53
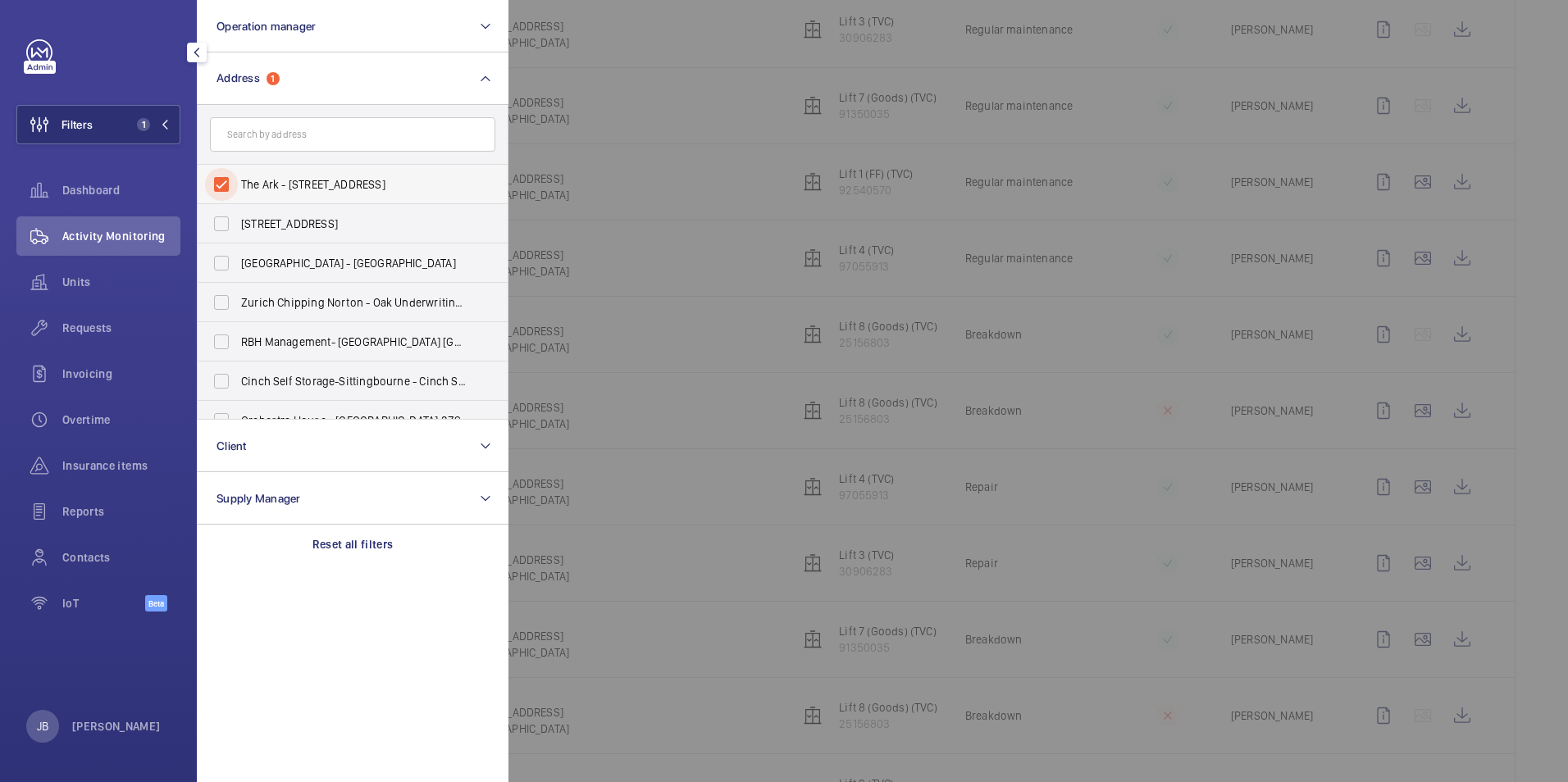
click at [225, 180] on input "The Ark - 201 Talgarth Road, LONDON W6 8BJ" at bounding box center [221, 184] width 32 height 32
checkbox input "false"
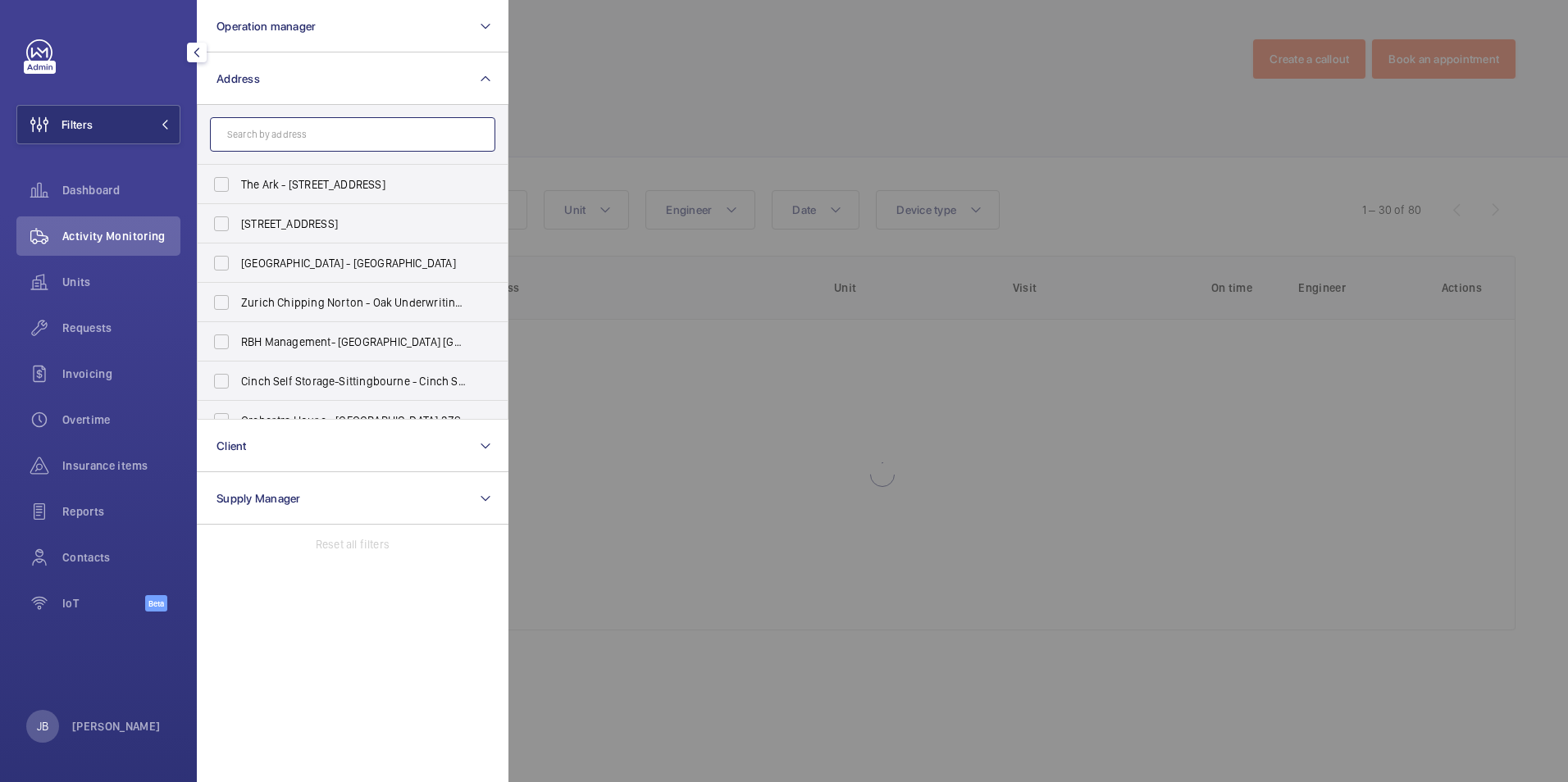
paste input "PI London Holborn"
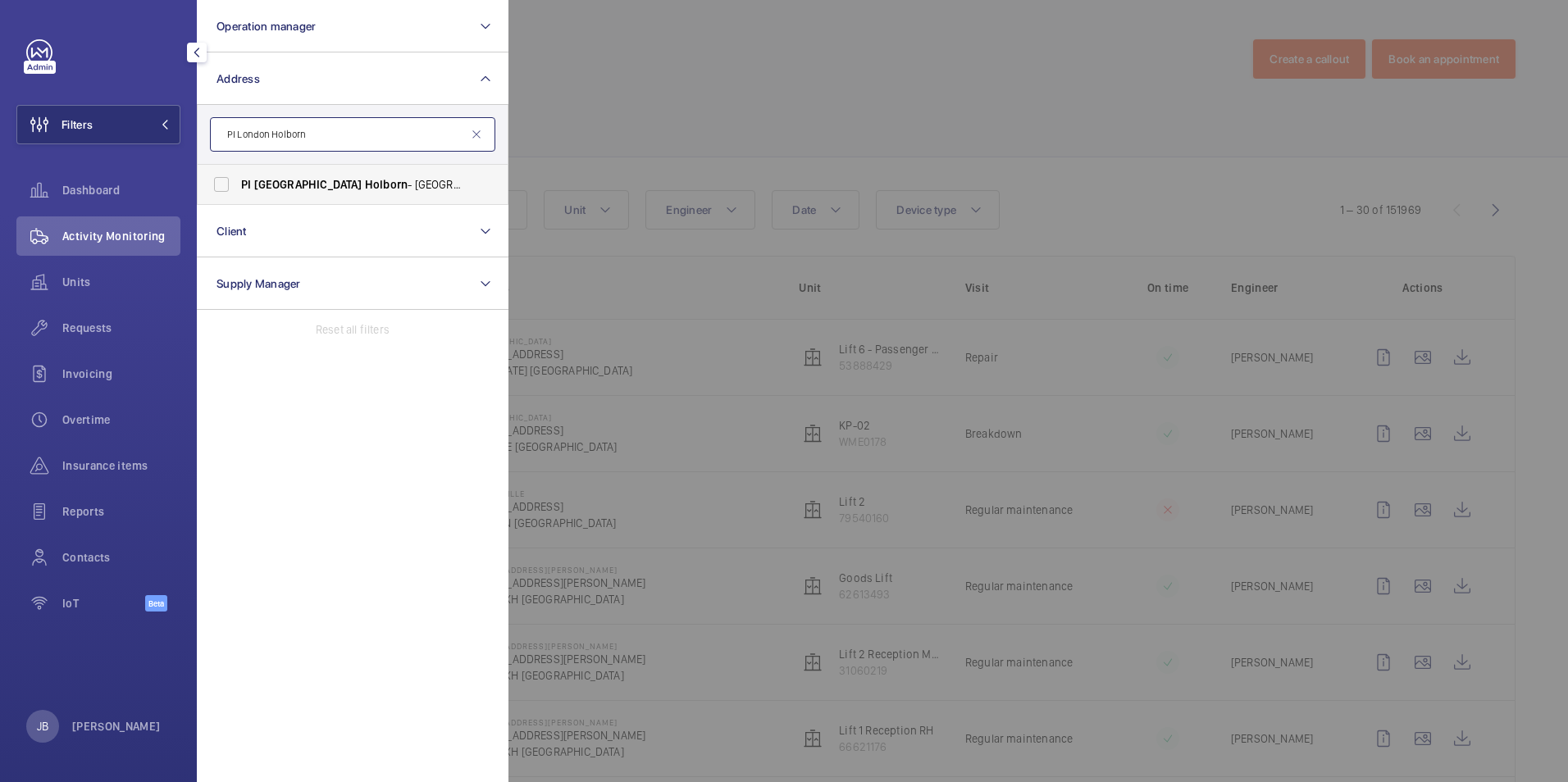
type input "PI London Holborn"
click at [265, 195] on label "PI London Holborn - Red Lion Street, HOLBORN WC1R 4PS" at bounding box center [341, 185] width 286 height 39
click at [238, 195] on input "PI London Holborn - Red Lion Street, HOLBORN WC1R 4PS" at bounding box center [221, 184] width 32 height 32
checkbox input "true"
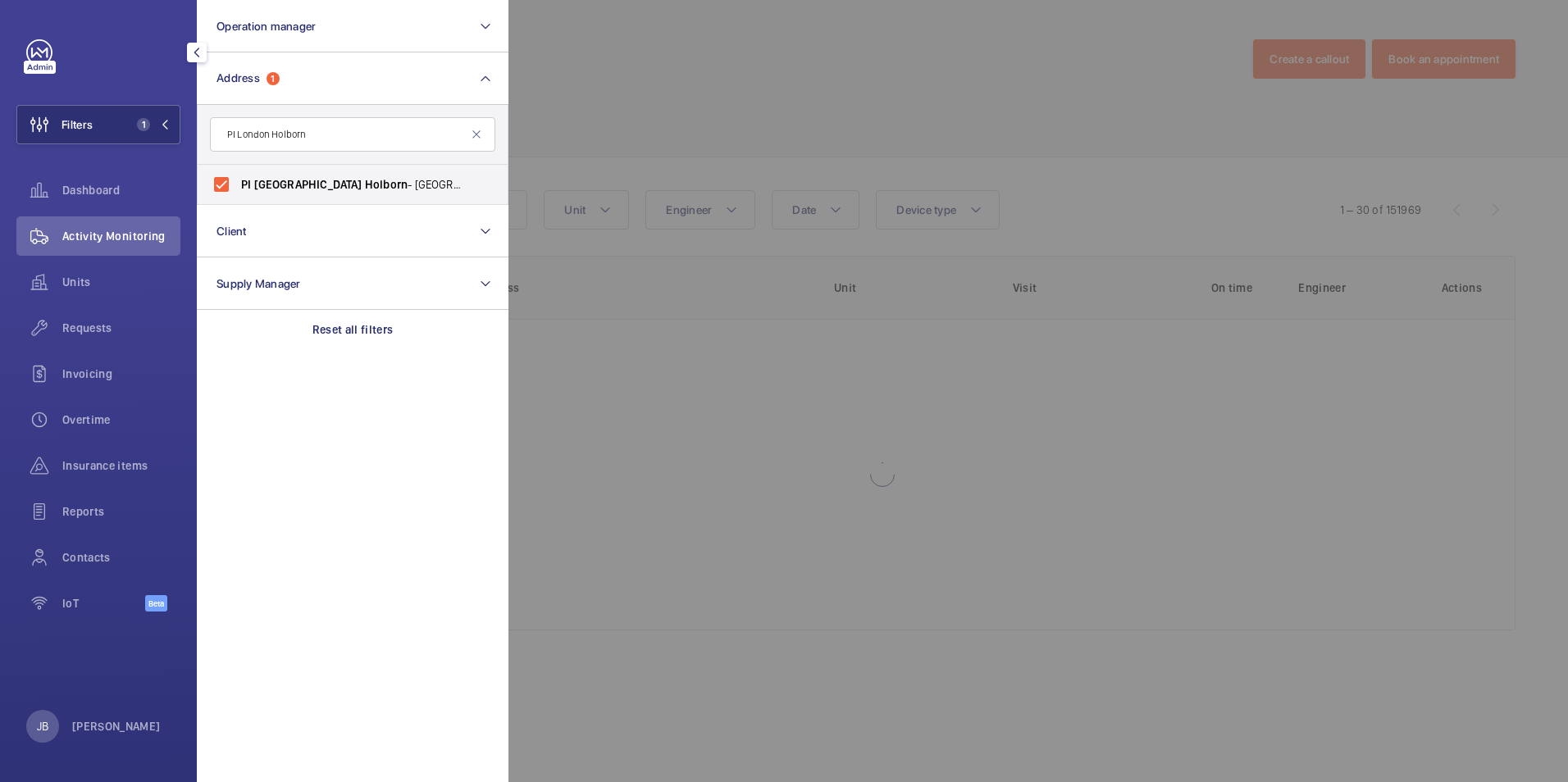
click at [583, 106] on div at bounding box center [1292, 391] width 1568 height 782
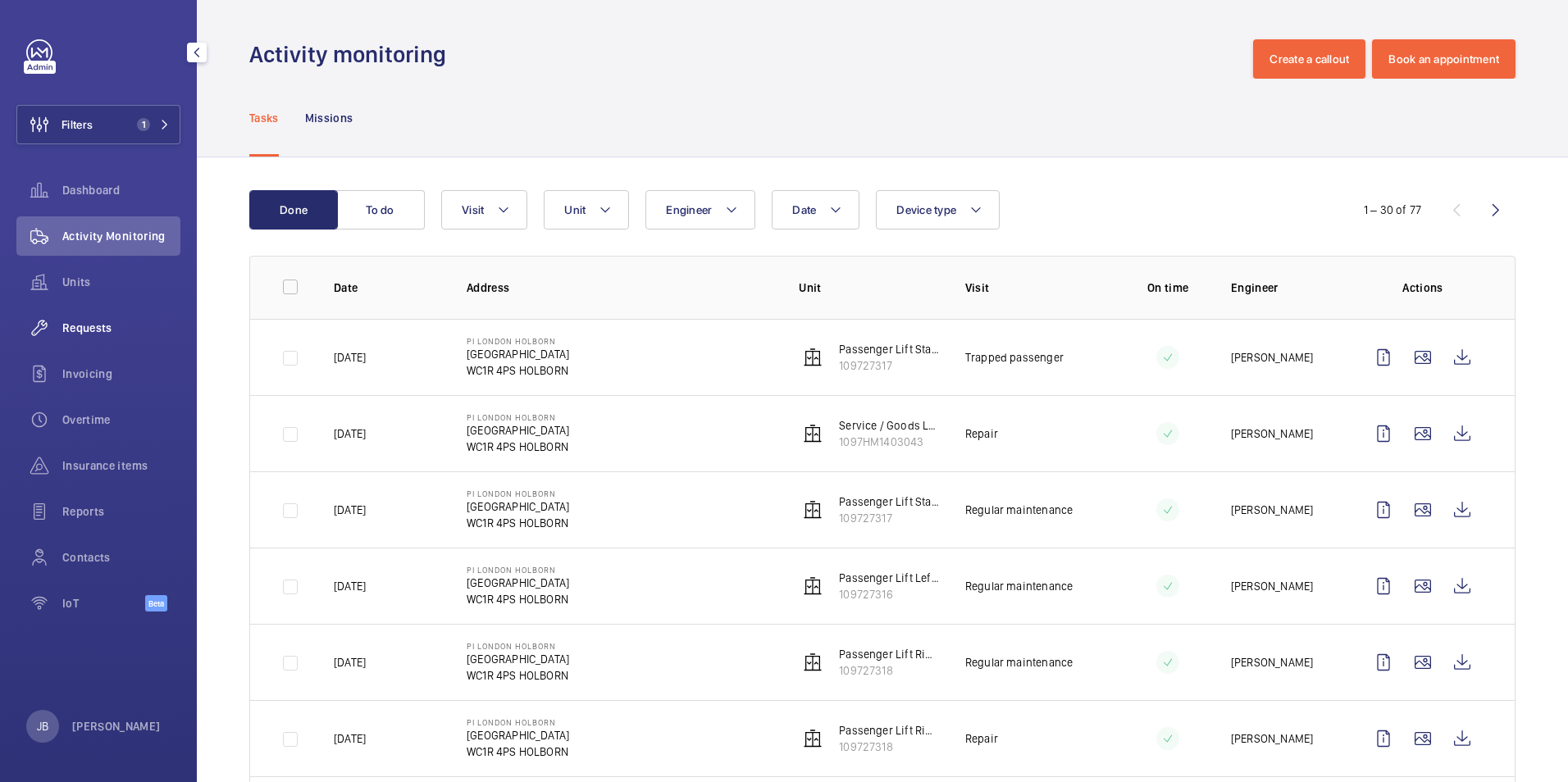
click at [77, 327] on span "Requests" at bounding box center [121, 328] width 118 height 17
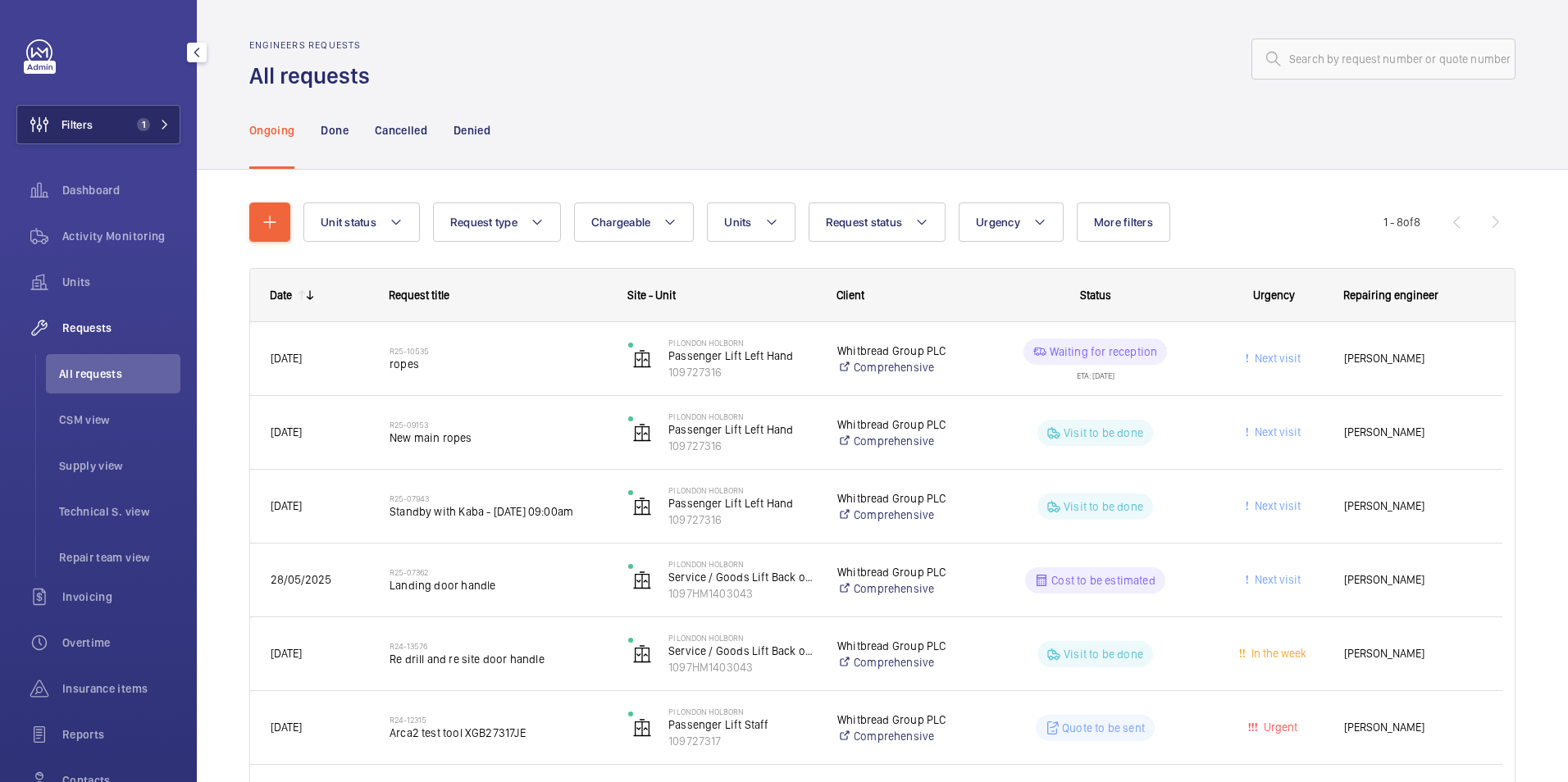
click at [85, 117] on span "Filters" at bounding box center [77, 124] width 32 height 17
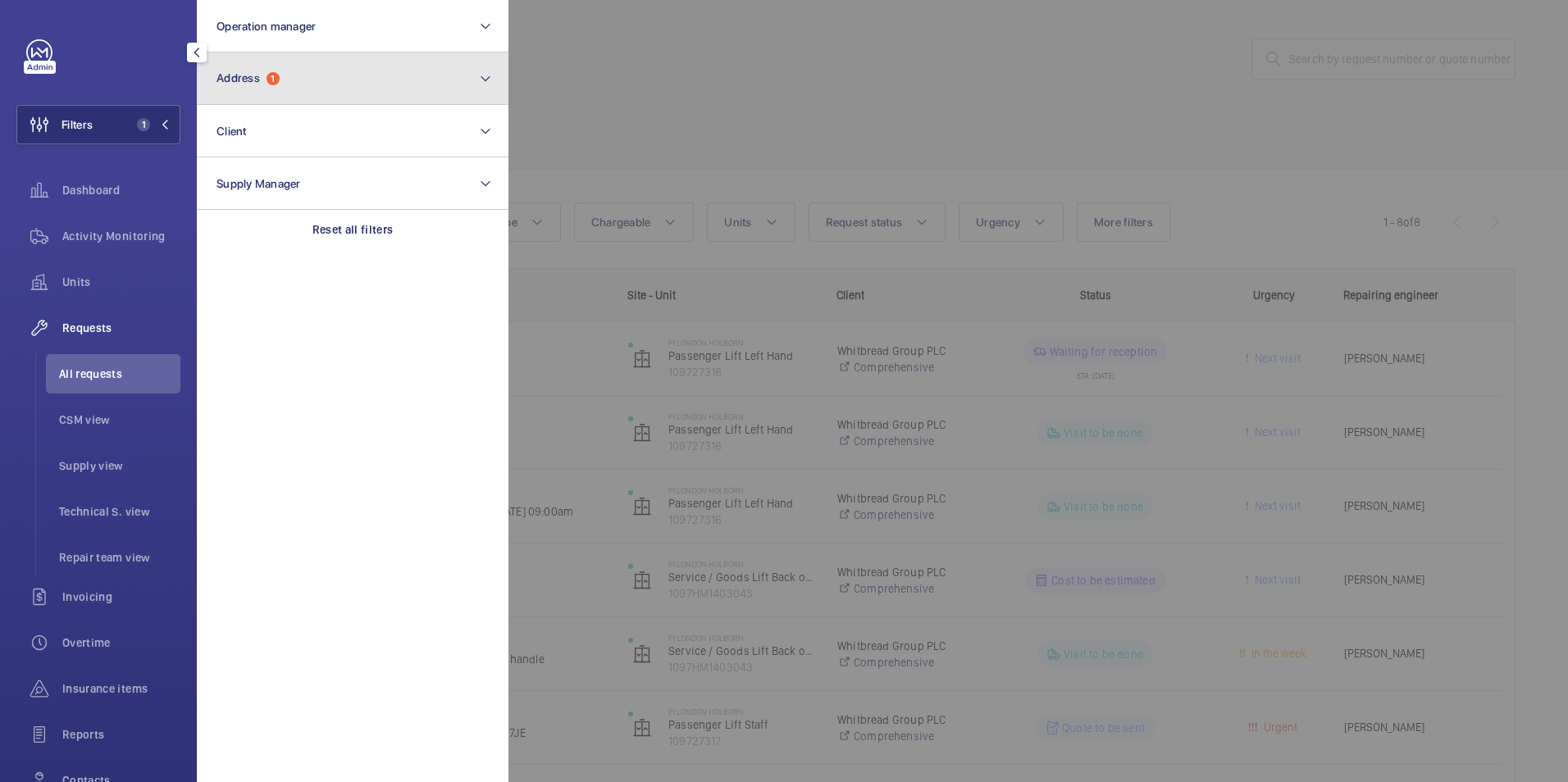
click at [300, 85] on button "Address 1" at bounding box center [353, 79] width 312 height 53
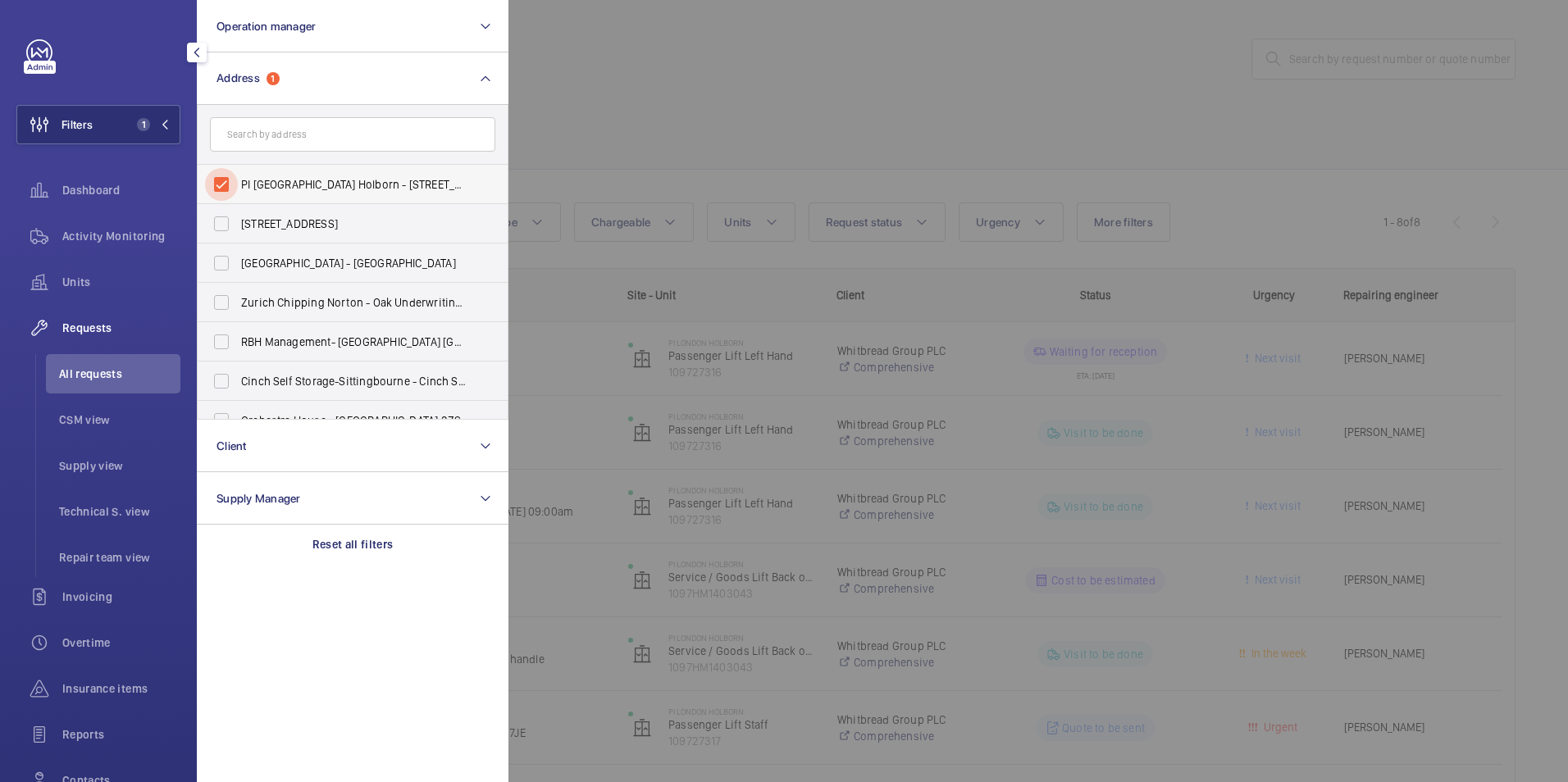
click at [227, 180] on input "PI London Holborn - Red Lion Street, HOLBORN WC1R 4PS" at bounding box center [221, 184] width 32 height 32
checkbox input "false"
click at [582, 96] on div at bounding box center [1292, 391] width 1568 height 782
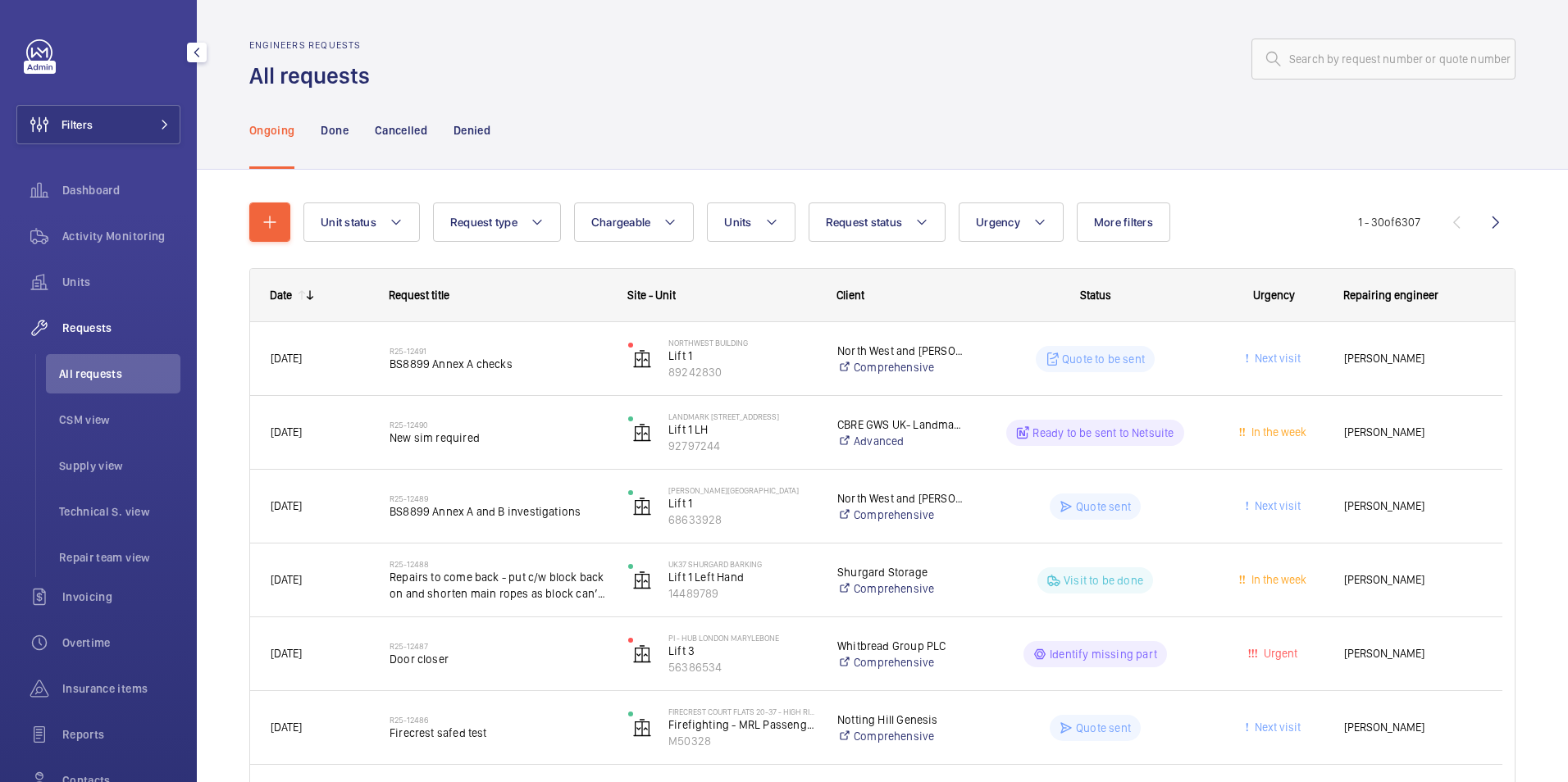
click at [101, 327] on span "Requests" at bounding box center [121, 328] width 118 height 17
click at [1308, 41] on input "text" at bounding box center [1382, 59] width 264 height 41
paste input "R25-06714"
type input "R25-06714"
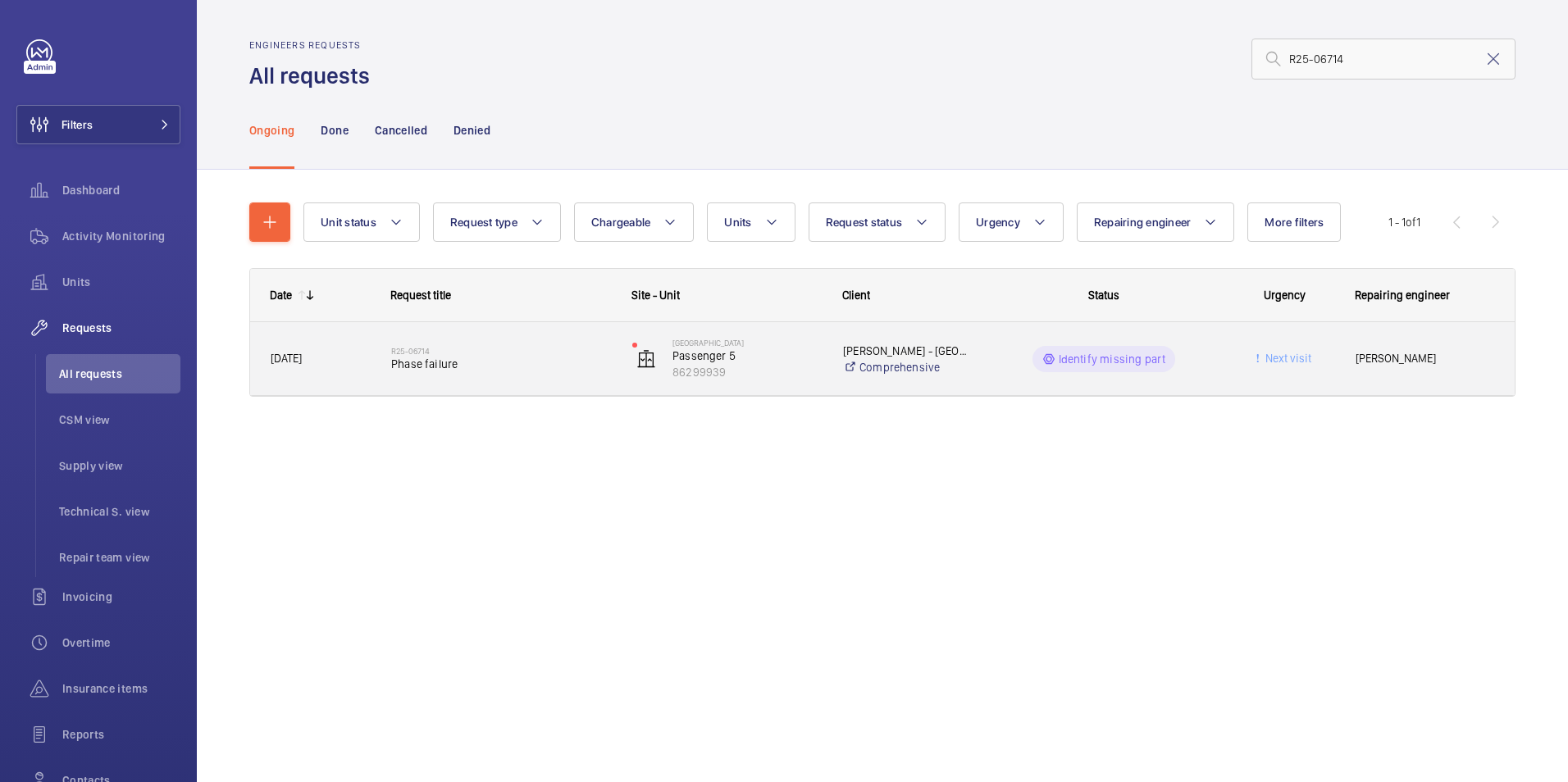
click at [1008, 372] on div "Identify missing part" at bounding box center [1094, 359] width 239 height 59
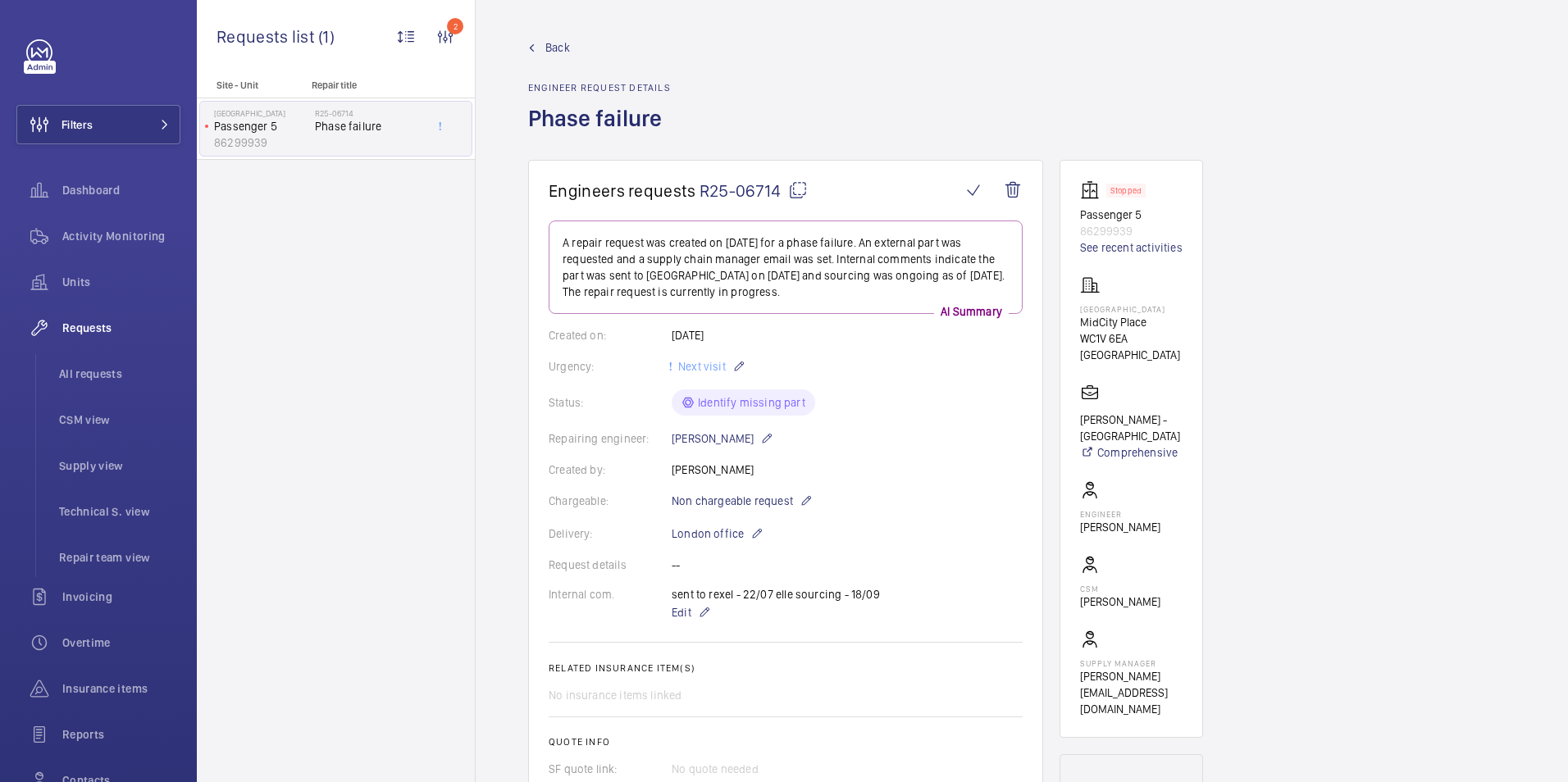
click at [554, 46] on span "Back" at bounding box center [558, 47] width 25 height 17
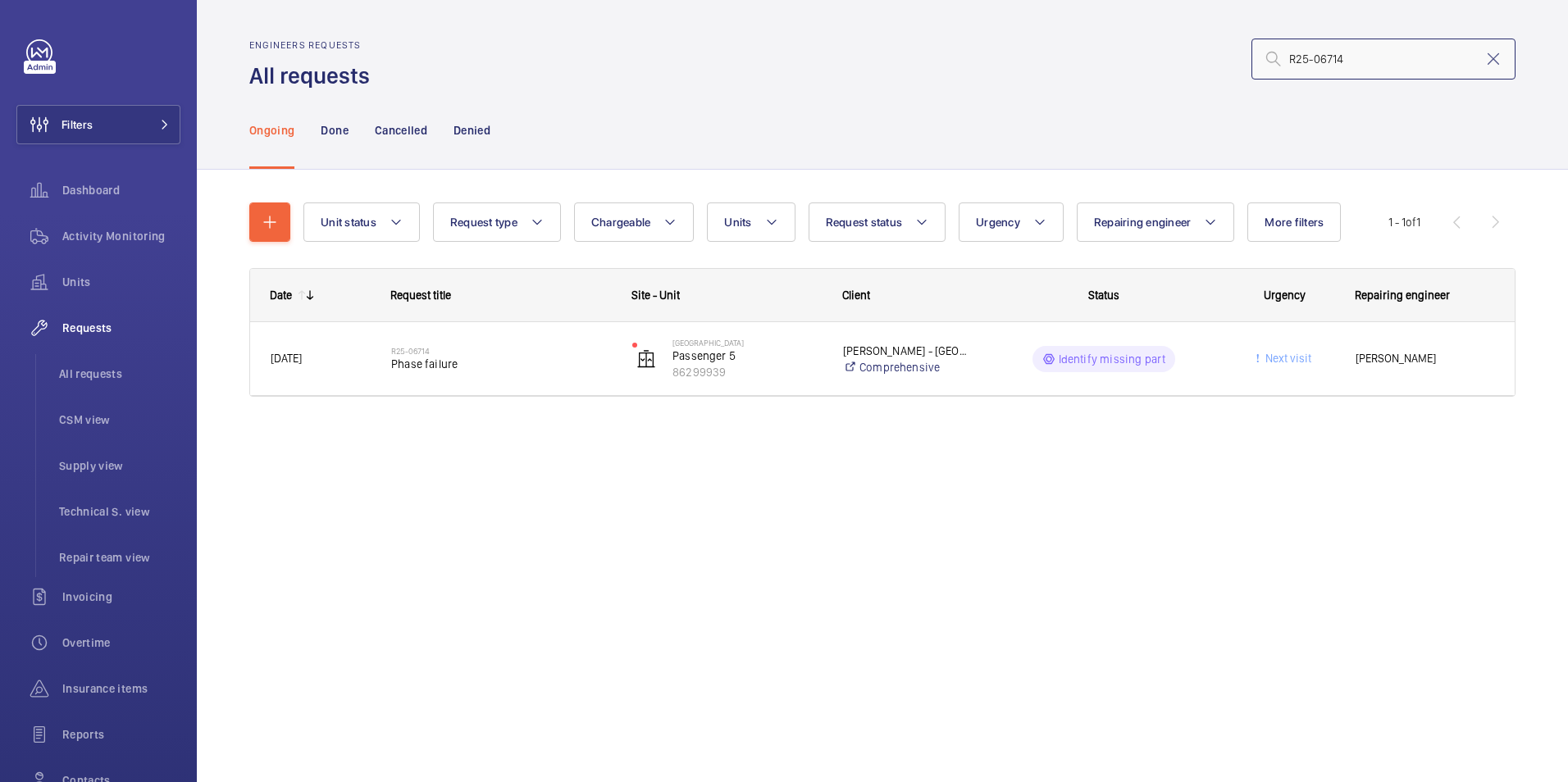
drag, startPoint x: 1347, startPoint y: 62, endPoint x: 1202, endPoint y: 47, distance: 145.8
click at [1195, 47] on div "R25-06714" at bounding box center [947, 58] width 1136 height 39
paste input "11680"
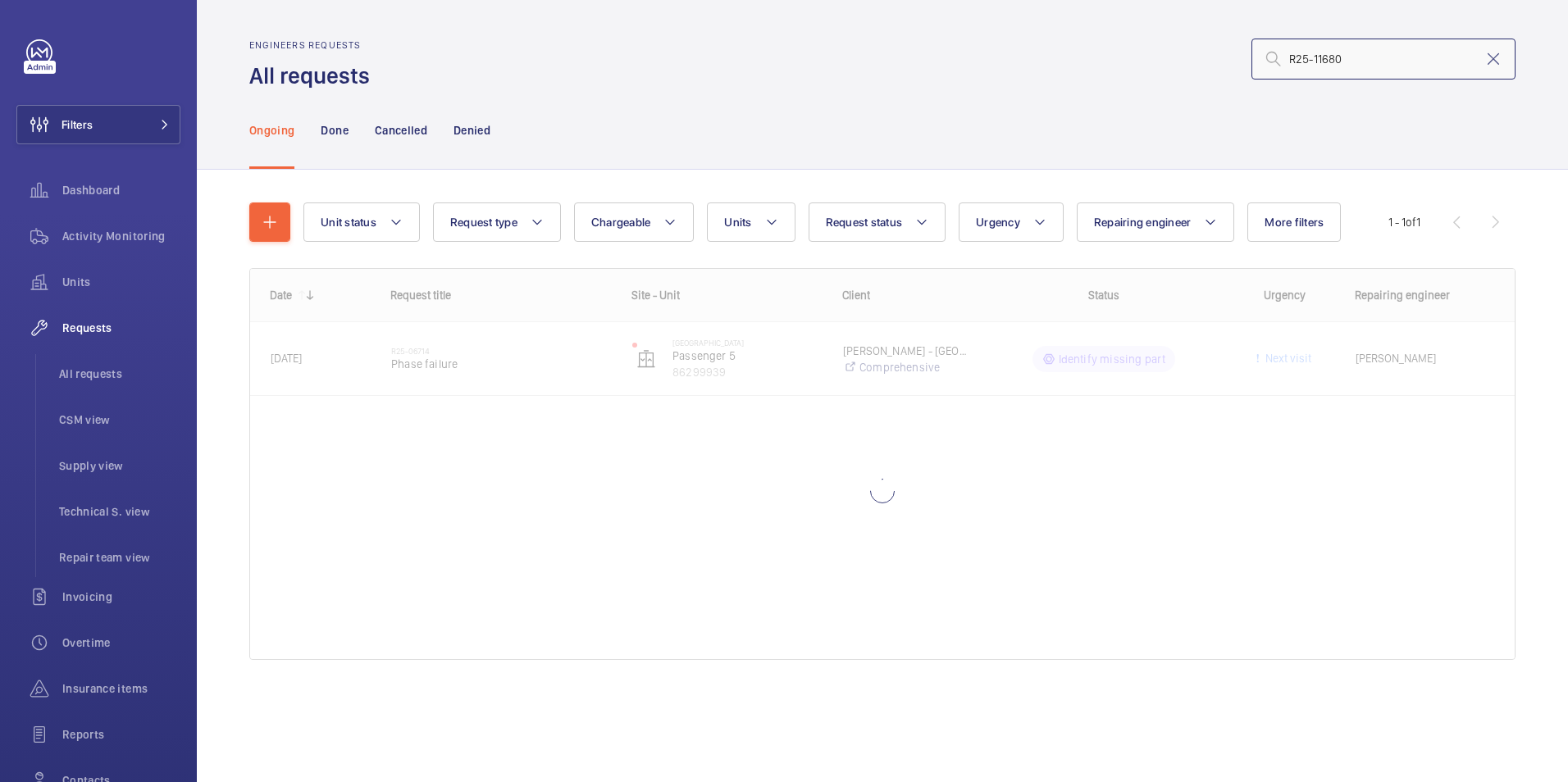
type input "R25-11680"
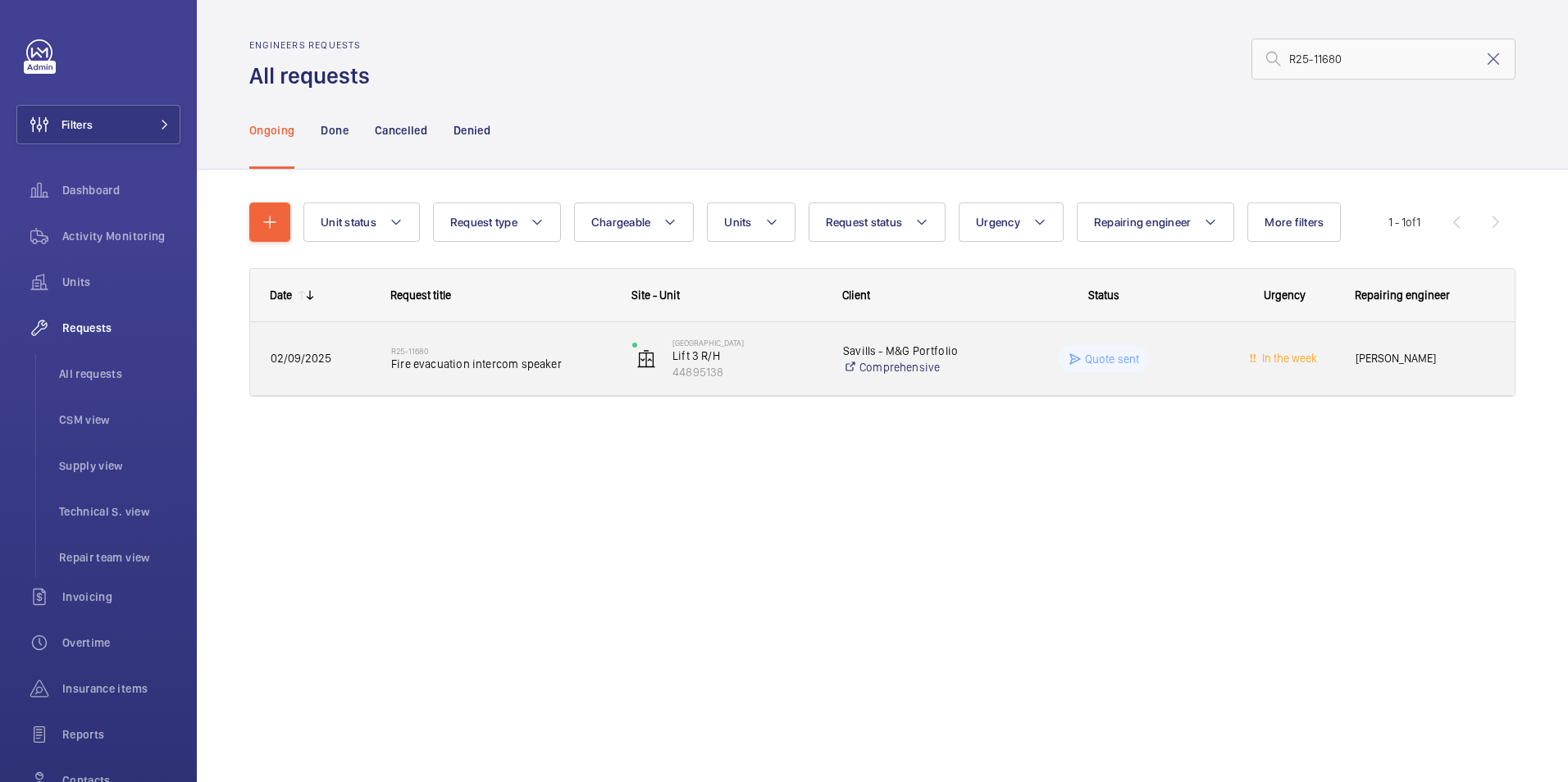
click at [1163, 348] on wm-front-pills-cell "Quote sent" at bounding box center [1103, 359] width 220 height 26
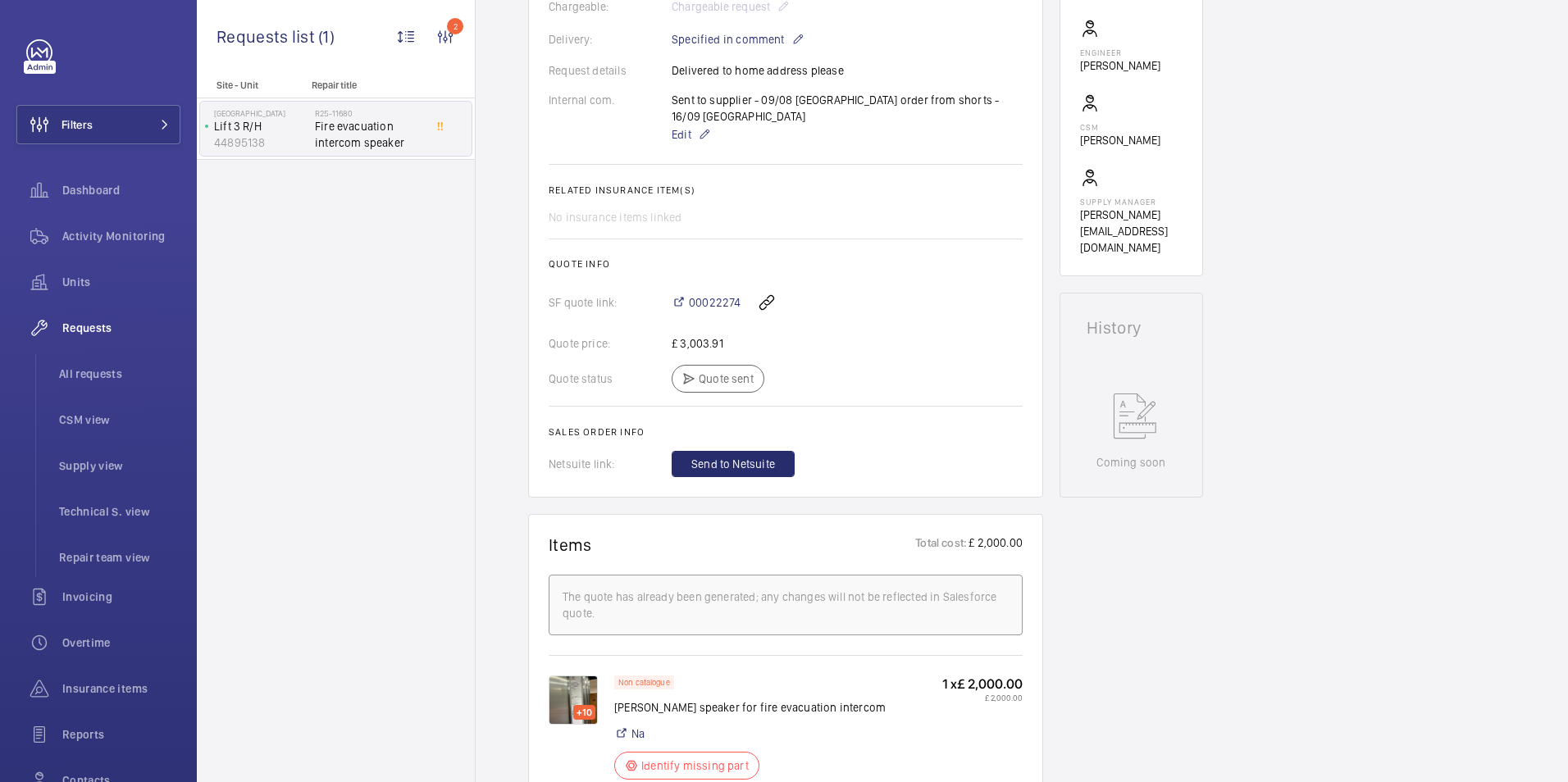
scroll to position [492, 0]
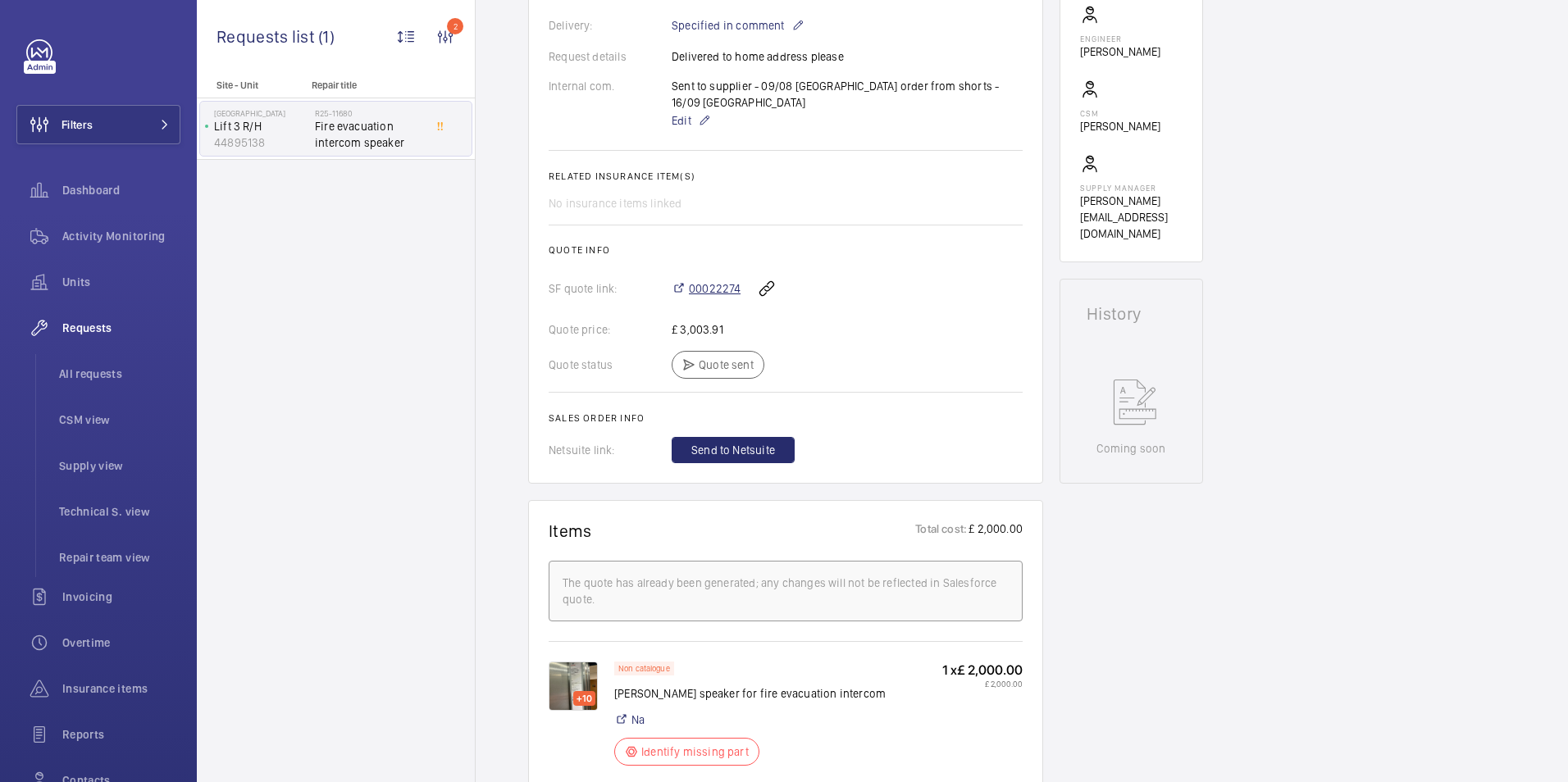
click at [700, 280] on span "00022274" at bounding box center [714, 288] width 52 height 17
click at [101, 123] on button "Filters" at bounding box center [98, 124] width 164 height 39
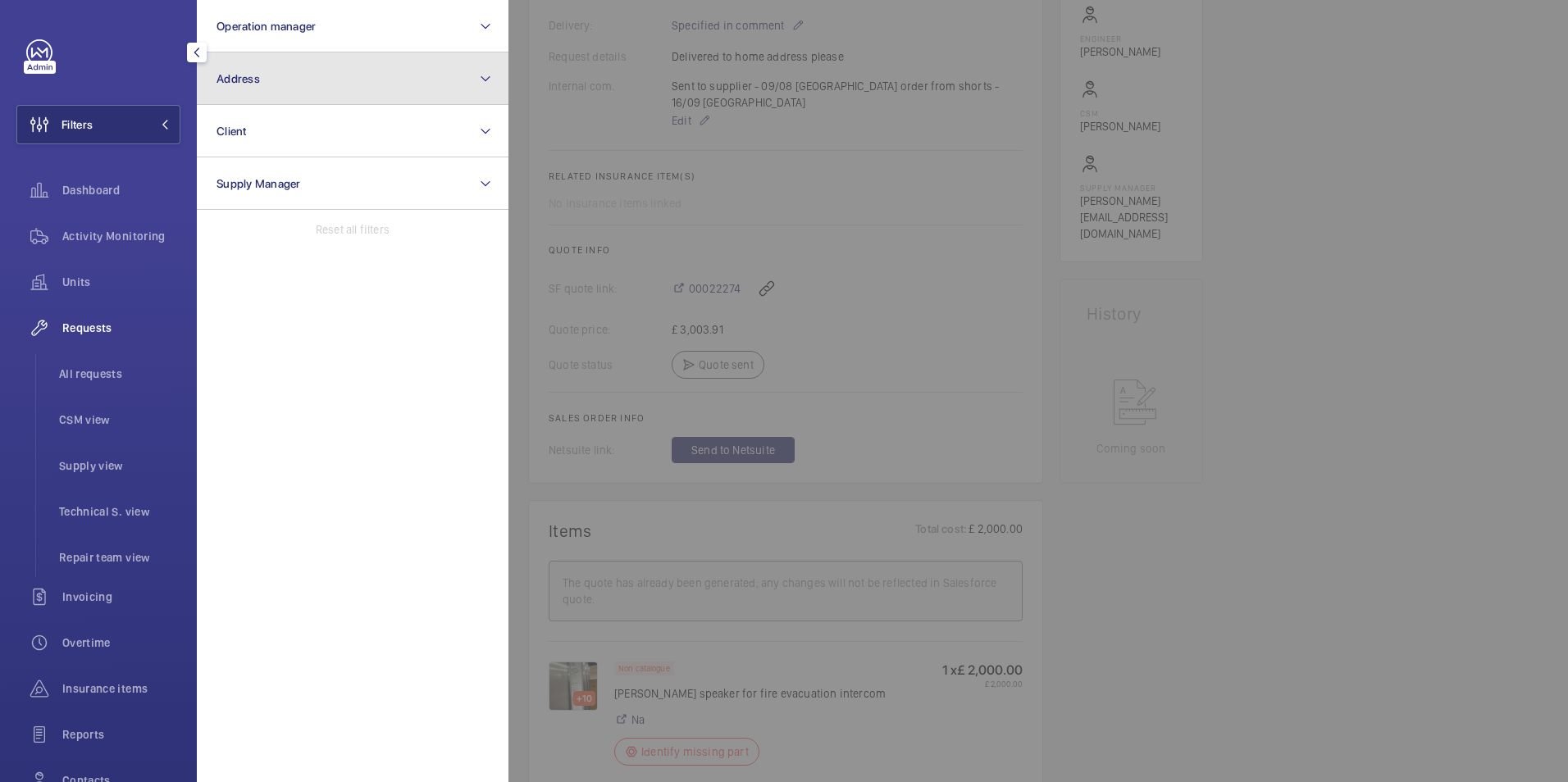
click at [257, 97] on button "Address" at bounding box center [353, 79] width 312 height 53
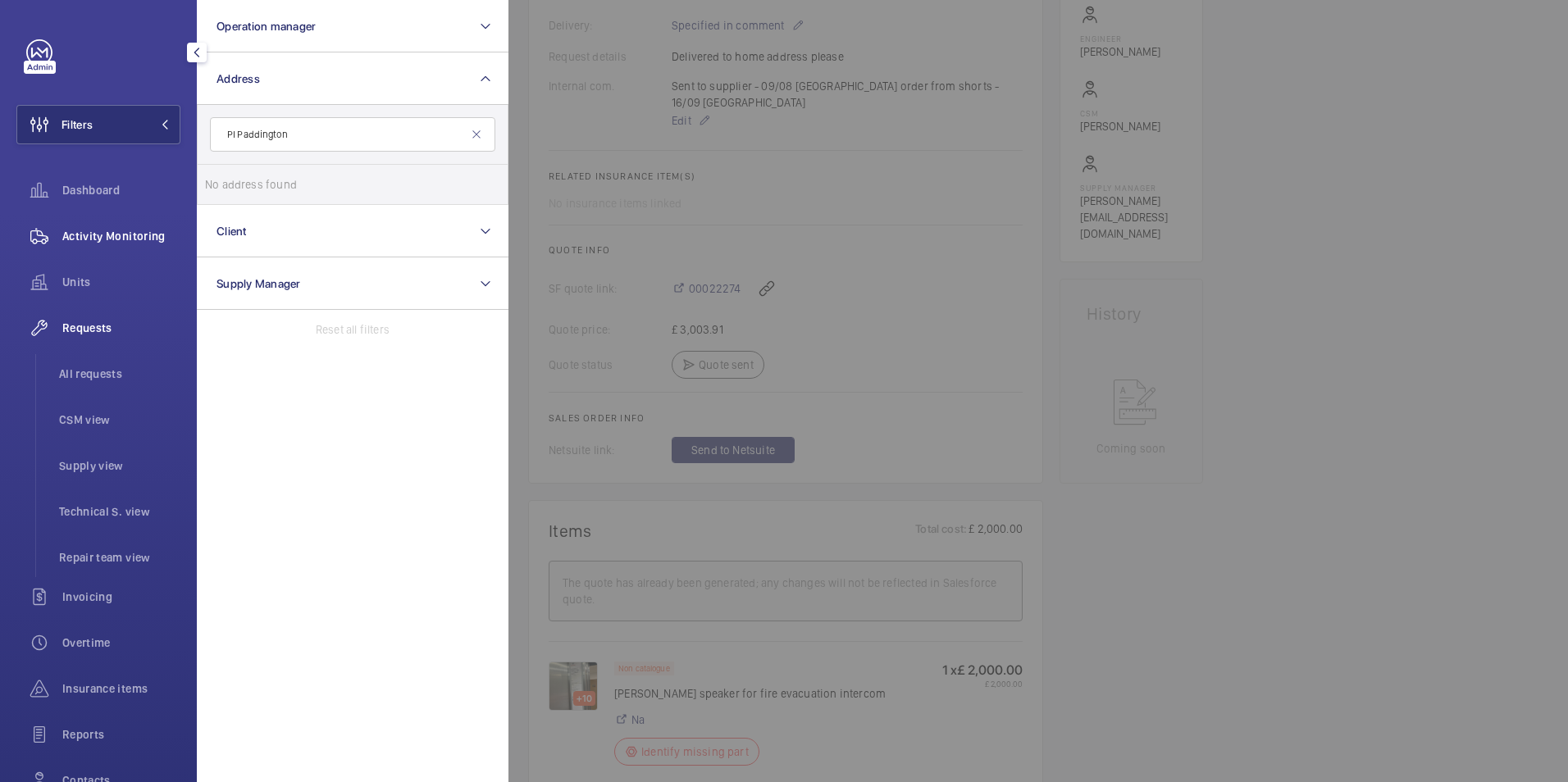
click at [120, 233] on span "Activity Monitoring" at bounding box center [121, 237] width 118 height 17
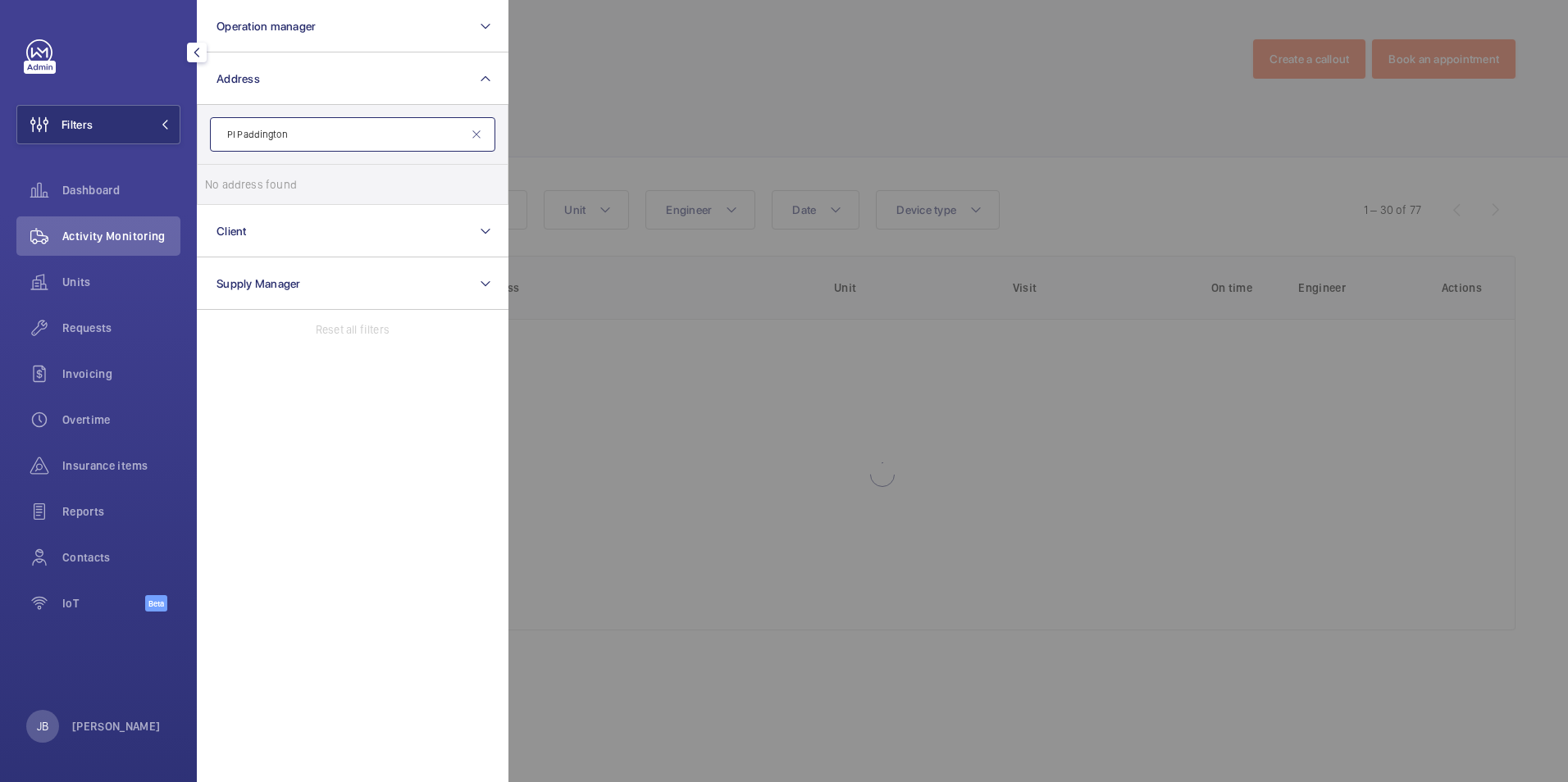
click at [353, 137] on input "PI Paddington" at bounding box center [353, 134] width 286 height 34
click at [237, 131] on input "PI Paddington" at bounding box center [353, 134] width 286 height 34
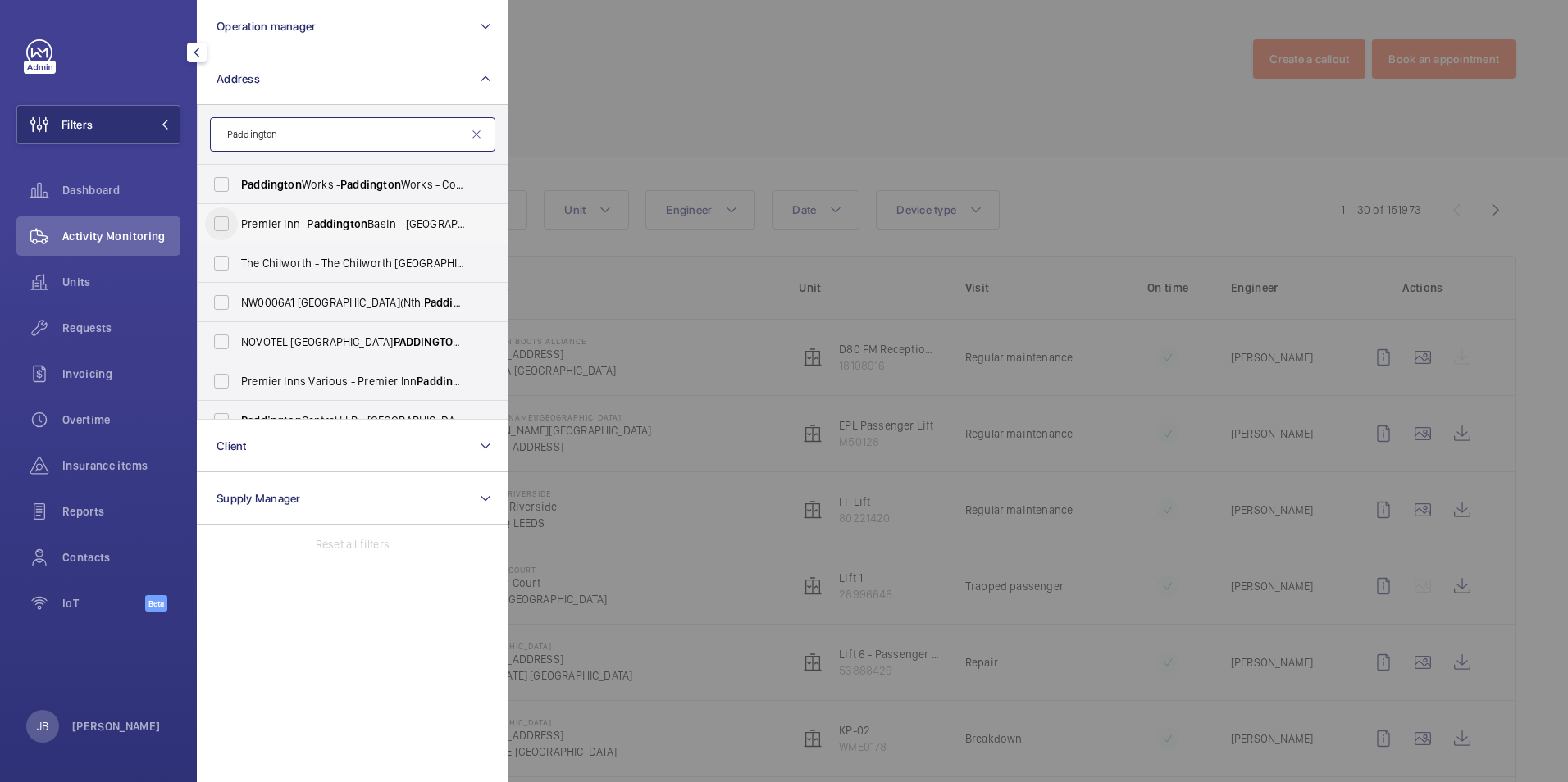
type input "Paddington"
click at [225, 224] on input "Premier Inn - Paddington Basin - Premier Inn, Paddington Exchange, North Wharf …" at bounding box center [221, 224] width 32 height 32
checkbox input "true"
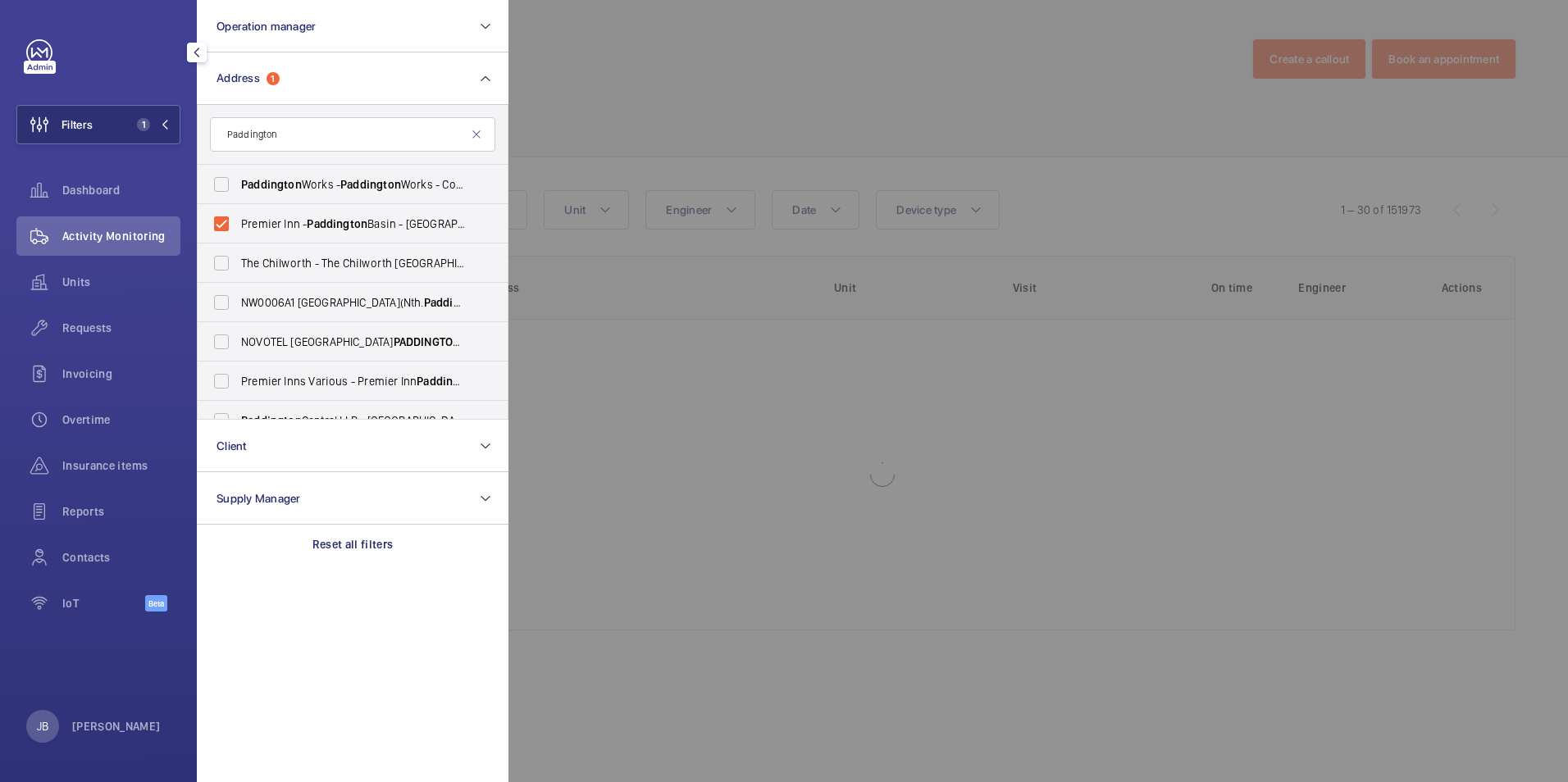
click at [596, 102] on div at bounding box center [1292, 391] width 1568 height 782
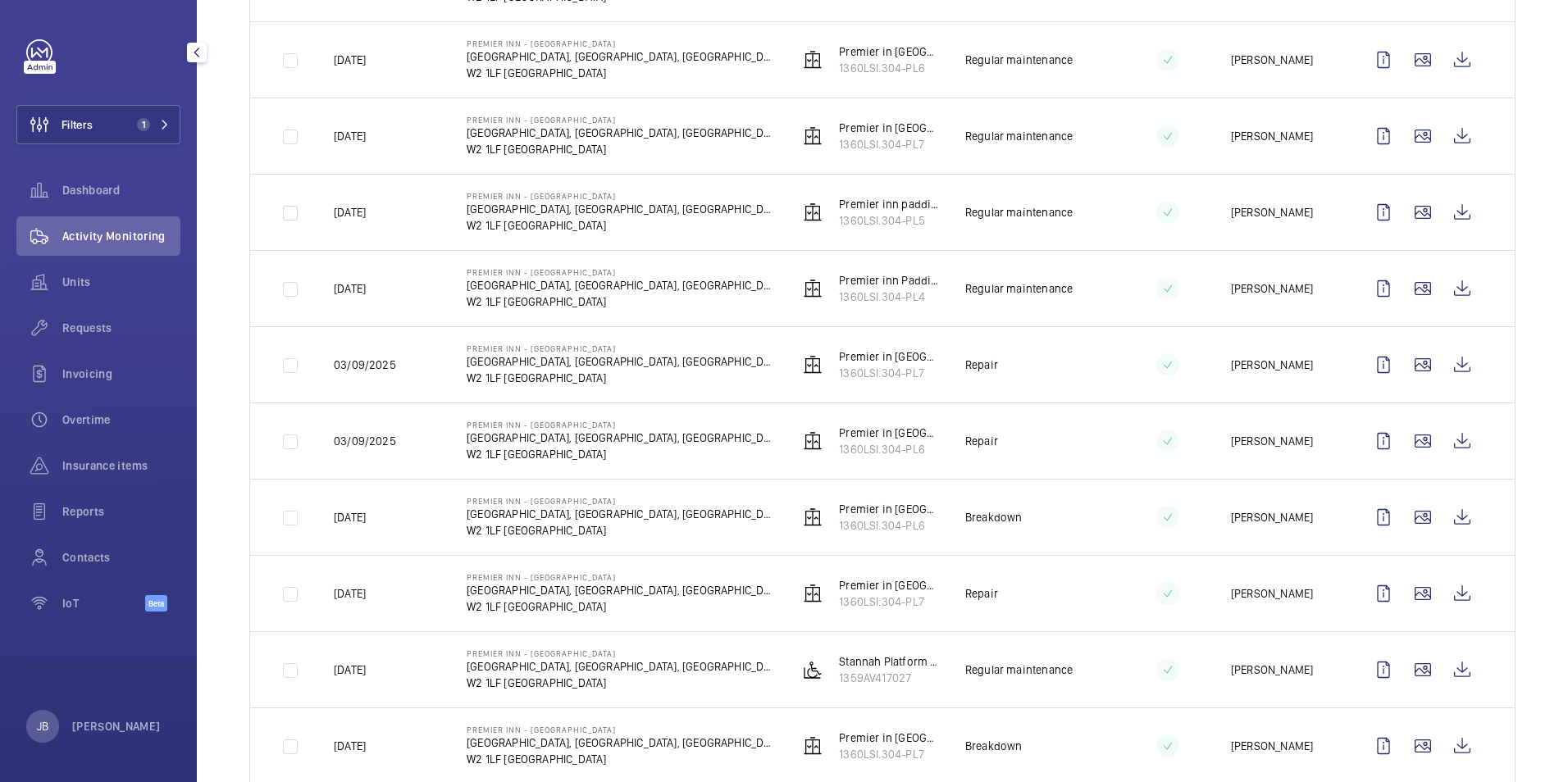
scroll to position [327, 0]
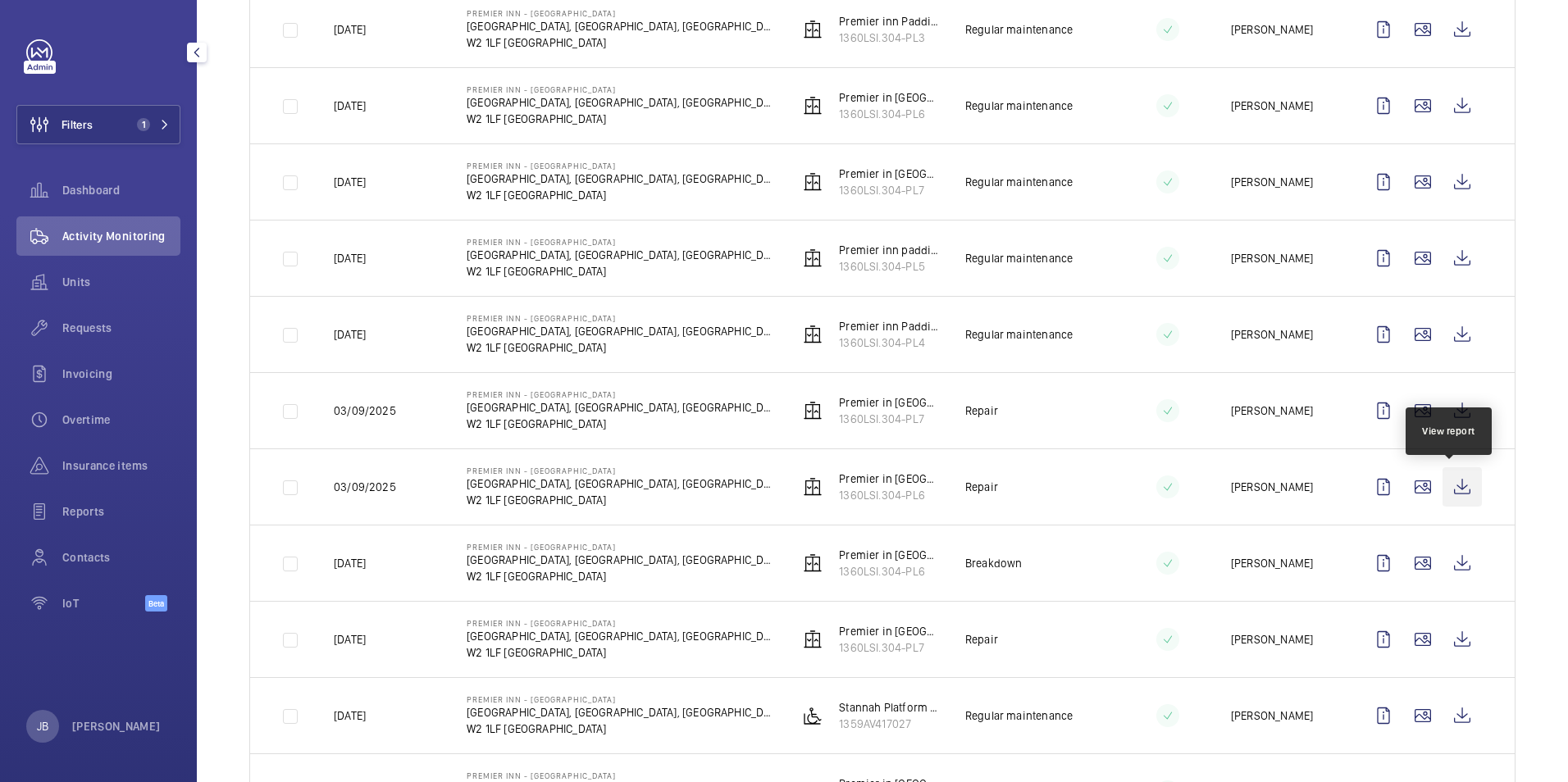
click at [1458, 482] on wm-front-icon-button at bounding box center [1461, 487] width 39 height 39
click at [1449, 410] on wm-front-icon-button at bounding box center [1461, 411] width 39 height 39
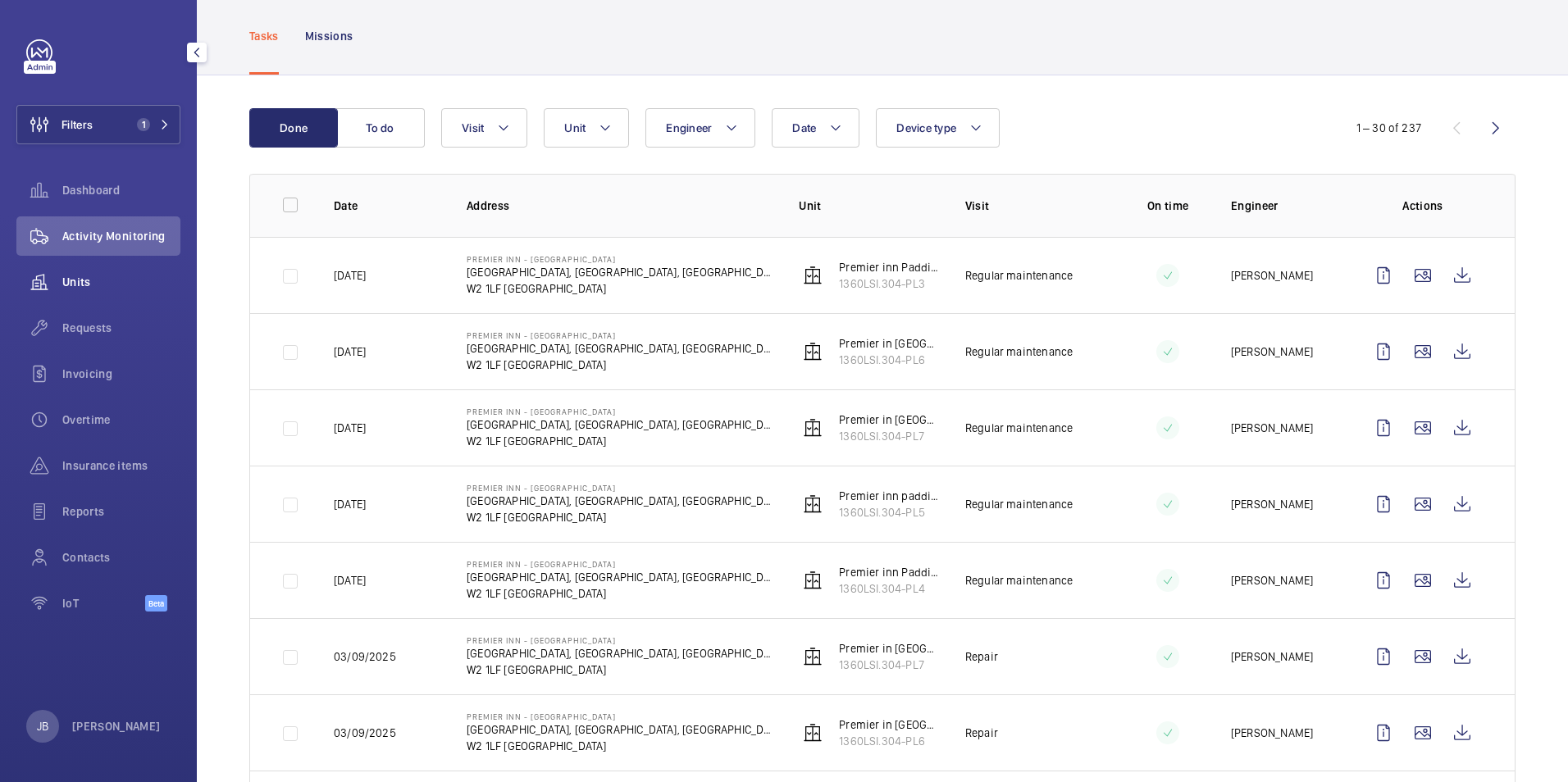
click at [84, 287] on span "Units" at bounding box center [121, 282] width 118 height 17
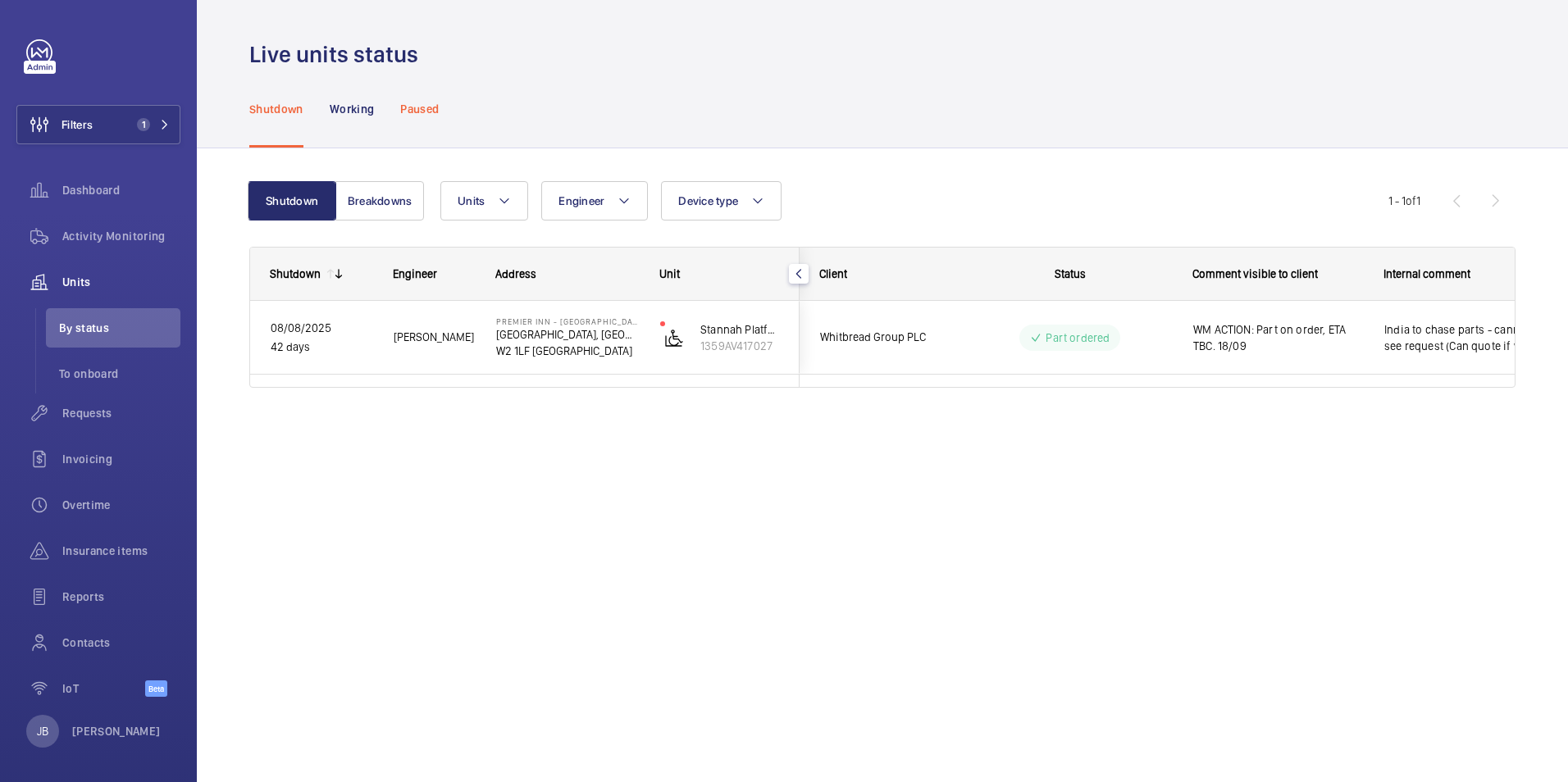
click at [424, 107] on p "Paused" at bounding box center [419, 109] width 39 height 17
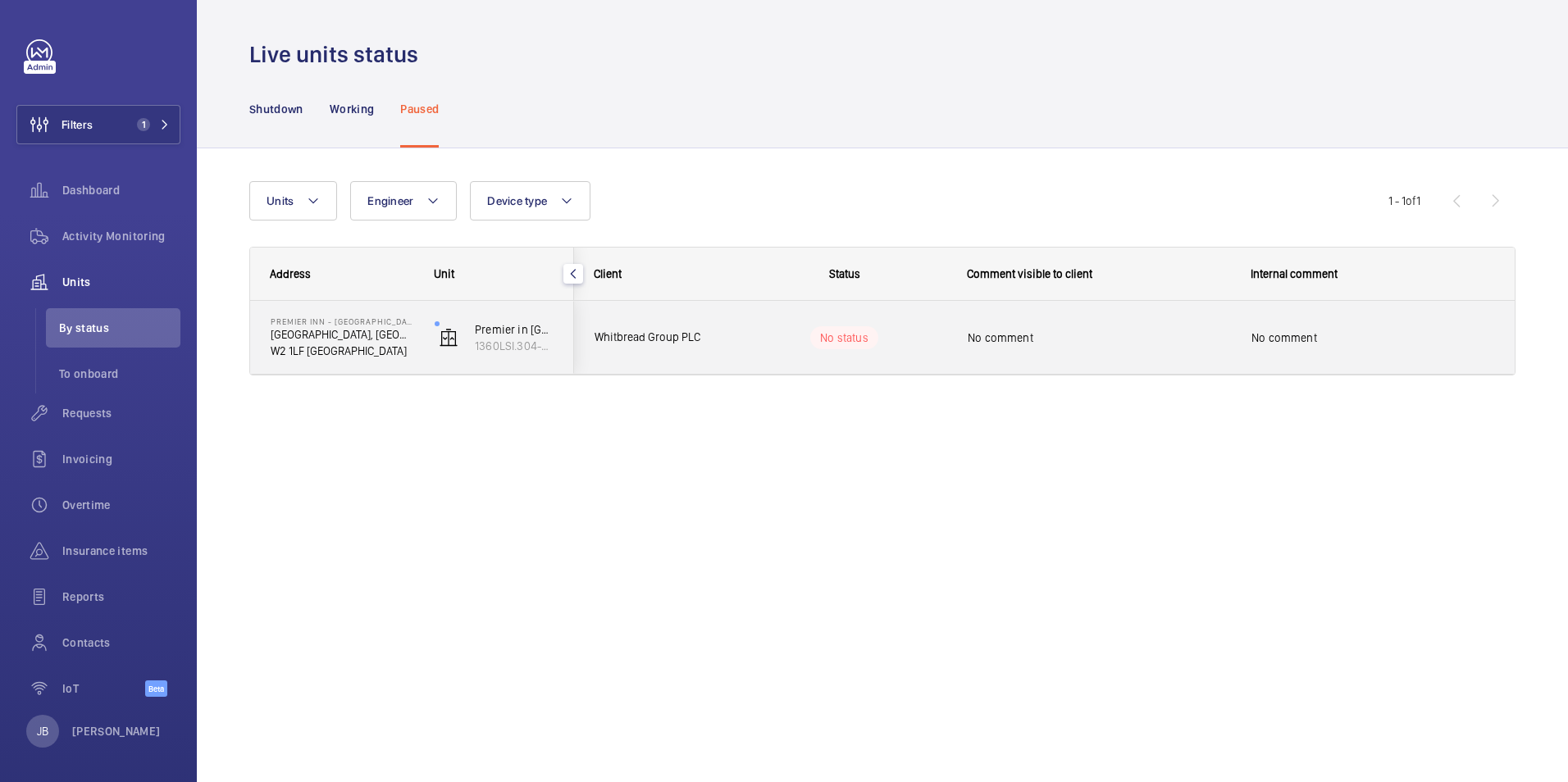
click at [1120, 346] on div "No comment" at bounding box center [1099, 338] width 263 height 38
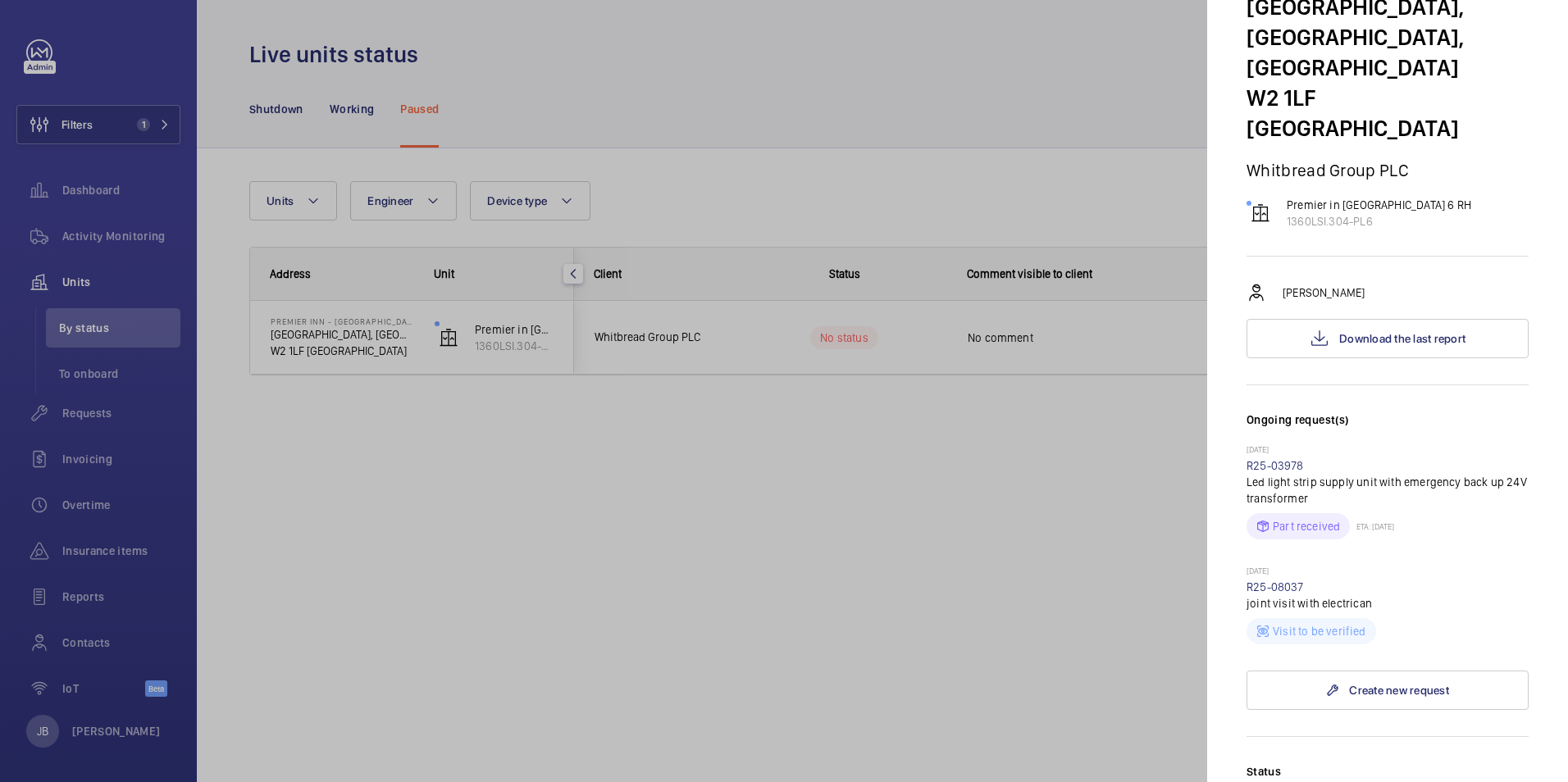
scroll to position [164, 0]
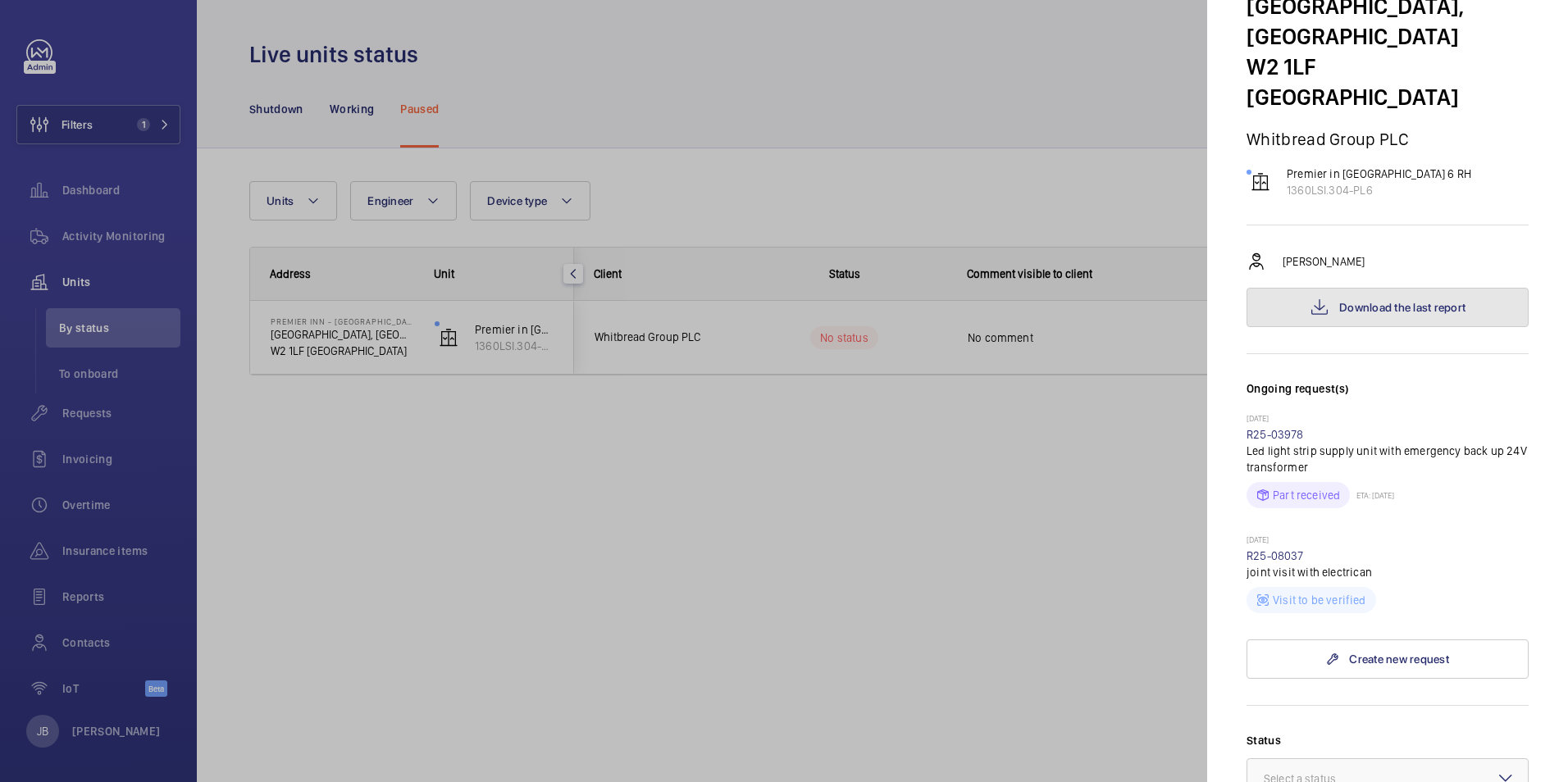
click at [1394, 301] on span "Download the last report" at bounding box center [1402, 307] width 126 height 13
click at [85, 110] on div at bounding box center [784, 391] width 1568 height 782
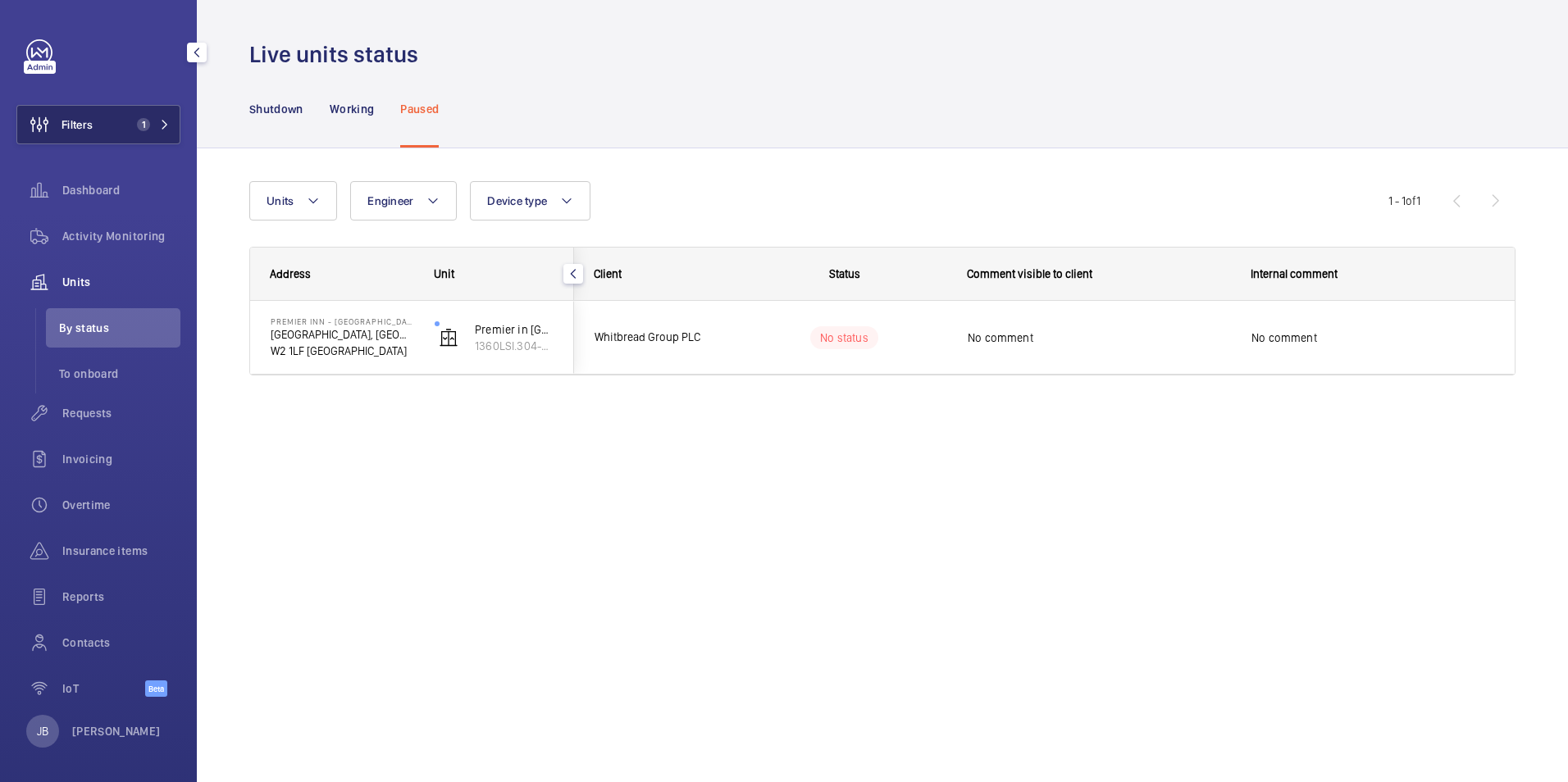
click at [133, 140] on button "Filters 1" at bounding box center [98, 124] width 164 height 39
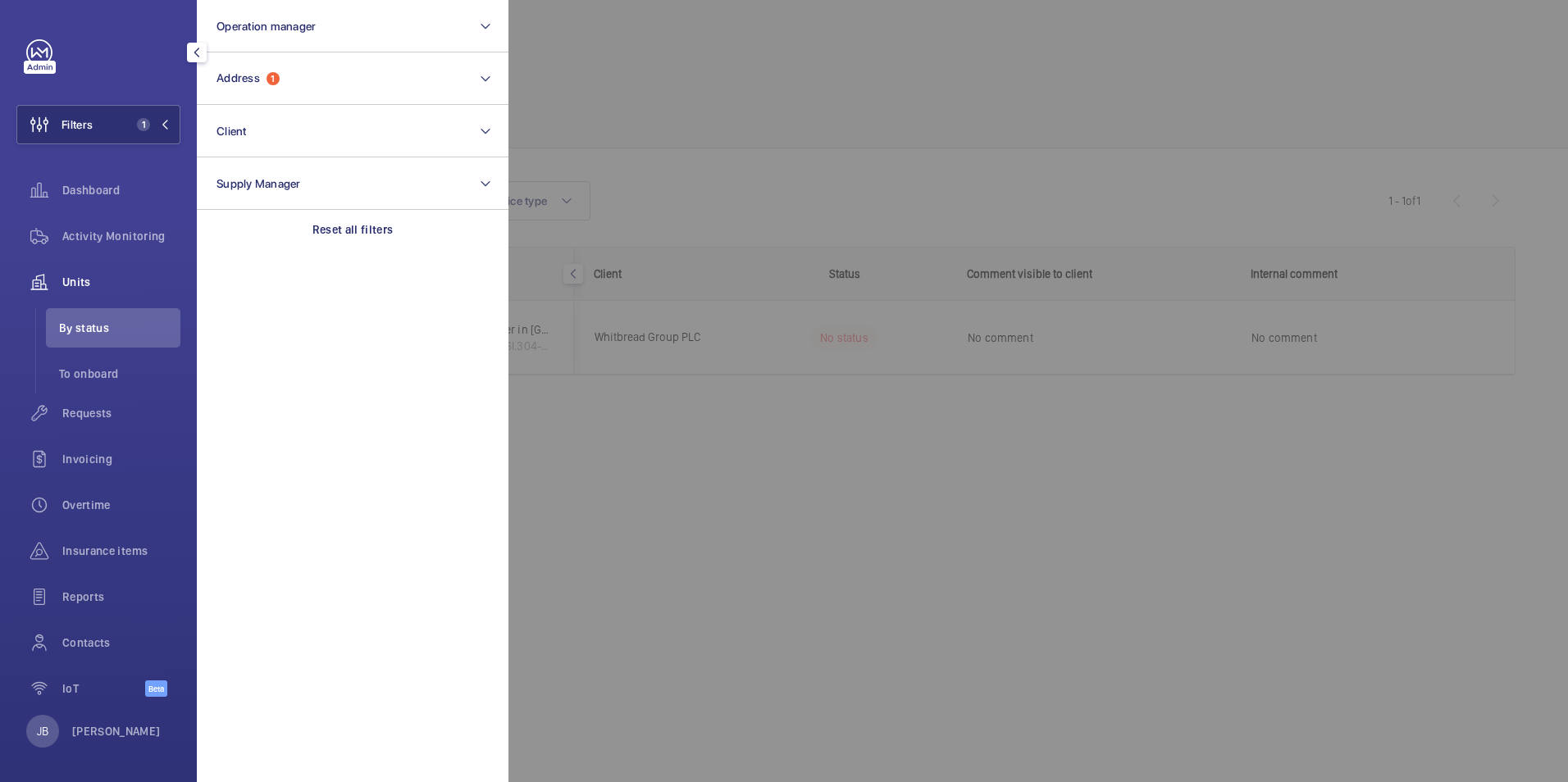
click at [598, 78] on div at bounding box center [1292, 391] width 1568 height 782
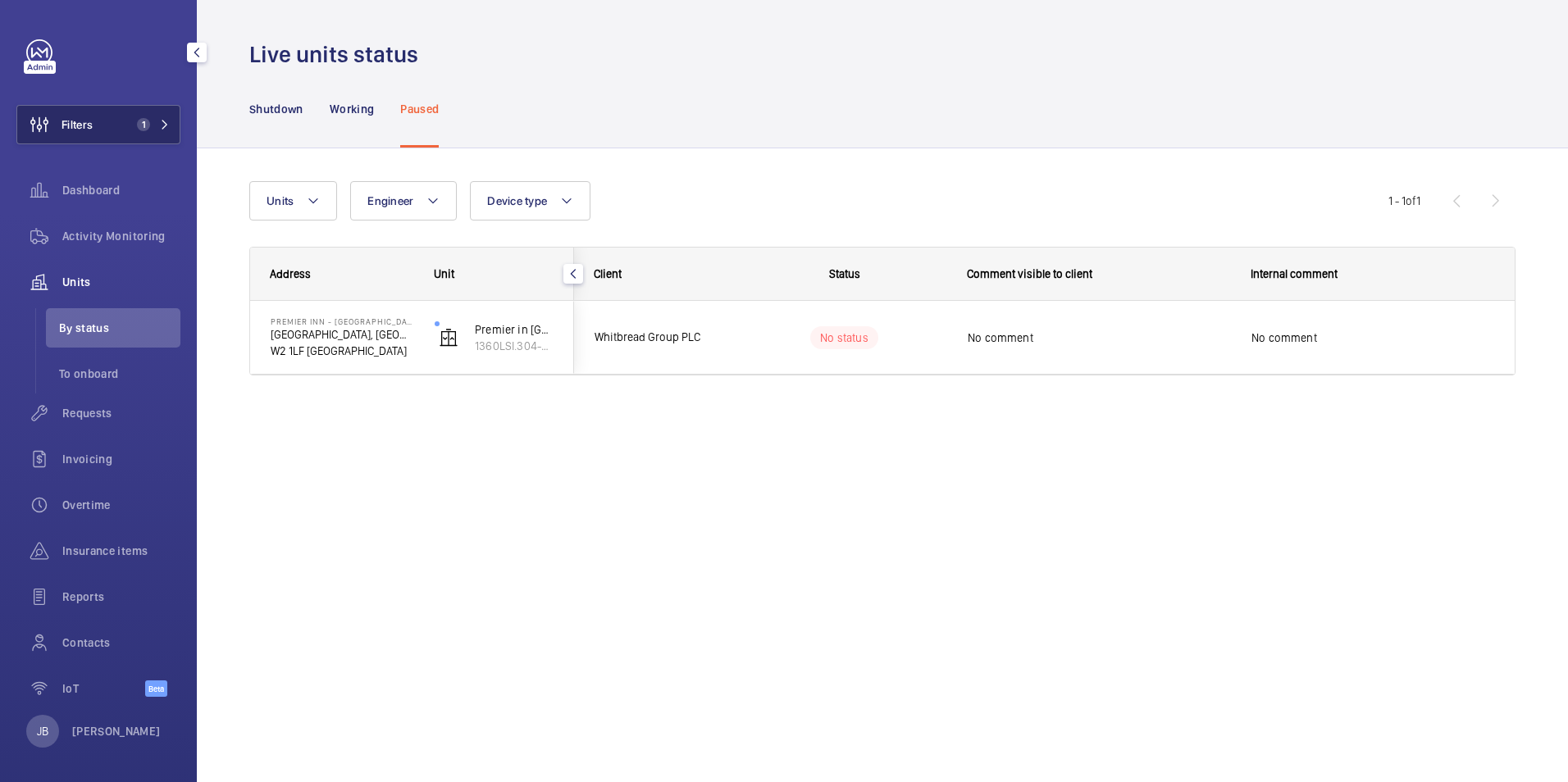
click at [88, 127] on span "Filters" at bounding box center [77, 124] width 32 height 17
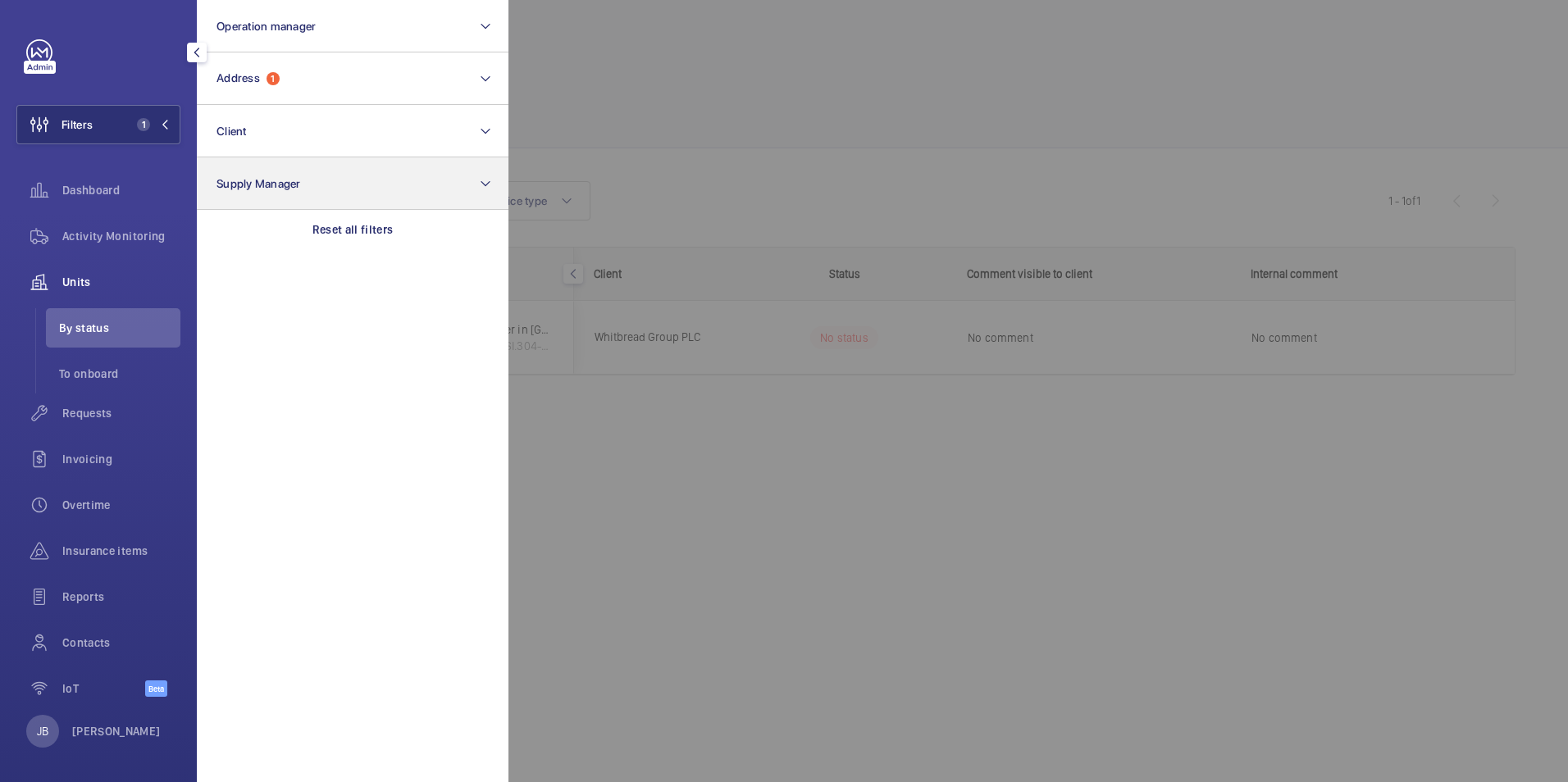
drag, startPoint x: 332, startPoint y: 225, endPoint x: 458, endPoint y: 206, distance: 127.4
click at [333, 225] on p "Reset all filters" at bounding box center [353, 230] width 81 height 17
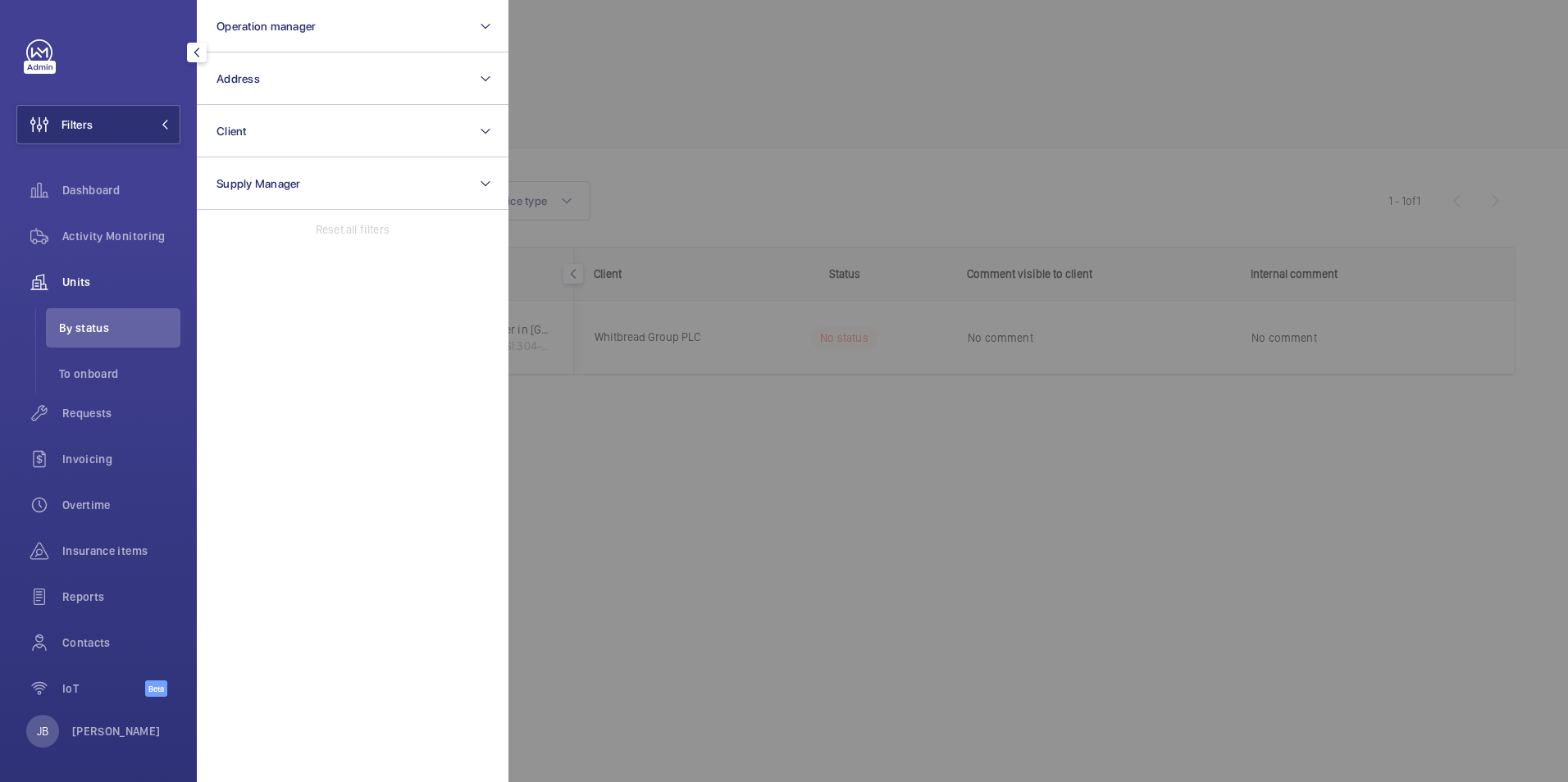
click at [677, 94] on div at bounding box center [1292, 391] width 1568 height 782
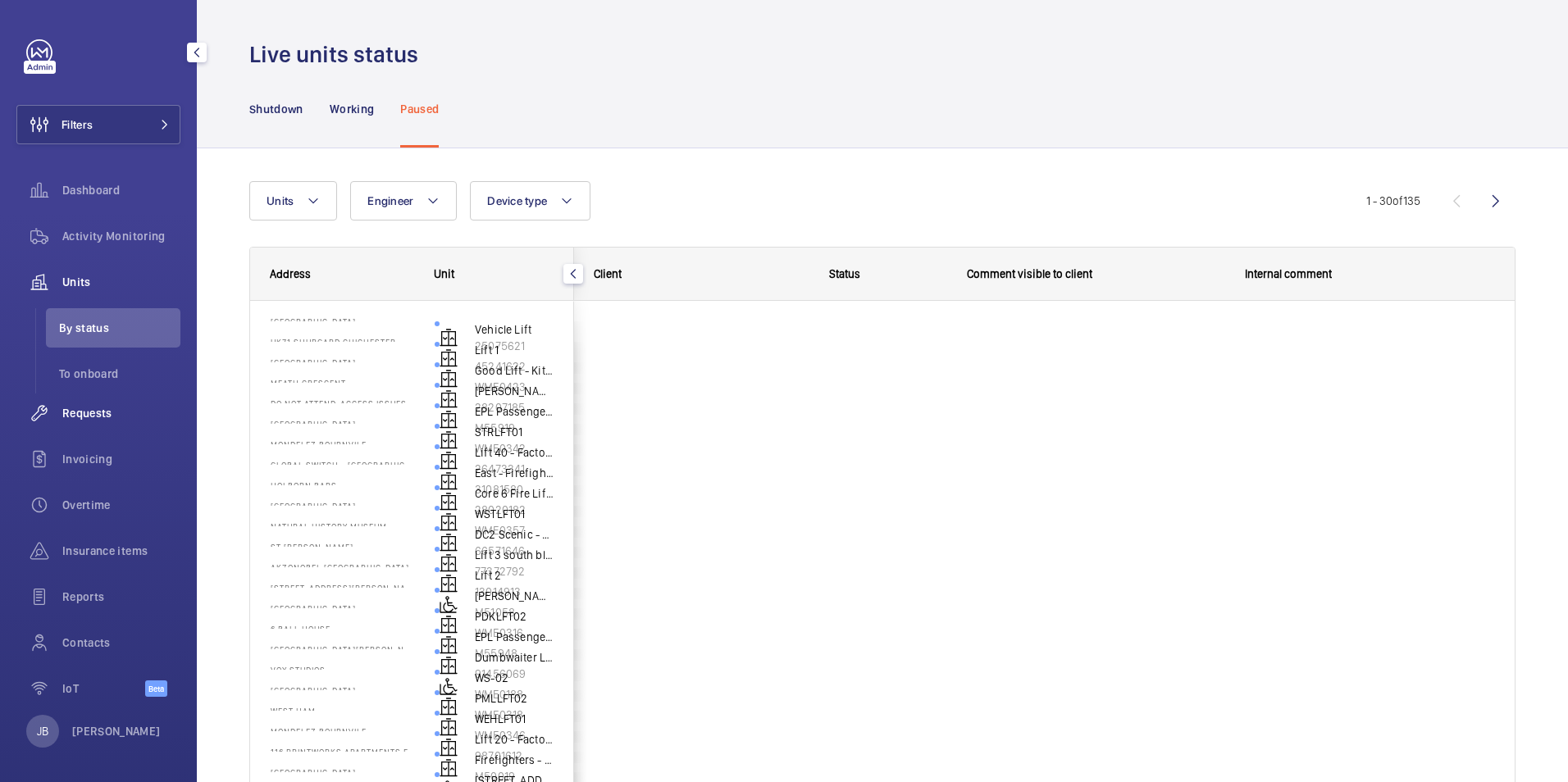
click at [102, 420] on span "Requests" at bounding box center [121, 414] width 118 height 17
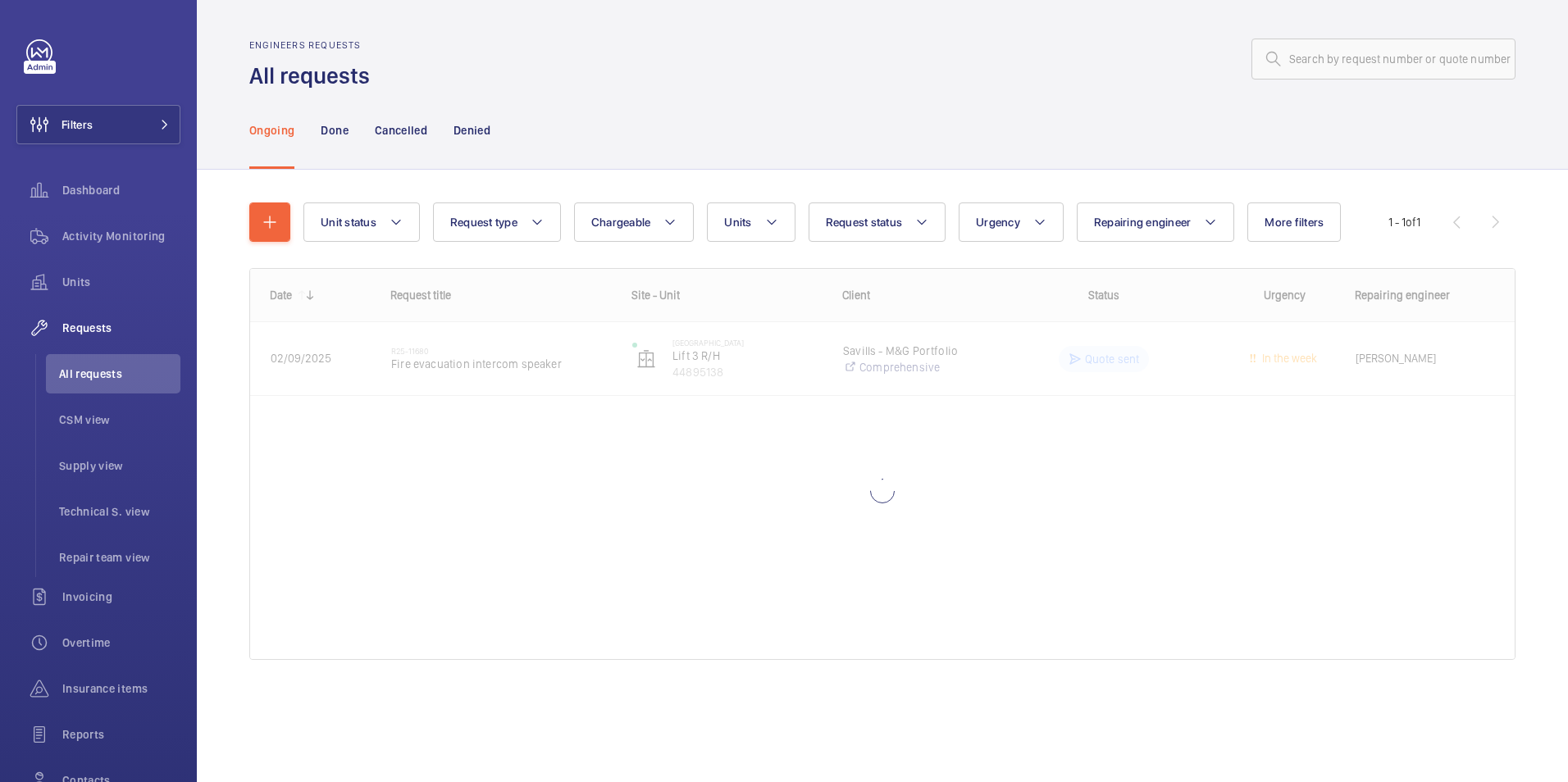
click at [1368, 80] on div "Engineers requests All requests" at bounding box center [882, 65] width 1266 height 52
click at [1368, 56] on input "text" at bounding box center [1382, 59] width 264 height 41
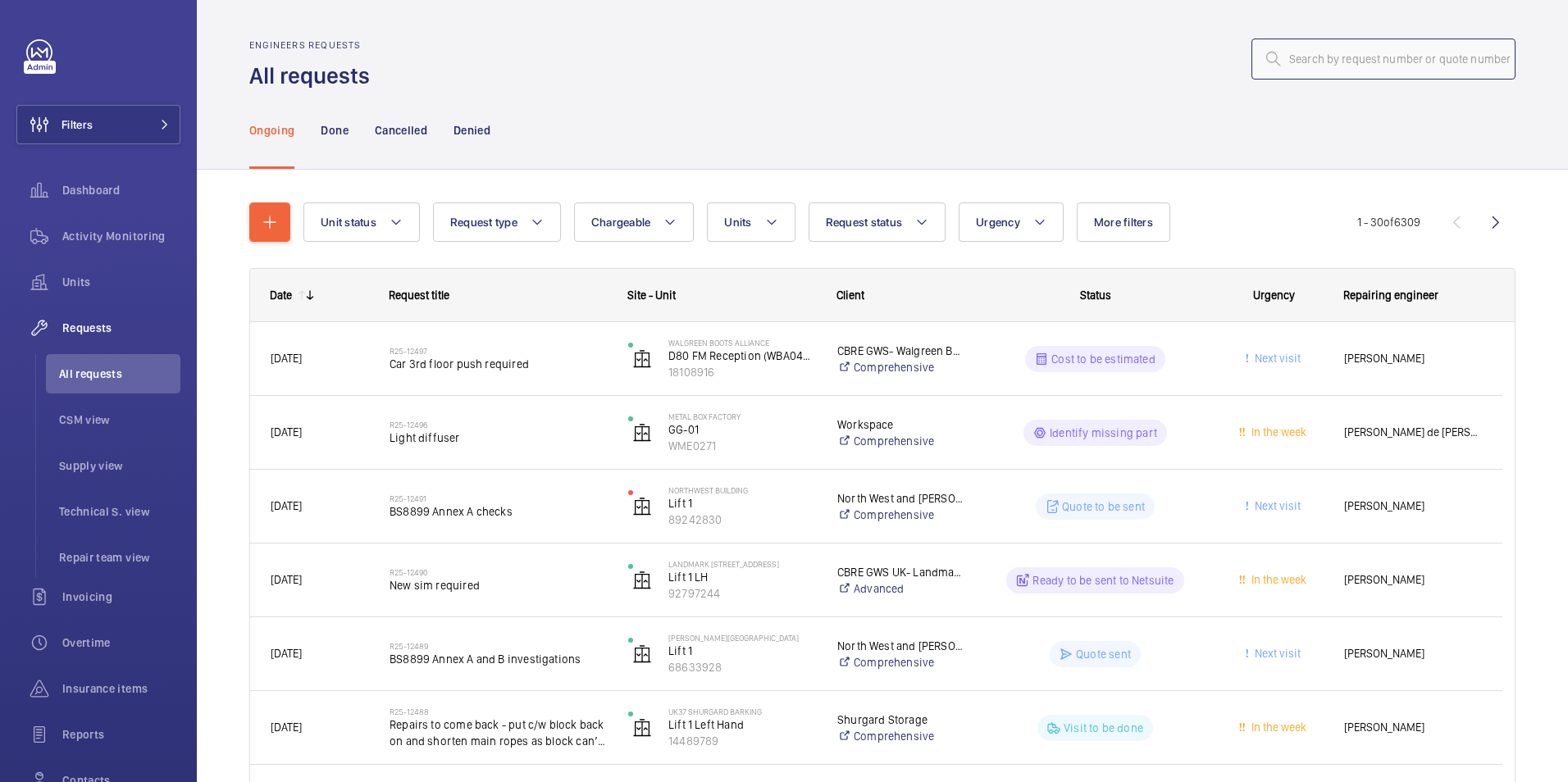
paste input "R25-09414"
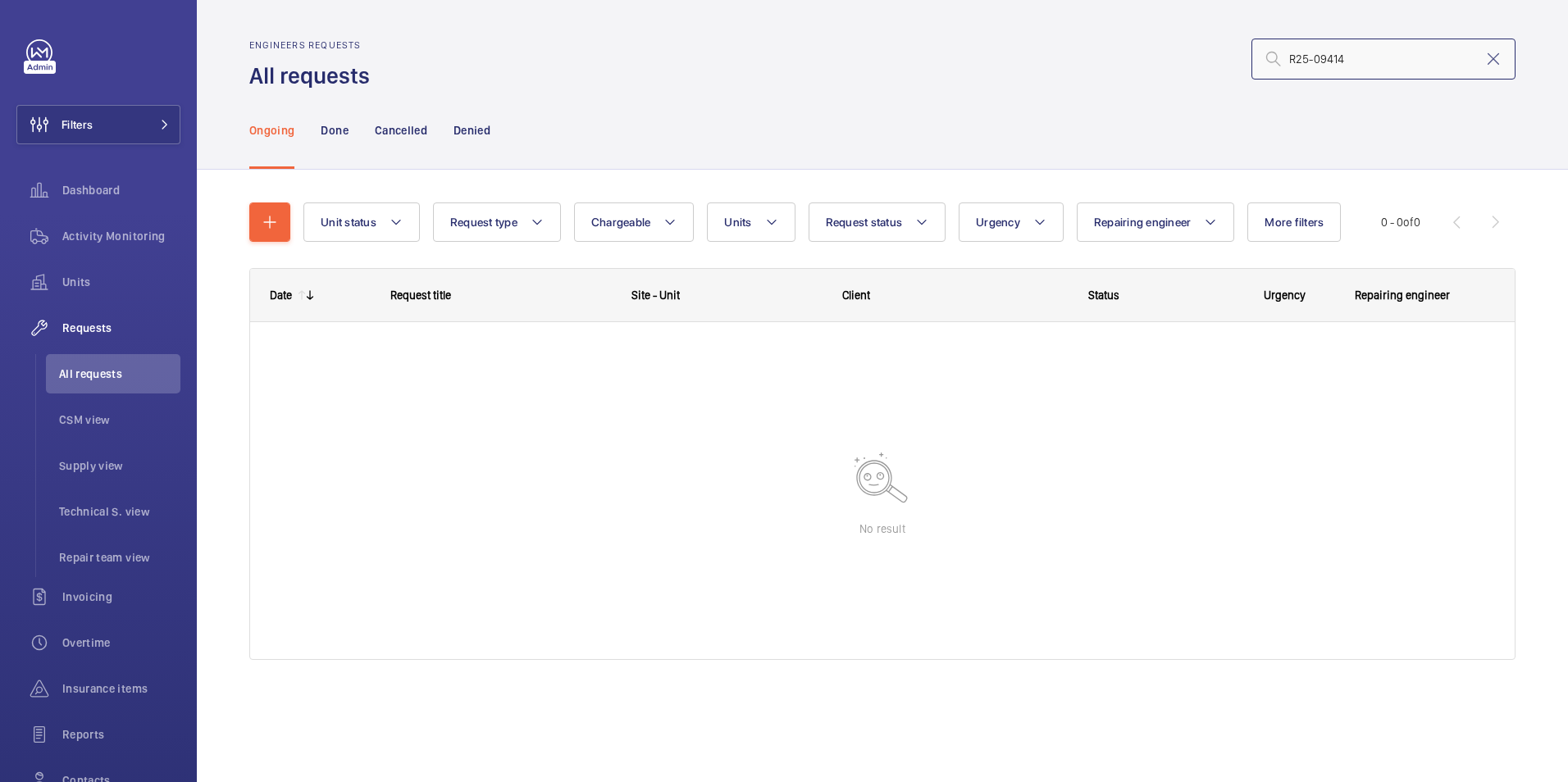
click at [1368, 57] on input "R25-09414" at bounding box center [1382, 59] width 264 height 41
click at [1286, 58] on input "R25-09414" at bounding box center [1382, 59] width 264 height 41
type input "R25-09414"
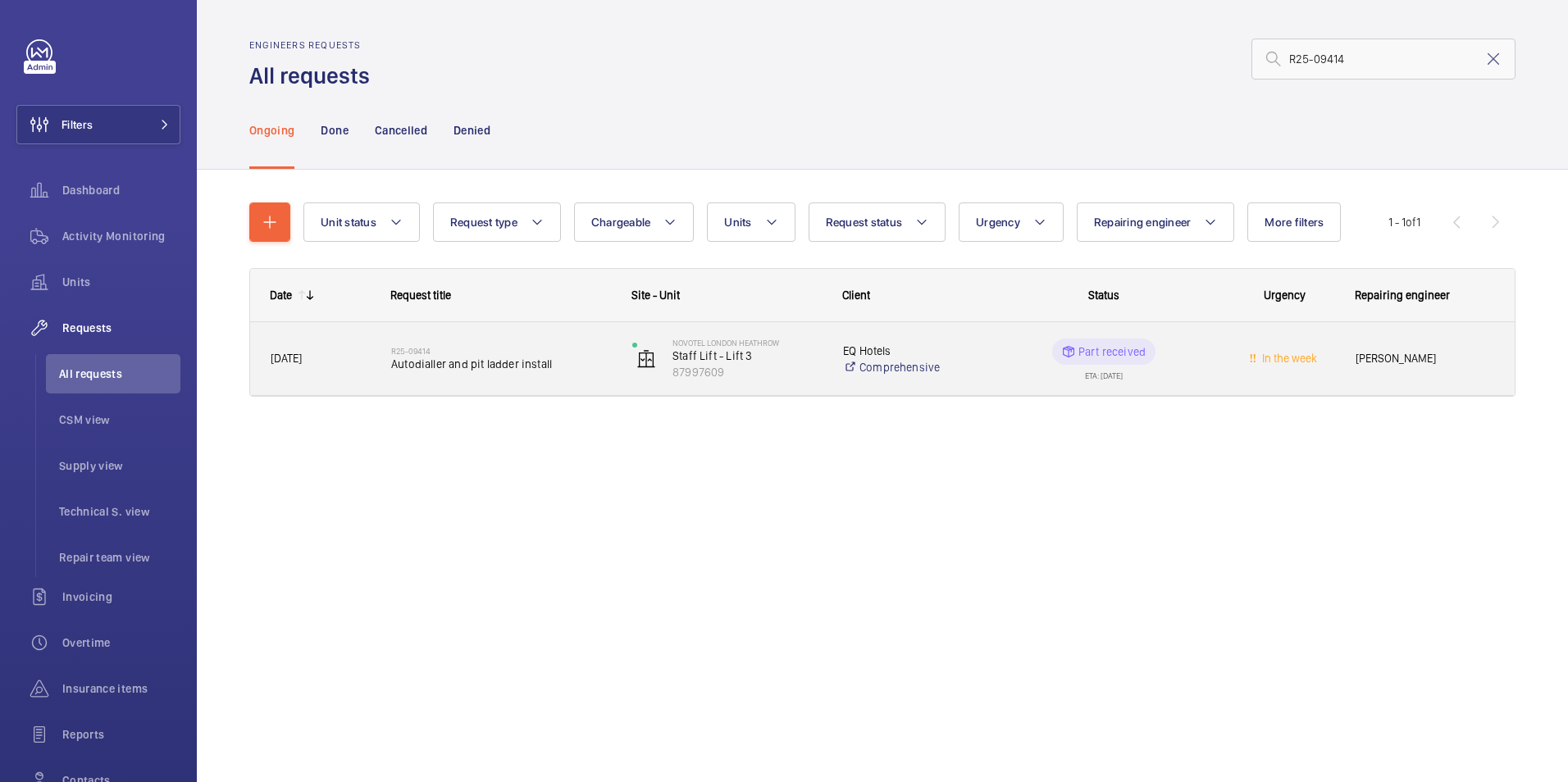
click at [1209, 367] on wm-front-pills-cell "Part received ETA: 16/09/2025" at bounding box center [1103, 359] width 220 height 41
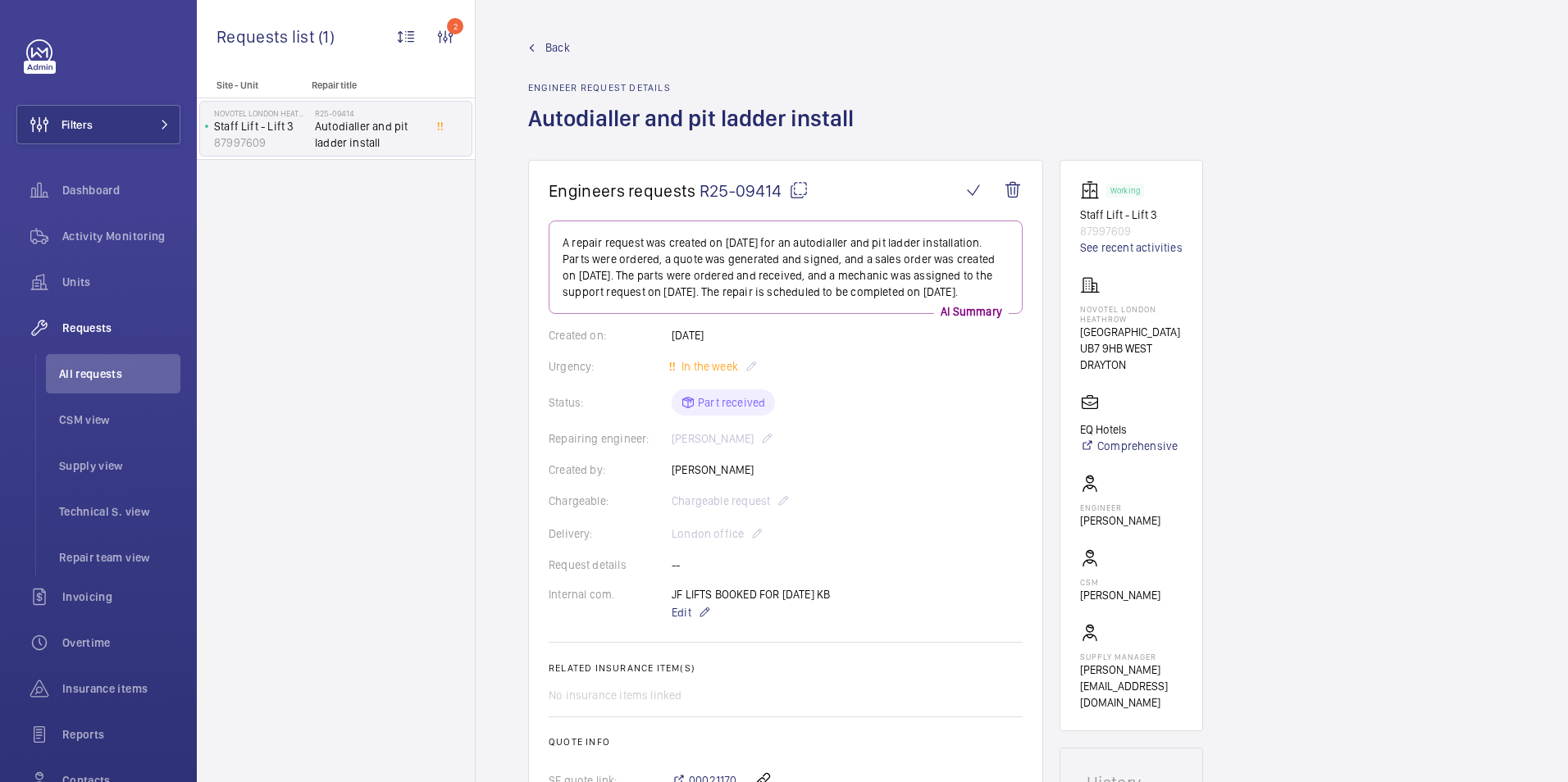
click at [545, 50] on link "Back" at bounding box center [695, 47] width 335 height 17
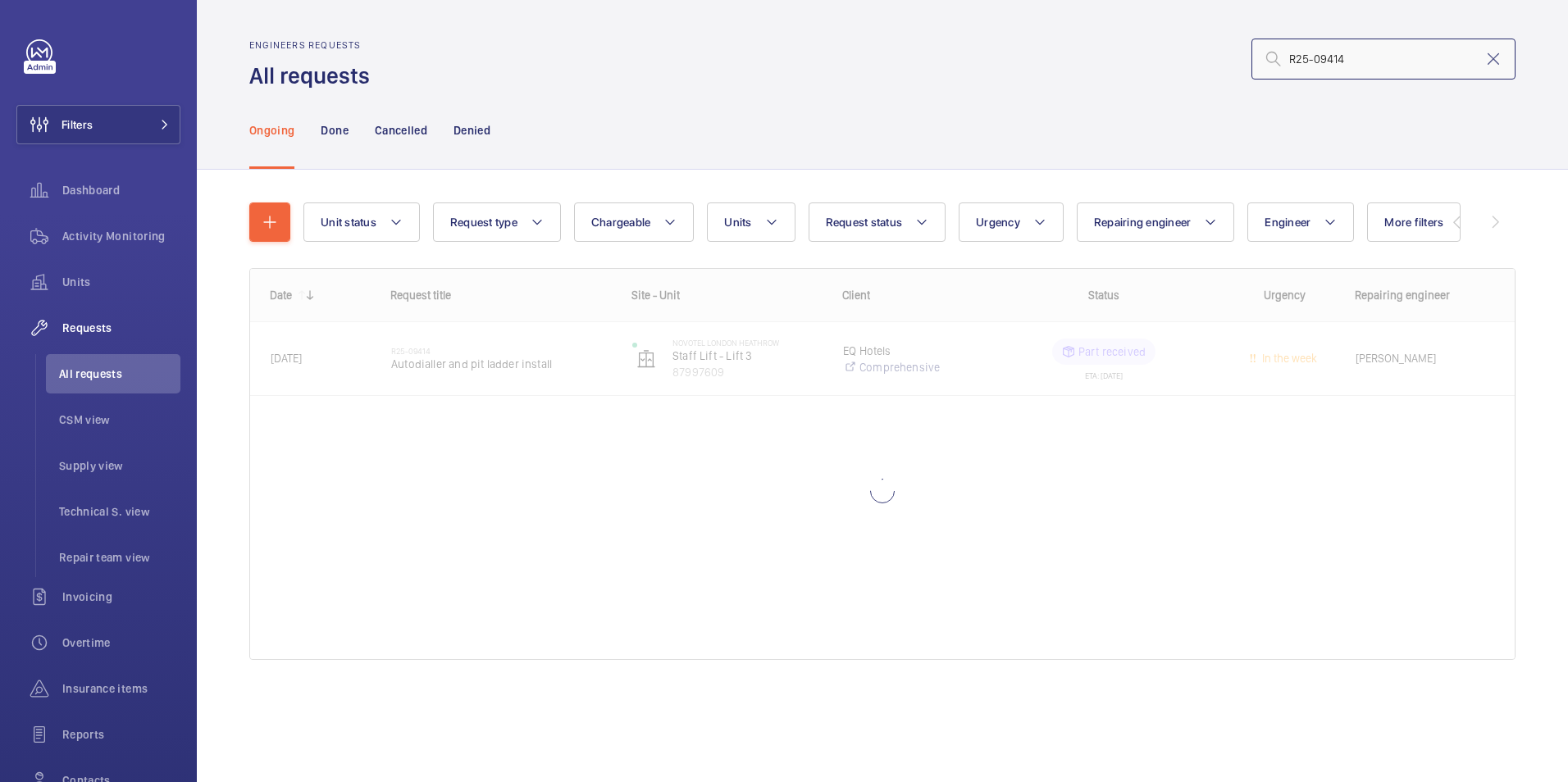
click at [1356, 60] on input "R25-09414" at bounding box center [1382, 59] width 264 height 41
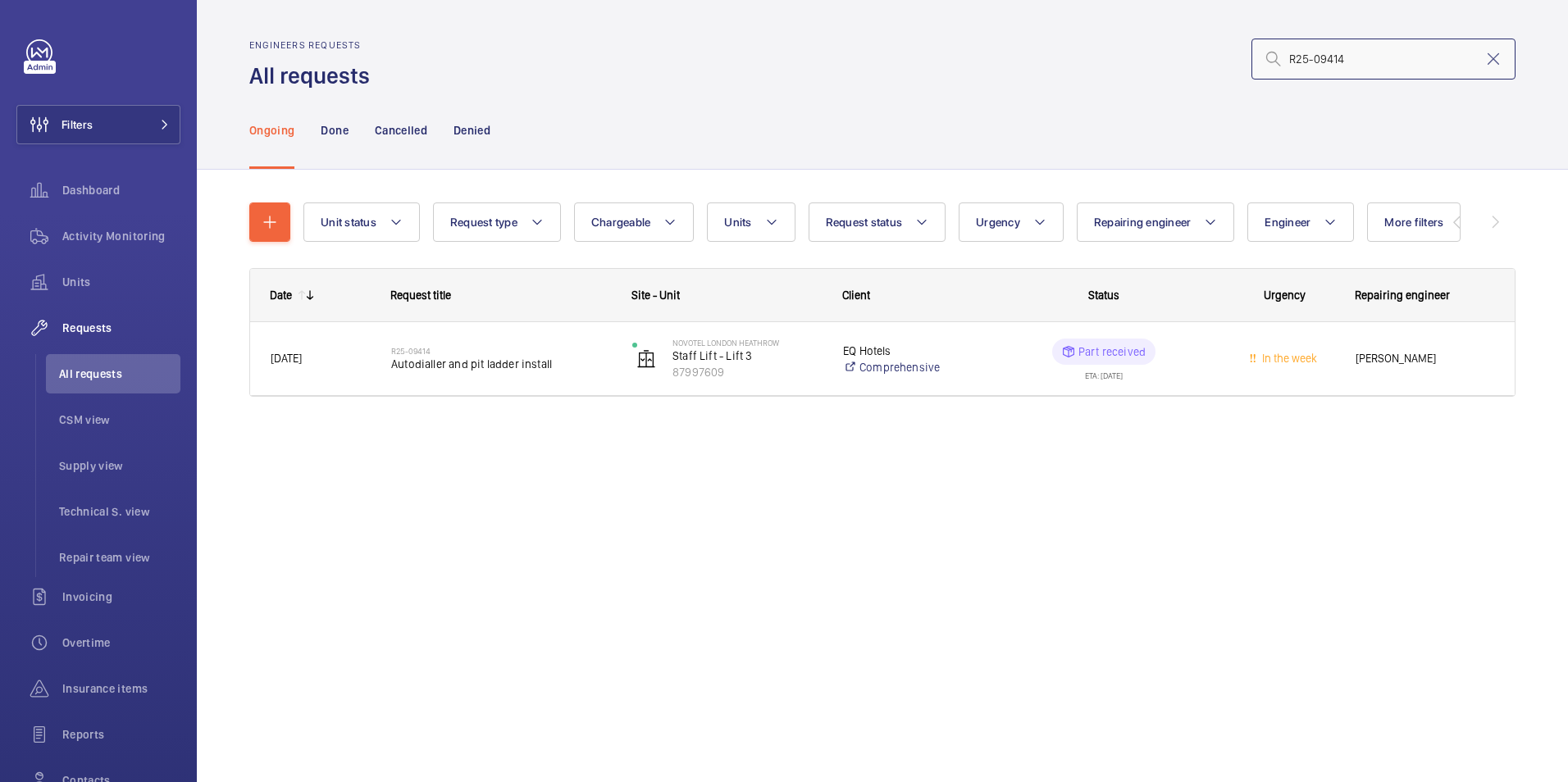
drag, startPoint x: 1350, startPoint y: 60, endPoint x: 1268, endPoint y: 60, distance: 82.0
click at [1268, 60] on div "R25-09414" at bounding box center [1382, 59] width 264 height 41
paste input "12040"
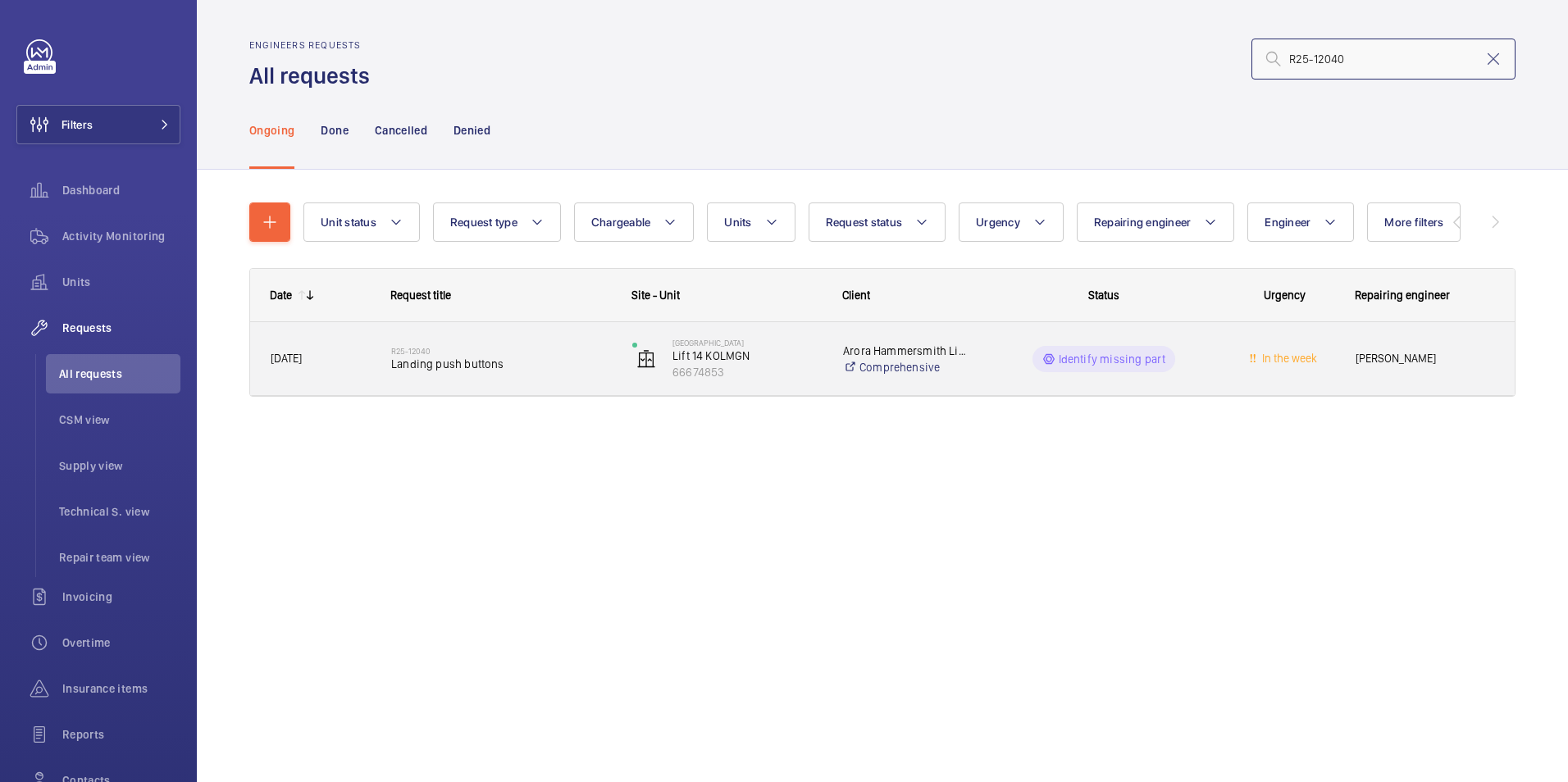
type input "R25-12040"
click at [1191, 370] on wm-front-pills-cell "Identify missing part" at bounding box center [1103, 359] width 220 height 26
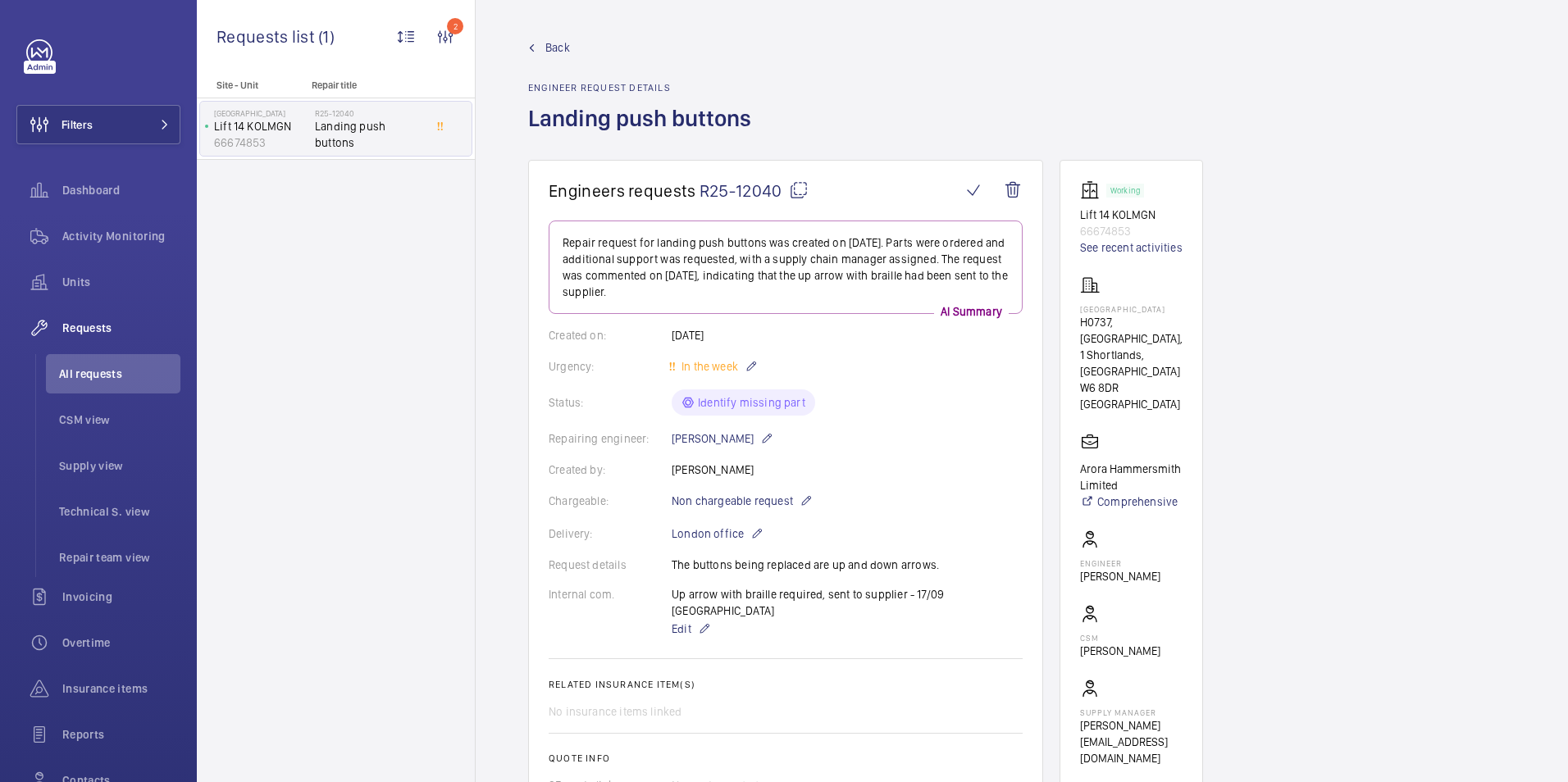
click at [560, 52] on span "Back" at bounding box center [558, 47] width 25 height 17
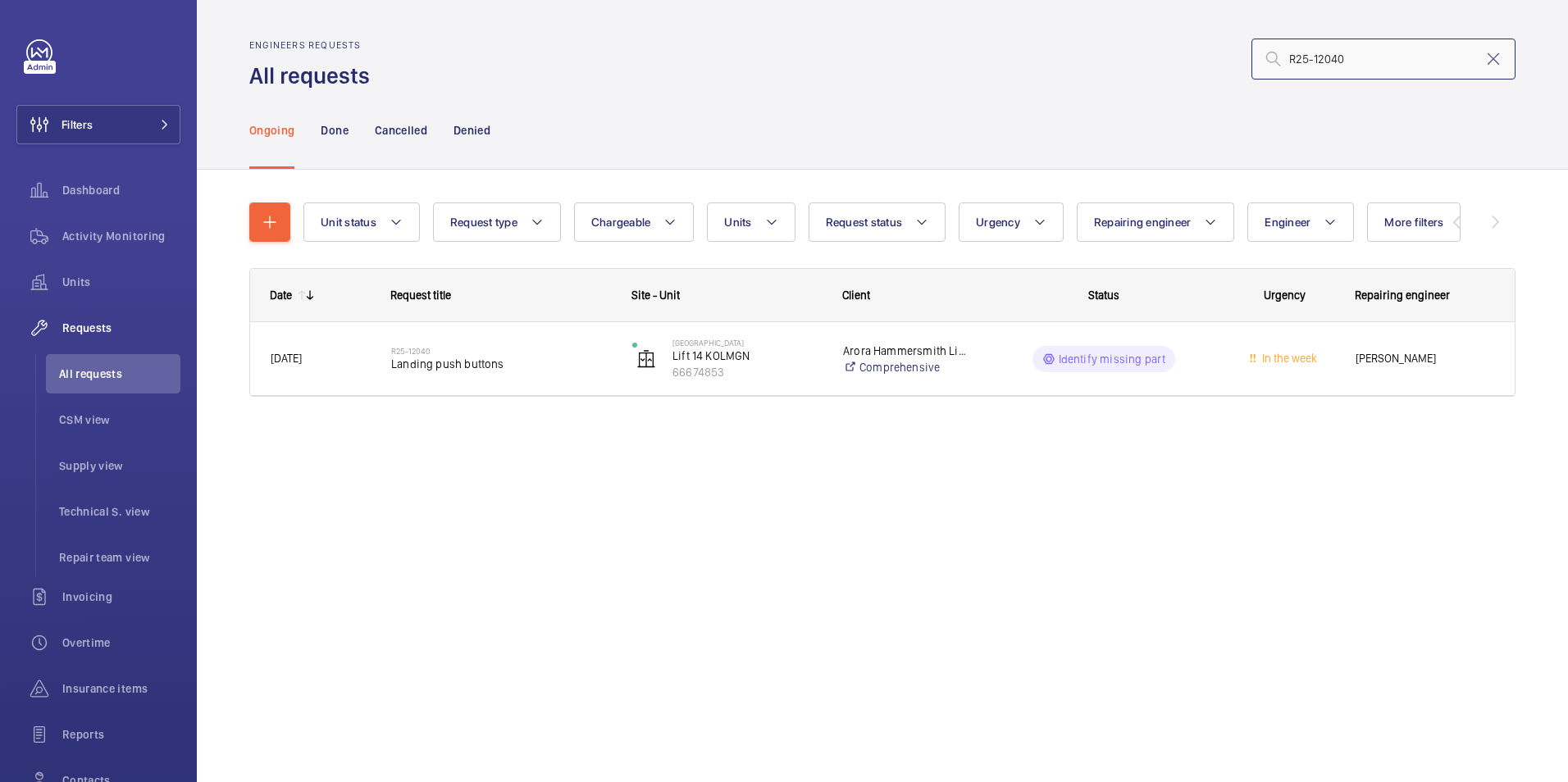
click at [1380, 61] on input "R25-12040" at bounding box center [1382, 59] width 264 height 41
drag, startPoint x: 1353, startPoint y: 62, endPoint x: 1284, endPoint y: 62, distance: 69.0
click at [1284, 62] on input "R25-12040" at bounding box center [1382, 59] width 264 height 41
paste input "1406"
type input "R25-11406"
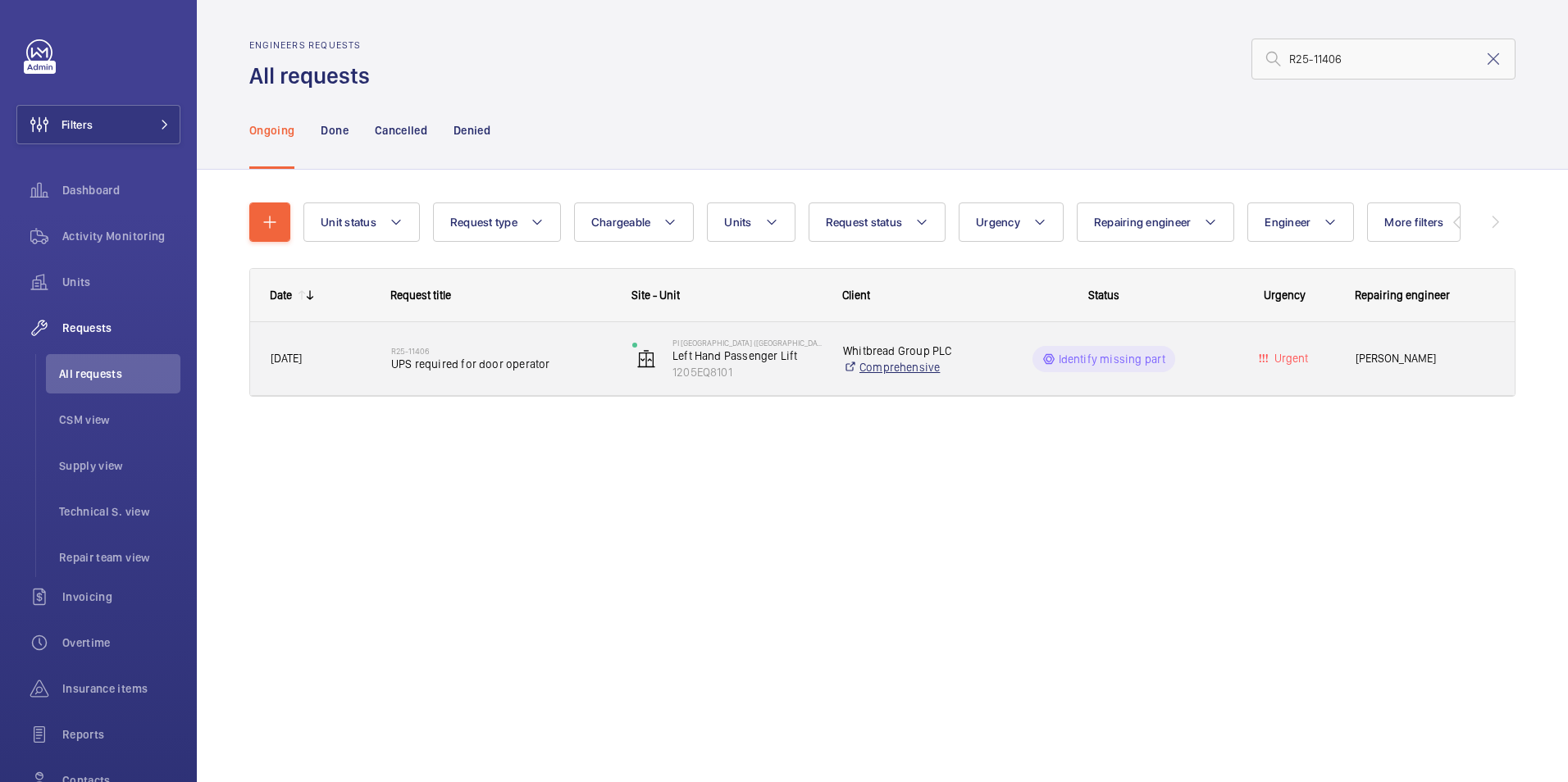
click at [964, 359] on link "Comprehensive" at bounding box center [907, 367] width 130 height 17
click at [1215, 368] on div "Urgent" at bounding box center [1275, 358] width 121 height 73
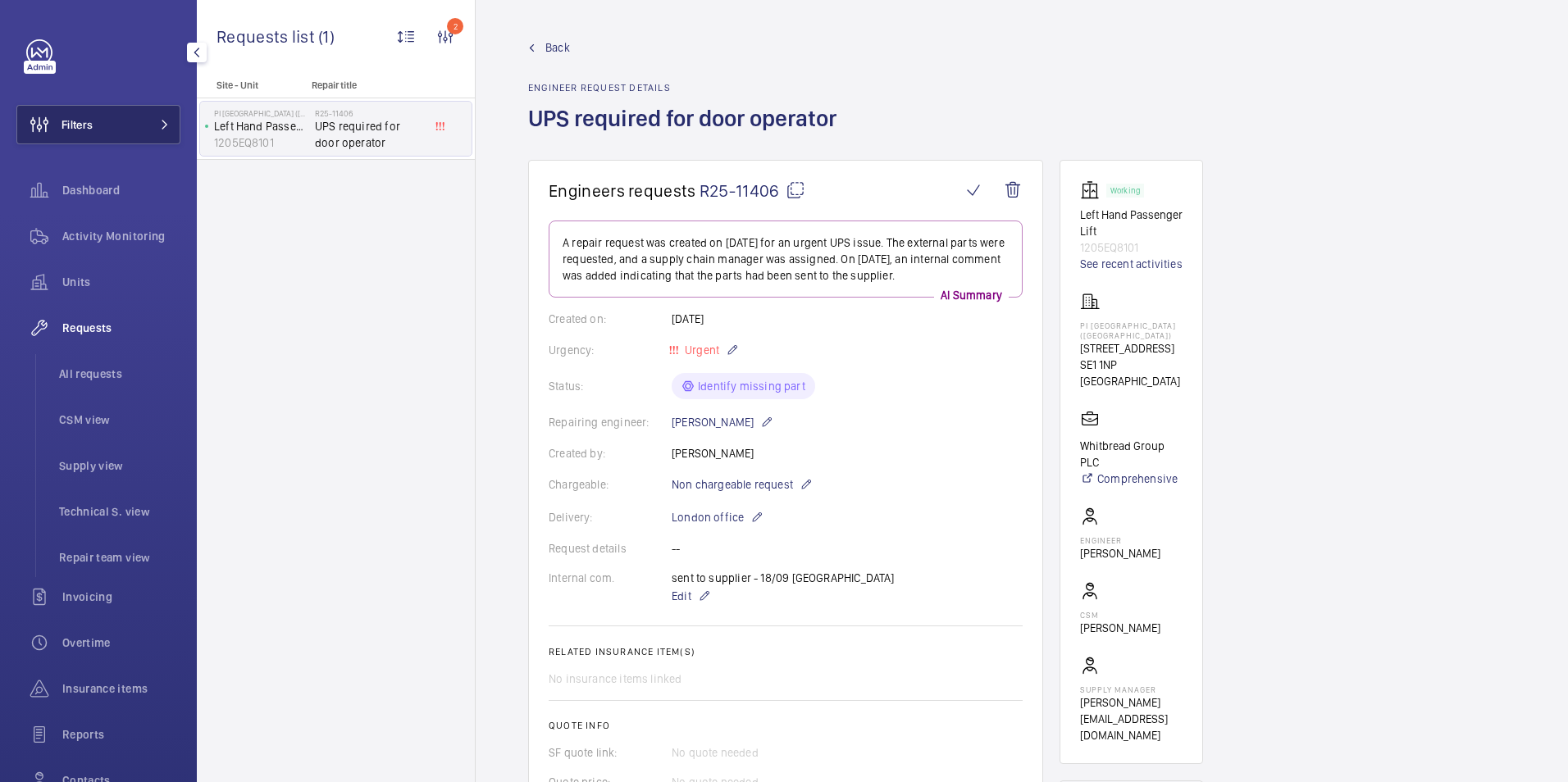
click at [113, 116] on button "Filters" at bounding box center [98, 124] width 164 height 39
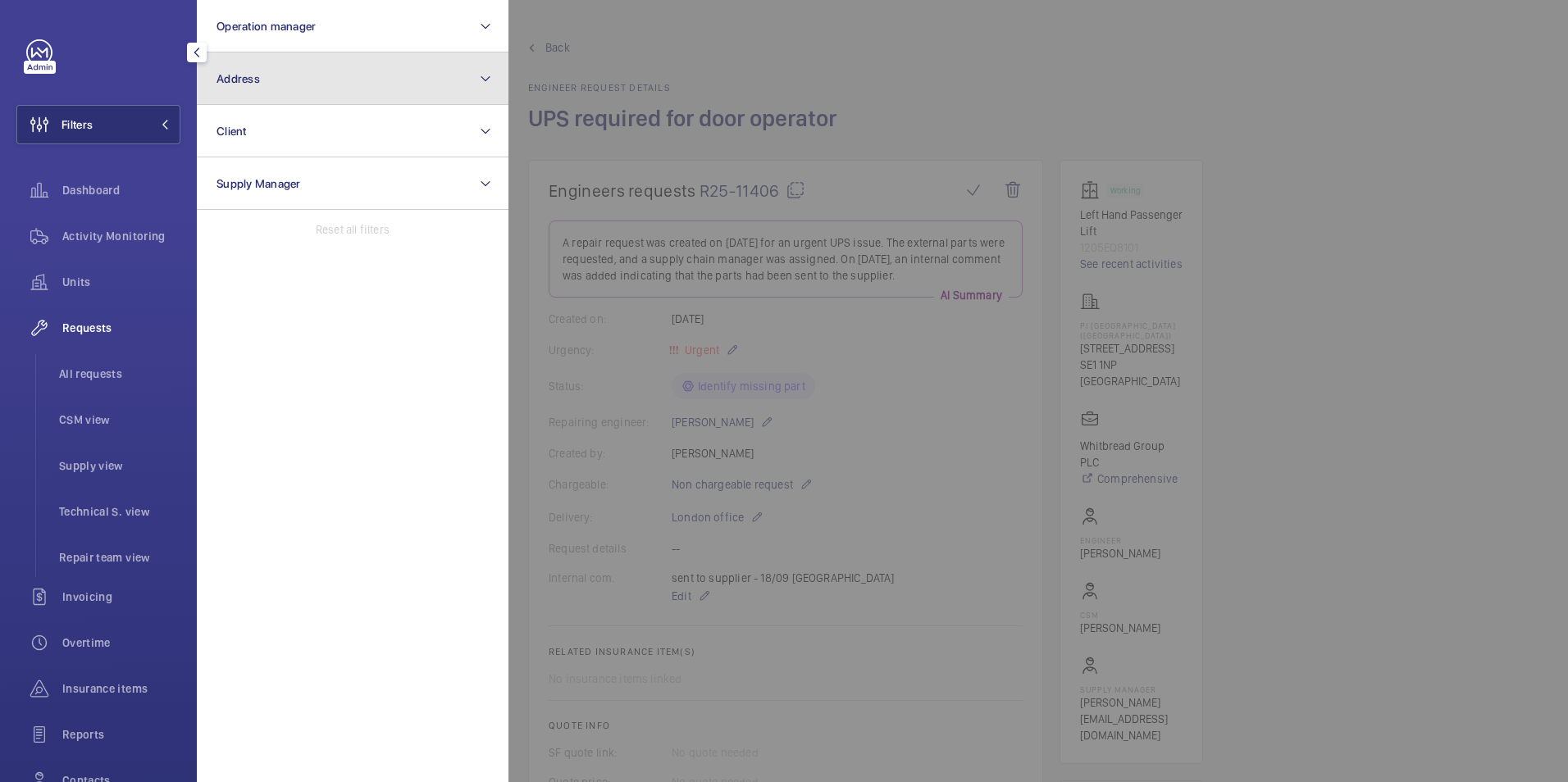
click at [353, 67] on button "Address" at bounding box center [353, 79] width 312 height 53
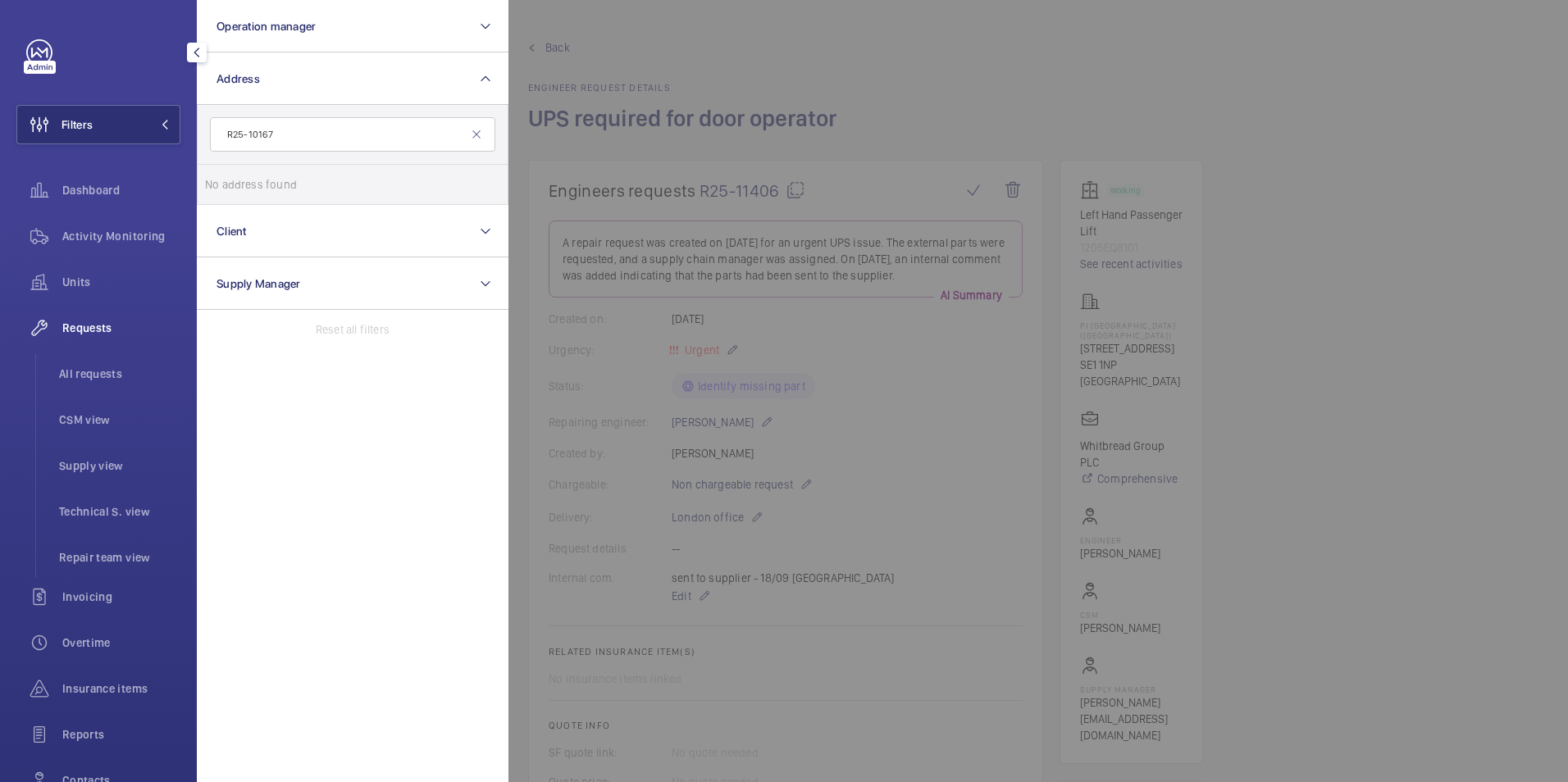
type input "R25-10167"
click at [1012, 51] on div at bounding box center [1292, 391] width 1568 height 782
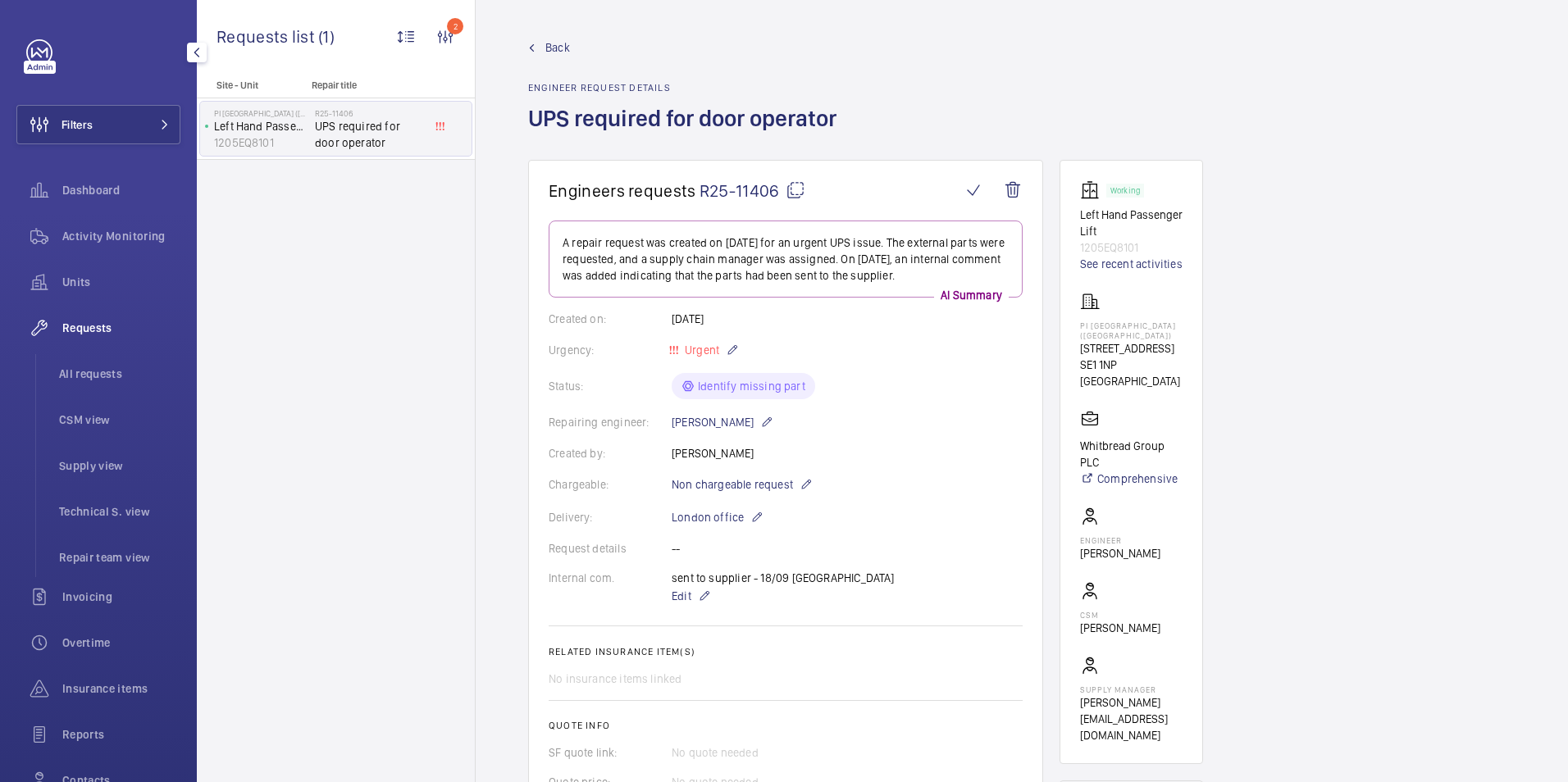
click at [71, 327] on span "Requests" at bounding box center [121, 328] width 118 height 17
click at [556, 49] on span "Back" at bounding box center [558, 47] width 25 height 17
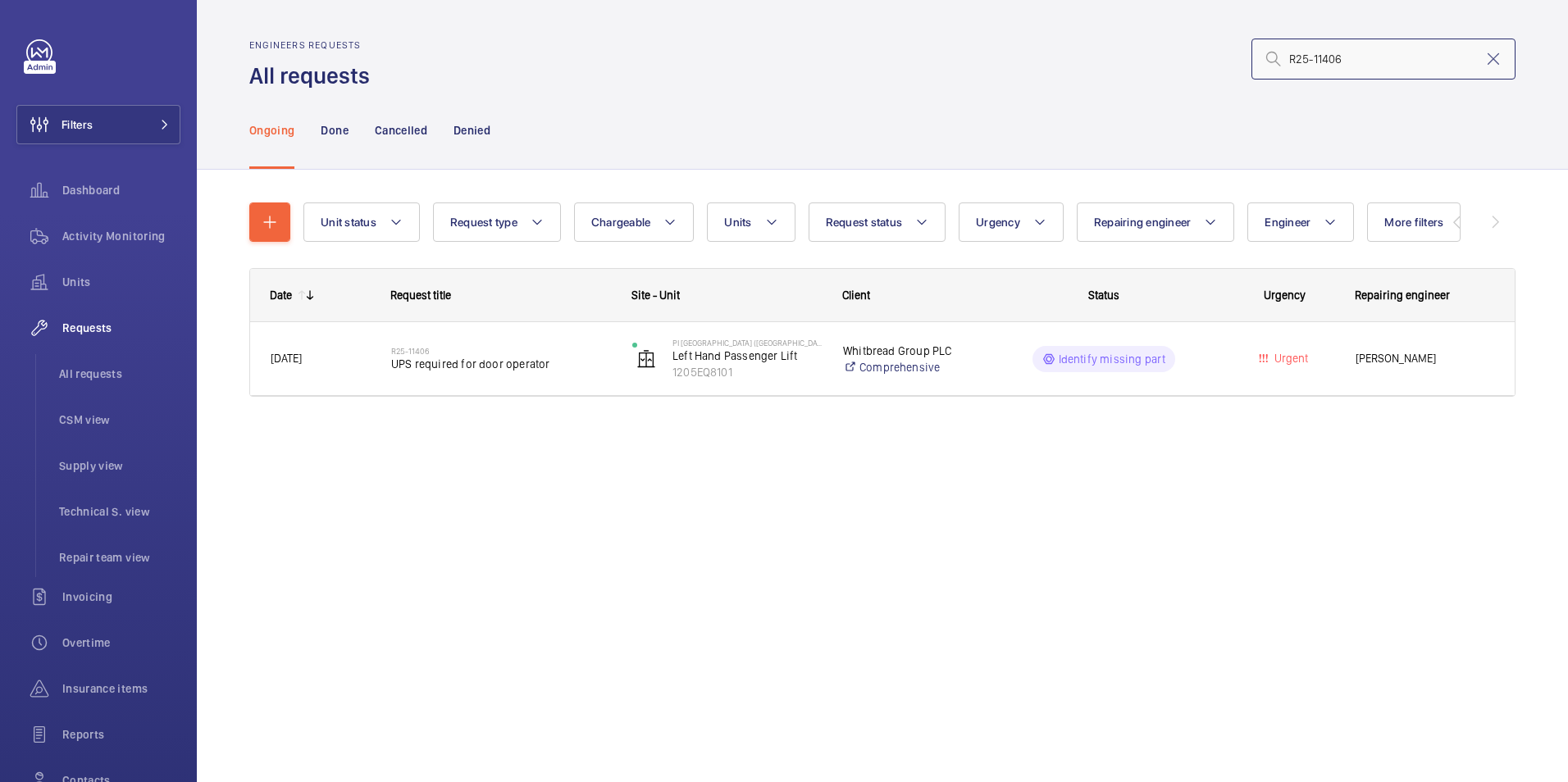
drag, startPoint x: 1345, startPoint y: 57, endPoint x: 1265, endPoint y: 60, distance: 80.1
click at [1265, 60] on div "R25-11406" at bounding box center [1382, 59] width 264 height 41
paste input "0167"
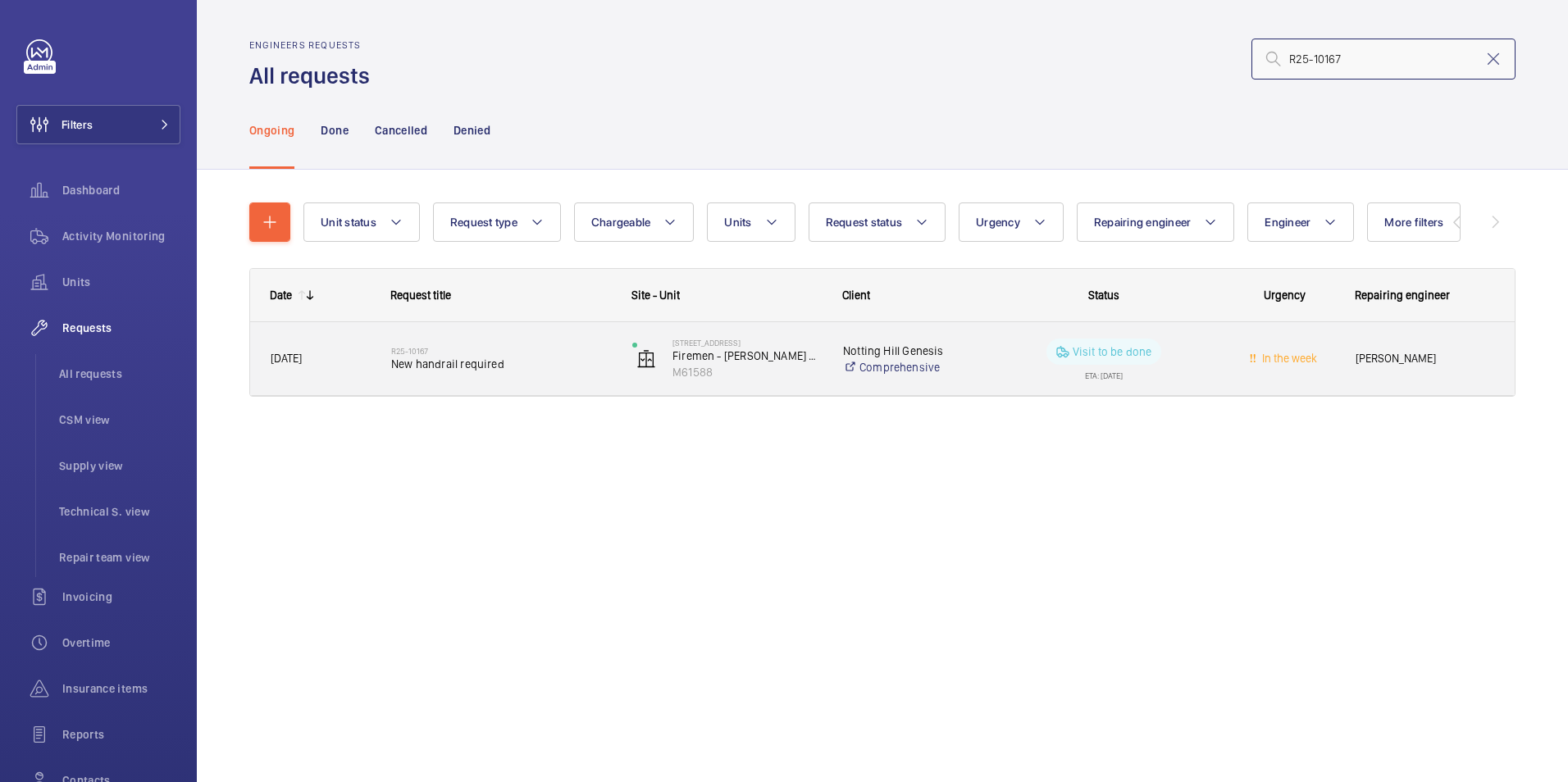
type input "R25-10167"
click at [1193, 362] on wm-front-pills-cell "Visit to be done ETA: 12/08/2025" at bounding box center [1103, 359] width 220 height 41
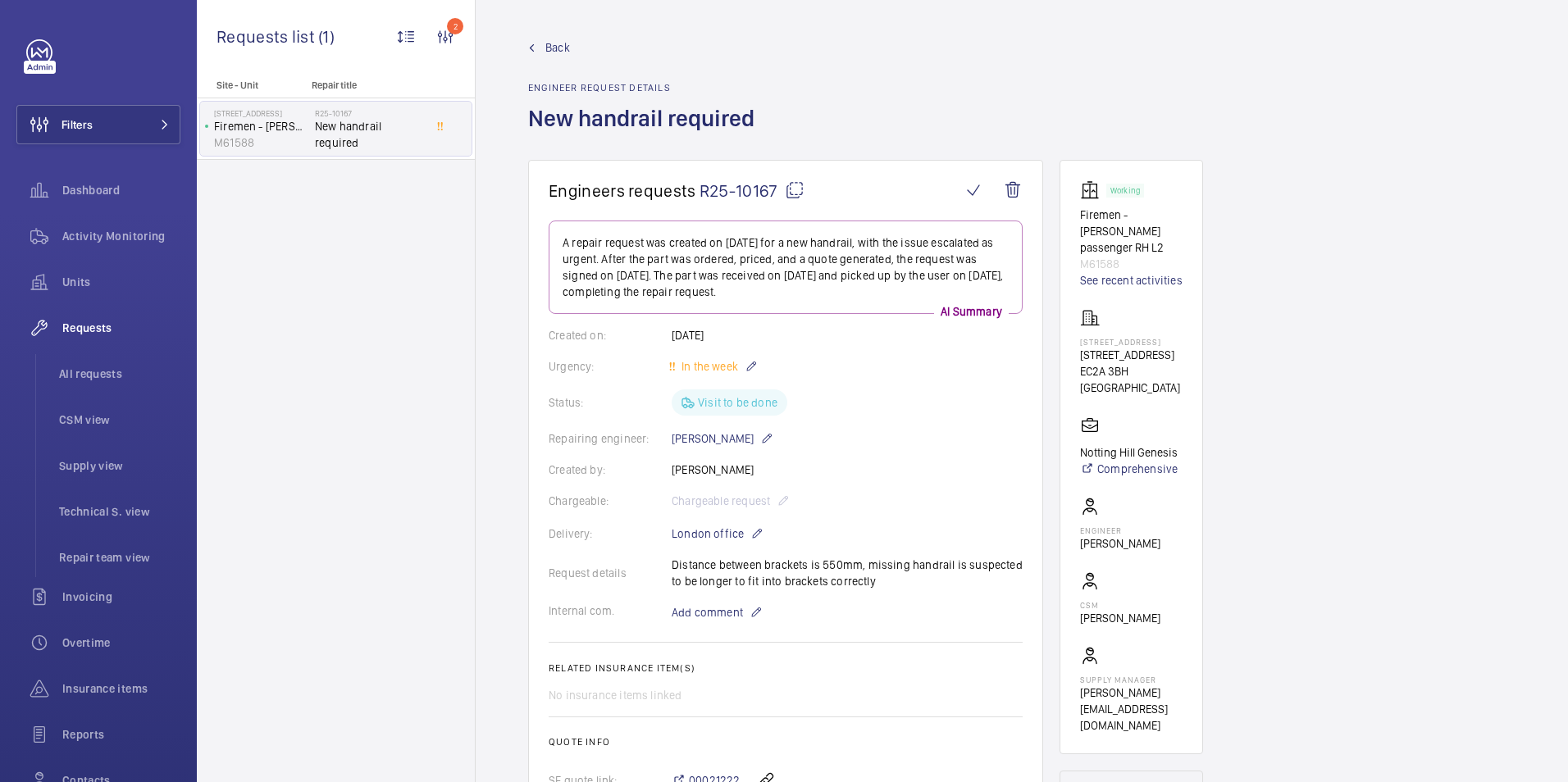
click at [542, 39] on link "Back" at bounding box center [646, 47] width 236 height 17
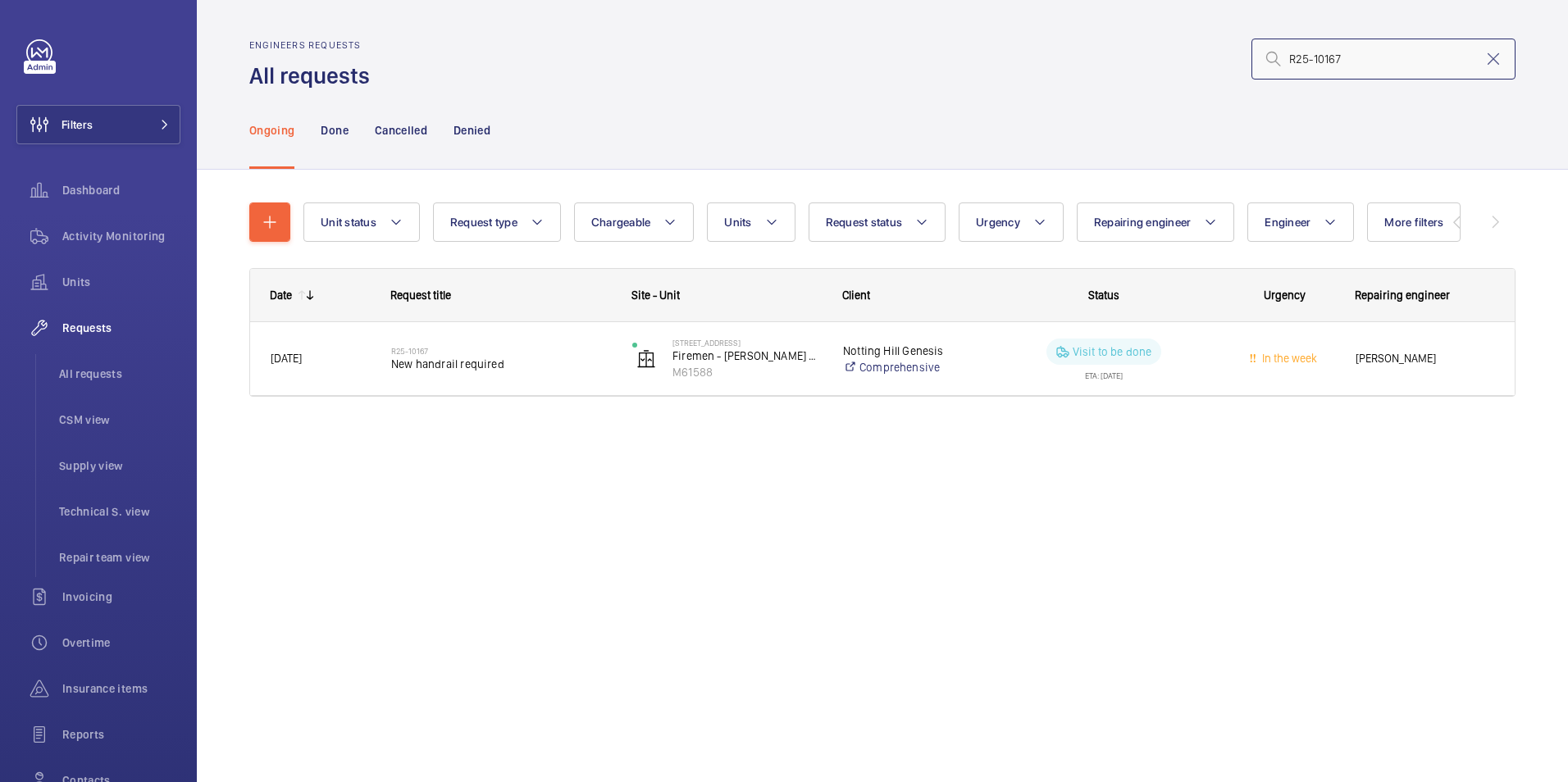
drag, startPoint x: 1351, startPoint y: 58, endPoint x: 1273, endPoint y: 57, distance: 78.0
click at [1273, 57] on div "R25-10167" at bounding box center [1382, 59] width 264 height 41
paste input "2219"
type input "R25-12219"
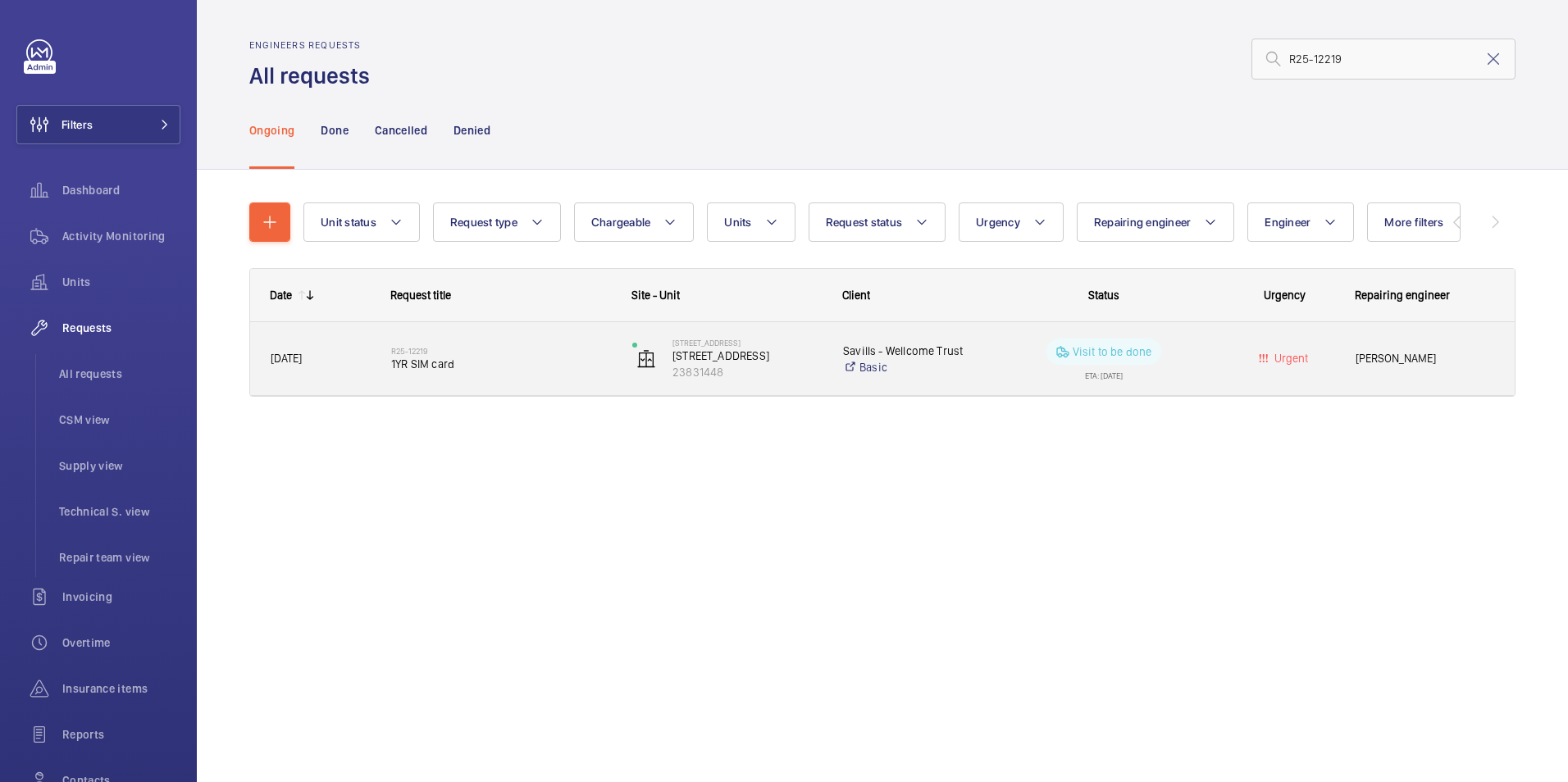
click at [1030, 364] on wm-front-pills-cell "Visit to be done ETA: 19/09/2025" at bounding box center [1103, 359] width 220 height 41
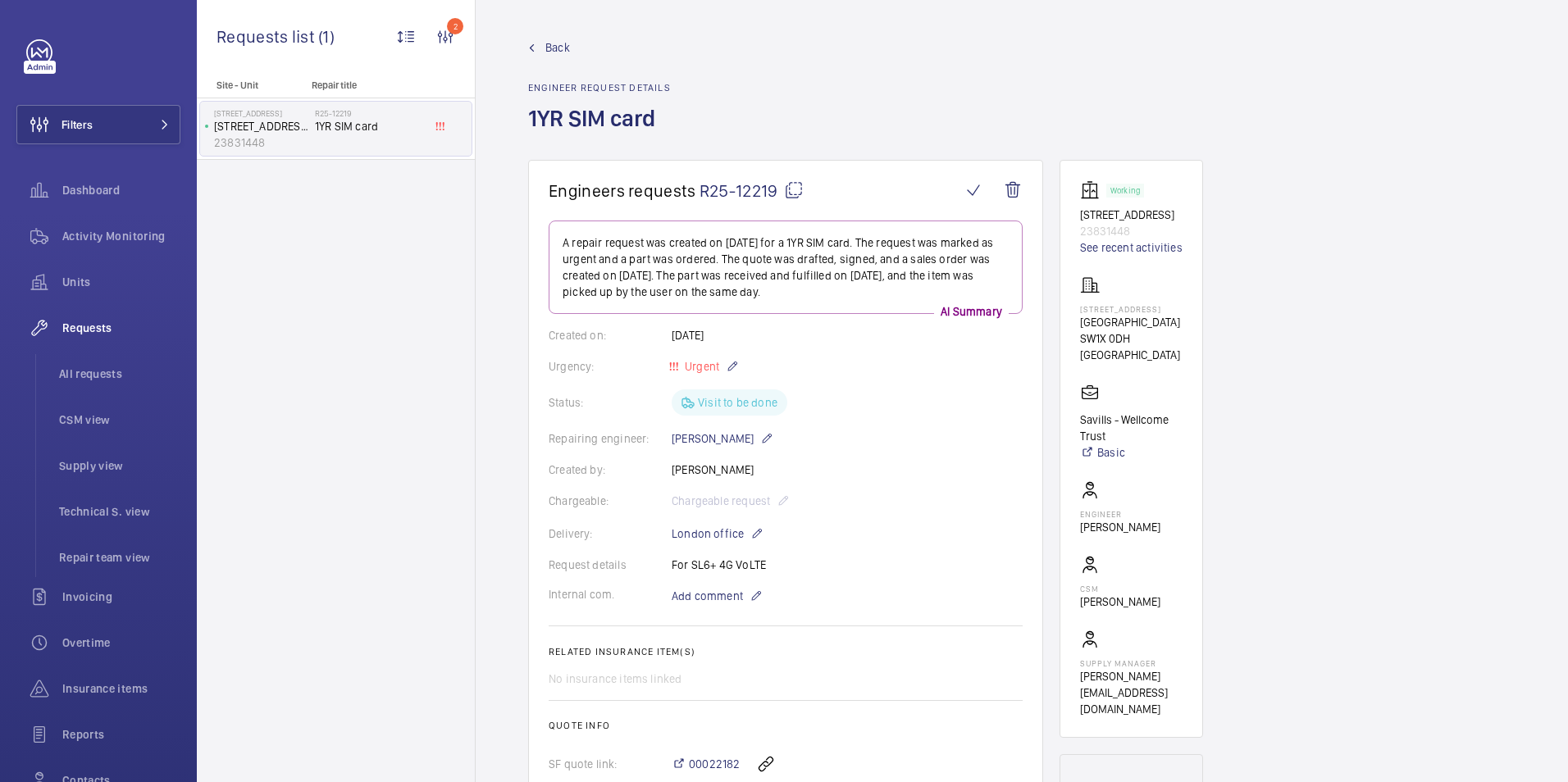
click at [556, 47] on span "Back" at bounding box center [558, 47] width 25 height 17
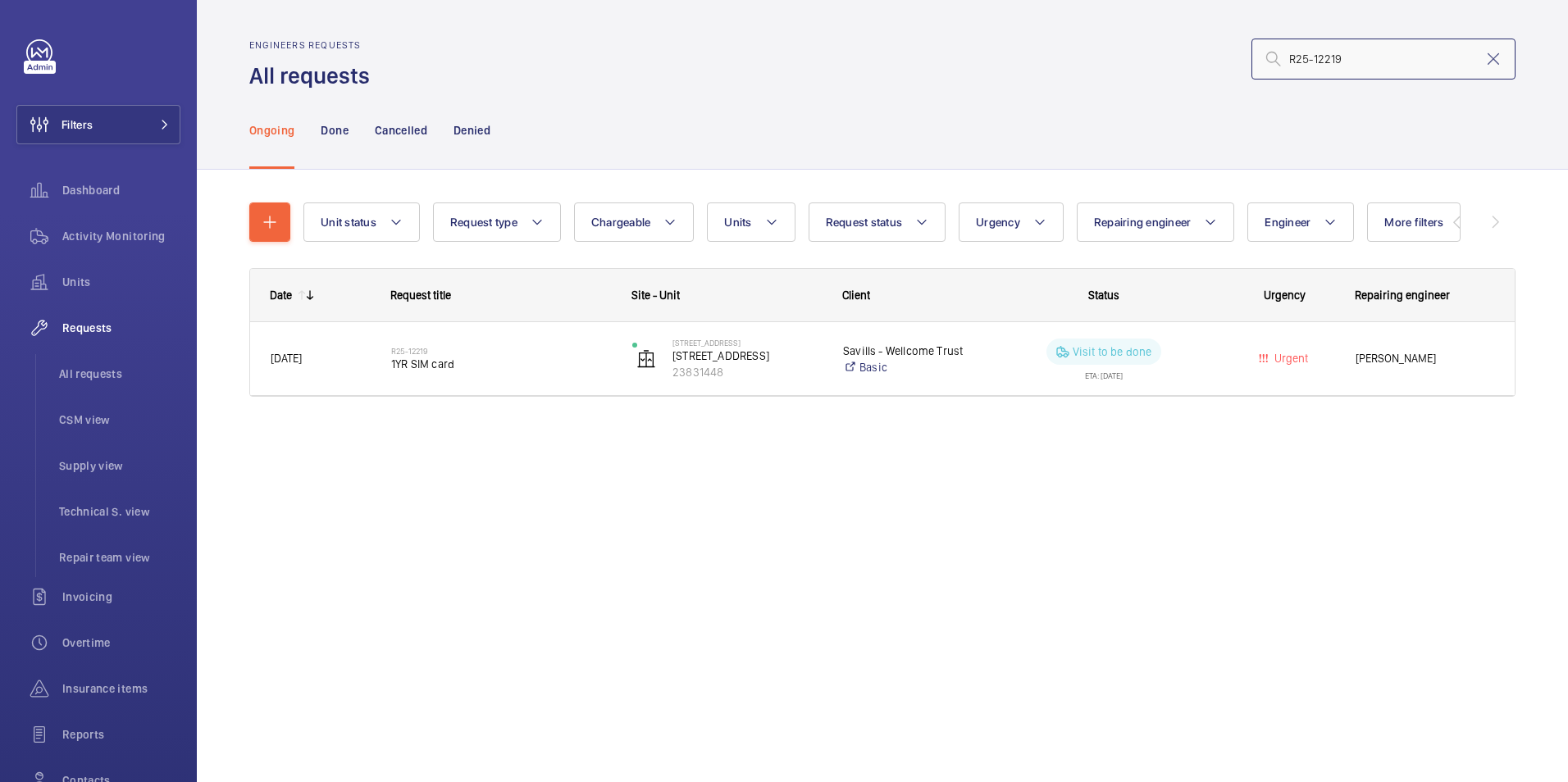
click at [1359, 61] on input "R25-12219" at bounding box center [1382, 59] width 264 height 41
drag, startPoint x: 1352, startPoint y: 60, endPoint x: 1294, endPoint y: 60, distance: 58.0
click at [1294, 60] on input "R25-12219" at bounding box center [1382, 59] width 264 height 41
click at [1329, 57] on input "R25-12219" at bounding box center [1382, 59] width 264 height 41
drag, startPoint x: 1342, startPoint y: 57, endPoint x: 1268, endPoint y: 57, distance: 74.0
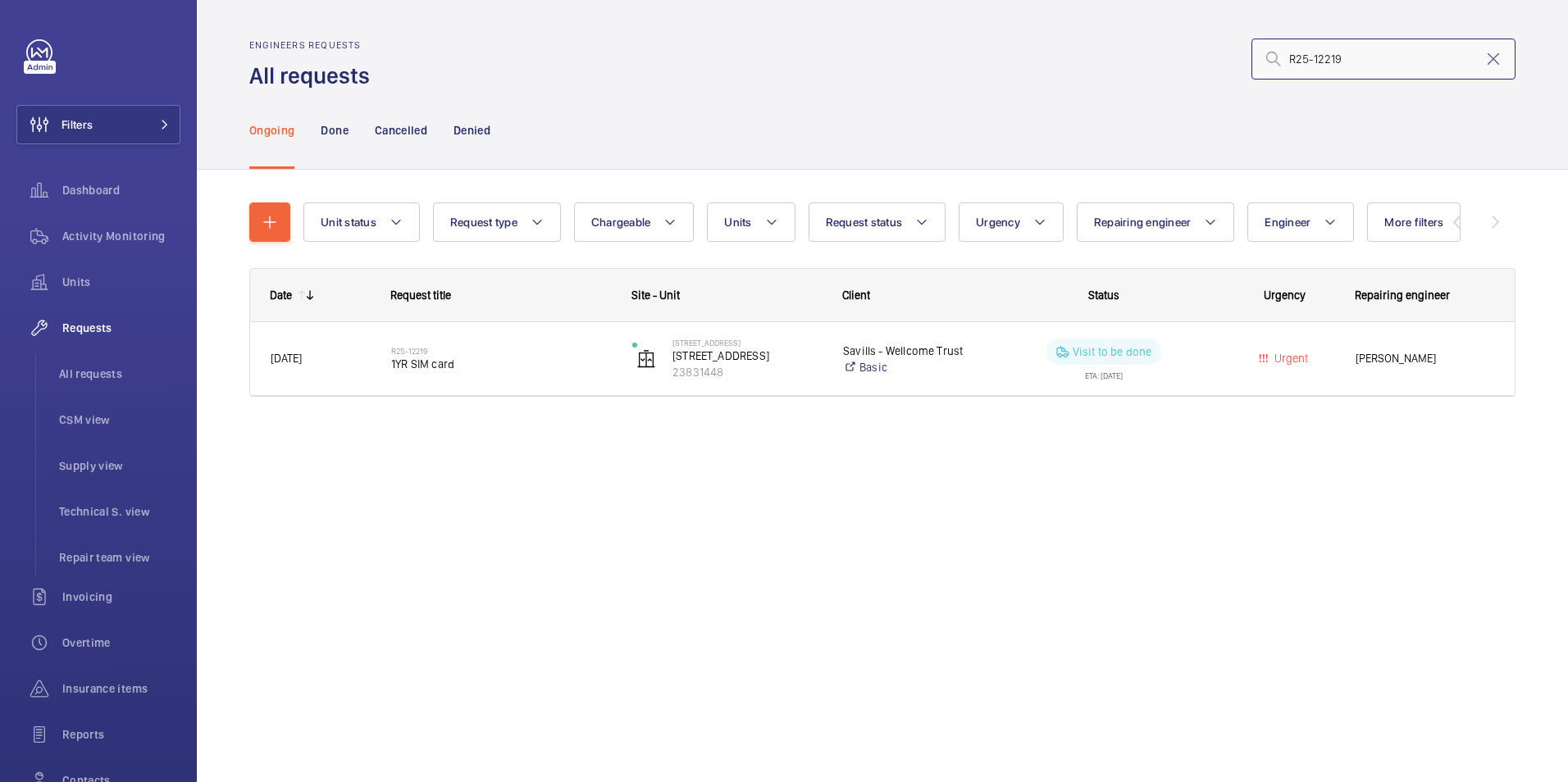
click at [1268, 57] on div "R25-12219" at bounding box center [1382, 59] width 264 height 41
paste input "1406"
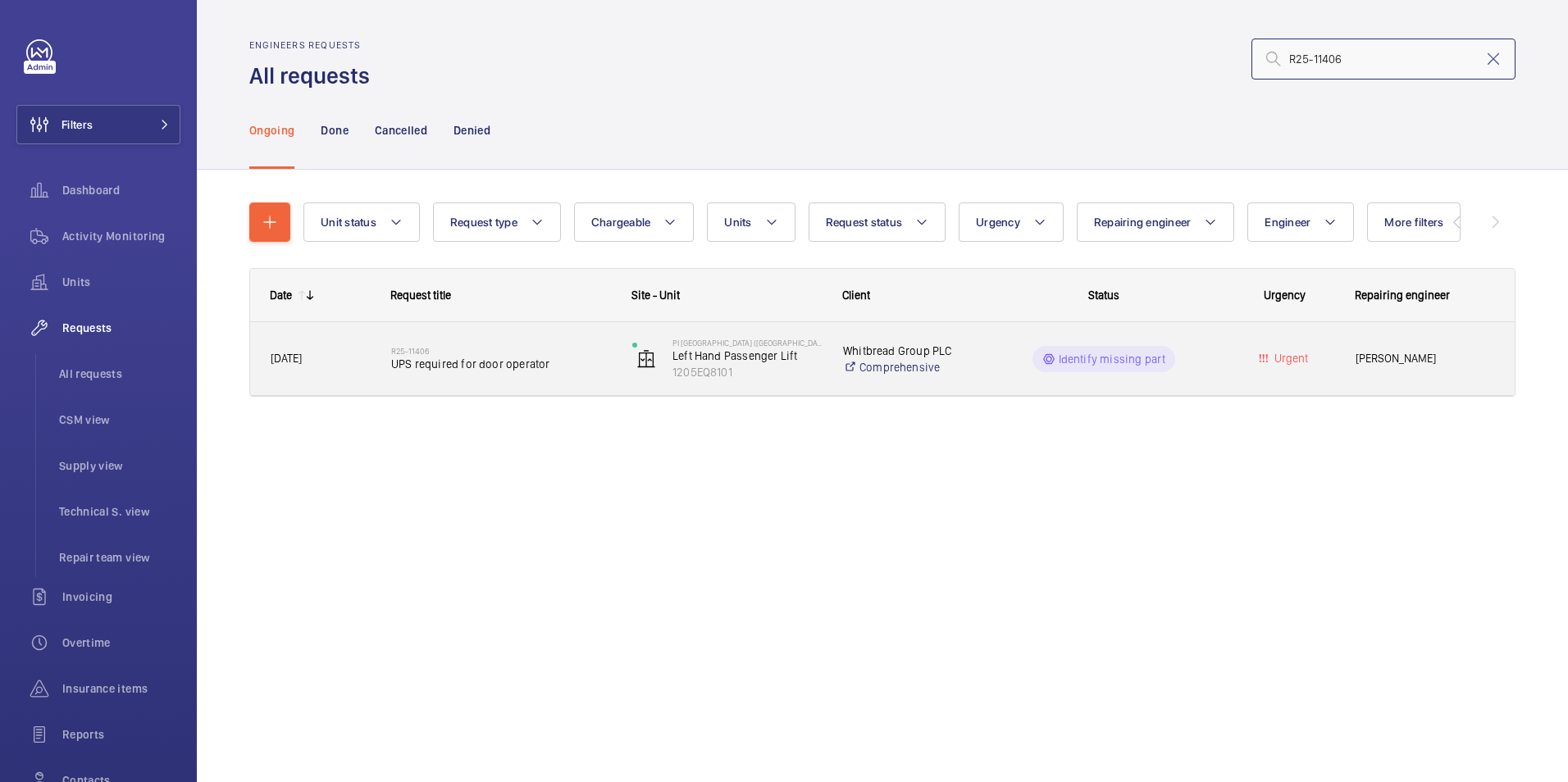
type input "R25-11406"
click at [1225, 380] on div "Urgent" at bounding box center [1275, 359] width 119 height 52
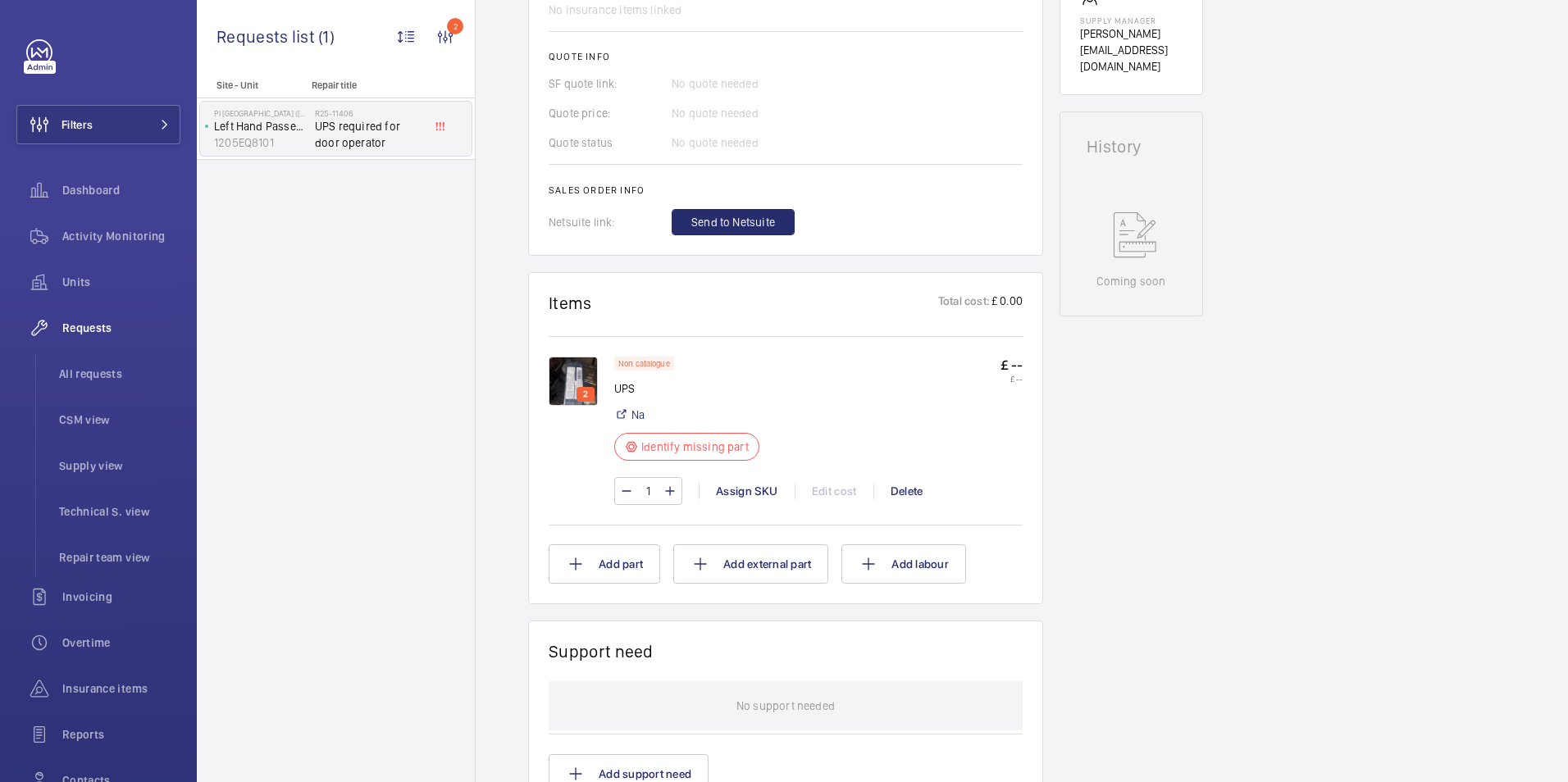
scroll to position [820, 0]
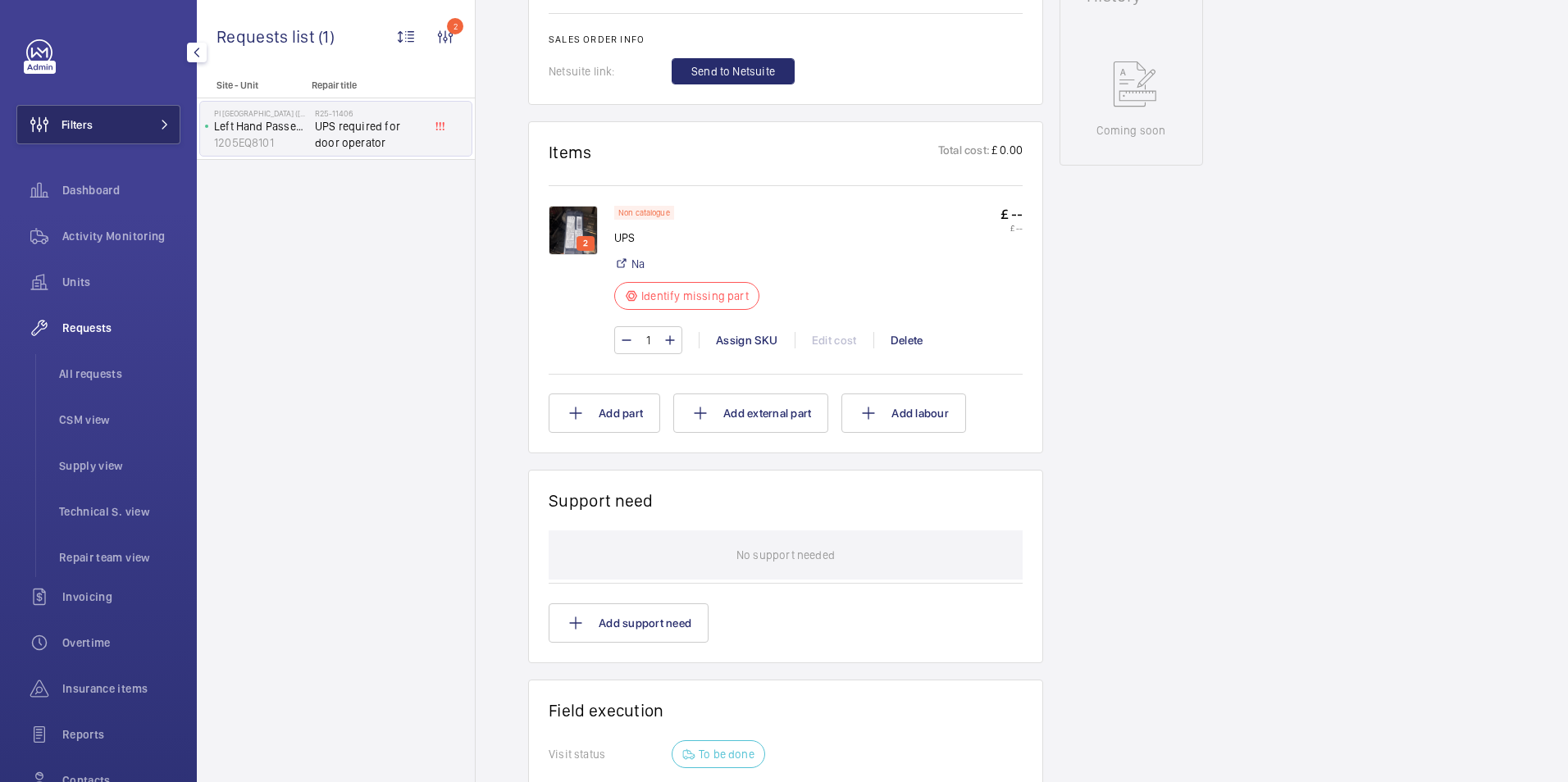
click at [102, 135] on button "Filters" at bounding box center [98, 124] width 164 height 39
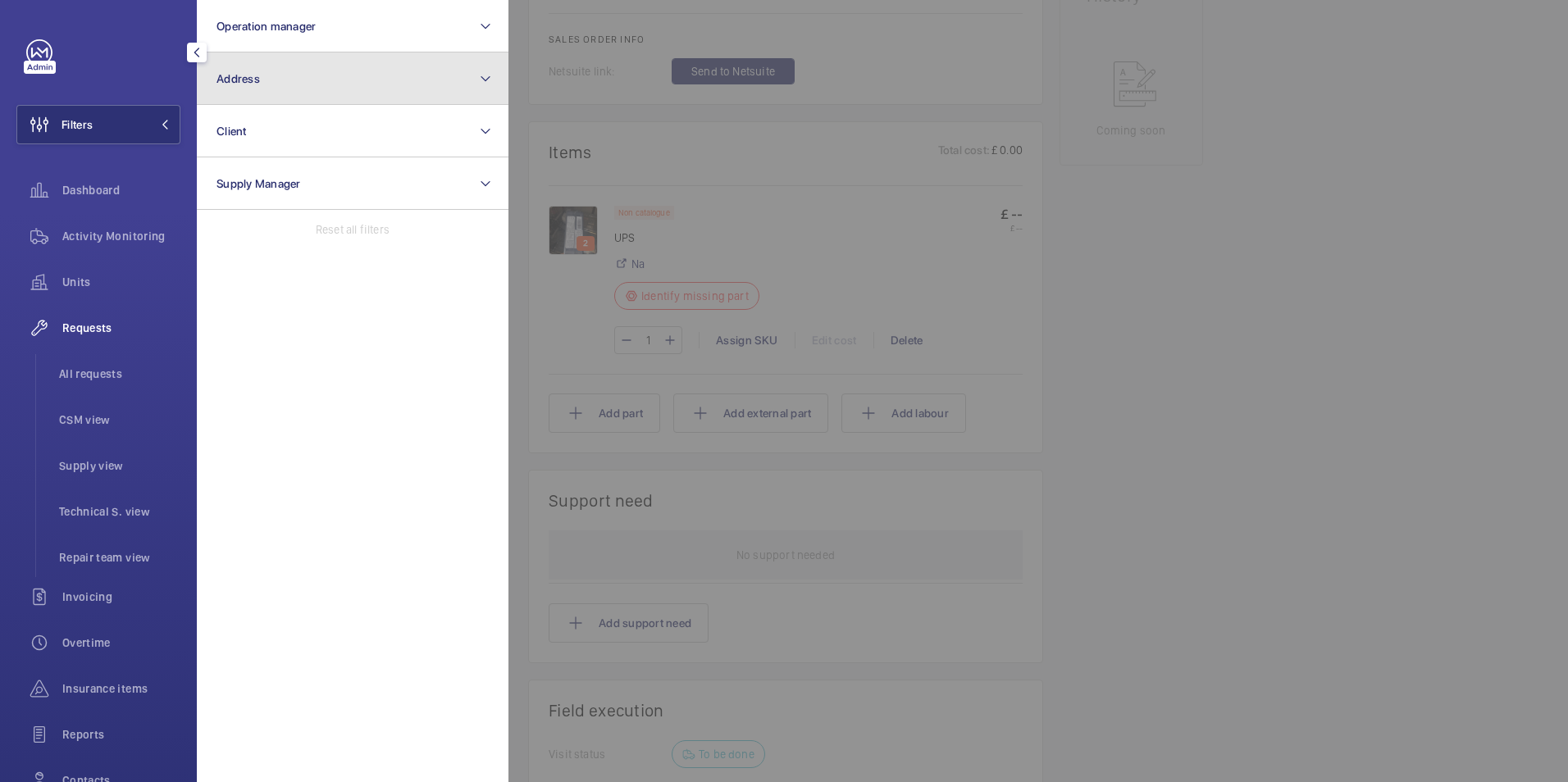
click at [288, 98] on button "Address" at bounding box center [353, 79] width 312 height 53
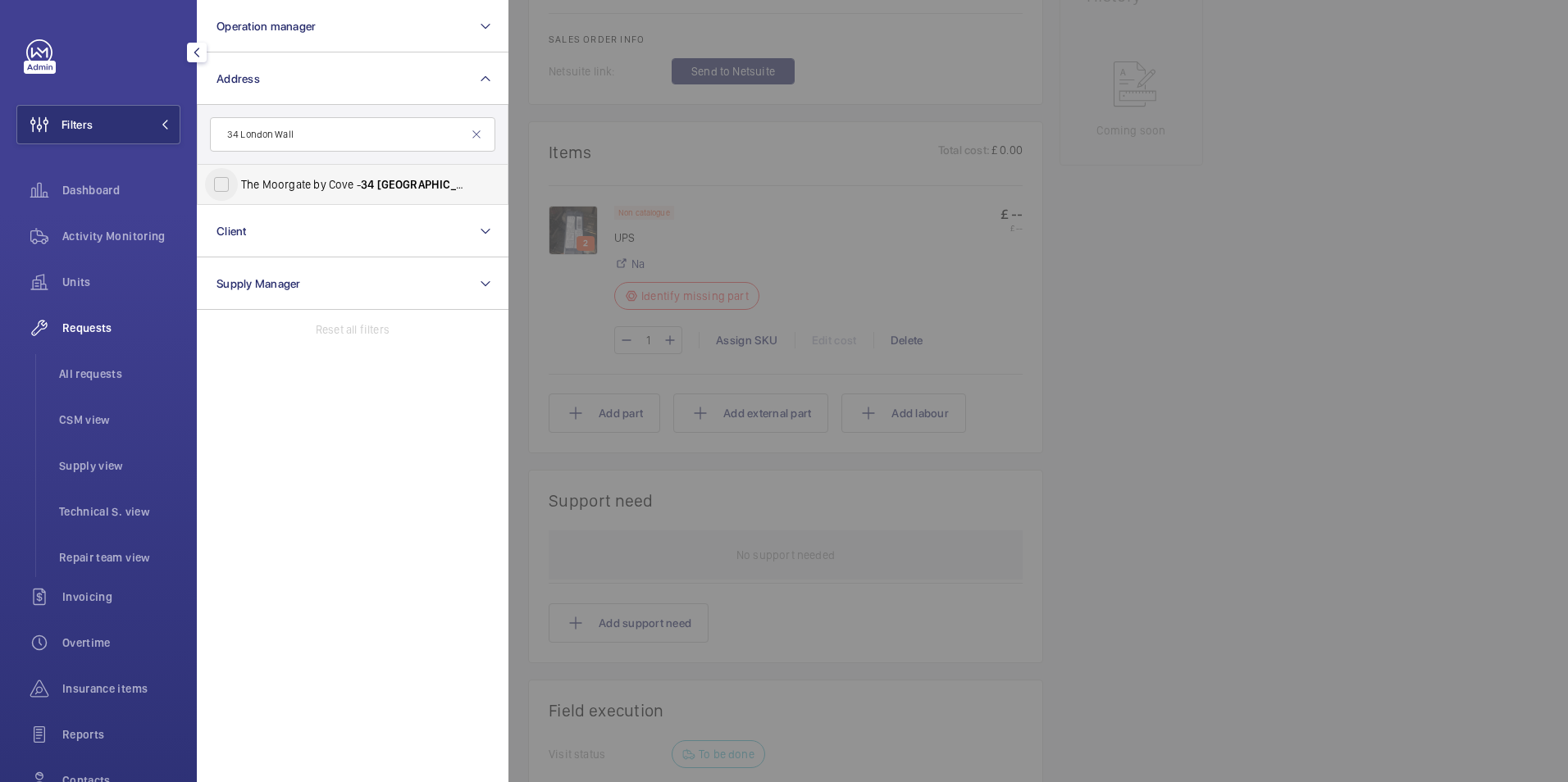
type input "34 London Wall"
click at [213, 186] on input "The Moorgate by Cove - 34 London Wall , LONDON EC2M 5QX" at bounding box center [221, 184] width 32 height 32
checkbox input "true"
click at [131, 243] on span "Activity Monitoring" at bounding box center [121, 237] width 118 height 17
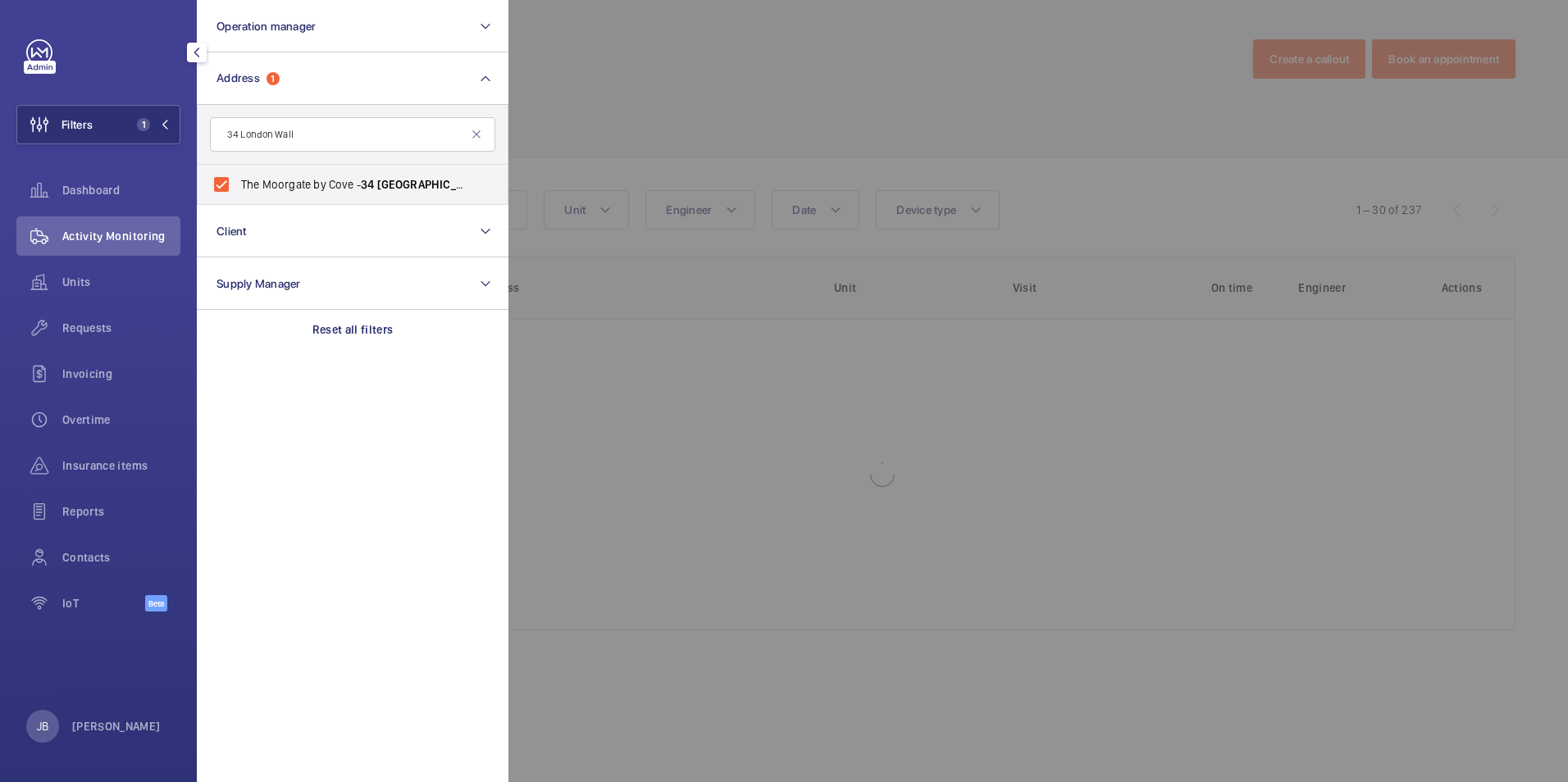
click at [635, 138] on div at bounding box center [1292, 391] width 1568 height 782
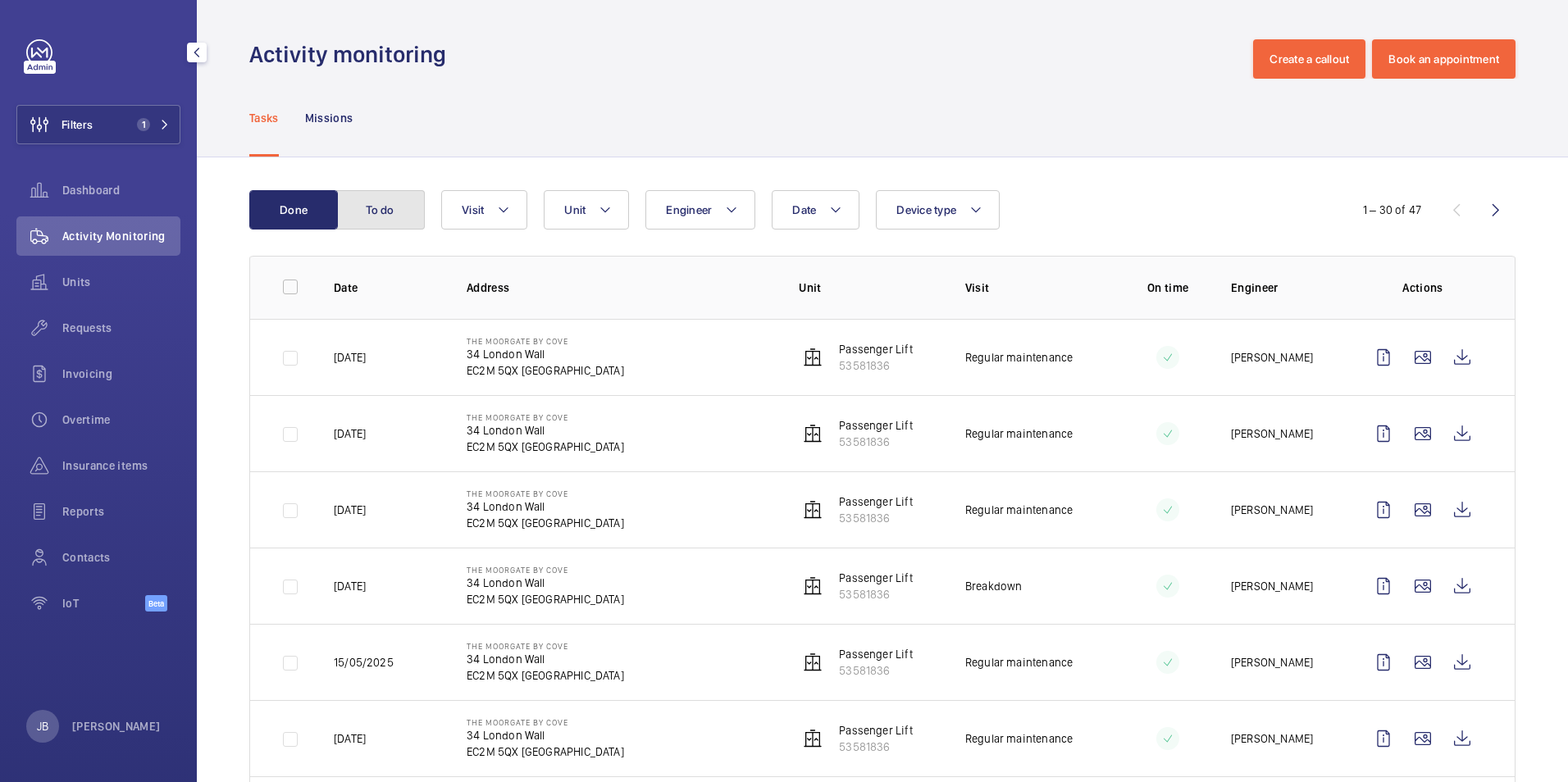
click at [378, 227] on button "To do" at bounding box center [379, 210] width 88 height 39
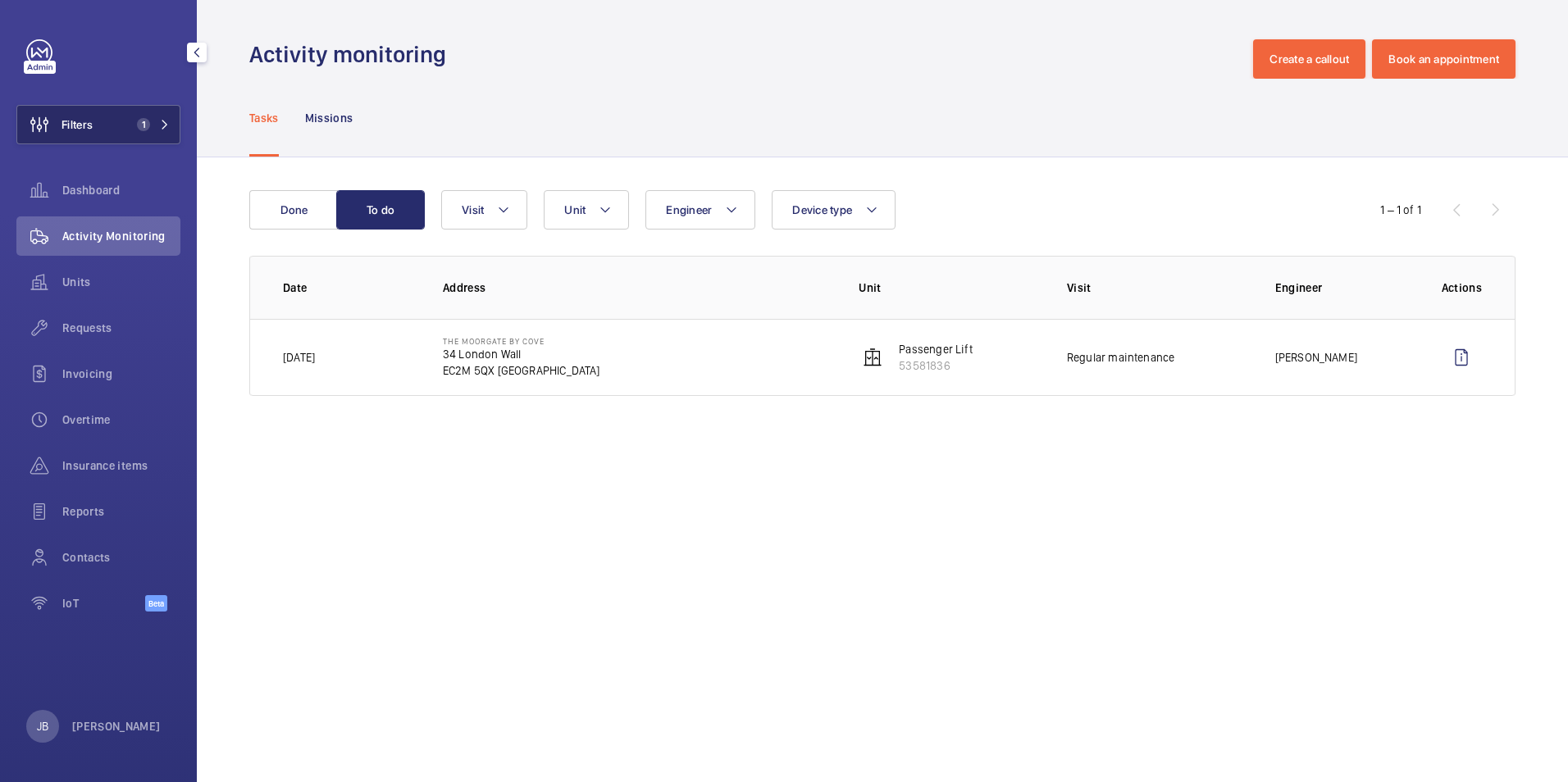
click at [82, 125] on span "Filters" at bounding box center [77, 124] width 32 height 17
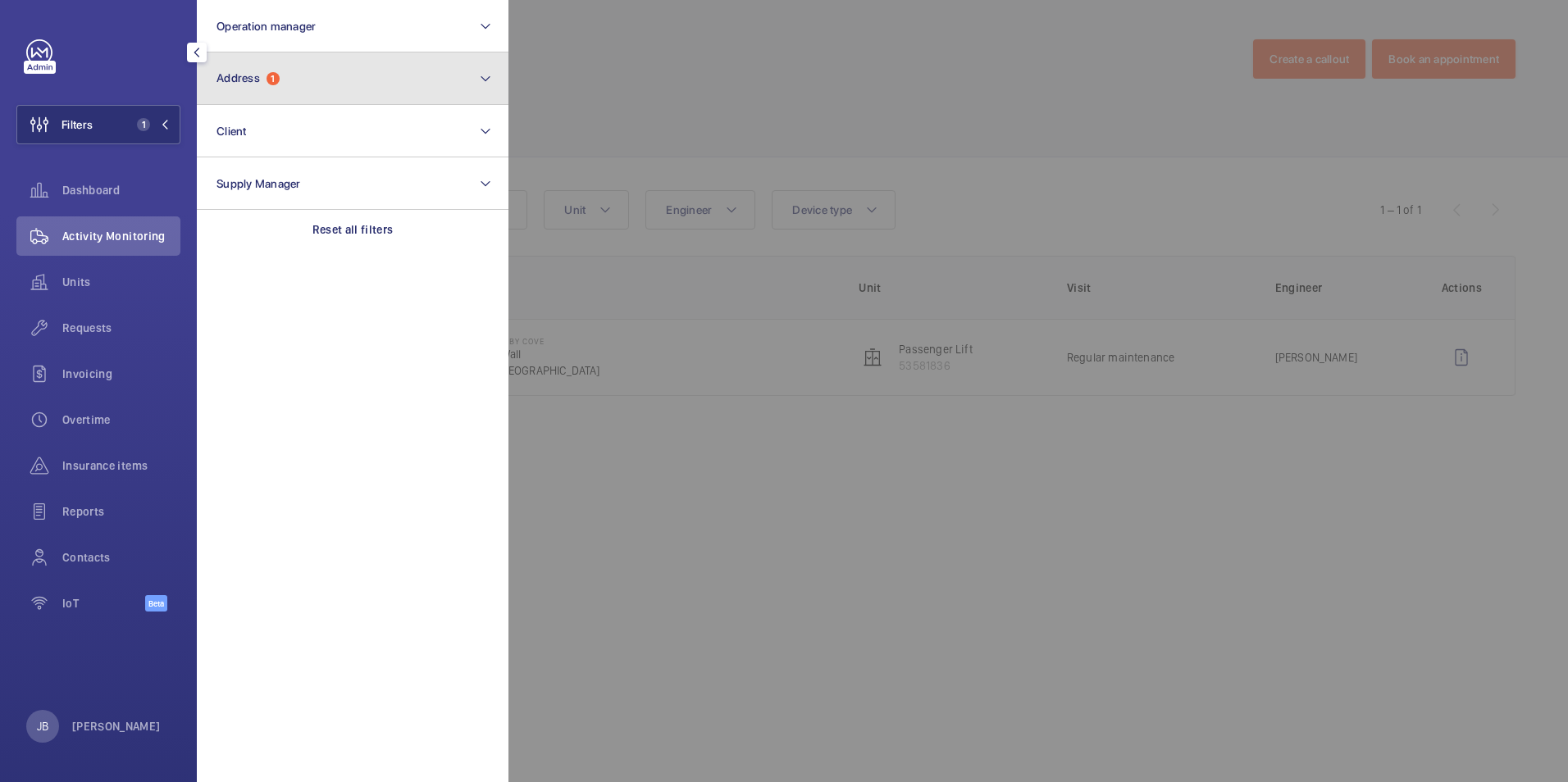
click at [283, 87] on button "Address 1" at bounding box center [353, 79] width 312 height 53
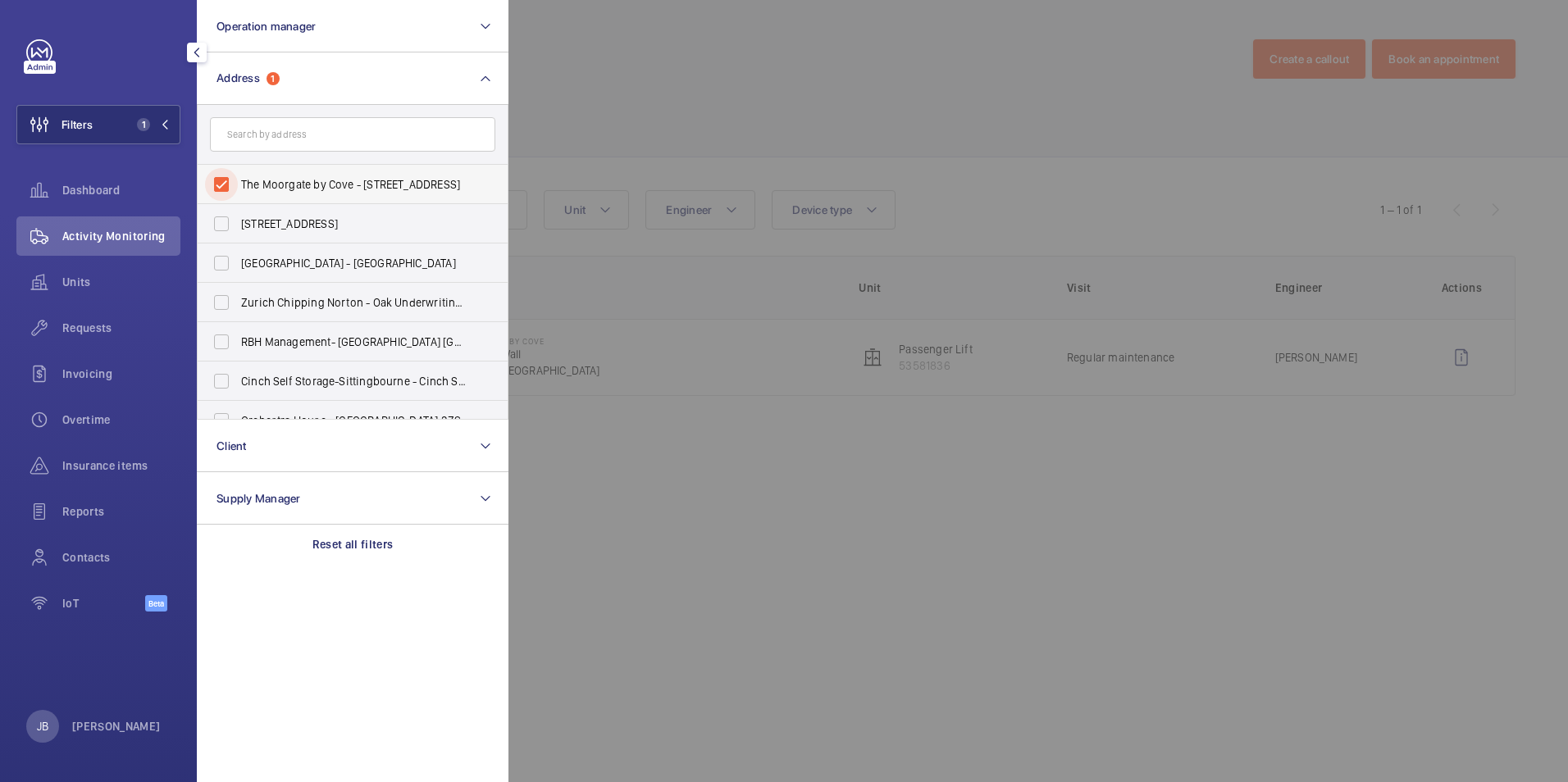
click at [221, 181] on input "The Moorgate by Cove - 34 London Wall, LONDON EC2M 5QX" at bounding box center [221, 184] width 32 height 32
checkbox input "false"
click at [244, 140] on input "text" at bounding box center [353, 134] width 286 height 34
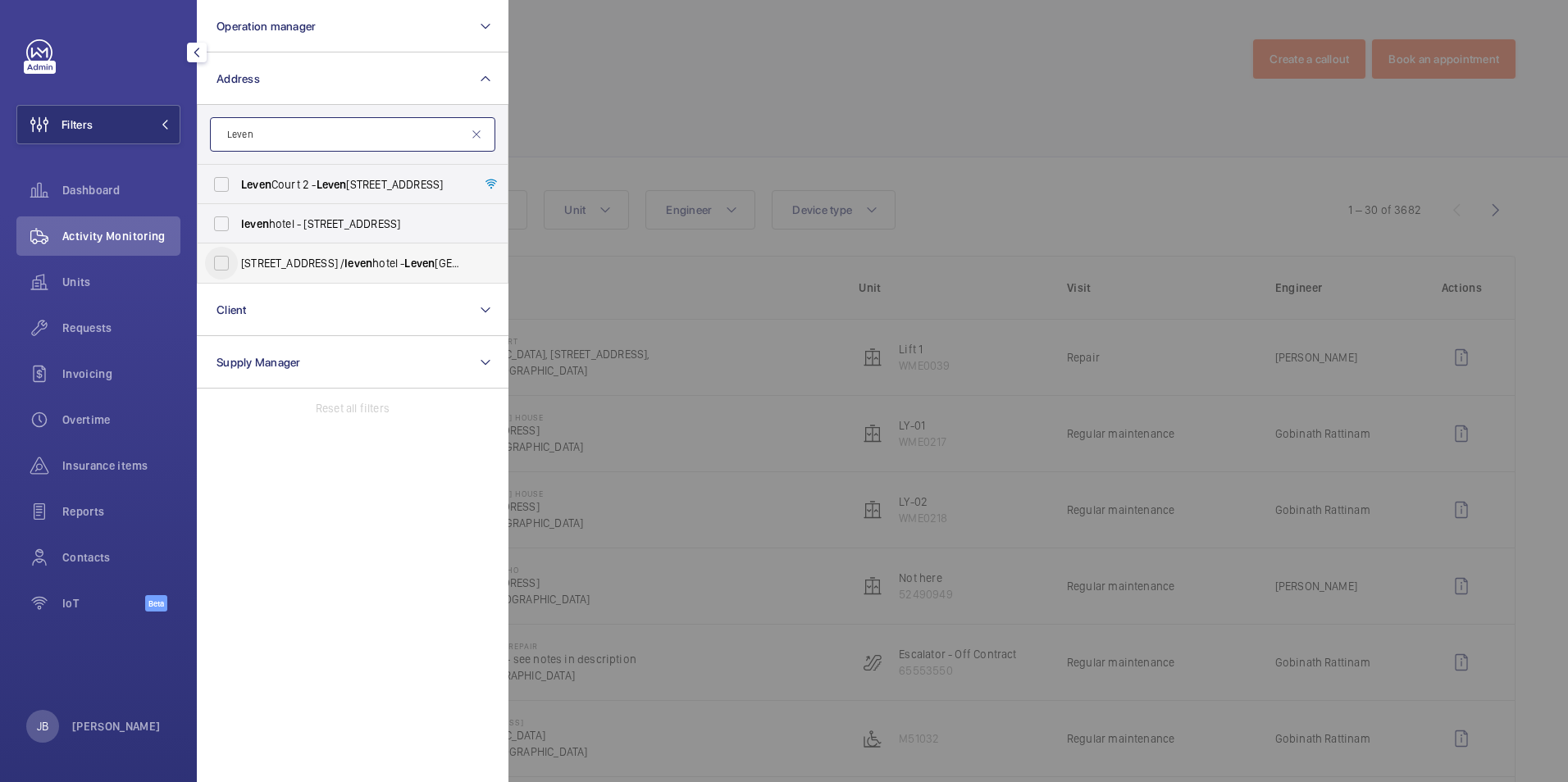
type input "Leven"
click at [222, 260] on input "40 chorlton st / leven hotel - Leven Manchester, MANCHESTER M1 3HW" at bounding box center [221, 263] width 32 height 32
checkbox input "true"
click at [642, 88] on div at bounding box center [1292, 391] width 1568 height 782
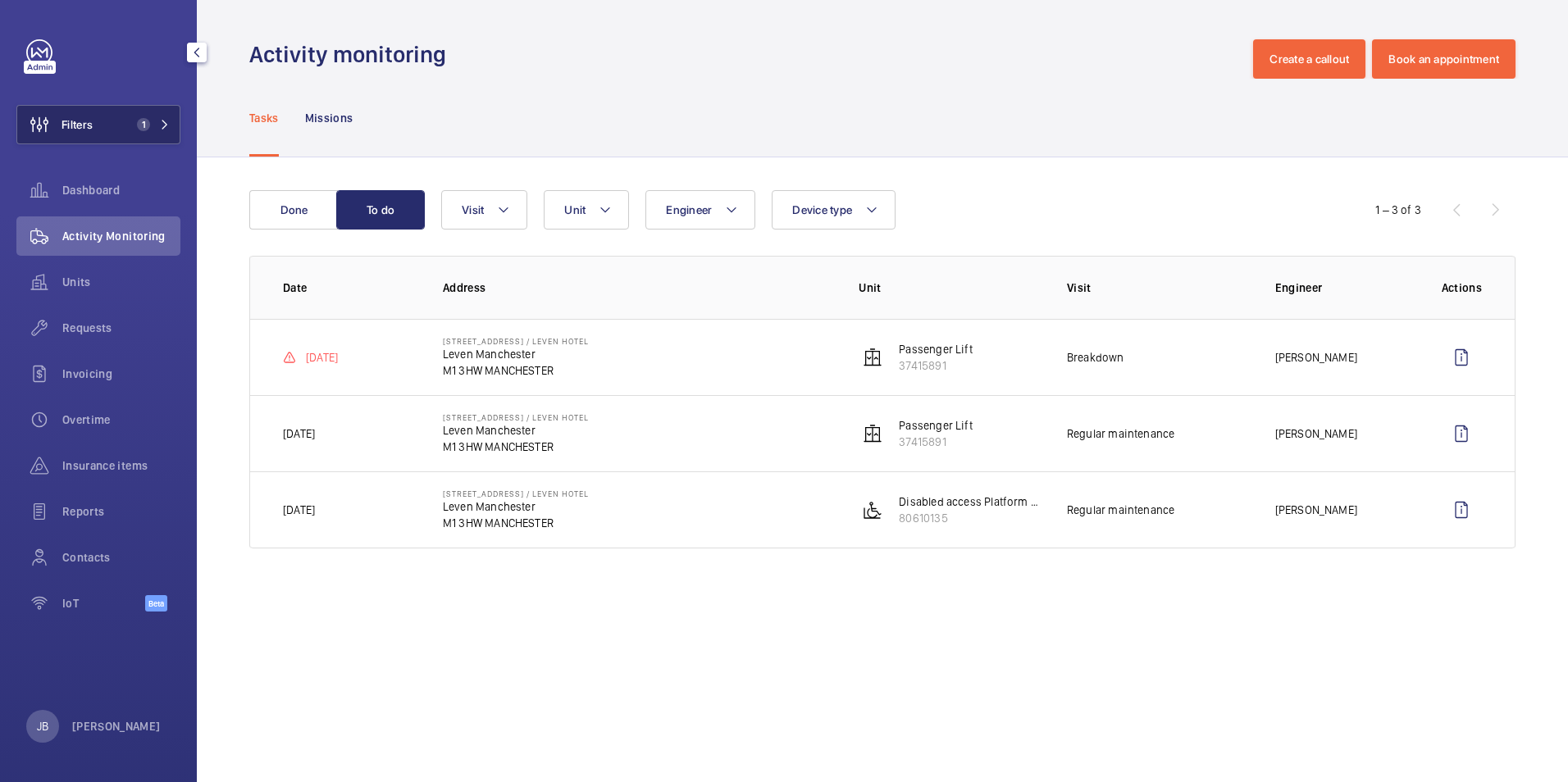
click at [100, 121] on button "Filters 1" at bounding box center [98, 124] width 164 height 39
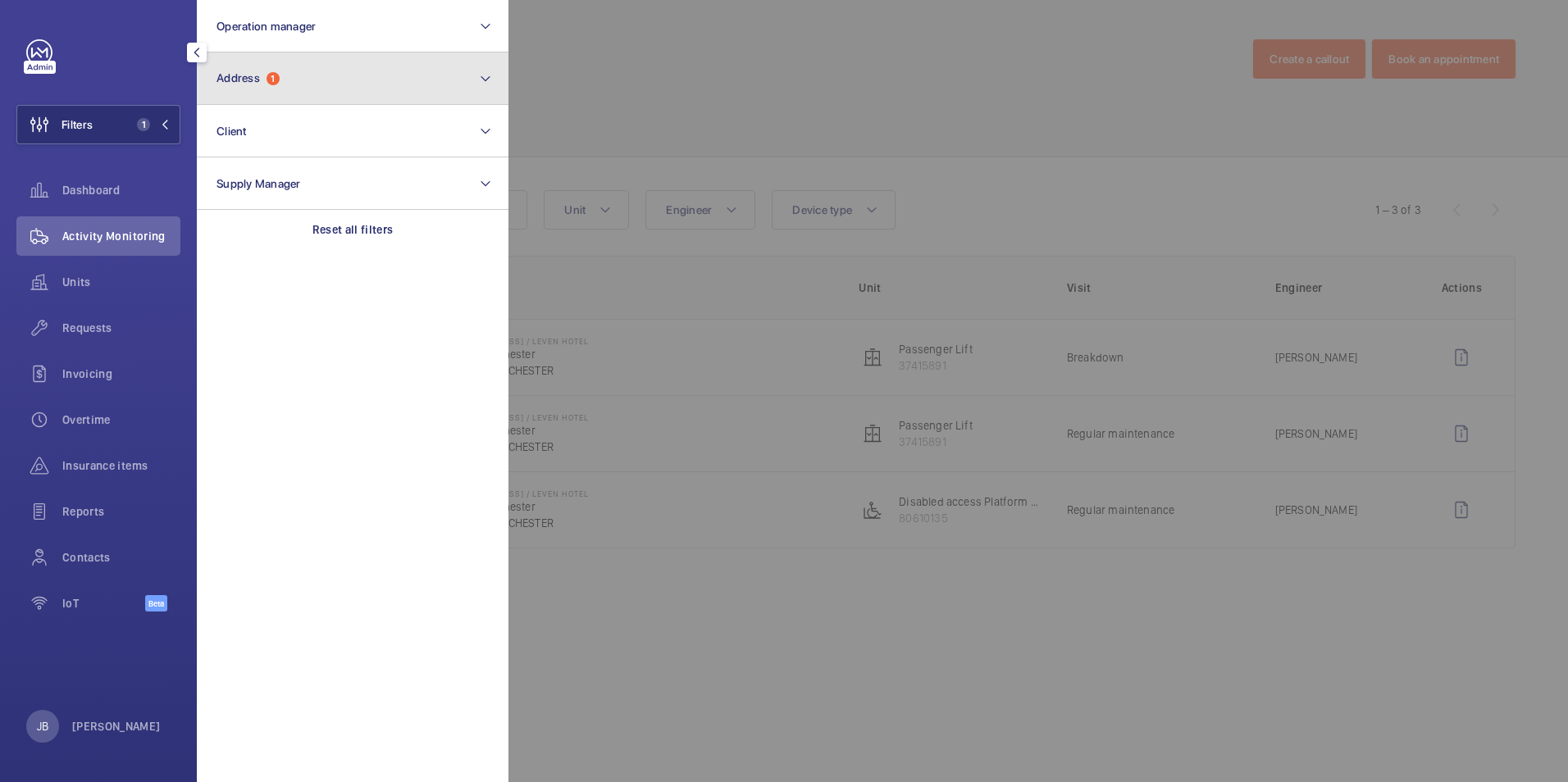
click at [354, 94] on button "Address 1" at bounding box center [353, 79] width 312 height 53
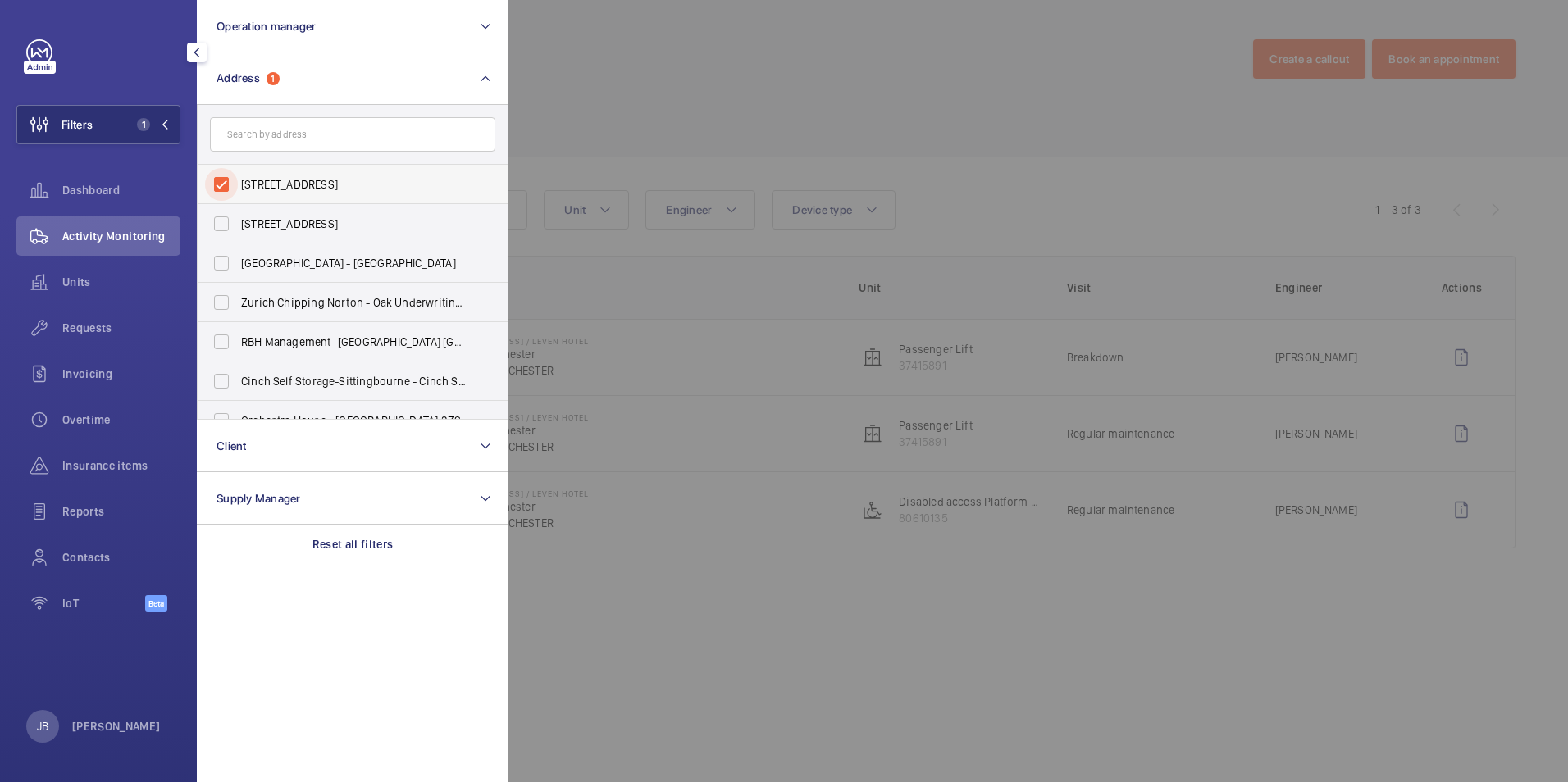
click at [233, 182] on input "40 chorlton st / leven hotel - Leven Manchester, MANCHESTER M1 3HW" at bounding box center [221, 184] width 32 height 32
checkbox input "false"
click at [278, 147] on input "text" at bounding box center [353, 134] width 286 height 34
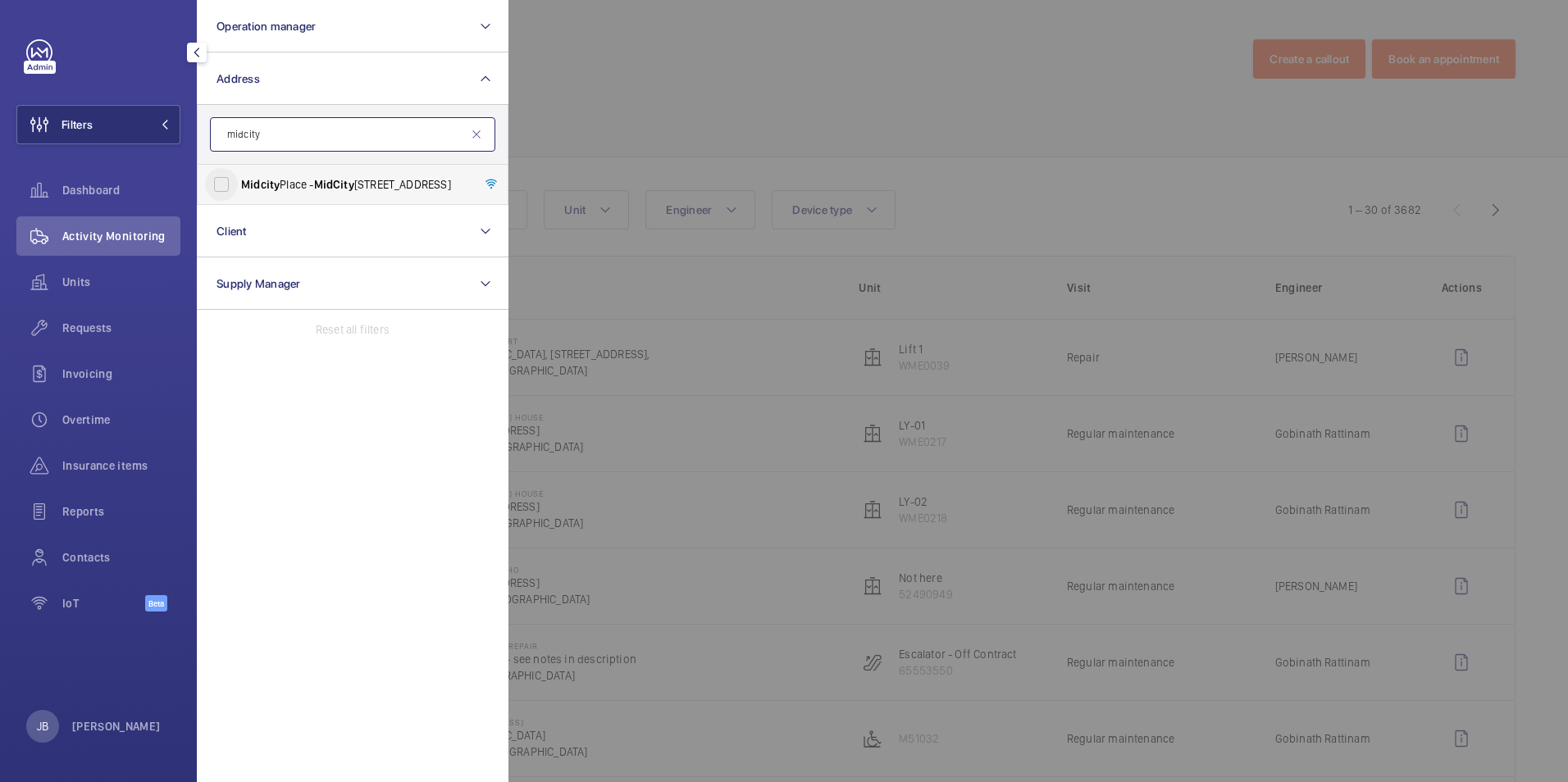
type input "midcity"
click at [235, 183] on input "Midcity Place - MidCity Place, LONDON WC1V 6EA" at bounding box center [221, 184] width 32 height 32
checkbox input "true"
click at [705, 86] on div at bounding box center [1292, 391] width 1568 height 782
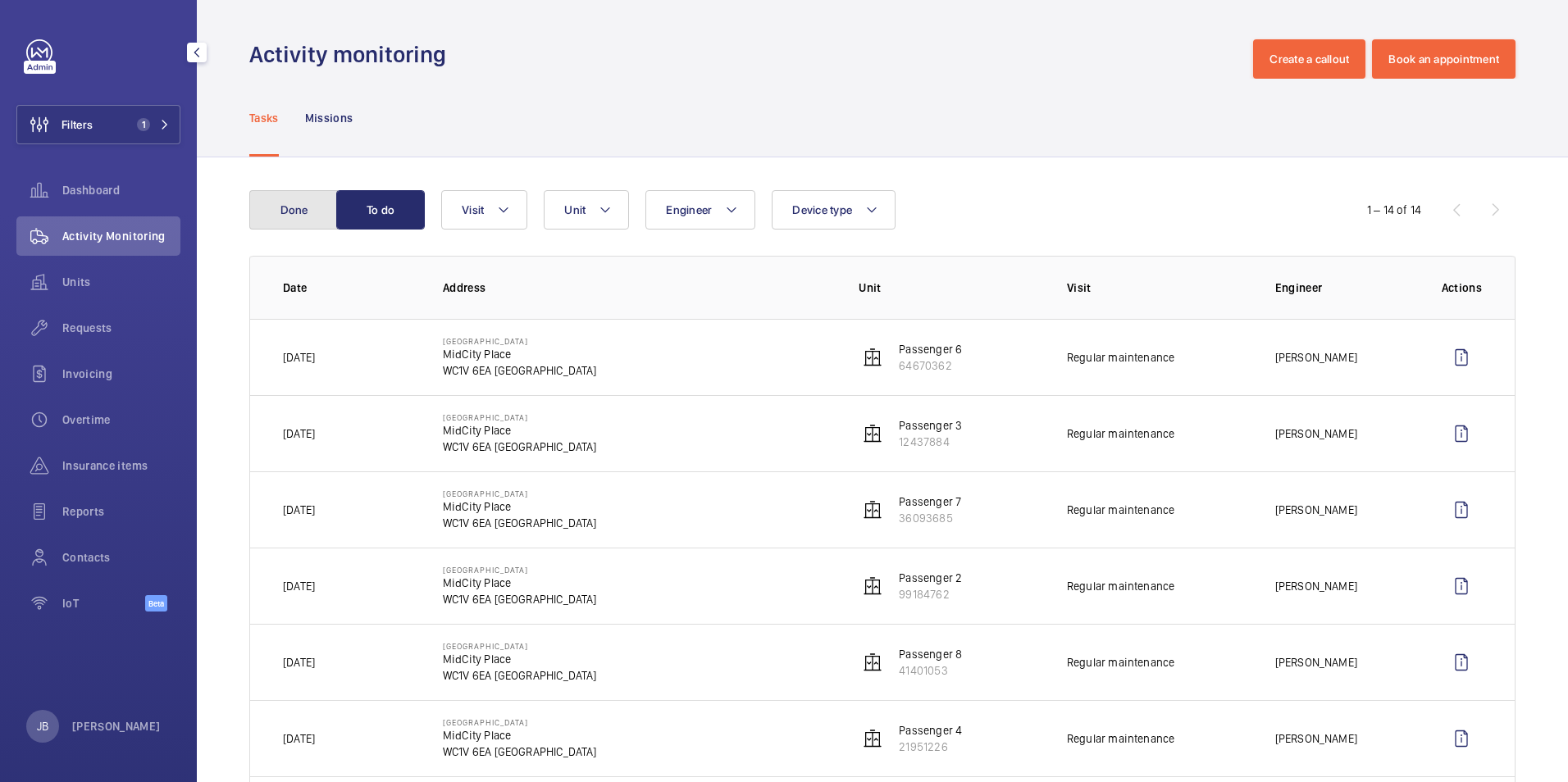
click at [316, 212] on button "Done" at bounding box center [293, 210] width 88 height 39
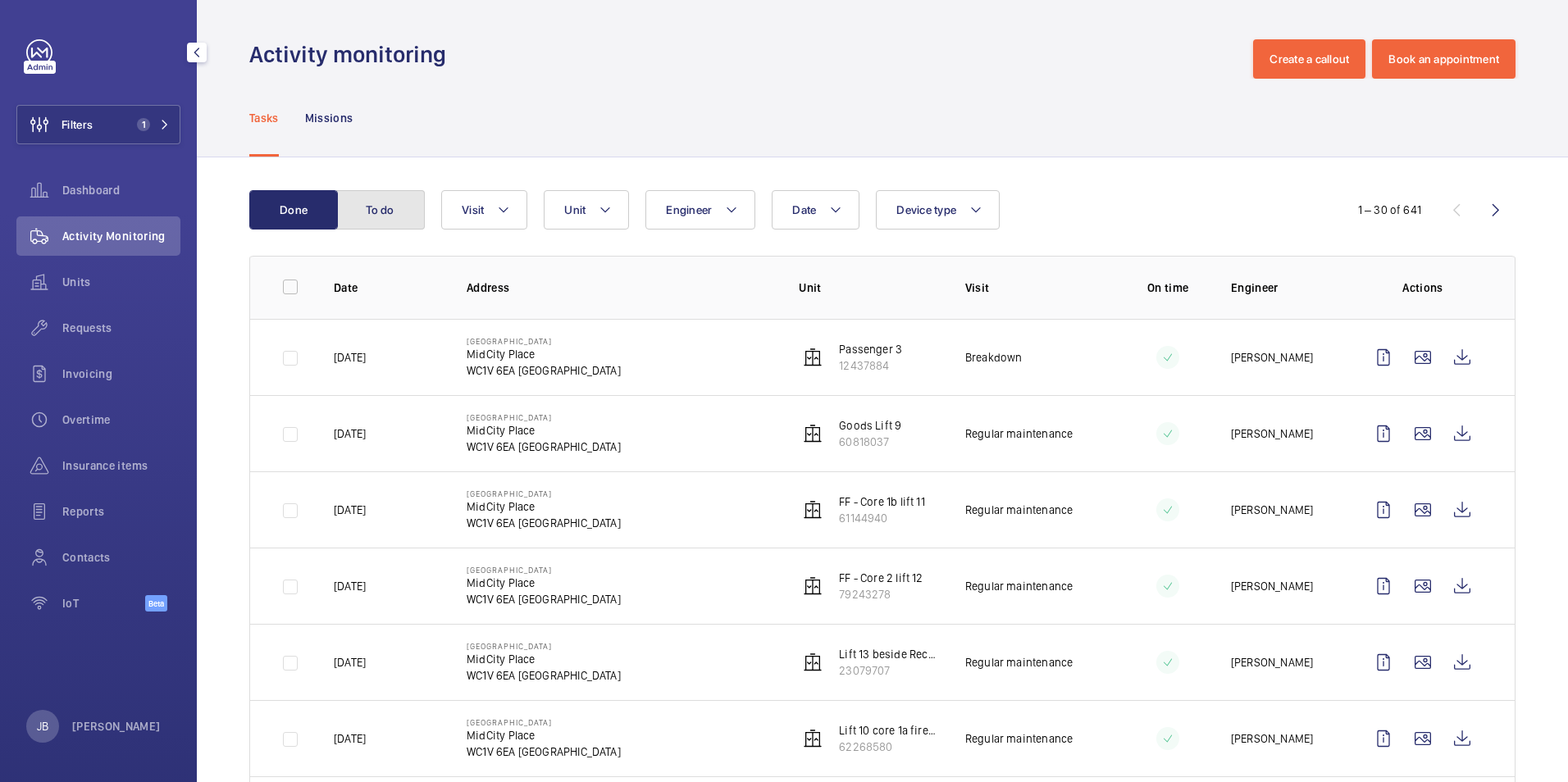
click at [389, 202] on button "To do" at bounding box center [379, 210] width 88 height 39
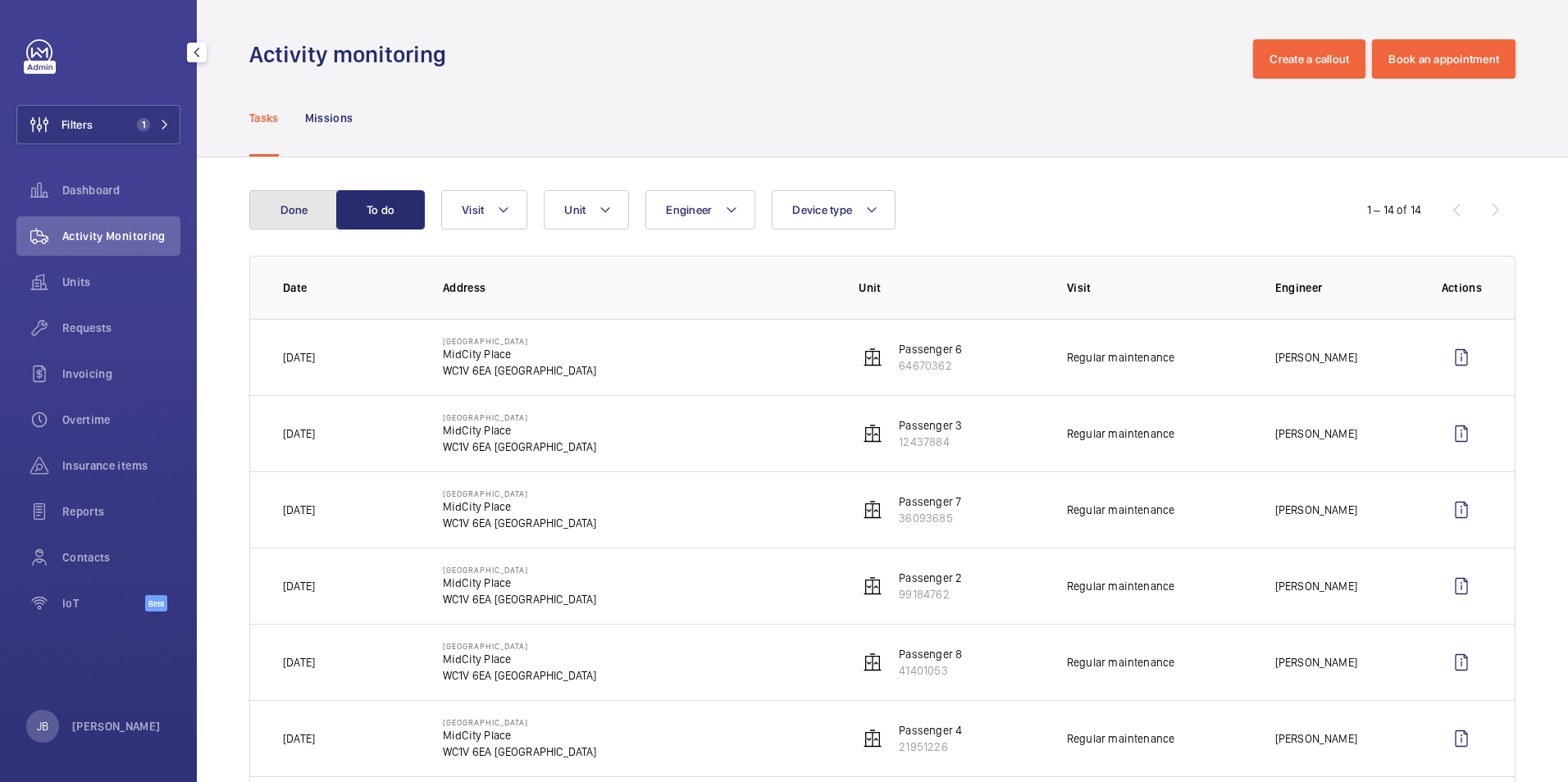
click at [298, 206] on button "Done" at bounding box center [293, 210] width 88 height 39
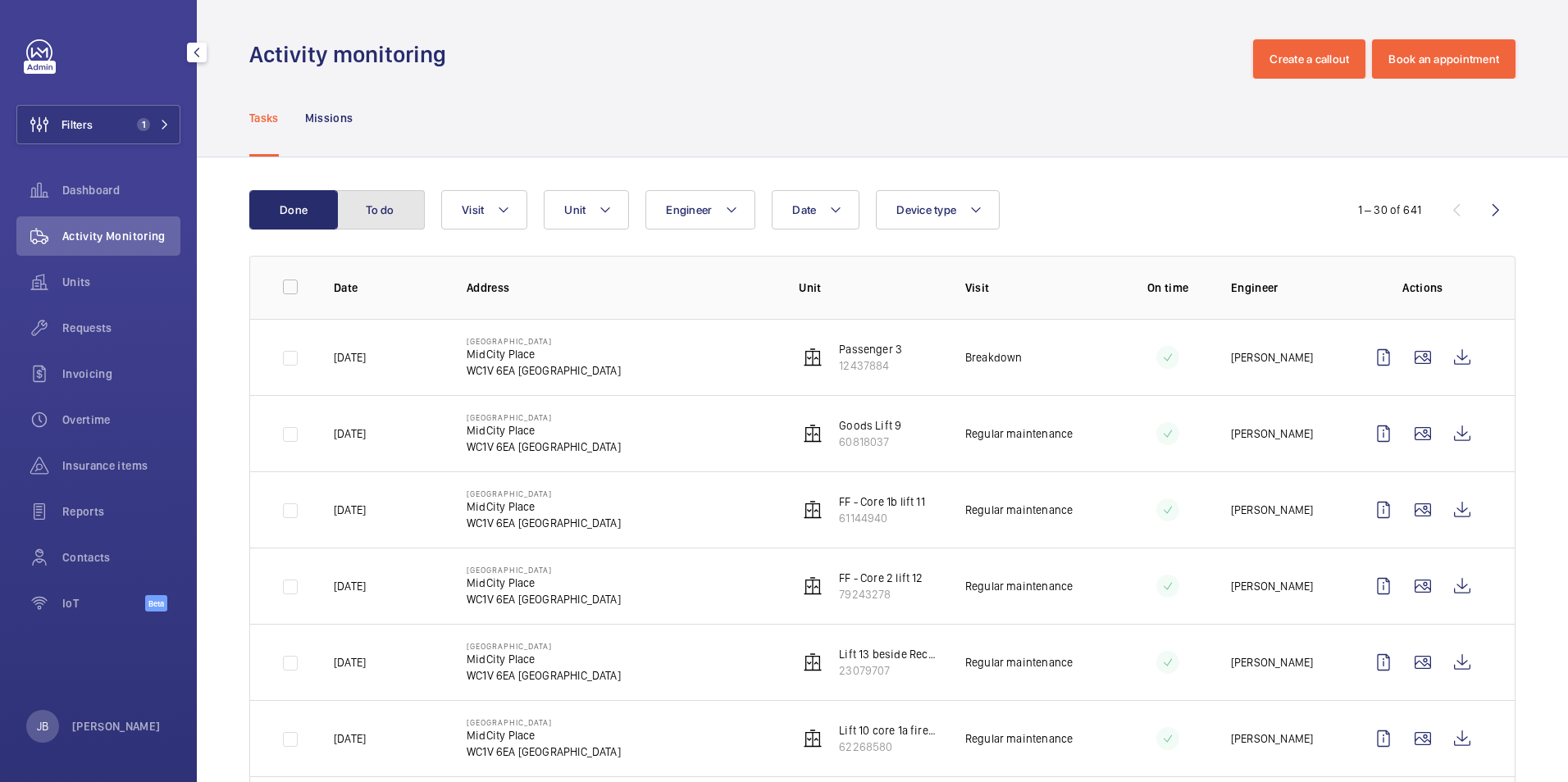
click at [381, 211] on button "To do" at bounding box center [379, 210] width 88 height 39
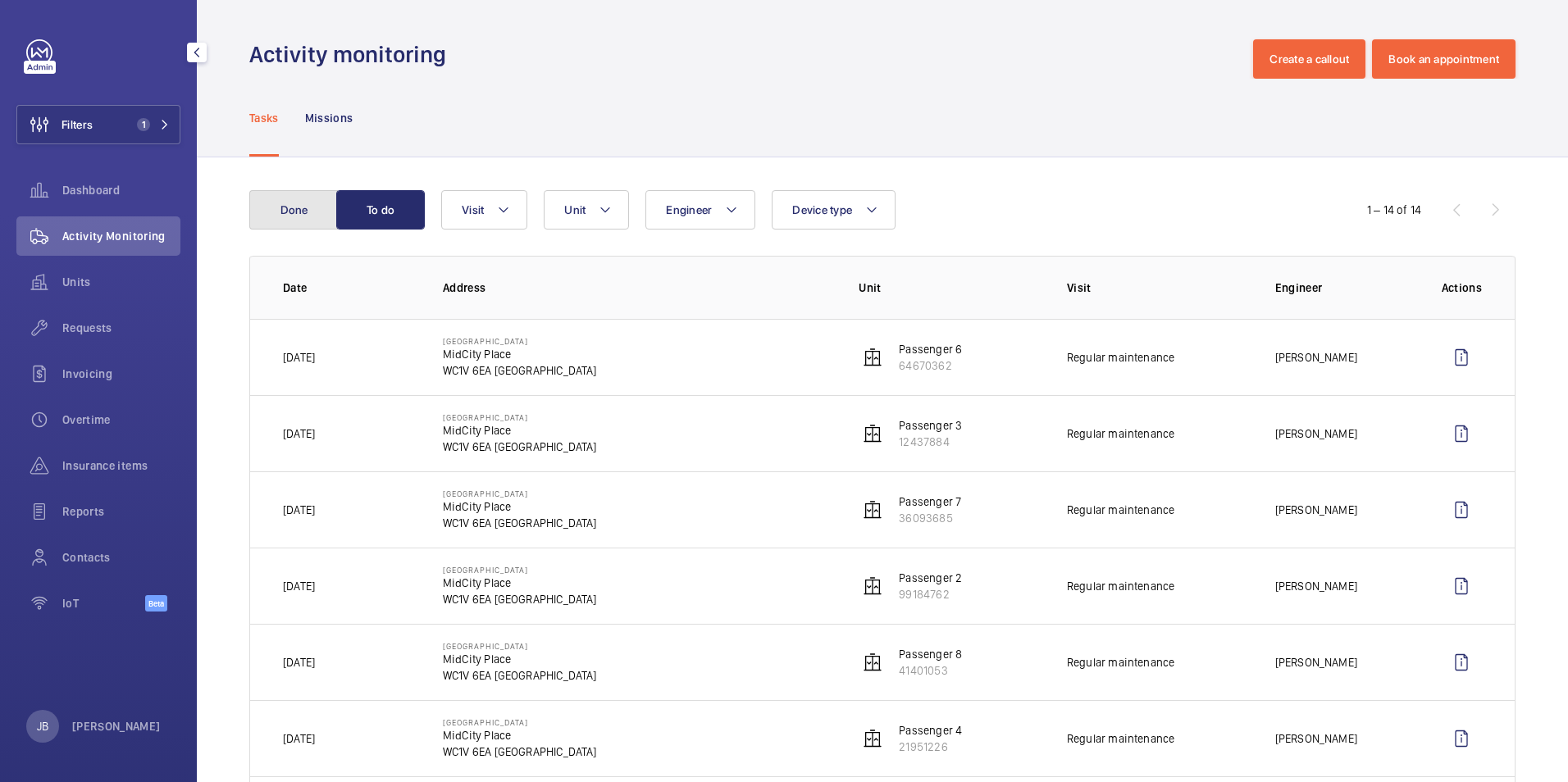
click at [315, 209] on button "Done" at bounding box center [293, 210] width 88 height 39
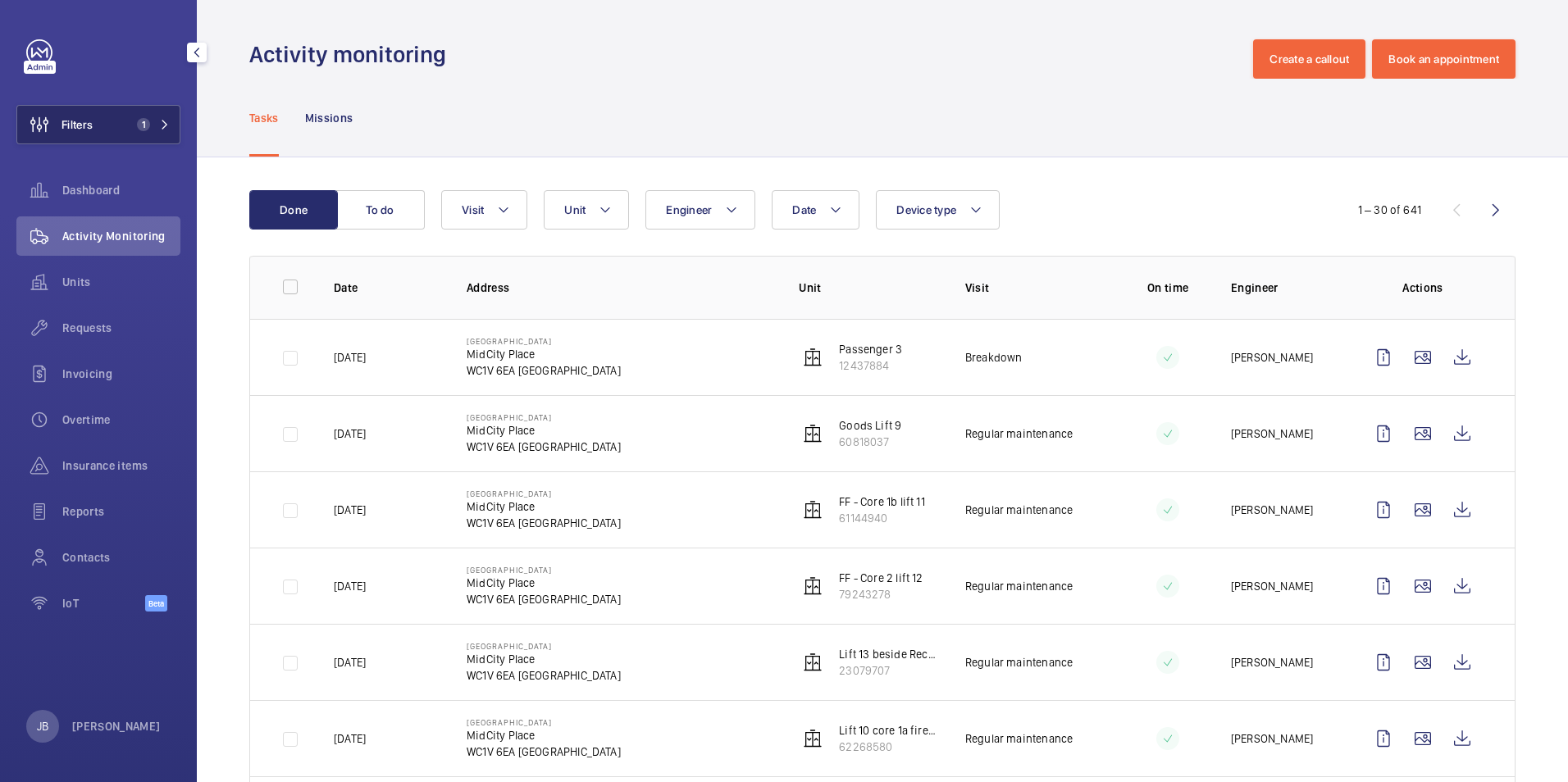
click at [104, 118] on button "Filters 1" at bounding box center [98, 124] width 164 height 39
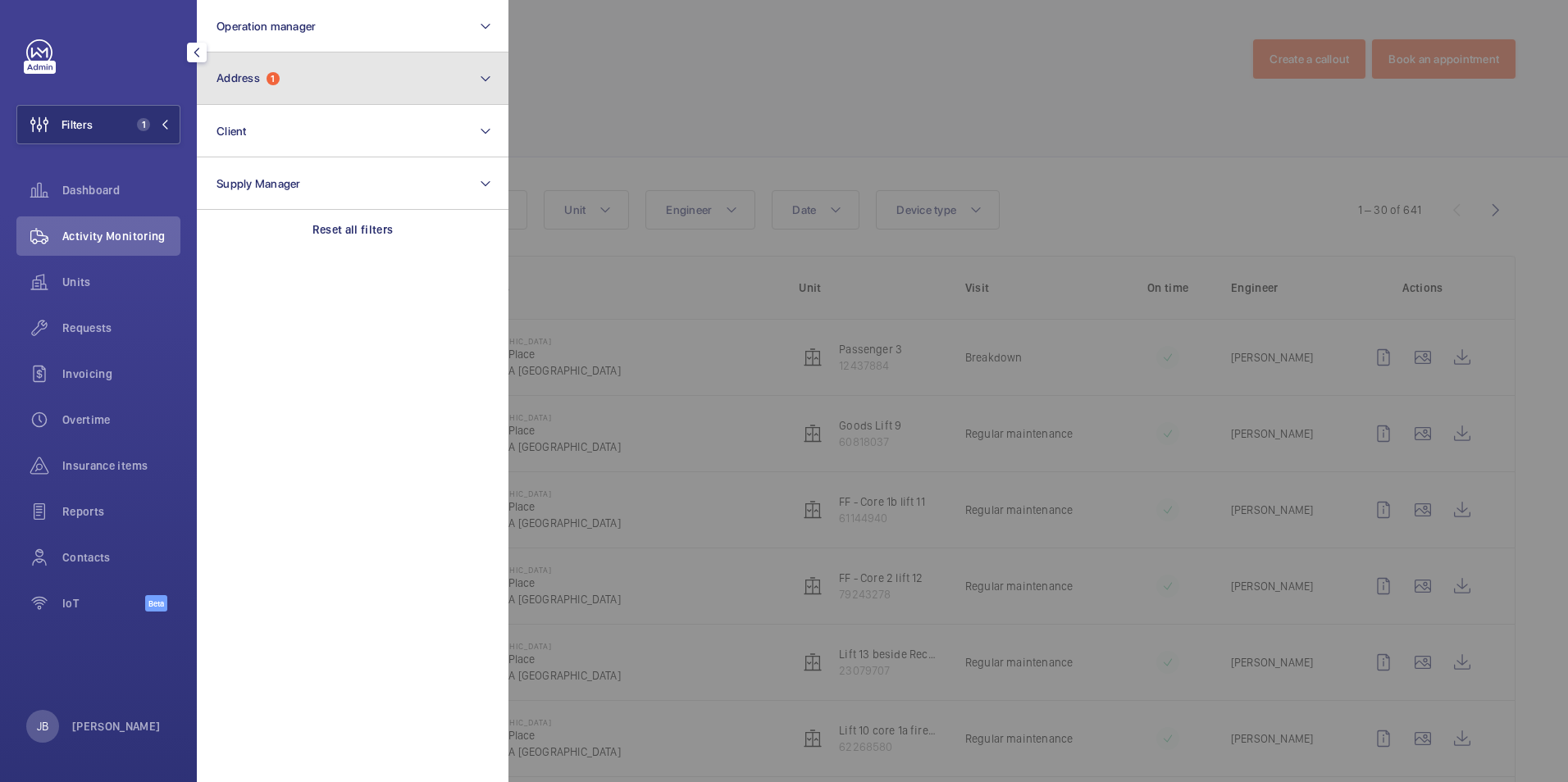
click at [353, 75] on button "Address 1" at bounding box center [353, 79] width 312 height 53
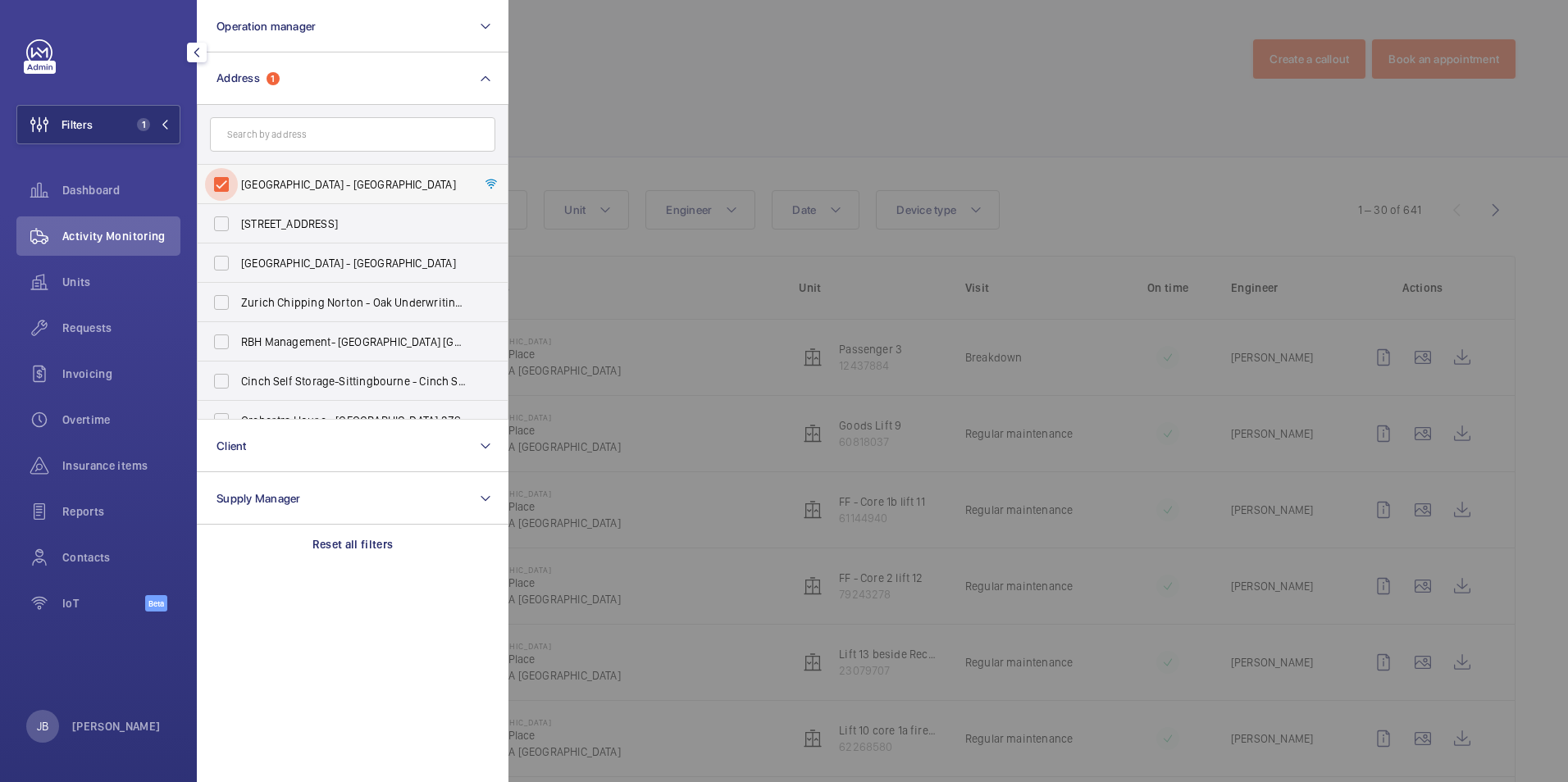
click at [222, 184] on input "Midcity Place - MidCity Place, LONDON WC1V 6EA" at bounding box center [221, 184] width 32 height 32
checkbox input "false"
click at [286, 145] on input "text" at bounding box center [353, 134] width 286 height 34
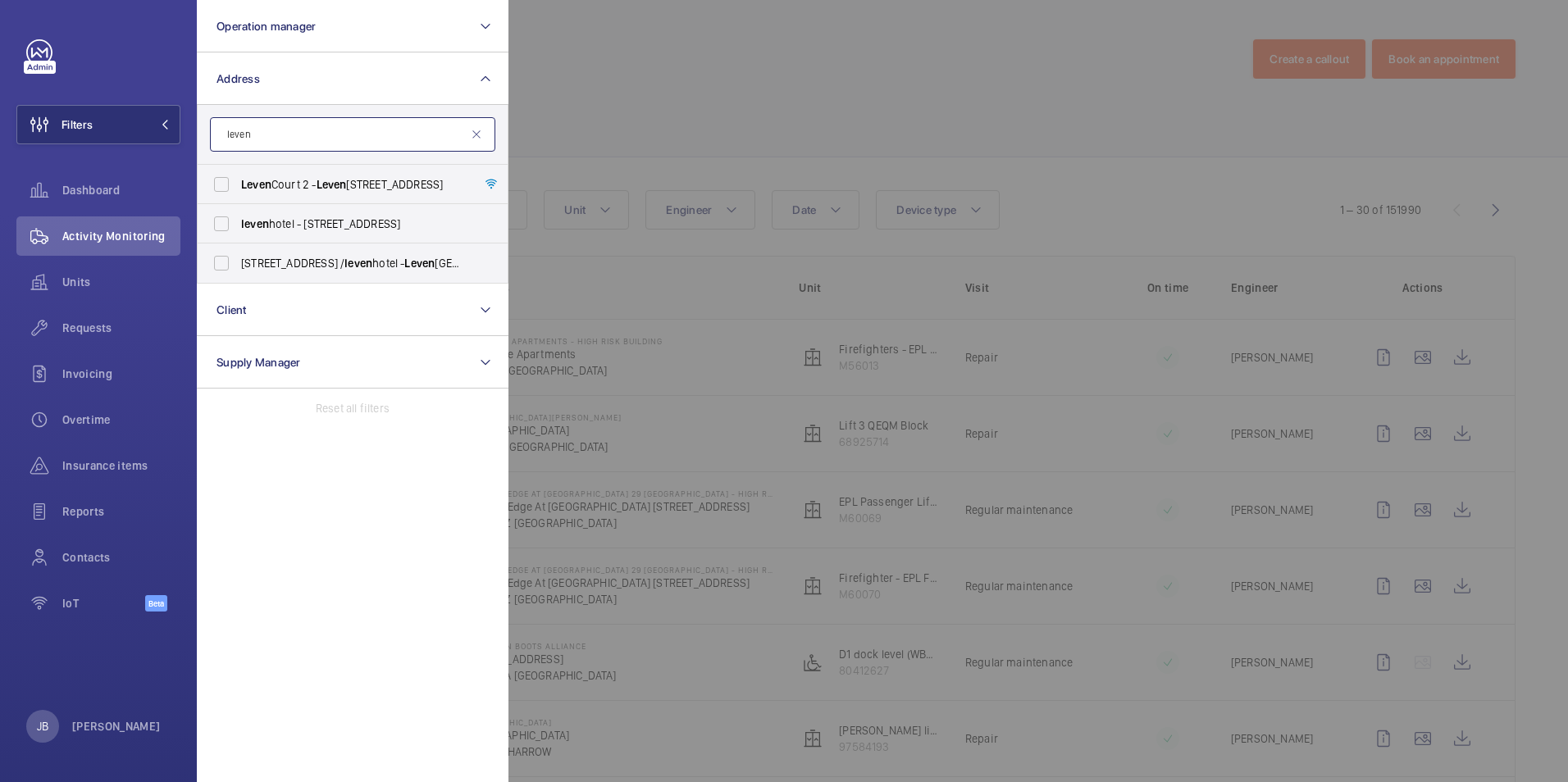
type input "leven"
click at [915, 121] on div at bounding box center [1292, 391] width 1568 height 782
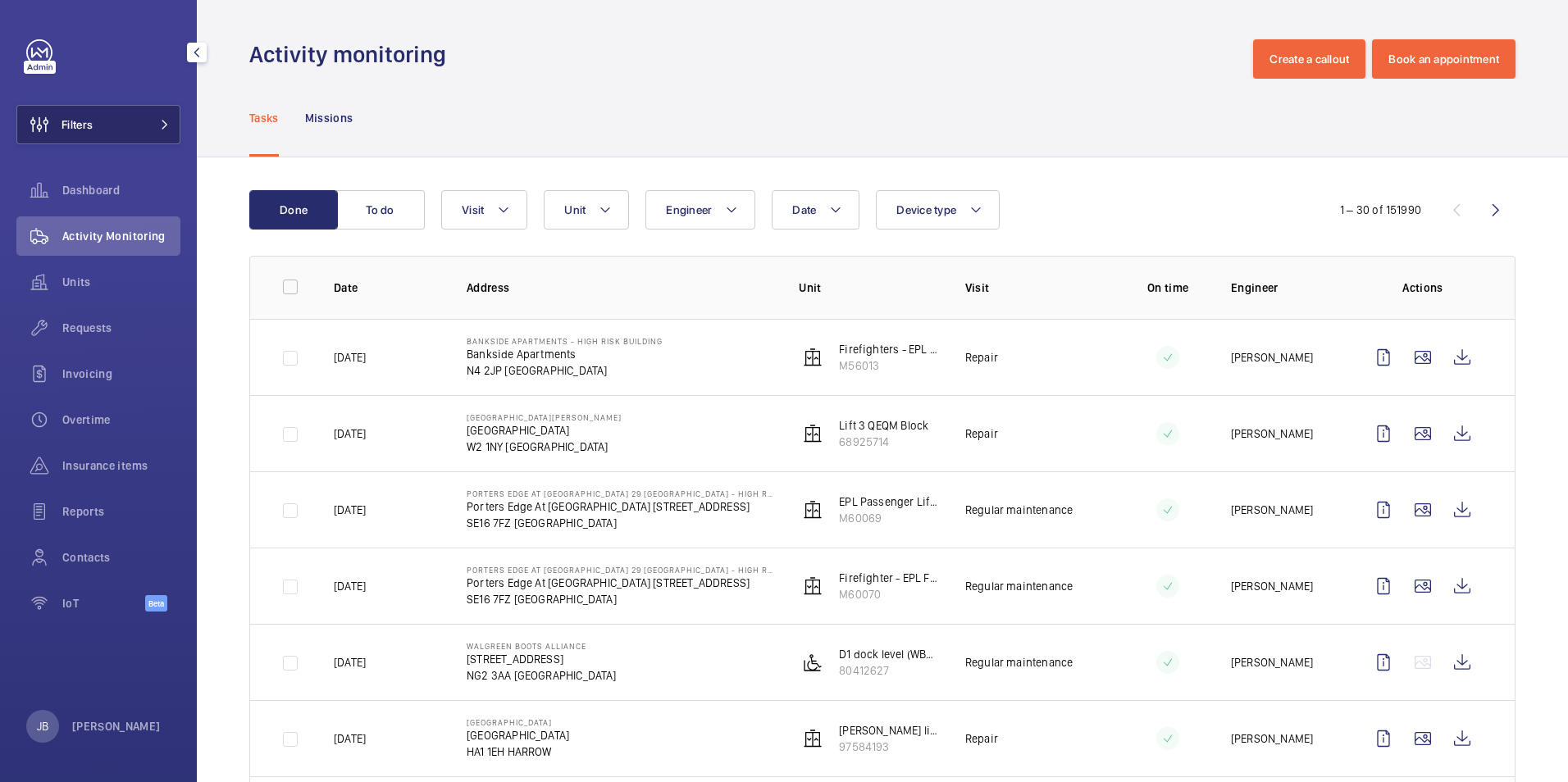
click at [96, 119] on button "Filters" at bounding box center [98, 124] width 164 height 39
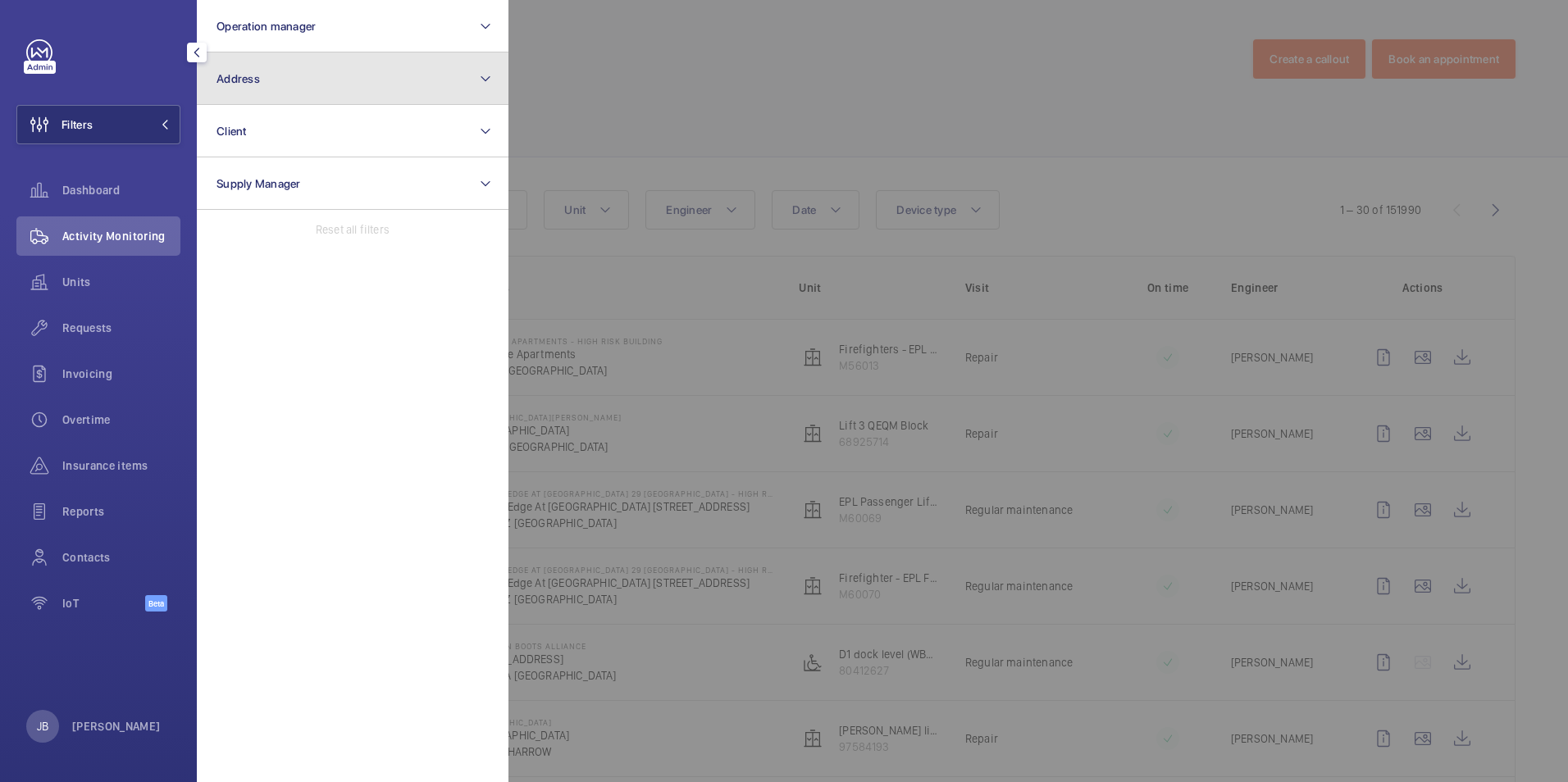
click at [302, 81] on button "Address" at bounding box center [353, 79] width 312 height 53
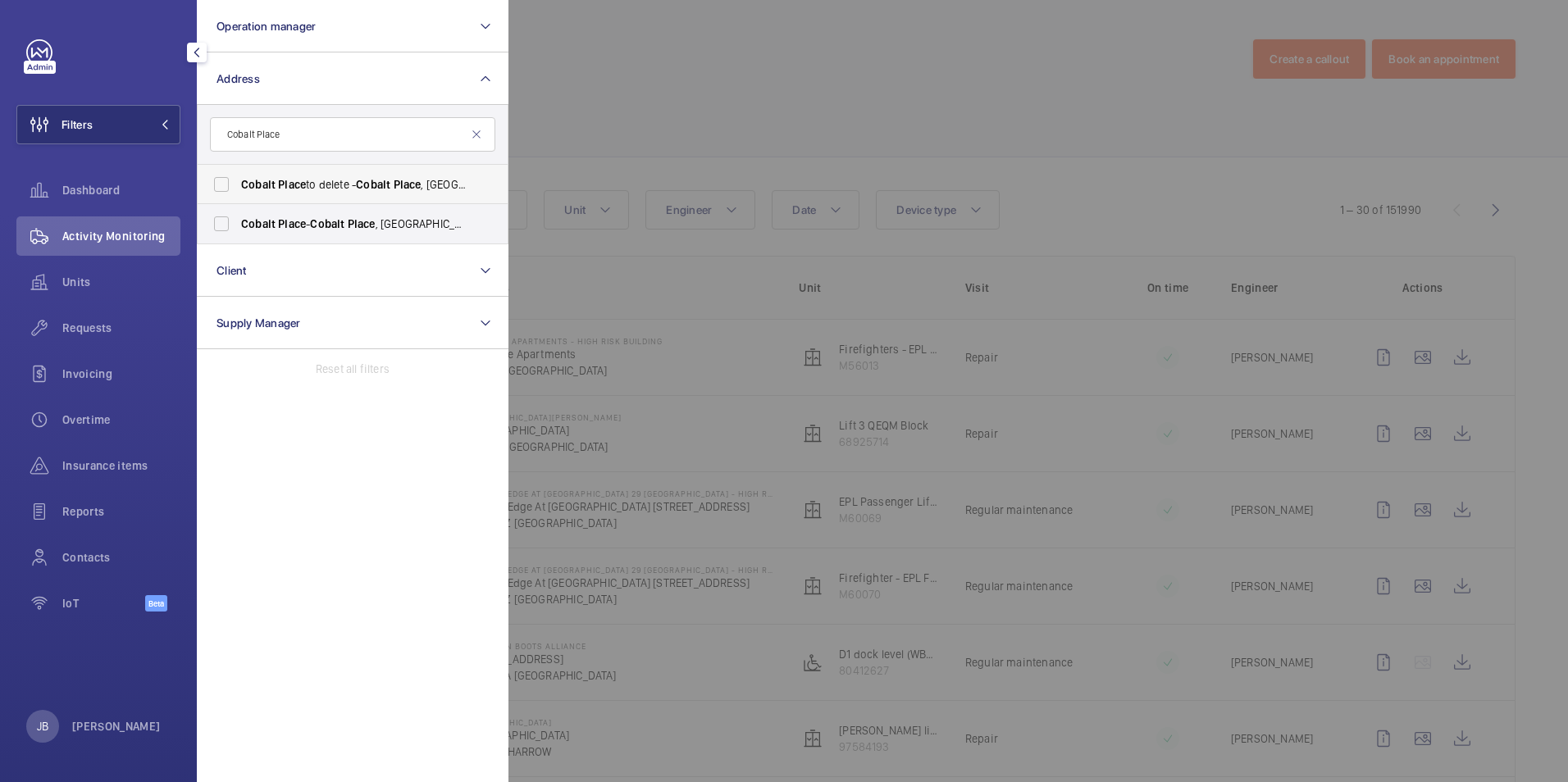
type input "Cobalt Place"
click at [265, 172] on label "Cobalt Place to delete - Cobalt Place , LONDON SW11" at bounding box center [341, 185] width 286 height 39
click at [238, 172] on input "Cobalt Place to delete - Cobalt Place , LONDON SW11" at bounding box center [221, 184] width 32 height 32
checkbox input "true"
click at [251, 213] on label "Cobalt Place - Cobalt Place , LONDON SW11 3AZ" at bounding box center [341, 224] width 286 height 39
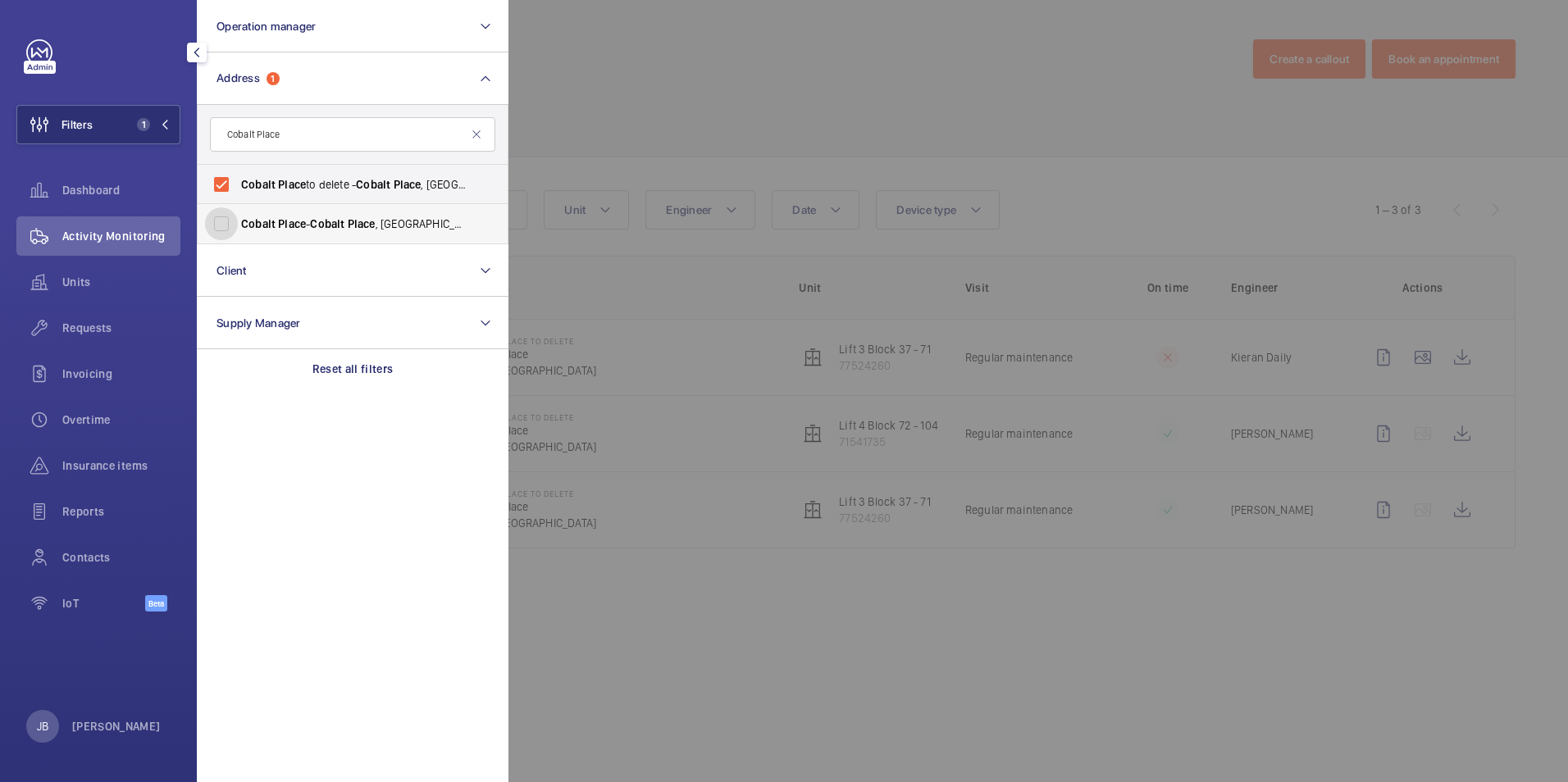
click at [238, 213] on input "Cobalt Place - Cobalt Place , LONDON SW11 3AZ" at bounding box center [221, 224] width 32 height 32
checkbox input "true"
click at [589, 112] on div at bounding box center [1292, 391] width 1568 height 782
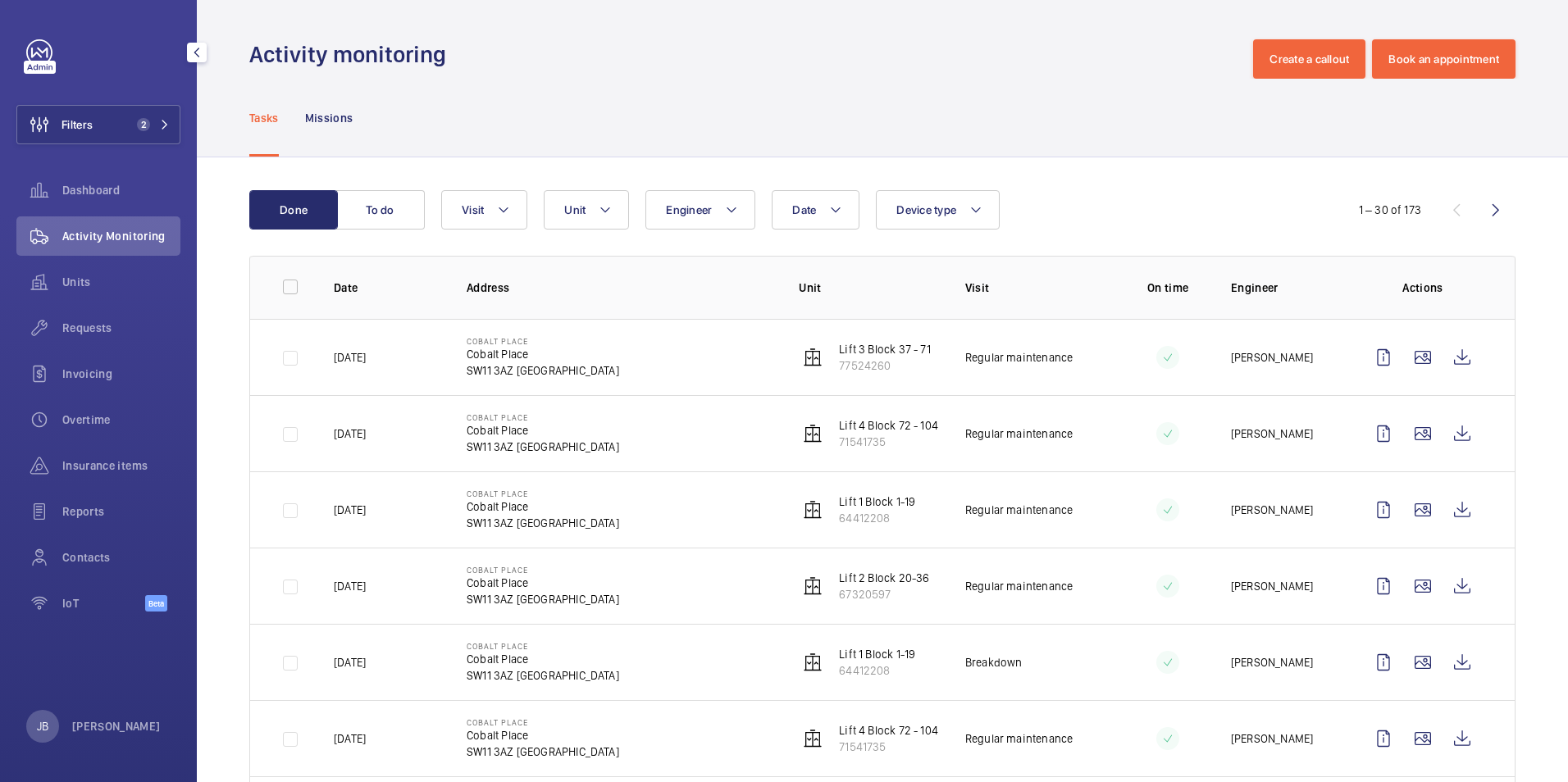
click at [1133, 363] on td at bounding box center [1154, 357] width 100 height 76
click at [1011, 358] on p "Regular maintenance" at bounding box center [1019, 357] width 108 height 17
click at [1308, 362] on td "Dan Jennings" at bounding box center [1270, 357] width 133 height 76
click at [74, 109] on span "Filters" at bounding box center [55, 124] width 75 height 39
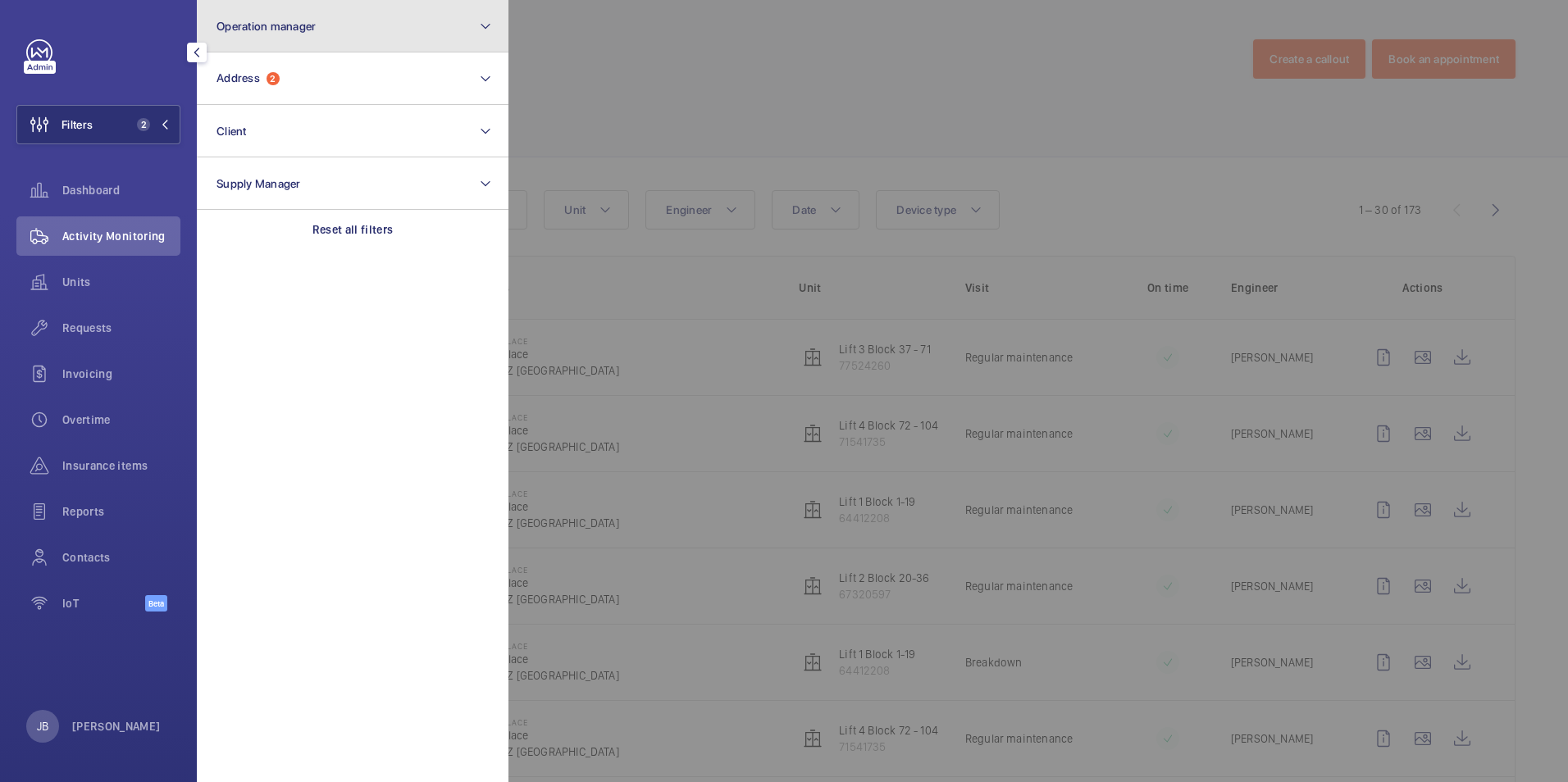
click at [342, 25] on button "Operation manager" at bounding box center [353, 26] width 312 height 53
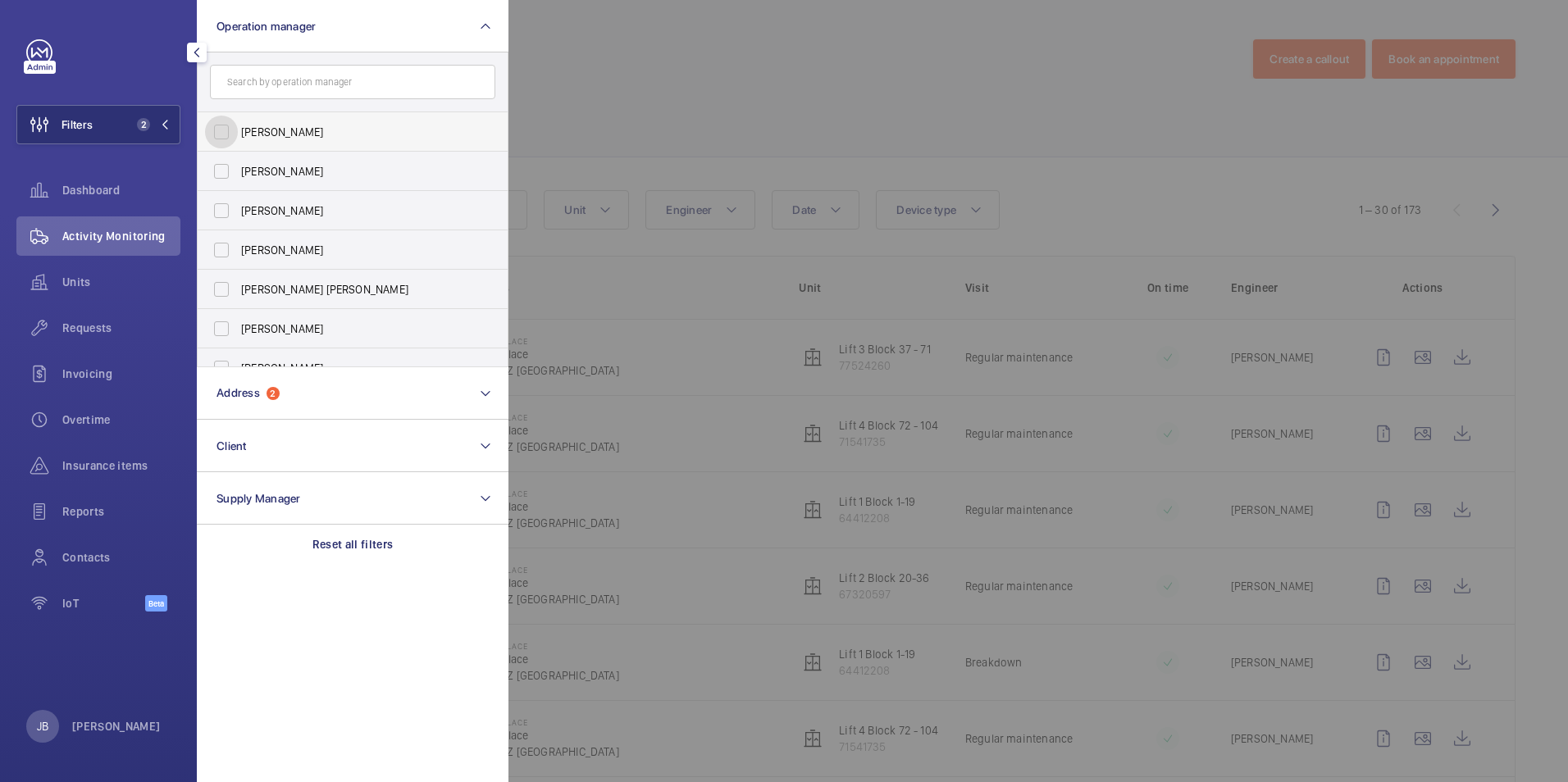
click at [215, 128] on input "Abby Archer" at bounding box center [221, 132] width 32 height 32
checkbox input "false"
click at [218, 173] on input "John Smith" at bounding box center [221, 171] width 32 height 32
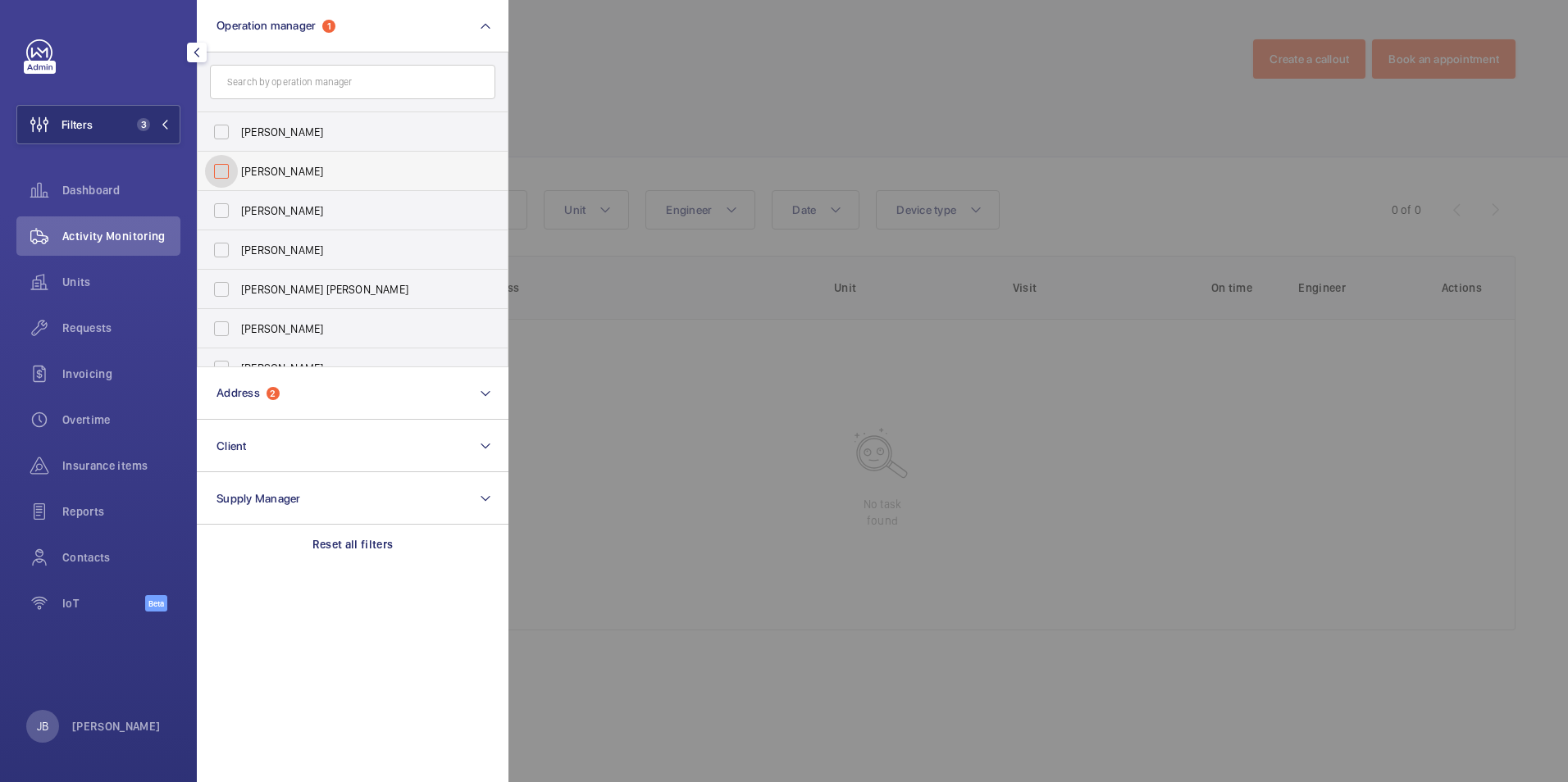
checkbox input "false"
click at [222, 248] on input "Connor Dudley" at bounding box center [221, 250] width 32 height 32
checkbox input "false"
click at [224, 291] on input "Connor Tarpey" at bounding box center [221, 288] width 32 height 32
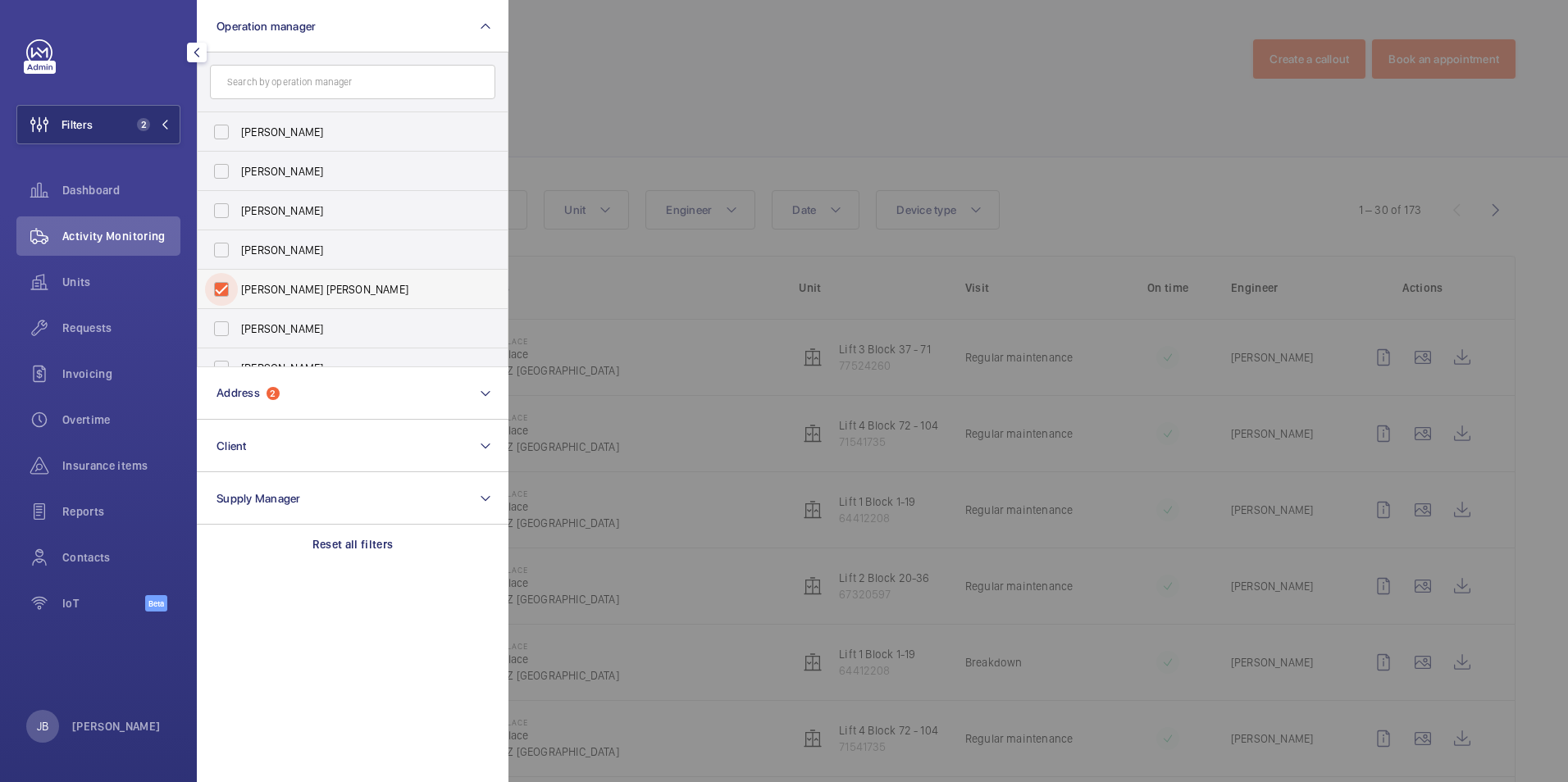
checkbox input "true"
click at [688, 75] on div at bounding box center [1292, 391] width 1568 height 782
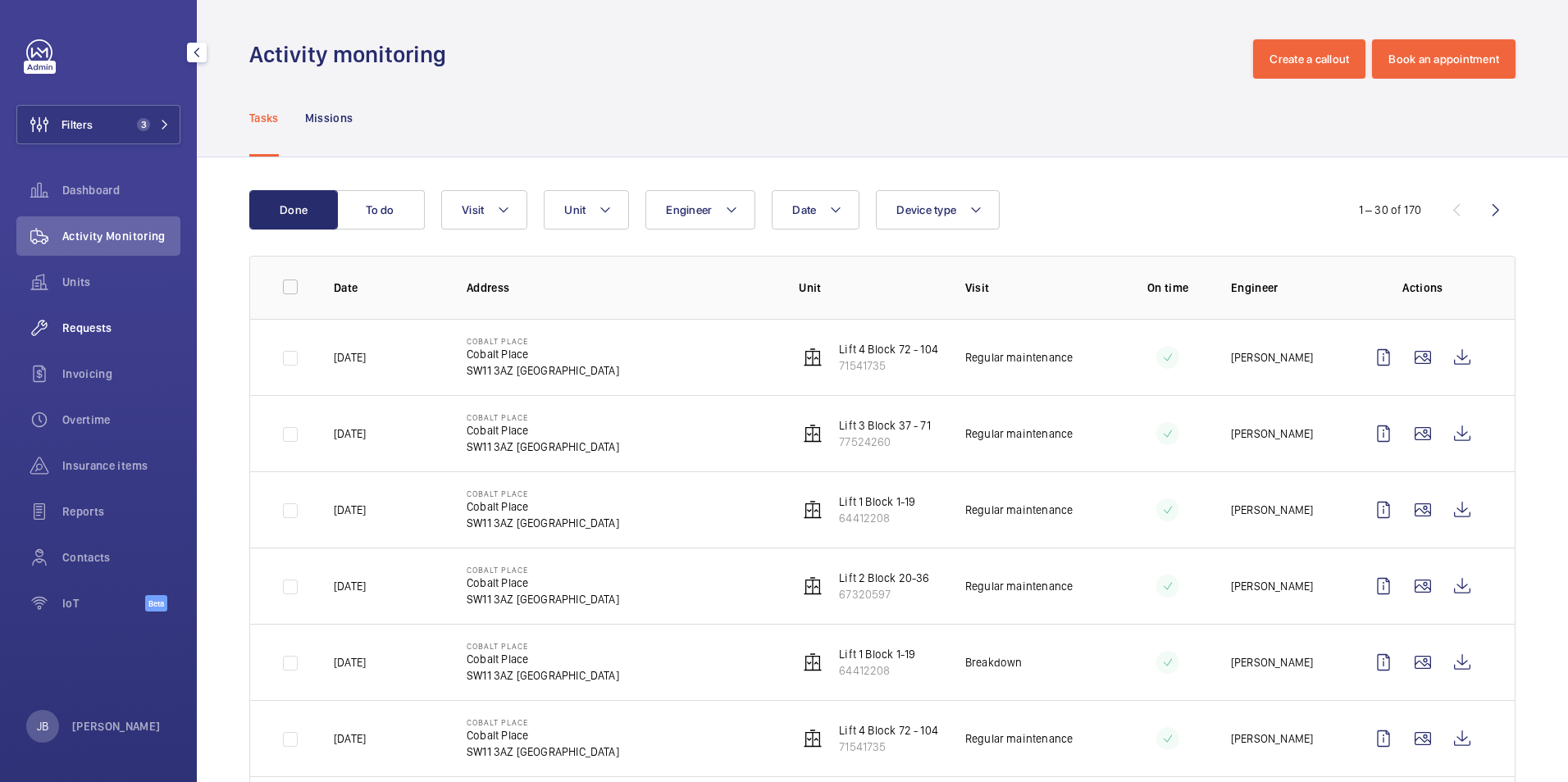
click at [104, 323] on span "Requests" at bounding box center [121, 328] width 118 height 17
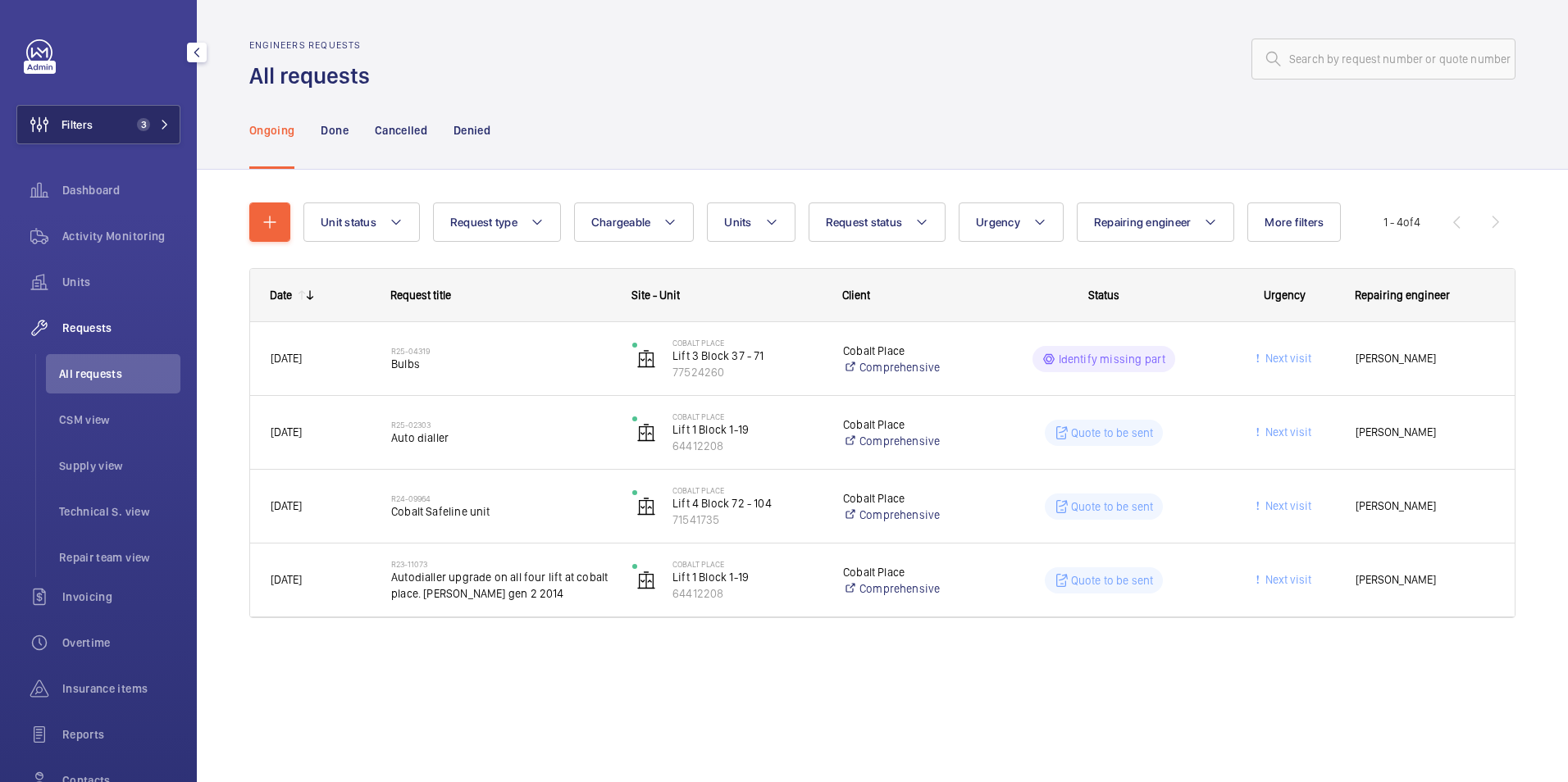
click at [93, 130] on span "Filters" at bounding box center [77, 124] width 32 height 17
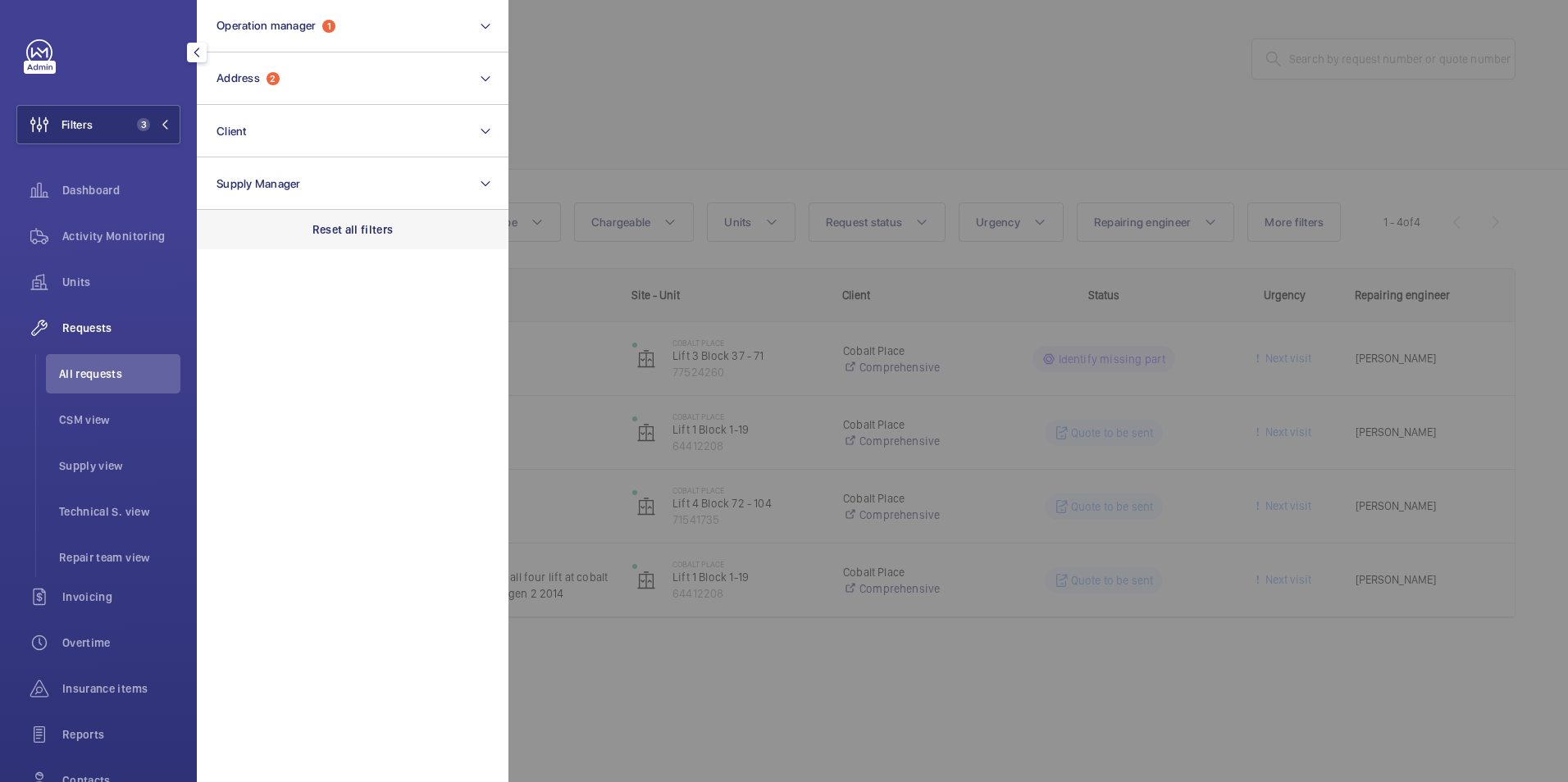
click at [355, 229] on p "Reset all filters" at bounding box center [353, 230] width 81 height 17
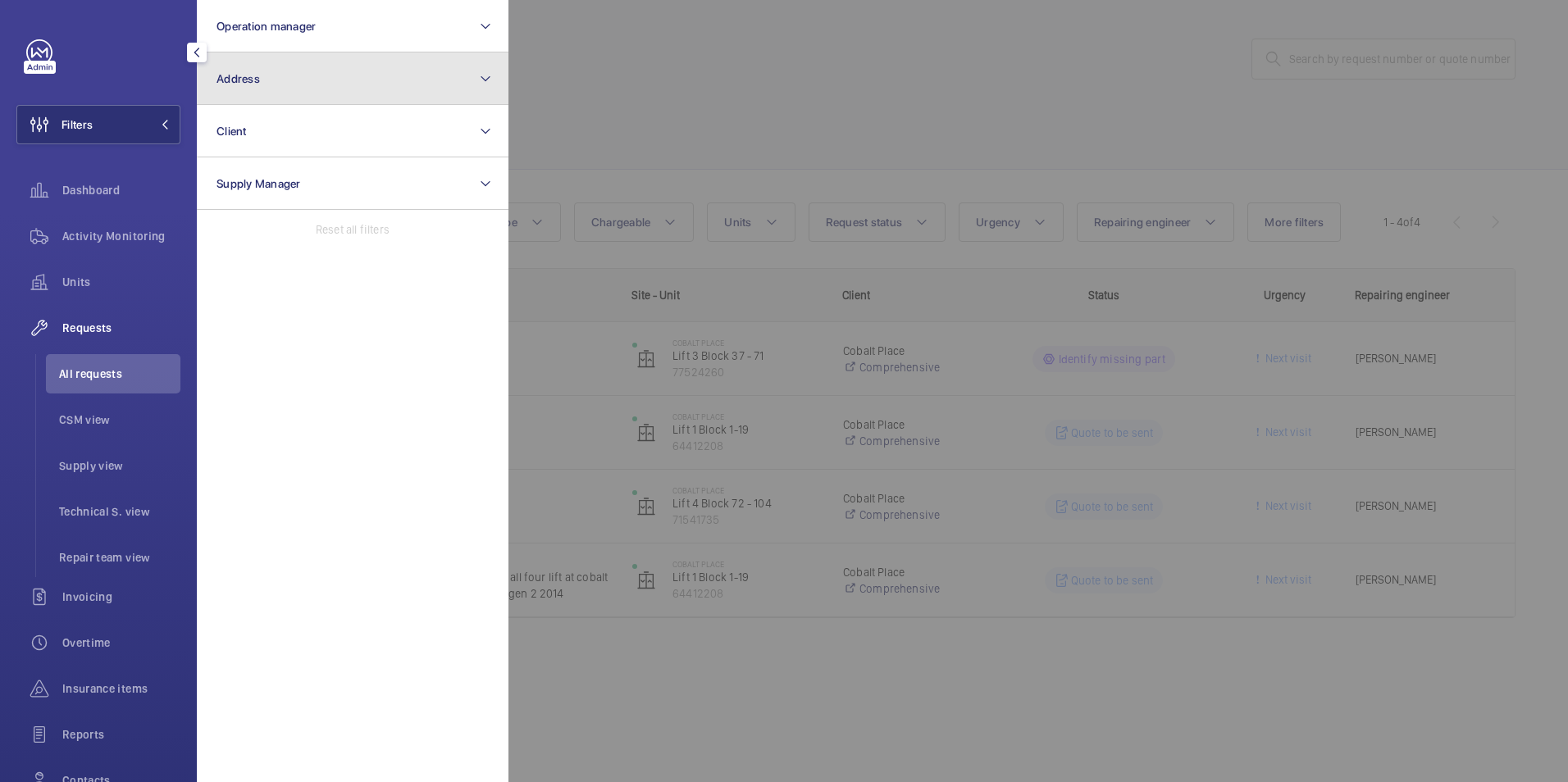
click at [326, 58] on button "Address" at bounding box center [353, 79] width 312 height 53
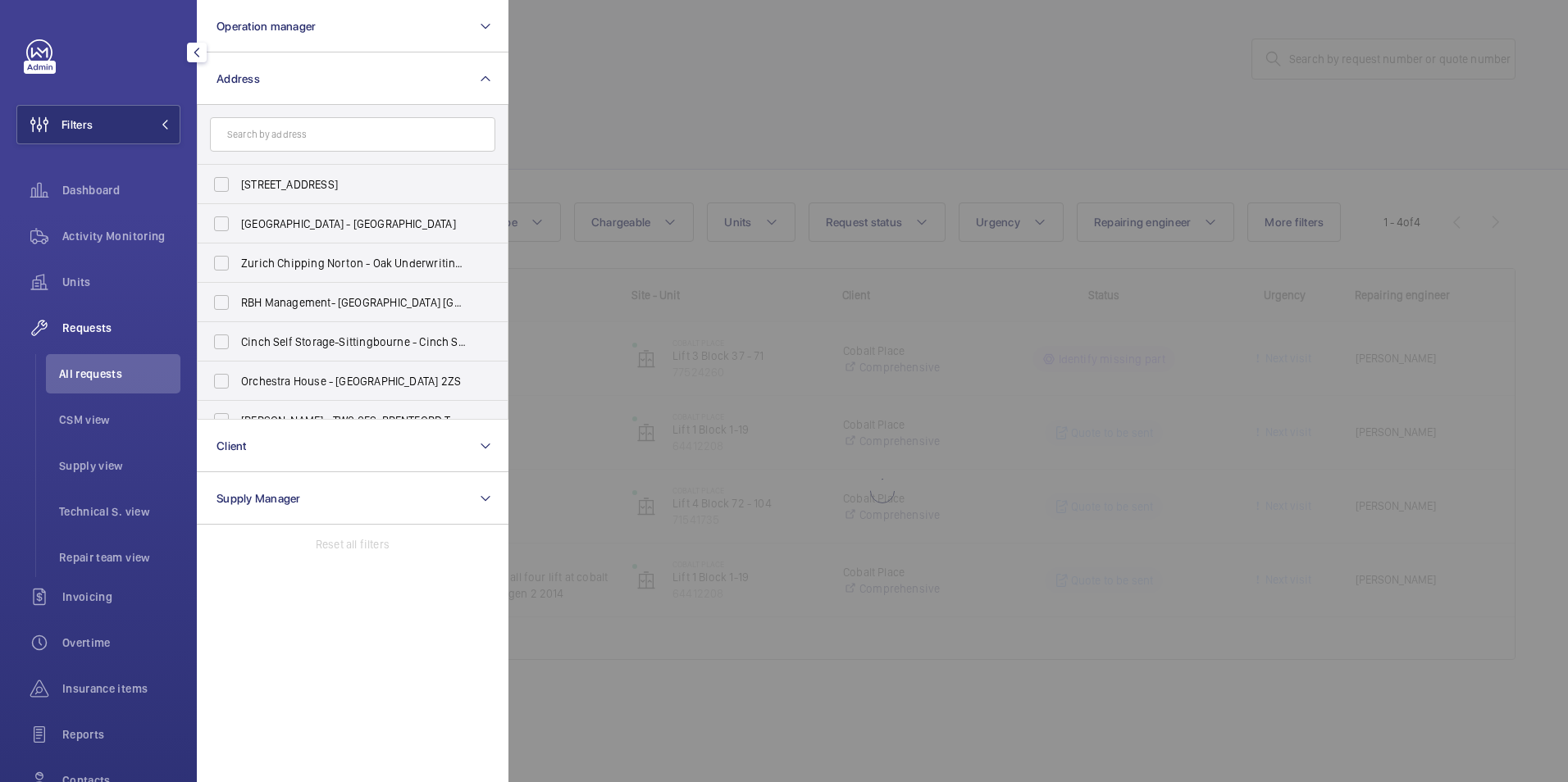
click at [302, 139] on input "text" at bounding box center [353, 134] width 286 height 34
paste input "Warwick court"
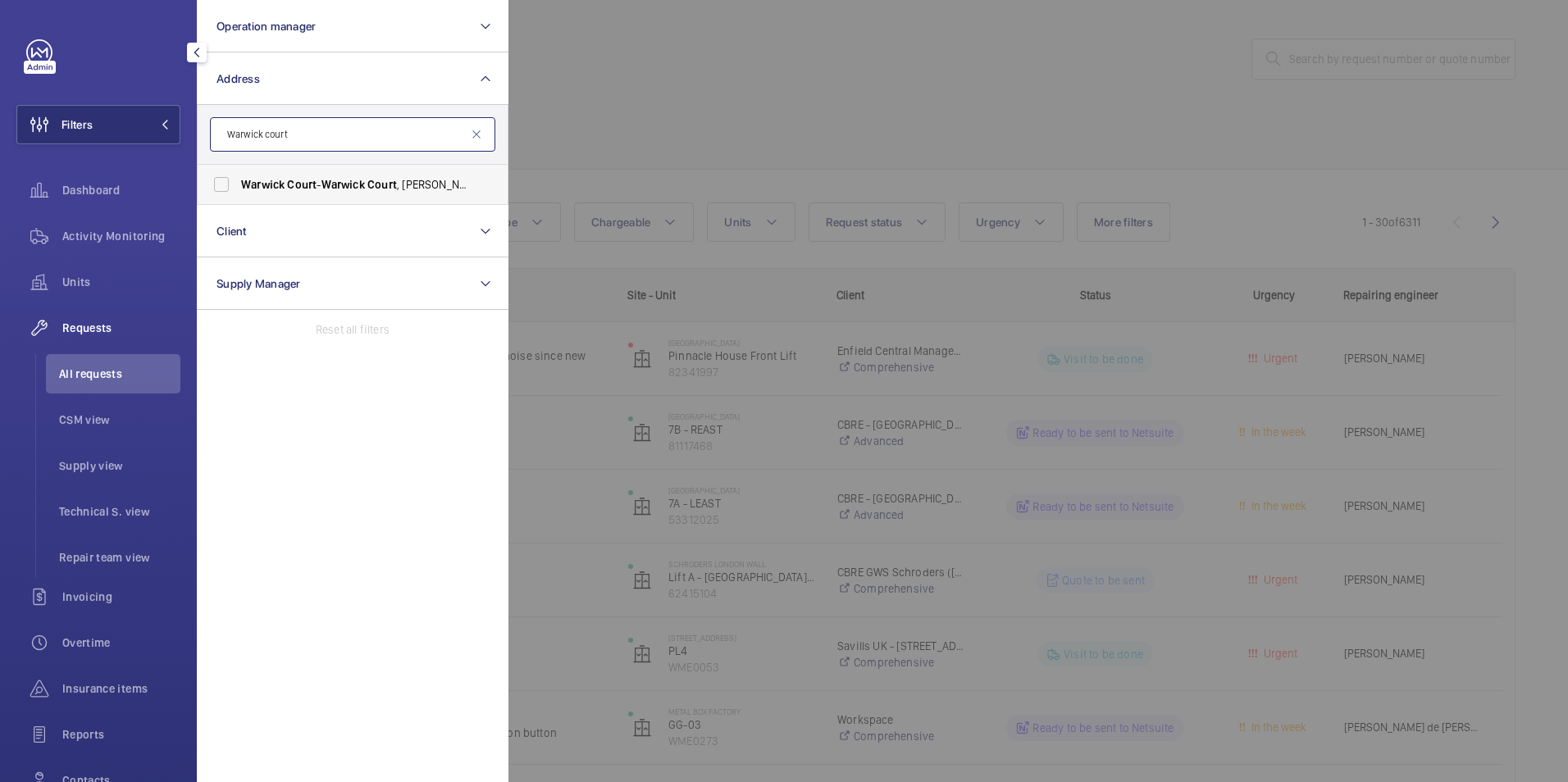
type input "Warwick court"
click at [331, 187] on span "Warwick" at bounding box center [342, 185] width 44 height 13
click at [238, 187] on input "Warwick Court - Warwick Court , BURNHAM-ON-CROUCH CM0 8EZ" at bounding box center [221, 184] width 32 height 32
checkbox input "true"
click at [629, 115] on div at bounding box center [1292, 391] width 1568 height 782
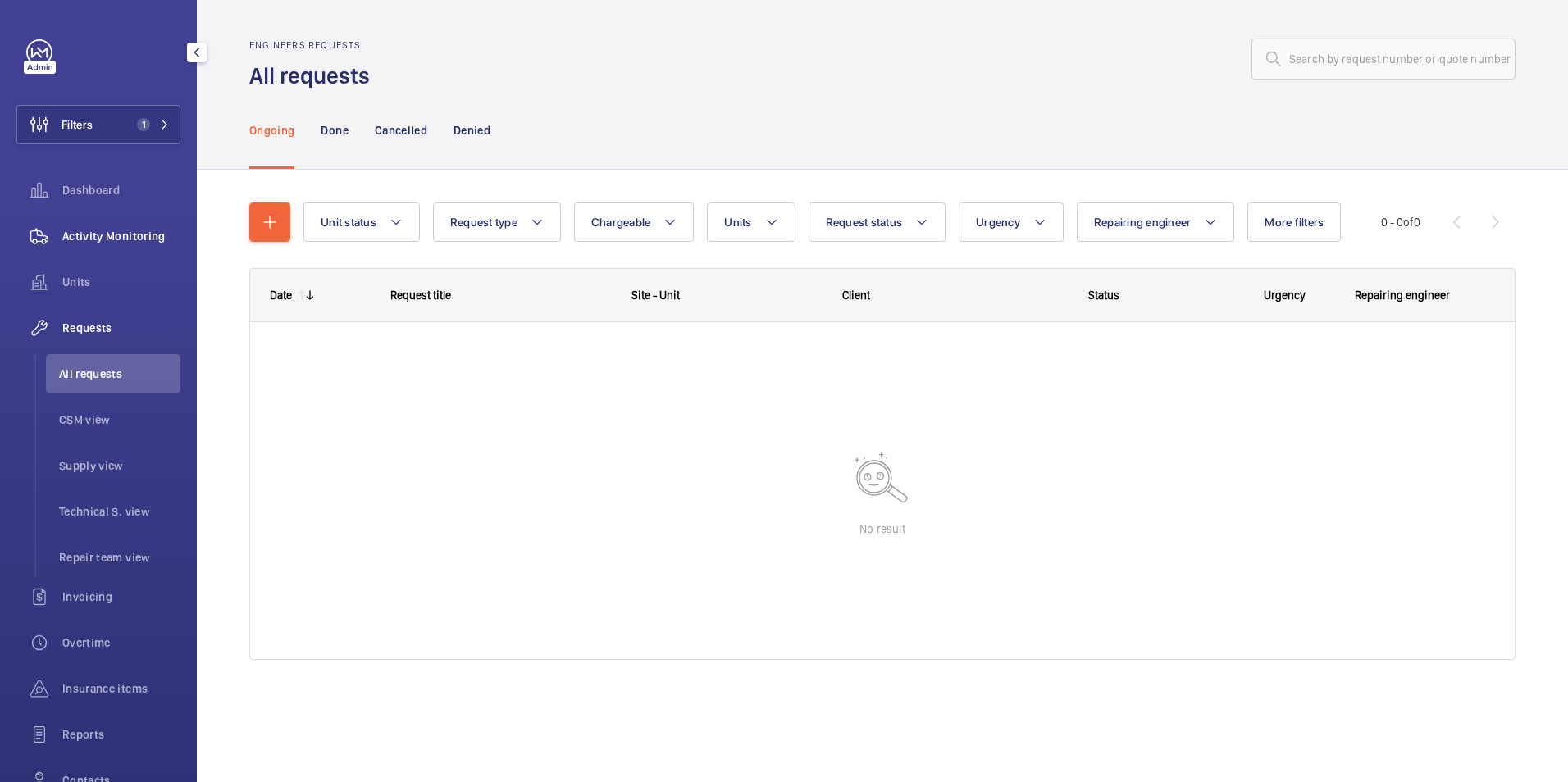
click at [145, 230] on span "Activity Monitoring" at bounding box center [121, 237] width 118 height 17
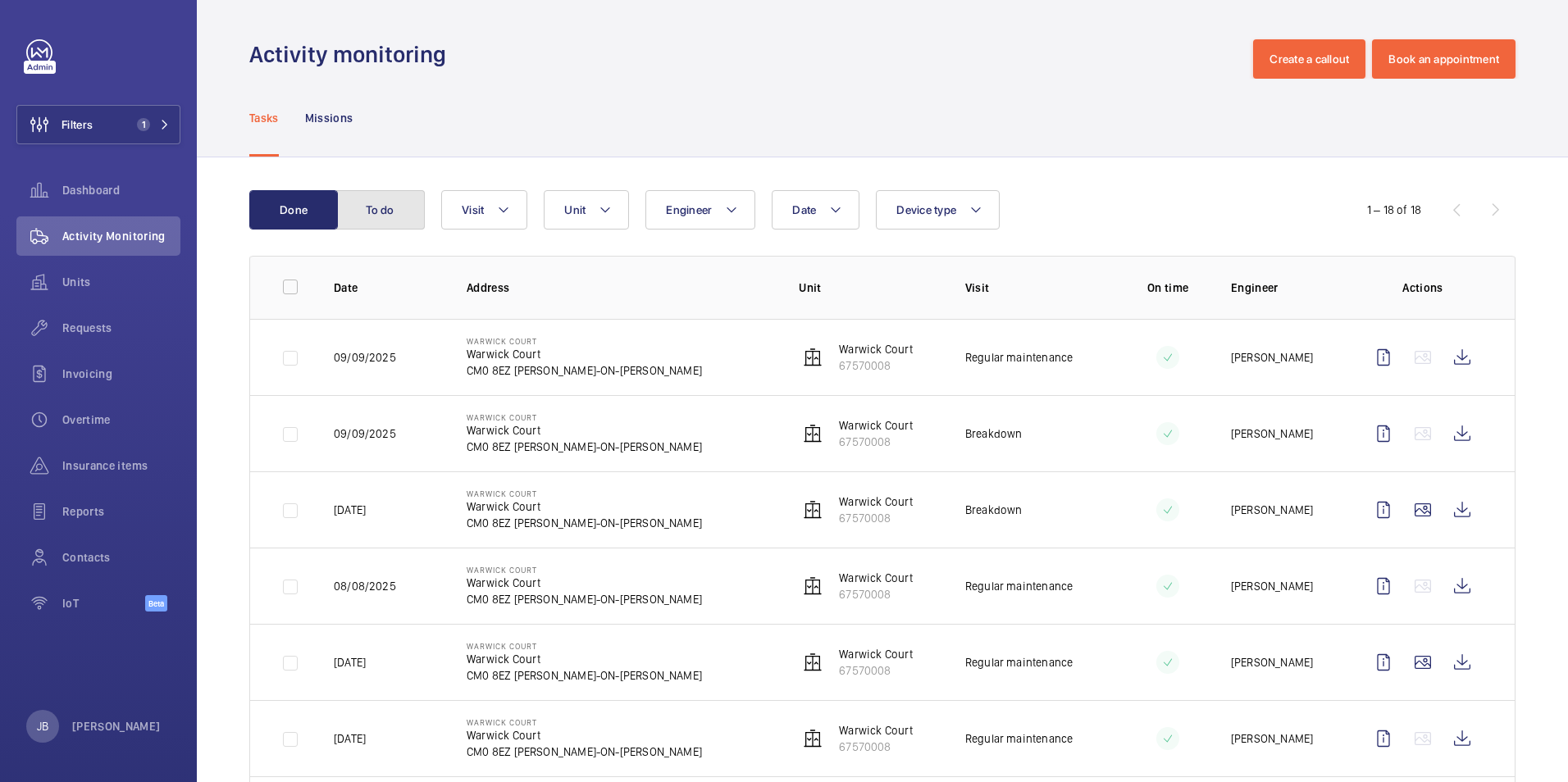
click at [352, 200] on button "To do" at bounding box center [379, 210] width 88 height 39
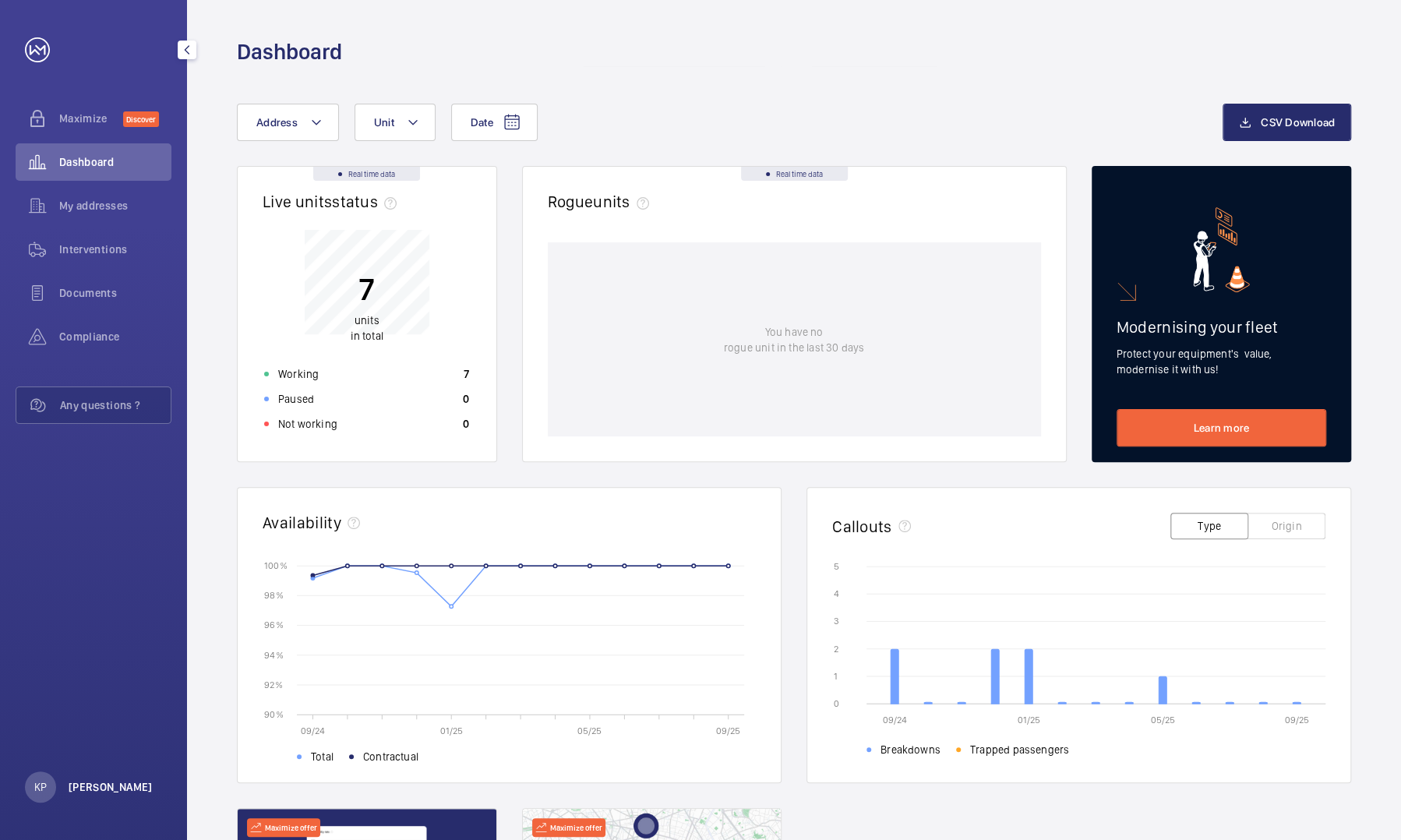
click at [78, 786] on p "[PERSON_NAME]" at bounding box center [110, 787] width 84 height 16
